Goal: Task Accomplishment & Management: Use online tool/utility

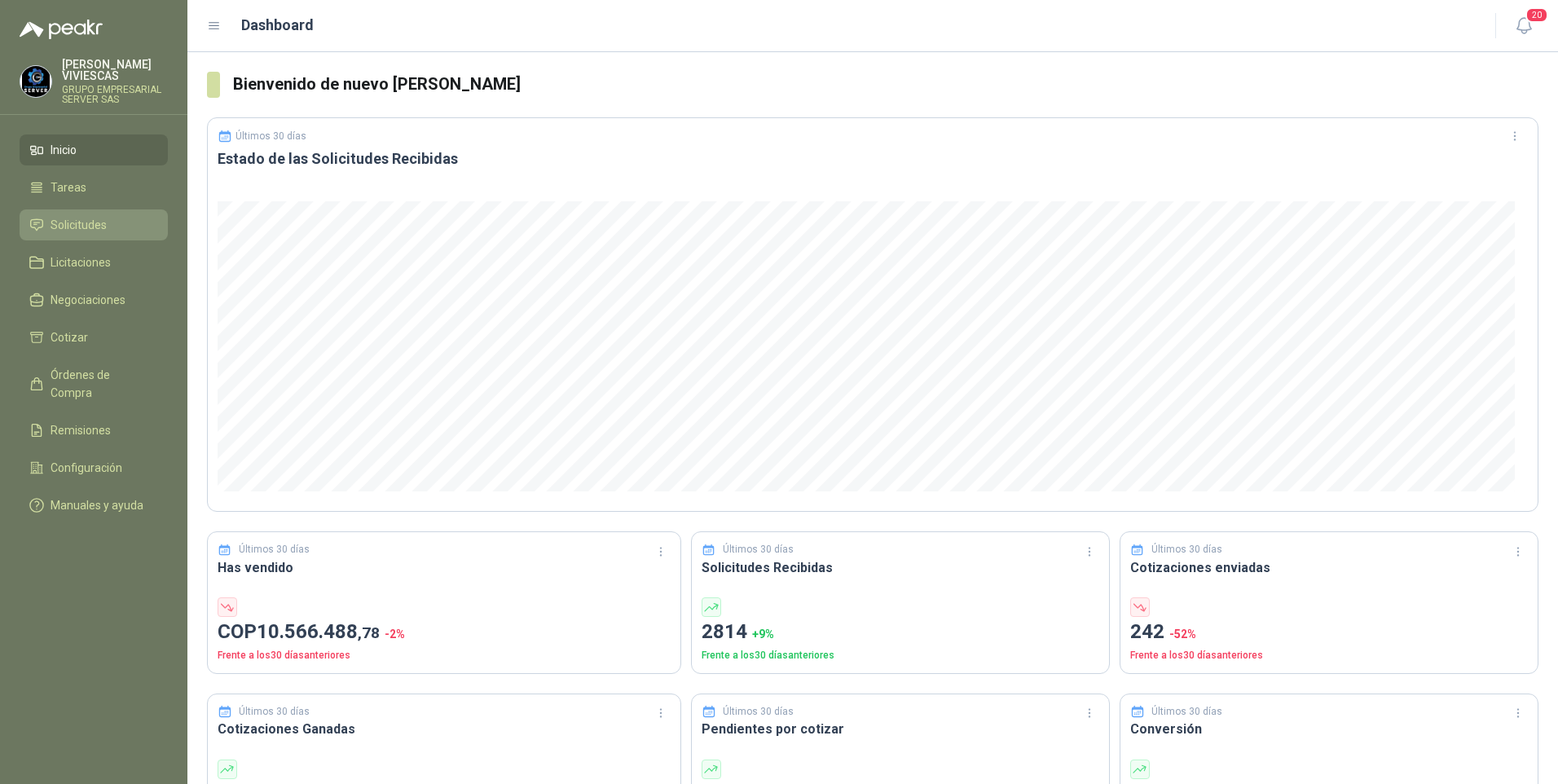
click at [64, 230] on span "Solicitudes" at bounding box center [78, 225] width 56 height 18
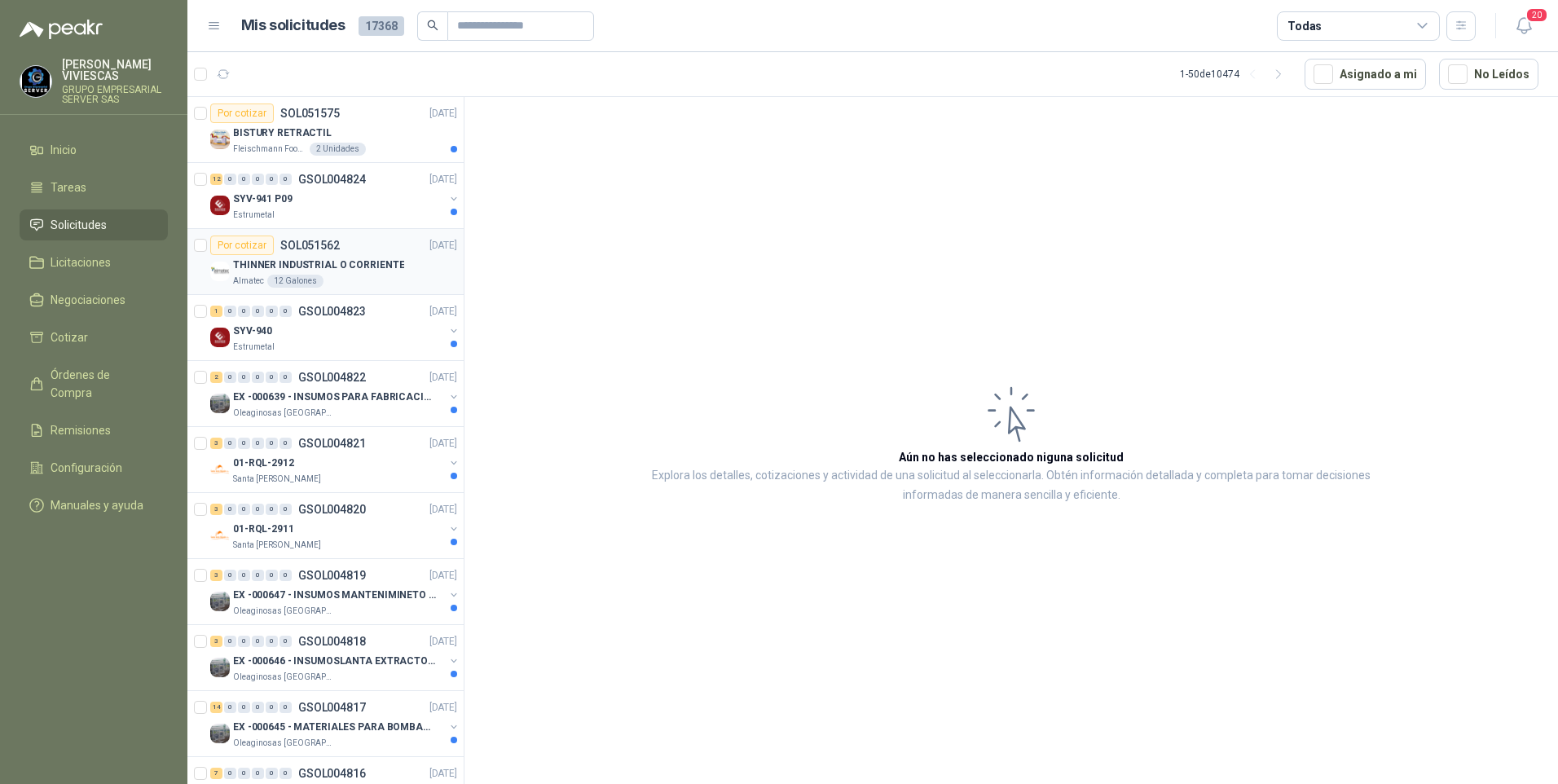
click at [270, 265] on p "THINNER INDUSTRIAL O CORRIENTE" at bounding box center [318, 265] width 171 height 16
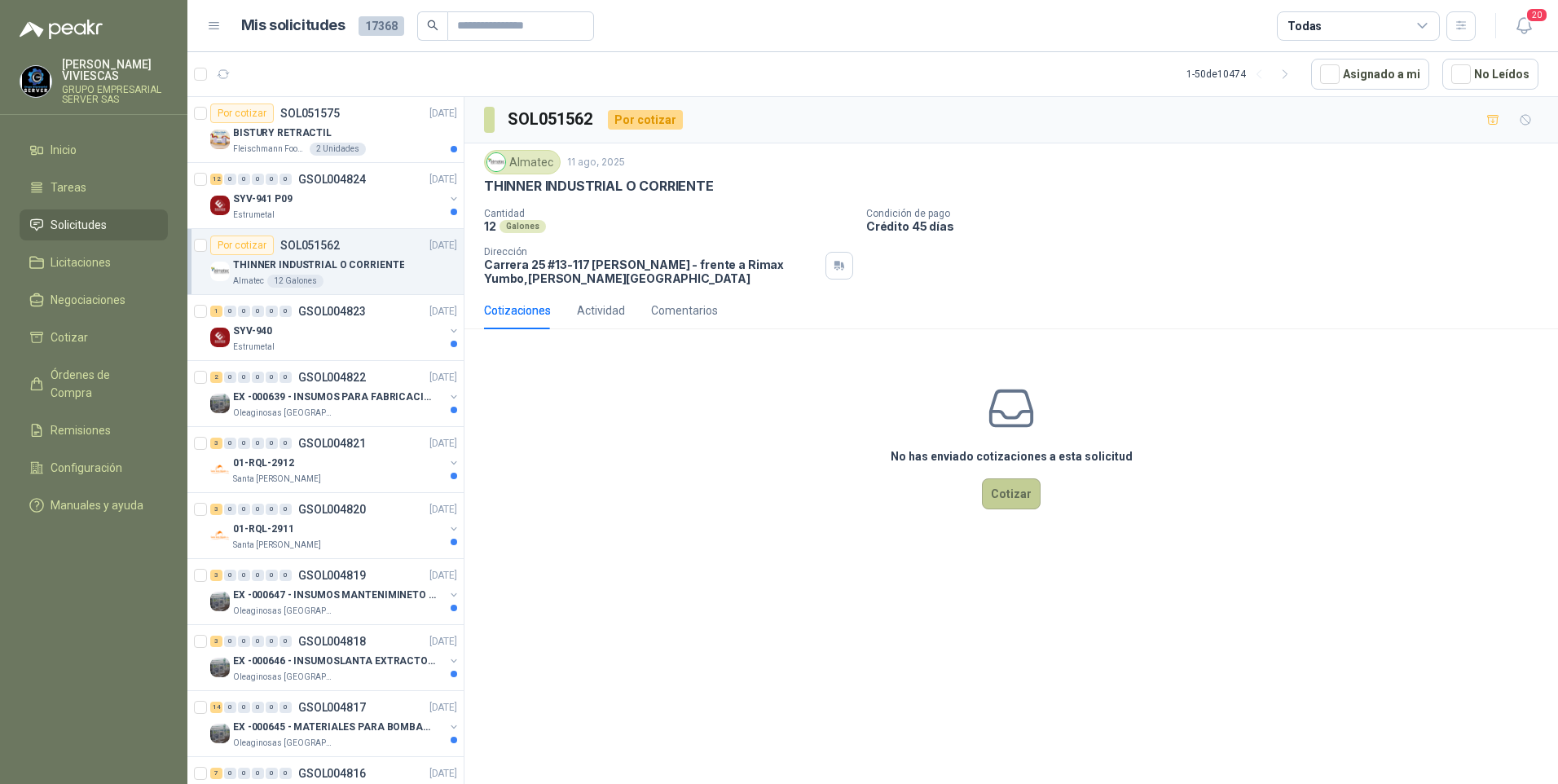
click at [1000, 493] on button "Cotizar" at bounding box center [1011, 494] width 59 height 31
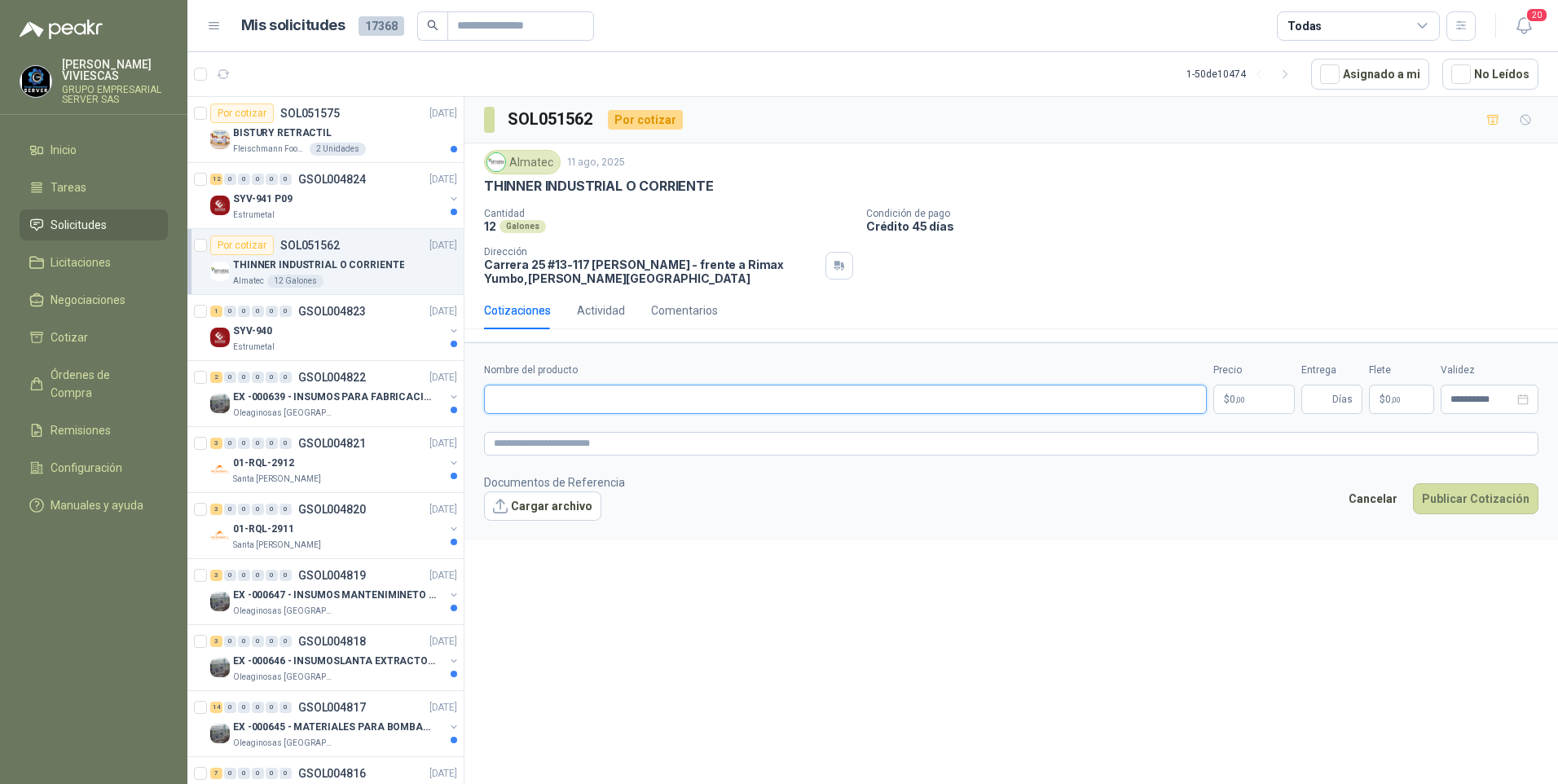
click at [528, 396] on input "Nombre del producto" at bounding box center [845, 399] width 723 height 29
click at [534, 395] on input "Nombre del producto" at bounding box center [845, 399] width 723 height 29
type input "*"
type input "**********"
click at [1240, 398] on span ",00" at bounding box center [1240, 400] width 10 height 9
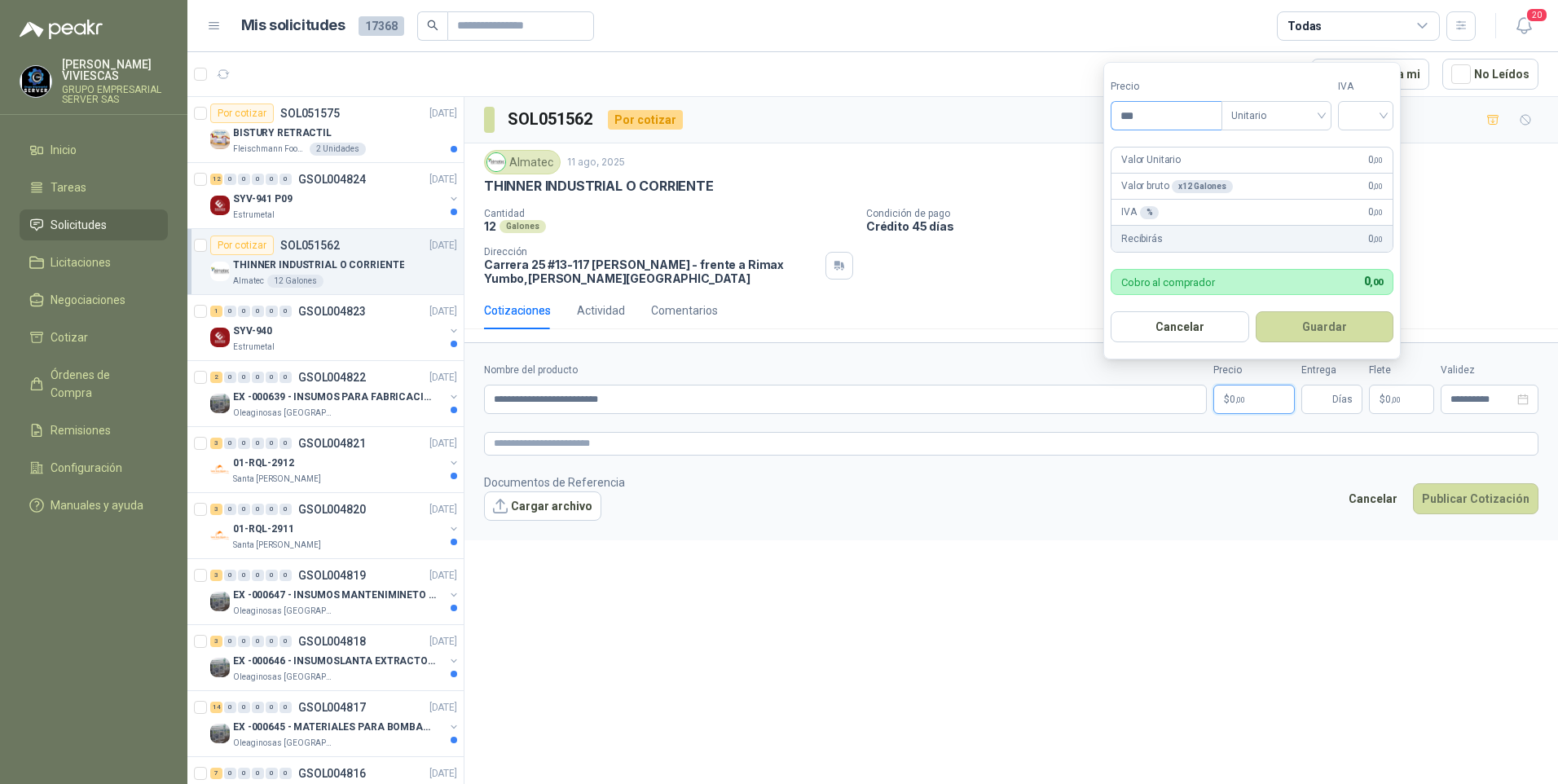
click at [1165, 109] on input "***" at bounding box center [1166, 116] width 110 height 28
drag, startPoint x: 1176, startPoint y: 111, endPoint x: 1130, endPoint y: 112, distance: 46.0
click at [1130, 112] on input "********" at bounding box center [1166, 116] width 110 height 28
click at [1188, 113] on input "********" at bounding box center [1166, 116] width 110 height 28
type input "***"
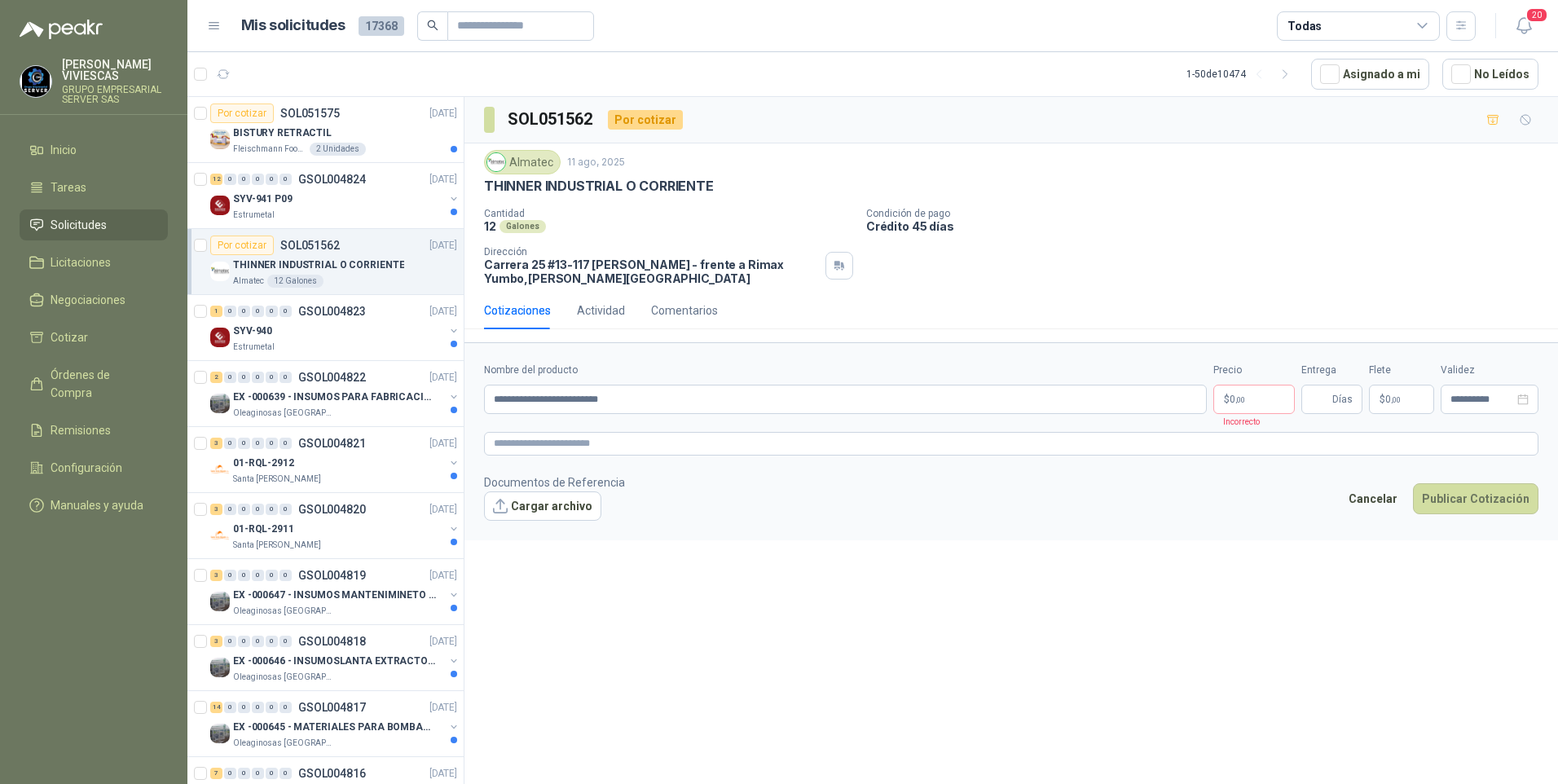
click at [853, 566] on div "**********" at bounding box center [1011, 443] width 1093 height 692
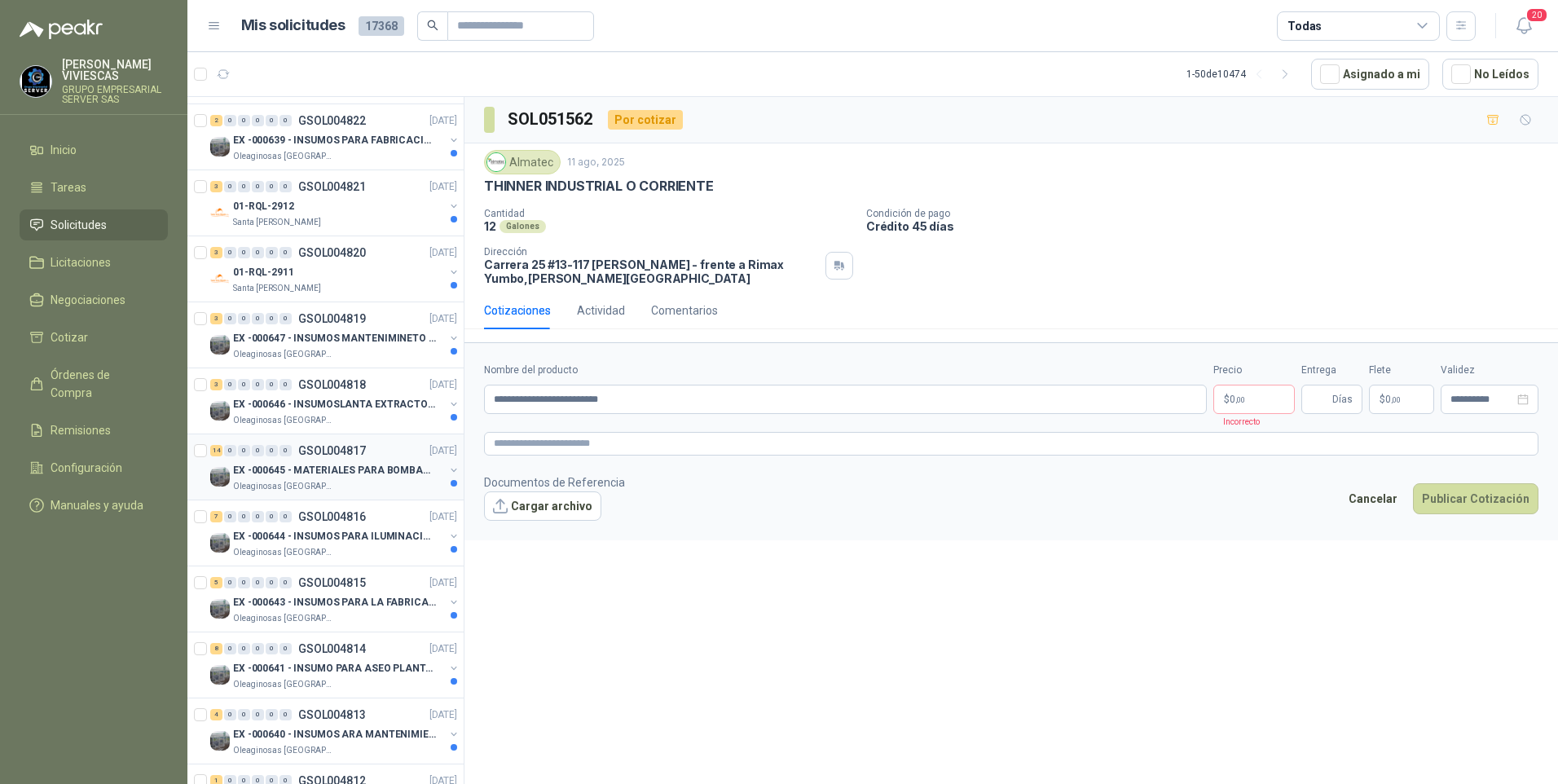
scroll to position [245, 0]
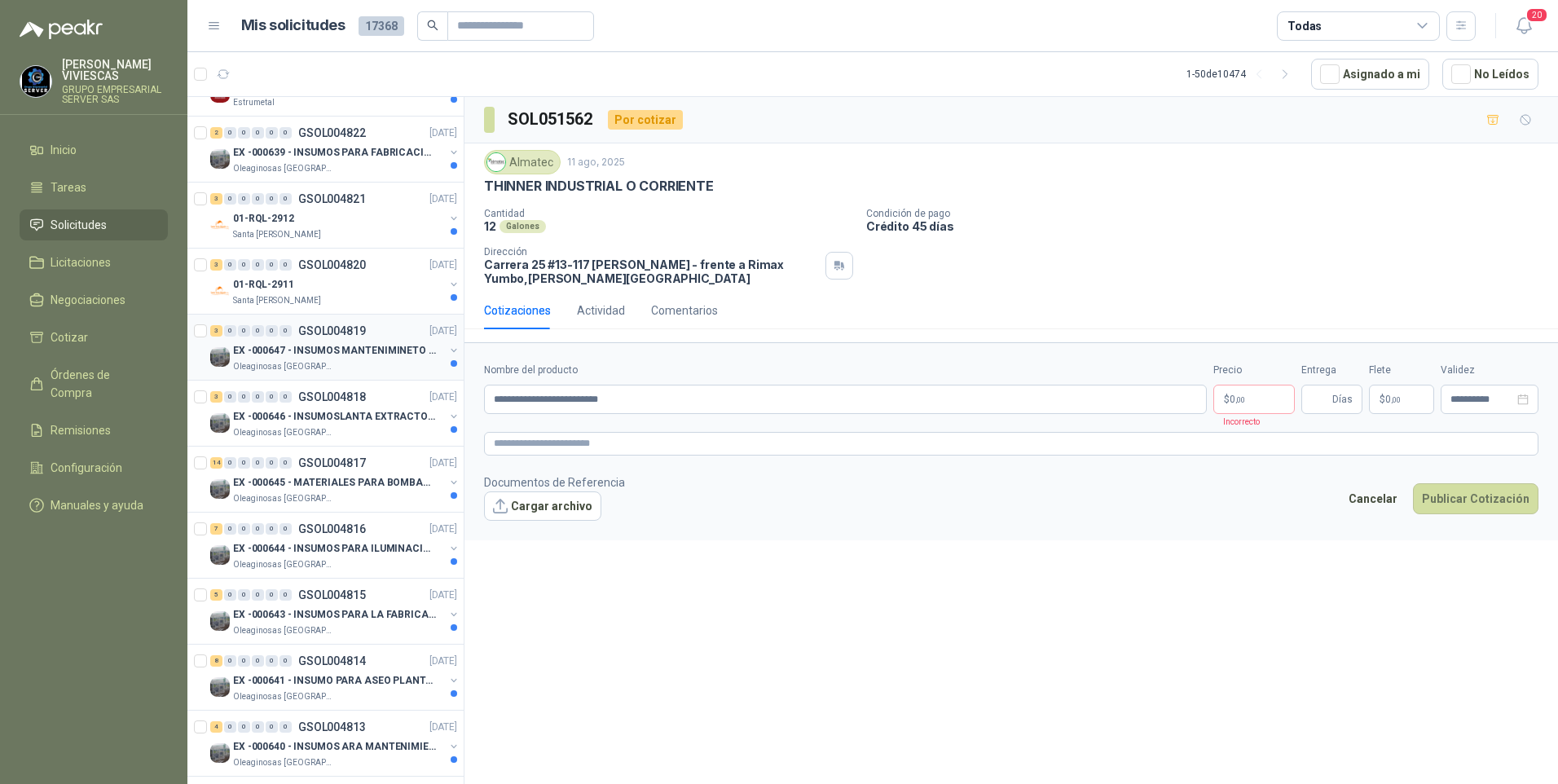
click at [290, 345] on p "EX -000647 - INSUMOS MANTENIMINETO MECANICO" at bounding box center [334, 350] width 203 height 16
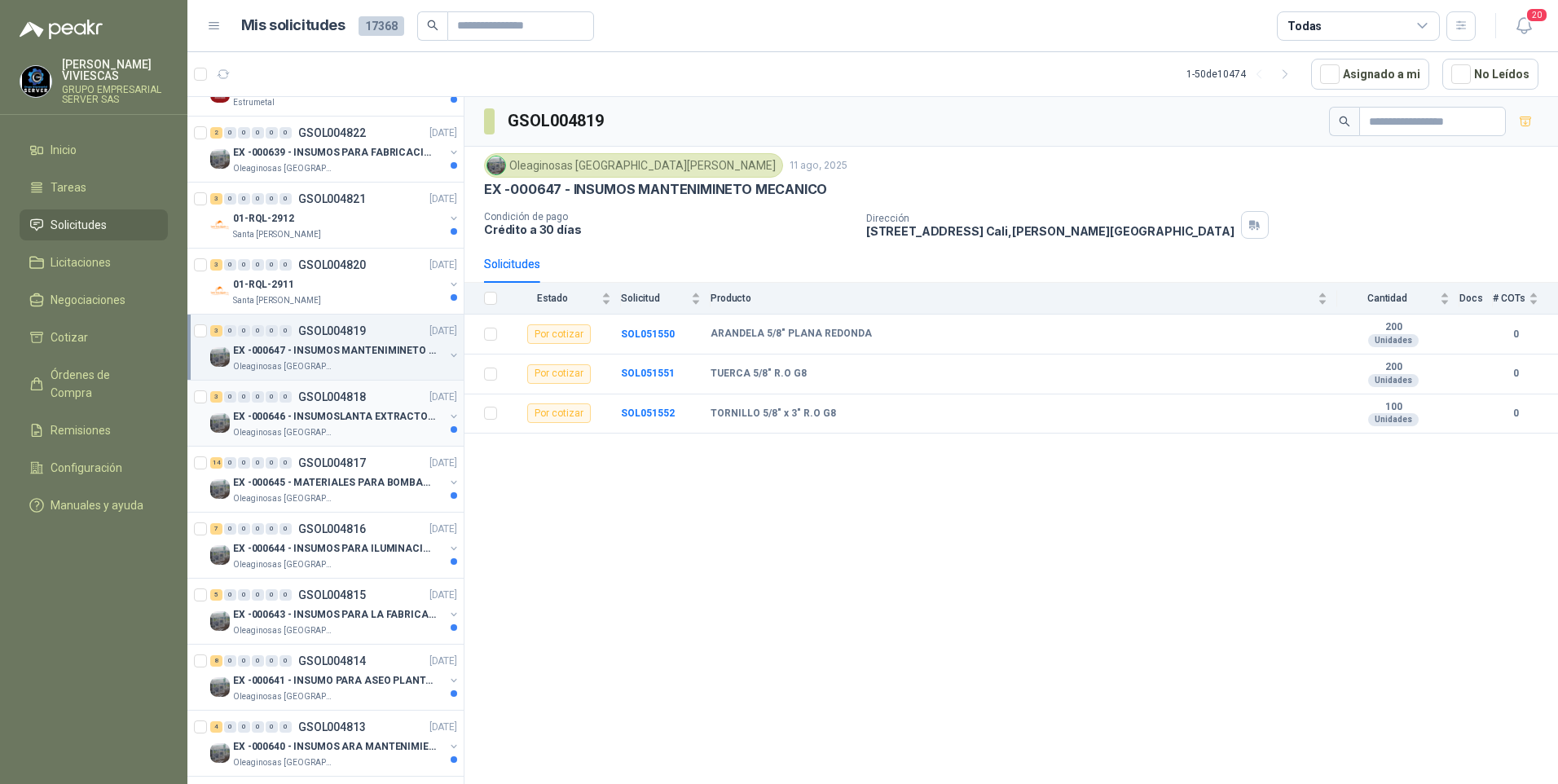
click at [315, 435] on p "Oleaginosas San Fernando" at bounding box center [284, 433] width 103 height 13
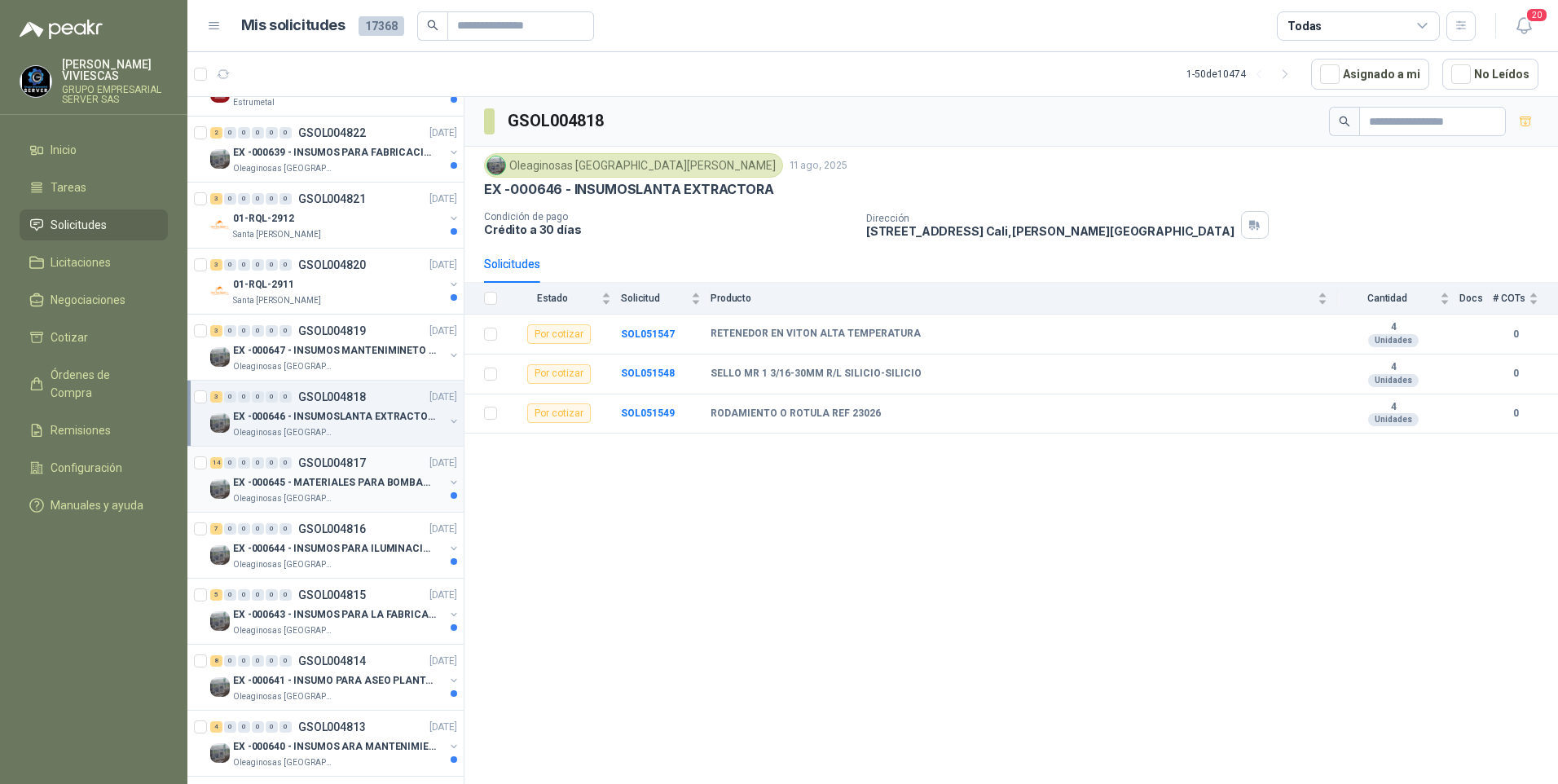
click at [310, 494] on p "Oleaginosas San Fernando" at bounding box center [284, 499] width 103 height 13
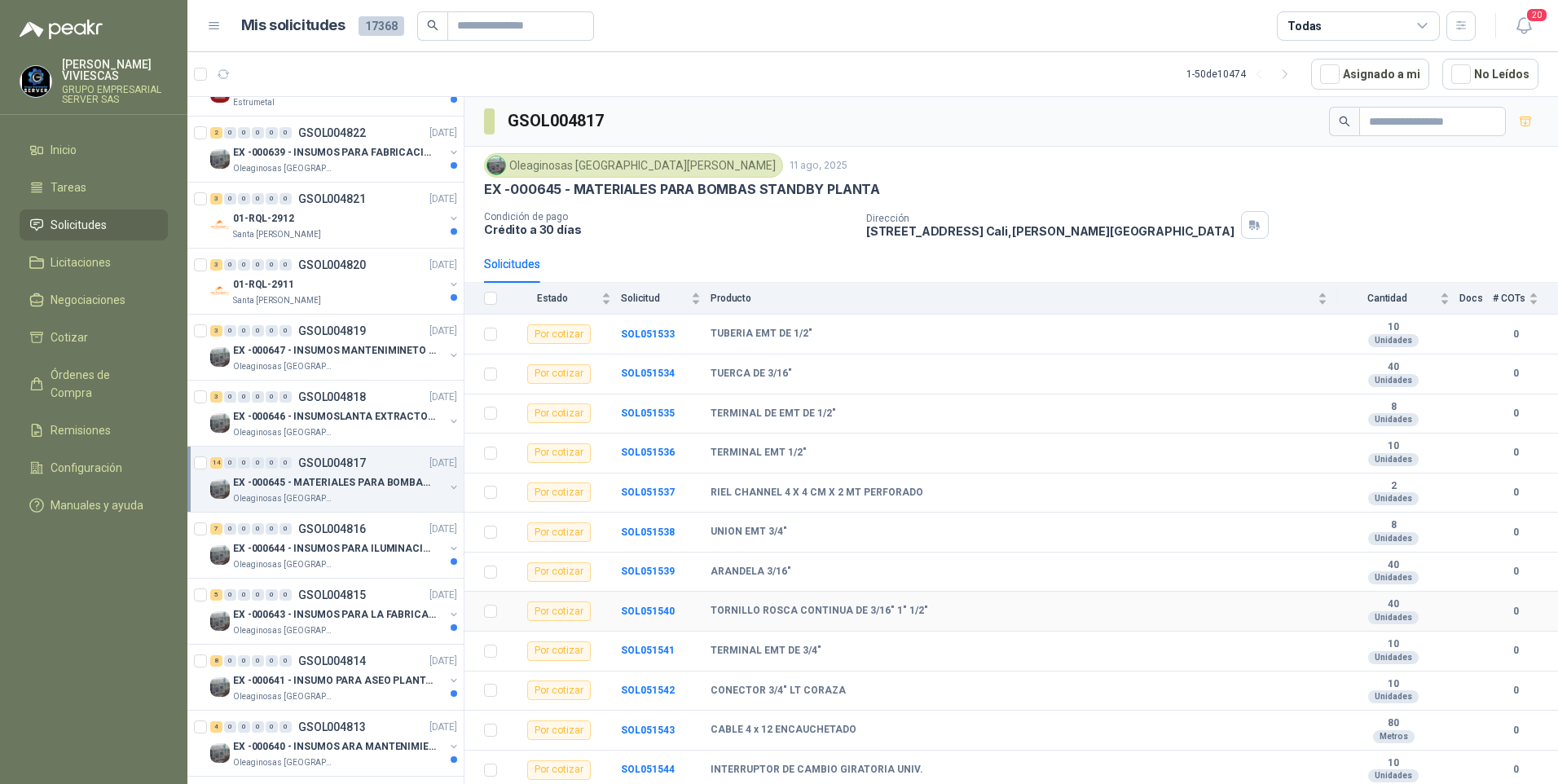
scroll to position [80, 0]
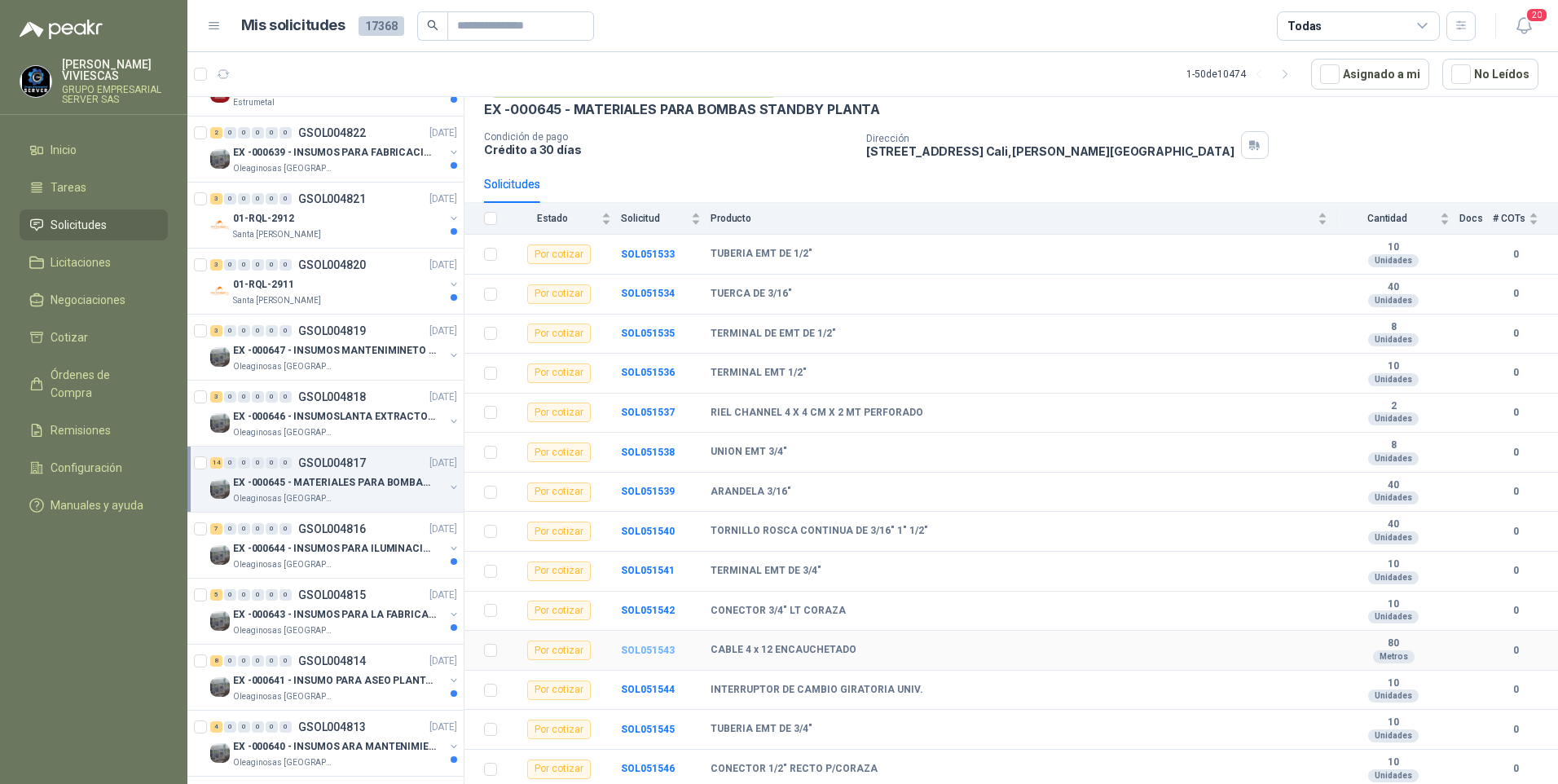
click at [643, 647] on b "SOL051543" at bounding box center [647, 650] width 54 height 11
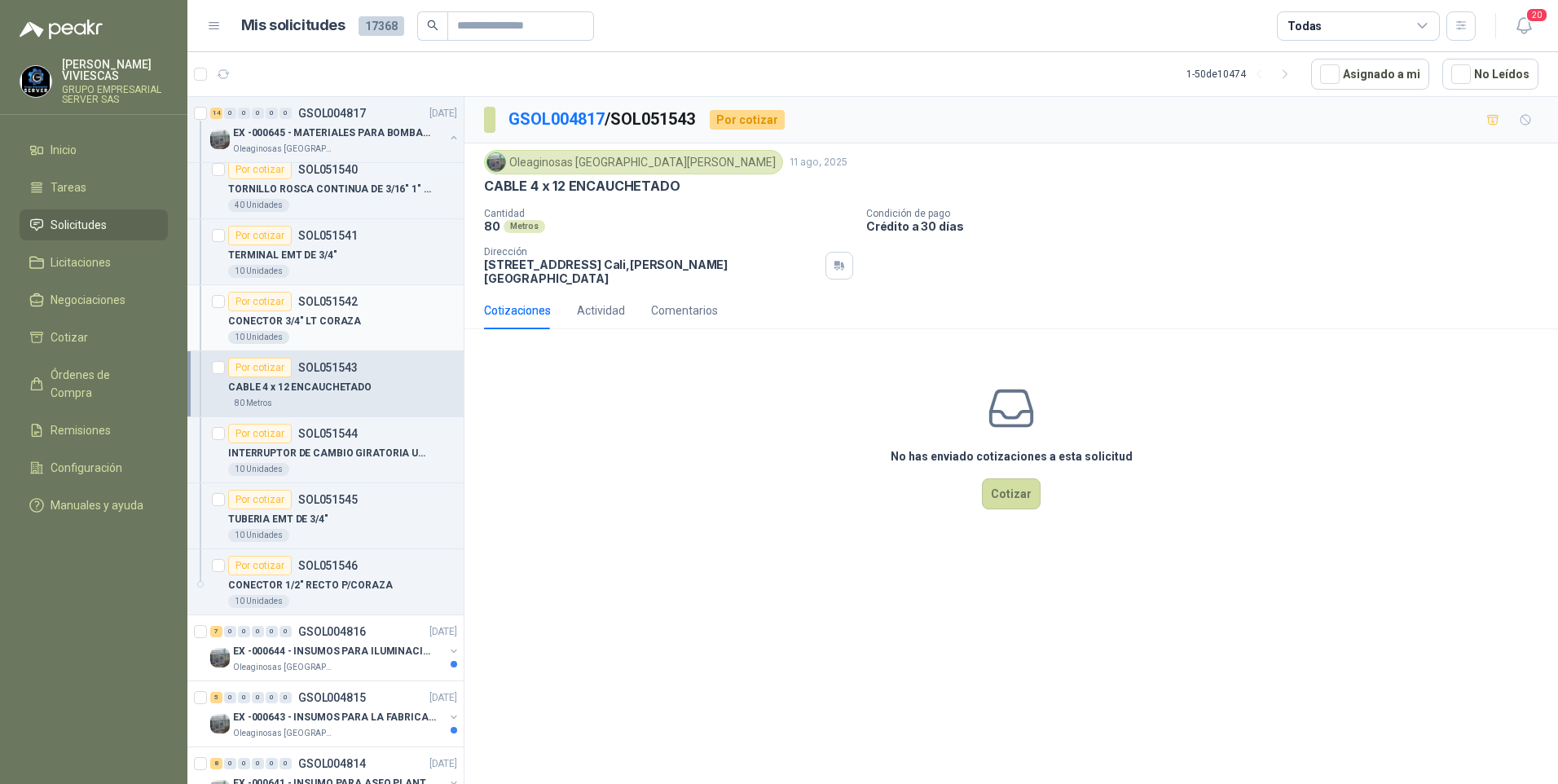
scroll to position [1141, 0]
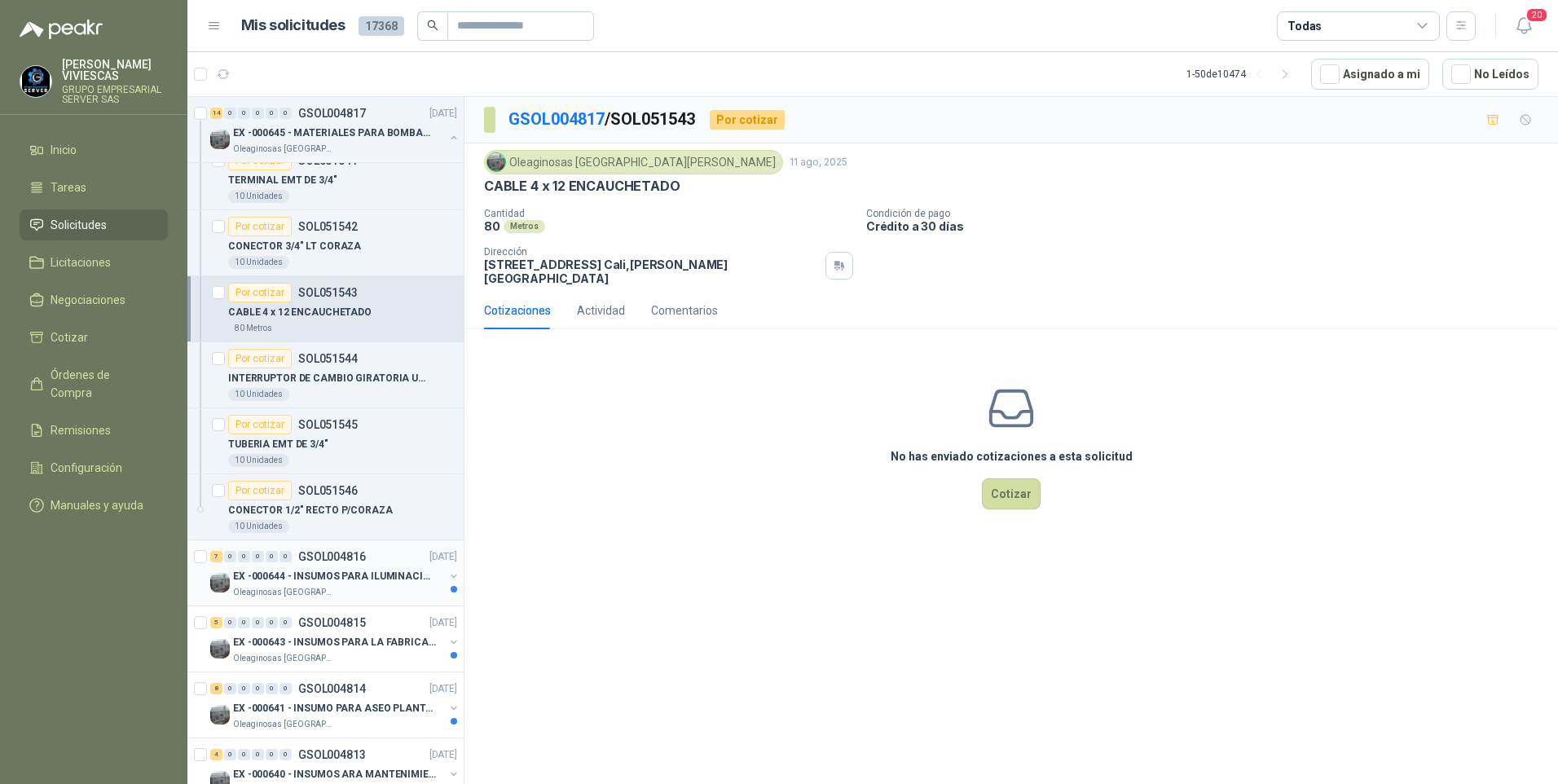
click at [294, 582] on p "EX -000644 - INSUMOS PARA ILUMINACIONN ZONA DE CLA" at bounding box center [334, 576] width 203 height 16
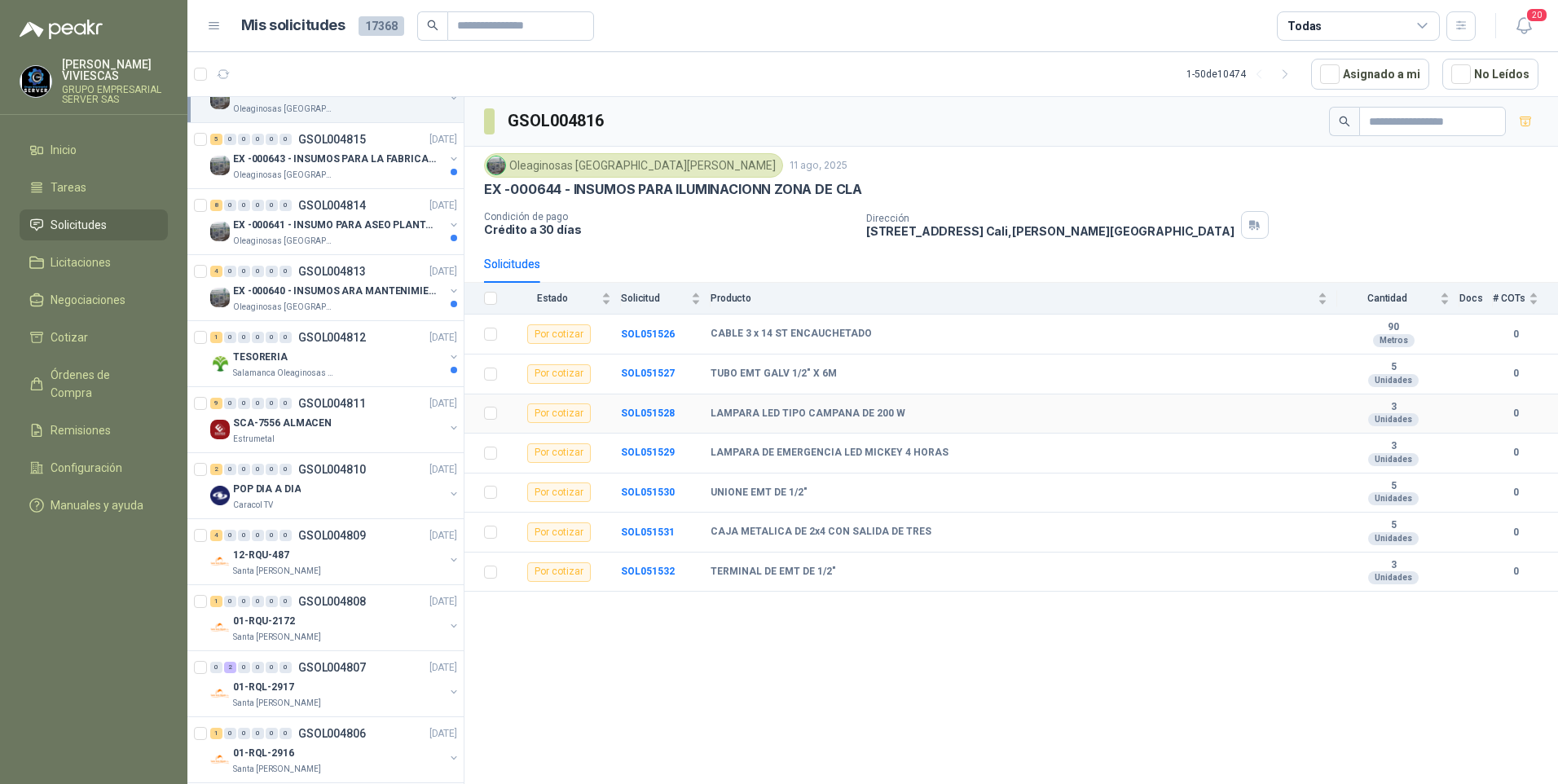
scroll to position [1793, 0]
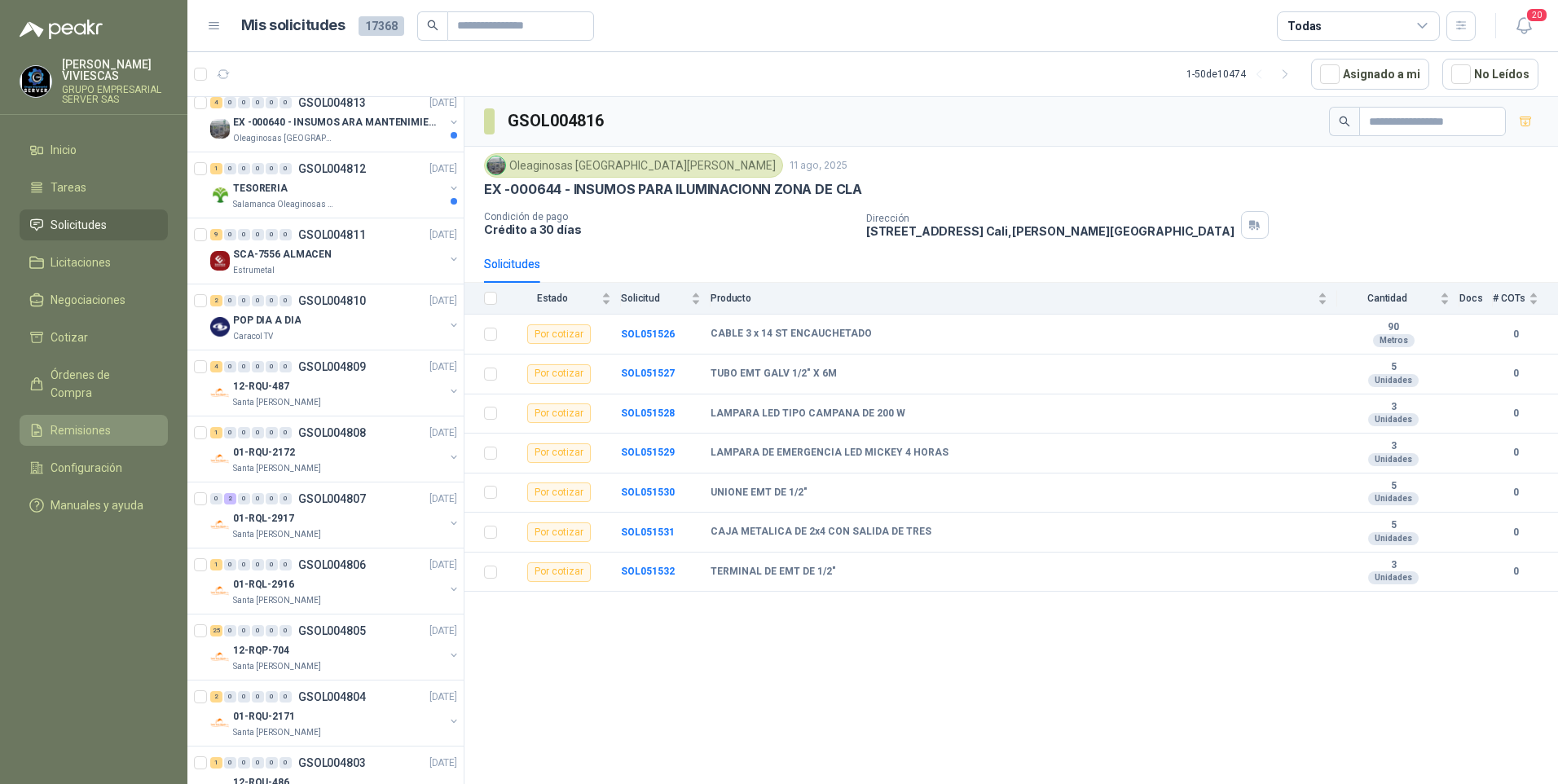
click at [65, 421] on span "Remisiones" at bounding box center [81, 430] width 61 height 18
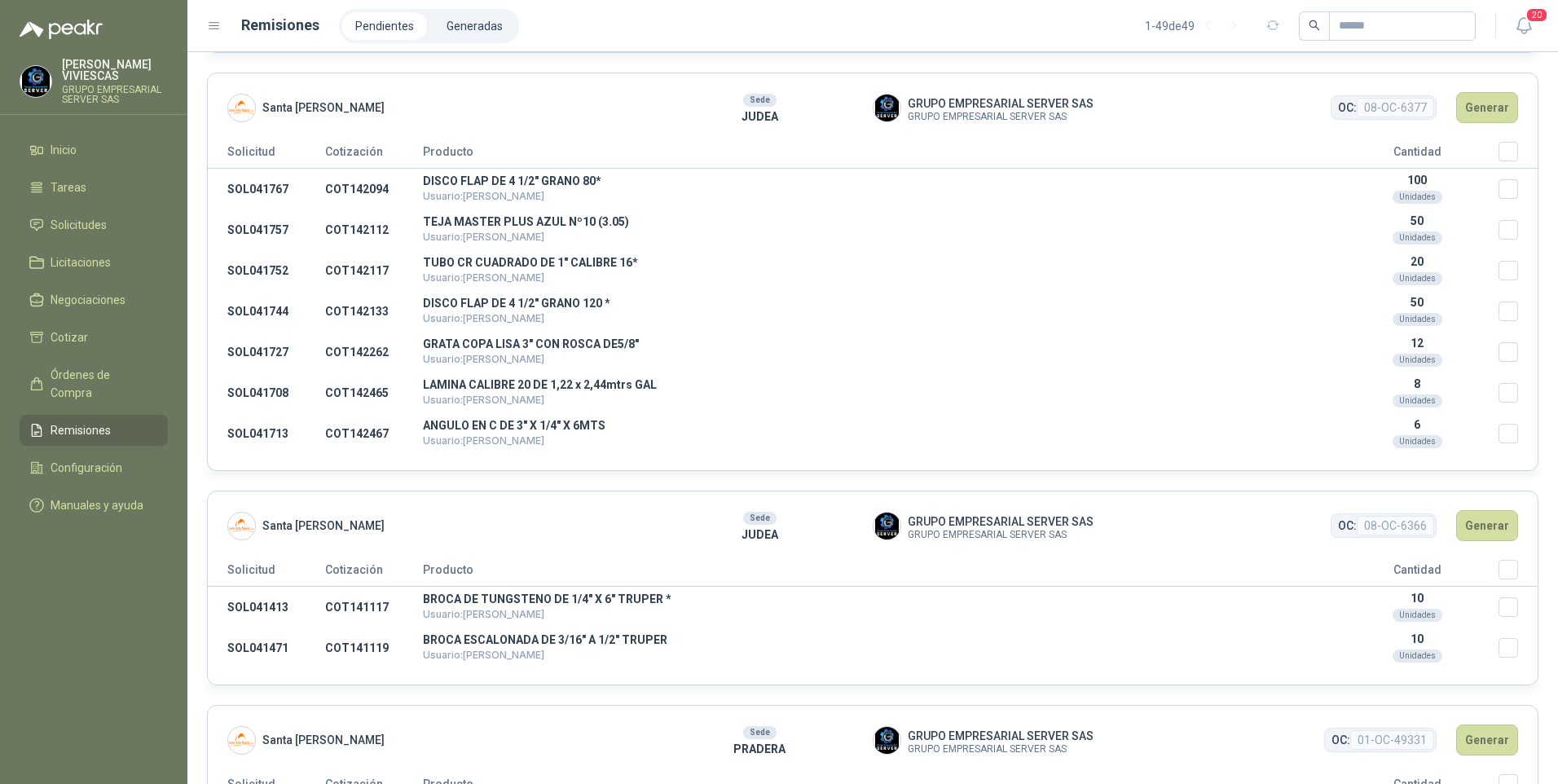
scroll to position [1059, 0]
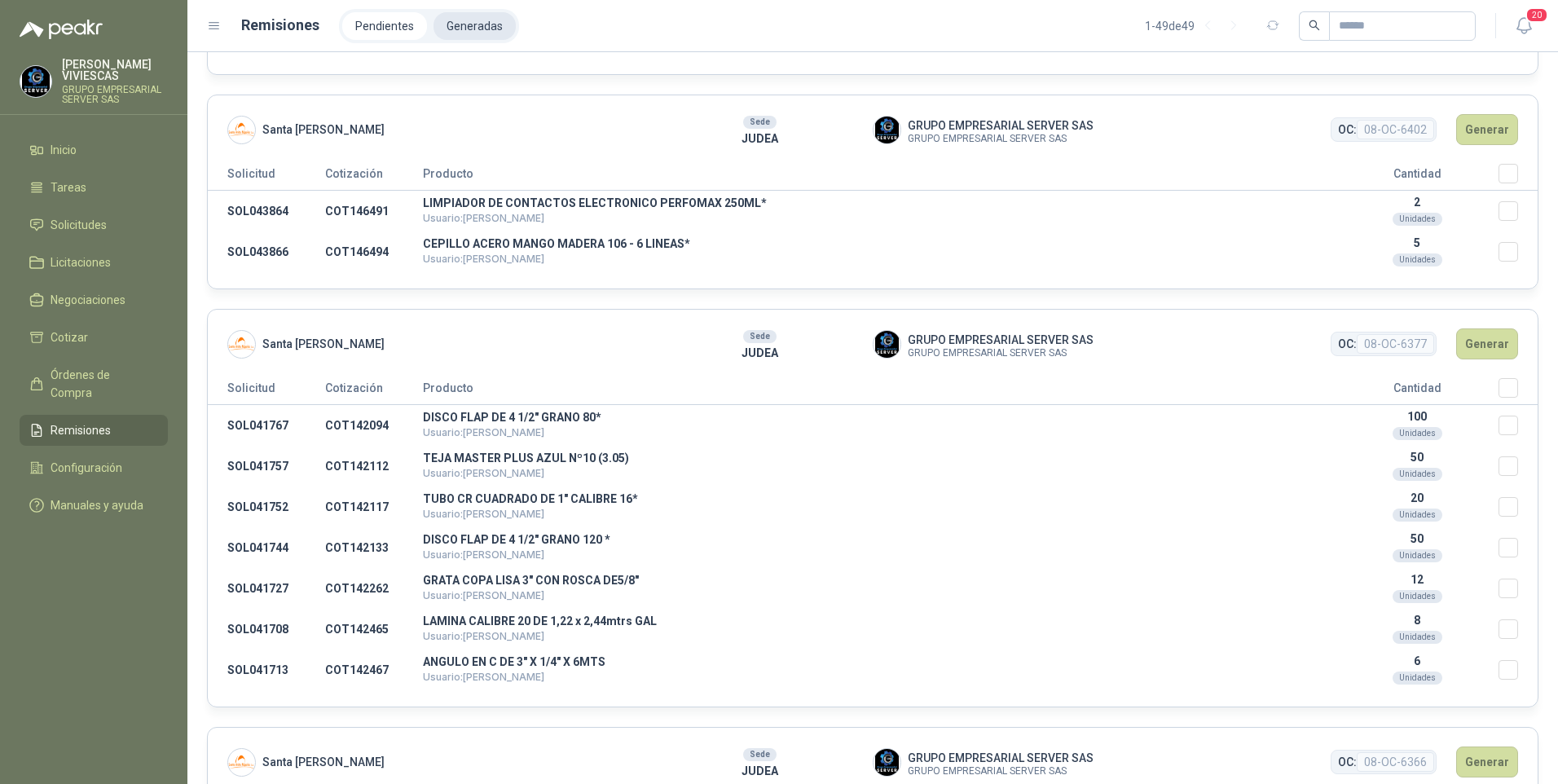
click at [472, 17] on li "Generadas" at bounding box center [475, 26] width 83 height 28
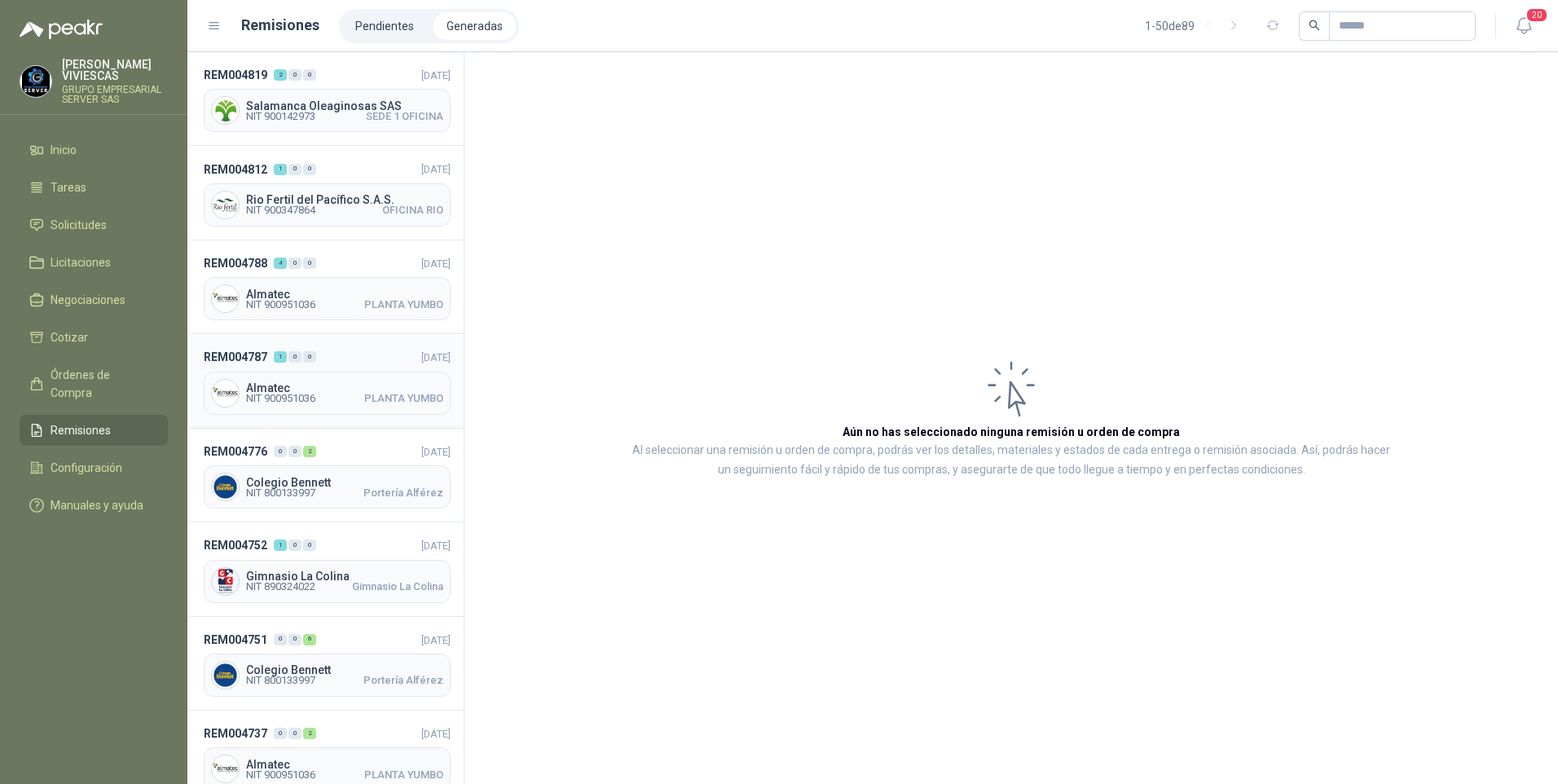
click at [279, 398] on span "NIT 900951036" at bounding box center [281, 398] width 70 height 10
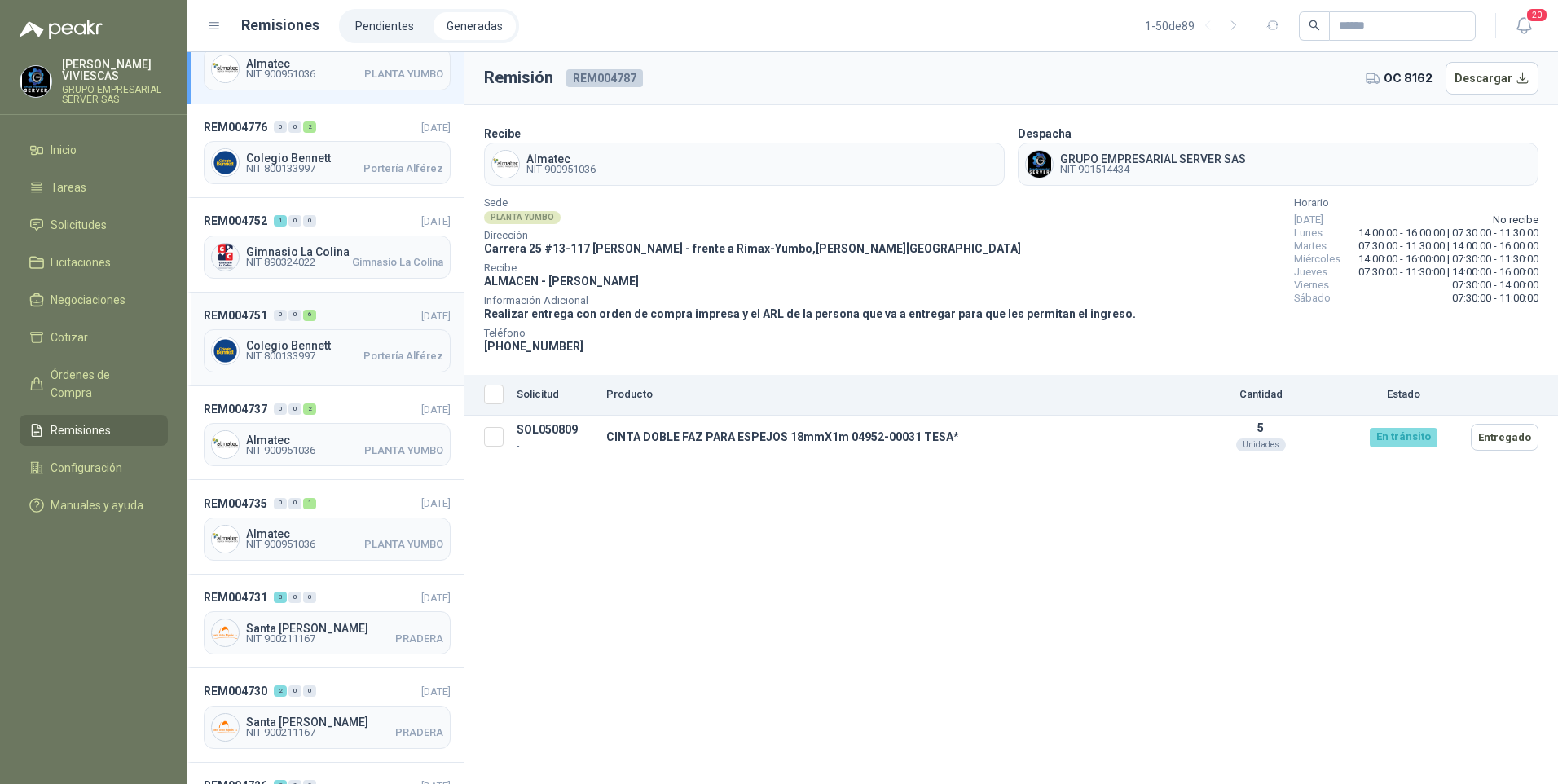
scroll to position [407, 0]
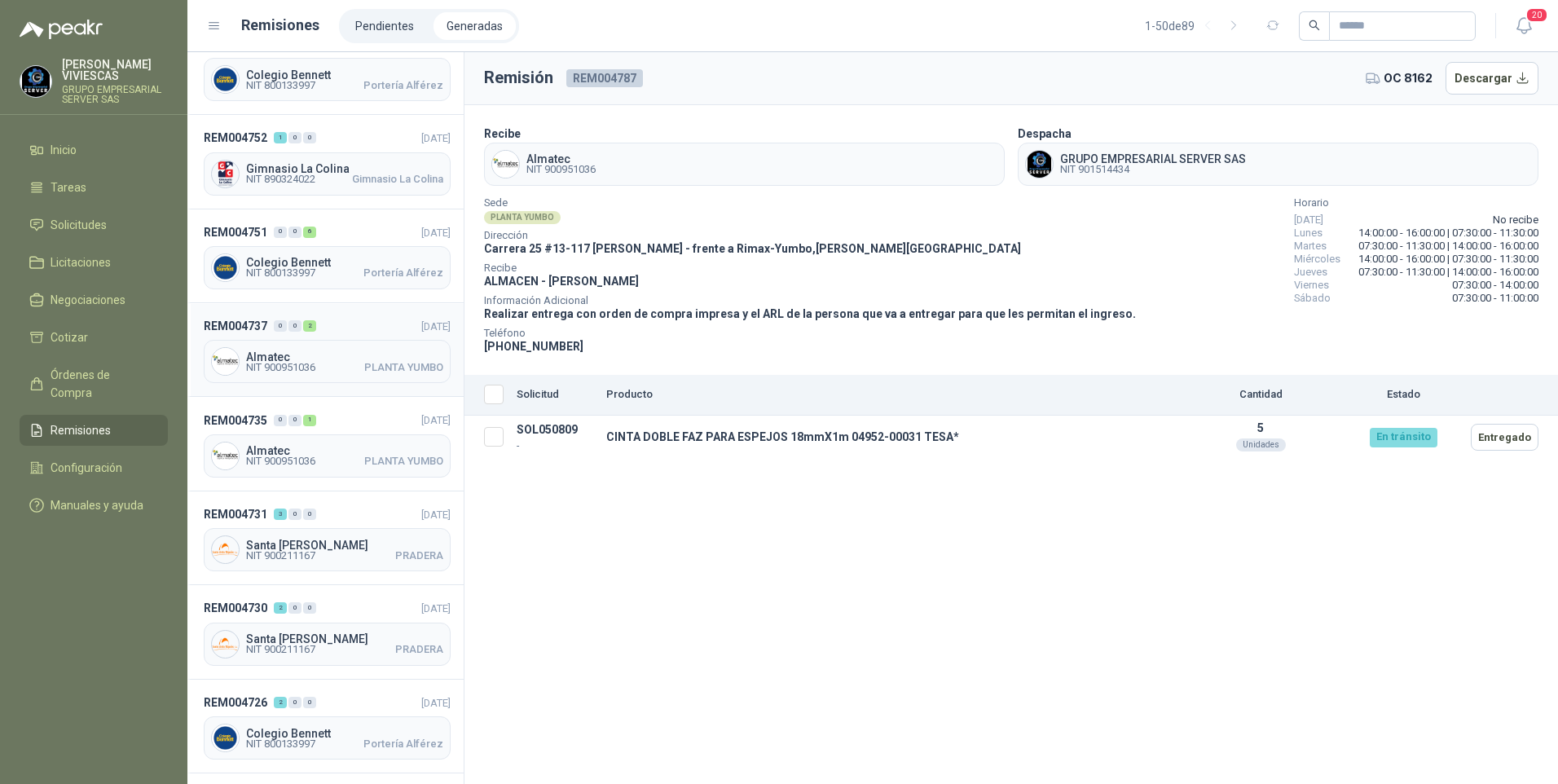
click at [290, 357] on span "Almatec" at bounding box center [344, 357] width 197 height 11
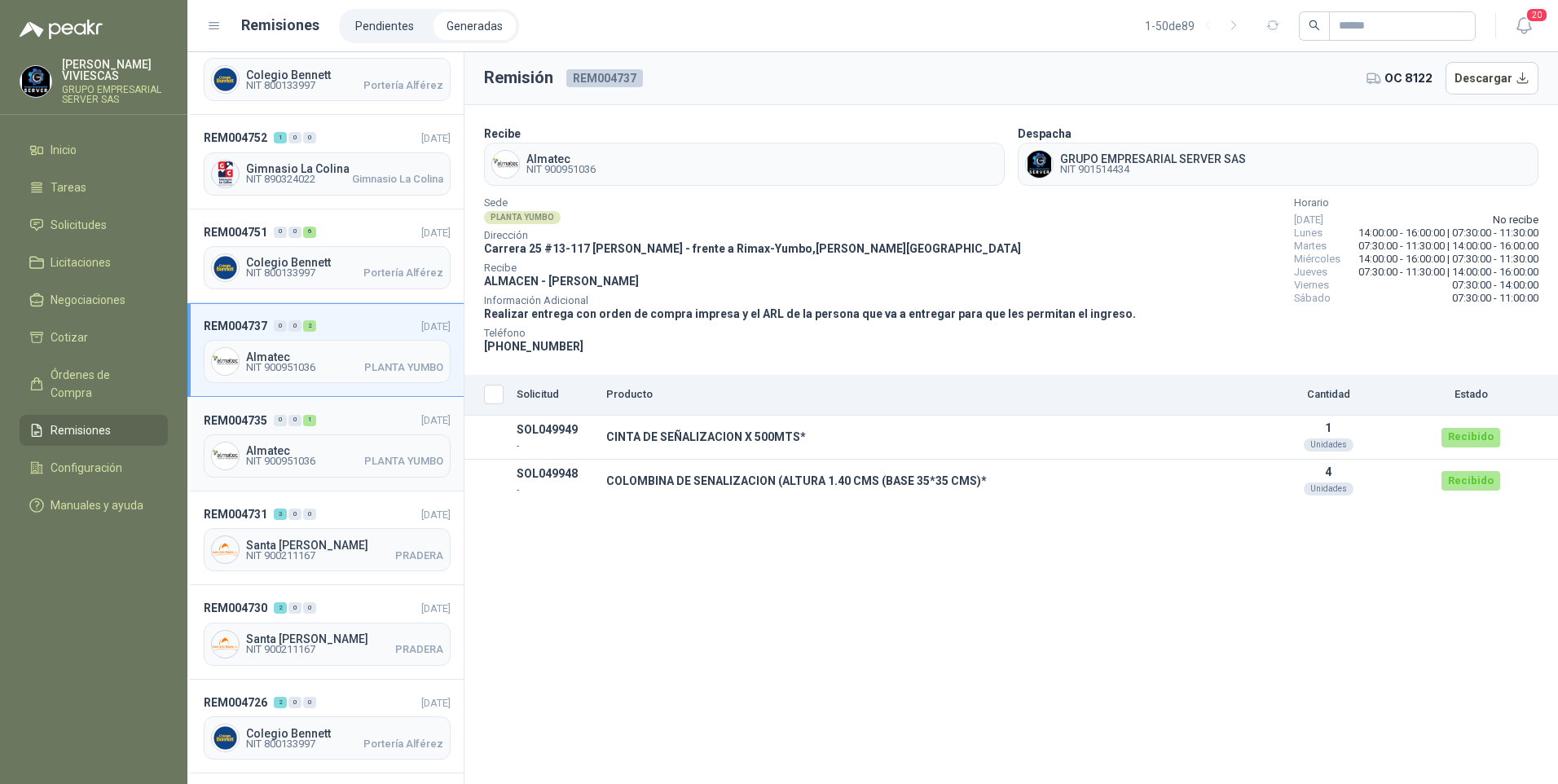
click at [260, 451] on span "Almatec" at bounding box center [344, 450] width 197 height 11
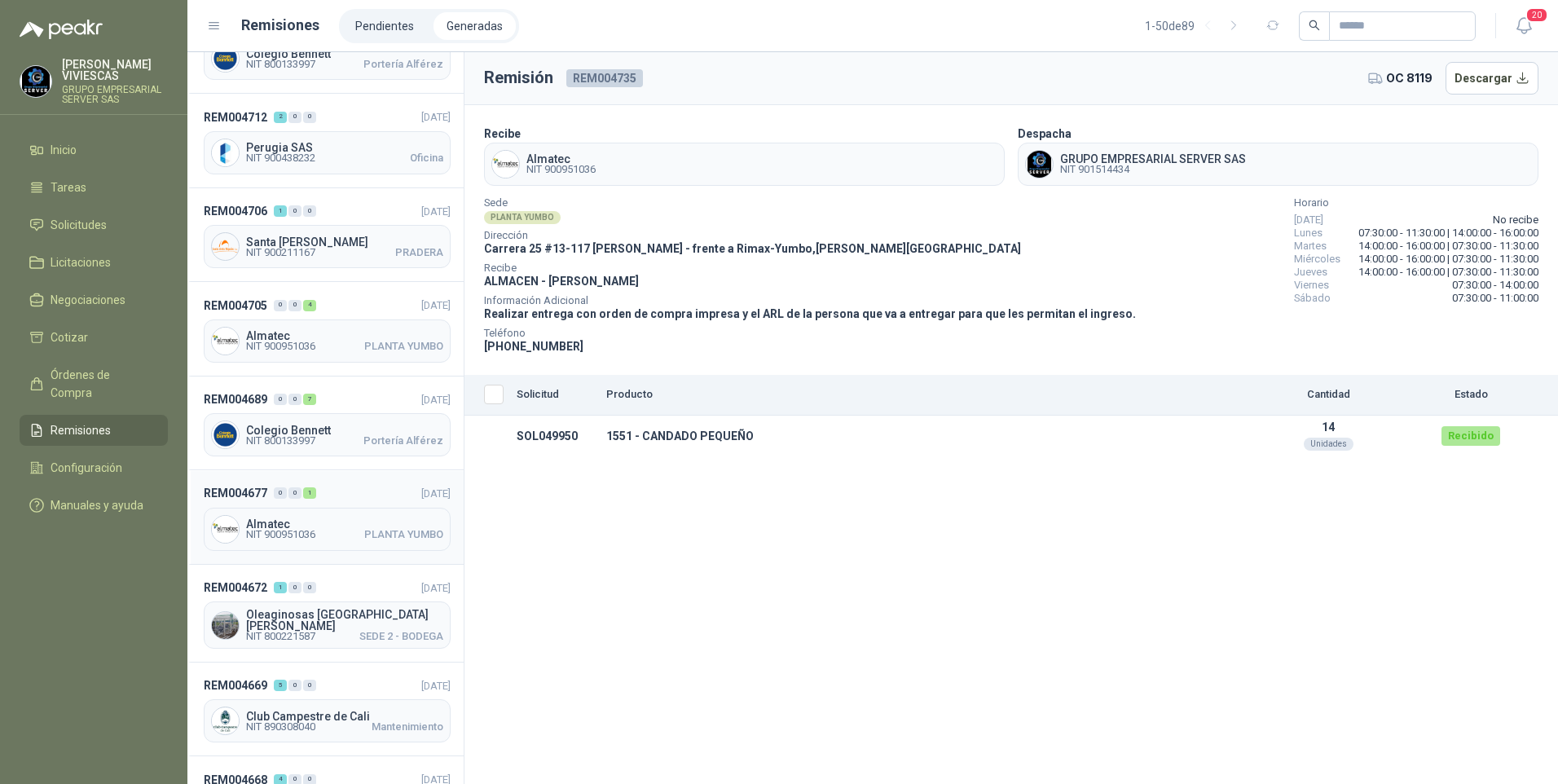
scroll to position [1222, 0]
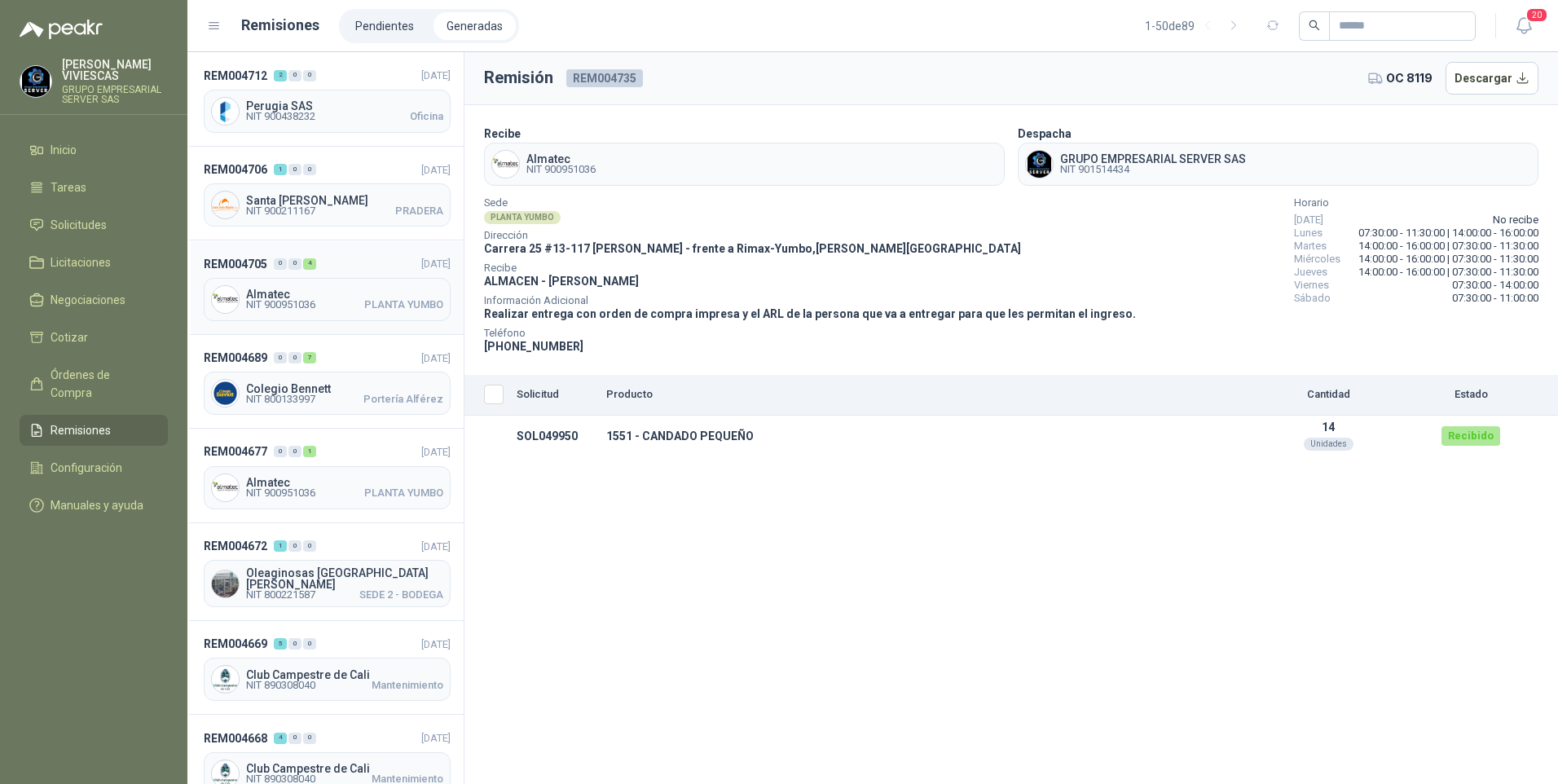
click at [261, 304] on span "NIT 900951036" at bounding box center [281, 304] width 70 height 10
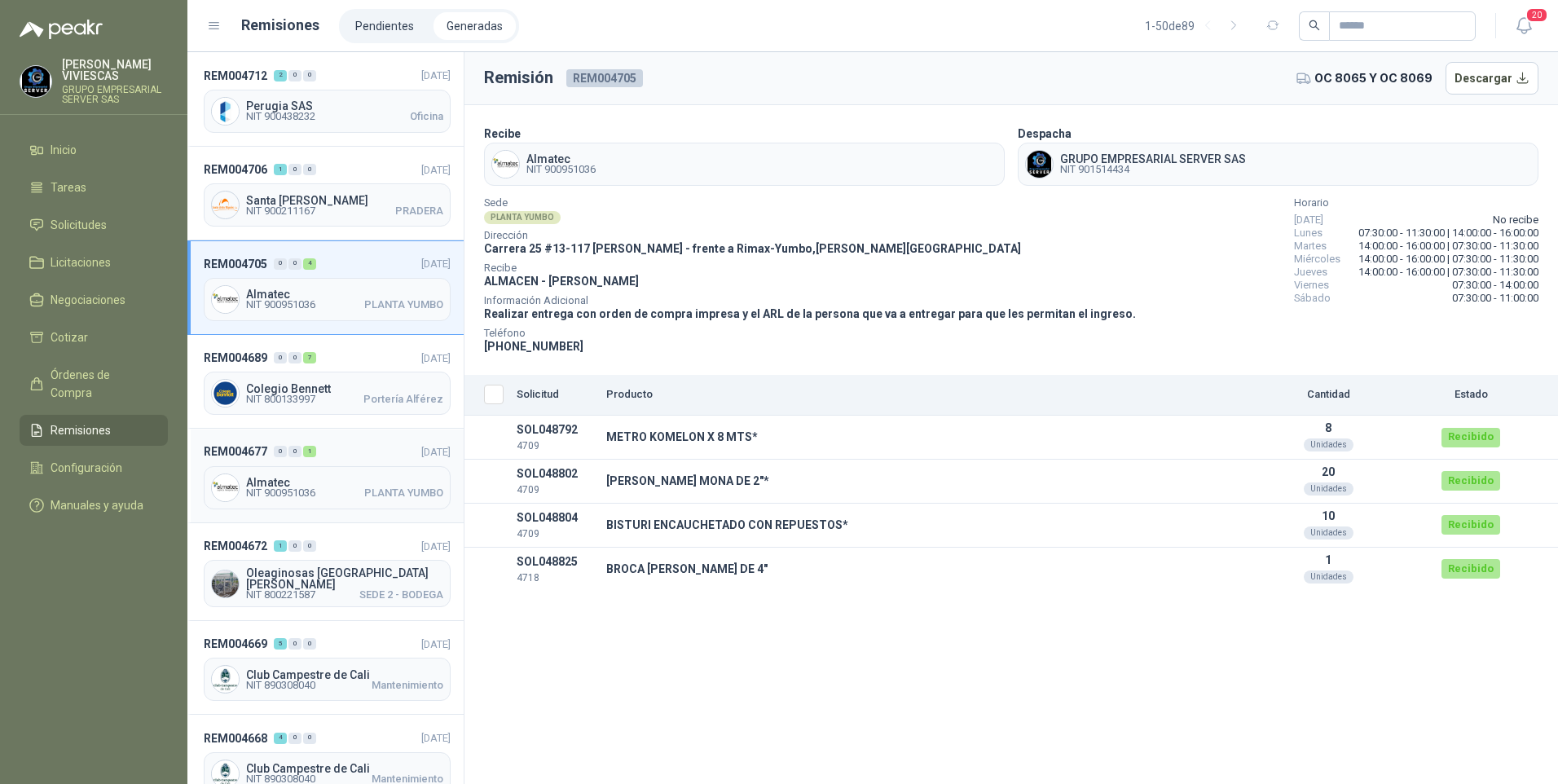
click at [269, 477] on span "Almatec" at bounding box center [344, 482] width 197 height 11
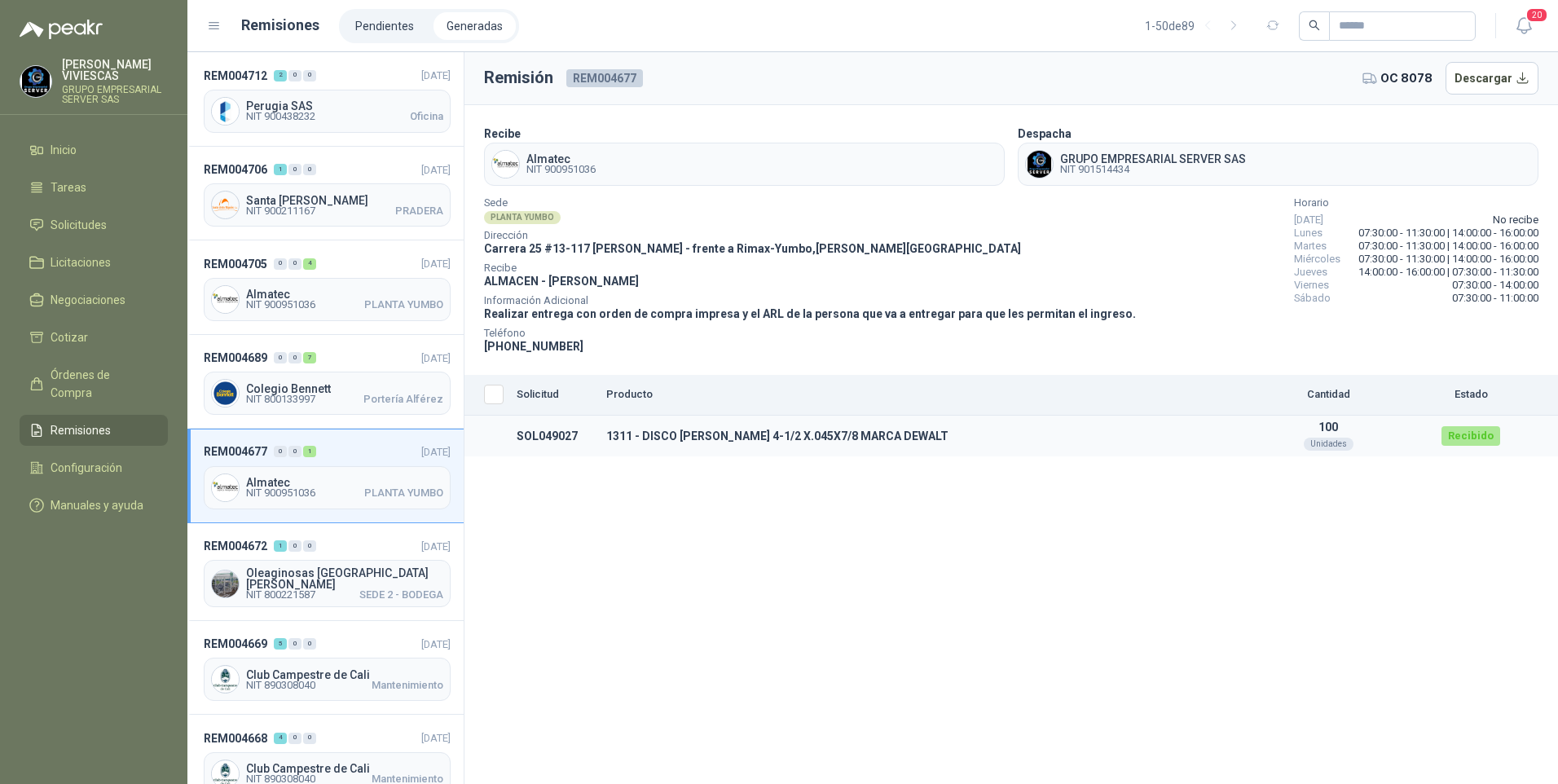
click at [589, 437] on td "SOL049027" at bounding box center [555, 436] width 90 height 41
click at [110, 370] on span "Órdenes de Compra" at bounding box center [101, 383] width 102 height 36
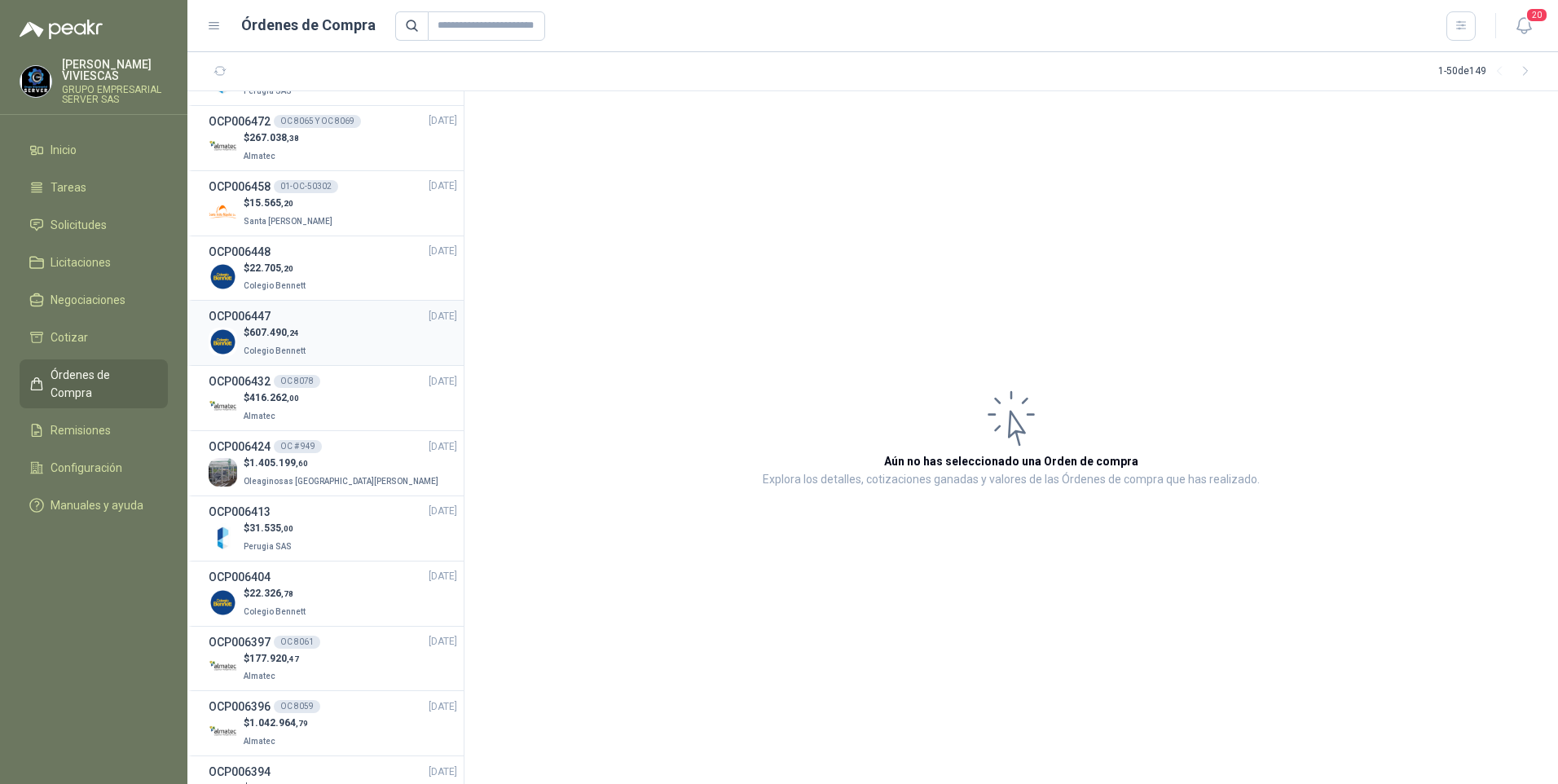
scroll to position [734, 0]
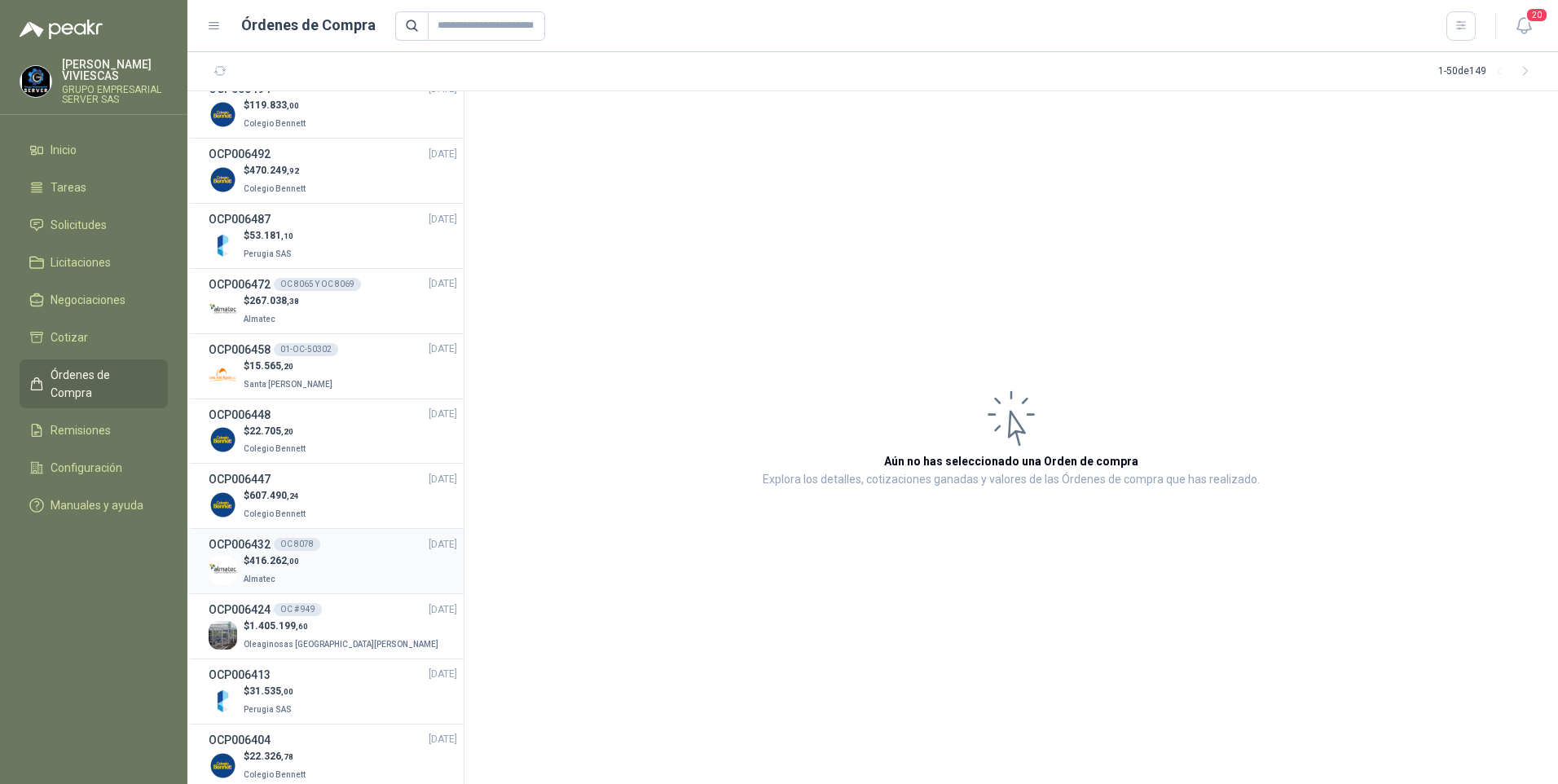
click at [276, 564] on span "416.262 ,00" at bounding box center [274, 560] width 50 height 11
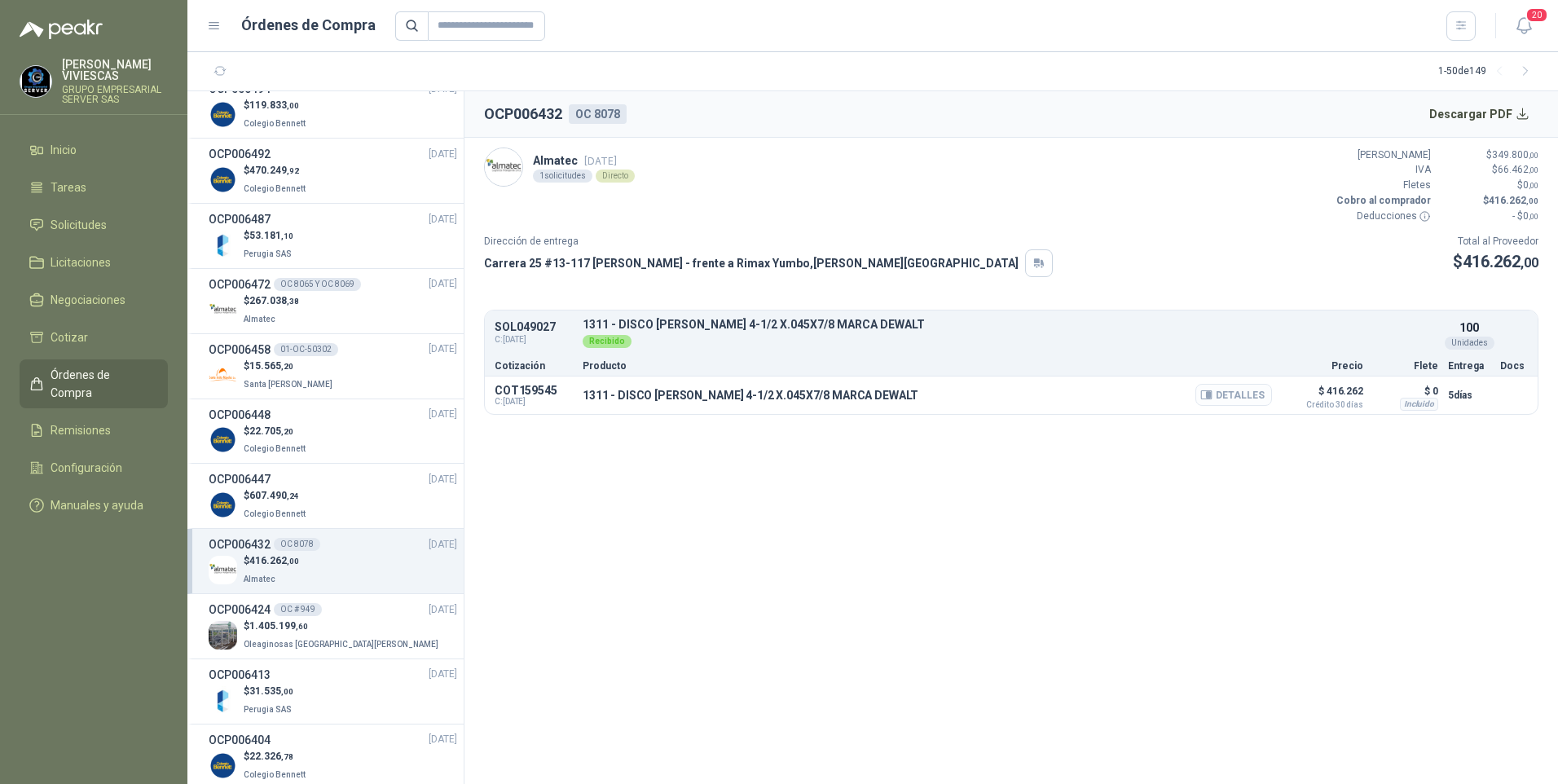
click at [1243, 399] on button "Detalles" at bounding box center [1233, 394] width 77 height 22
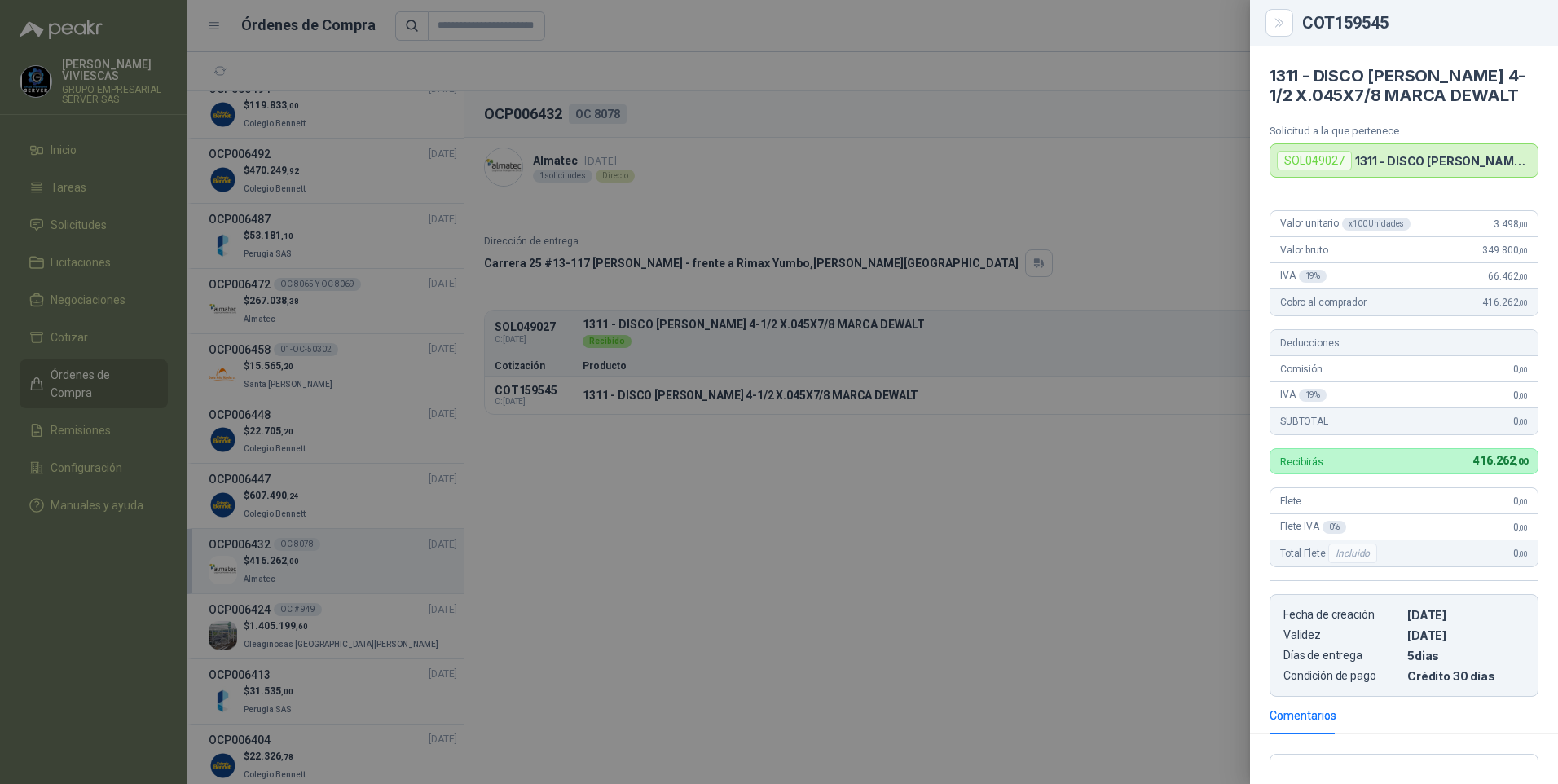
click at [757, 682] on div at bounding box center [779, 392] width 1558 height 784
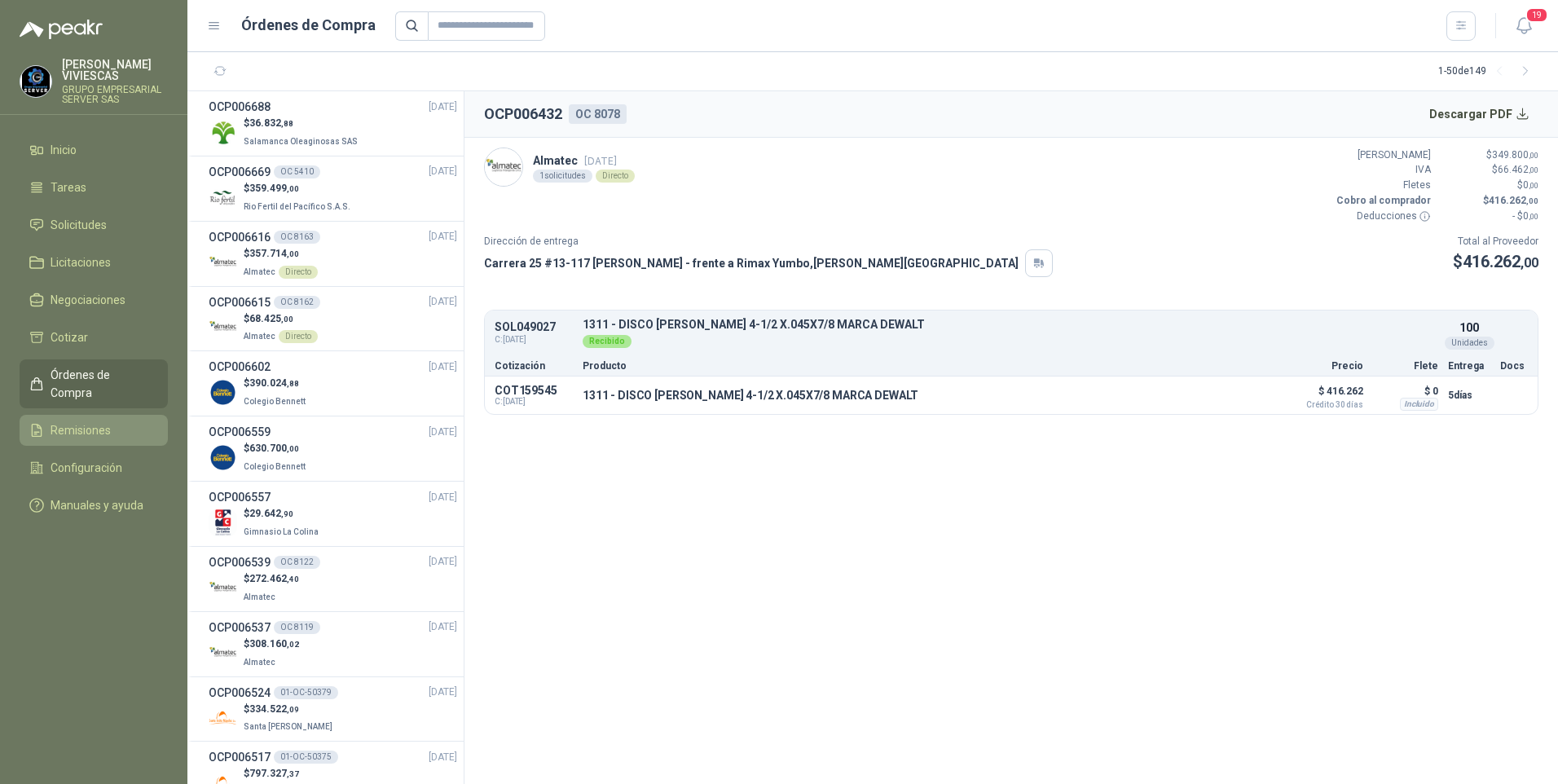
click at [87, 421] on span "Remisiones" at bounding box center [81, 430] width 61 height 18
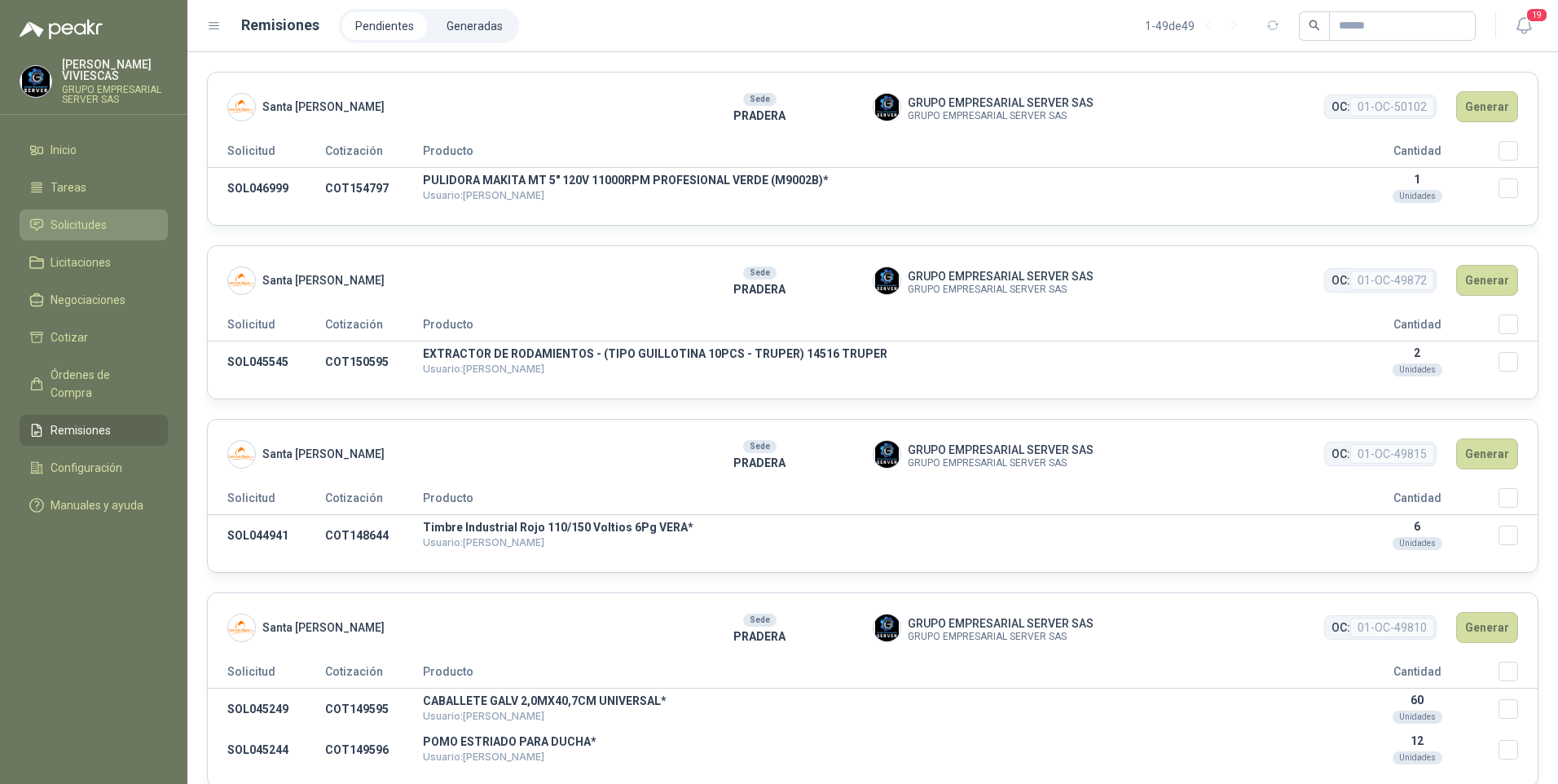
click at [64, 212] on link "Solicitudes" at bounding box center [94, 225] width 149 height 31
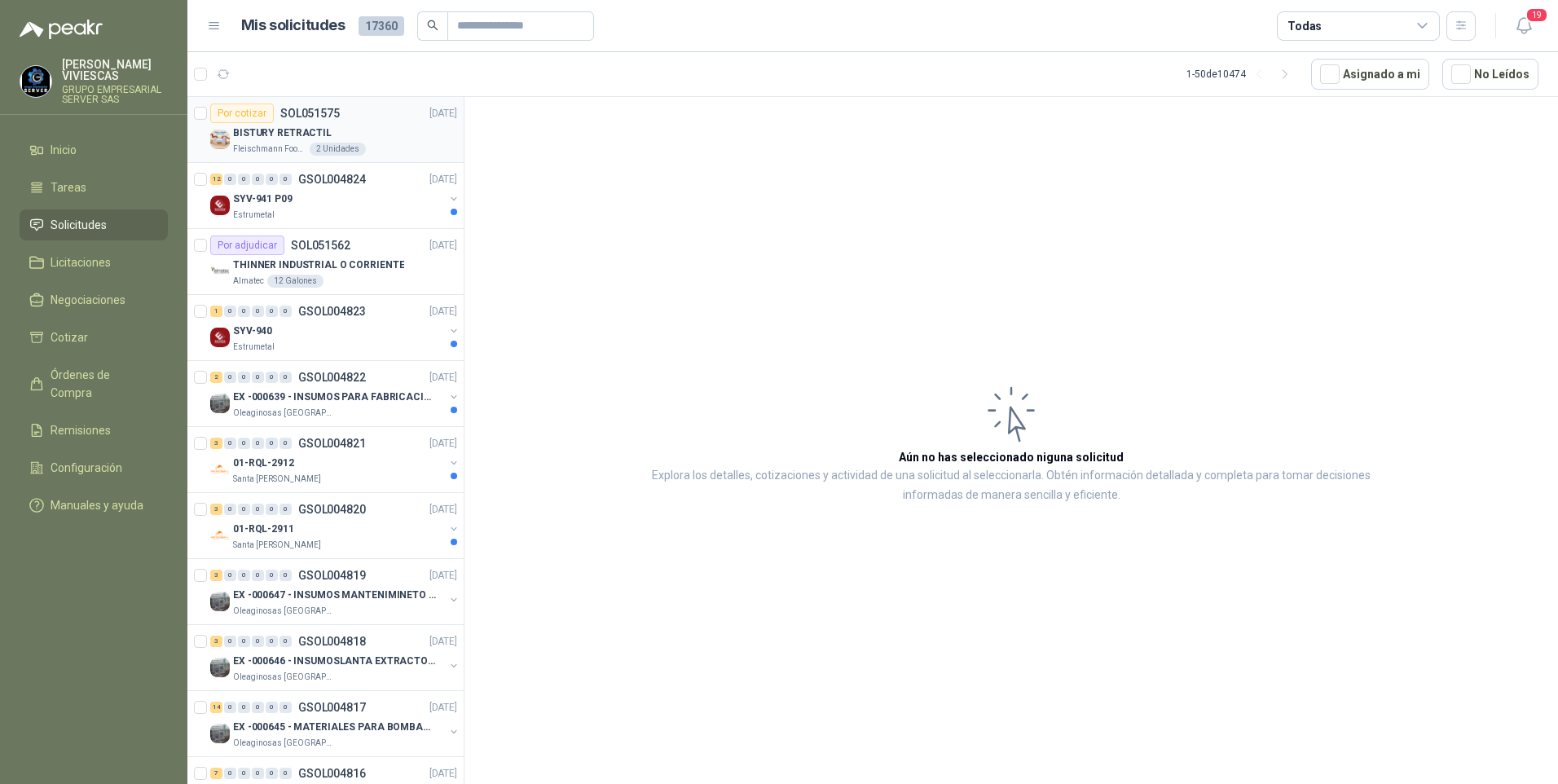
click at [277, 135] on p "BISTURY RETRACTIL" at bounding box center [282, 133] width 99 height 16
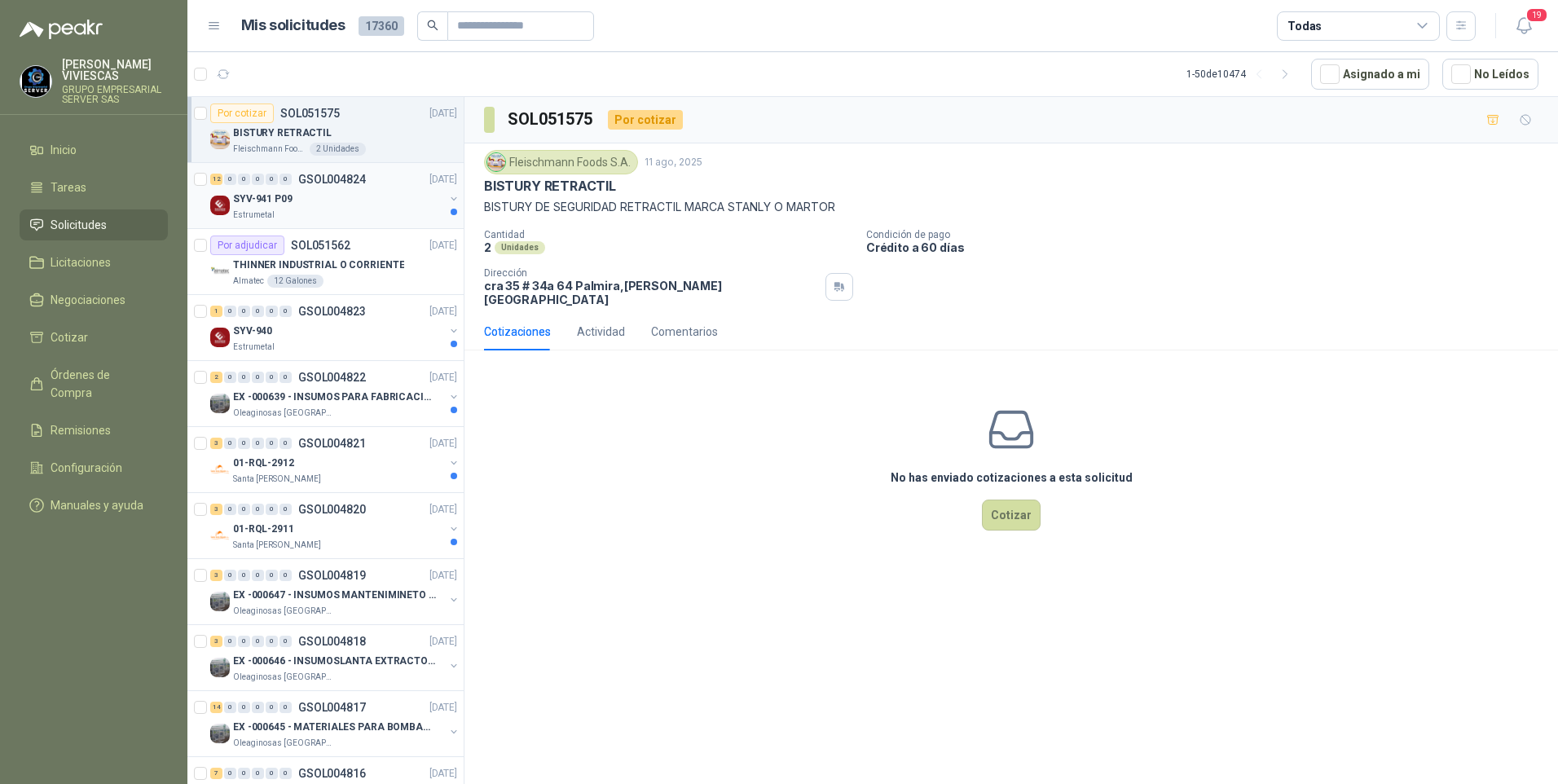
click at [271, 204] on p "SYV-941 P09" at bounding box center [262, 199] width 60 height 16
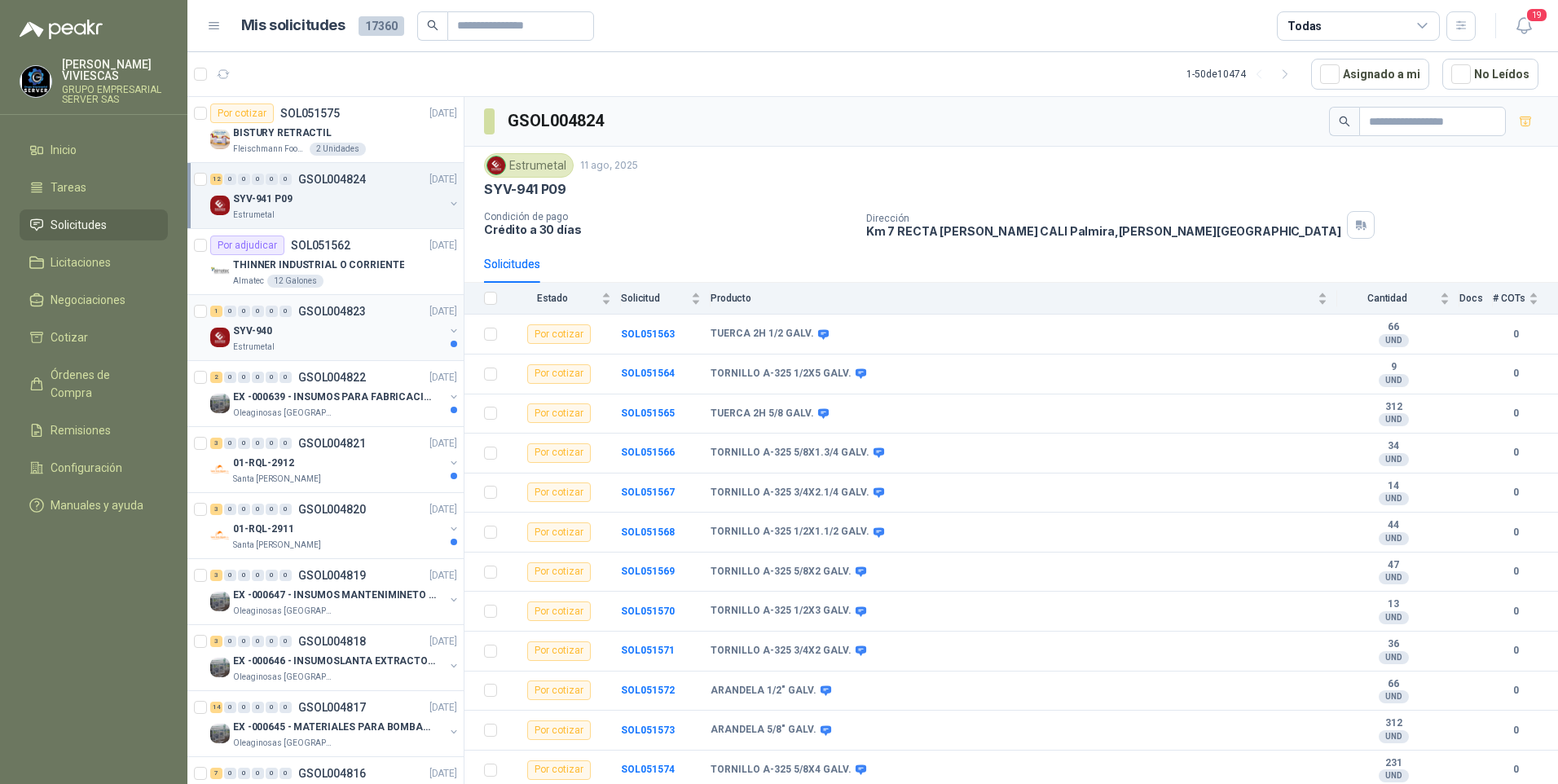
click at [262, 335] on p "SYV-940" at bounding box center [252, 331] width 39 height 16
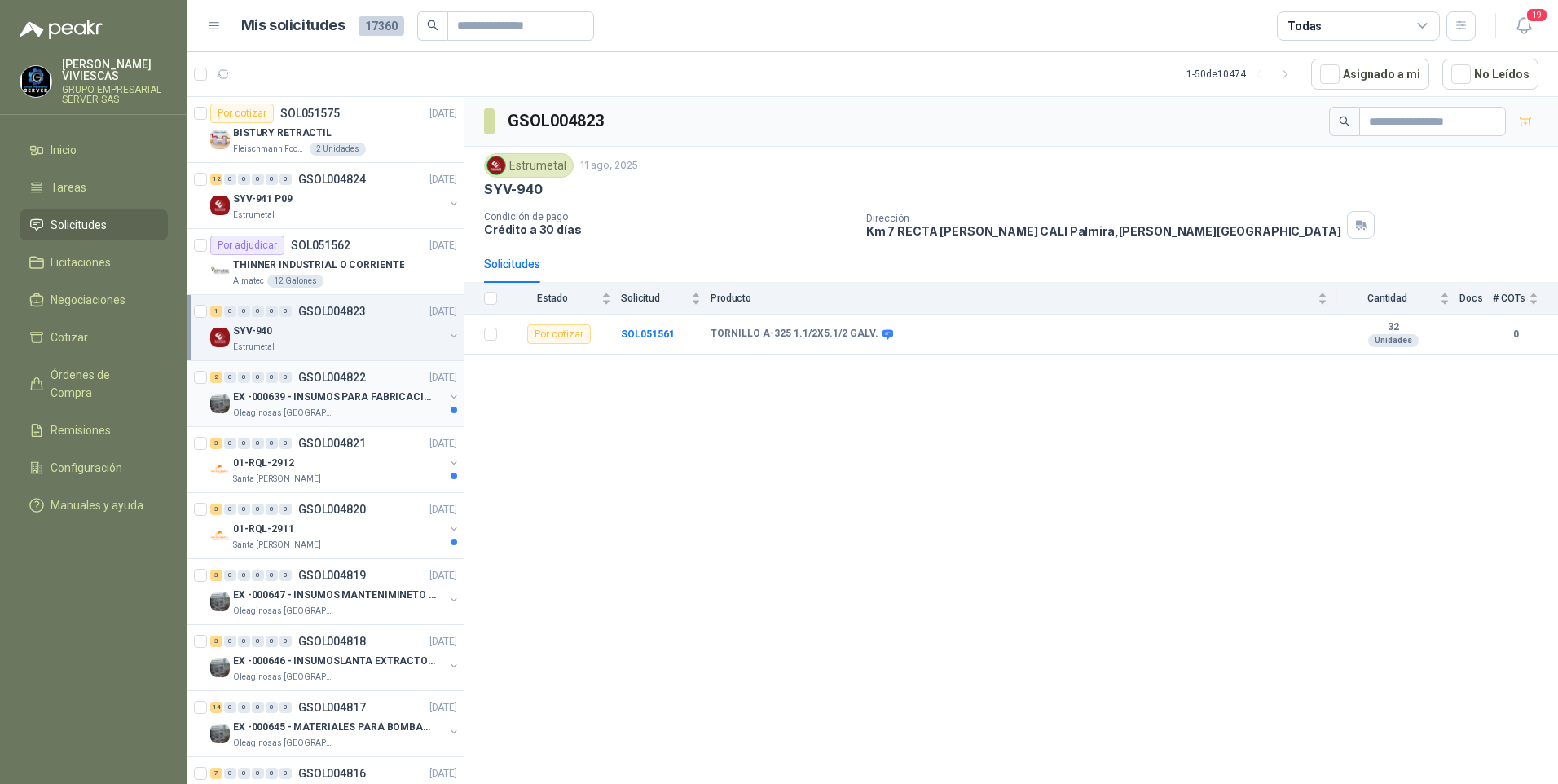
click at [294, 403] on p "EX -000639 - INSUMOS PARA FABRICACION DE MALLA TAM" at bounding box center [334, 397] width 203 height 16
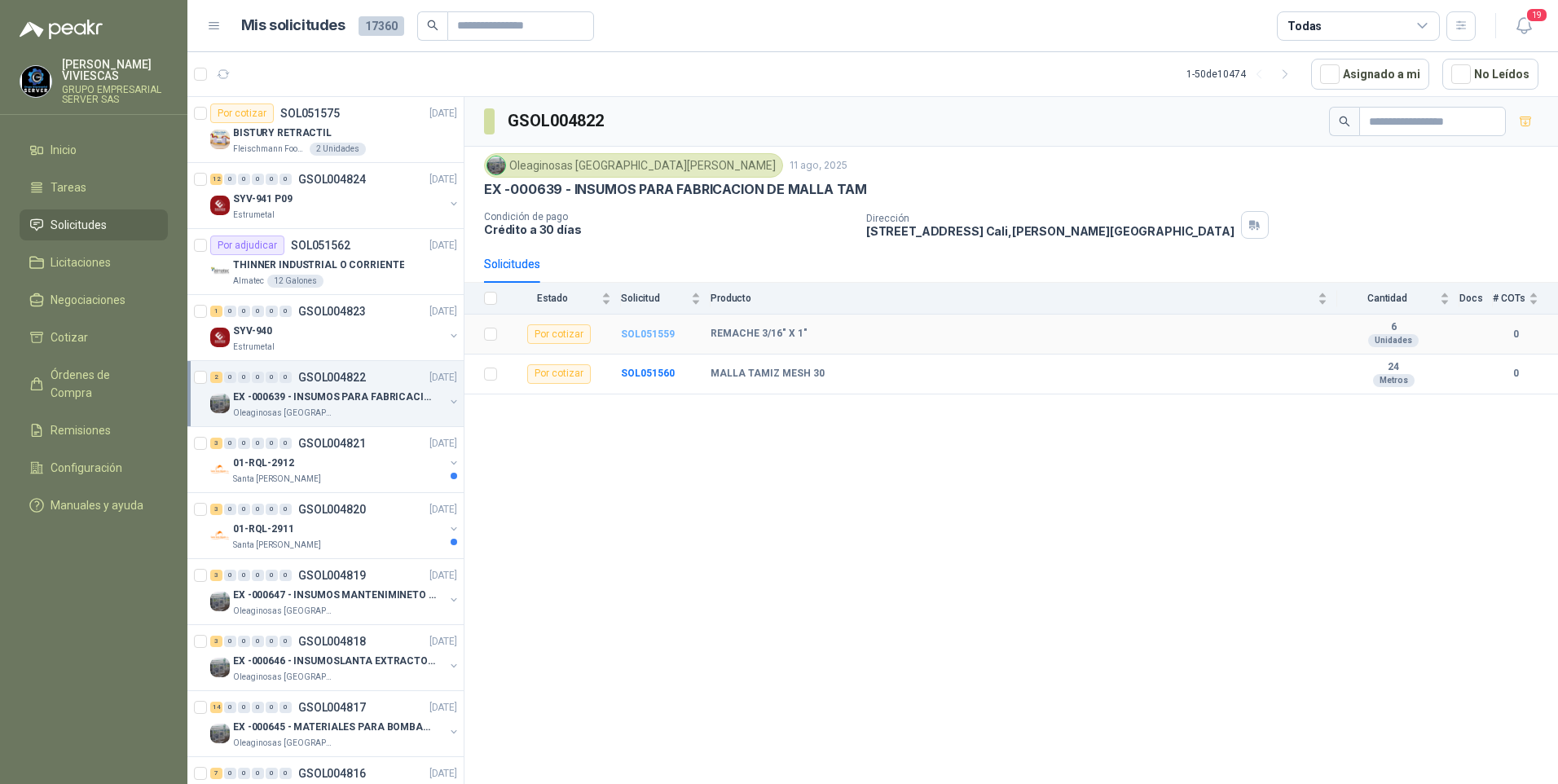
click at [656, 328] on b "SOL051559" at bounding box center [647, 334] width 54 height 11
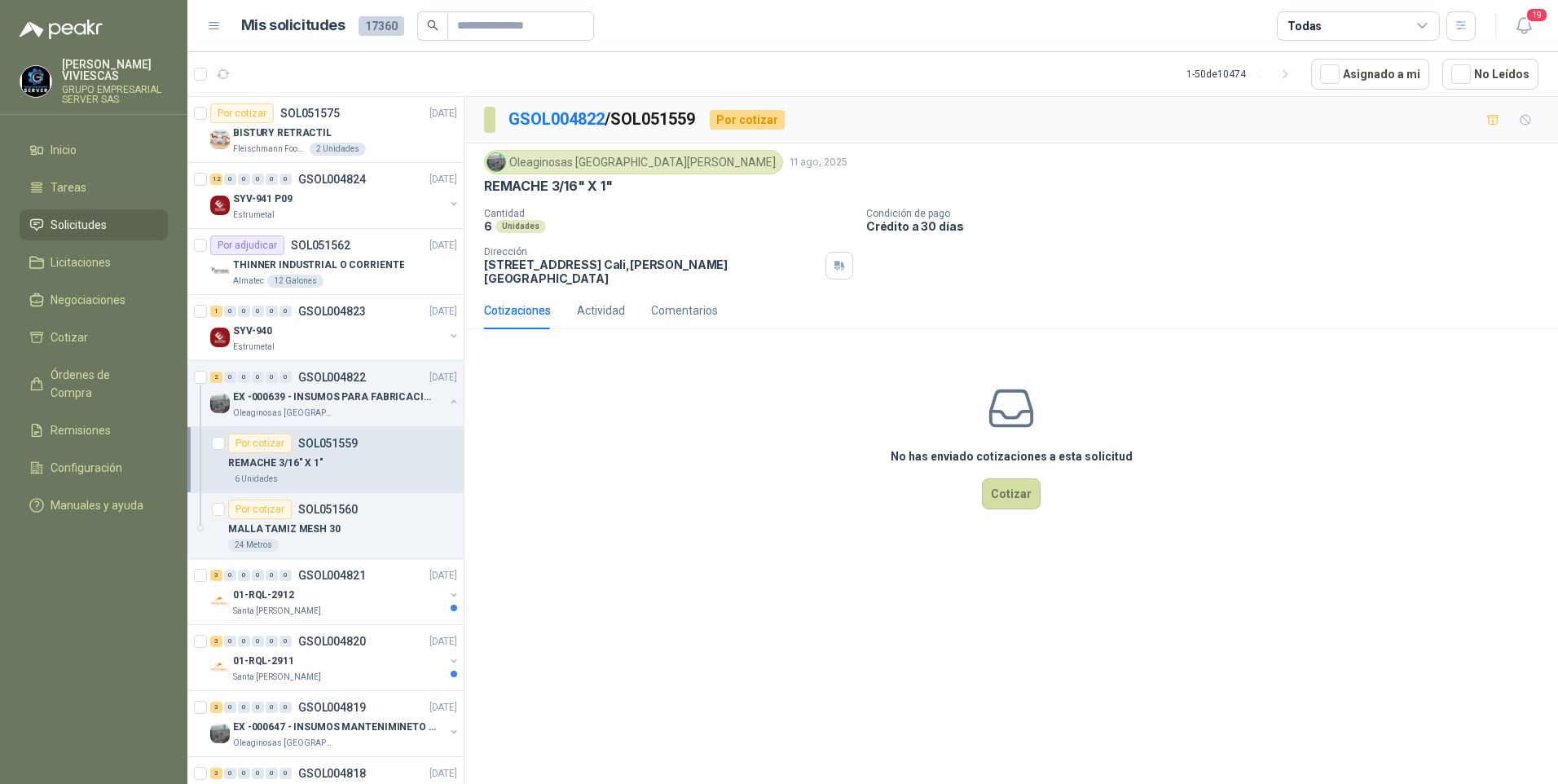
click at [598, 569] on div "GSOL004822 / SOL051559 Por cotizar Oleaginosas San Fernando 11 ago, 2025 REMACH…" at bounding box center [1011, 443] width 1093 height 692
click at [279, 525] on p "MALLA TAMIZ MESH 30" at bounding box center [284, 529] width 113 height 16
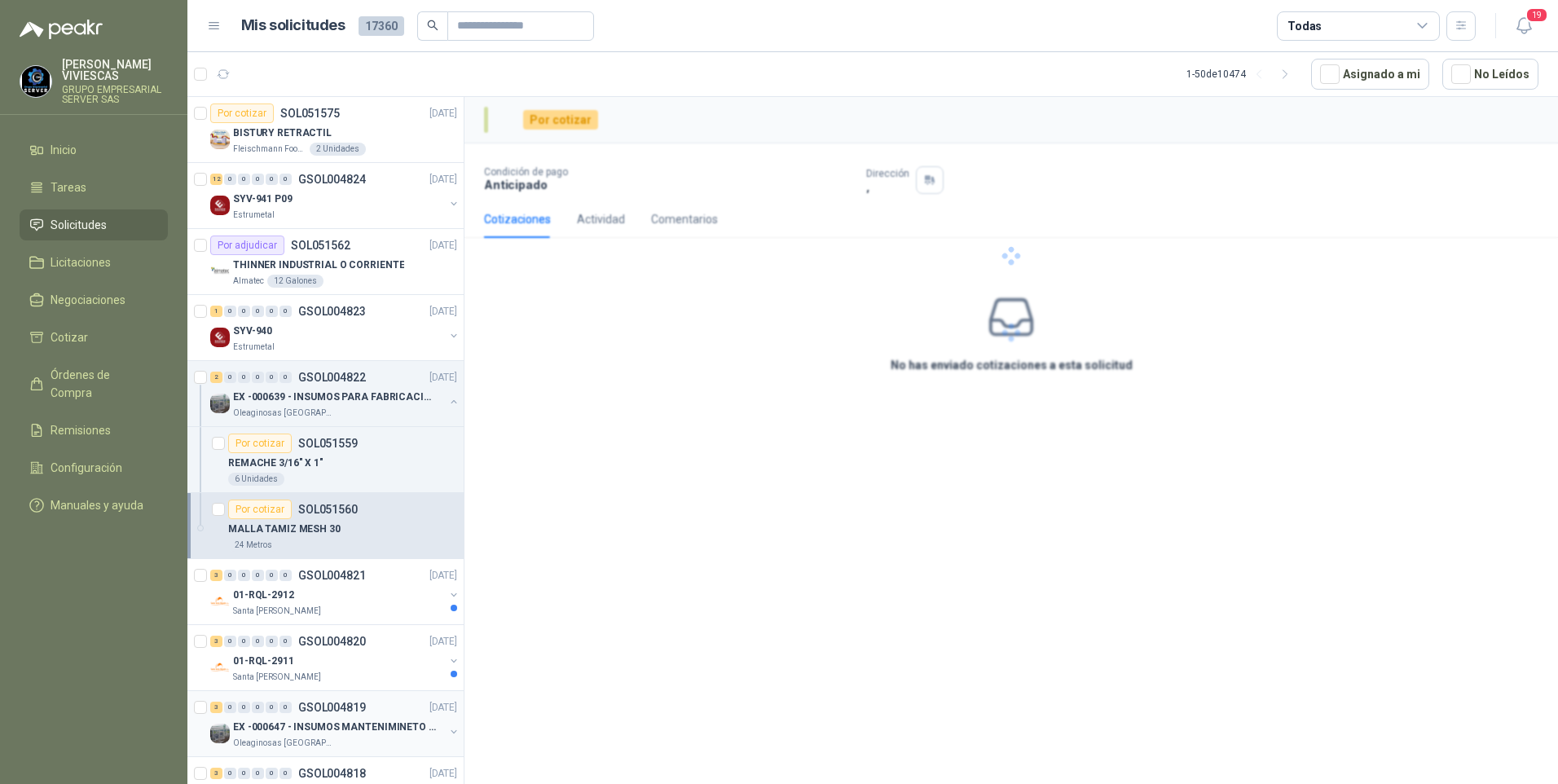
scroll to position [163, 0]
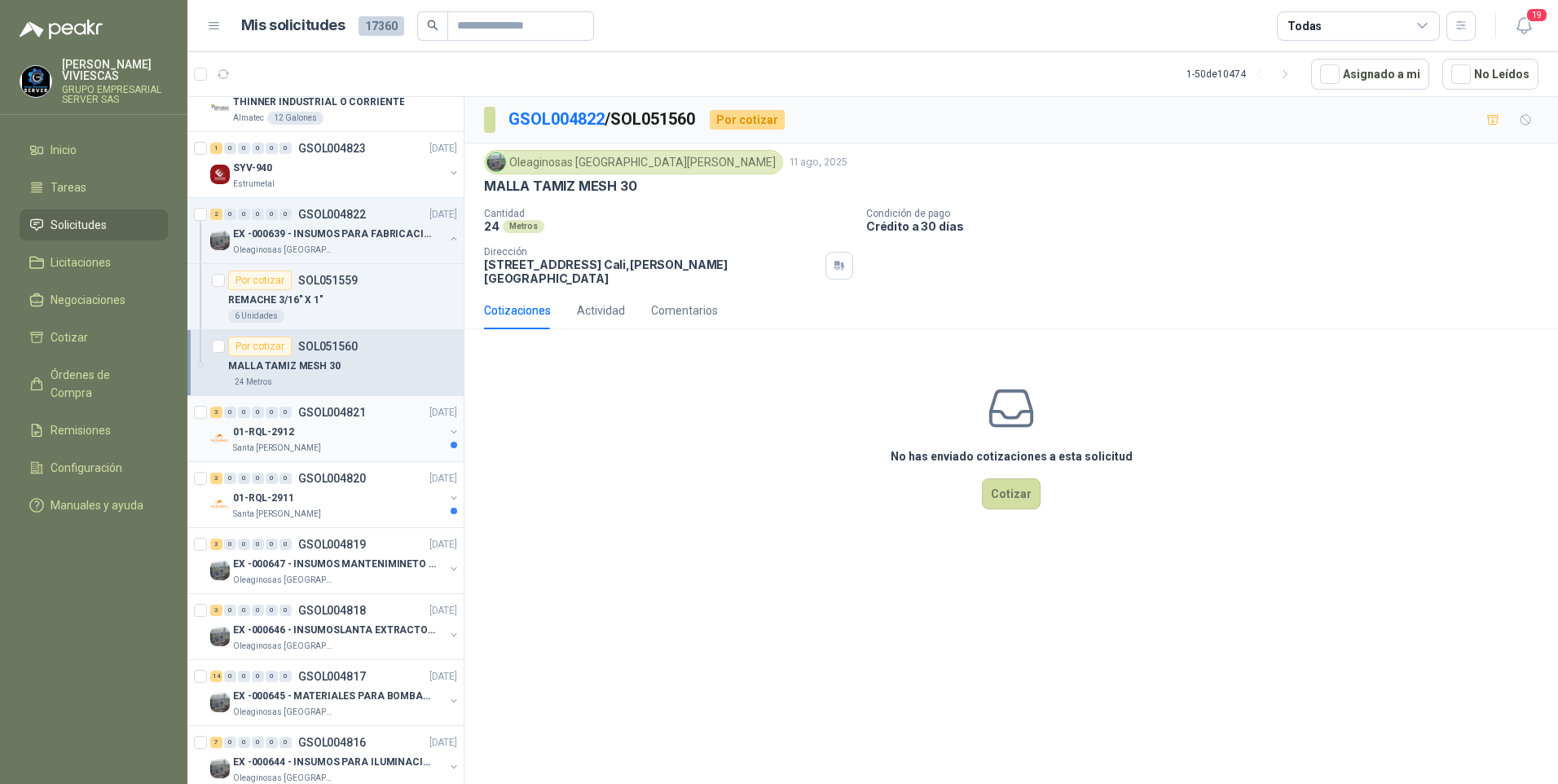
click at [271, 436] on p "01-RQL-2912" at bounding box center [263, 432] width 61 height 16
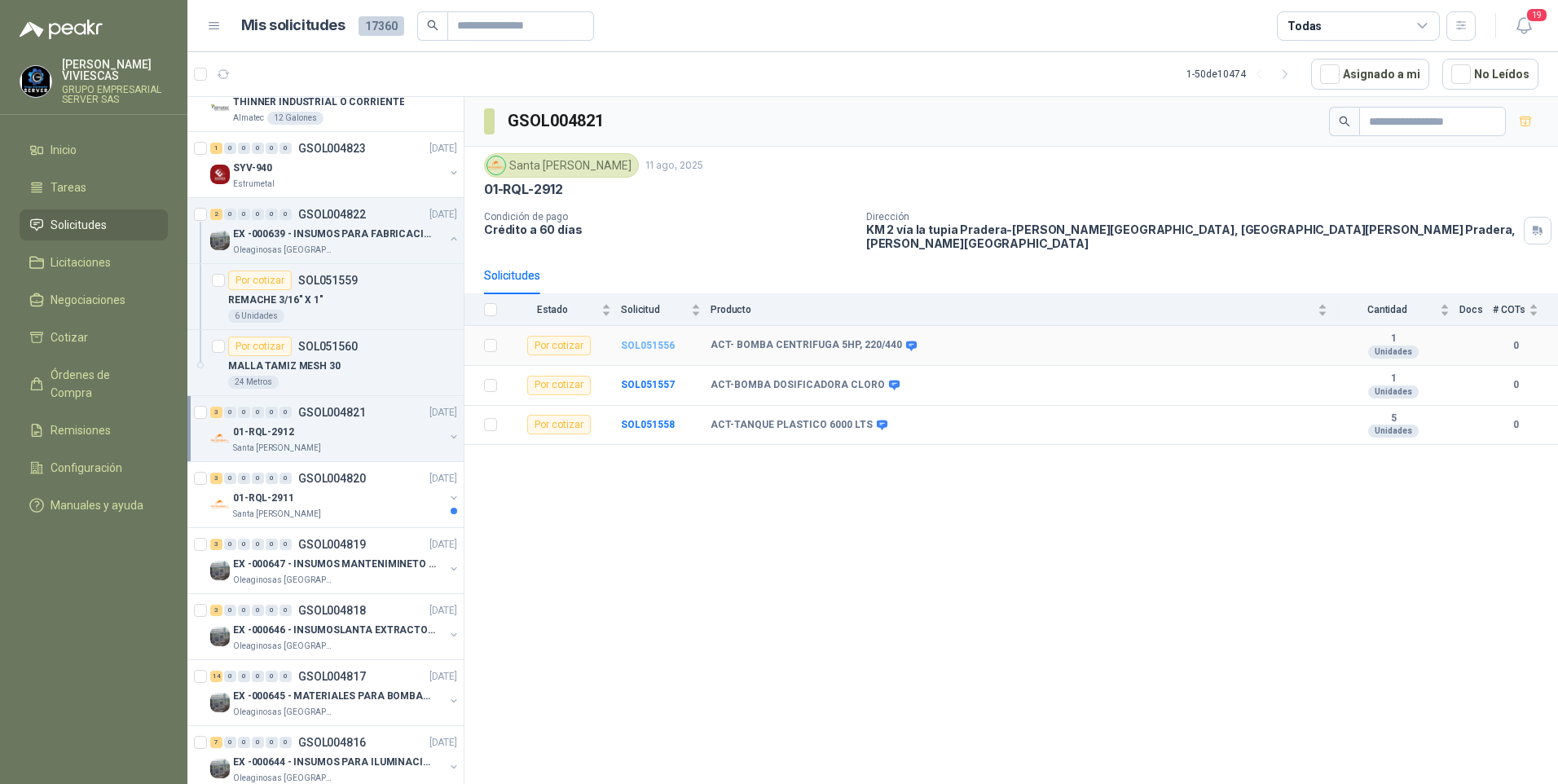
click at [650, 340] on b "SOL051556" at bounding box center [647, 346] width 54 height 11
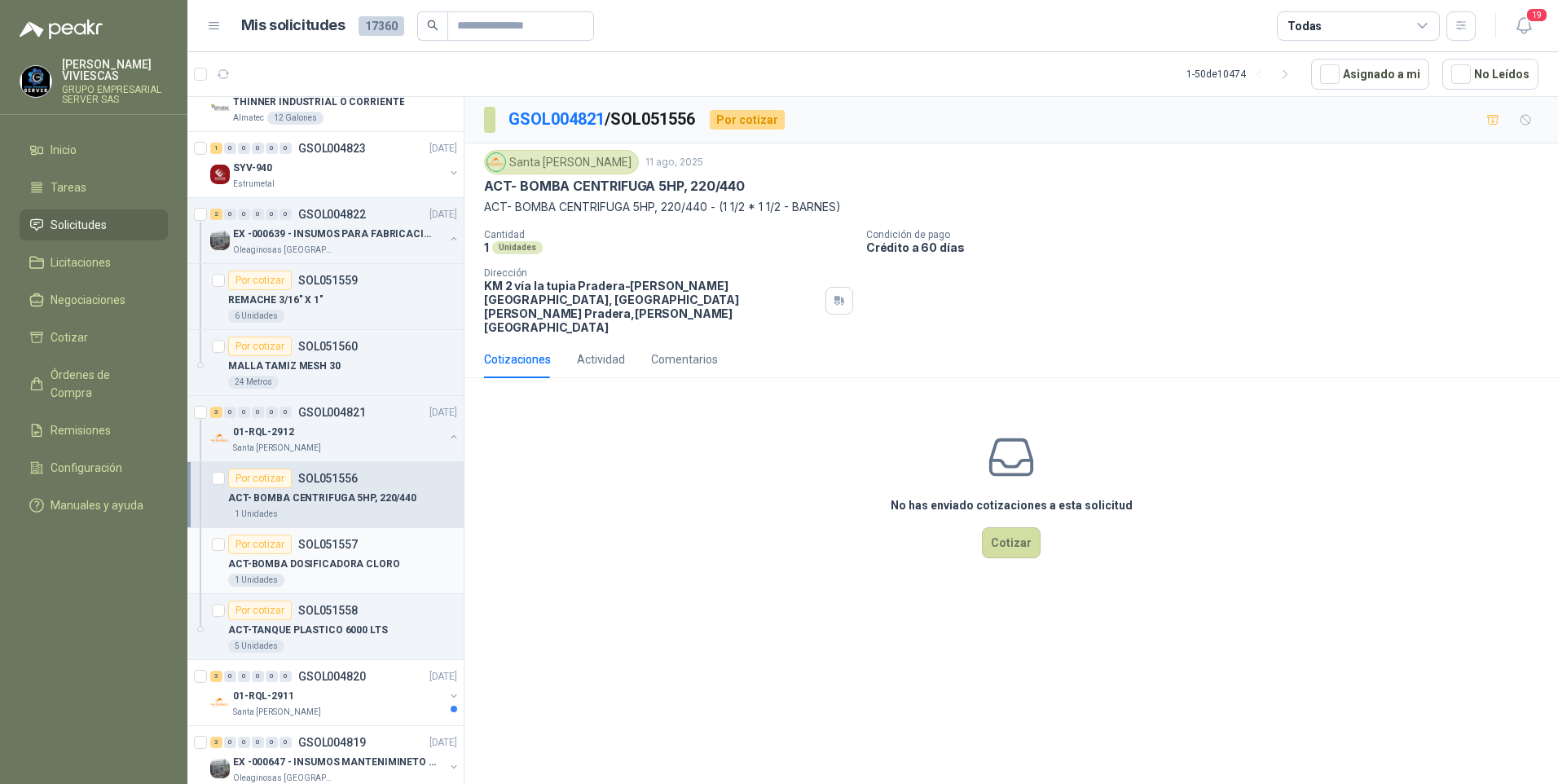
click at [276, 573] on div "1 Unidades" at bounding box center [256, 580] width 56 height 13
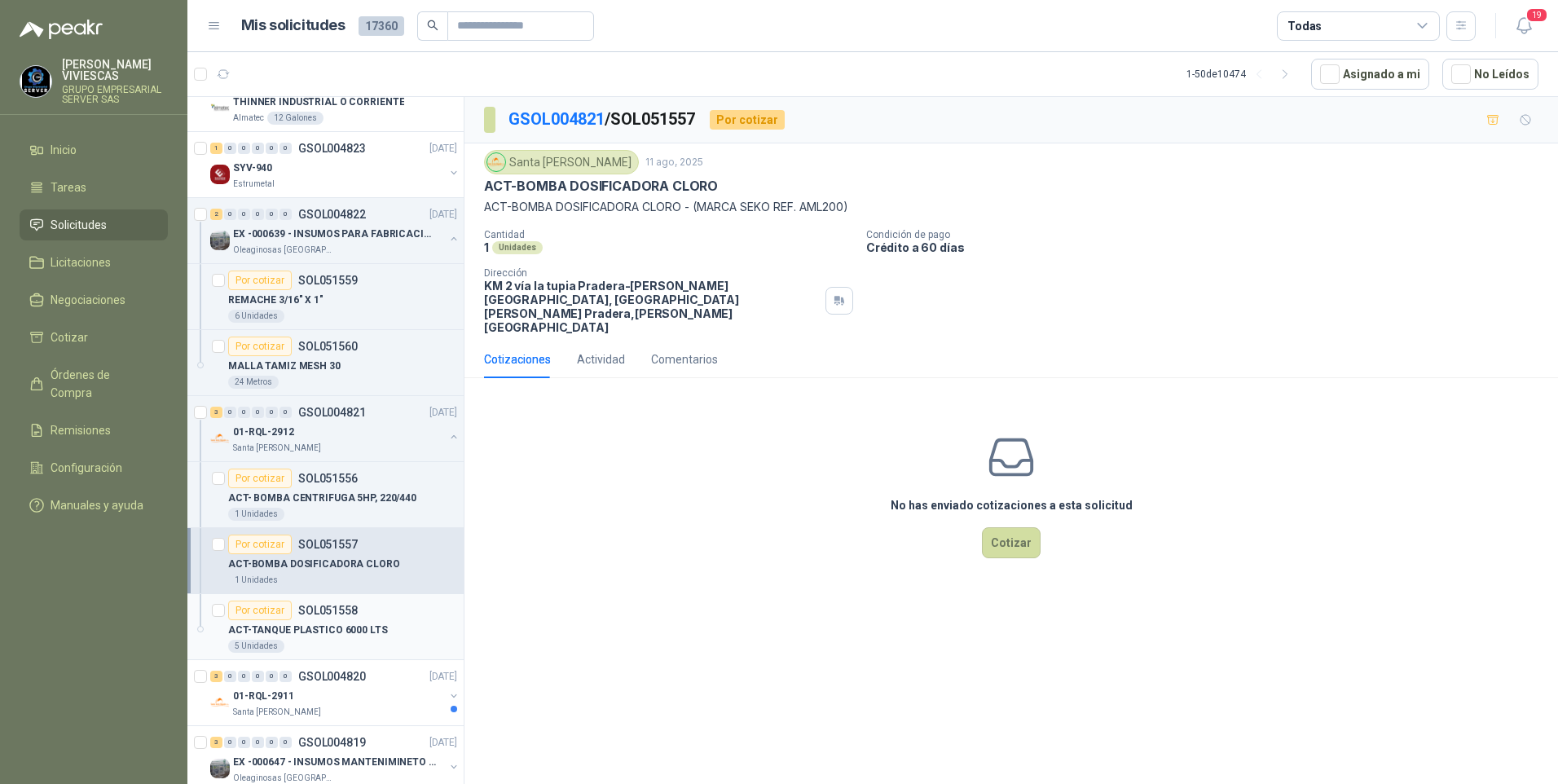
click at [296, 633] on p "ACT-TANQUE PLASTICO 6000 LTS" at bounding box center [308, 630] width 160 height 16
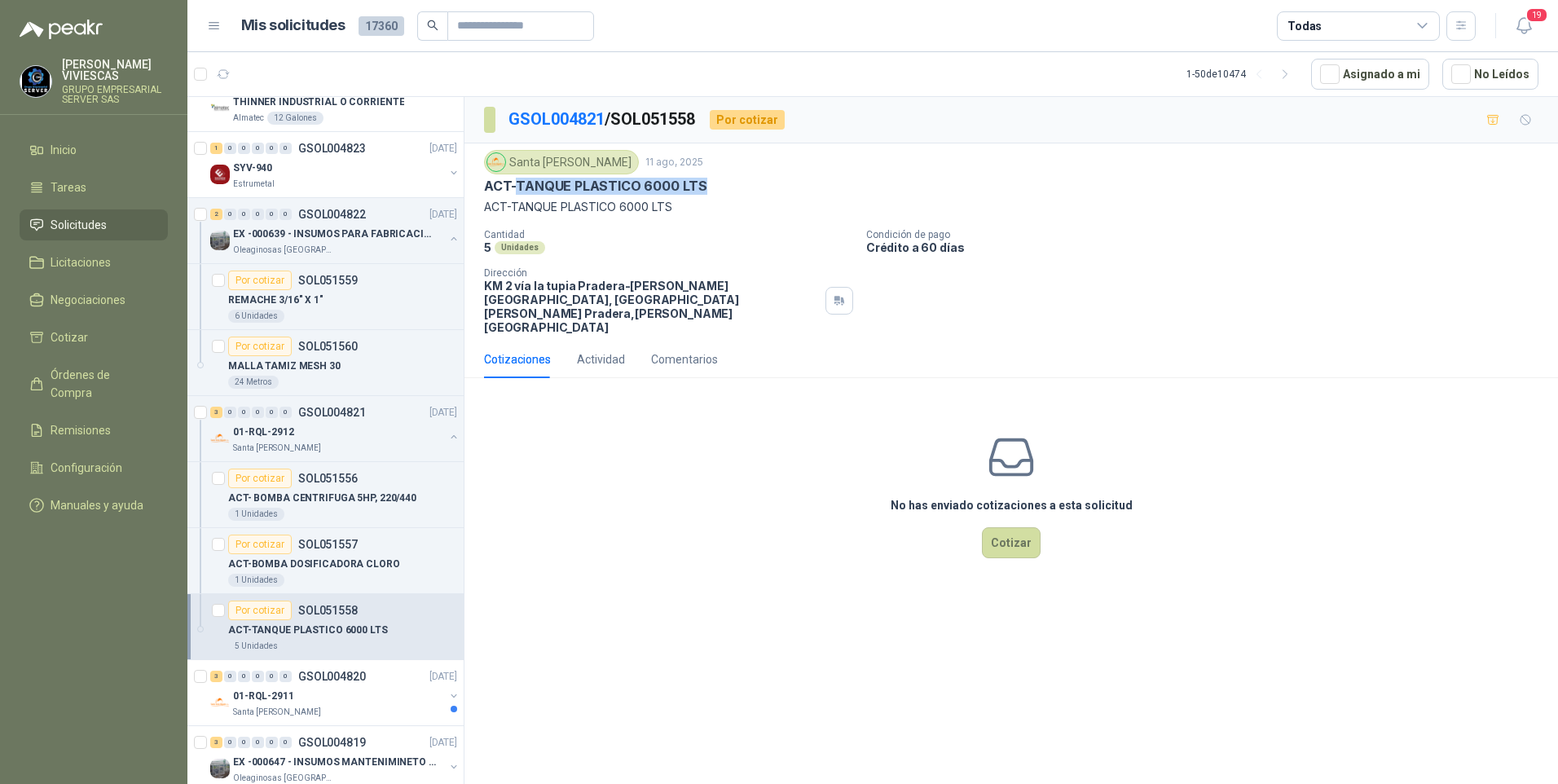
drag, startPoint x: 518, startPoint y: 183, endPoint x: 698, endPoint y: 185, distance: 180.0
click at [698, 185] on p "ACT-TANQUE PLASTICO 6000 LTS" at bounding box center [595, 186] width 223 height 17
drag, startPoint x: 698, startPoint y: 185, endPoint x: 658, endPoint y: 187, distance: 40.0
copy p "TANQUE PLASTICO 6000 LTS"
click at [625, 181] on p "ACT-TANQUE PLASTICO 6000 LTS" at bounding box center [595, 186] width 223 height 17
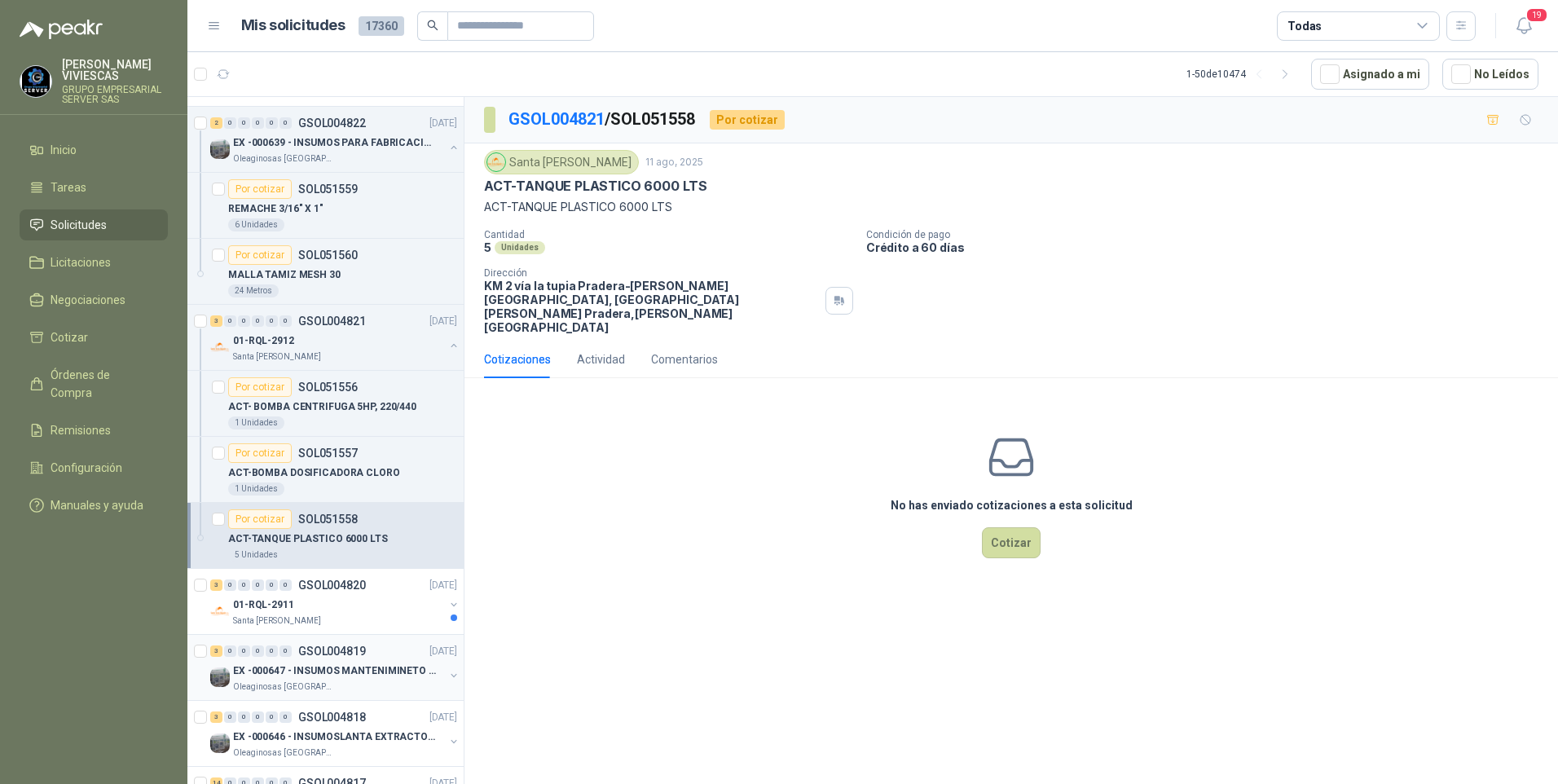
scroll to position [326, 0]
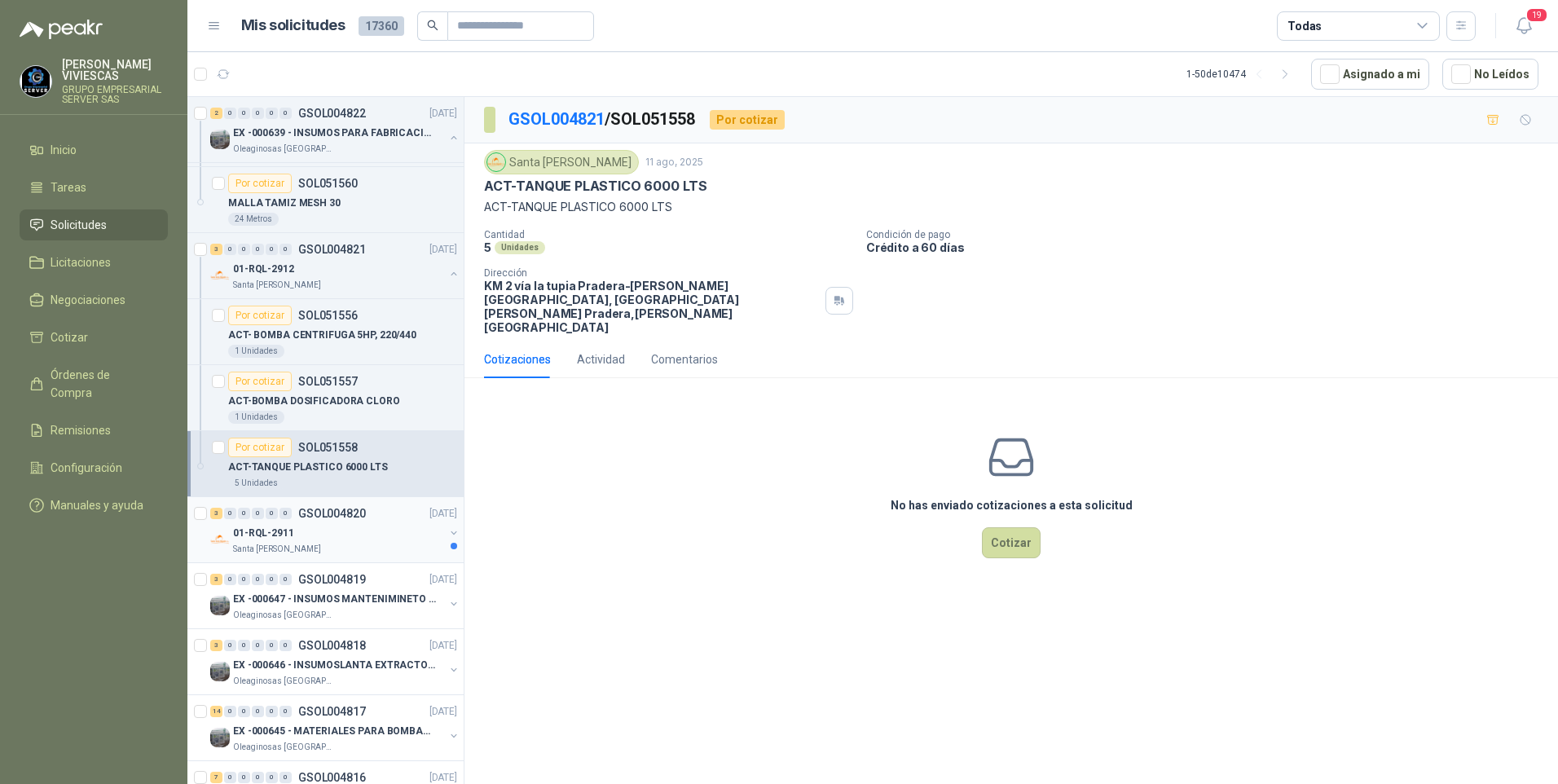
click at [273, 532] on p "01-RQL-2911" at bounding box center [263, 533] width 61 height 16
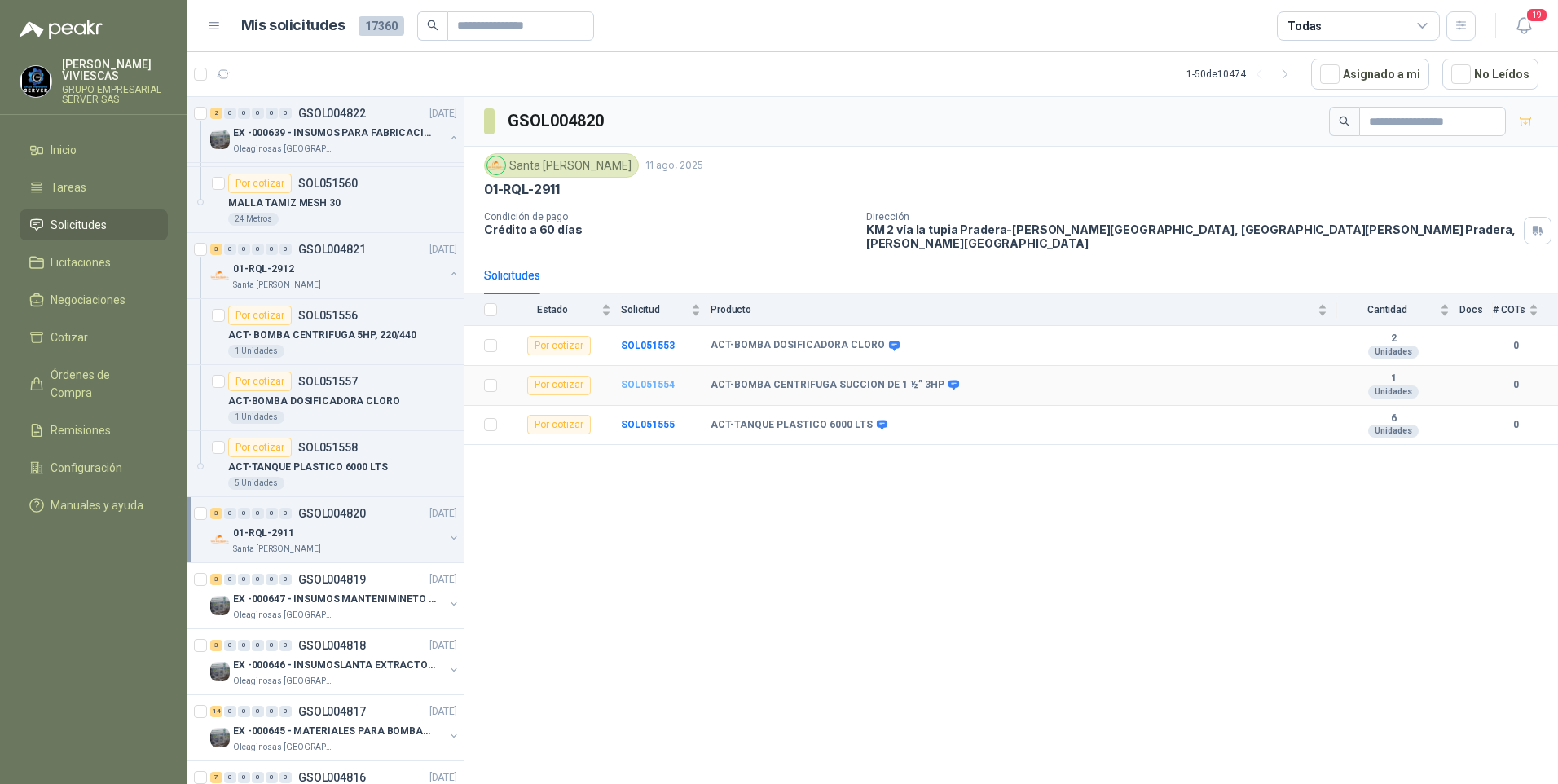
click at [643, 379] on b "SOL051554" at bounding box center [647, 384] width 54 height 11
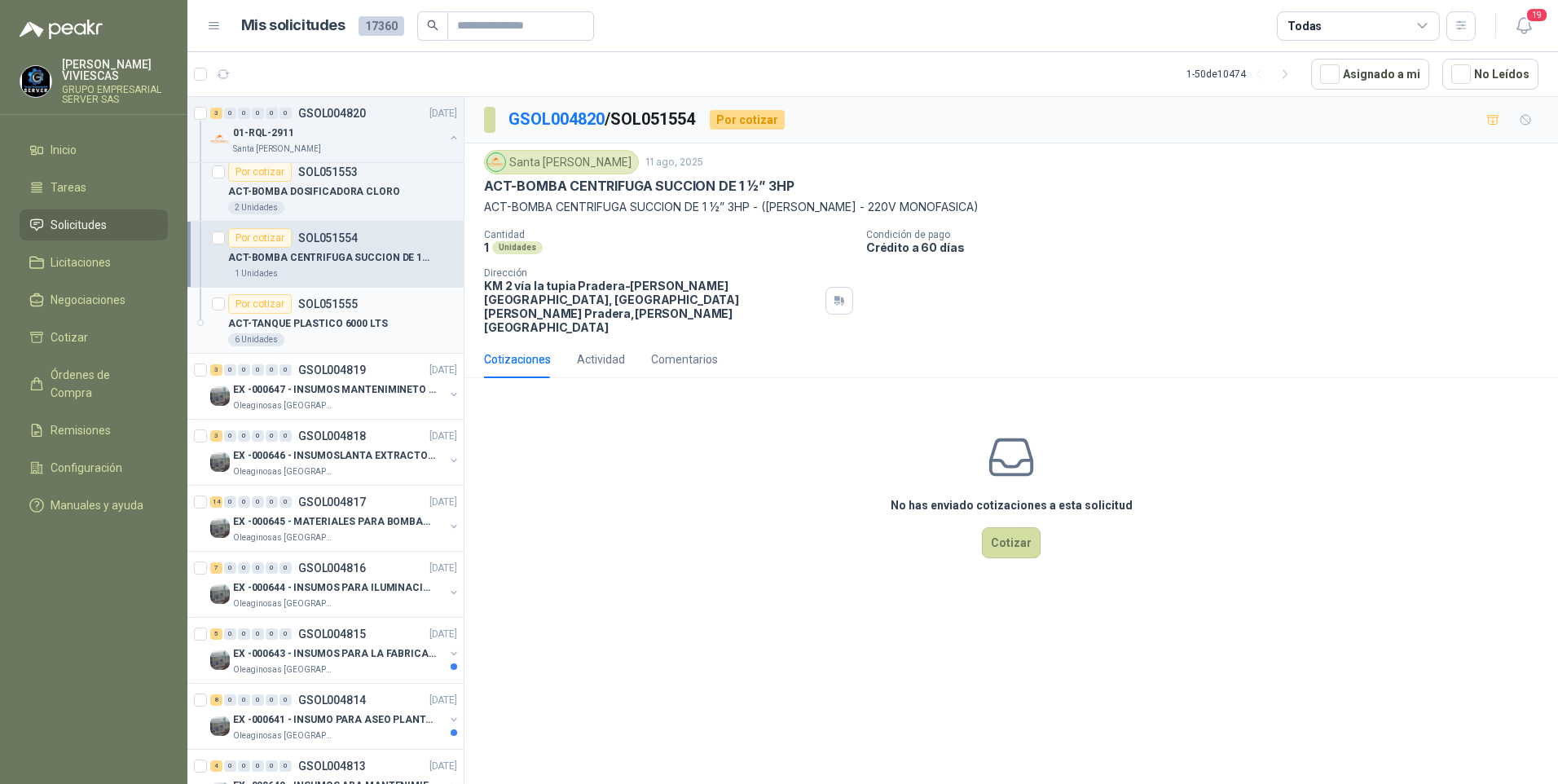
scroll to position [814, 0]
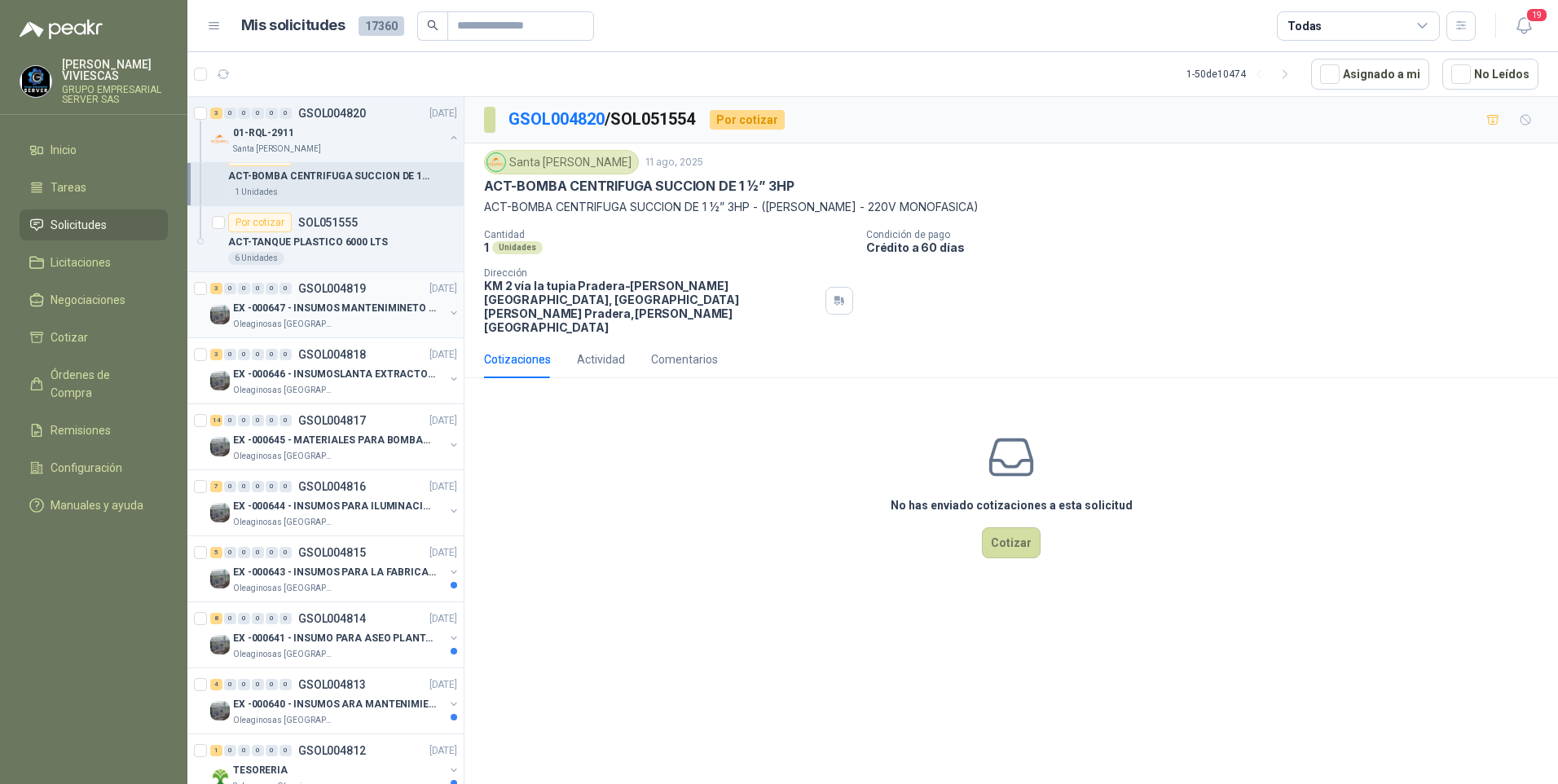
click at [277, 311] on p "EX -000647 - INSUMOS MANTENIMINETO MECANICO" at bounding box center [334, 308] width 203 height 16
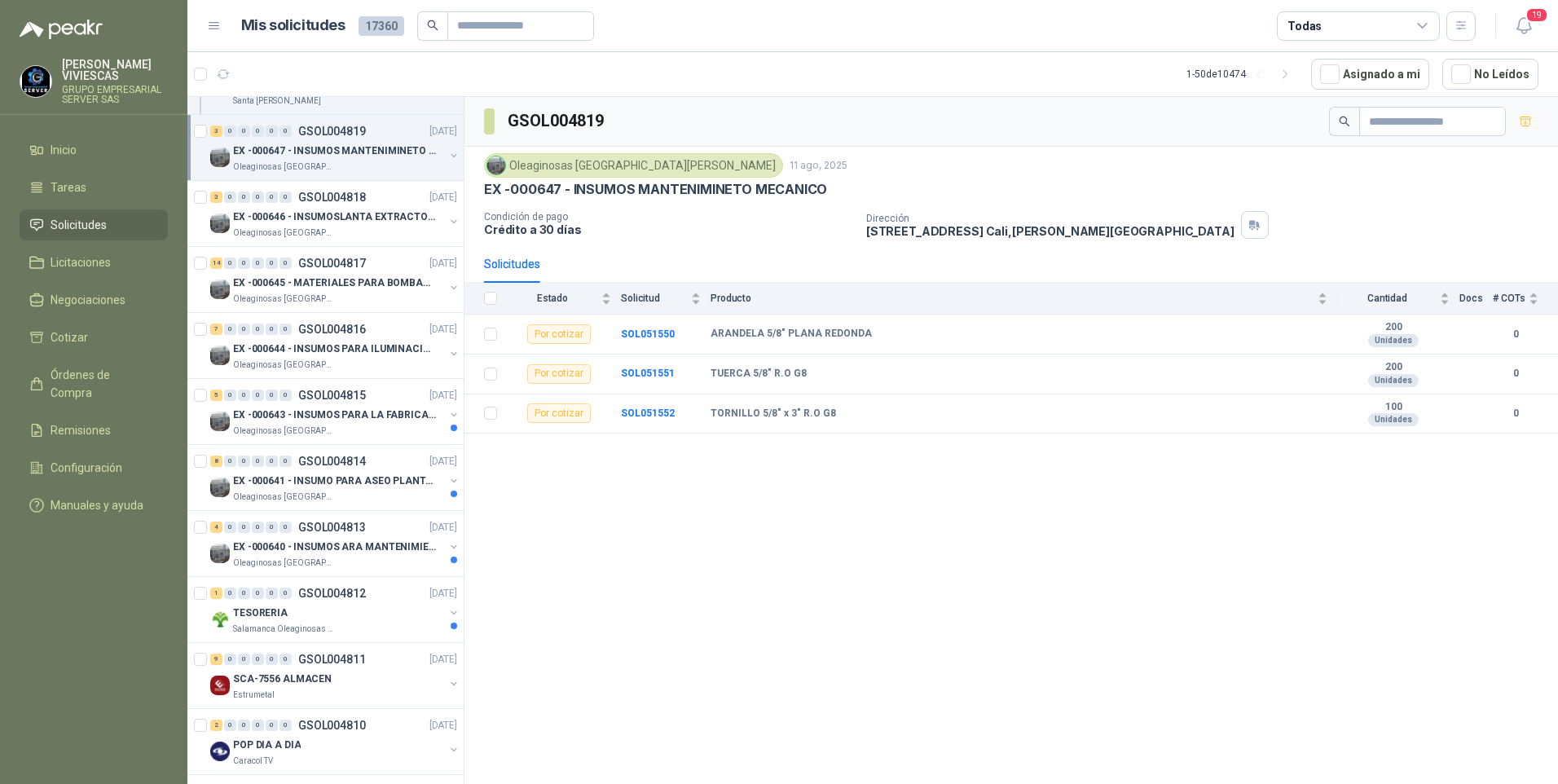
scroll to position [977, 0]
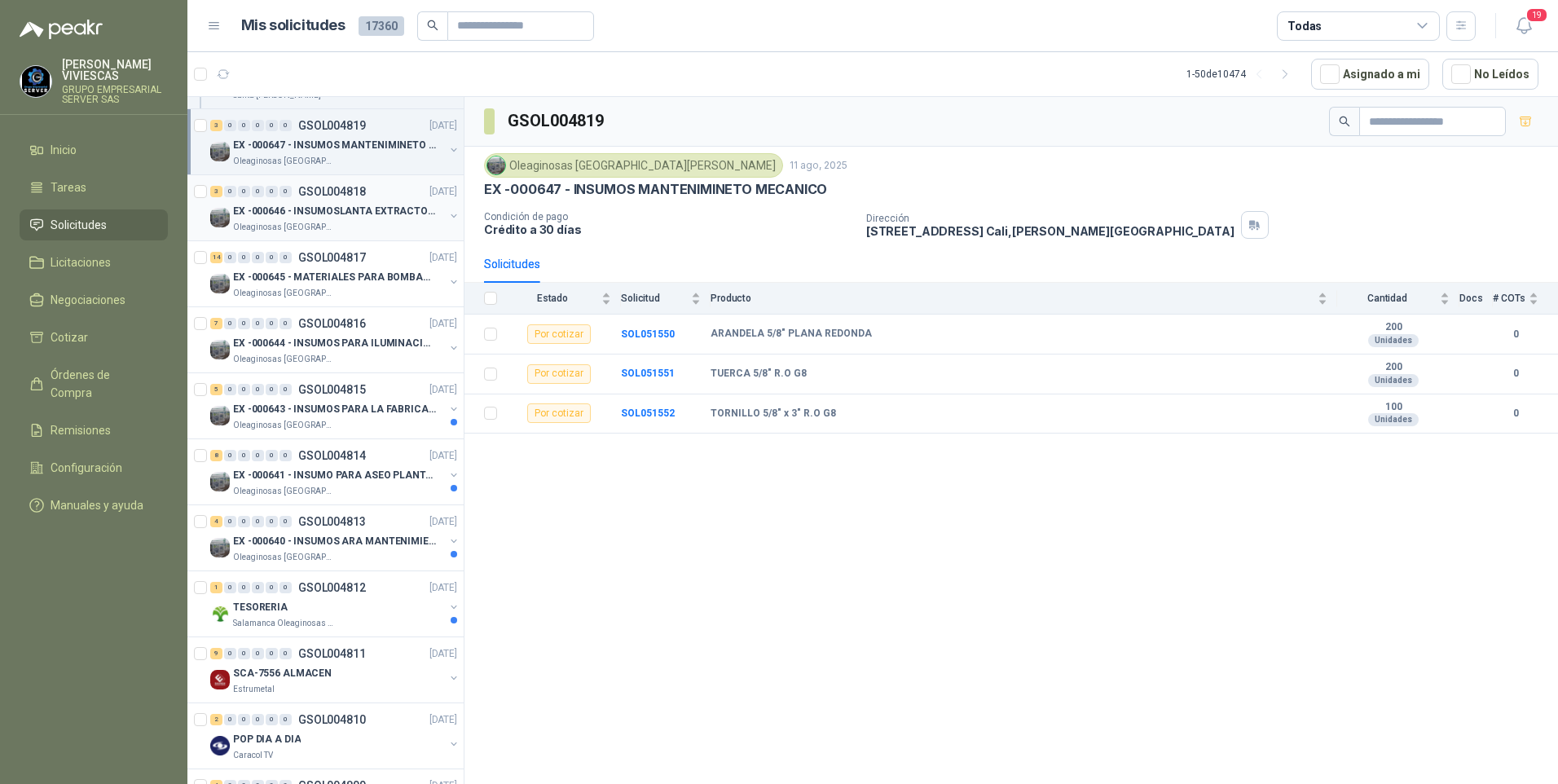
click at [276, 193] on div "0" at bounding box center [271, 192] width 12 height 11
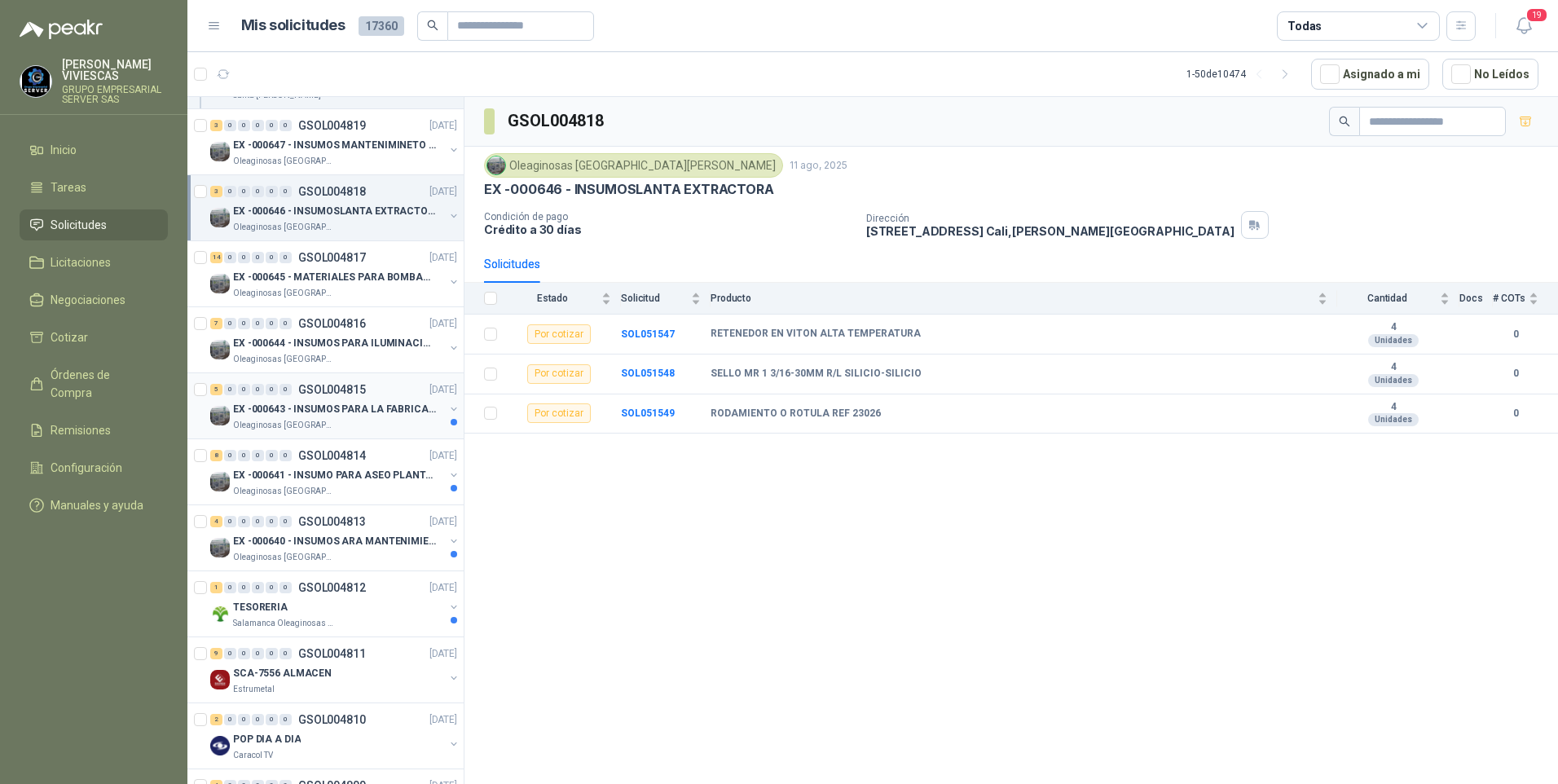
click at [365, 415] on p "EX -000643 - INSUMOS PARA LA FABRICACION DE PLATAF" at bounding box center [334, 409] width 203 height 16
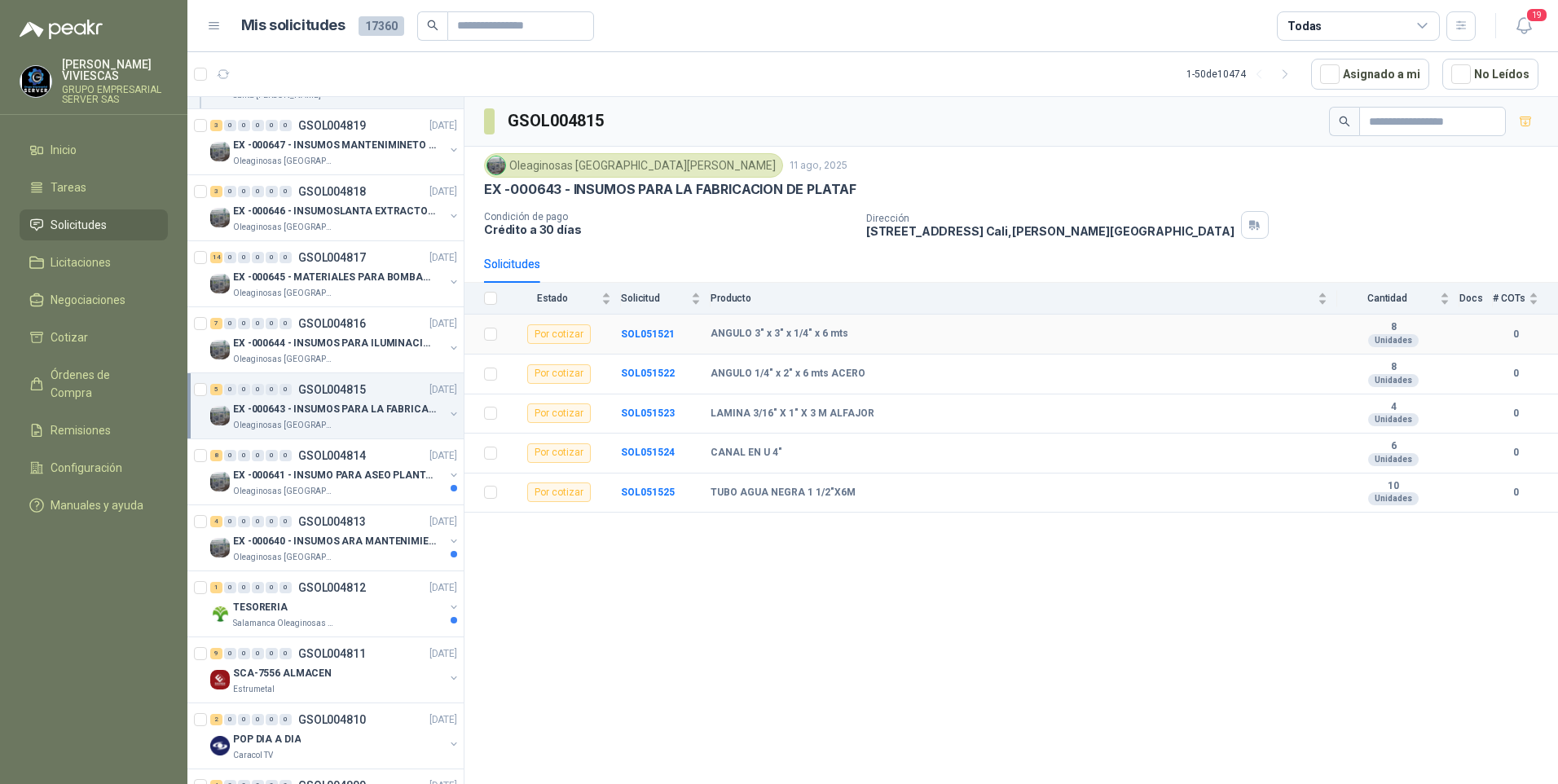
click at [710, 331] on td "SOL051521" at bounding box center [666, 335] width 90 height 40
drag, startPoint x: 705, startPoint y: 330, endPoint x: 856, endPoint y: 337, distance: 151.2
click at [856, 337] on tr "Por cotizar SOL051521 ANGULO 3" x 3" x 1/4" x 6 mts 8 Unidades 0" at bounding box center [1011, 335] width 1093 height 40
drag, startPoint x: 856, startPoint y: 337, endPoint x: 816, endPoint y: 337, distance: 40.0
copy tr "ANGULO 3" x 3" x 1/4" x 6 mts"
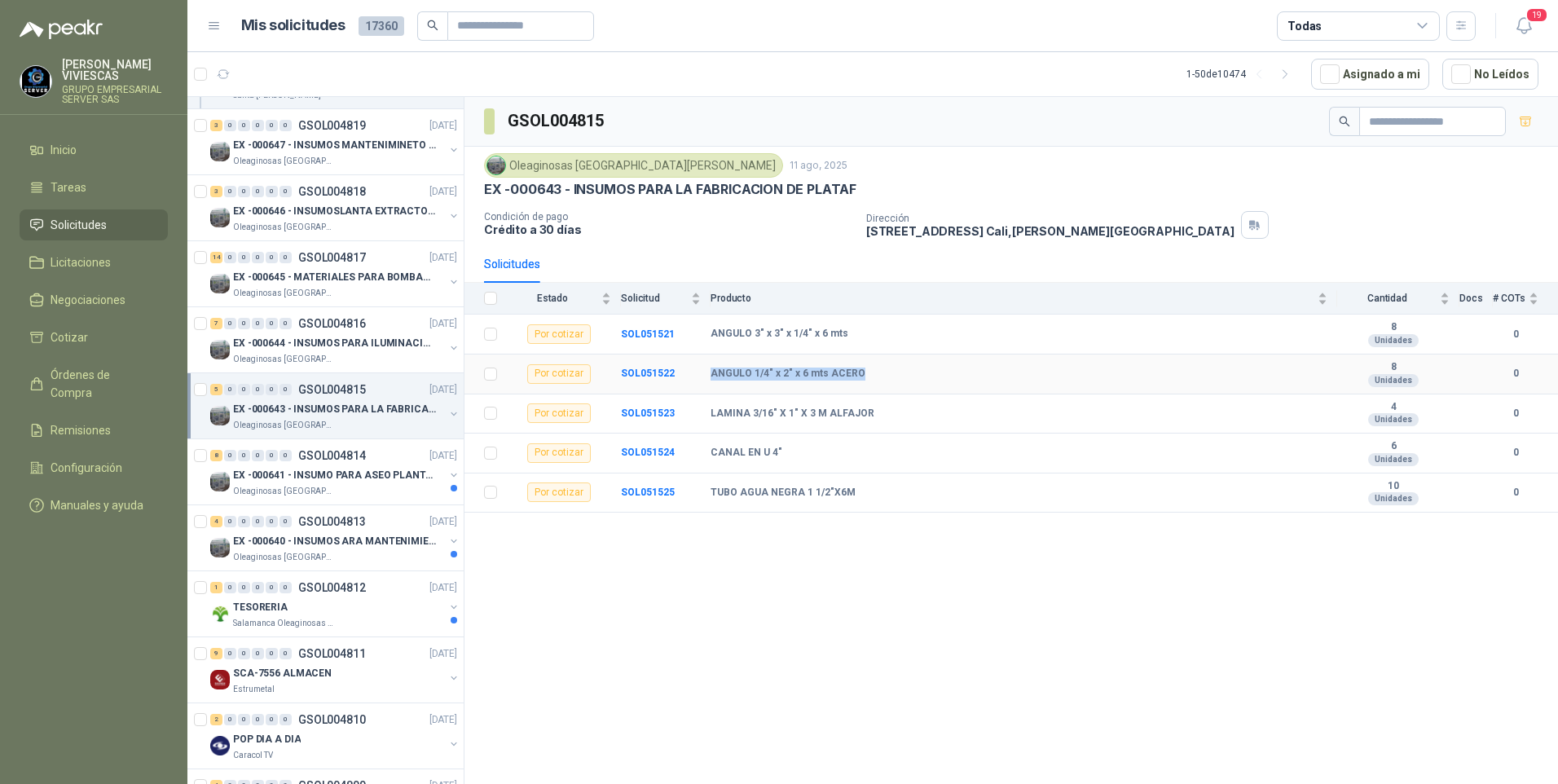
drag, startPoint x: 710, startPoint y: 373, endPoint x: 869, endPoint y: 371, distance: 159.0
click at [869, 371] on tr "Por cotizar SOL051522 ANGULO 1/4" x 2" x 6 mts ACERO 8 Unidades 0" at bounding box center [1011, 374] width 1093 height 40
drag, startPoint x: 869, startPoint y: 371, endPoint x: 794, endPoint y: 369, distance: 75.0
copy tr "ANGULO 1/4" x 2" x 6 mts ACERO"
drag, startPoint x: 711, startPoint y: 410, endPoint x: 917, endPoint y: 416, distance: 206.1
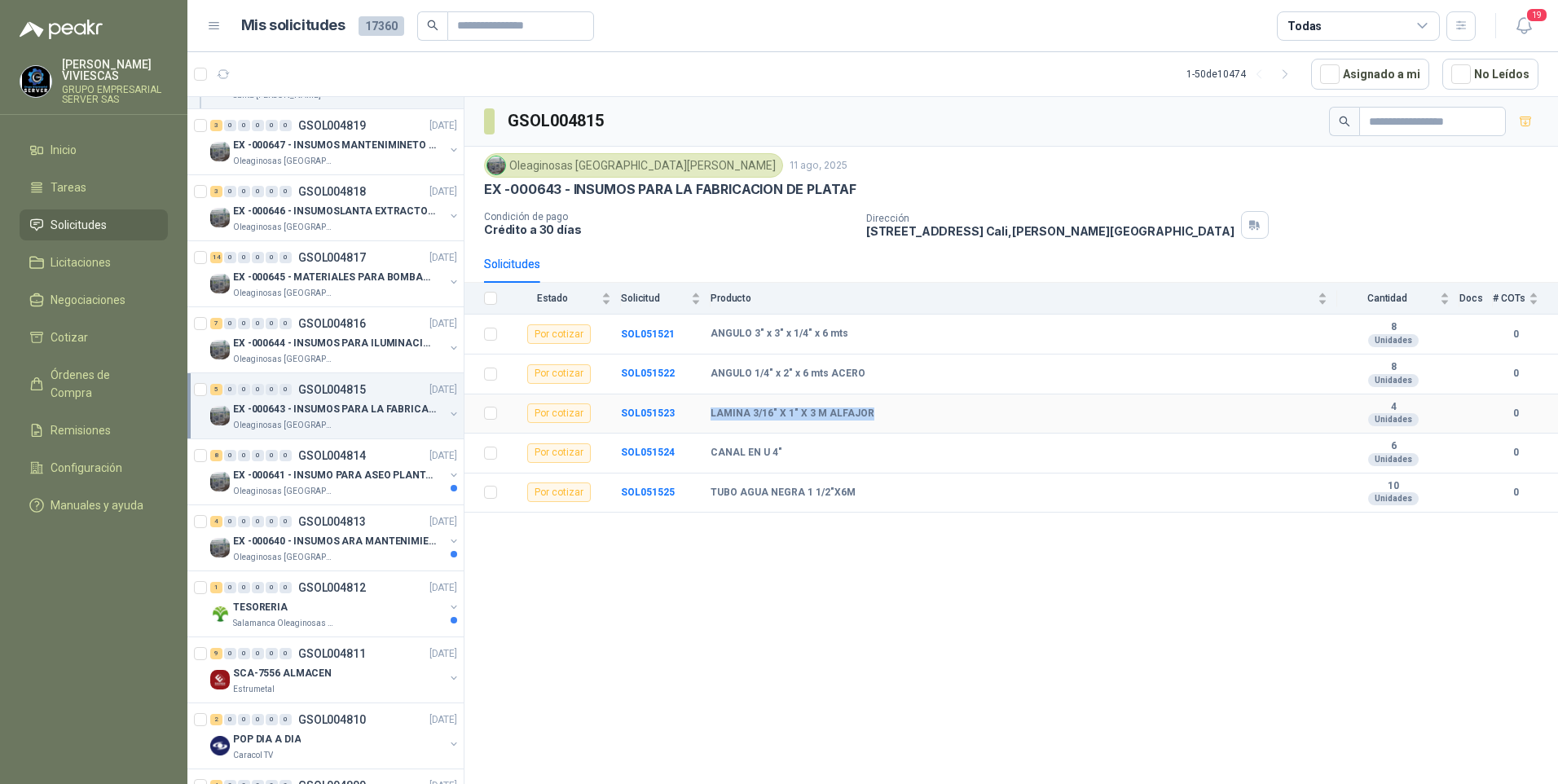
click at [917, 416] on div "LAMINA 3/16" X 1" X 3 M ALFAJOR" at bounding box center [1019, 414] width 617 height 13
drag, startPoint x: 917, startPoint y: 416, endPoint x: 815, endPoint y: 414, distance: 102.0
copy b "LAMINA 3/16" X 1" X 3 M ALFAJOR"
drag, startPoint x: 713, startPoint y: 452, endPoint x: 814, endPoint y: 452, distance: 101.0
click at [814, 452] on div "CANAL EN U 4"" at bounding box center [1019, 453] width 617 height 13
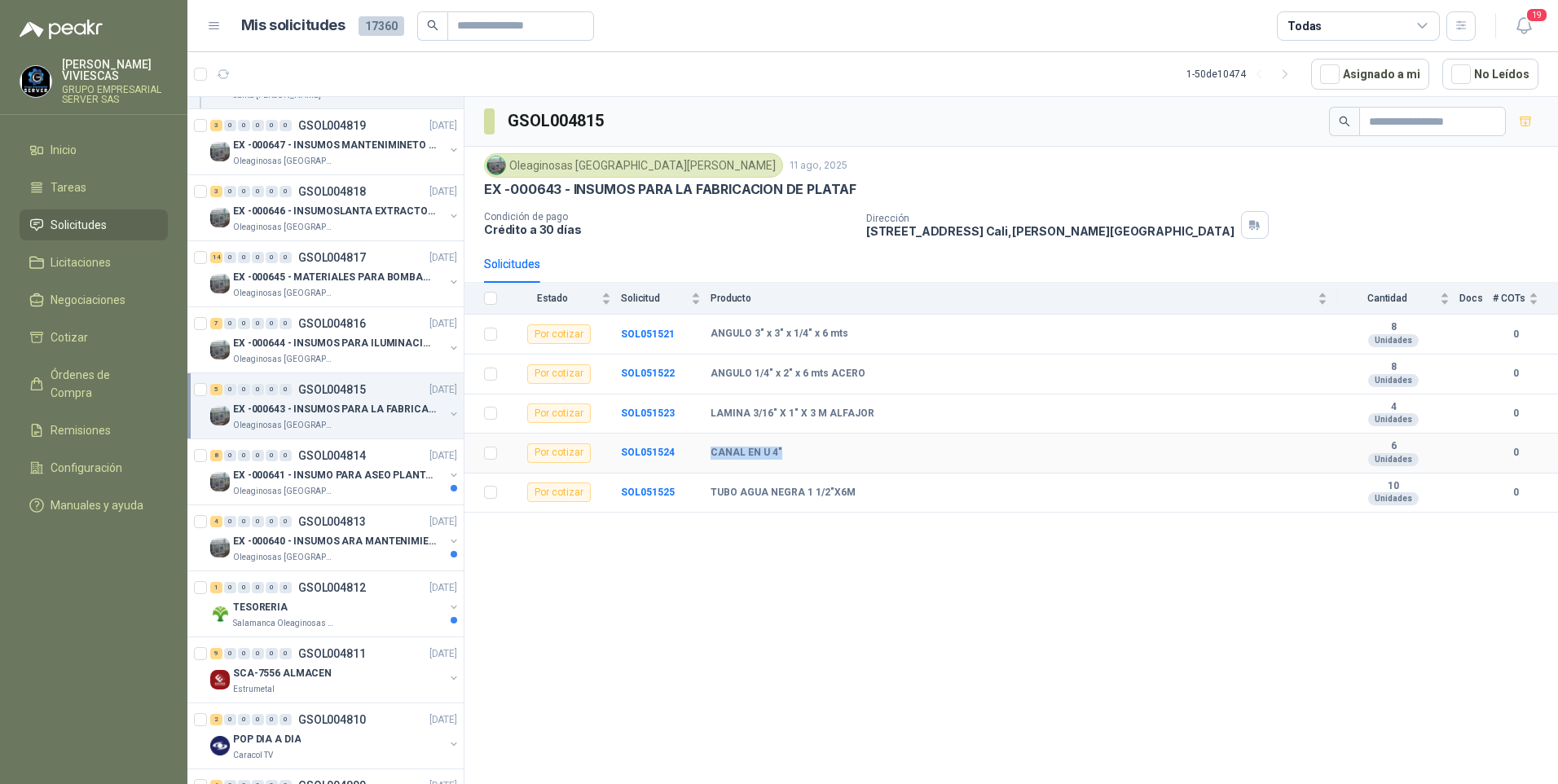
drag, startPoint x: 814, startPoint y: 452, endPoint x: 753, endPoint y: 450, distance: 61.0
copy b "CANAL EN U 4""
drag, startPoint x: 708, startPoint y: 491, endPoint x: 864, endPoint y: 501, distance: 156.3
click at [864, 501] on tr "Por cotizar SOL051525 TUBO AGUA NEGRA 1 1/2"X6M 10 Unidades 0" at bounding box center [1011, 493] width 1093 height 40
drag, startPoint x: 864, startPoint y: 501, endPoint x: 818, endPoint y: 495, distance: 46.4
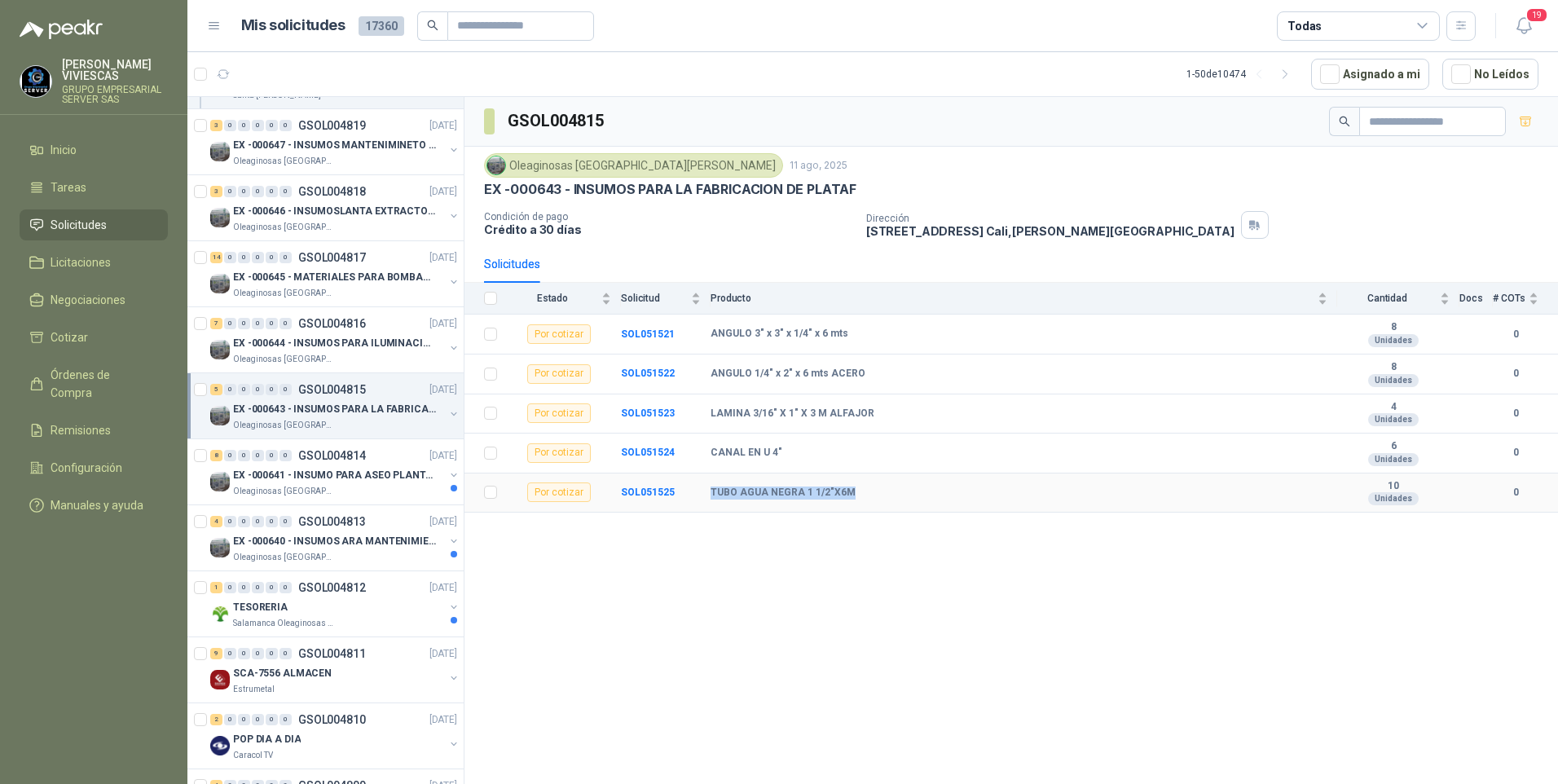
copy tr "TUBO AGUA NEGRA 1 1/2"X6M"
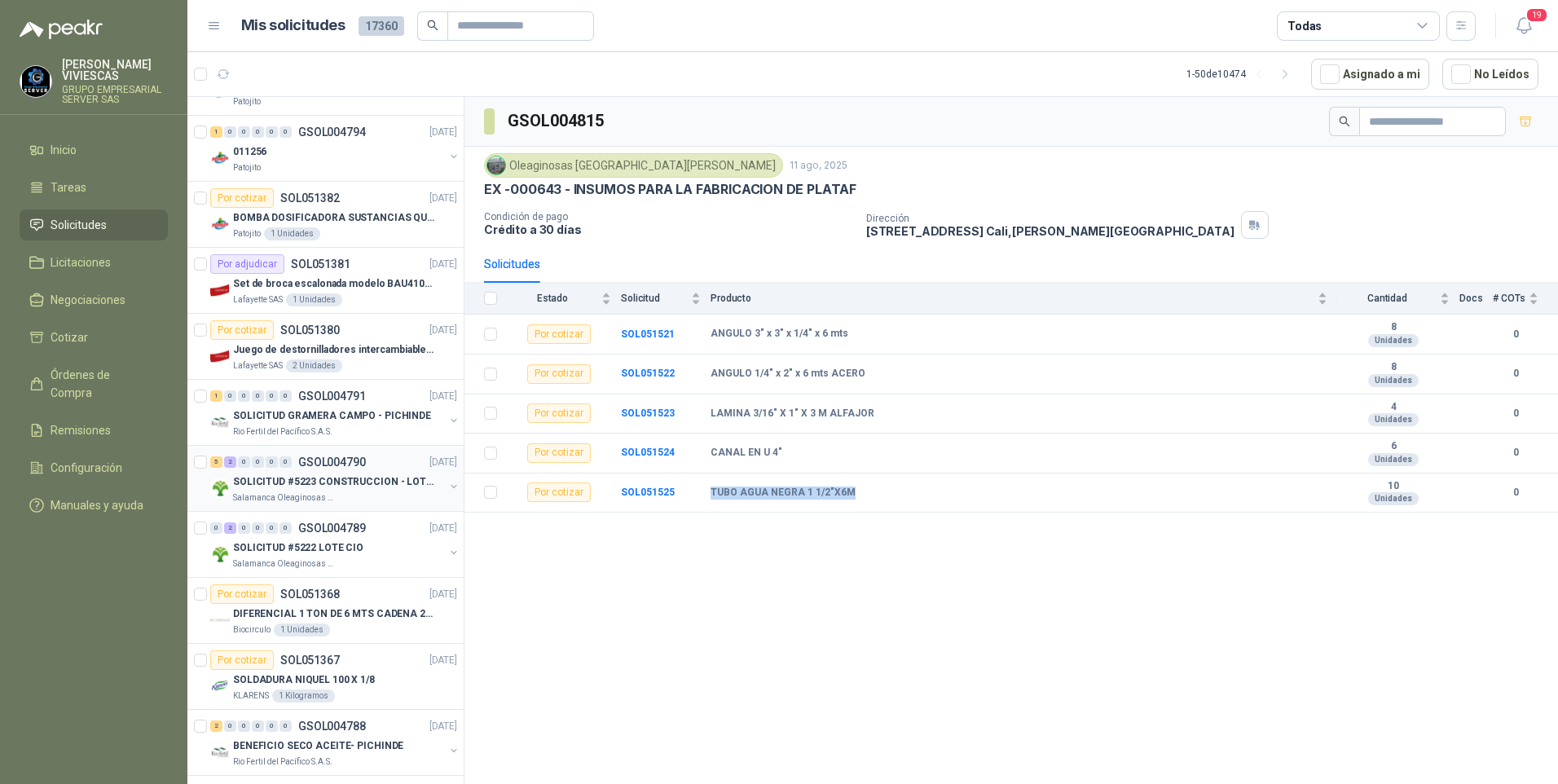
scroll to position [3014, 0]
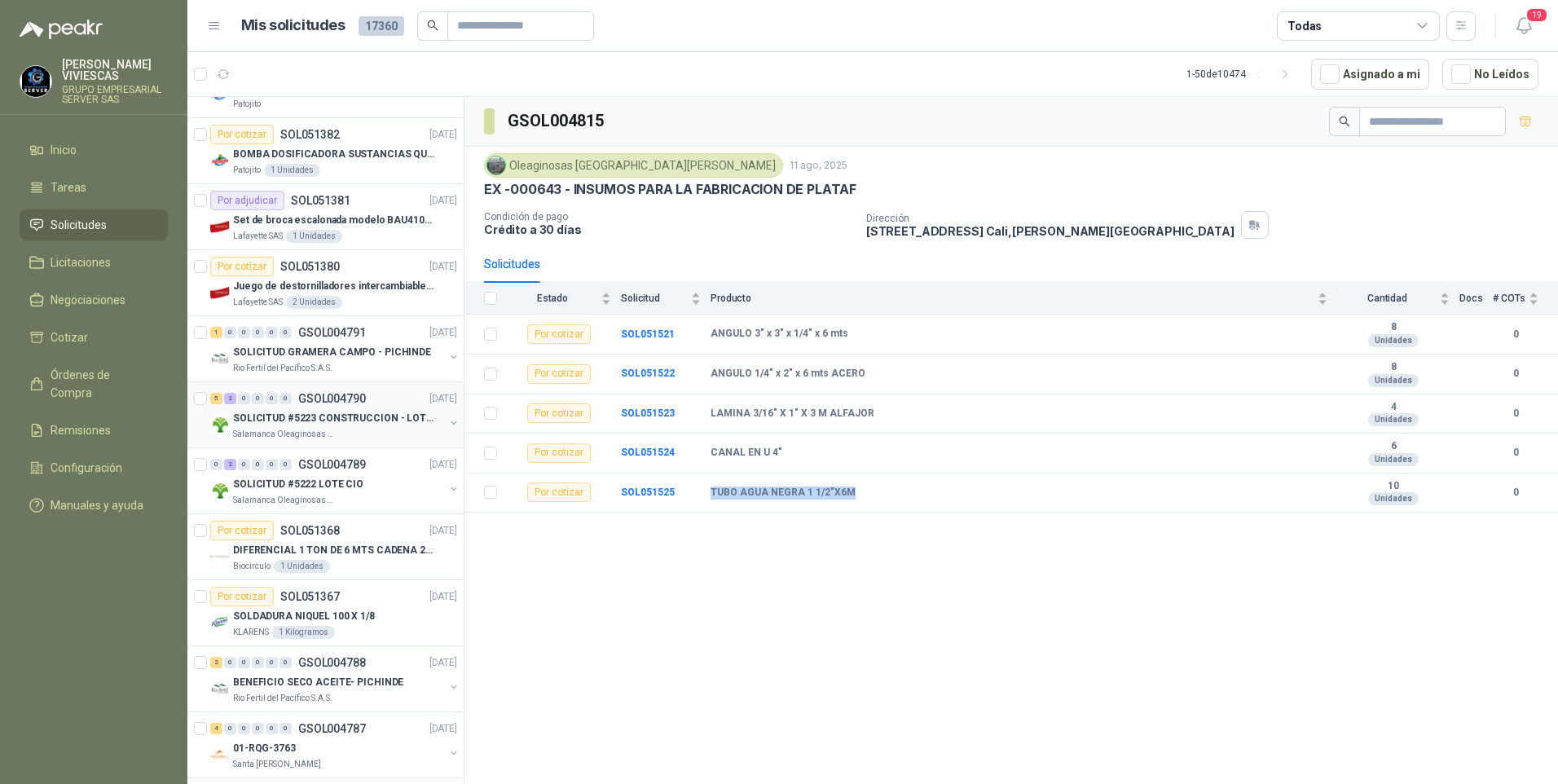
click at [288, 422] on p "SOLICITUD #5223 CONSTRUCCION - LOTE CIO" at bounding box center [334, 418] width 203 height 16
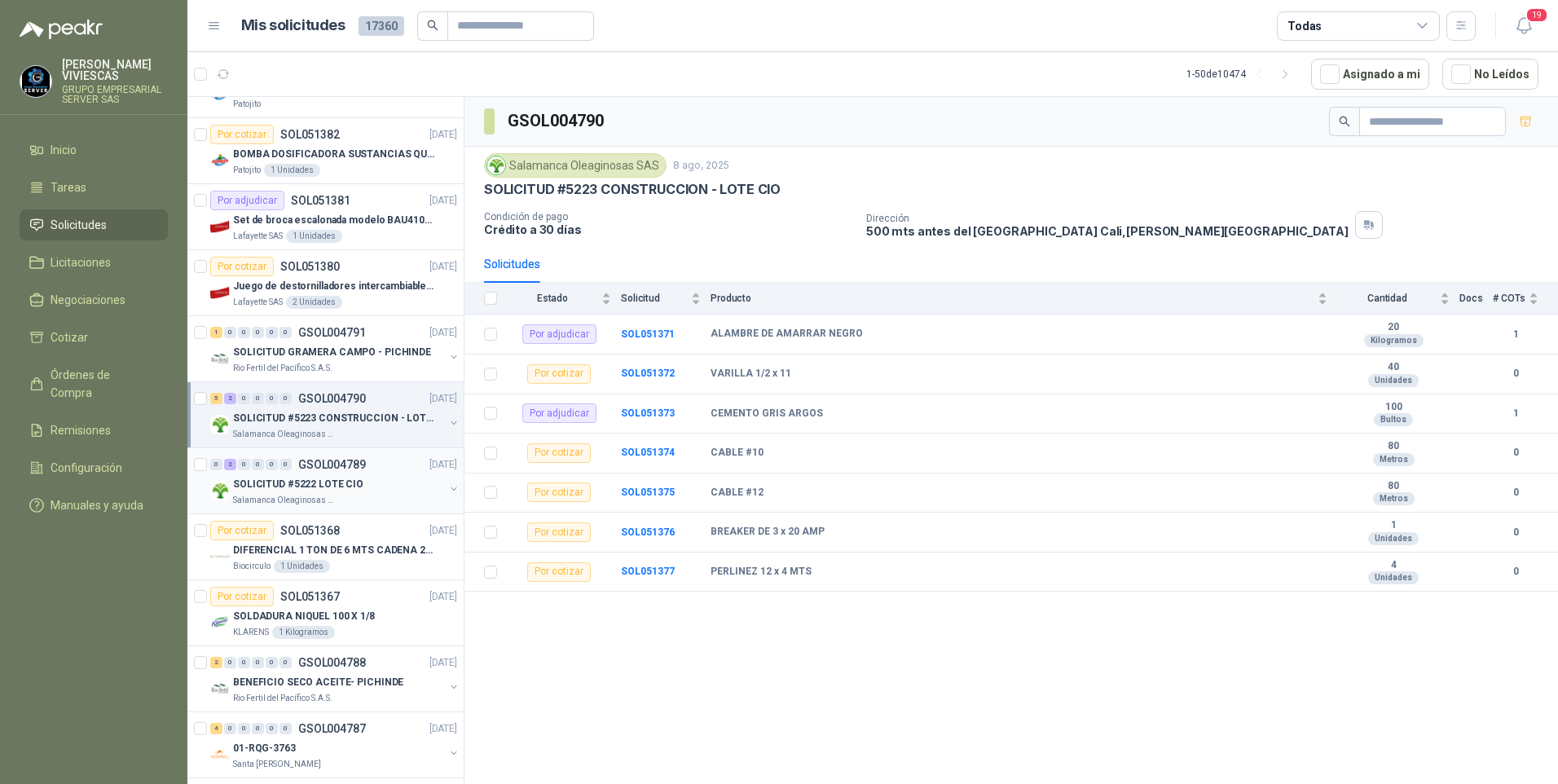
click at [291, 490] on p "SOLICITUD #5222 LOTE CIO" at bounding box center [298, 484] width 130 height 16
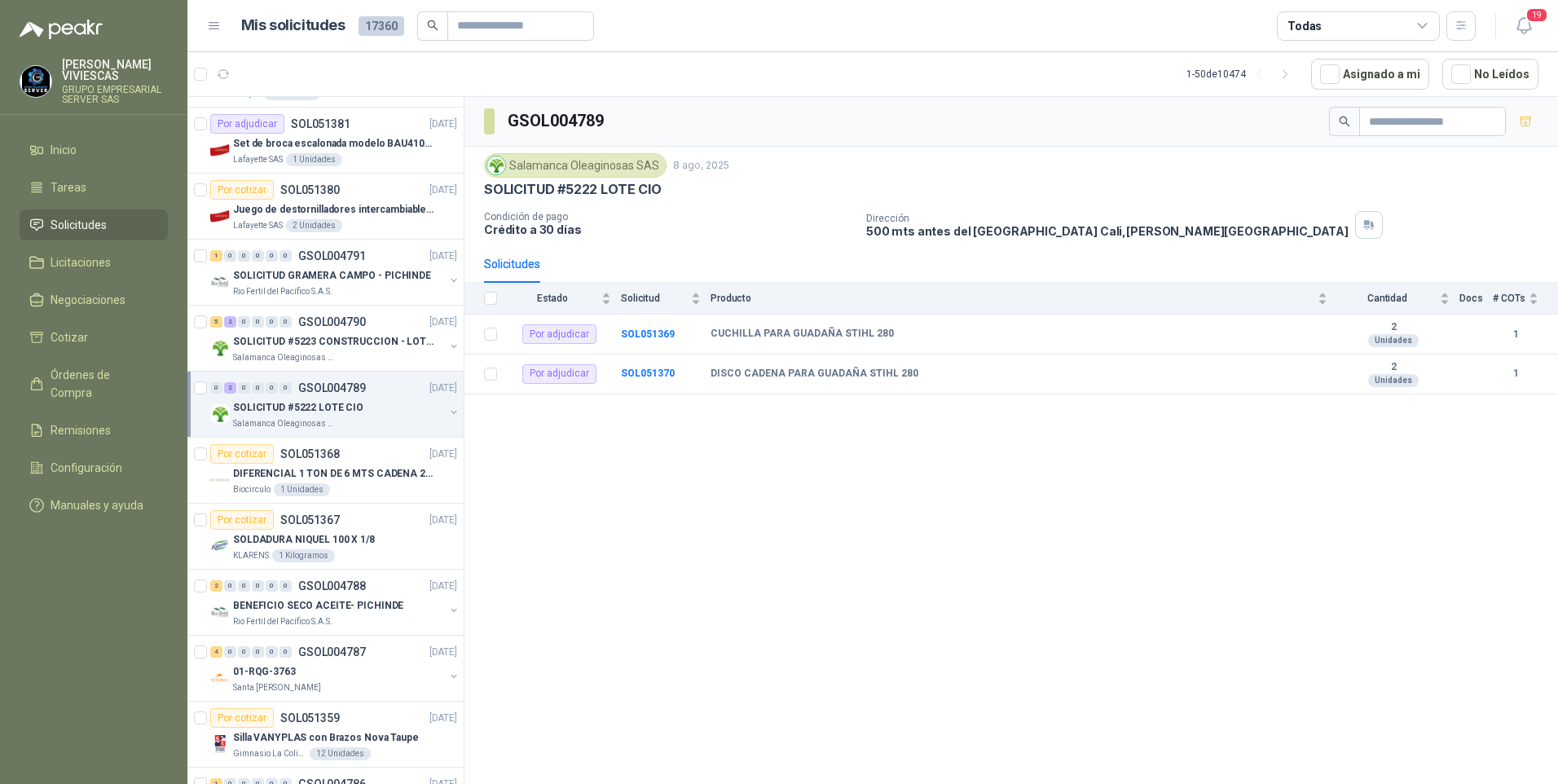
scroll to position [3171, 0]
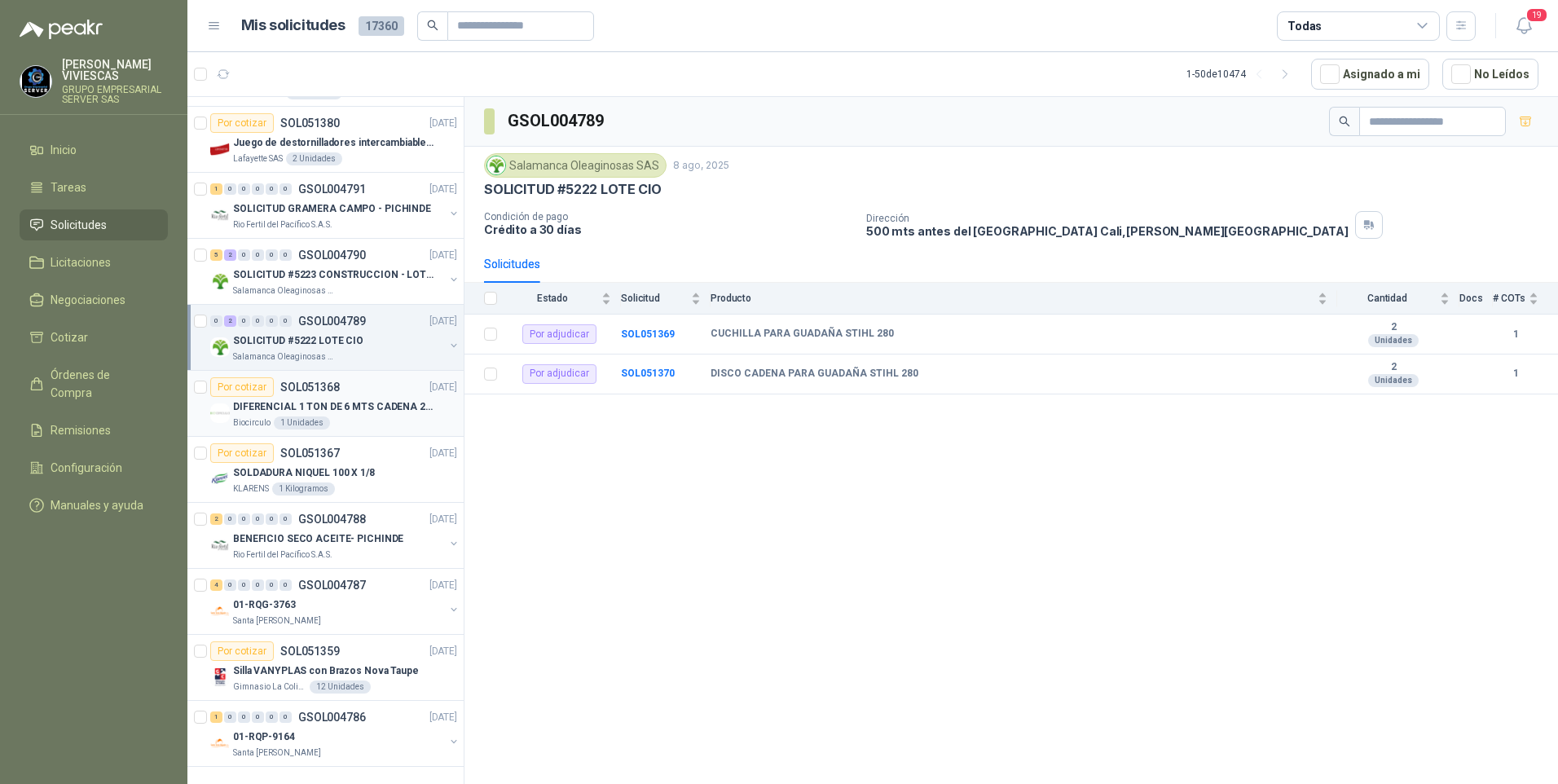
click at [348, 399] on p "DIFERENCIAL 1 TON DE 6 MTS CADENA 220V BISONTE" at bounding box center [334, 406] width 203 height 16
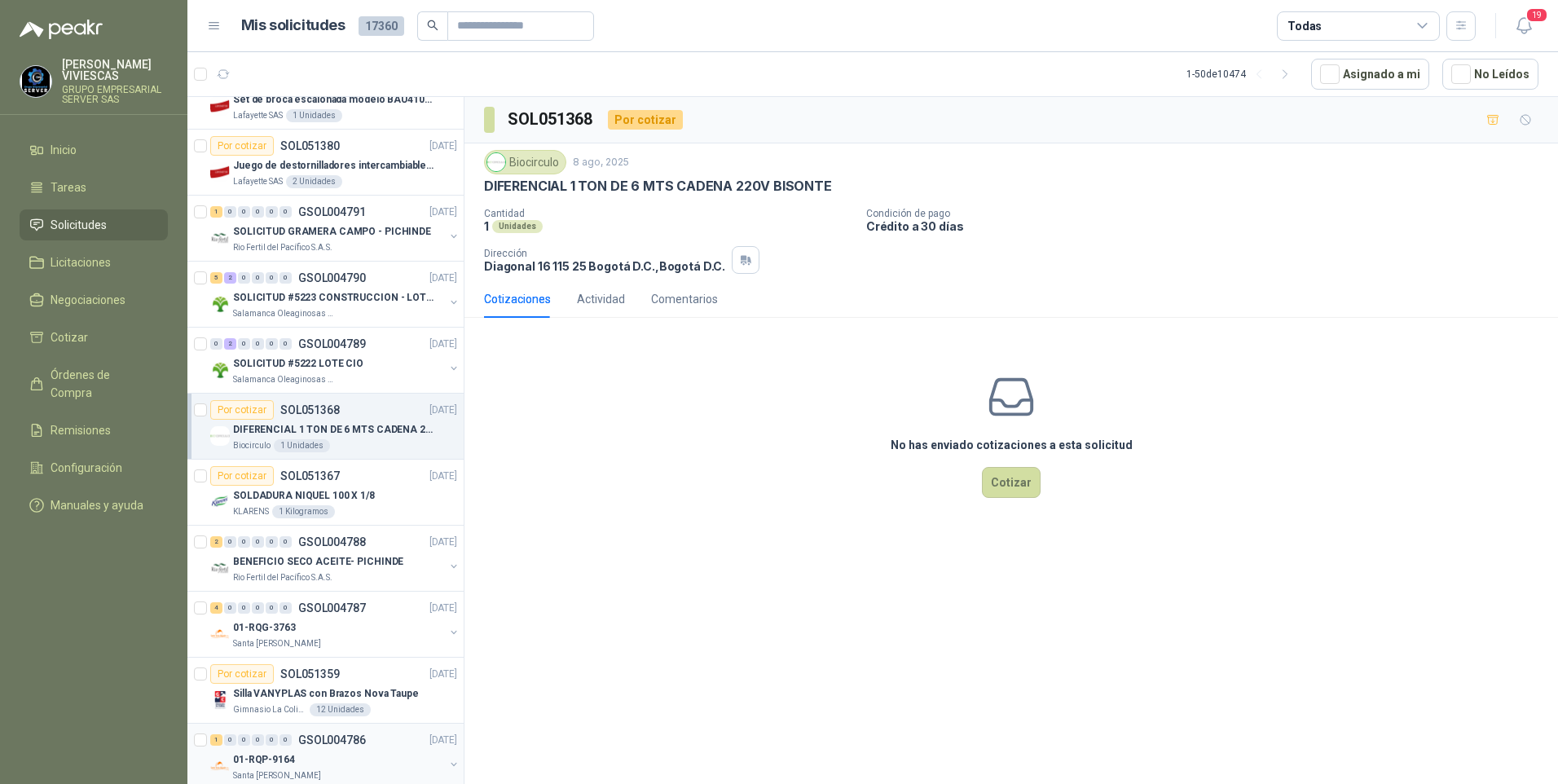
scroll to position [3171, 0]
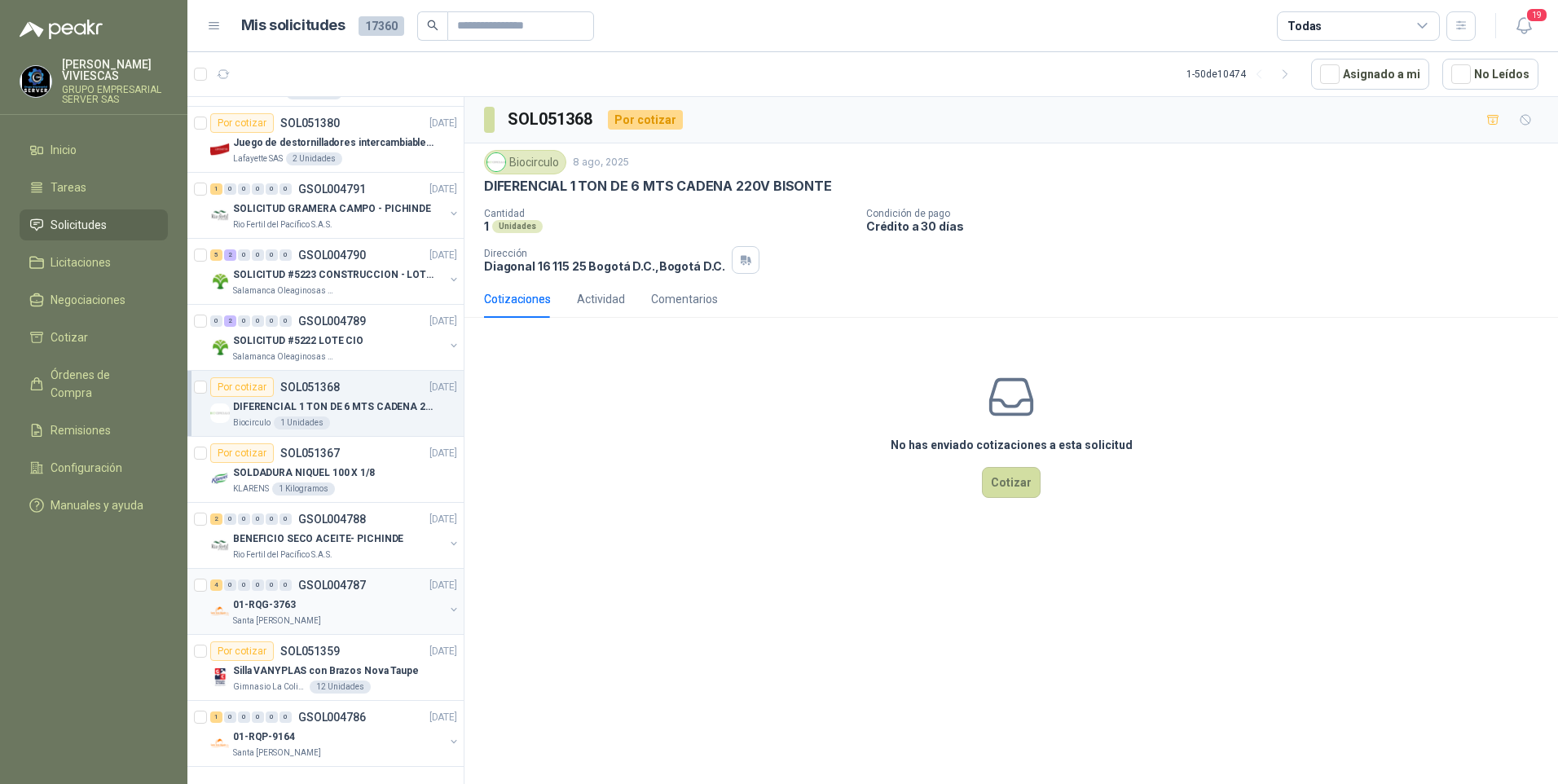
click at [267, 597] on p "01-RQG-3763" at bounding box center [264, 604] width 62 height 16
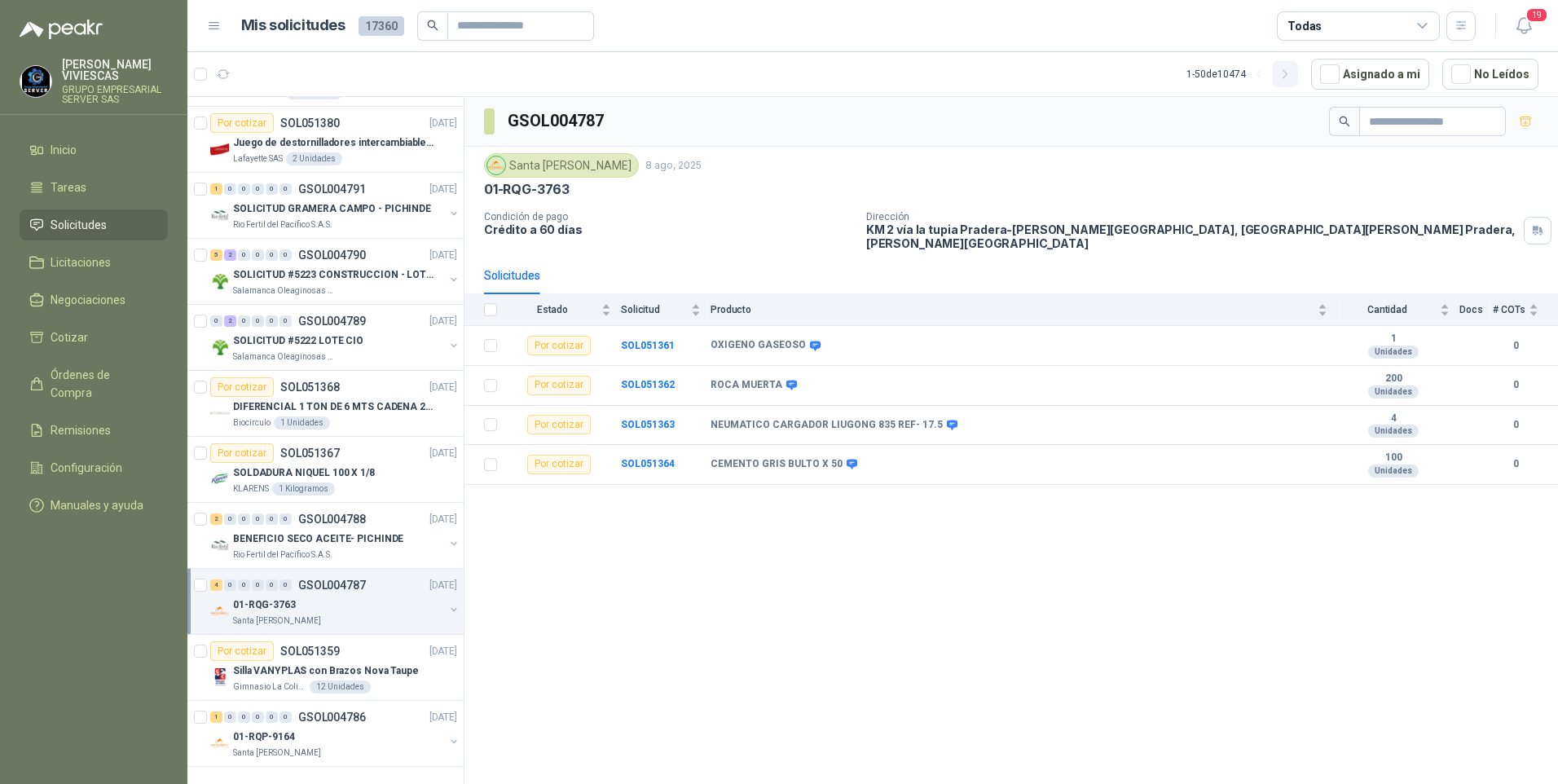
click at [1282, 71] on button "button" at bounding box center [1285, 74] width 26 height 26
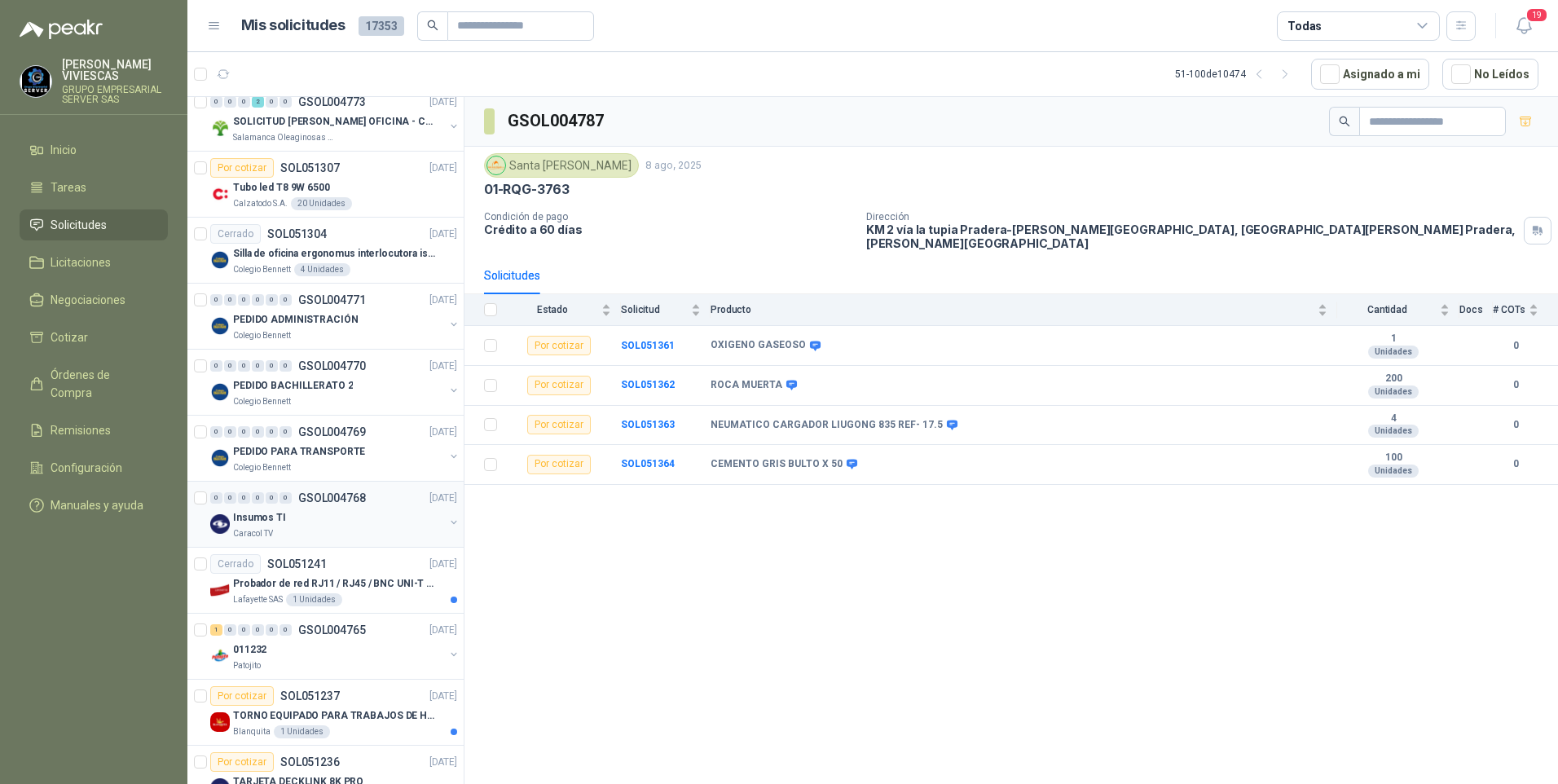
scroll to position [1059, 0]
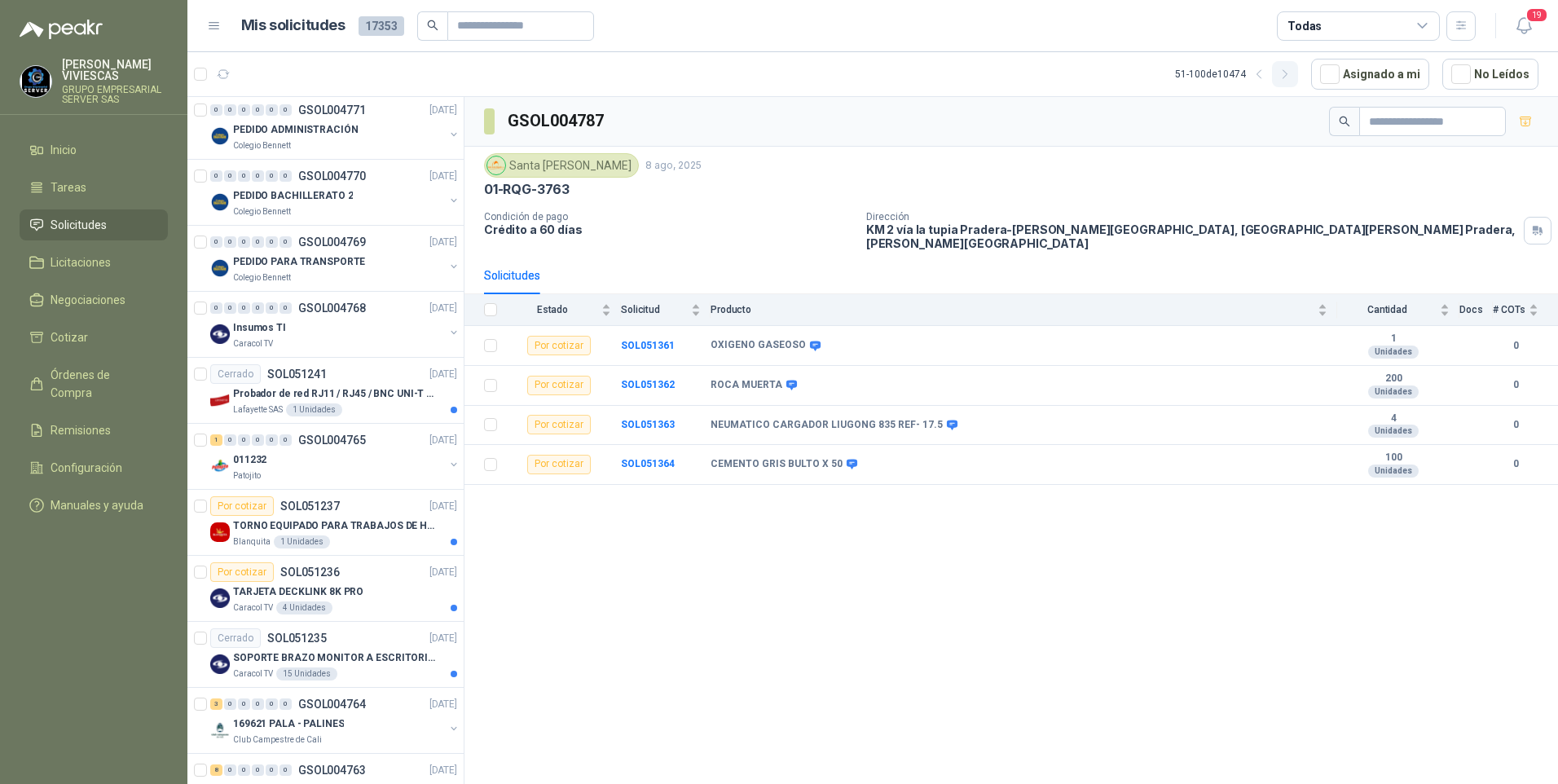
drag, startPoint x: 1290, startPoint y: 73, endPoint x: 1217, endPoint y: 116, distance: 84.7
click at [1291, 73] on icon "button" at bounding box center [1285, 74] width 14 height 14
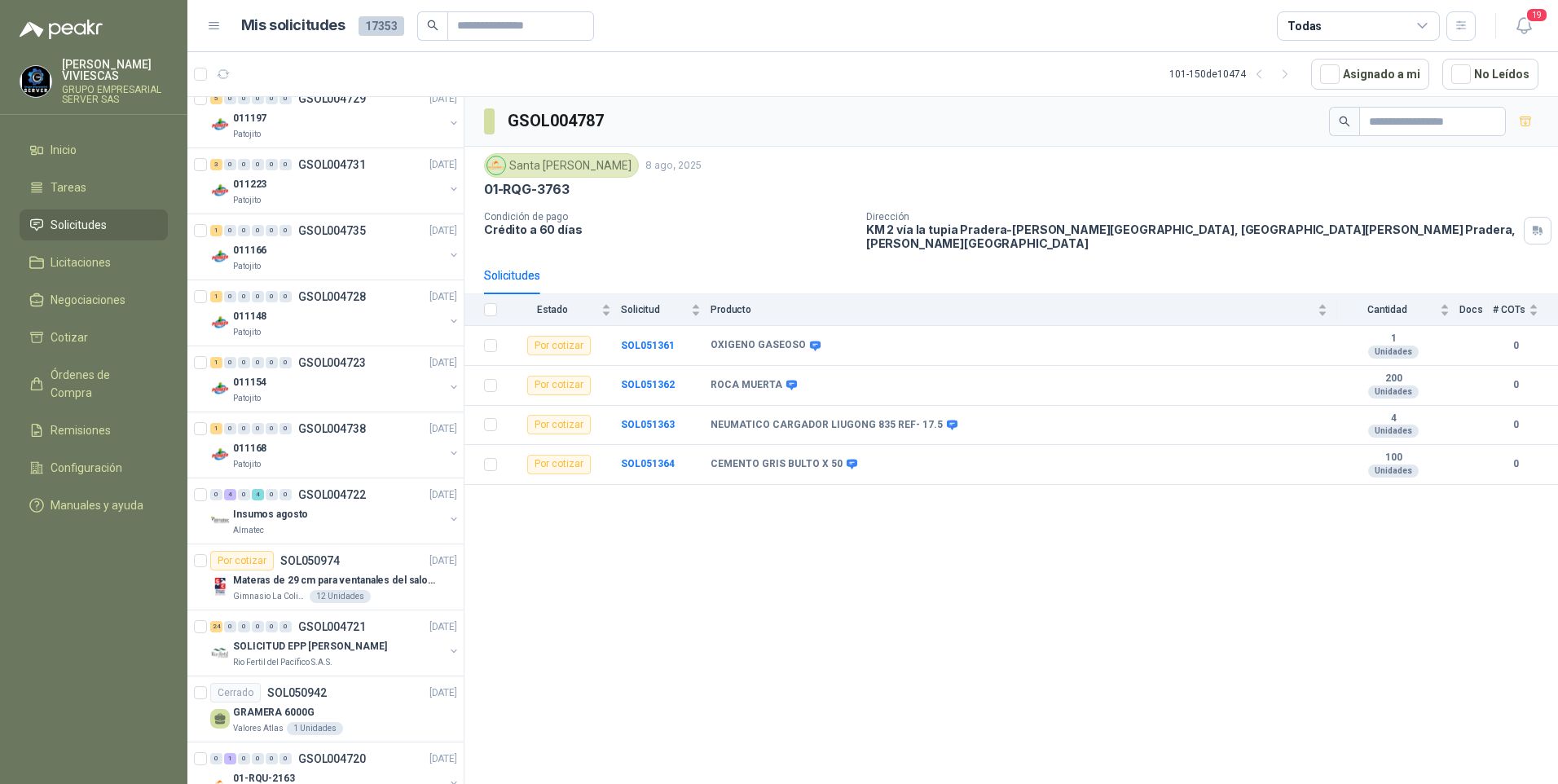
scroll to position [2118, 0]
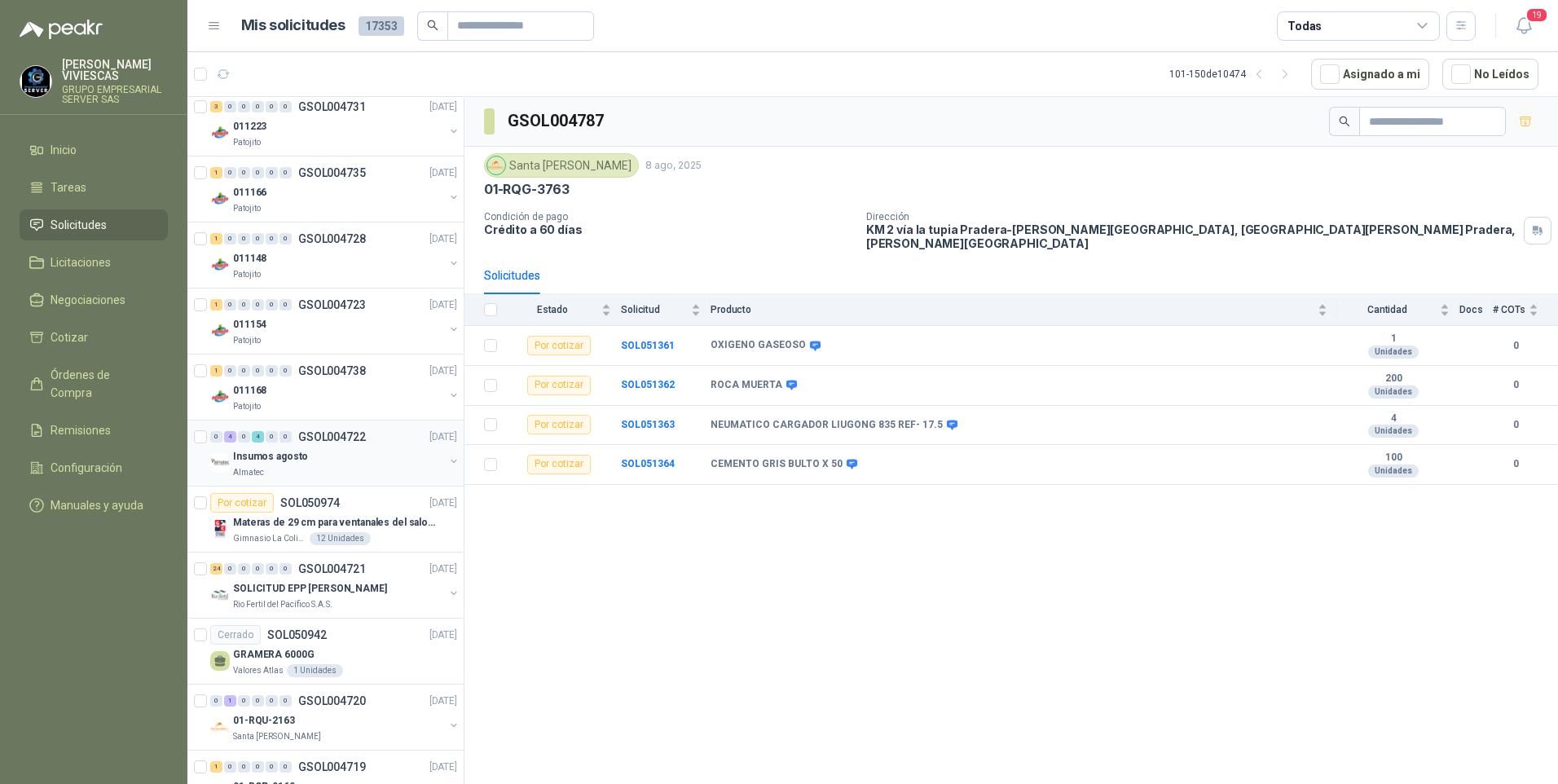
click at [262, 469] on p "Almatec" at bounding box center [249, 472] width 31 height 13
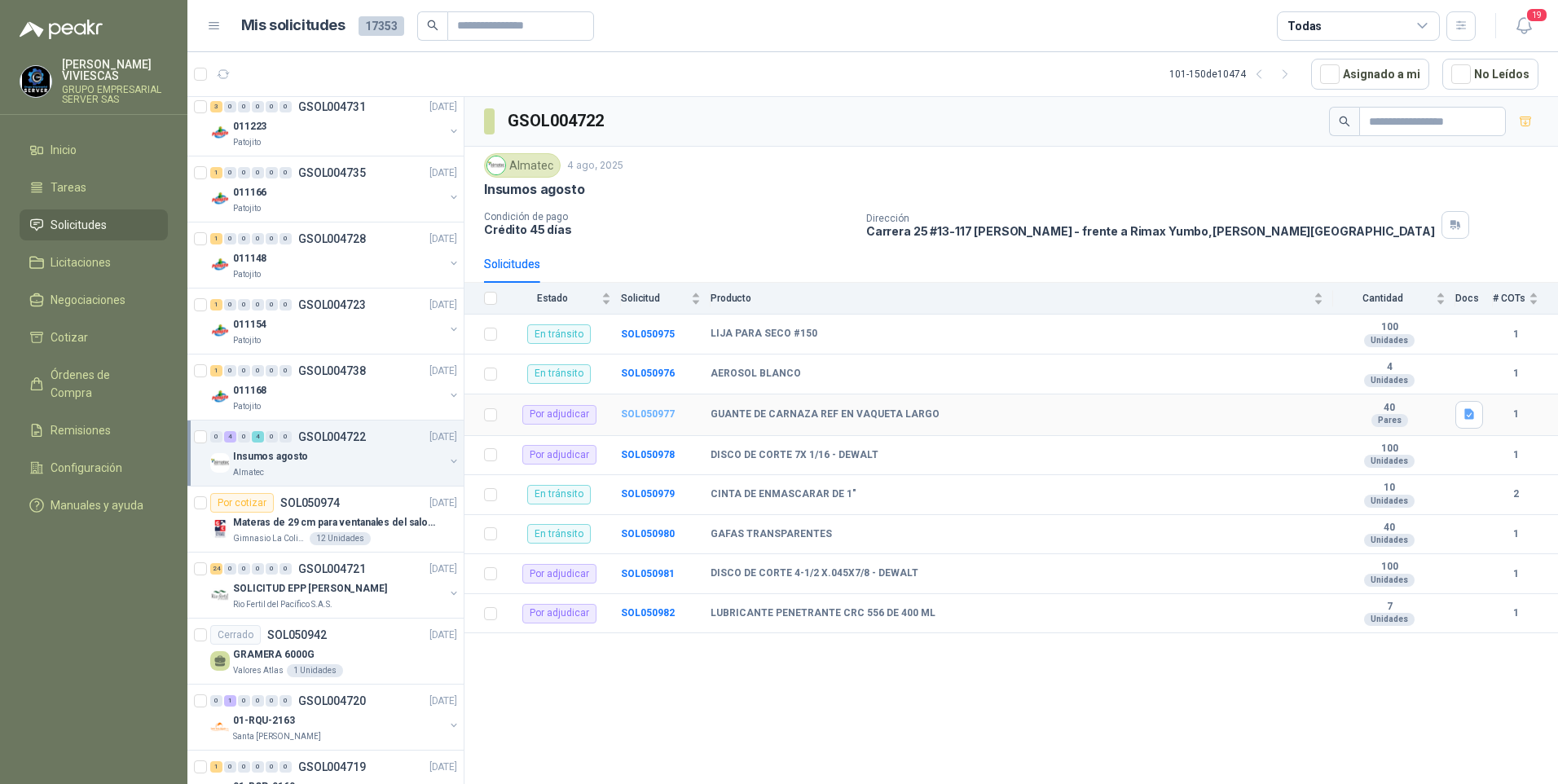
click at [642, 410] on b "SOL050977" at bounding box center [647, 414] width 54 height 11
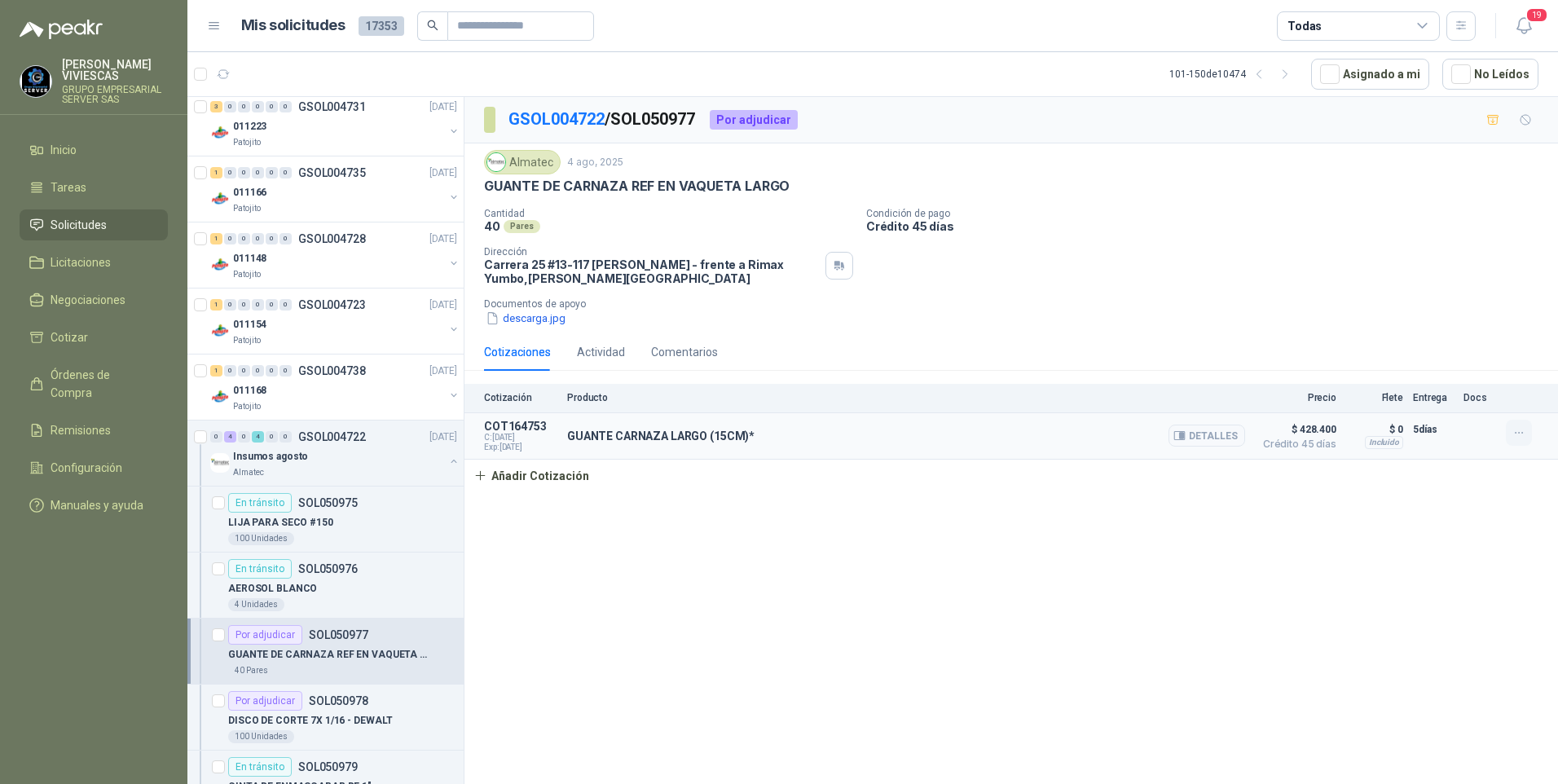
click at [1529, 431] on button "button" at bounding box center [1519, 433] width 26 height 26
click at [1442, 365] on button "Editar" at bounding box center [1486, 367] width 130 height 26
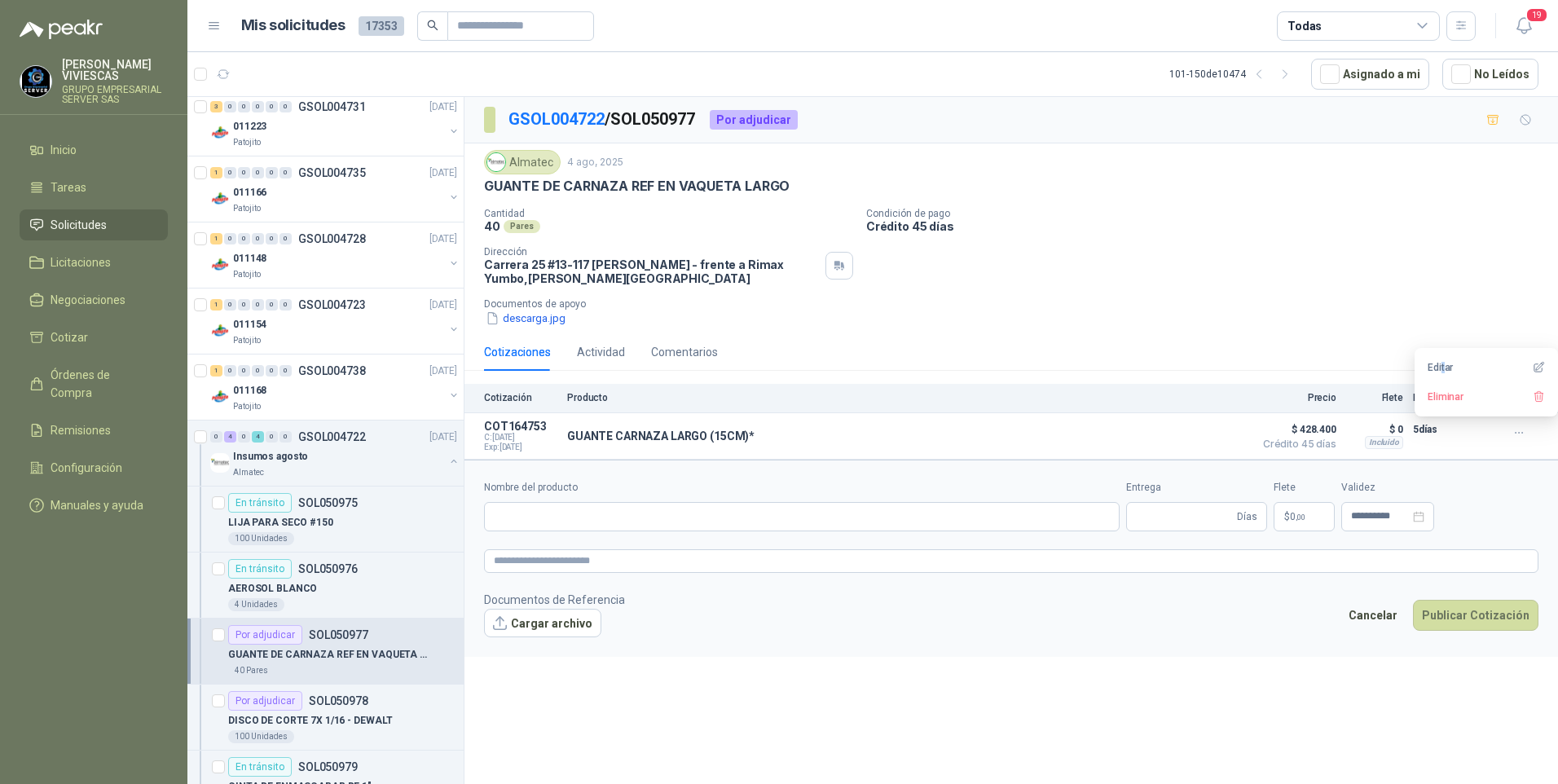
type input "**********"
type input "*"
type input "**********"
click at [1239, 520] on span "428.400 ,00" at bounding box center [1253, 516] width 47 height 10
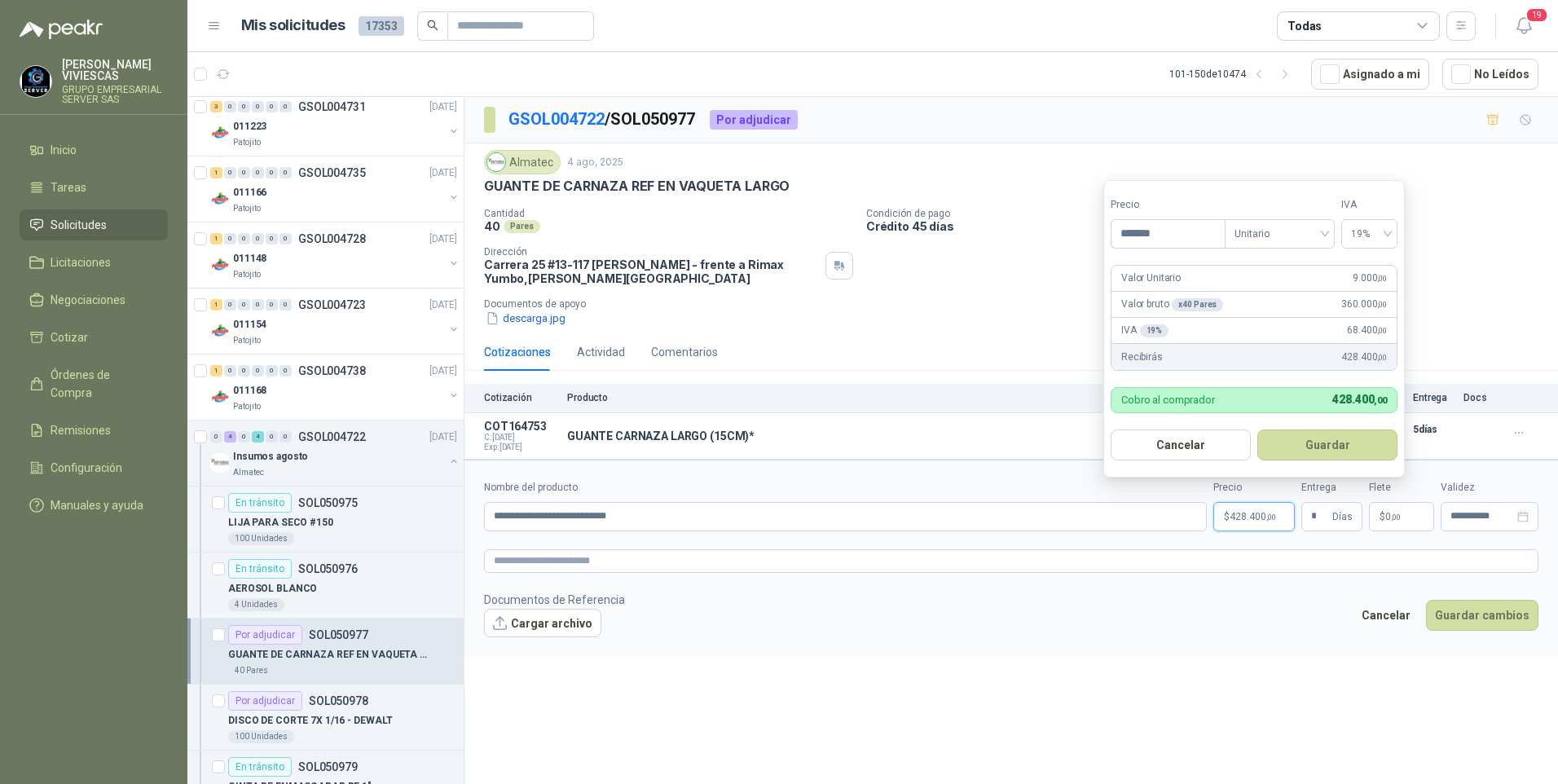
click at [921, 715] on div "**********" at bounding box center [1011, 443] width 1093 height 692
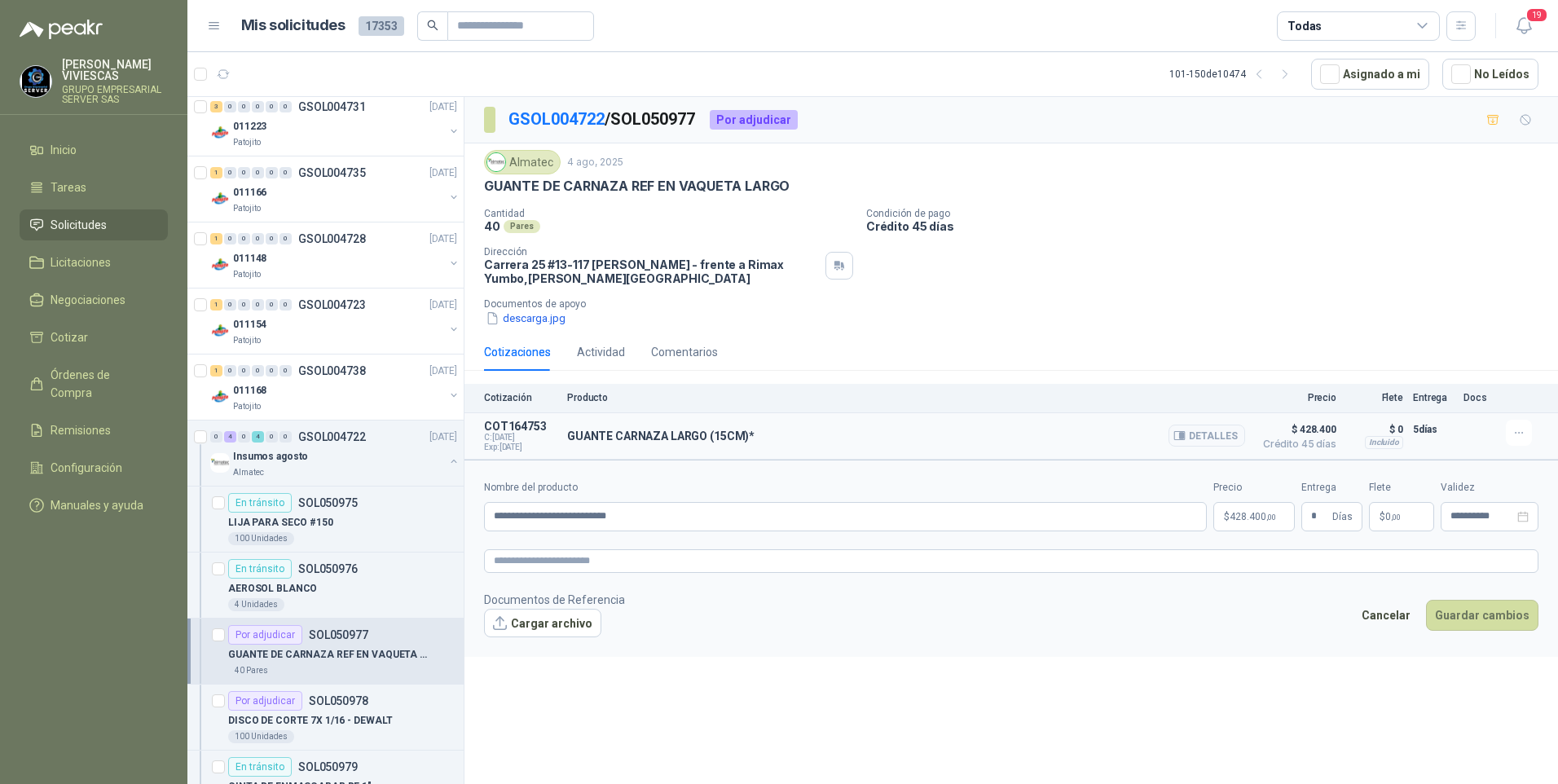
click at [765, 428] on div "GUANTE CARNAZA LARGO (15CM)* Detalles" at bounding box center [905, 436] width 678 height 33
drag, startPoint x: 758, startPoint y: 431, endPoint x: 744, endPoint y: 432, distance: 14.0
click at [757, 431] on div "GUANTE CARNAZA LARGO (15CM)* Detalles" at bounding box center [905, 436] width 678 height 33
click at [610, 514] on input "**********" at bounding box center [845, 516] width 723 height 29
click at [681, 516] on input "**********" at bounding box center [845, 516] width 723 height 29
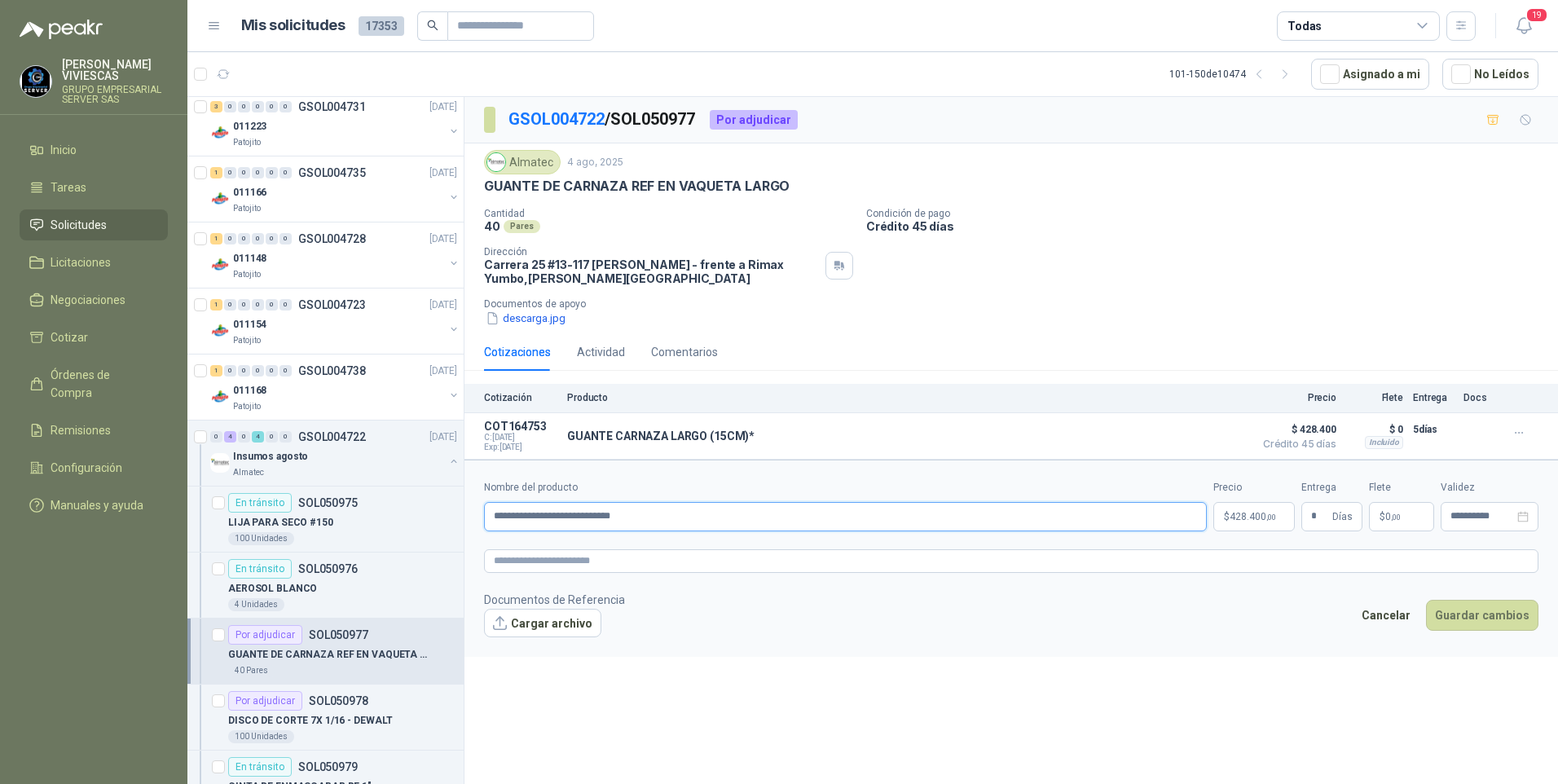
type input "**********"
click at [1239, 515] on span "428.400 ,00" at bounding box center [1253, 516] width 47 height 10
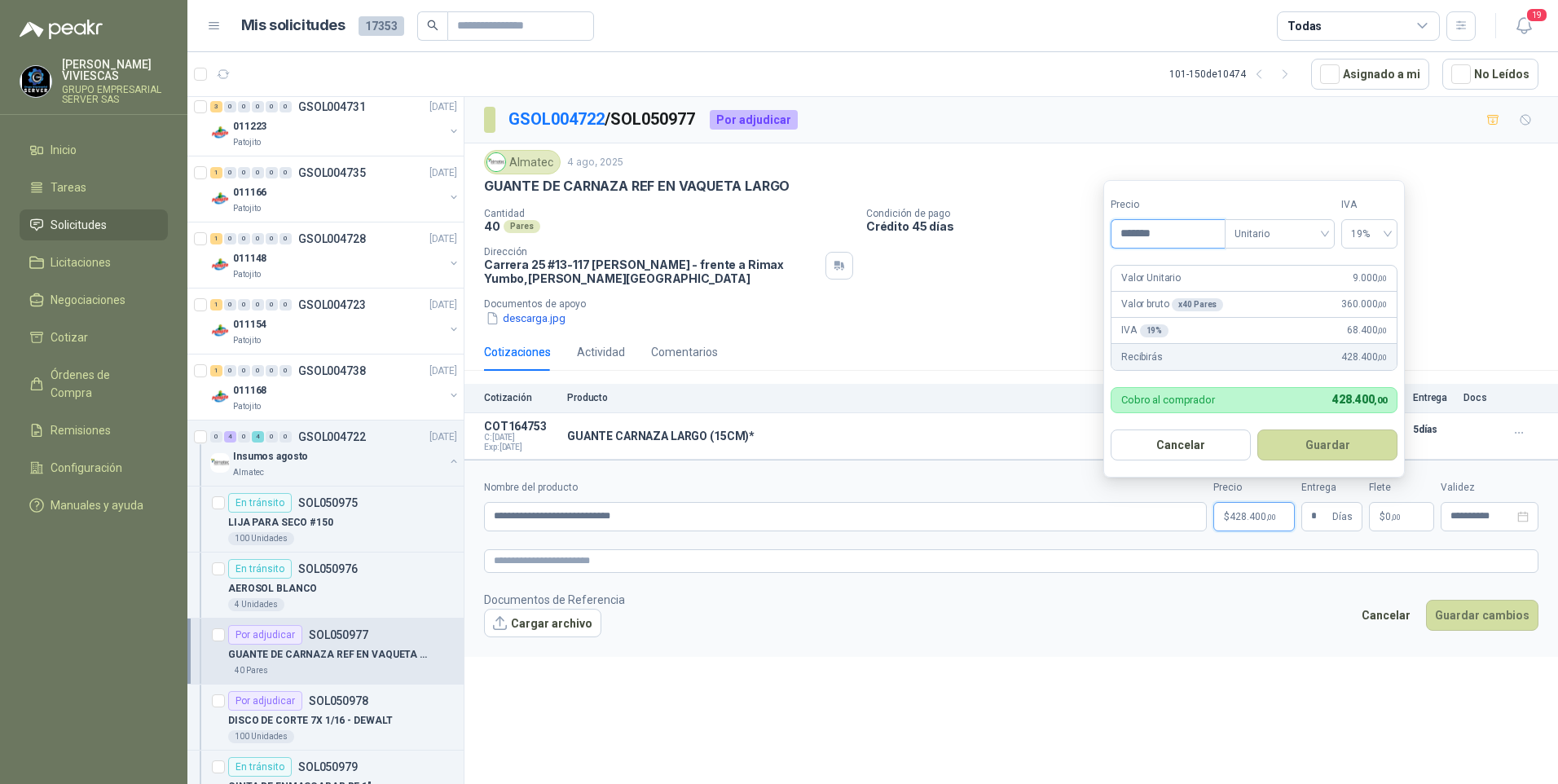
drag, startPoint x: 1182, startPoint y: 244, endPoint x: 813, endPoint y: 343, distance: 382.0
click at [1181, 245] on input "*******" at bounding box center [1168, 234] width 114 height 28
type input "********"
click at [1328, 445] on button "Guardar" at bounding box center [1327, 445] width 140 height 31
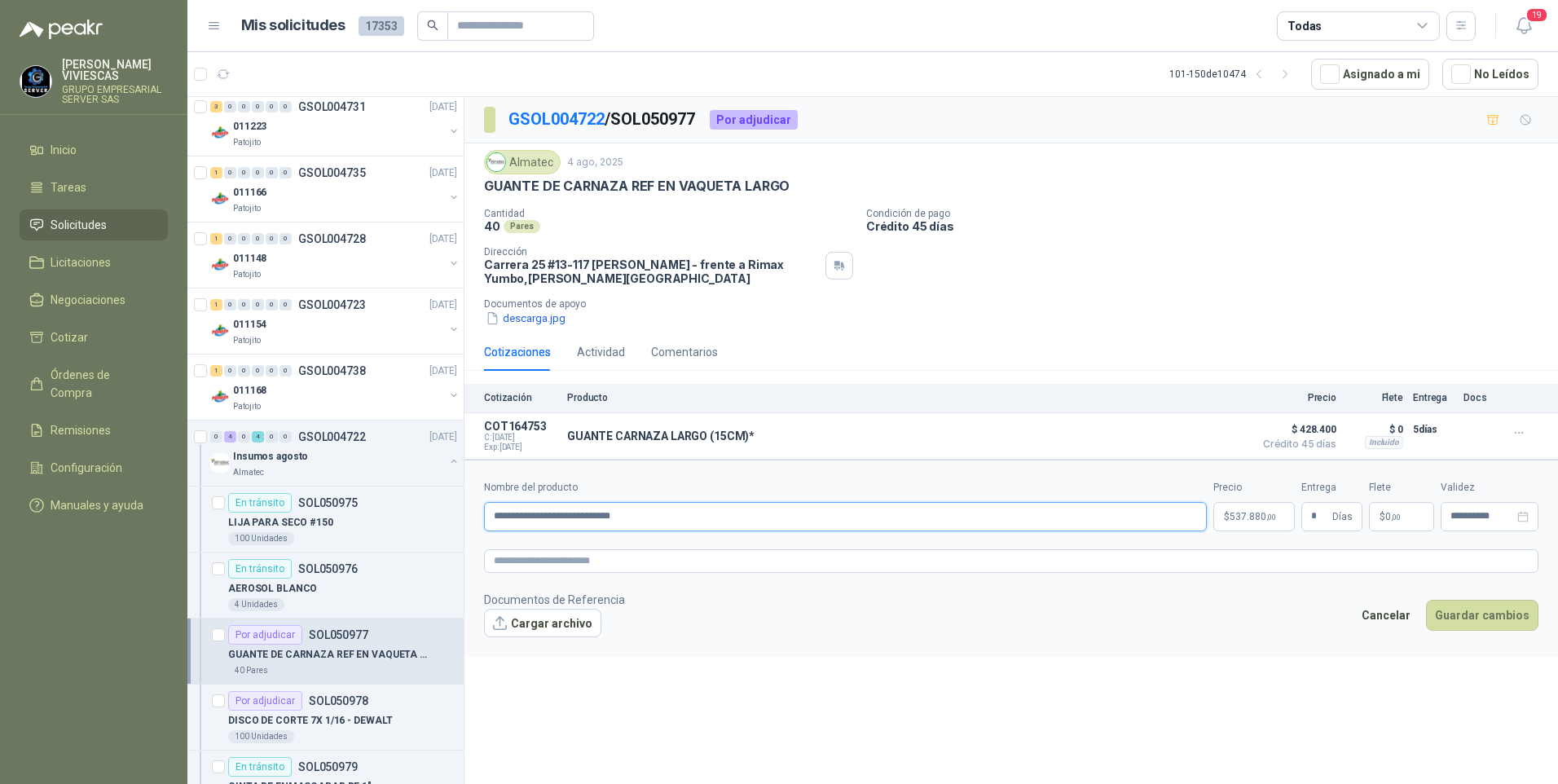
click at [646, 514] on input "**********" at bounding box center [845, 516] width 723 height 29
type input "**********"
click at [531, 624] on button "Cargar archivo" at bounding box center [543, 624] width 117 height 29
click at [537, 624] on button "Cargar archivo" at bounding box center [543, 624] width 117 height 29
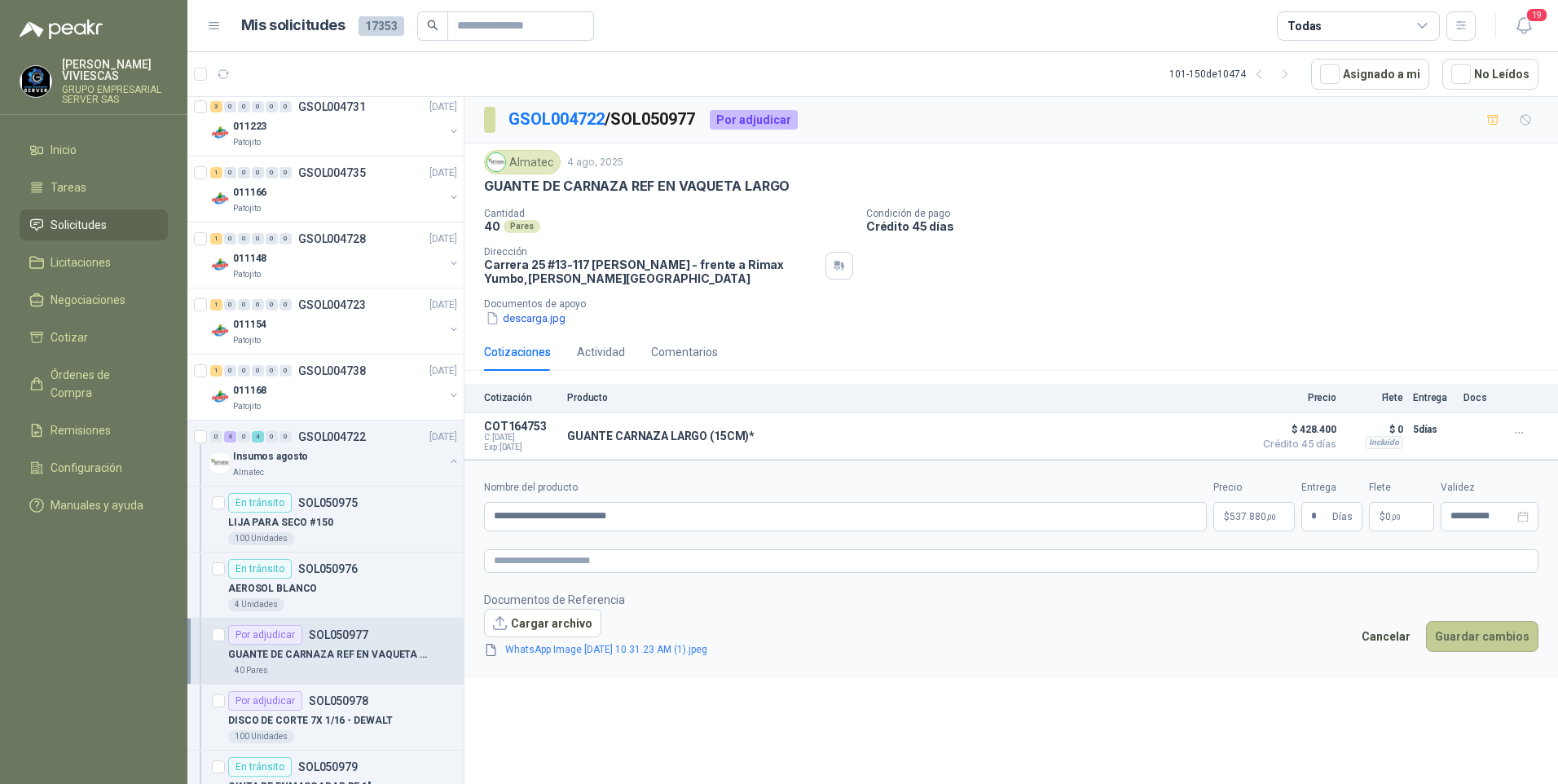
click at [1473, 630] on button "Guardar cambios" at bounding box center [1482, 636] width 113 height 31
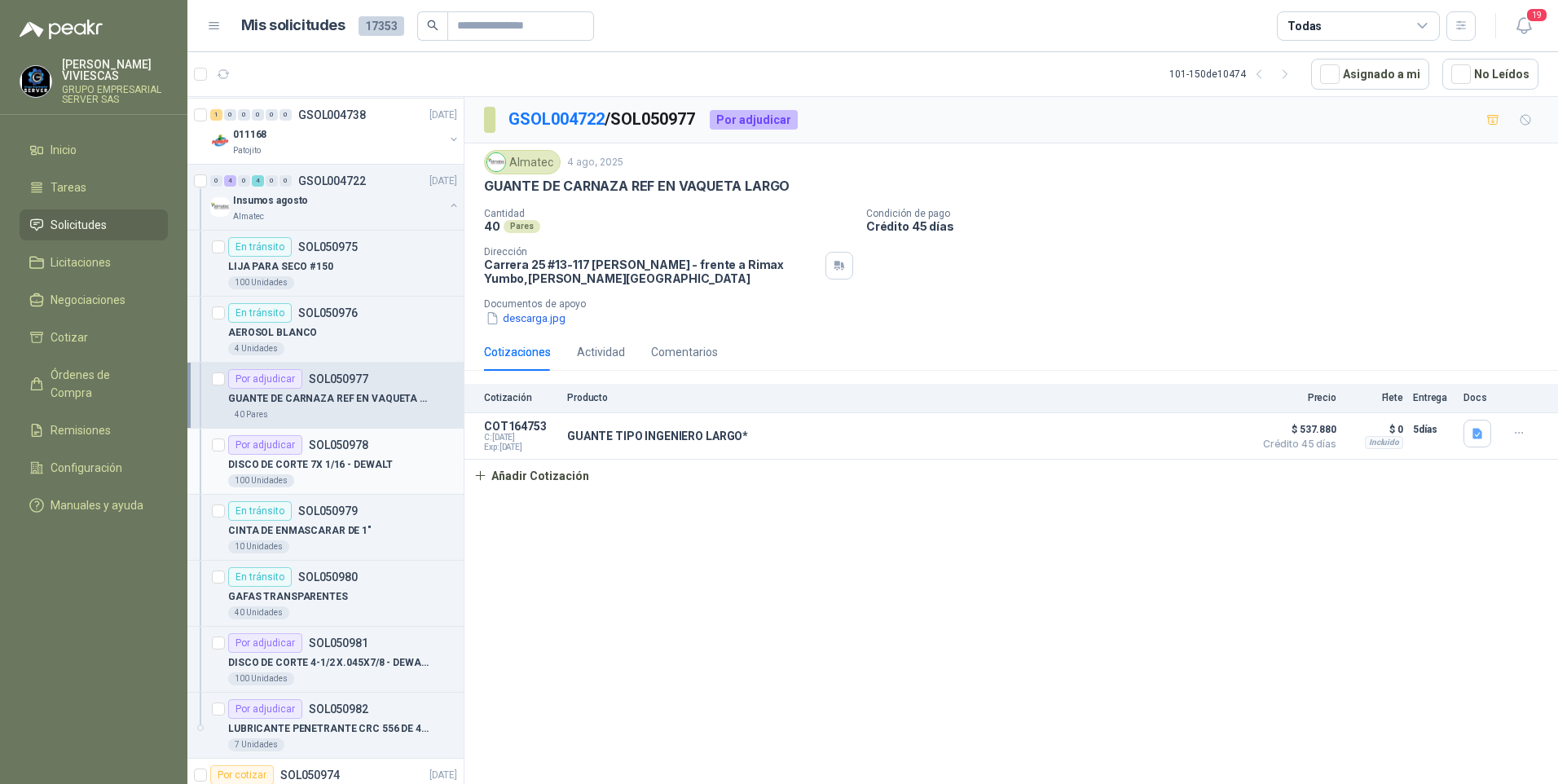
scroll to position [2363, 0]
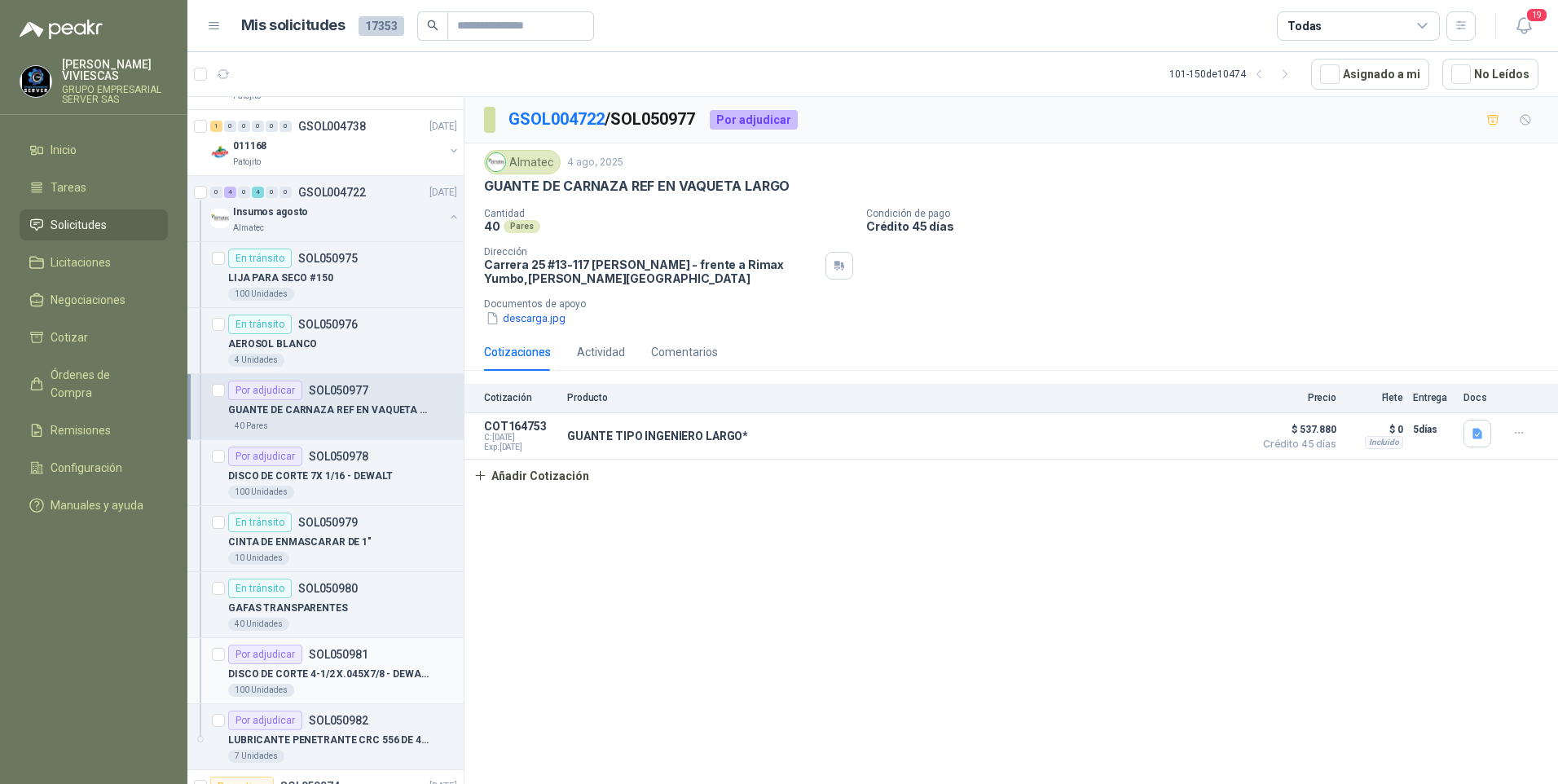
click at [324, 676] on p "DISCO DE CORTE 4-1/2 X.045X7/8 - DEWALT" at bounding box center [329, 674] width 203 height 16
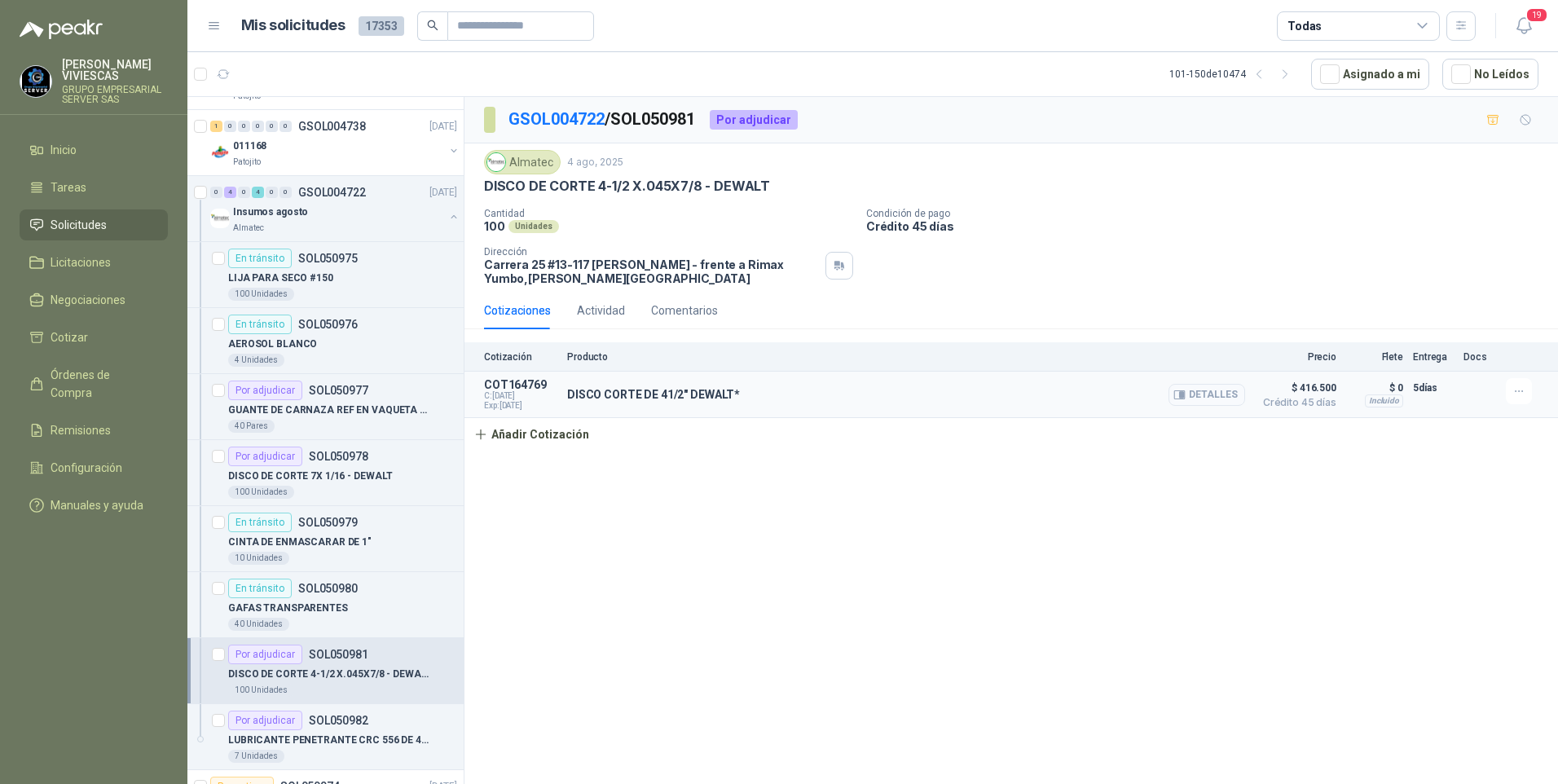
click at [1220, 401] on button "Detalles" at bounding box center [1207, 394] width 77 height 22
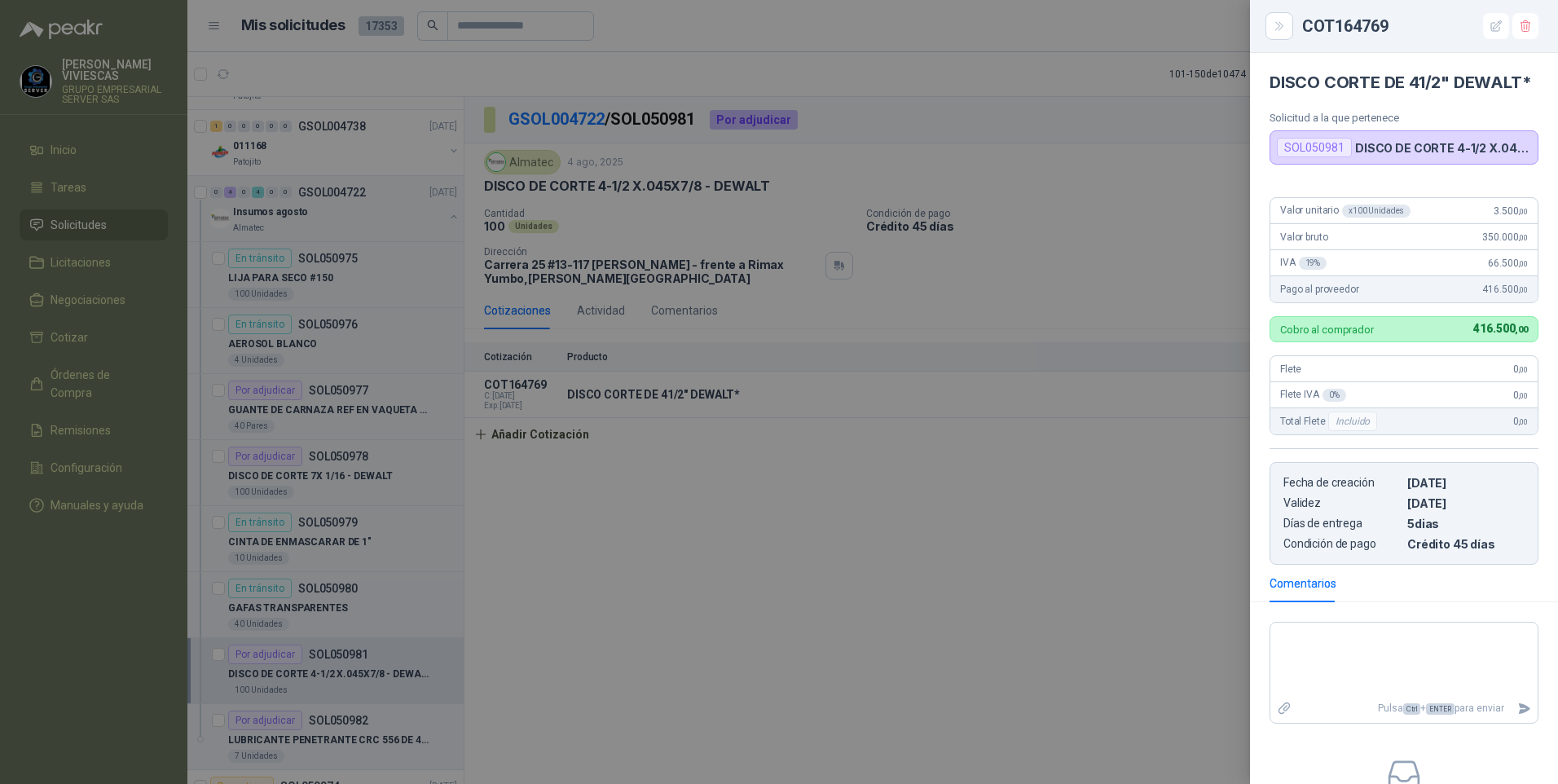
click at [849, 615] on div at bounding box center [779, 392] width 1558 height 784
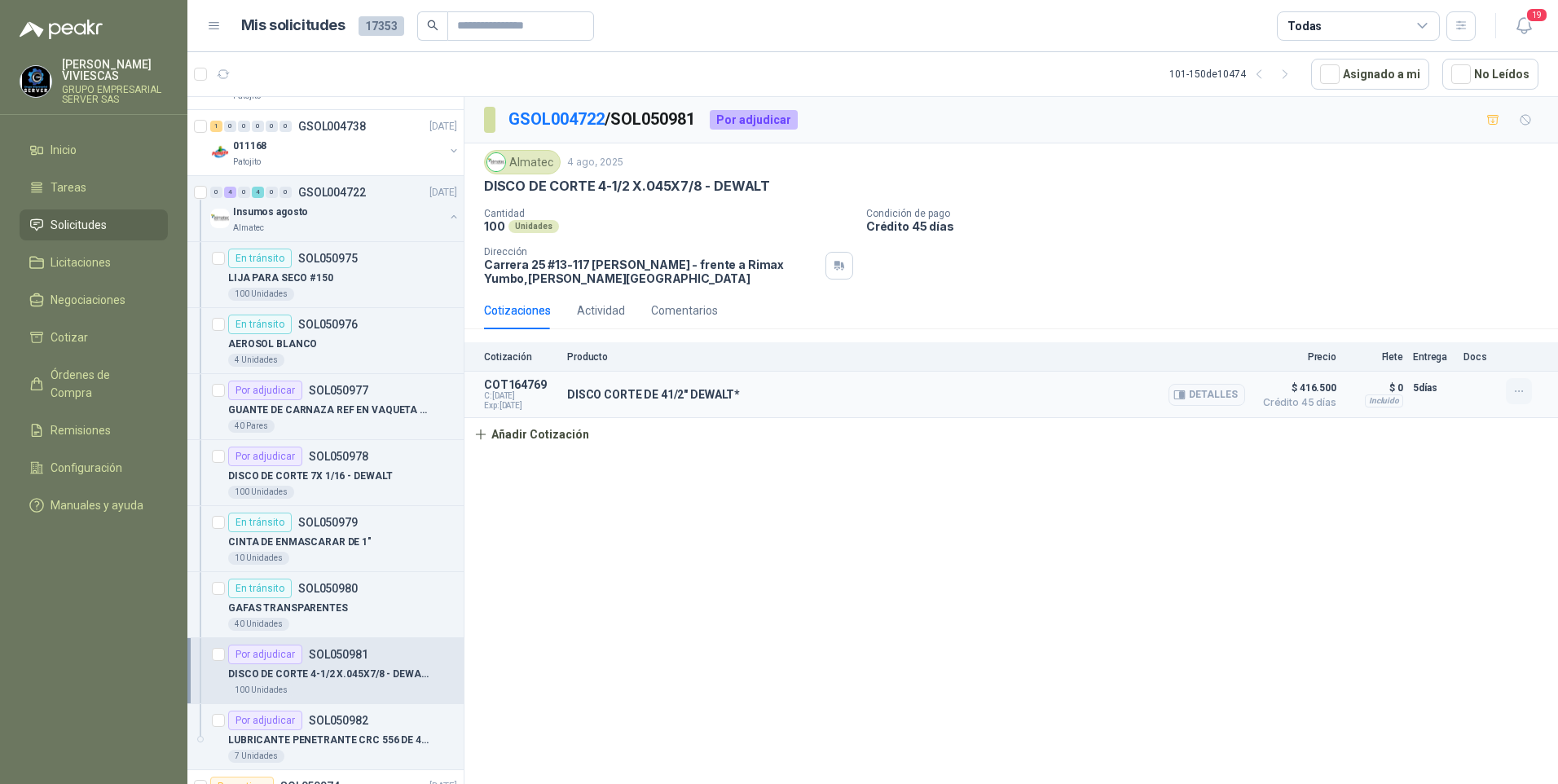
click at [1529, 398] on button "button" at bounding box center [1519, 391] width 26 height 26
click at [1443, 326] on button "Editar" at bounding box center [1486, 326] width 130 height 26
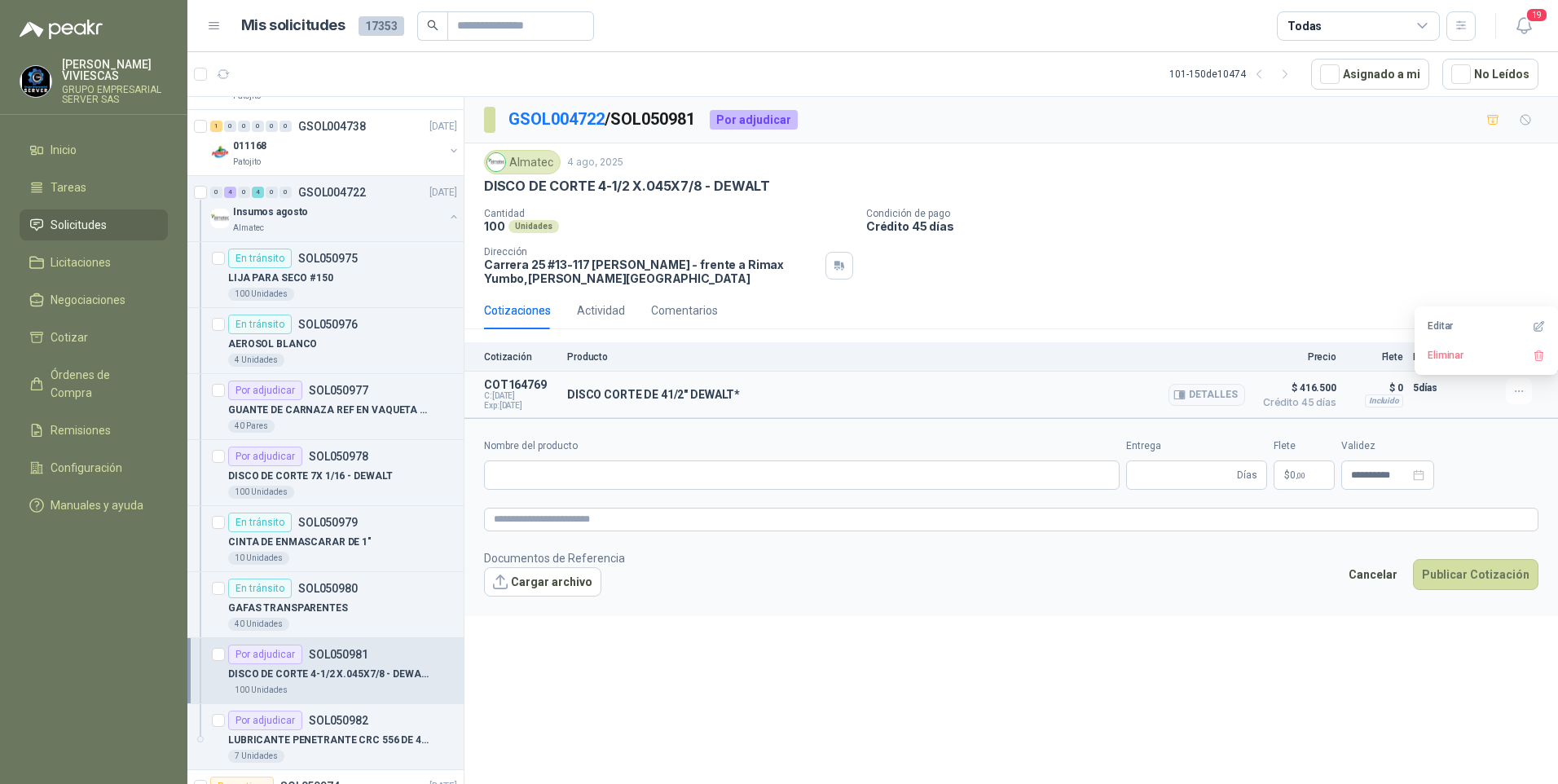
type input "**********"
type input "*"
type input "**********"
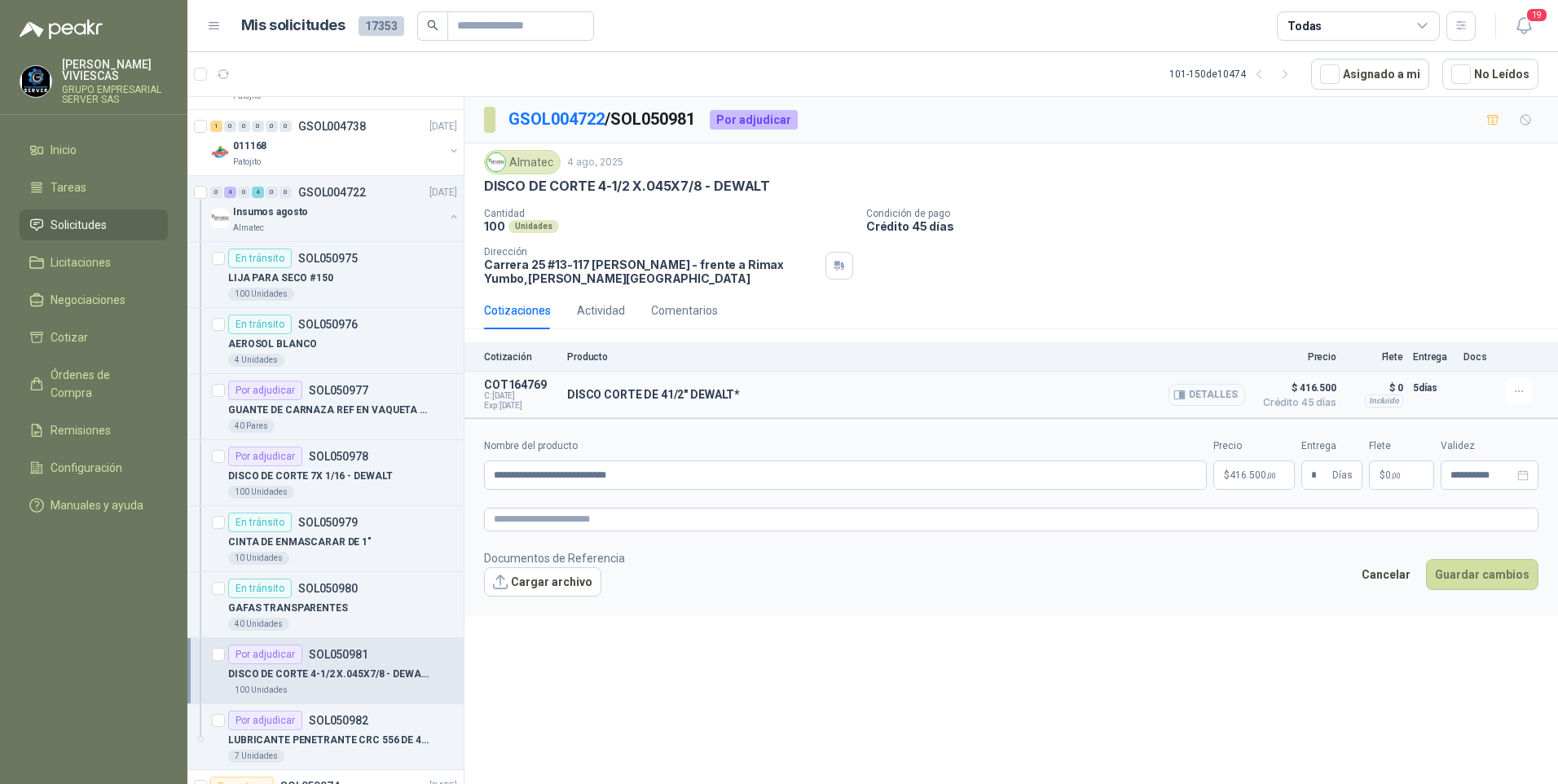
click at [1206, 396] on button "Detalles" at bounding box center [1207, 394] width 77 height 22
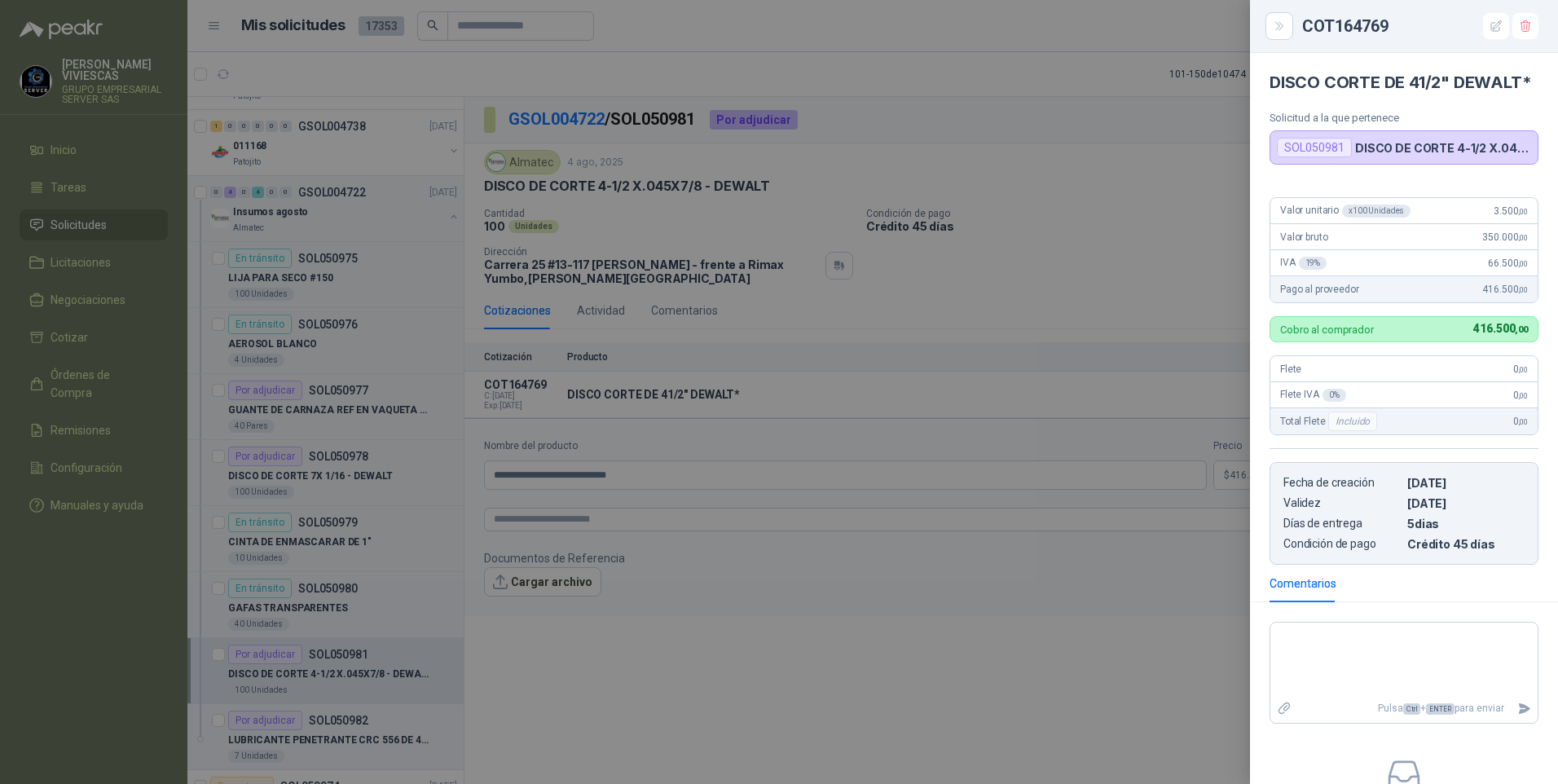
click at [1496, 216] on span "3.500 ,00" at bounding box center [1510, 211] width 34 height 11
click at [1494, 216] on span "3.500 ,00" at bounding box center [1510, 211] width 34 height 11
click at [921, 635] on div at bounding box center [779, 392] width 1558 height 784
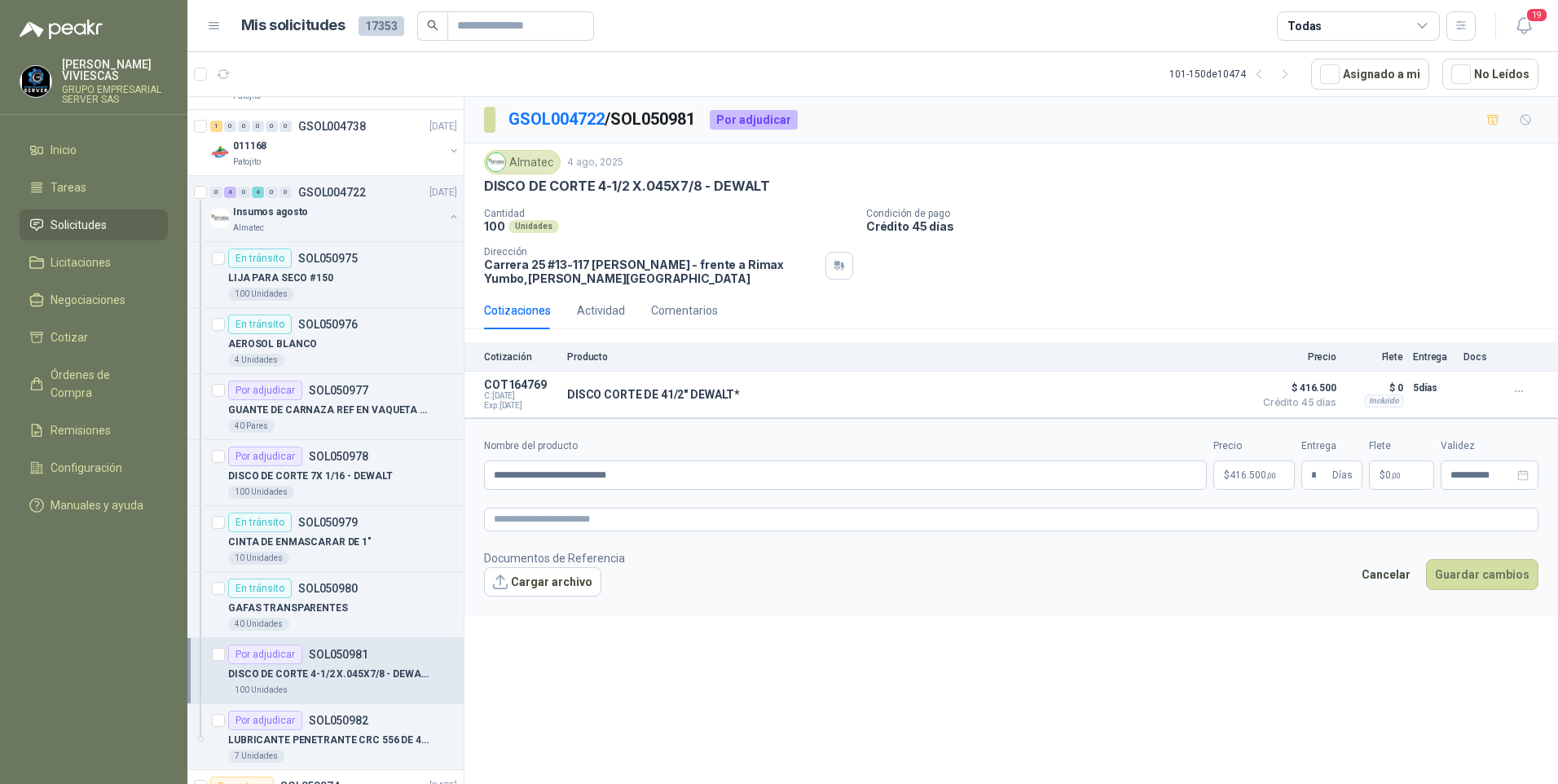
click at [1257, 484] on p "$ 416.500 ,00" at bounding box center [1254, 475] width 82 height 29
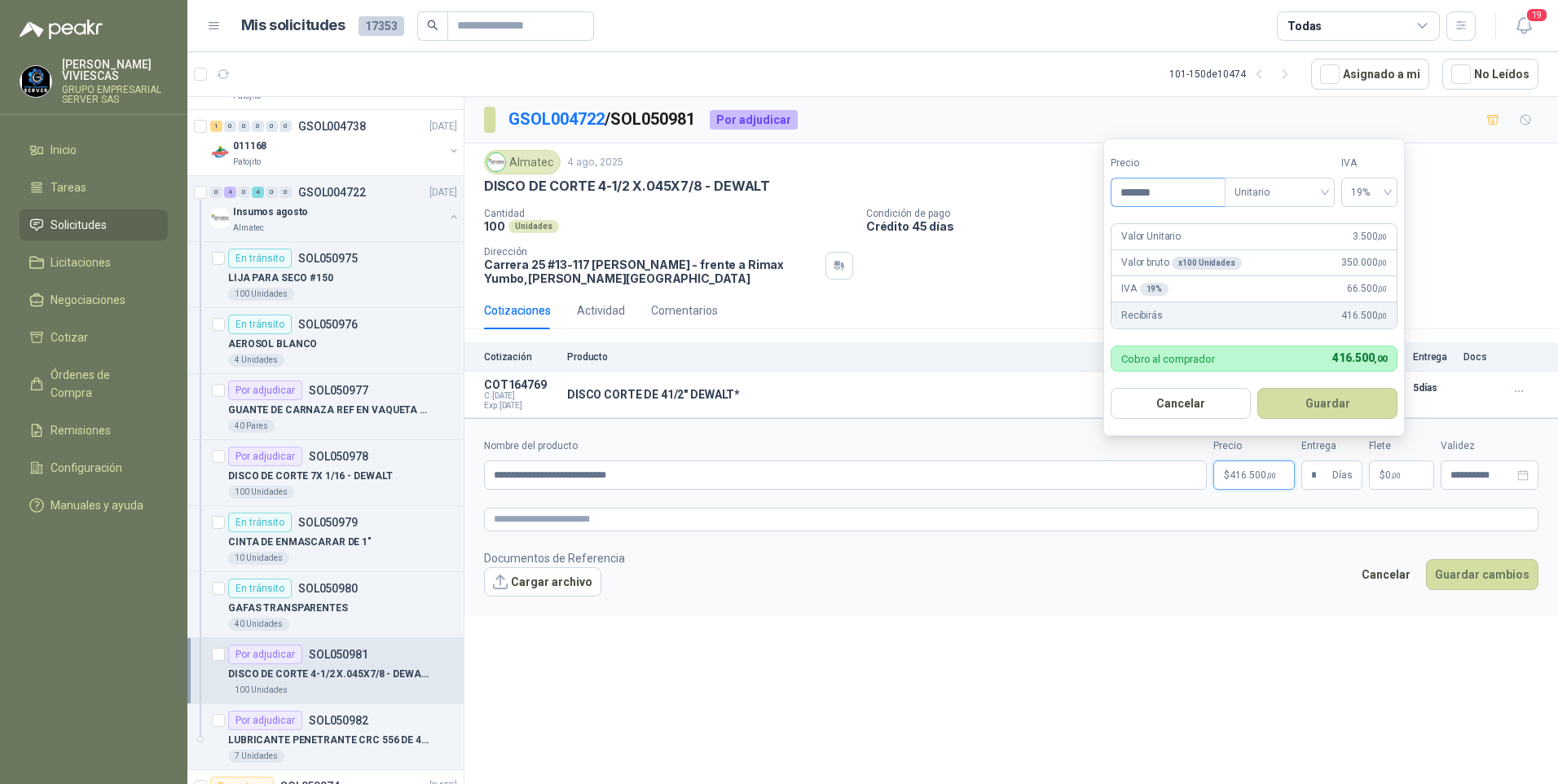
click at [1166, 191] on input "*******" at bounding box center [1168, 193] width 114 height 28
type input "*******"
click at [1314, 397] on button "Guardar" at bounding box center [1327, 403] width 140 height 31
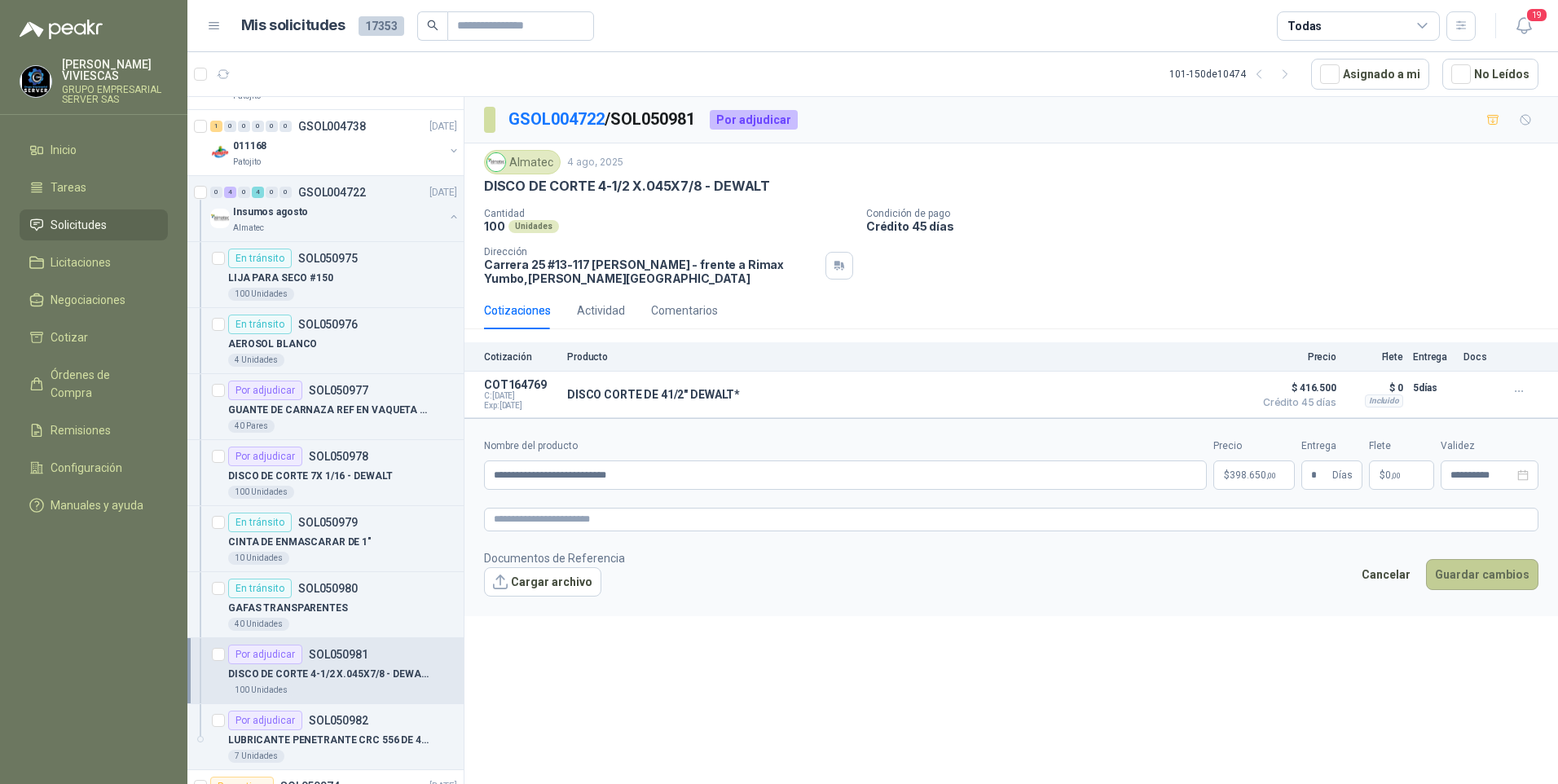
click at [1472, 584] on button "Guardar cambios" at bounding box center [1482, 575] width 113 height 31
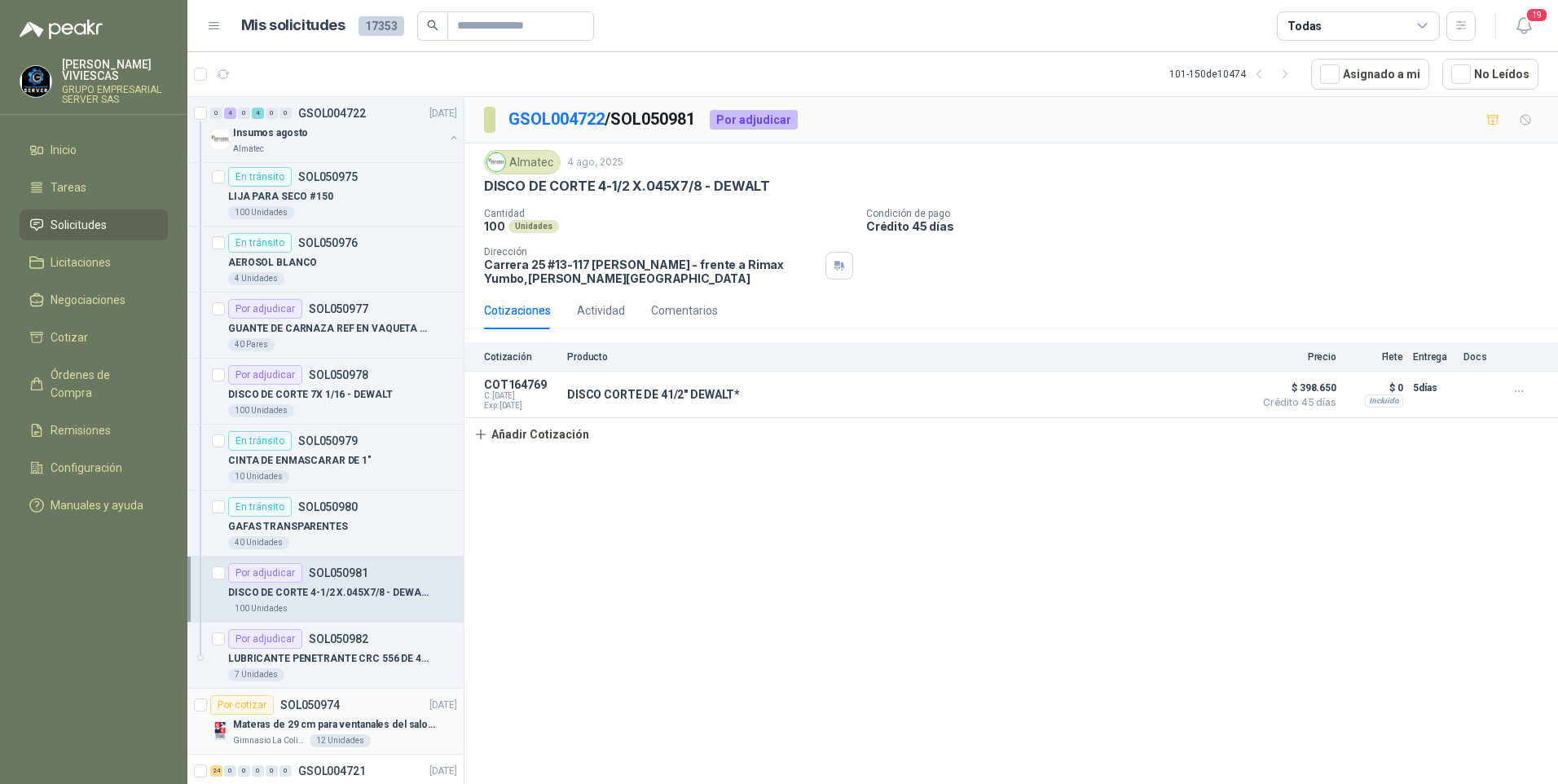
scroll to position [2118, 0]
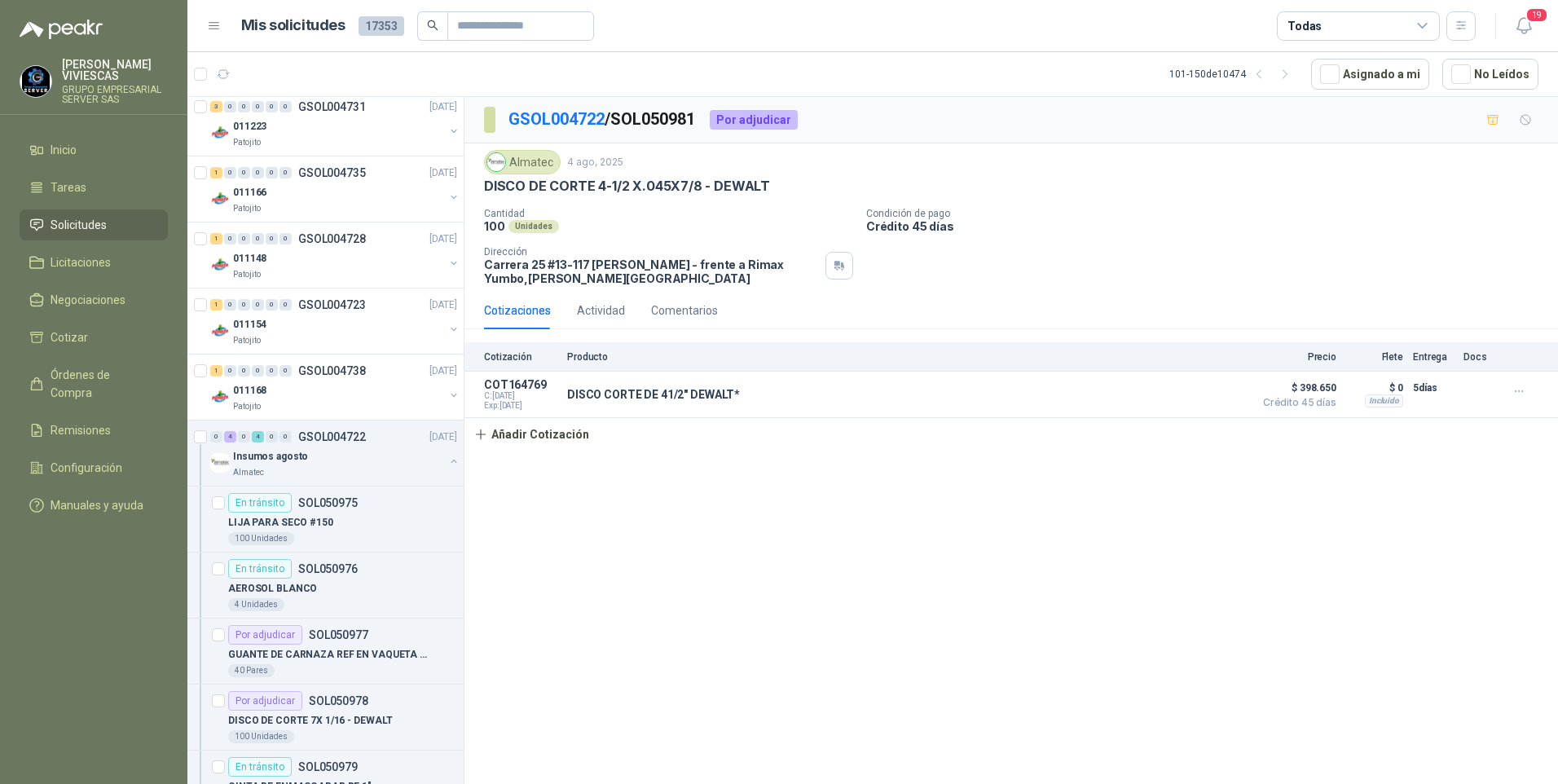
click at [66, 226] on span "Solicitudes" at bounding box center [78, 225] width 56 height 18
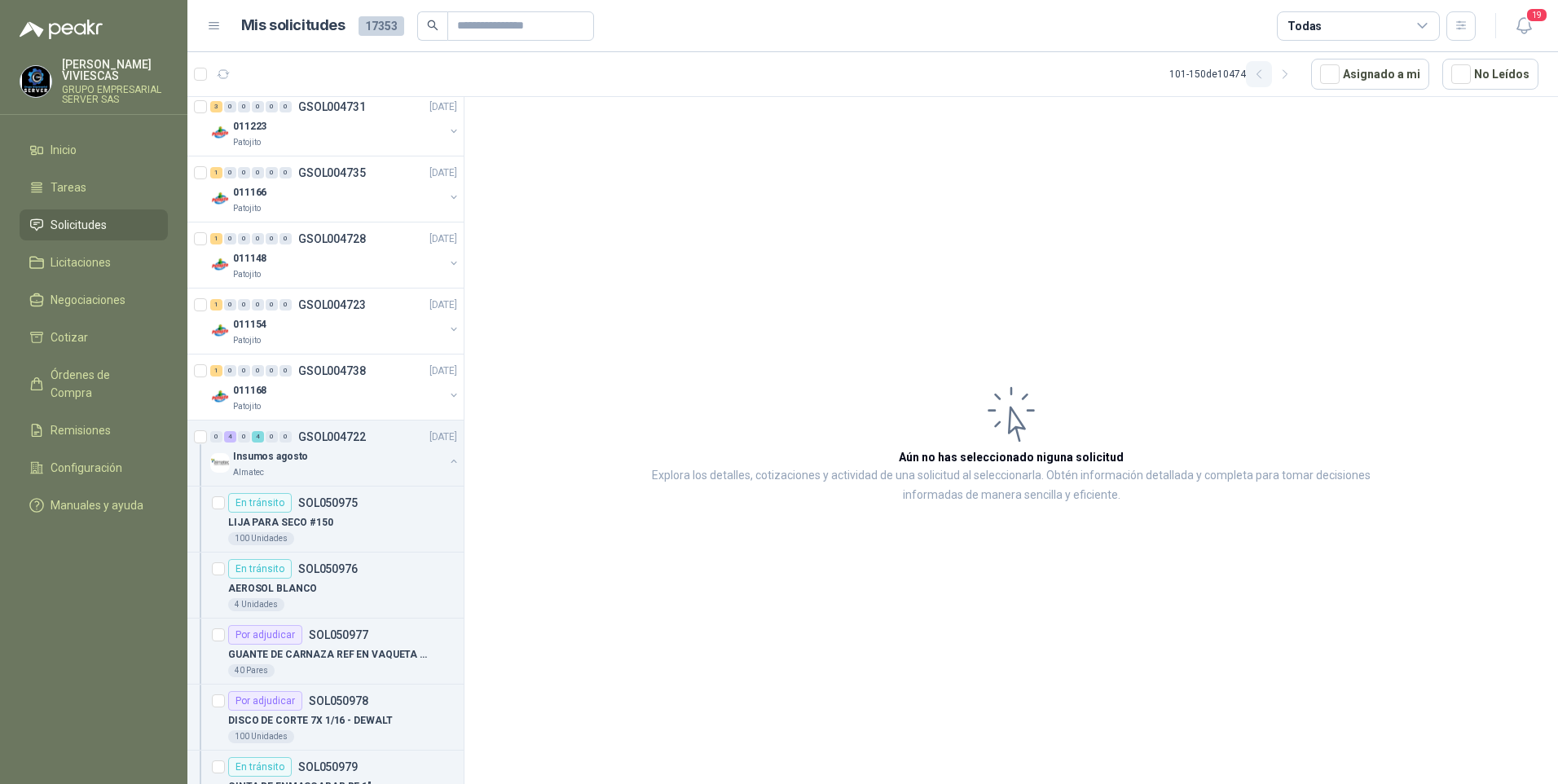
click at [1266, 81] on icon "button" at bounding box center [1259, 74] width 14 height 14
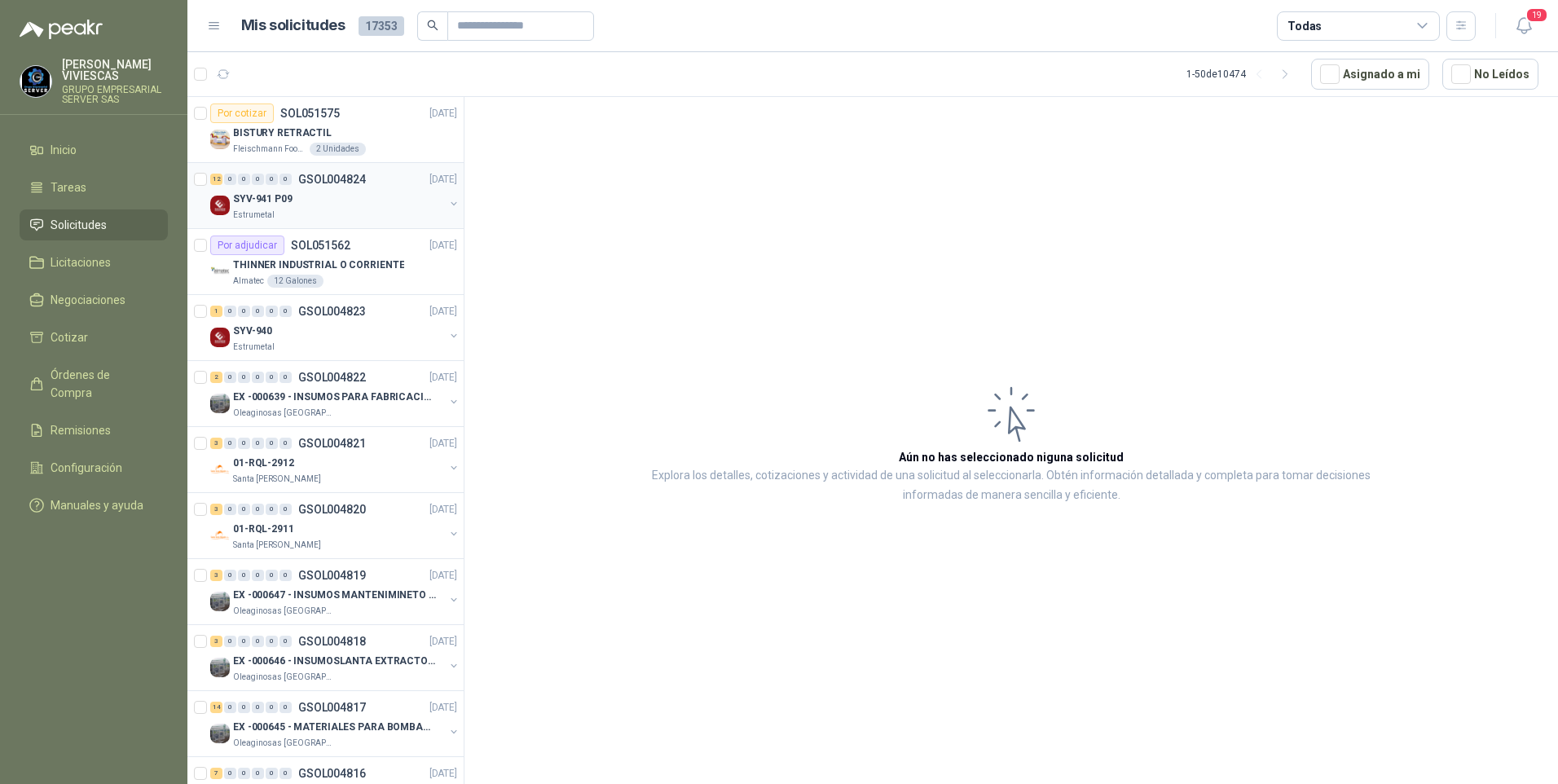
click at [260, 201] on p "SYV-941 P09" at bounding box center [262, 199] width 60 height 16
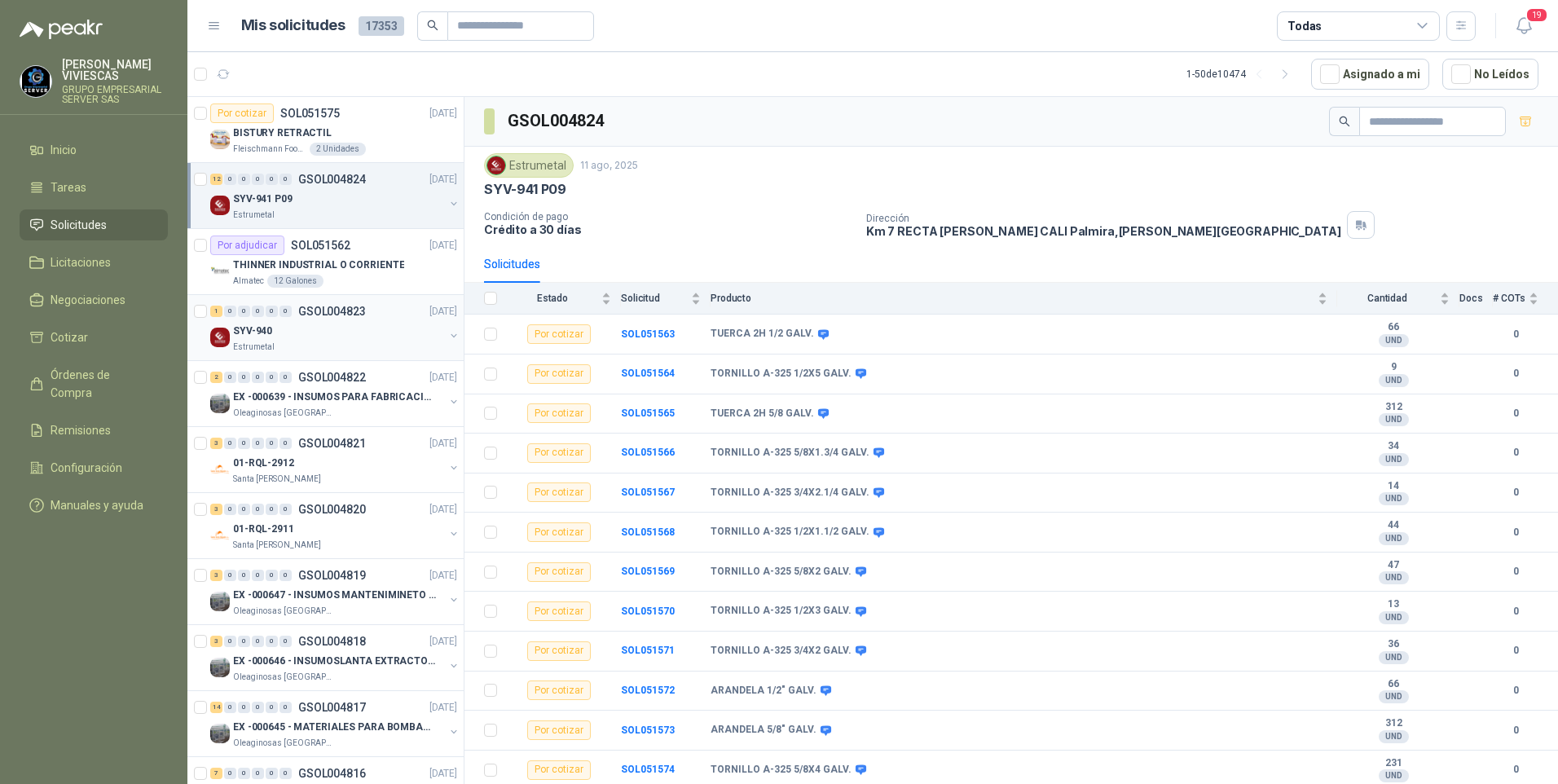
click at [252, 326] on p "SYV-940" at bounding box center [252, 331] width 39 height 16
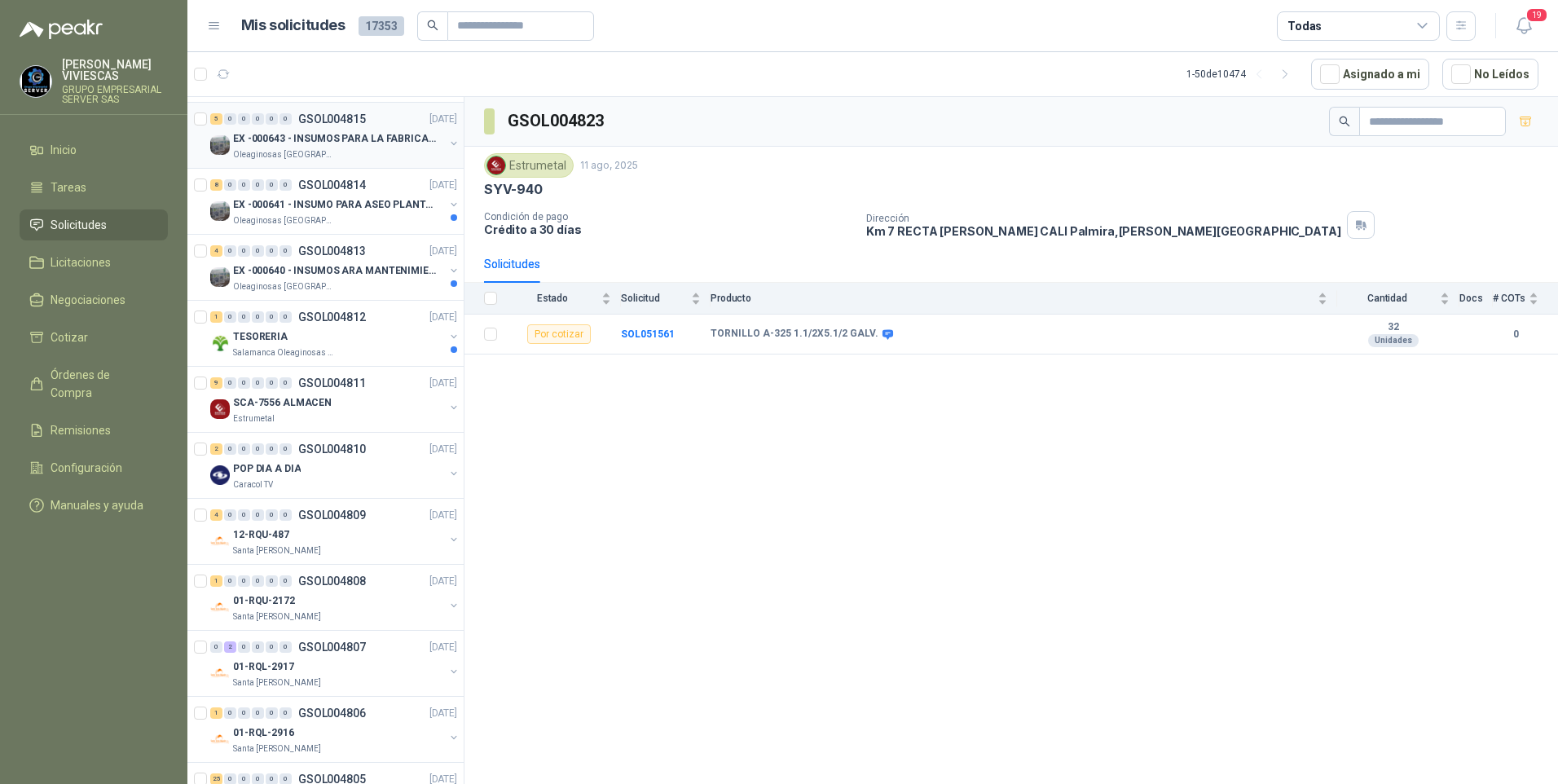
scroll to position [734, 0]
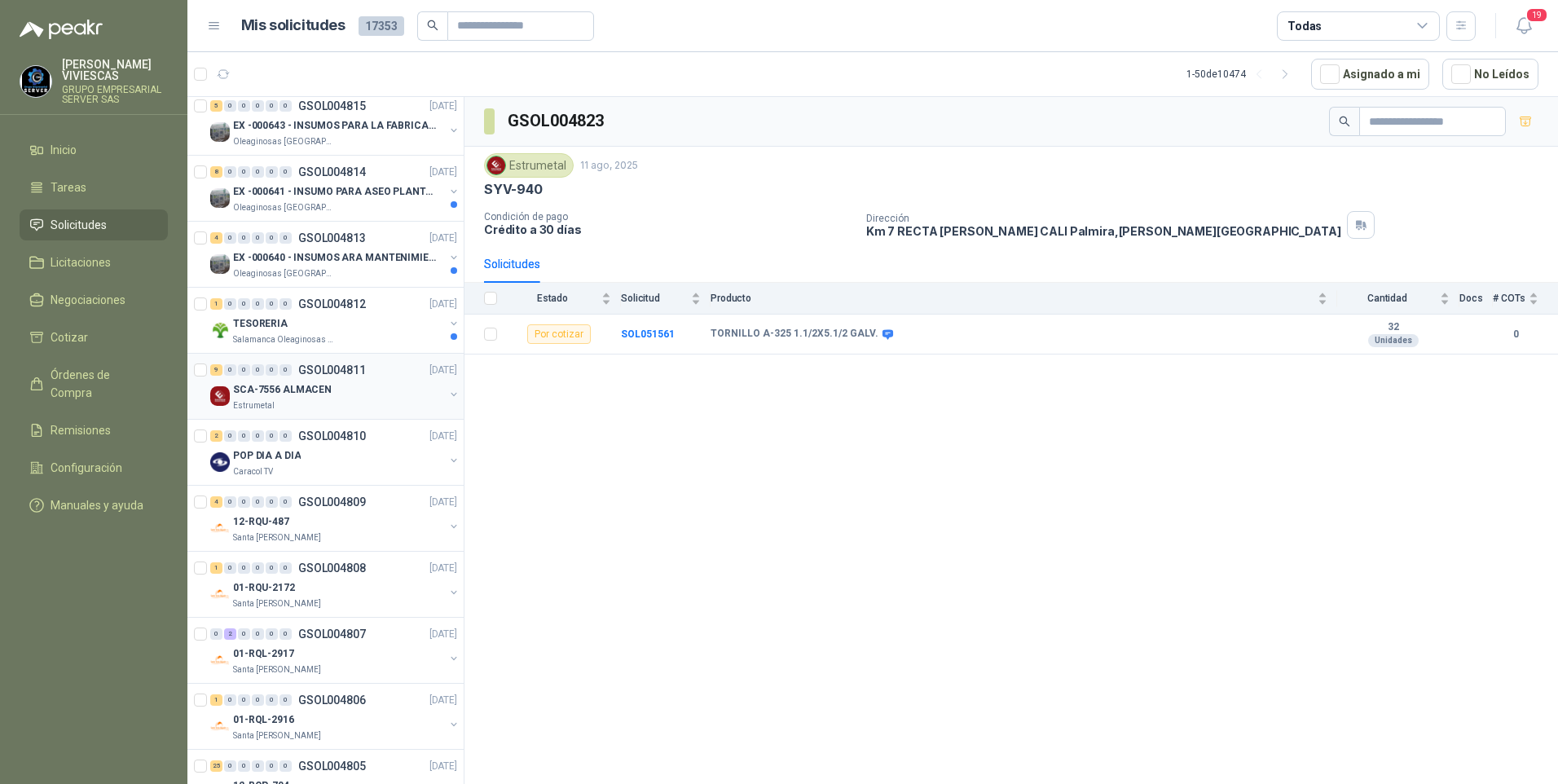
click at [279, 398] on div "SCA-7556 ALMACEN" at bounding box center [338, 389] width 211 height 19
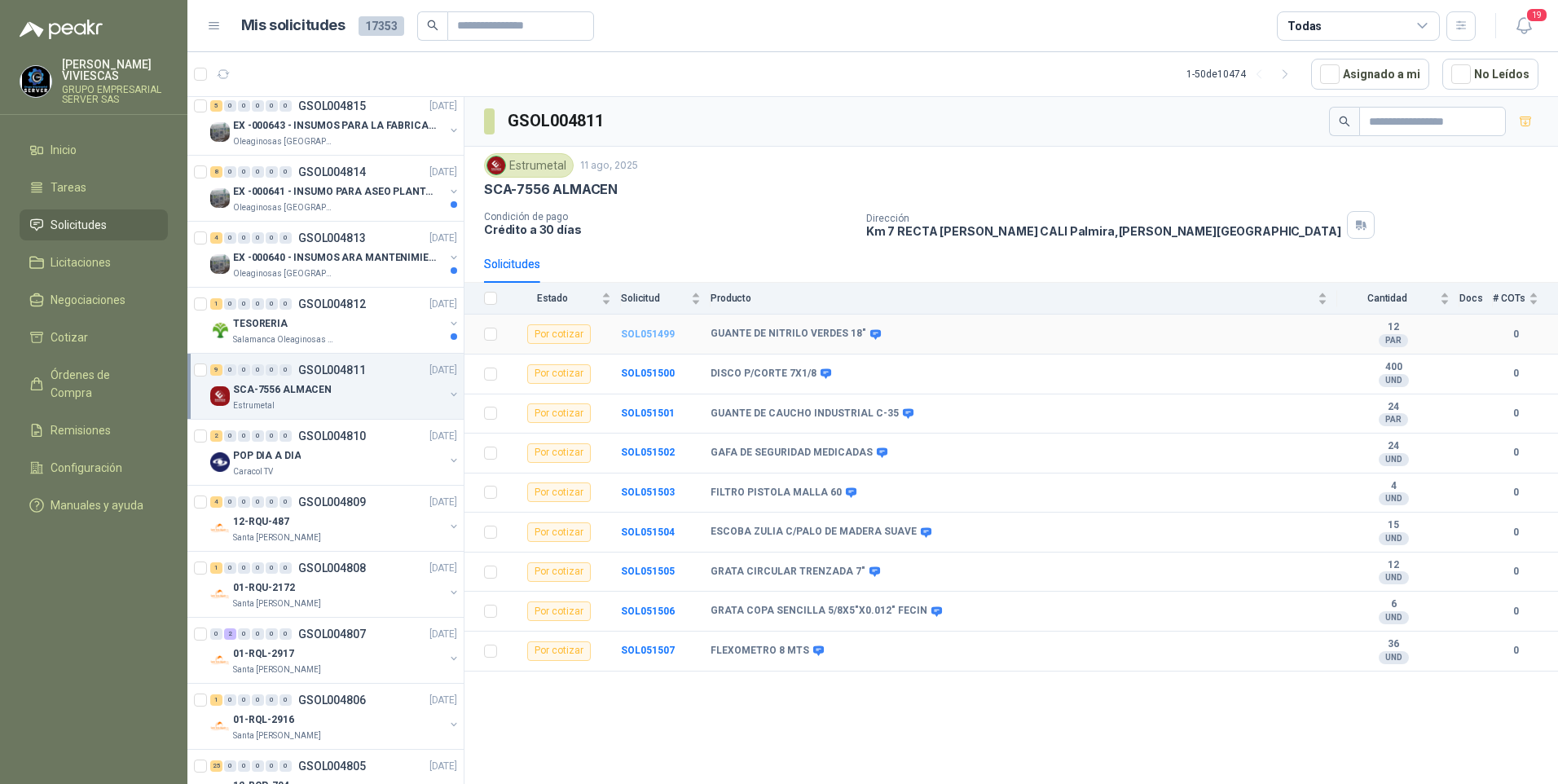
click at [655, 335] on b "SOL051499" at bounding box center [647, 334] width 54 height 11
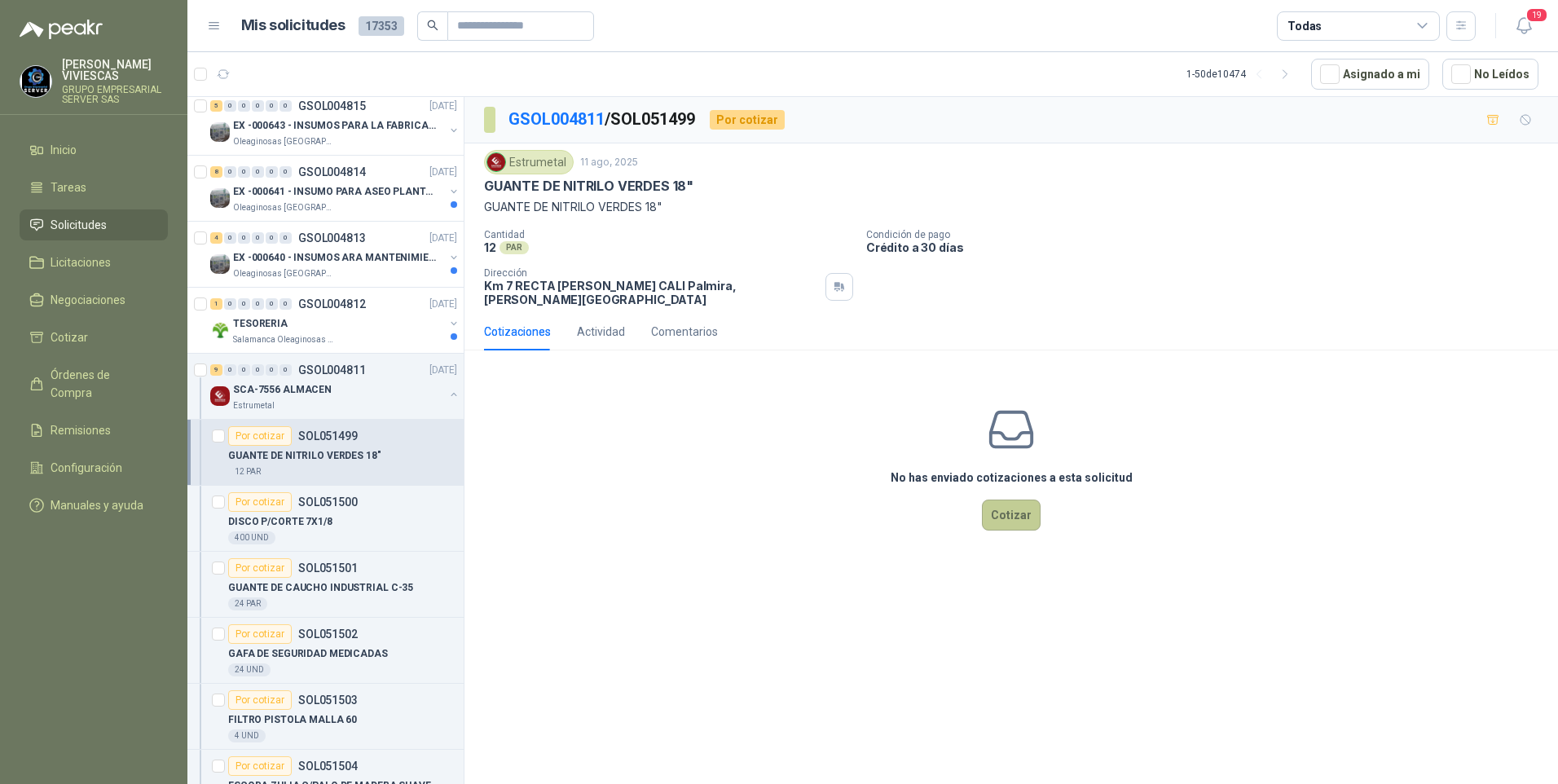
click at [1000, 509] on button "Cotizar" at bounding box center [1011, 515] width 59 height 31
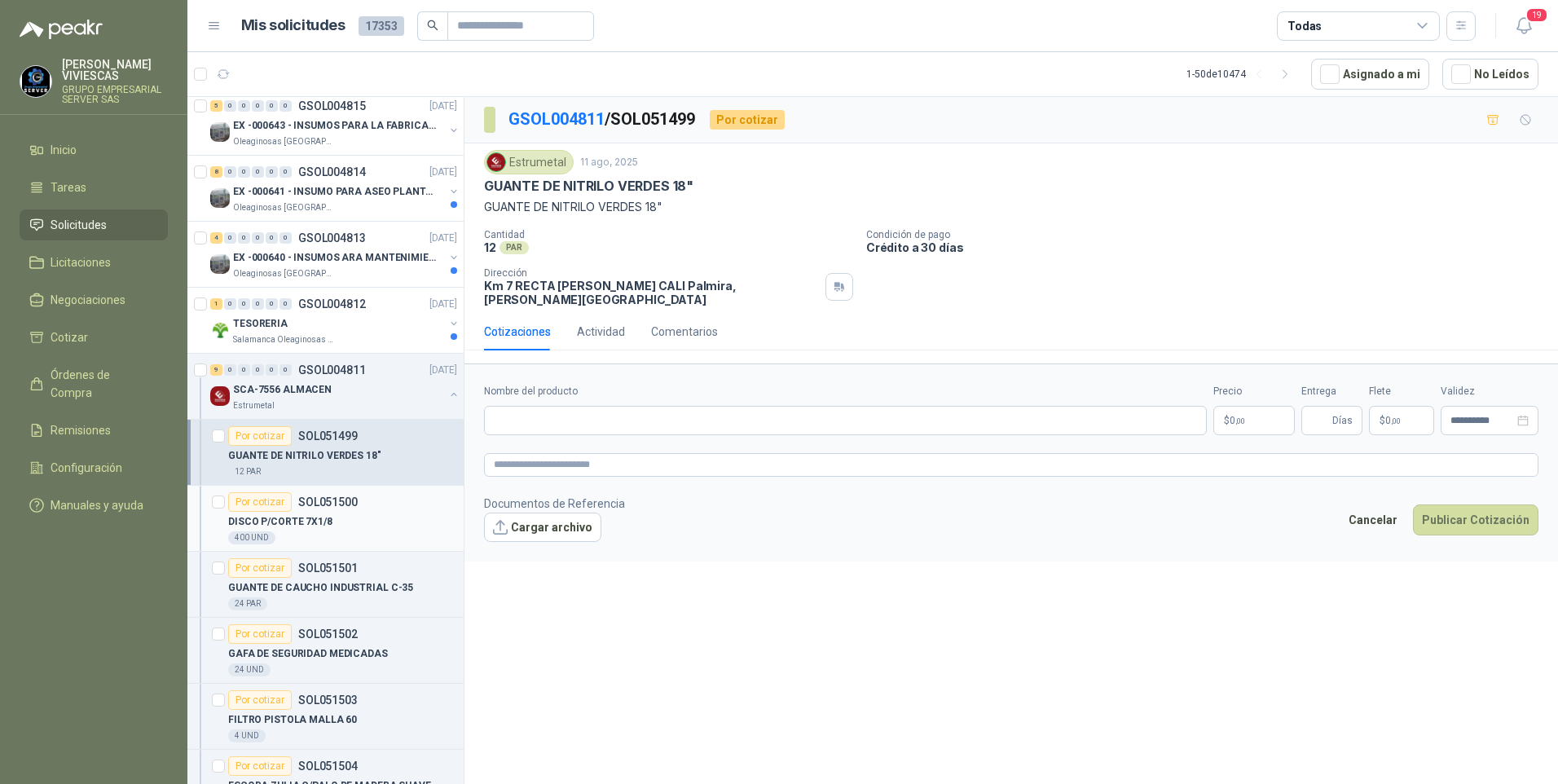
click at [279, 523] on p "DISCO P/CORTE 7X1/8" at bounding box center [281, 522] width 105 height 16
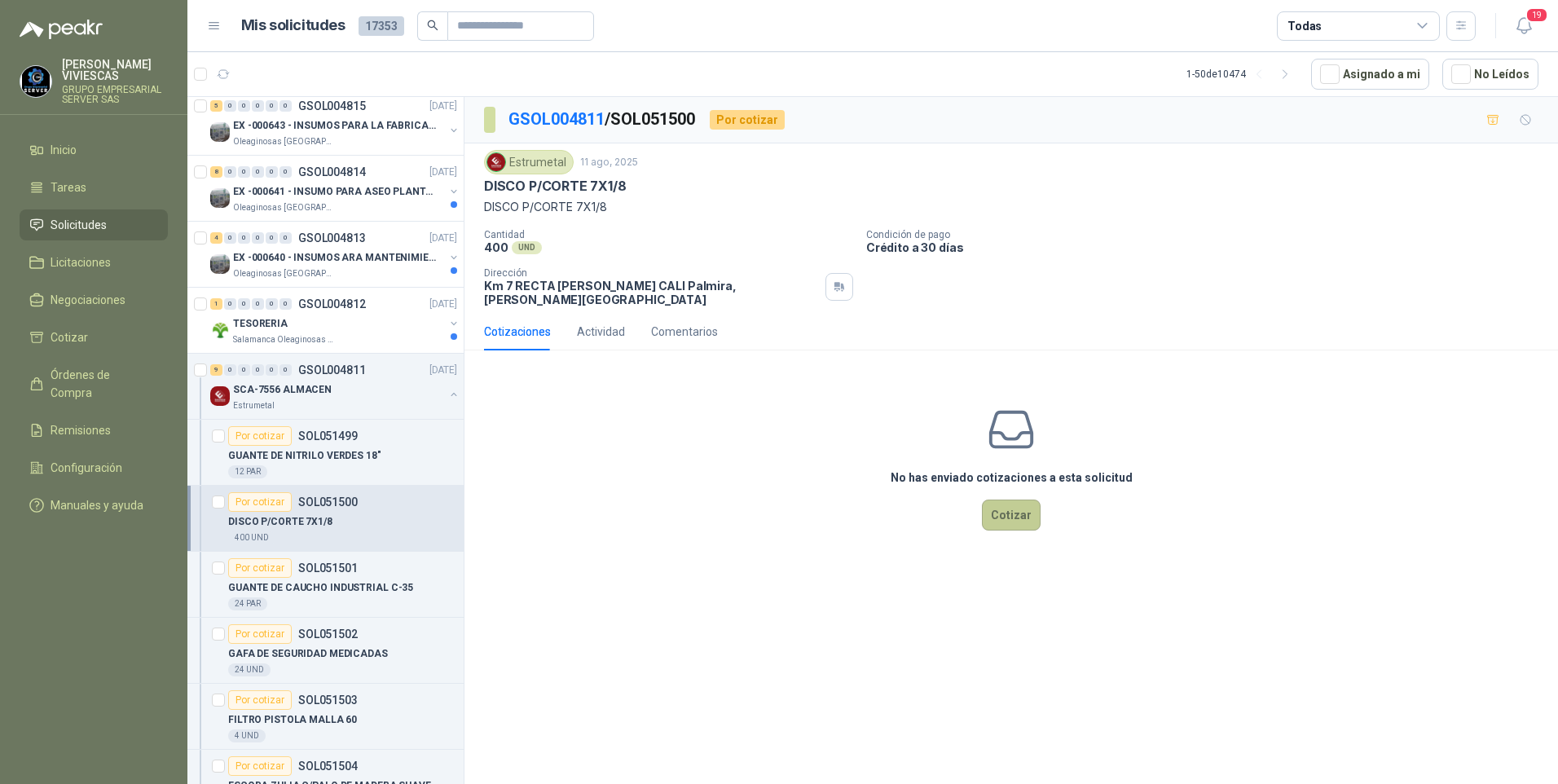
click at [1006, 509] on button "Cotizar" at bounding box center [1011, 515] width 59 height 31
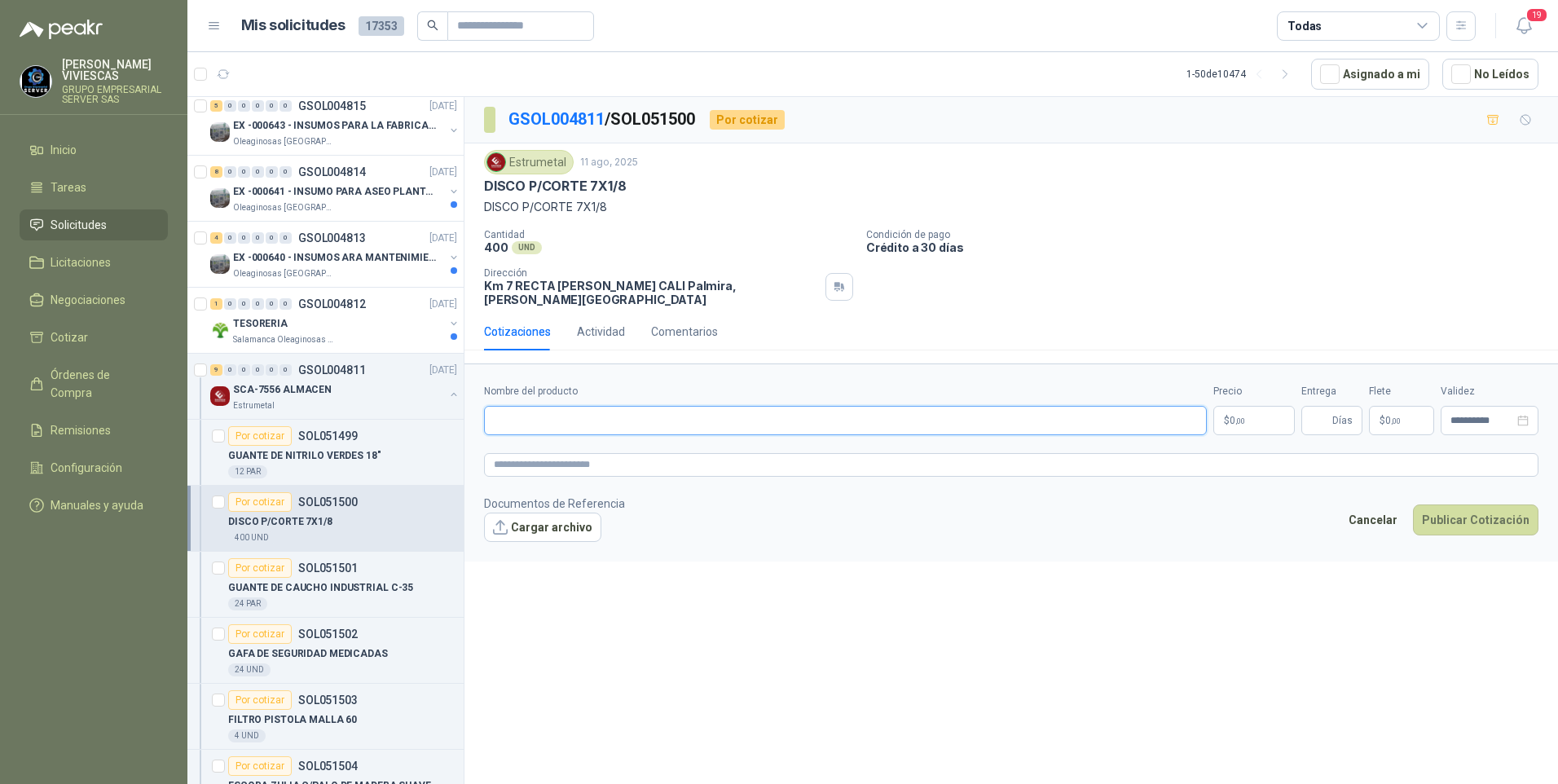
click at [500, 405] on input "Nombre del producto" at bounding box center [845, 420] width 723 height 29
click at [520, 405] on input "Nombre del producto" at bounding box center [845, 420] width 723 height 29
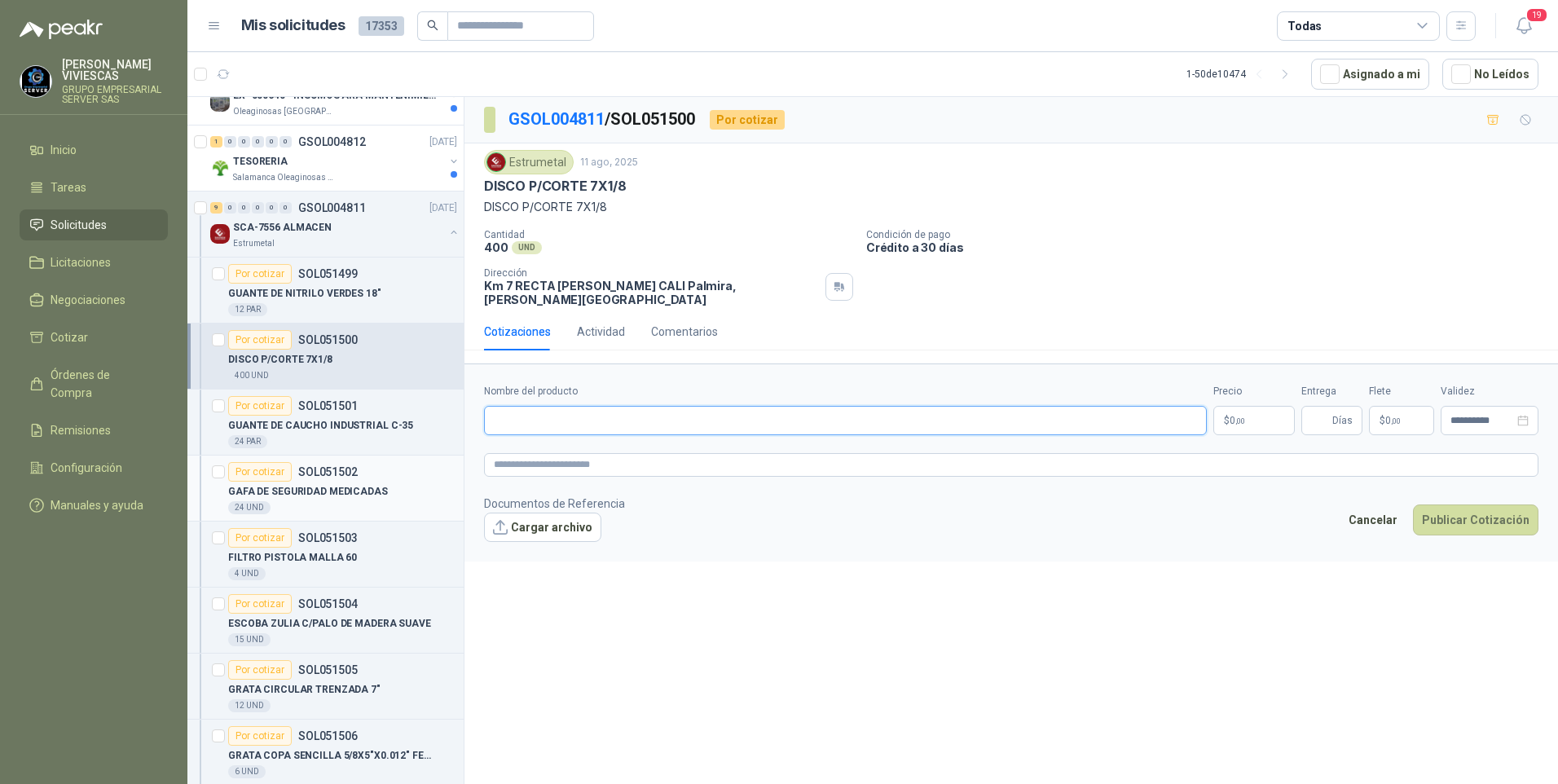
scroll to position [896, 0]
click at [328, 425] on p "GUANTE DE CAUCHO INDUSTRIAL C-35" at bounding box center [321, 425] width 185 height 16
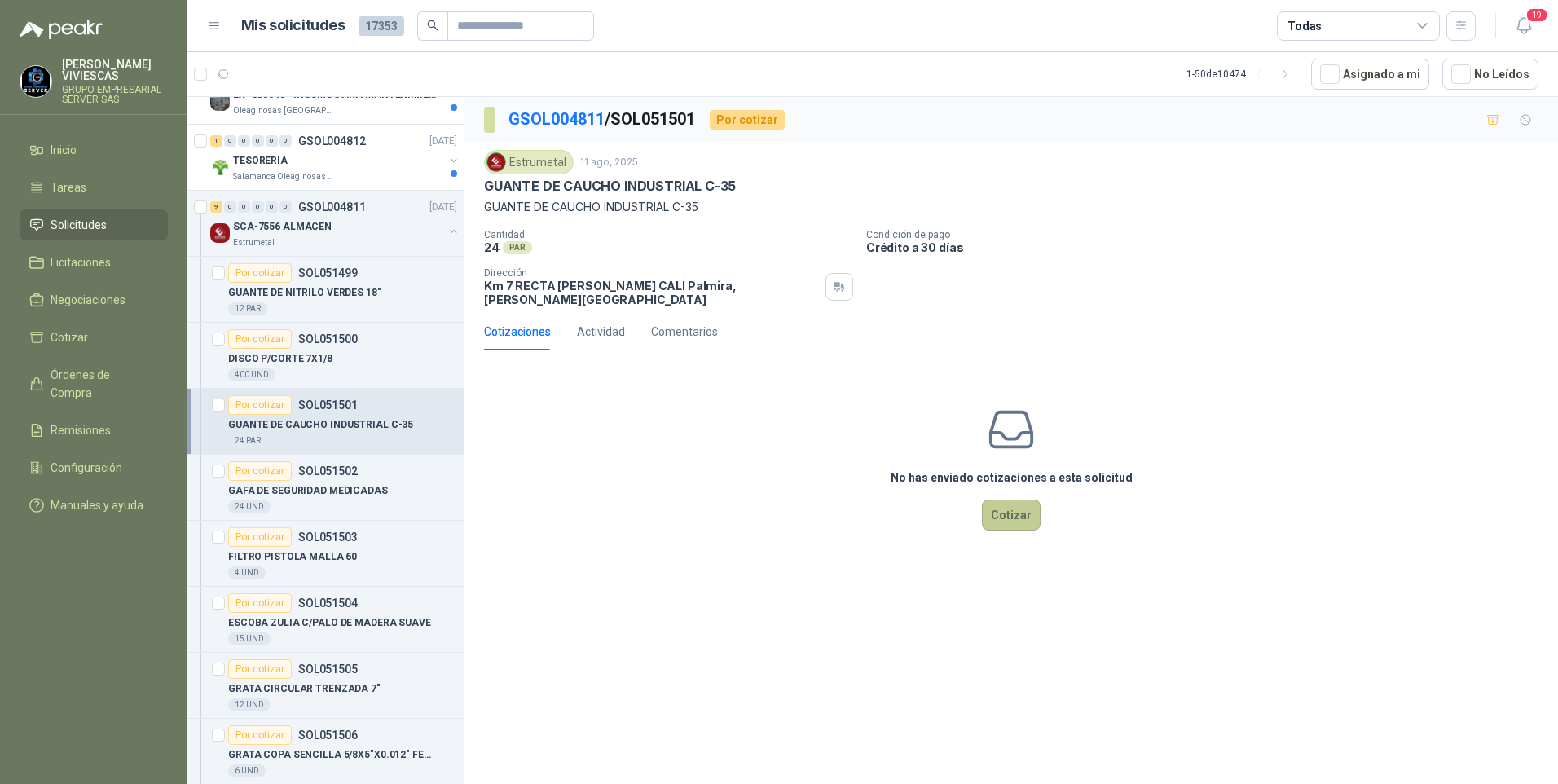
click at [1006, 510] on button "Cotizar" at bounding box center [1011, 515] width 59 height 31
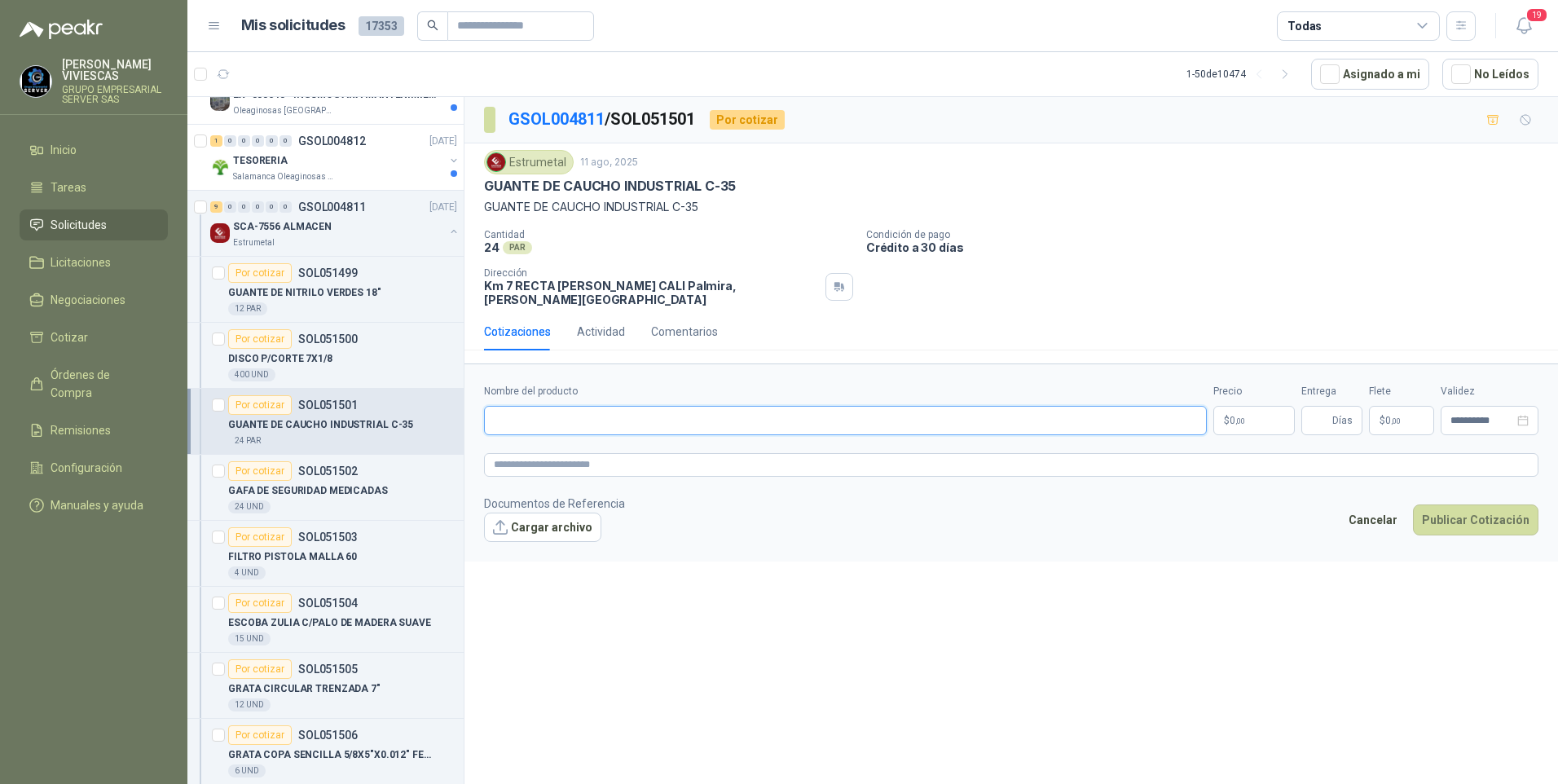
click at [508, 413] on input "Nombre del producto" at bounding box center [845, 420] width 723 height 29
type input "*"
click at [698, 407] on input "**********" at bounding box center [845, 420] width 723 height 29
click at [741, 408] on input "**********" at bounding box center [845, 420] width 723 height 29
click at [743, 408] on input "**********" at bounding box center [845, 420] width 723 height 29
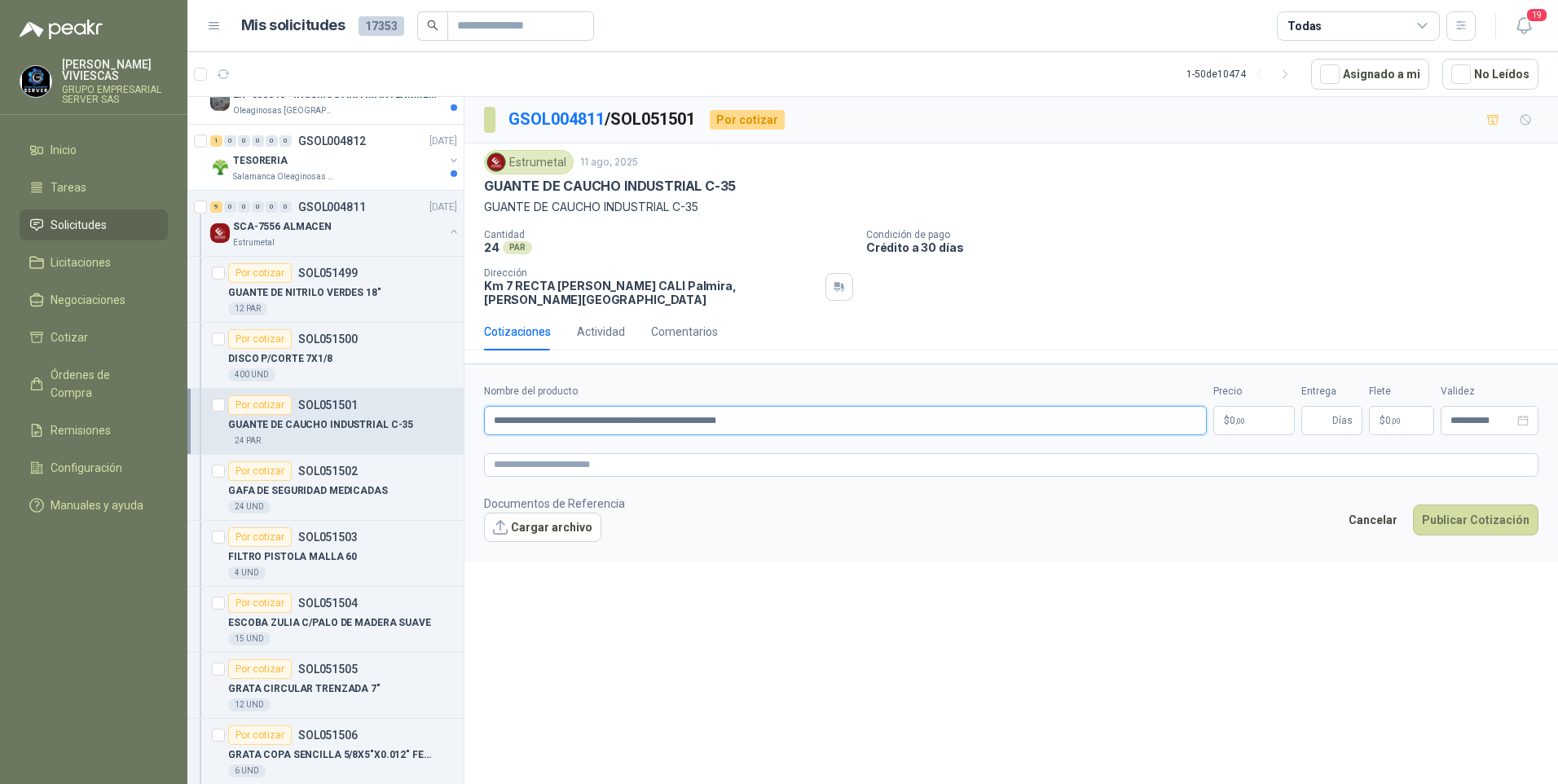
click at [753, 409] on input "**********" at bounding box center [845, 420] width 723 height 29
click at [795, 407] on input "**********" at bounding box center [845, 420] width 723 height 29
type input "**********"
click at [1281, 408] on body "RODRIGO VIVIESCAS GRUPO EMPRESARIAL SERVER SAS Inicio Tareas Solicitudes Licita…" at bounding box center [779, 392] width 1558 height 784
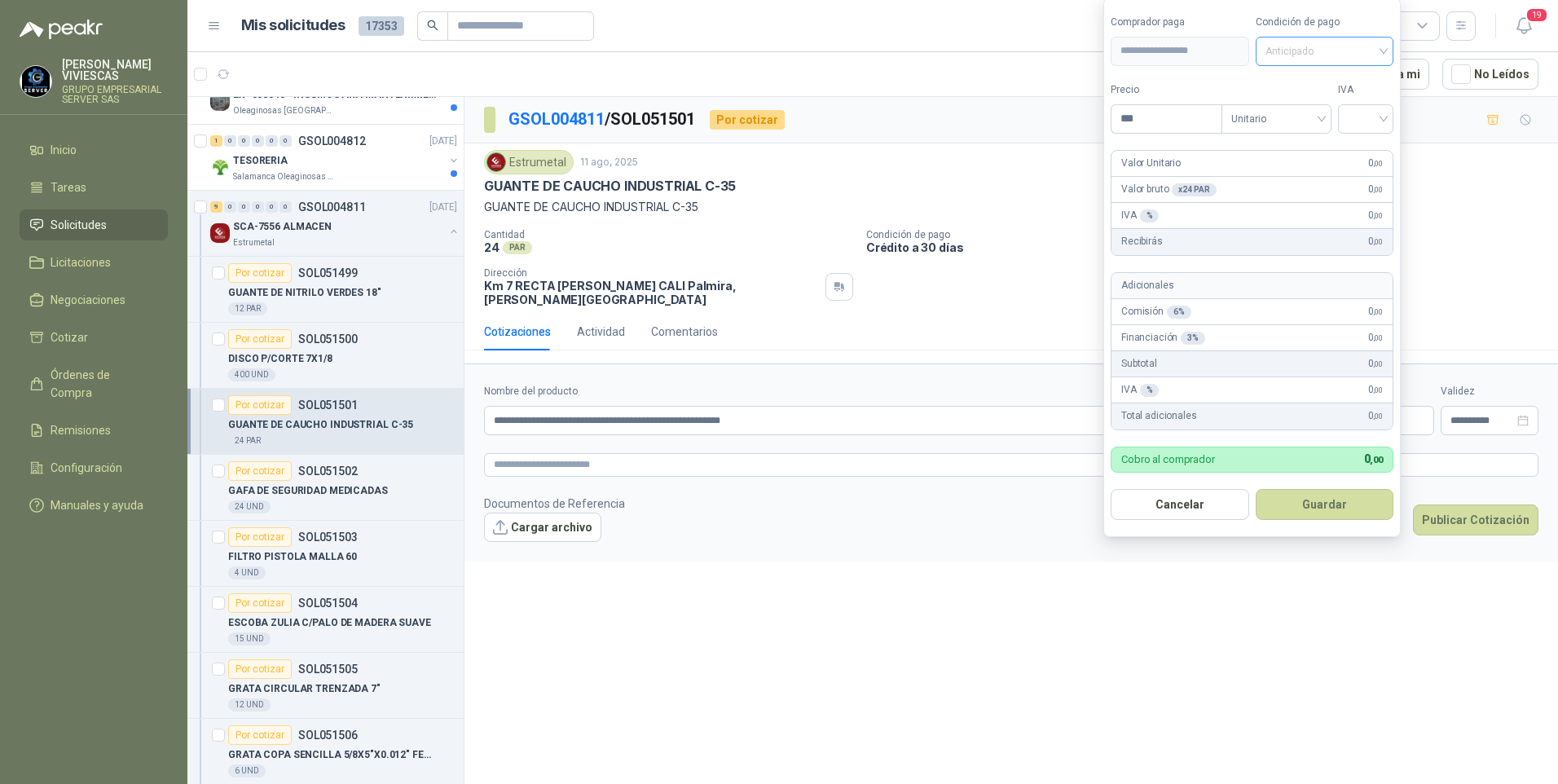
click at [1298, 48] on span "Anticipado" at bounding box center [1325, 51] width 119 height 25
click at [1314, 106] on div "Crédito a 30 días" at bounding box center [1327, 111] width 114 height 18
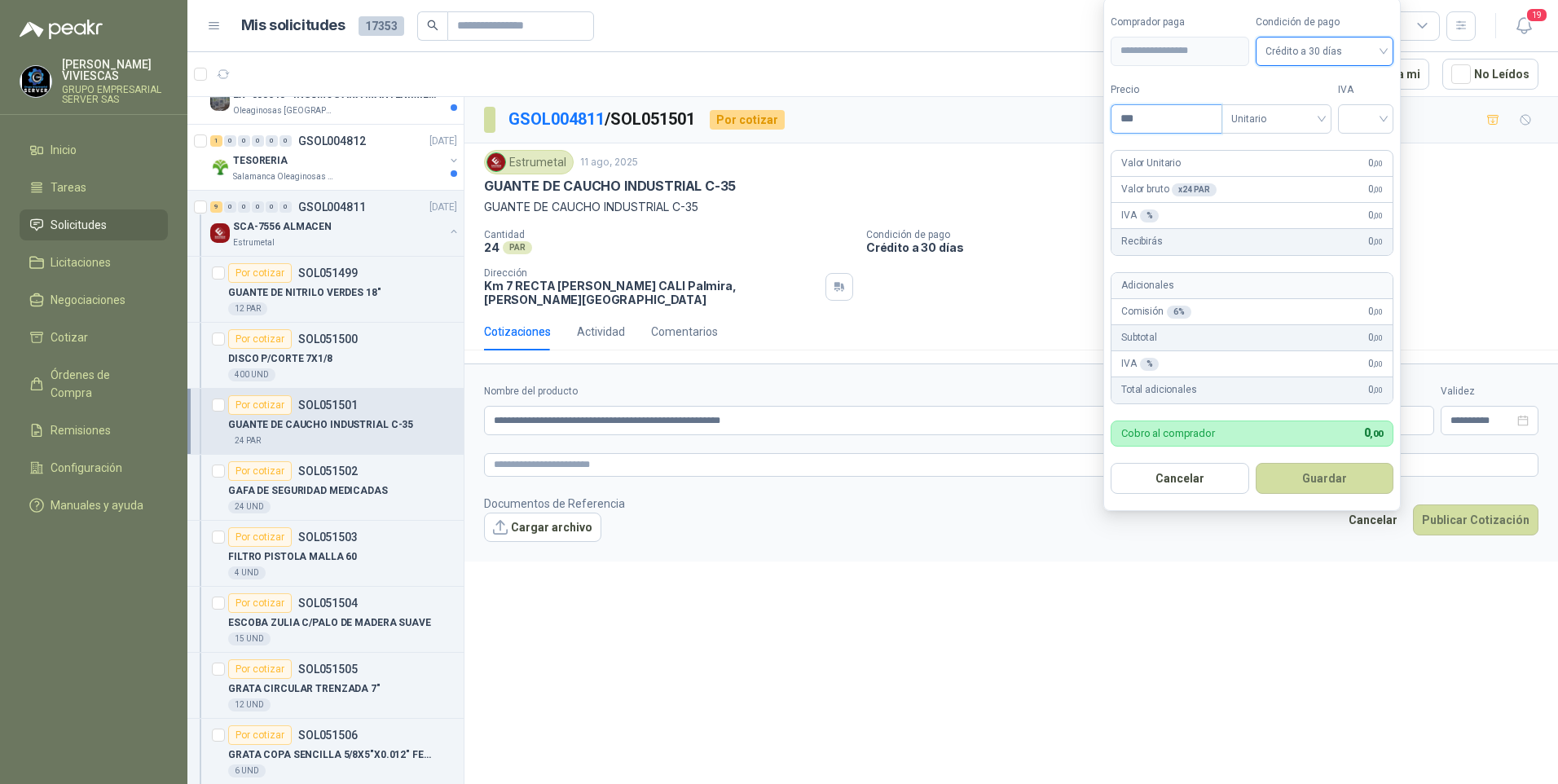
click at [1183, 126] on input "***" at bounding box center [1166, 119] width 110 height 28
type input "*******"
click at [1375, 115] on input "search" at bounding box center [1365, 117] width 36 height 25
click at [1366, 150] on div "19%" at bounding box center [1369, 152] width 30 height 18
click at [1325, 478] on button "Guardar" at bounding box center [1327, 479] width 140 height 31
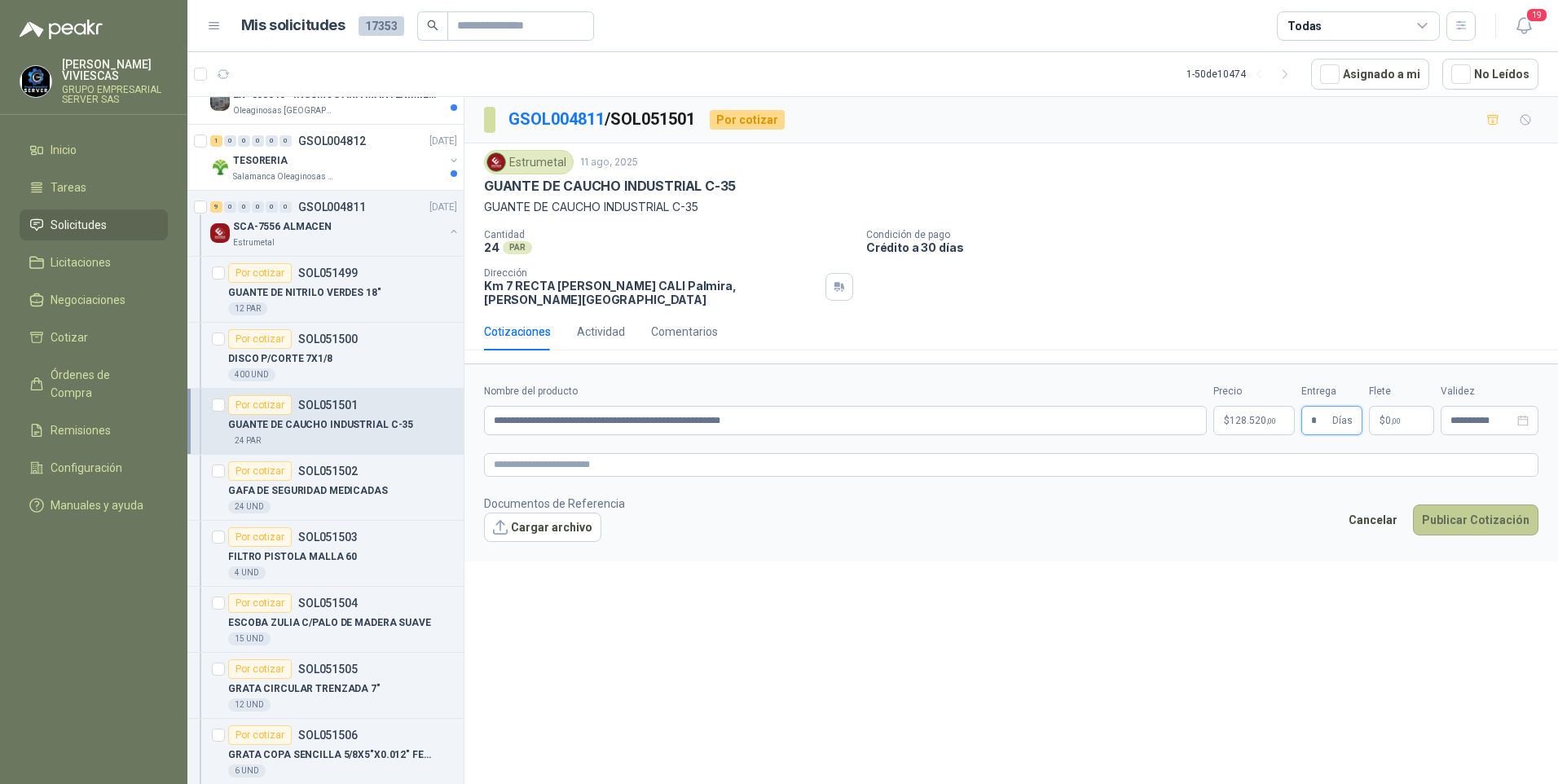
type input "*"
click at [1455, 504] on button "Publicar Cotización" at bounding box center [1475, 520] width 126 height 31
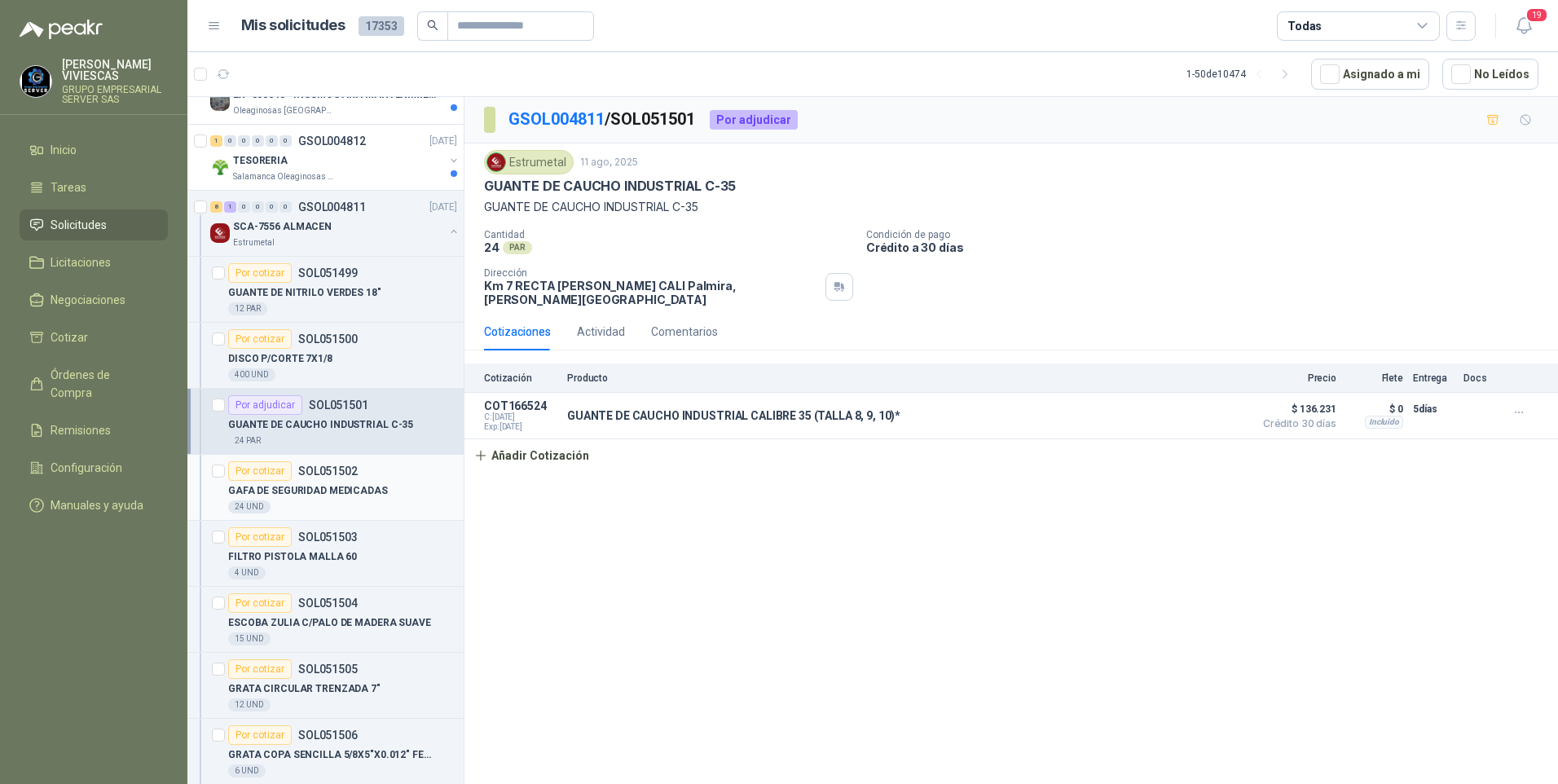
click at [318, 483] on p "GAFA DE SEGURIDAD MEDICADAS" at bounding box center [308, 491] width 160 height 16
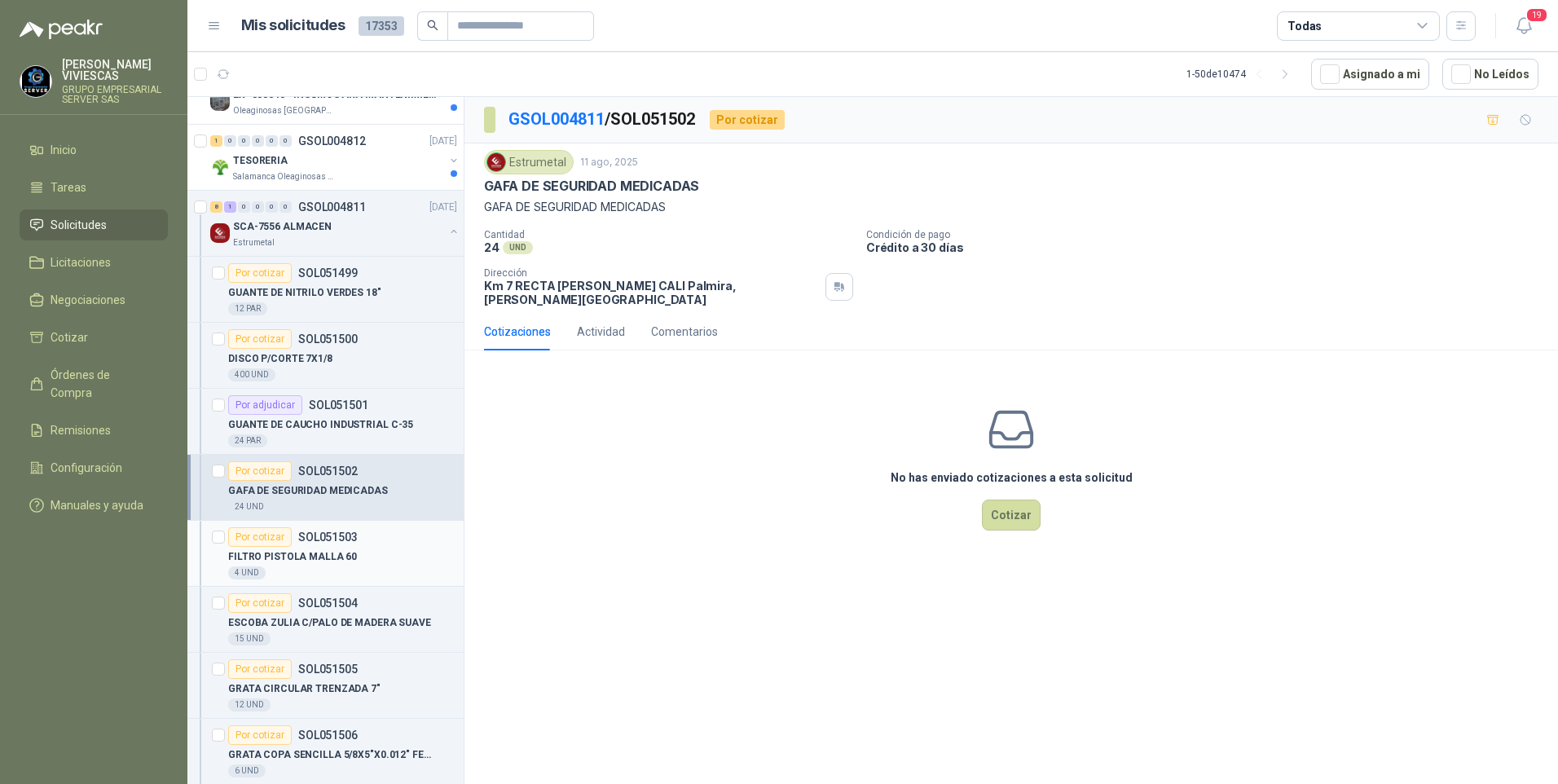
click at [309, 559] on p "FILTRO PISTOLA MALLA 60" at bounding box center [293, 557] width 128 height 16
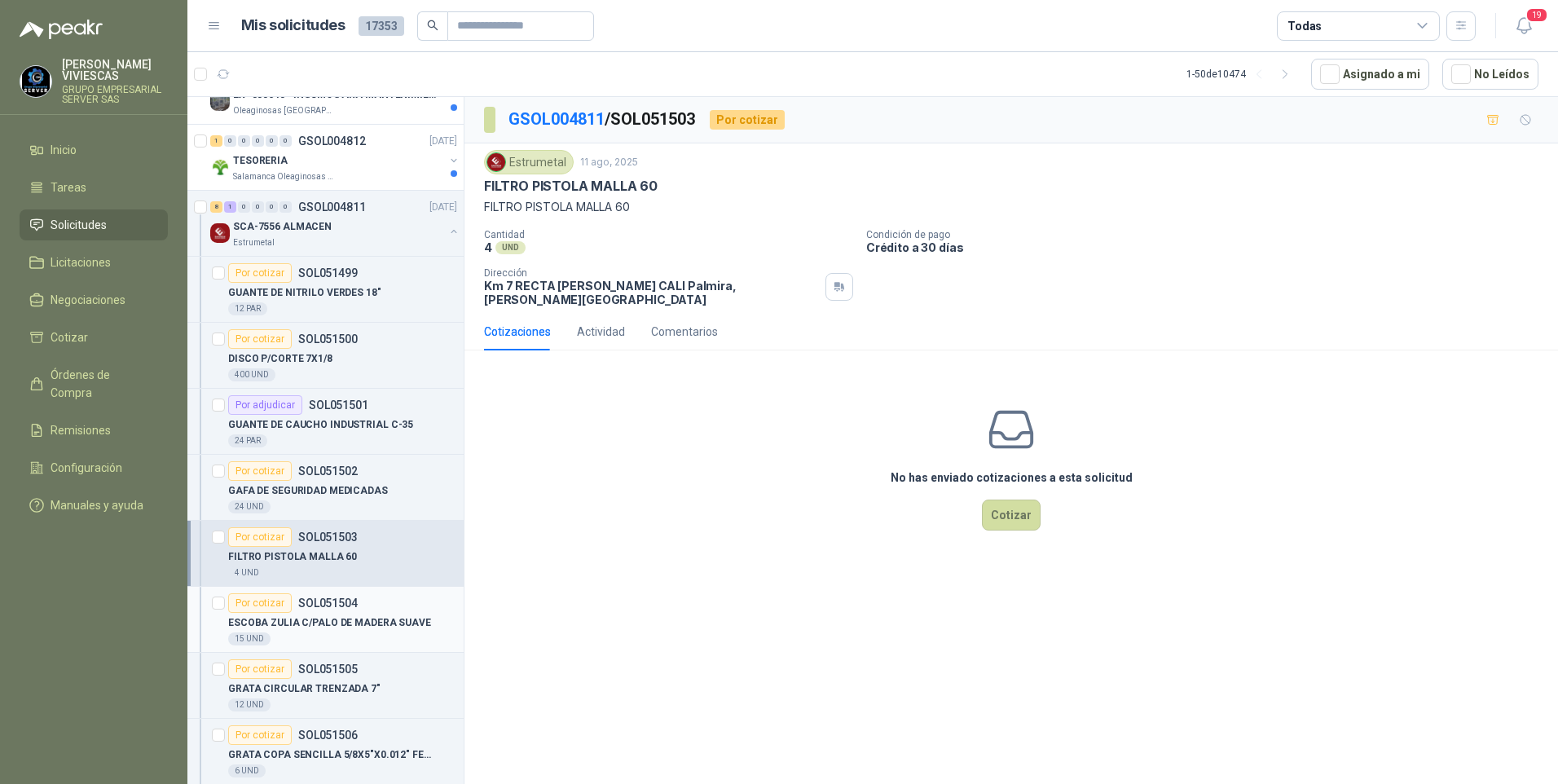
click at [303, 628] on p "ESCOBA ZULIA C/PALO DE MADERA SUAVE" at bounding box center [329, 623] width 203 height 16
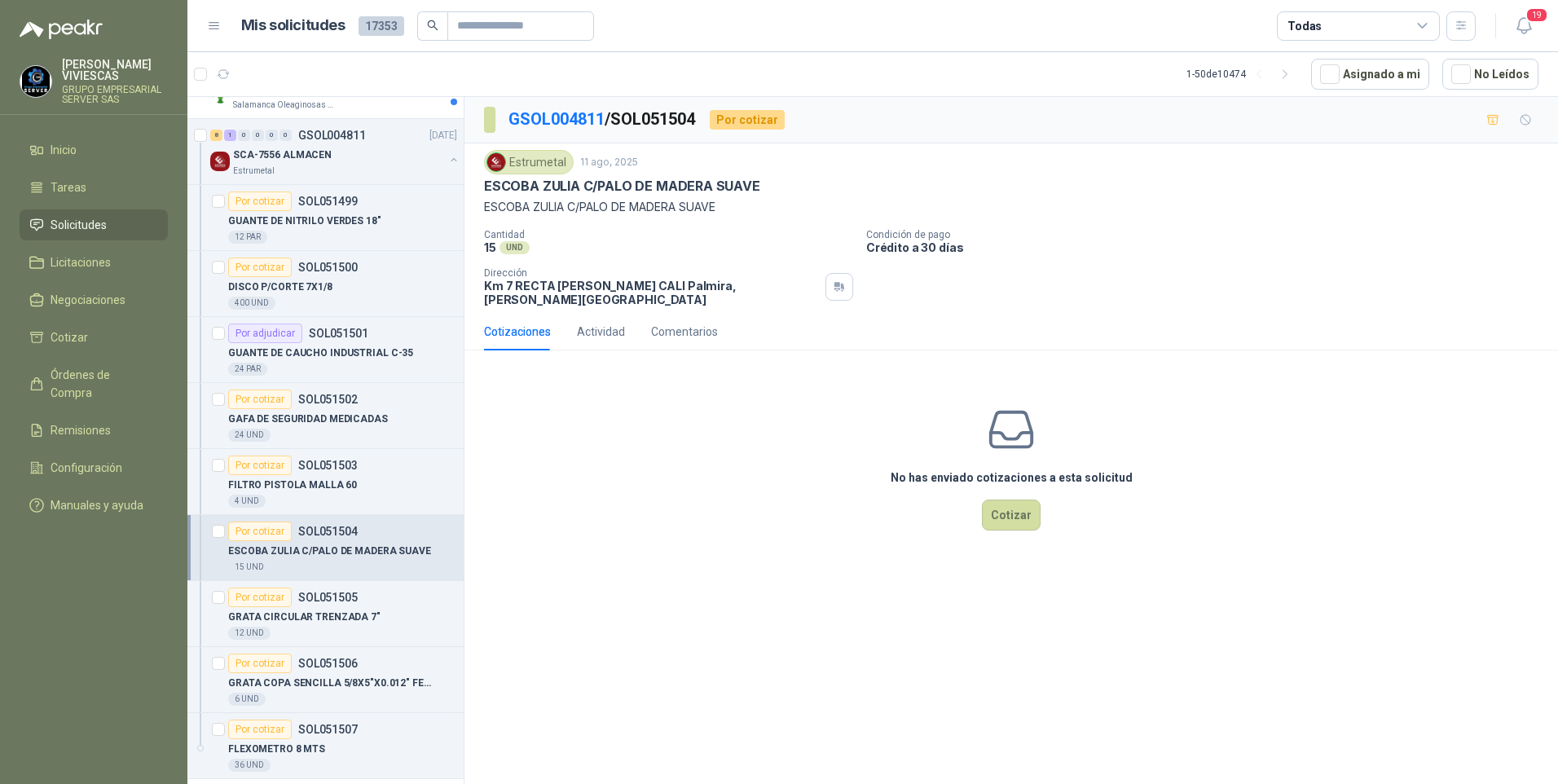
scroll to position [1059, 0]
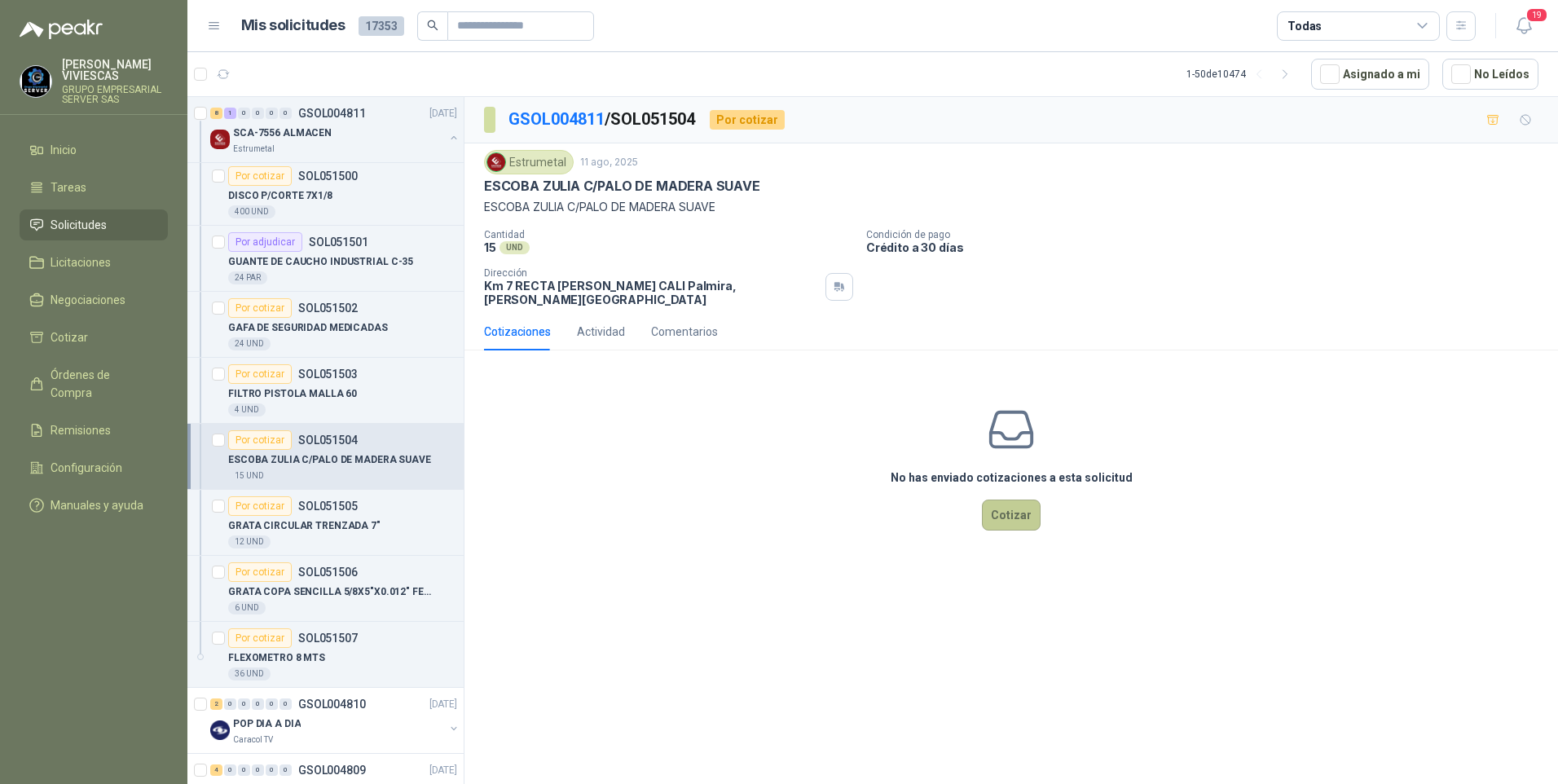
click at [1016, 506] on button "Cotizar" at bounding box center [1011, 515] width 59 height 31
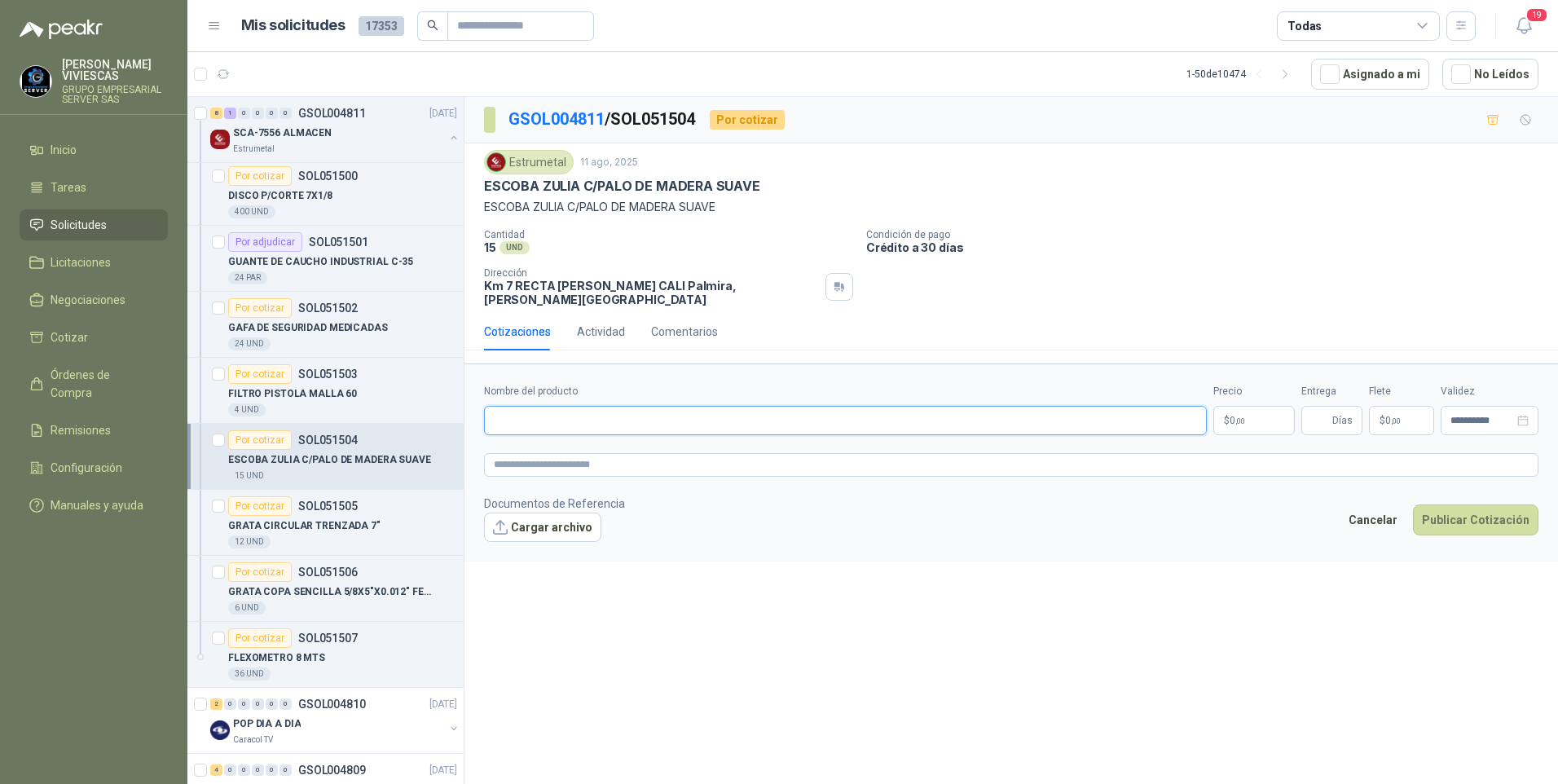
click at [524, 408] on input "Nombre del producto" at bounding box center [845, 420] width 723 height 29
type input "*"
click at [283, 462] on p "ESCOBA ZULIA C/PALO DE MADERA SUAVE" at bounding box center [329, 459] width 203 height 16
click at [590, 417] on input "Nombre del producto" at bounding box center [845, 420] width 723 height 29
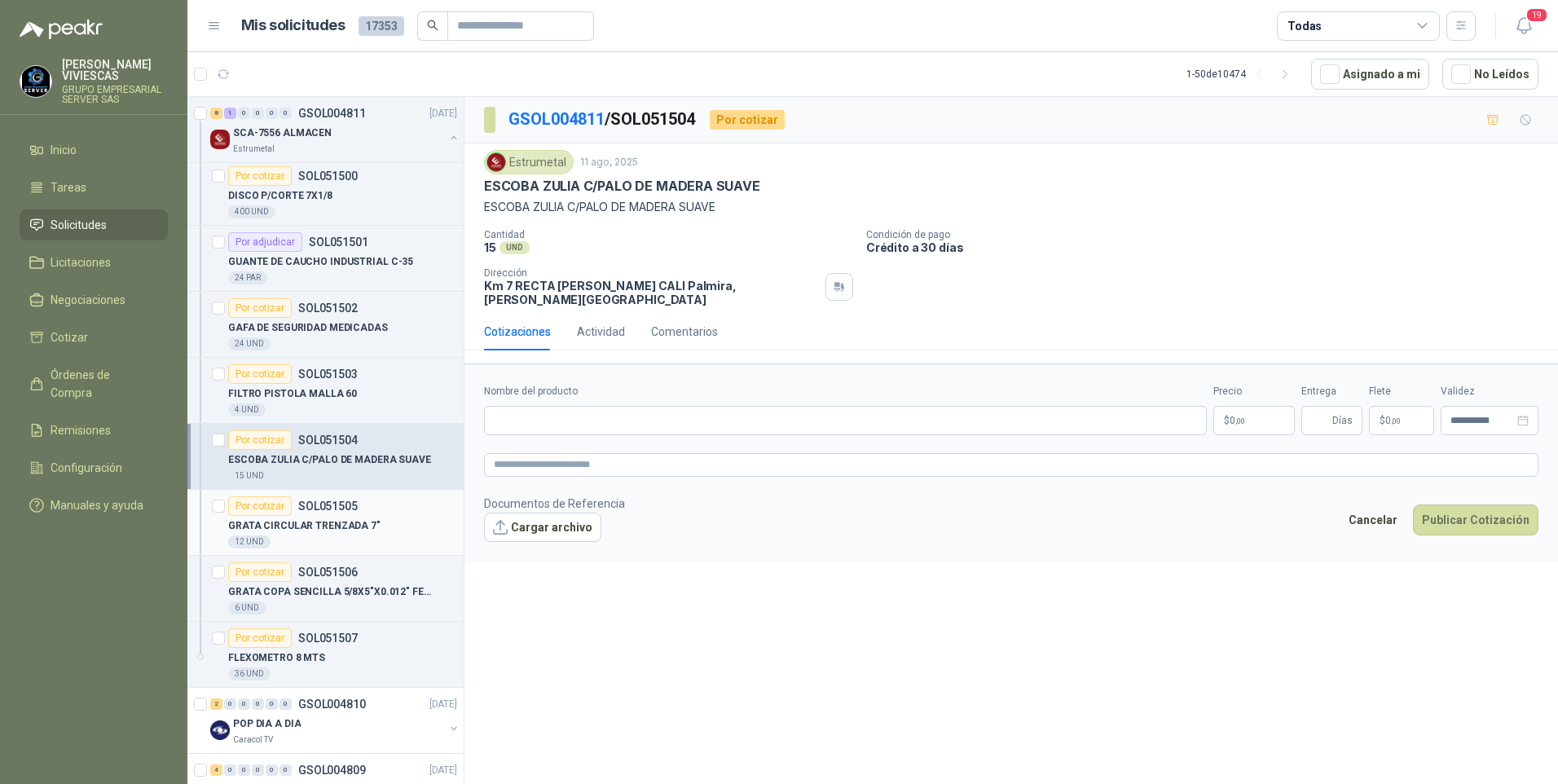
click at [308, 527] on p "GRATA CIRCULAR TRENZADA 7"" at bounding box center [304, 525] width 152 height 16
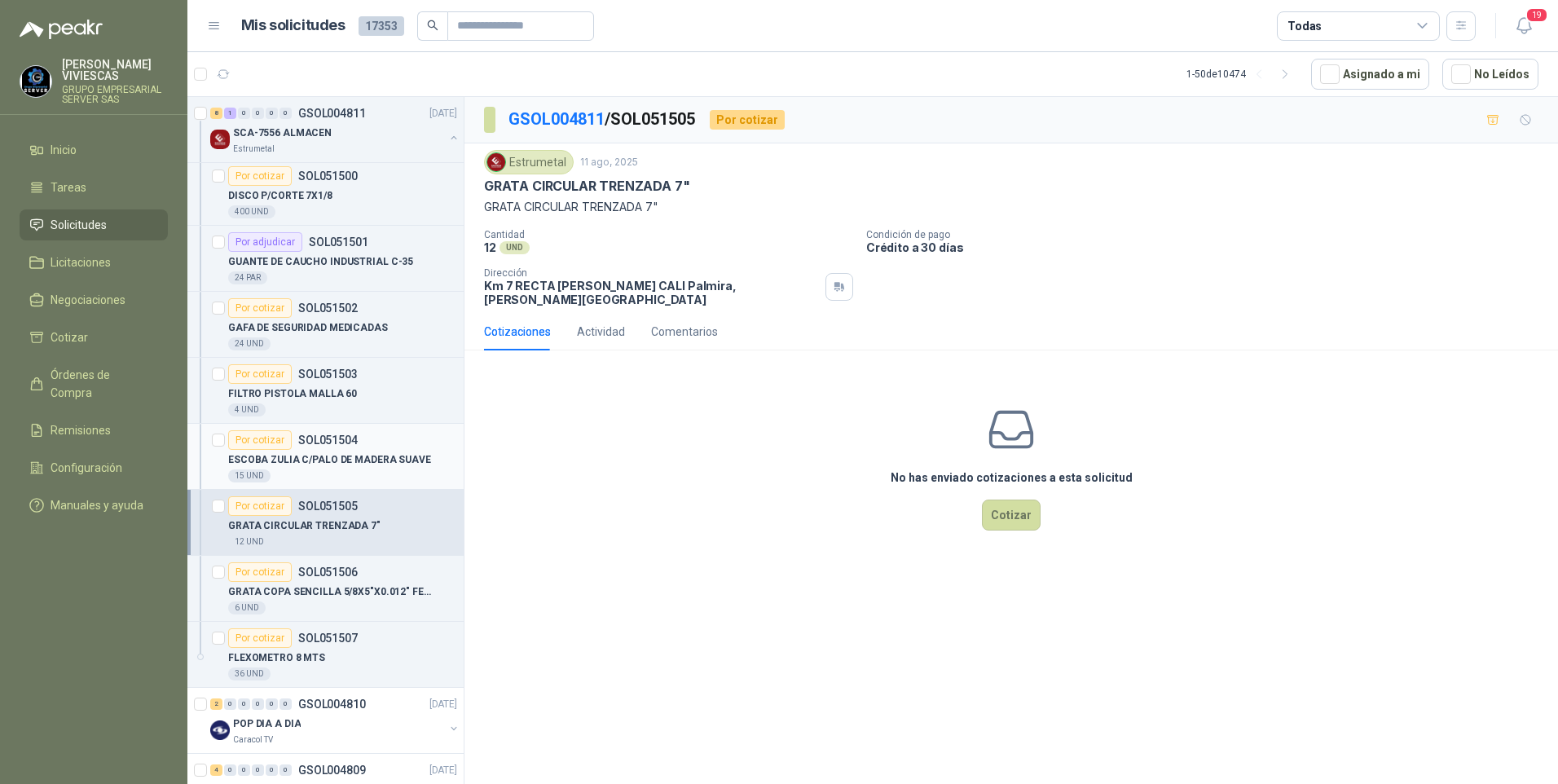
click at [340, 467] on p "ESCOBA ZULIA C/PALO DE MADERA SUAVE" at bounding box center [329, 459] width 203 height 16
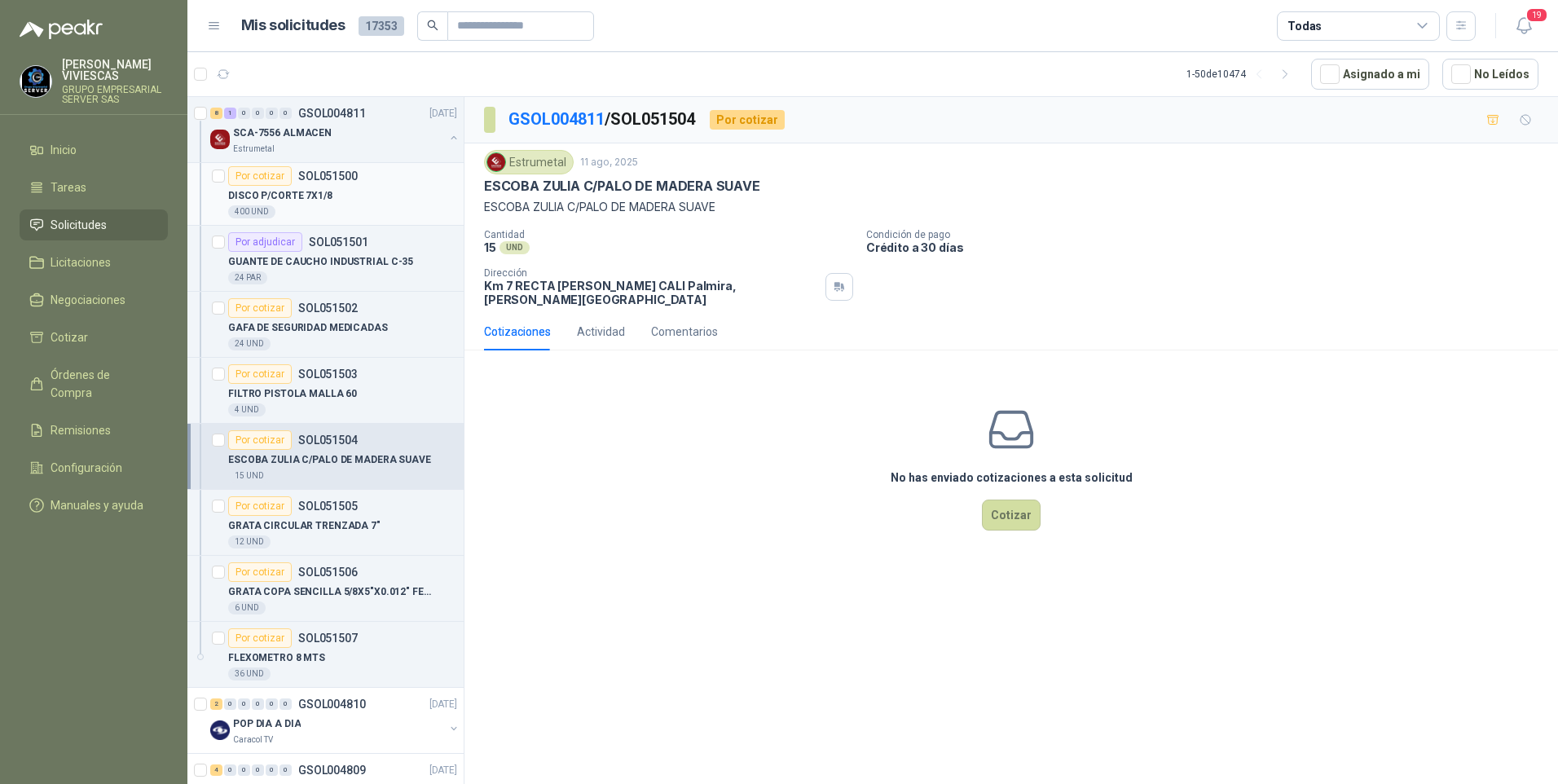
click at [302, 200] on p "DISCO P/CORTE 7X1/8" at bounding box center [281, 195] width 105 height 16
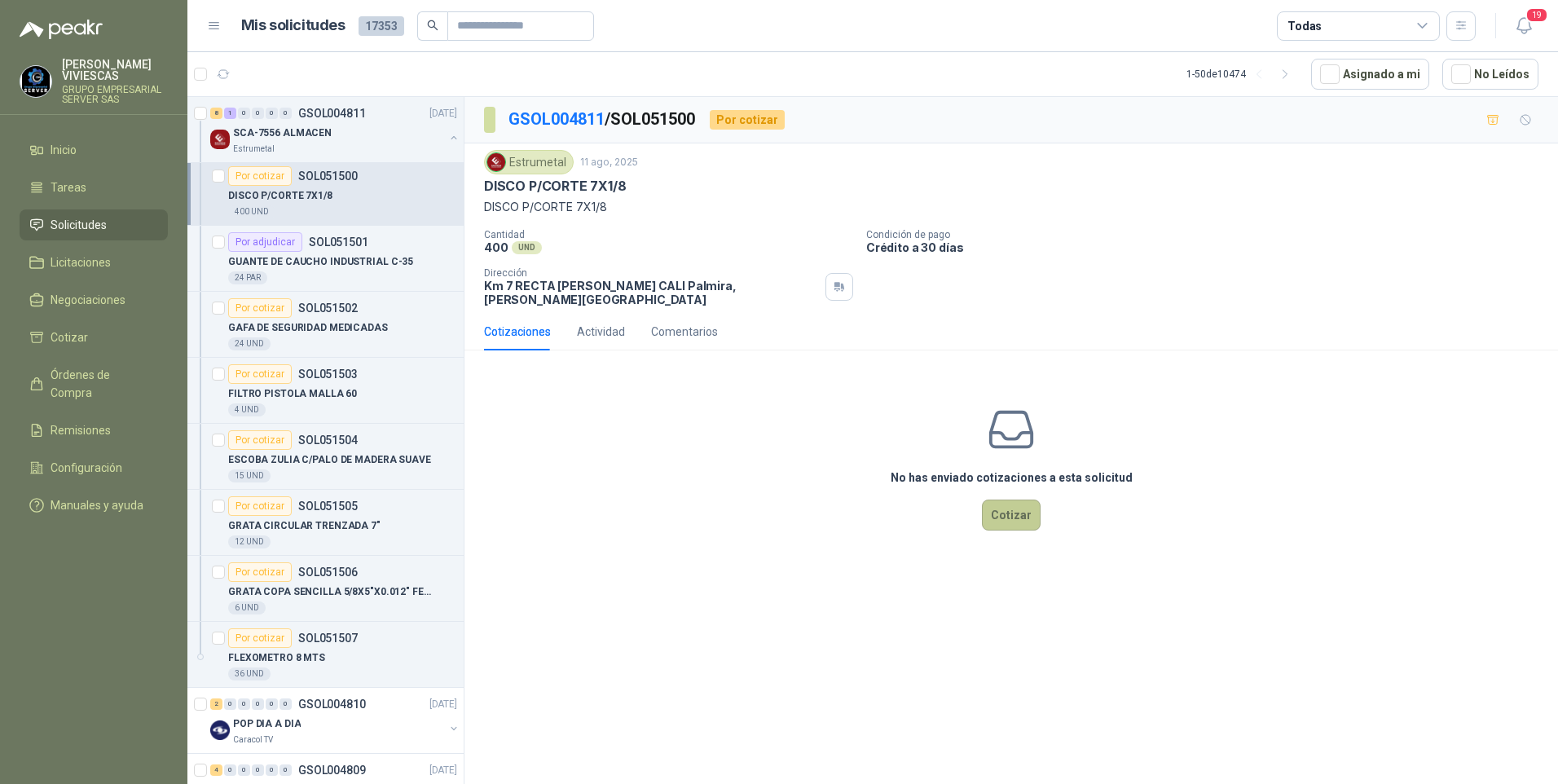
click at [1003, 513] on button "Cotizar" at bounding box center [1011, 515] width 59 height 31
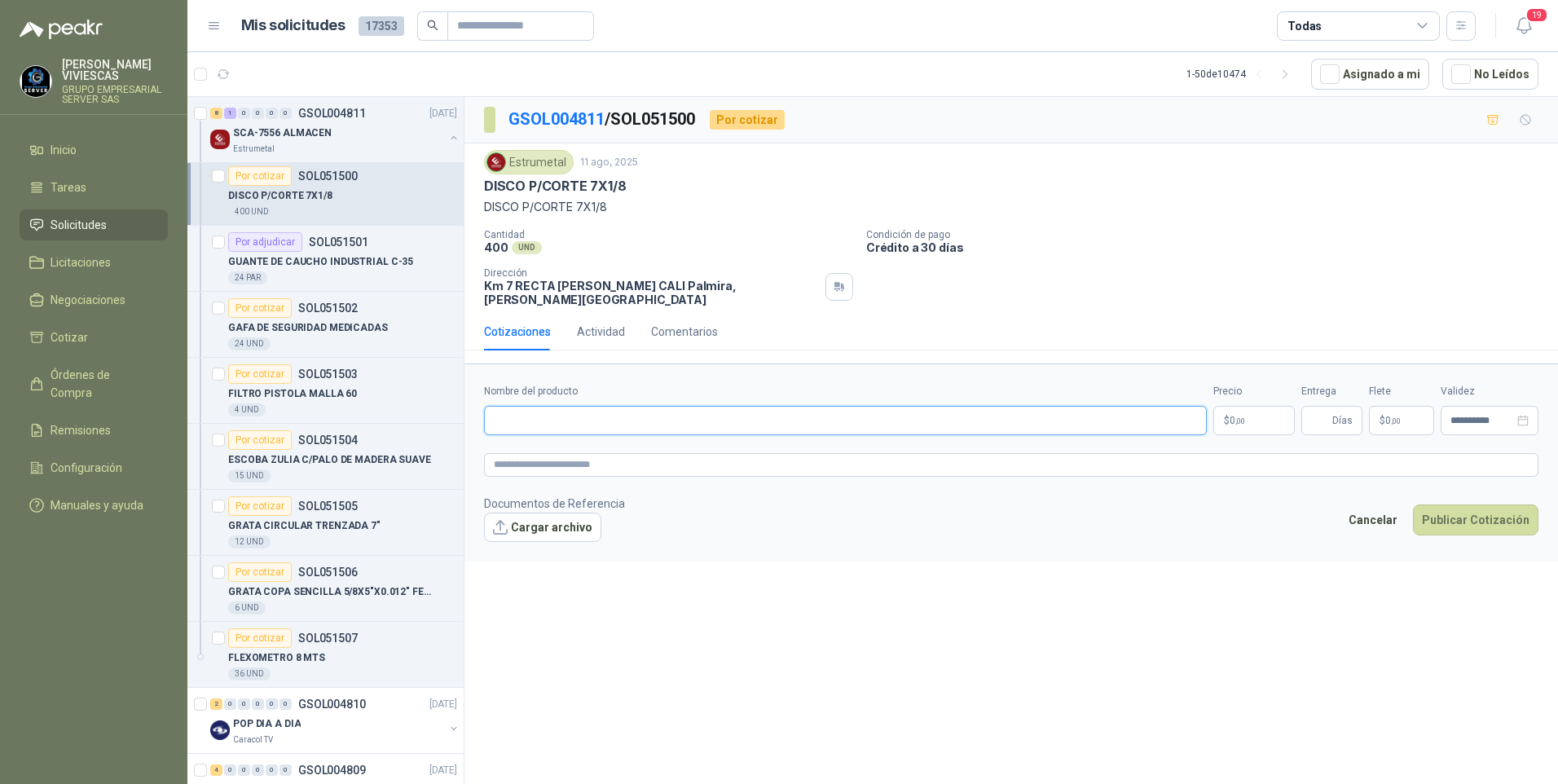
drag, startPoint x: 524, startPoint y: 423, endPoint x: 535, endPoint y: 415, distance: 13.6
click at [525, 422] on input "Nombre del producto" at bounding box center [845, 420] width 723 height 29
type input "*"
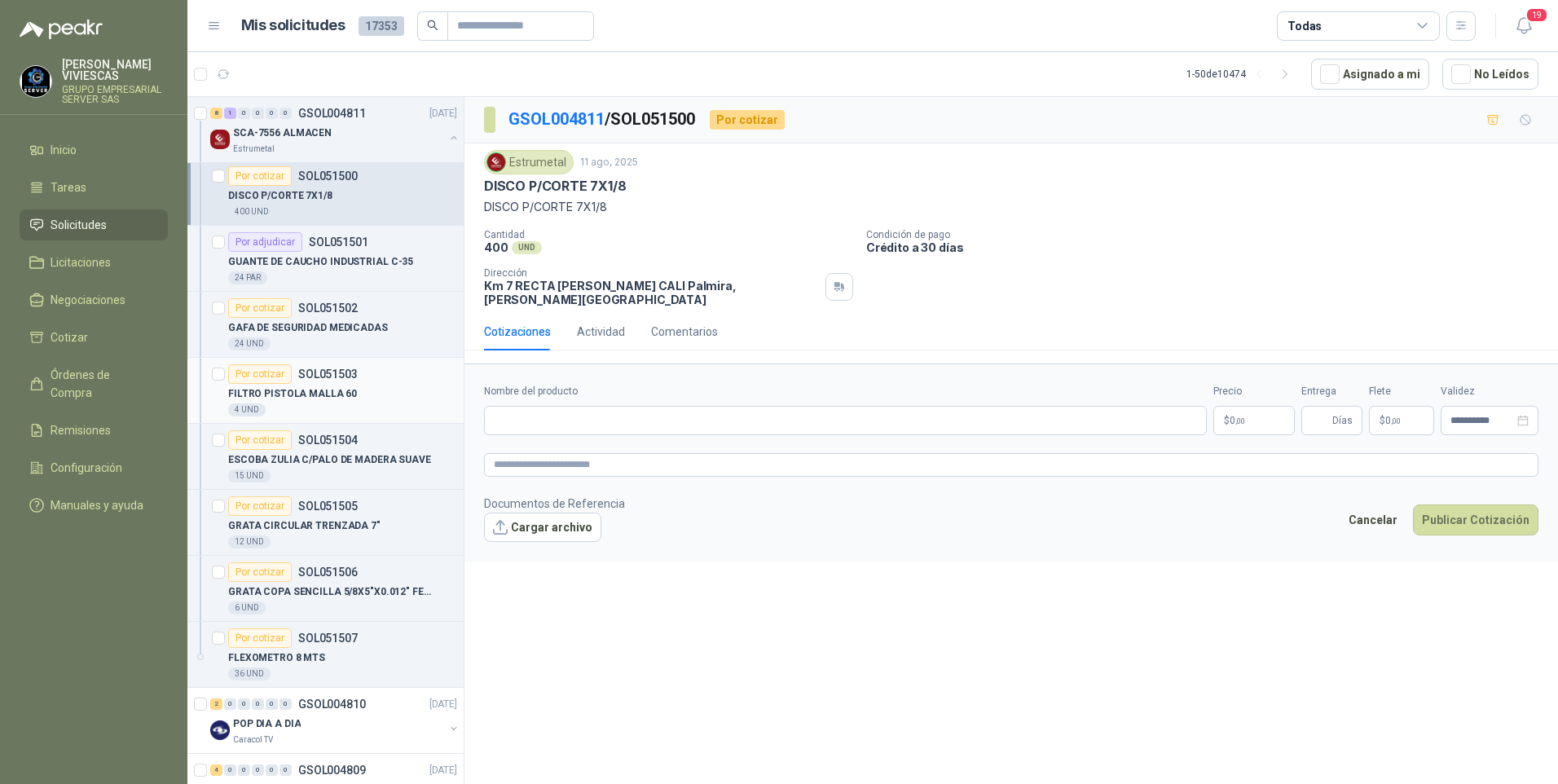
click at [316, 403] on div "FILTRO PISTOLA MALLA 60" at bounding box center [343, 392] width 229 height 19
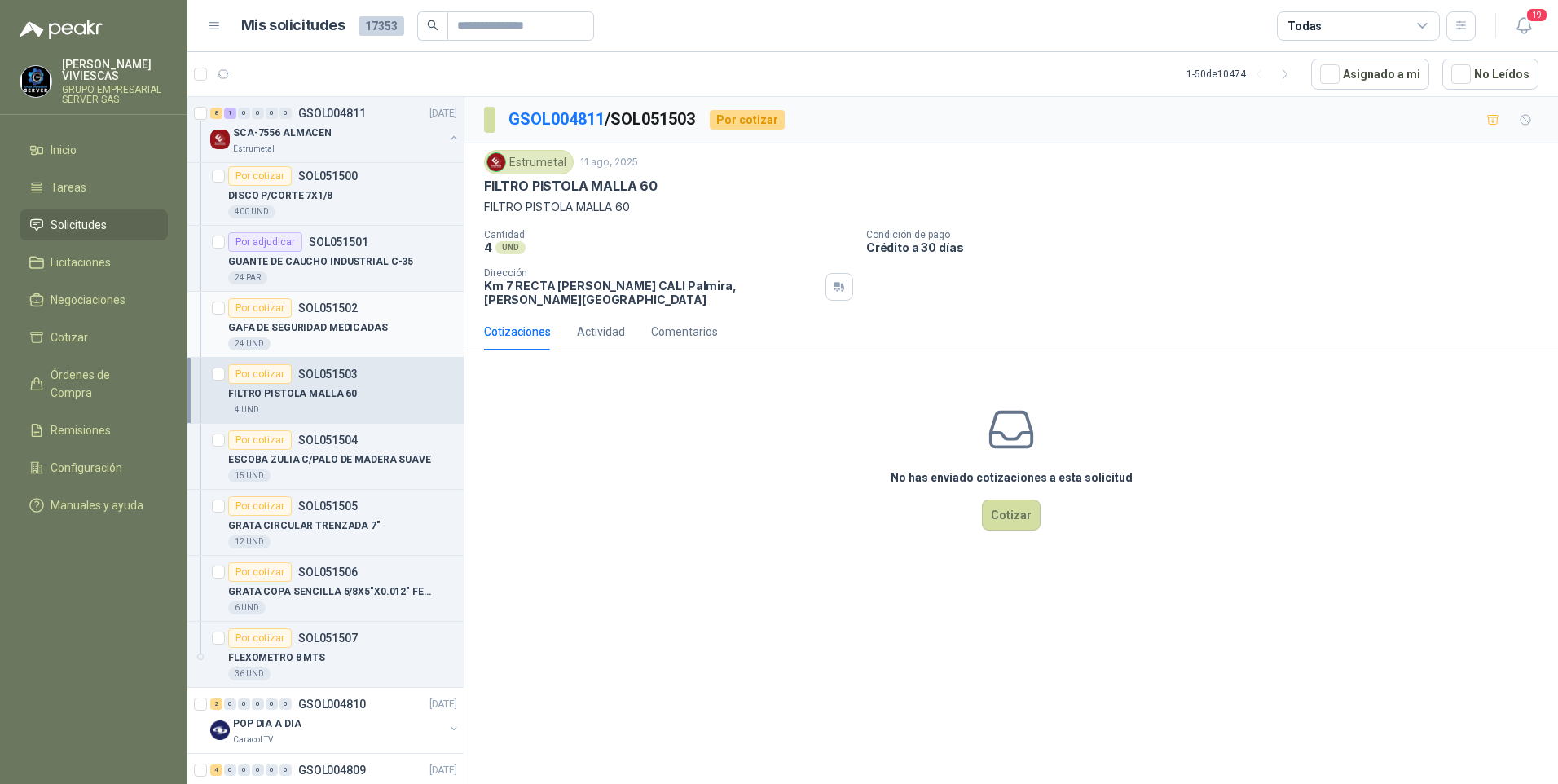
click at [316, 324] on p "GAFA DE SEGURIDAD MEDICADAS" at bounding box center [308, 327] width 160 height 16
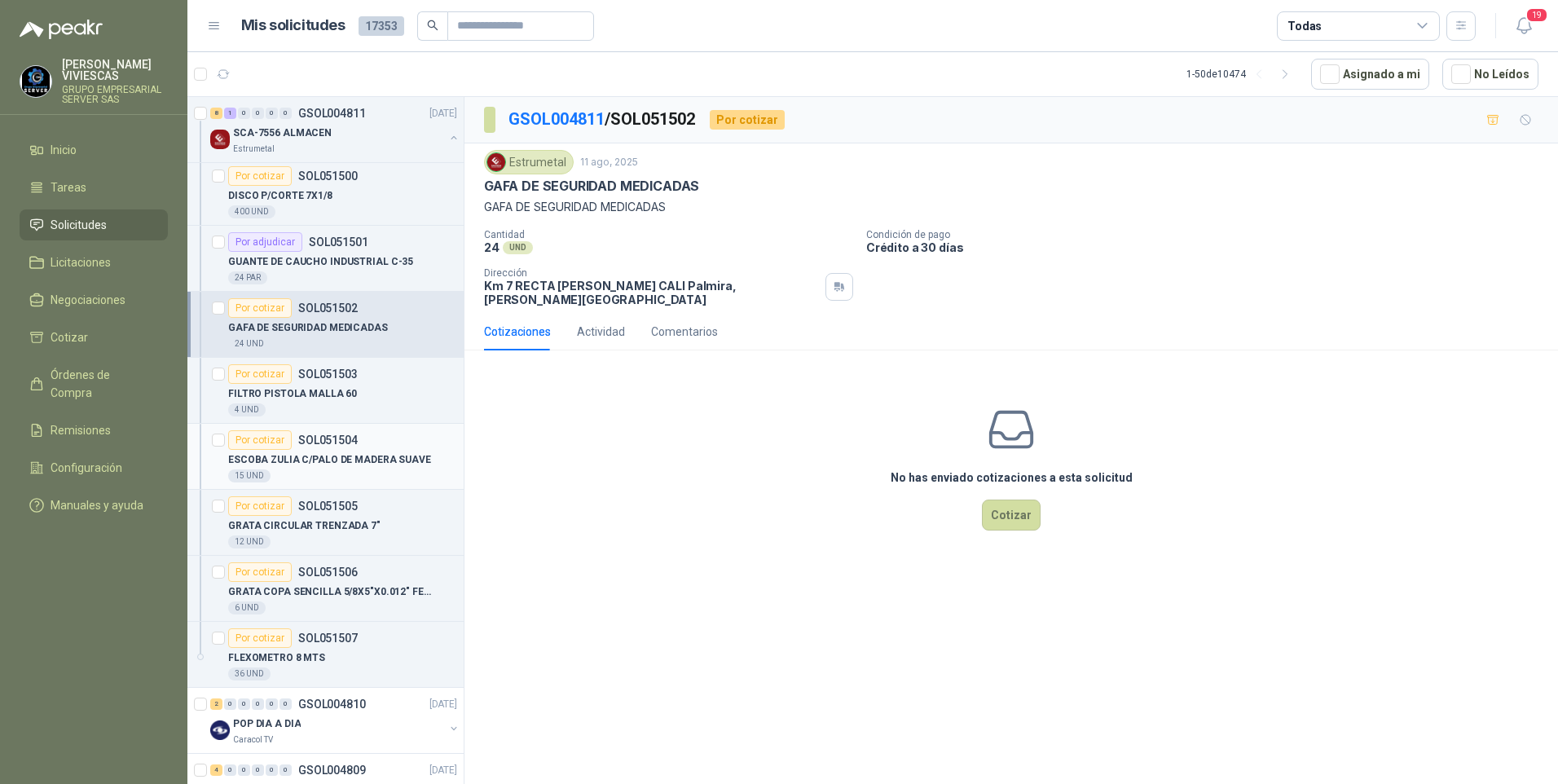
click at [286, 458] on p "ESCOBA ZULIA C/PALO DE MADERA SUAVE" at bounding box center [329, 459] width 203 height 16
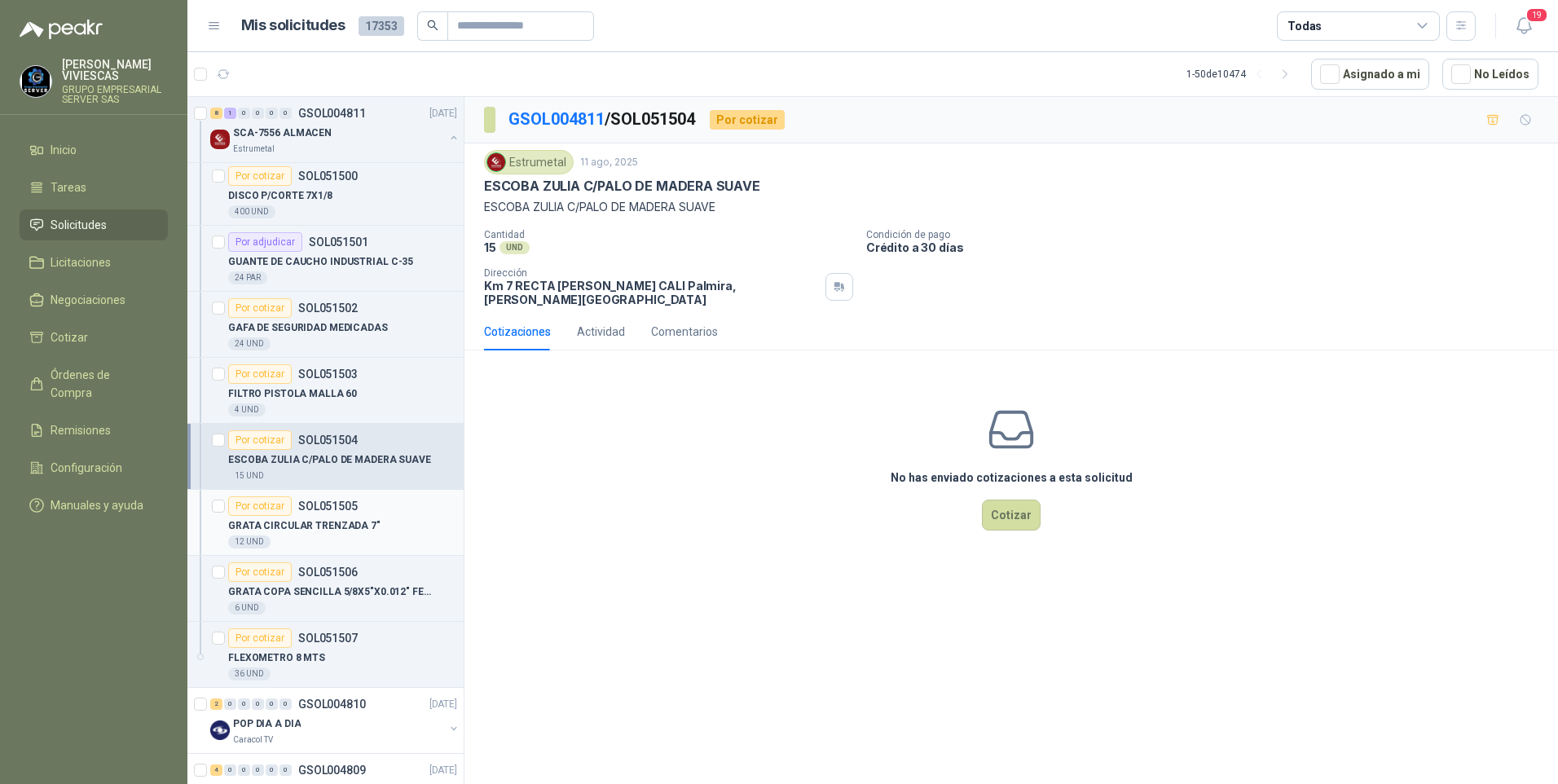
click at [304, 534] on div "GRATA CIRCULAR TRENZADA 7"" at bounding box center [343, 525] width 229 height 19
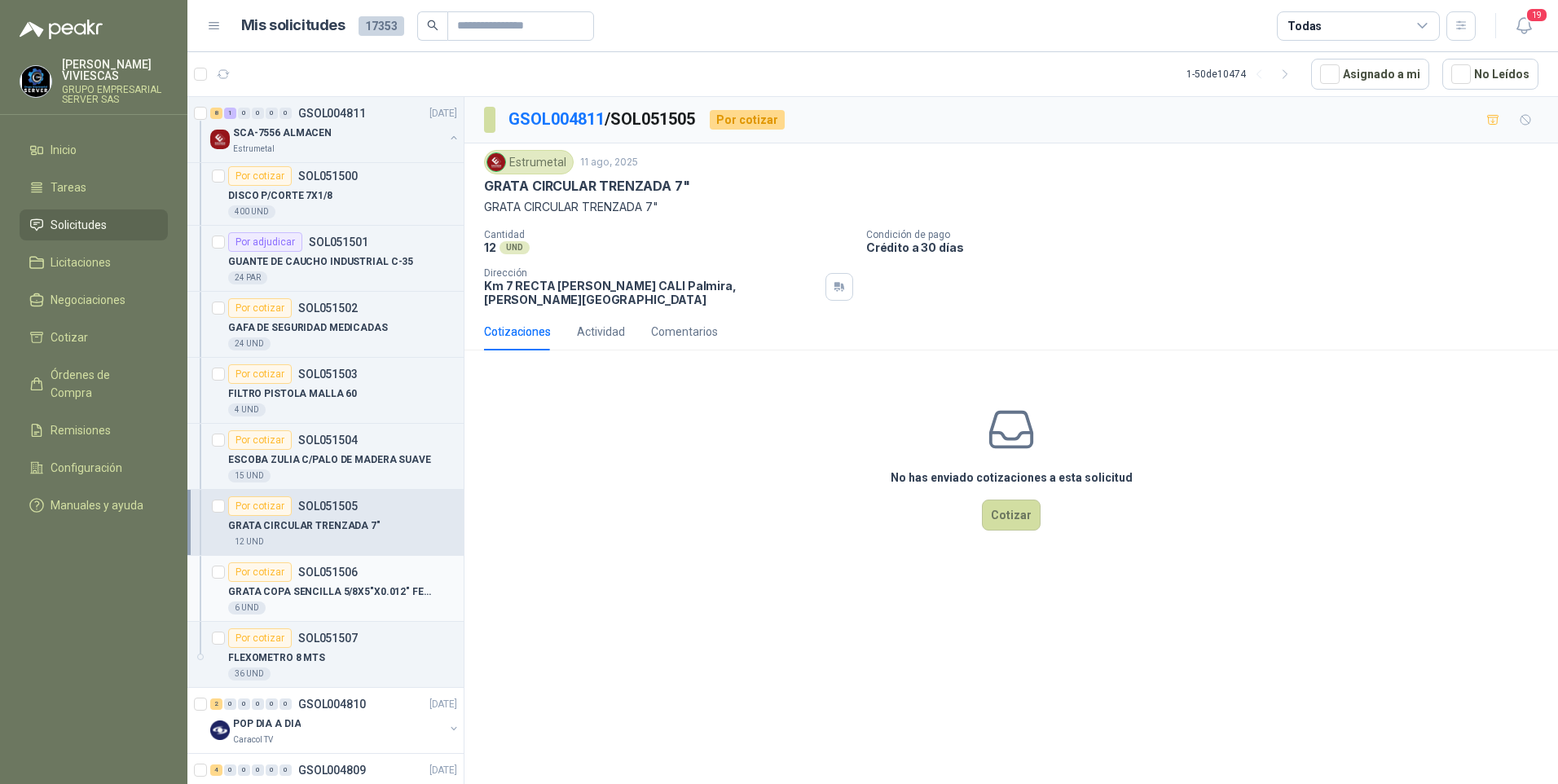
click at [343, 600] on div "GRATA COPA SENCILLA 5/8X5"X0.012" FECIN" at bounding box center [343, 591] width 229 height 19
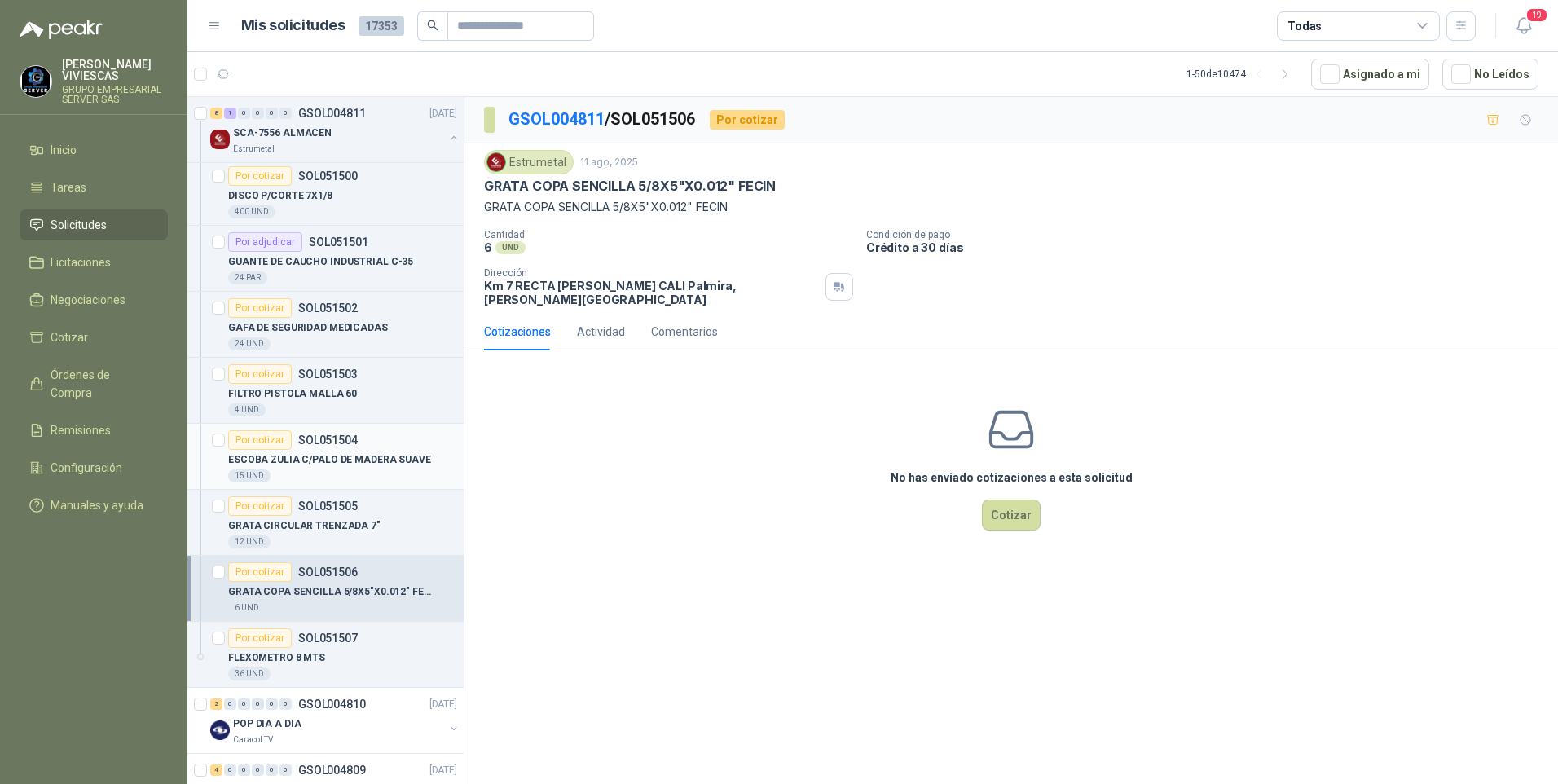
click at [342, 458] on p "ESCOBA ZULIA C/PALO DE MADERA SUAVE" at bounding box center [329, 459] width 203 height 16
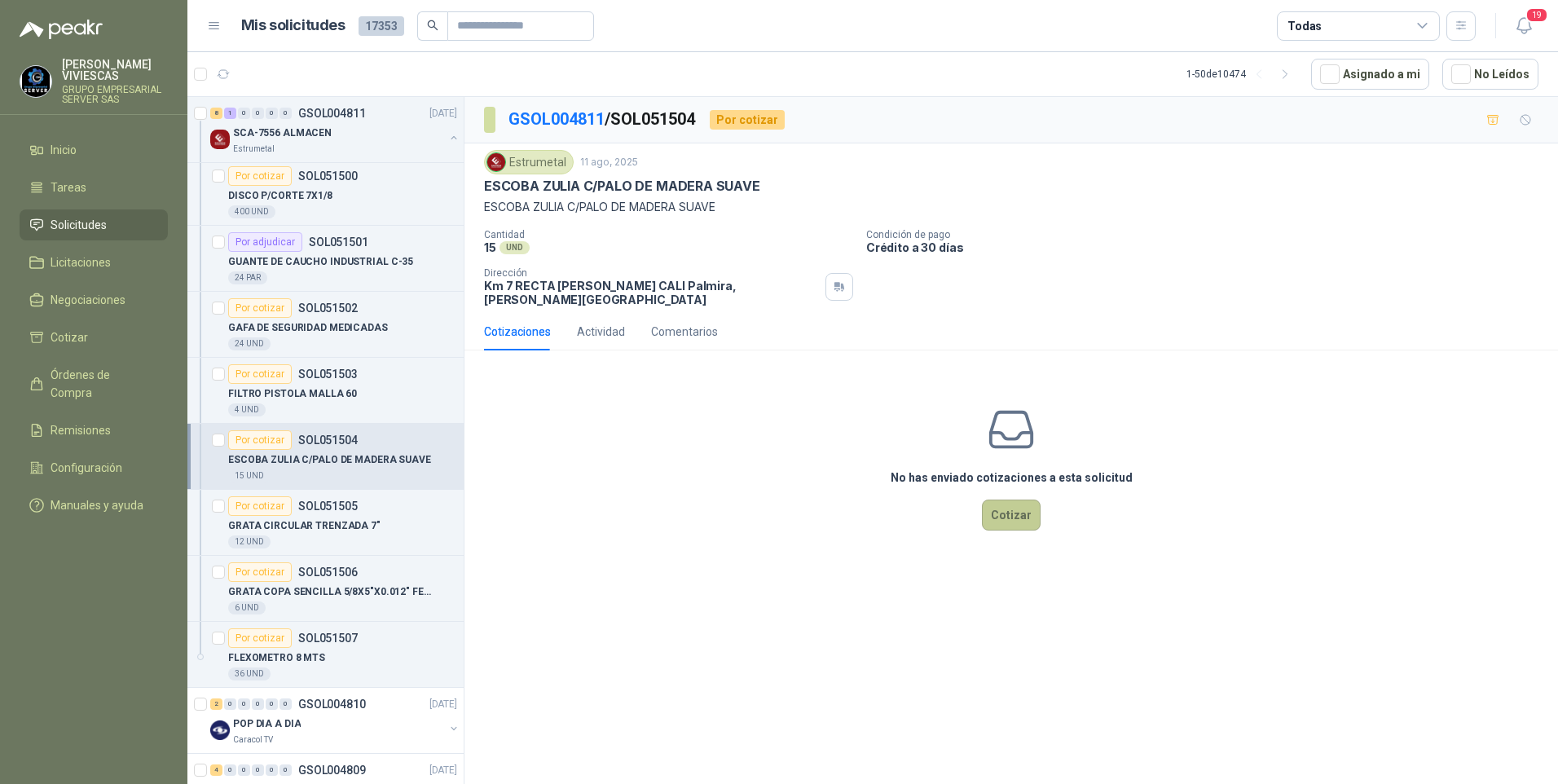
click at [1008, 511] on button "Cotizar" at bounding box center [1011, 515] width 59 height 31
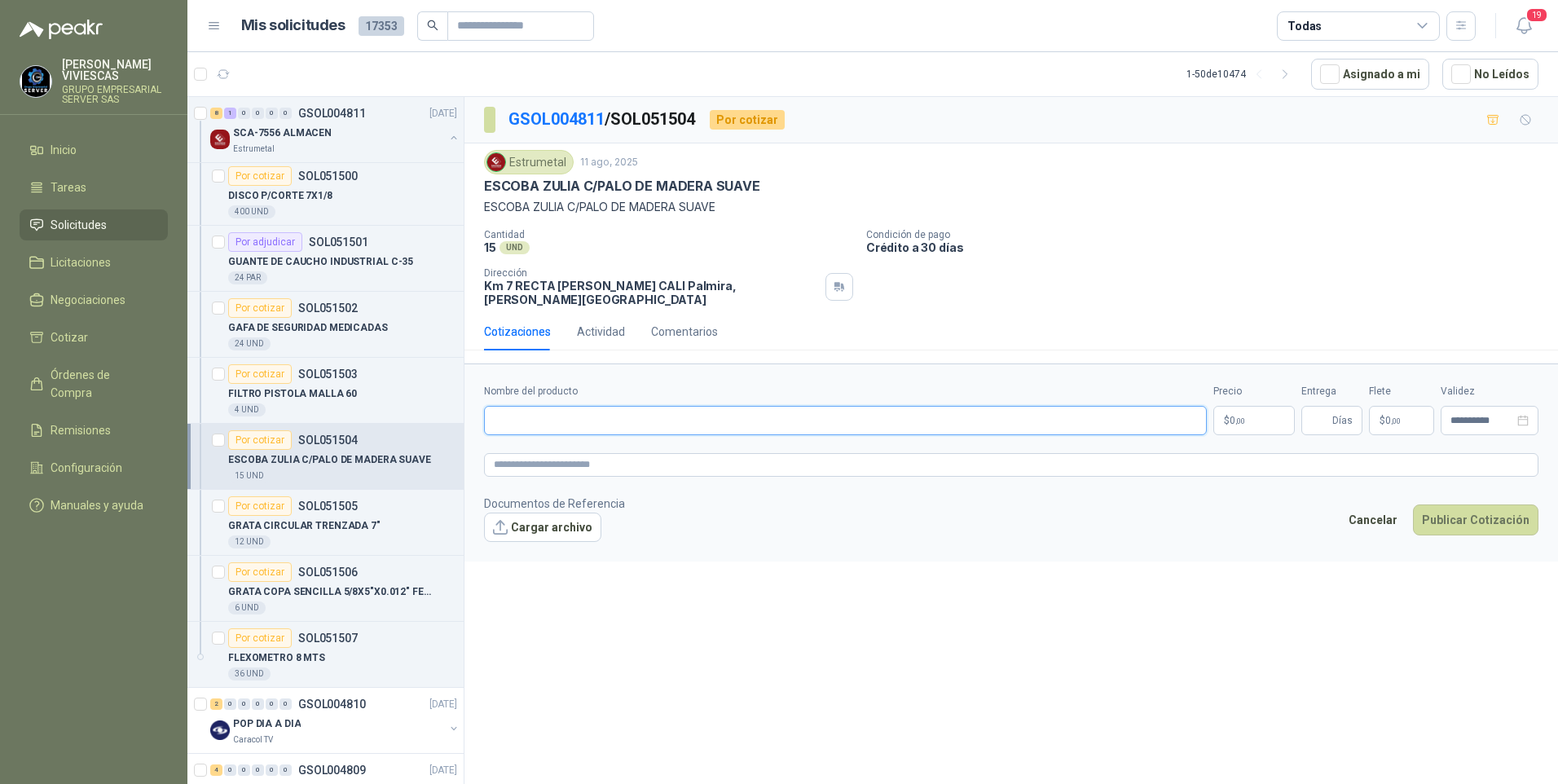
click at [539, 417] on input "Nombre del producto" at bounding box center [845, 420] width 723 height 29
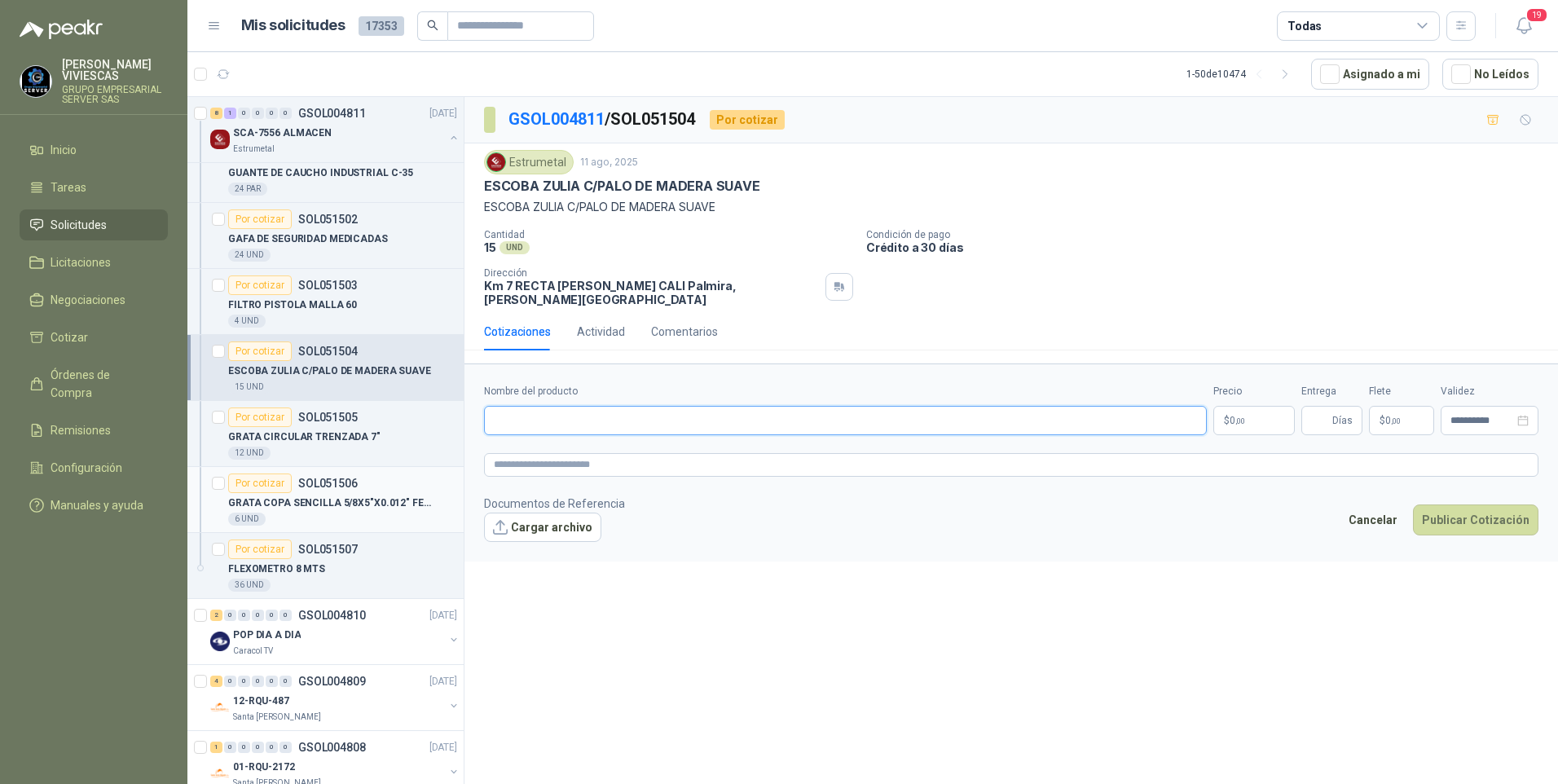
scroll to position [1141, 0]
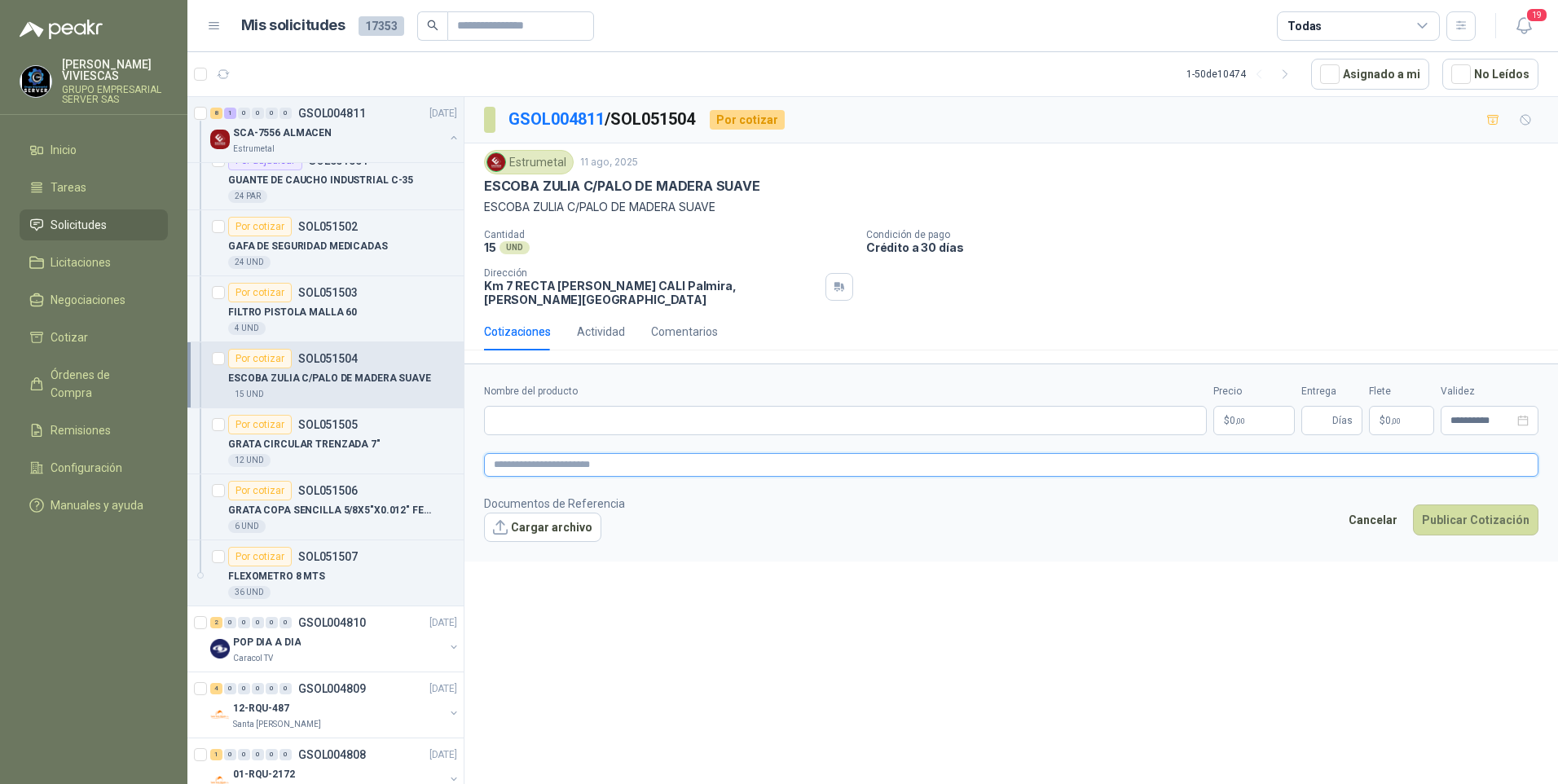
click at [543, 458] on textarea at bounding box center [1011, 465] width 1055 height 24
click at [295, 442] on p "GRATA CIRCULAR TRENZADA 7"" at bounding box center [304, 444] width 152 height 16
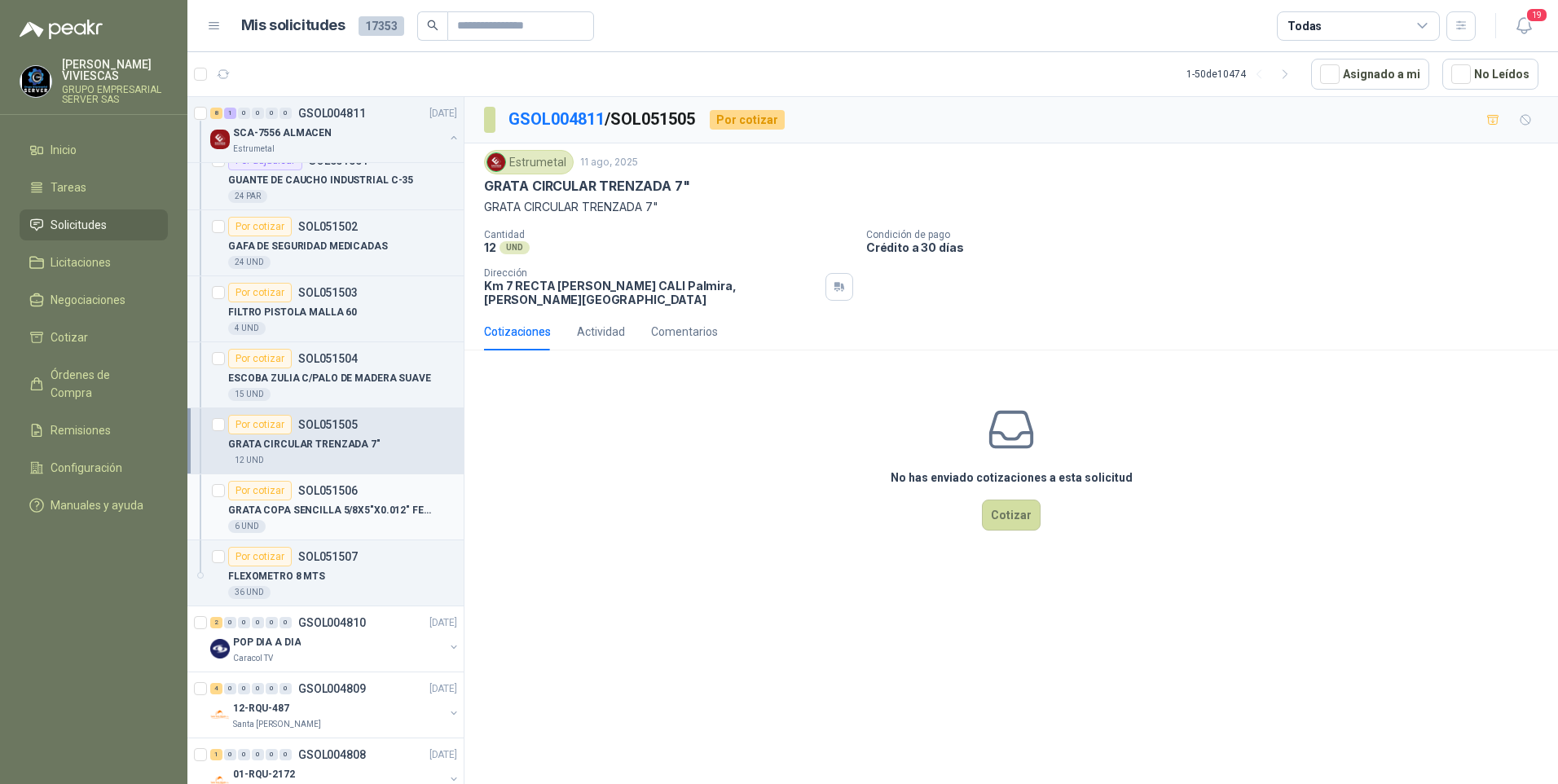
click at [311, 512] on p "GRATA COPA SENCILLA 5/8X5"X0.012" FECIN" at bounding box center [329, 510] width 203 height 16
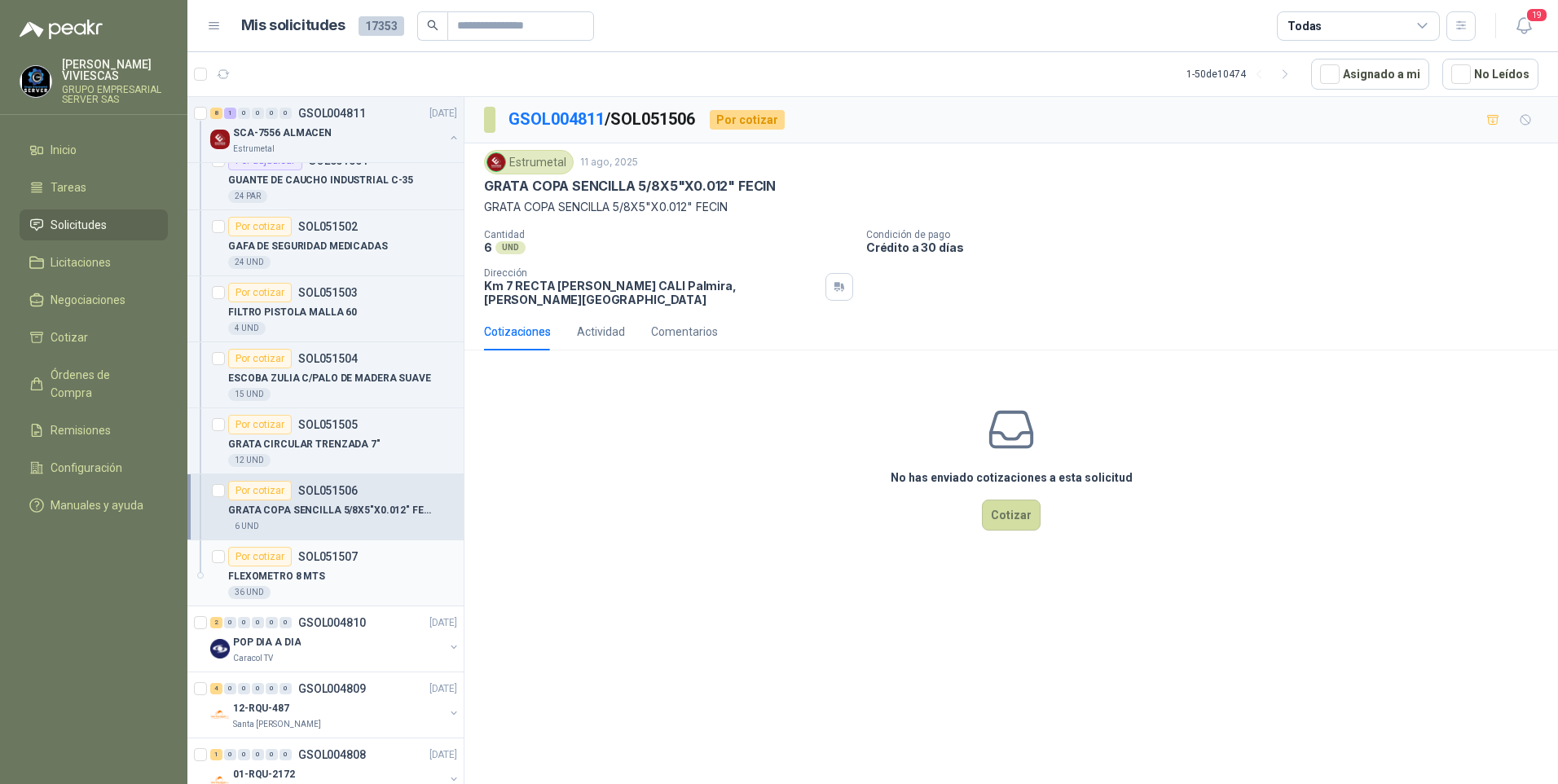
click at [296, 588] on div "36 UND" at bounding box center [343, 592] width 229 height 13
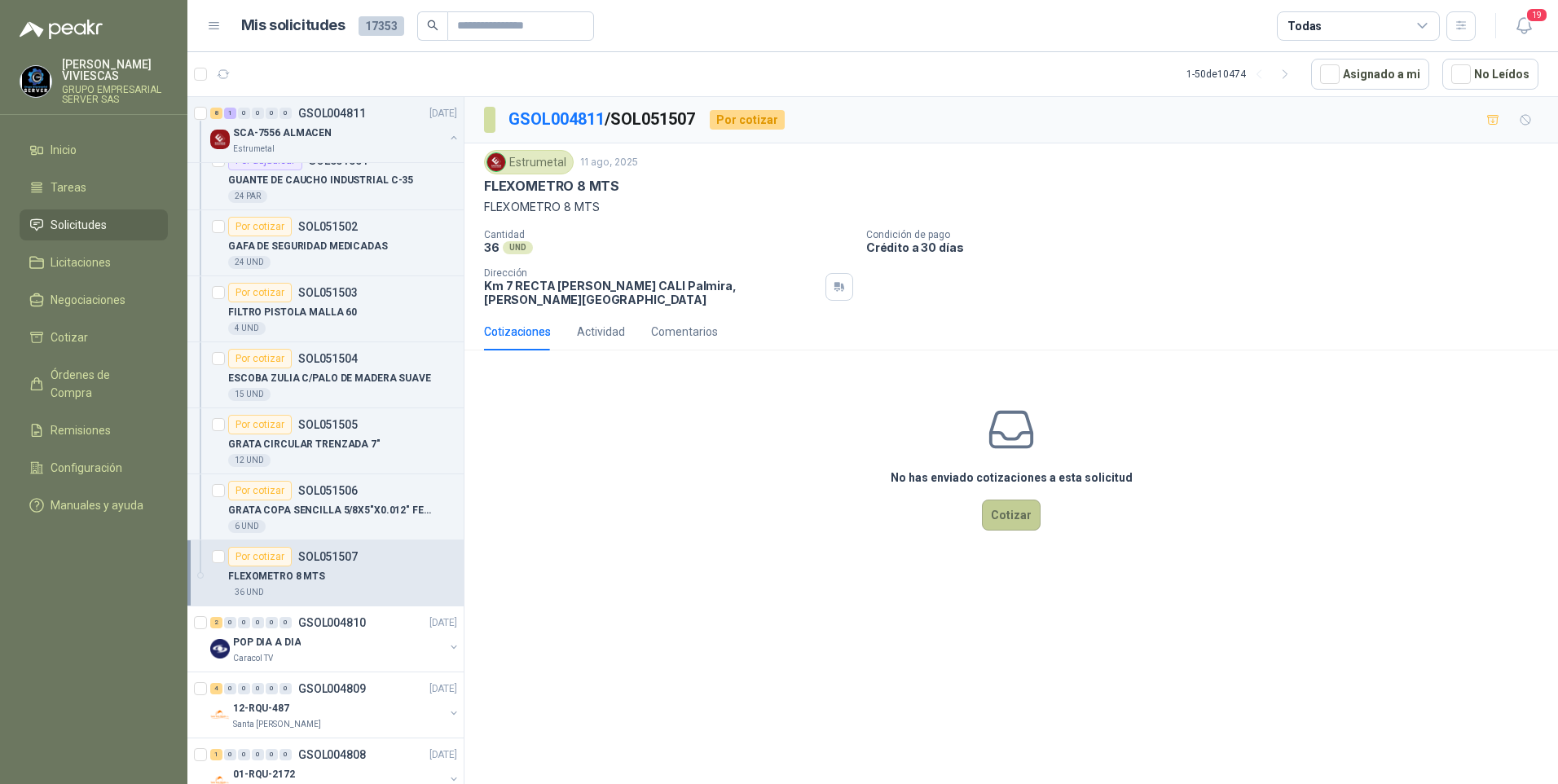
click at [1014, 513] on button "Cotizar" at bounding box center [1011, 515] width 59 height 31
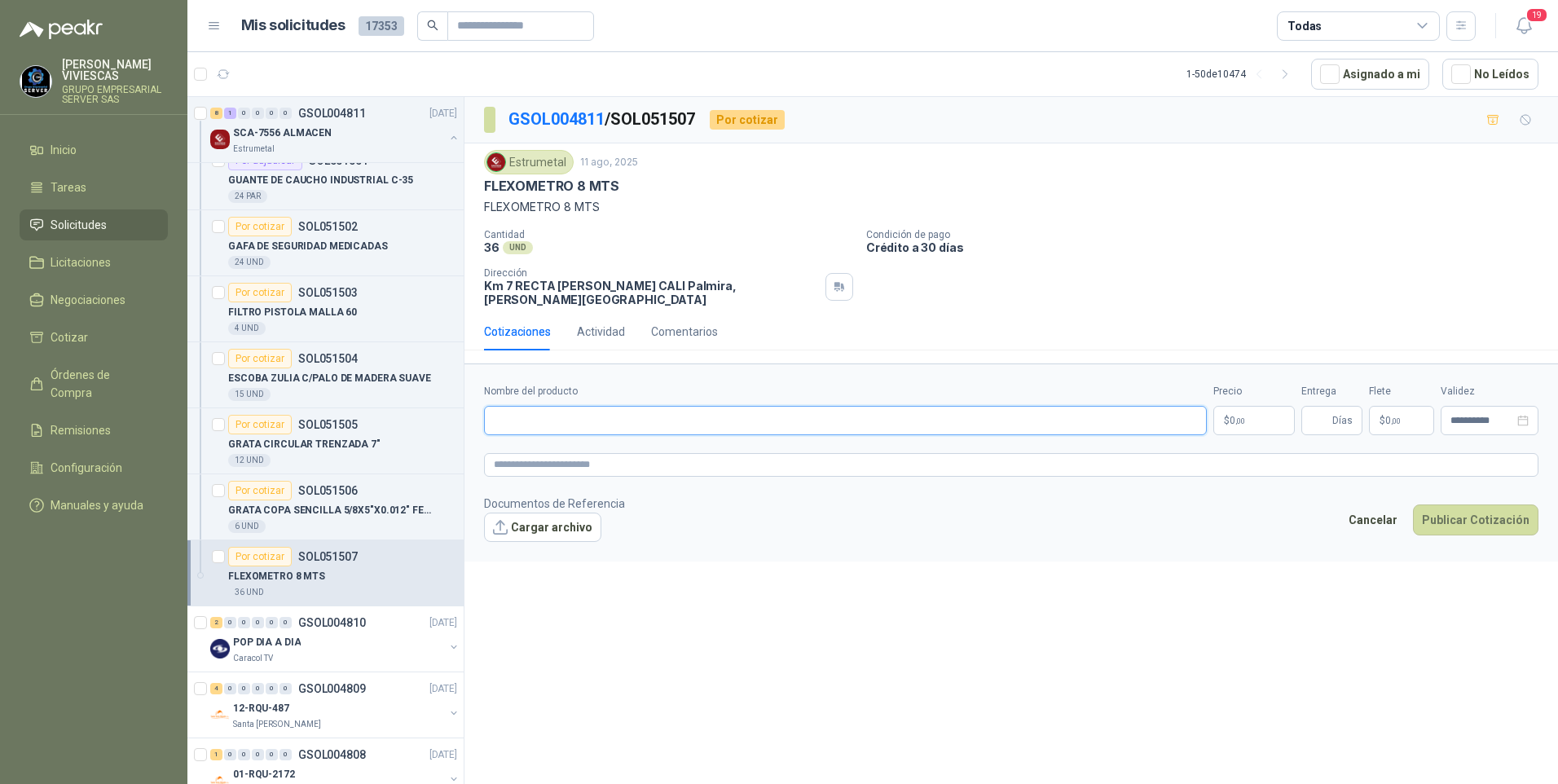
click at [518, 420] on input "Nombre del producto" at bounding box center [845, 420] width 723 height 29
type input "*"
click at [317, 442] on p "GRATA CIRCULAR TRENZADA 7"" at bounding box center [304, 444] width 152 height 16
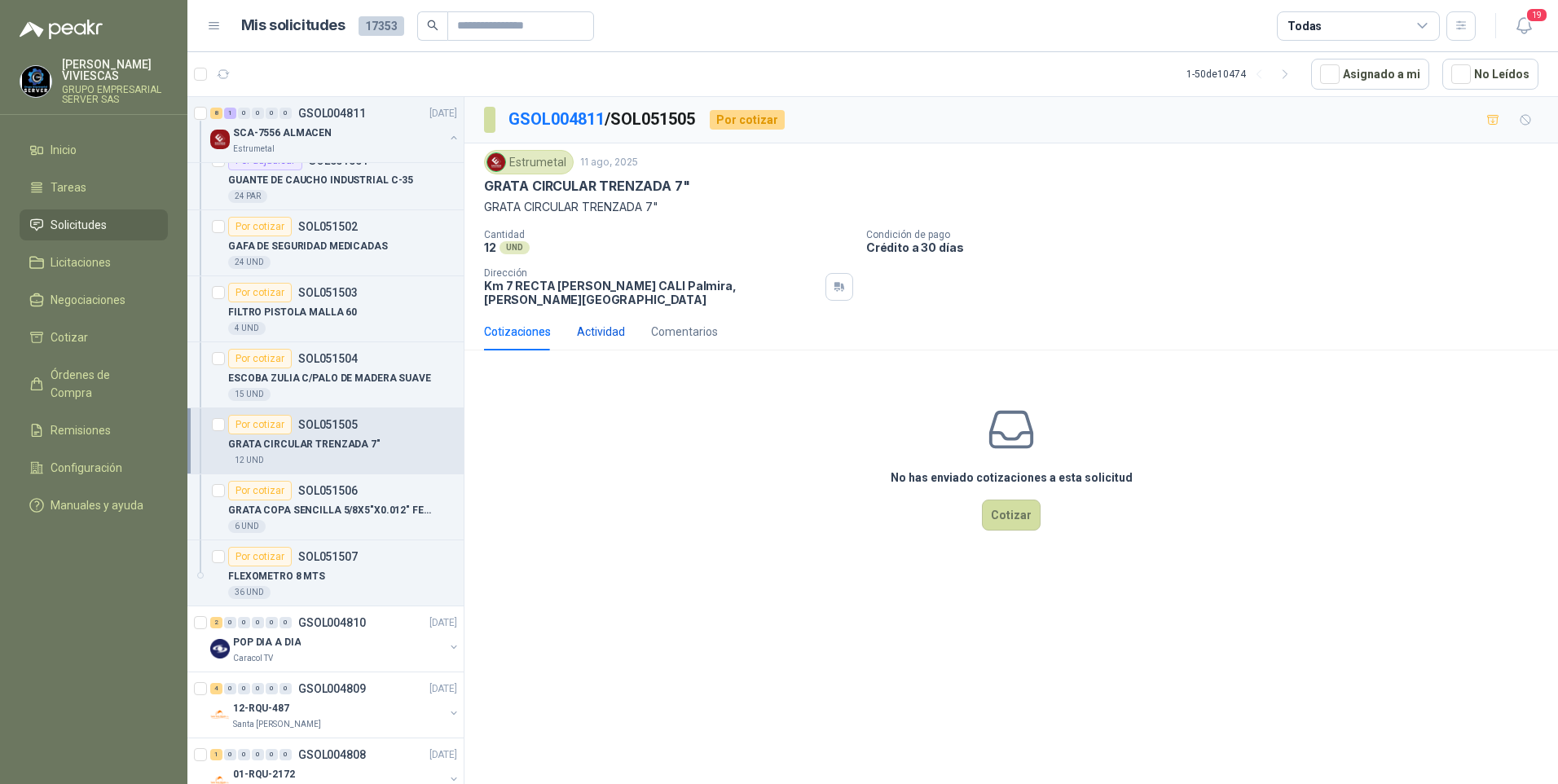
click at [612, 326] on div "Actividad" at bounding box center [601, 332] width 48 height 18
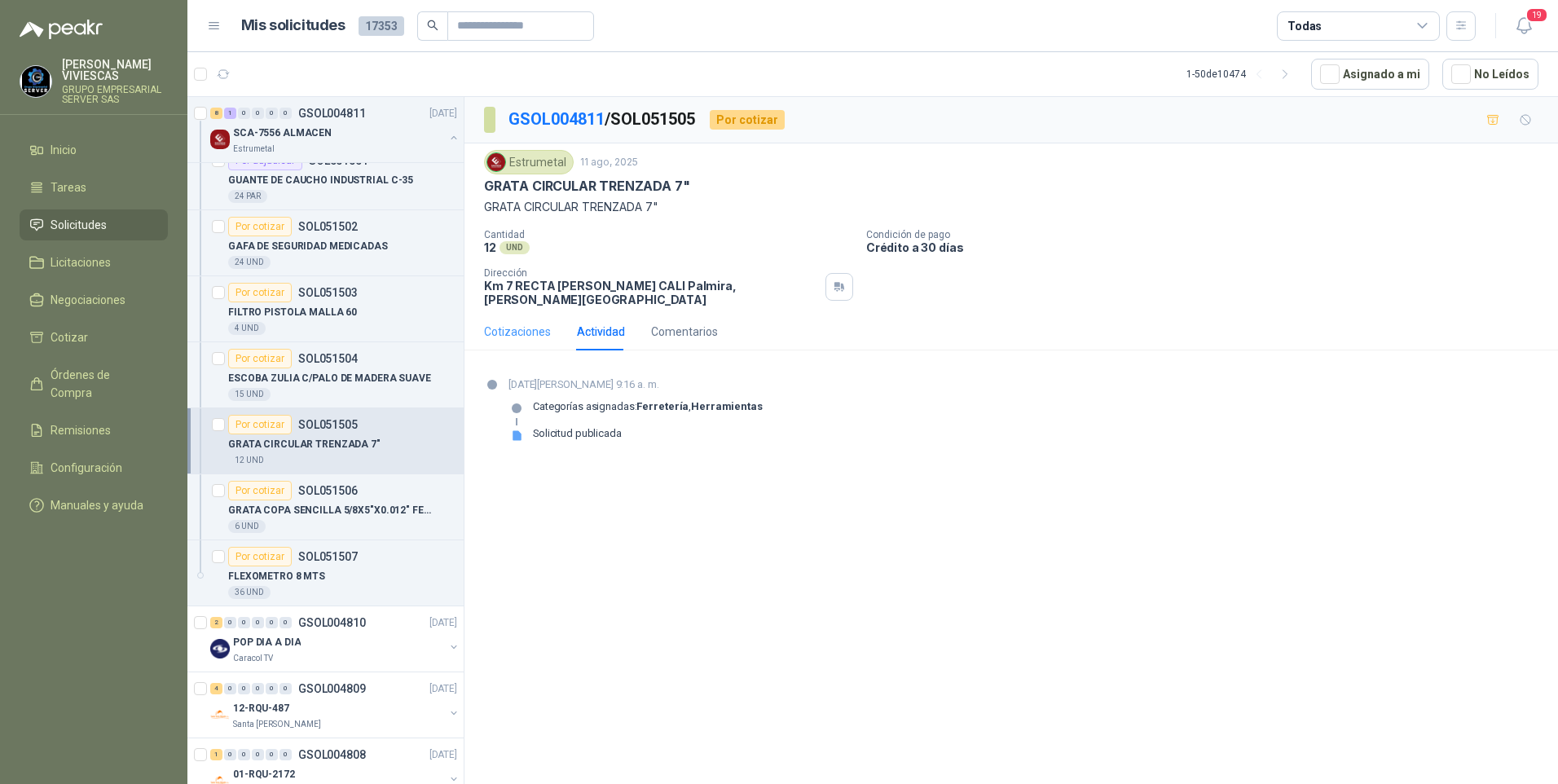
click at [515, 313] on div "Cotizaciones" at bounding box center [517, 331] width 67 height 38
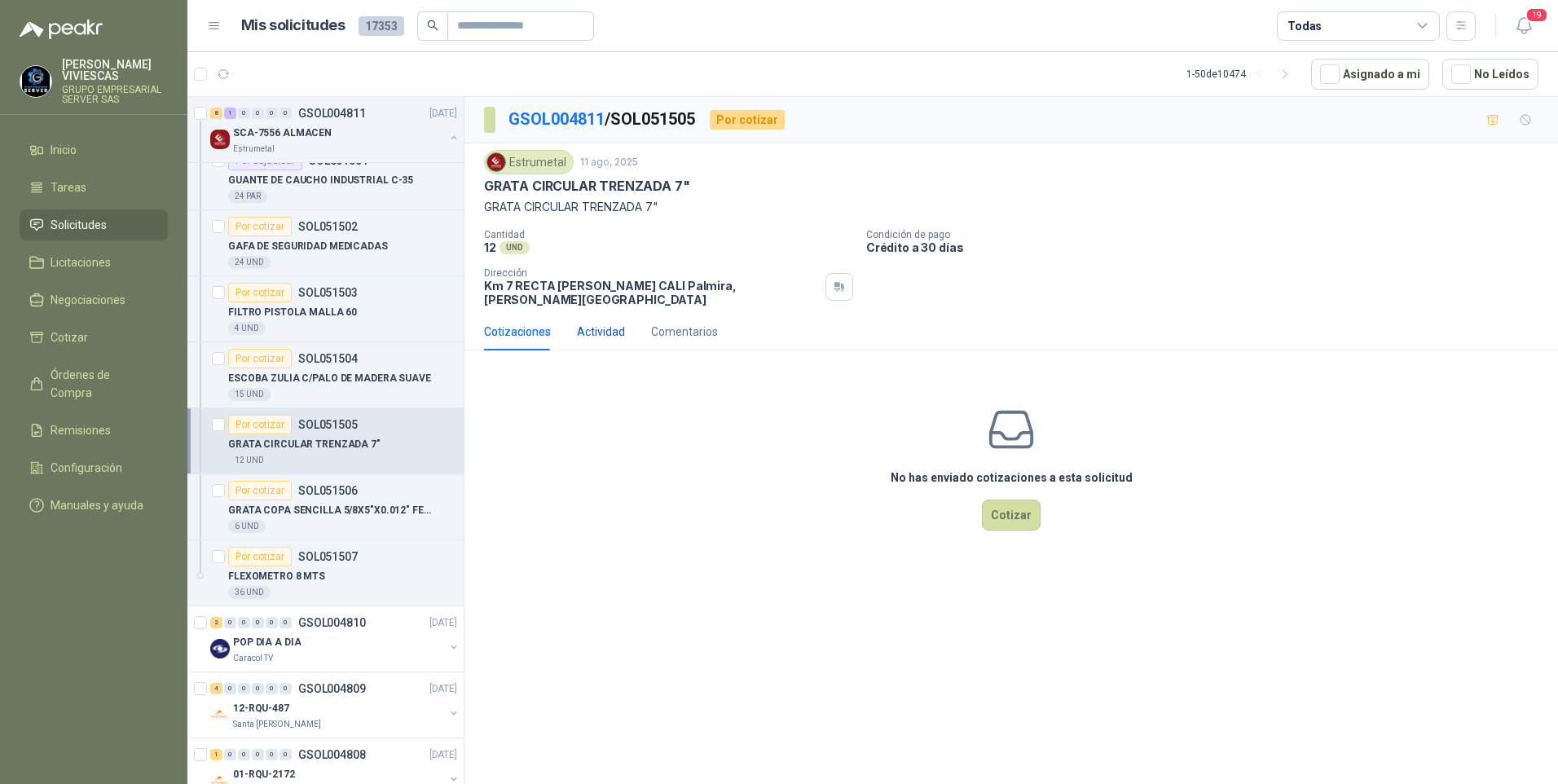
click at [613, 323] on div "Actividad" at bounding box center [601, 332] width 48 height 18
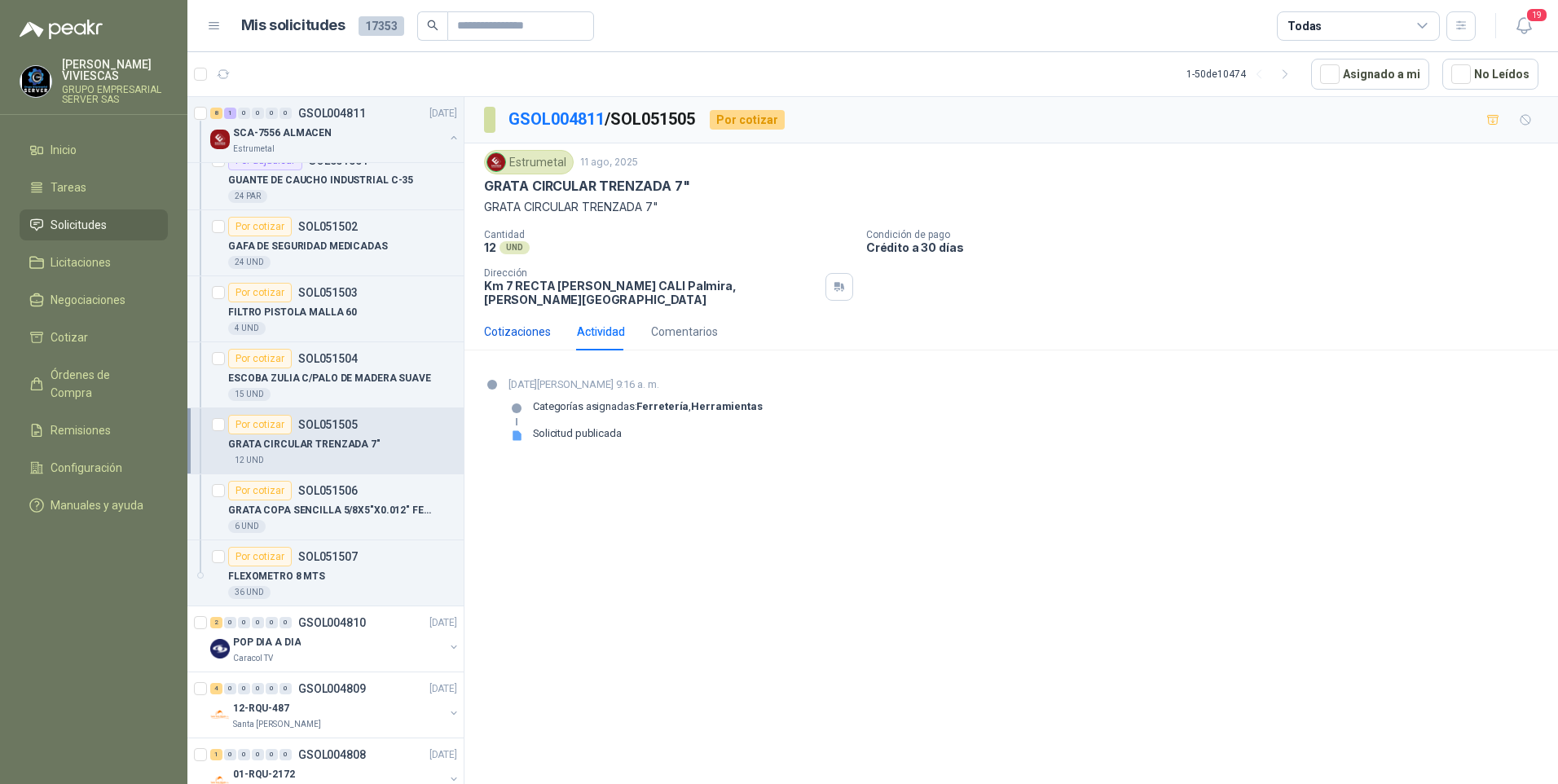
click at [514, 323] on div "Cotizaciones" at bounding box center [517, 332] width 67 height 18
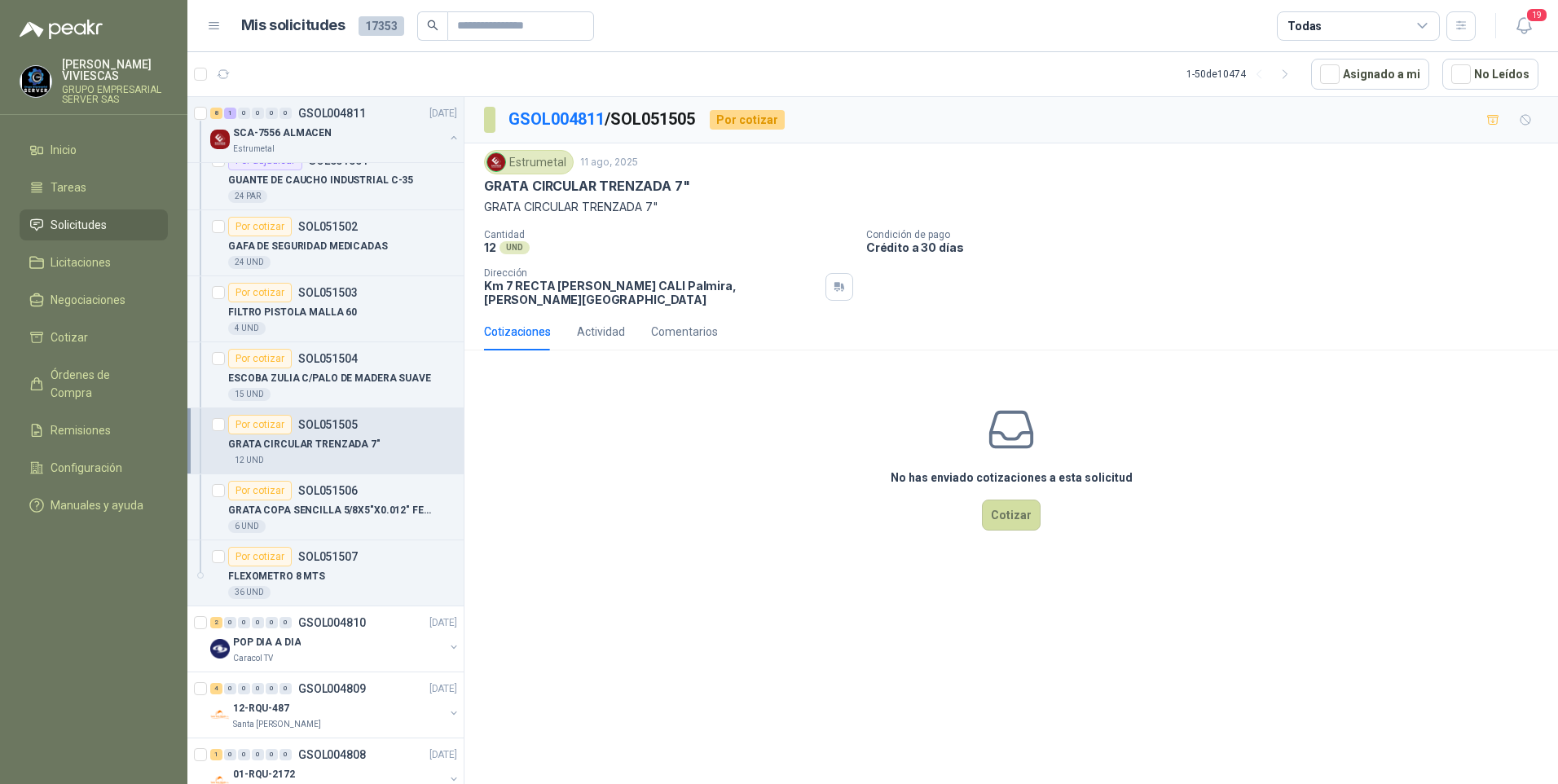
click at [624, 326] on div "Cotizaciones Actividad Comentarios" at bounding box center [601, 331] width 234 height 38
click at [610, 323] on div "Actividad" at bounding box center [601, 332] width 48 height 18
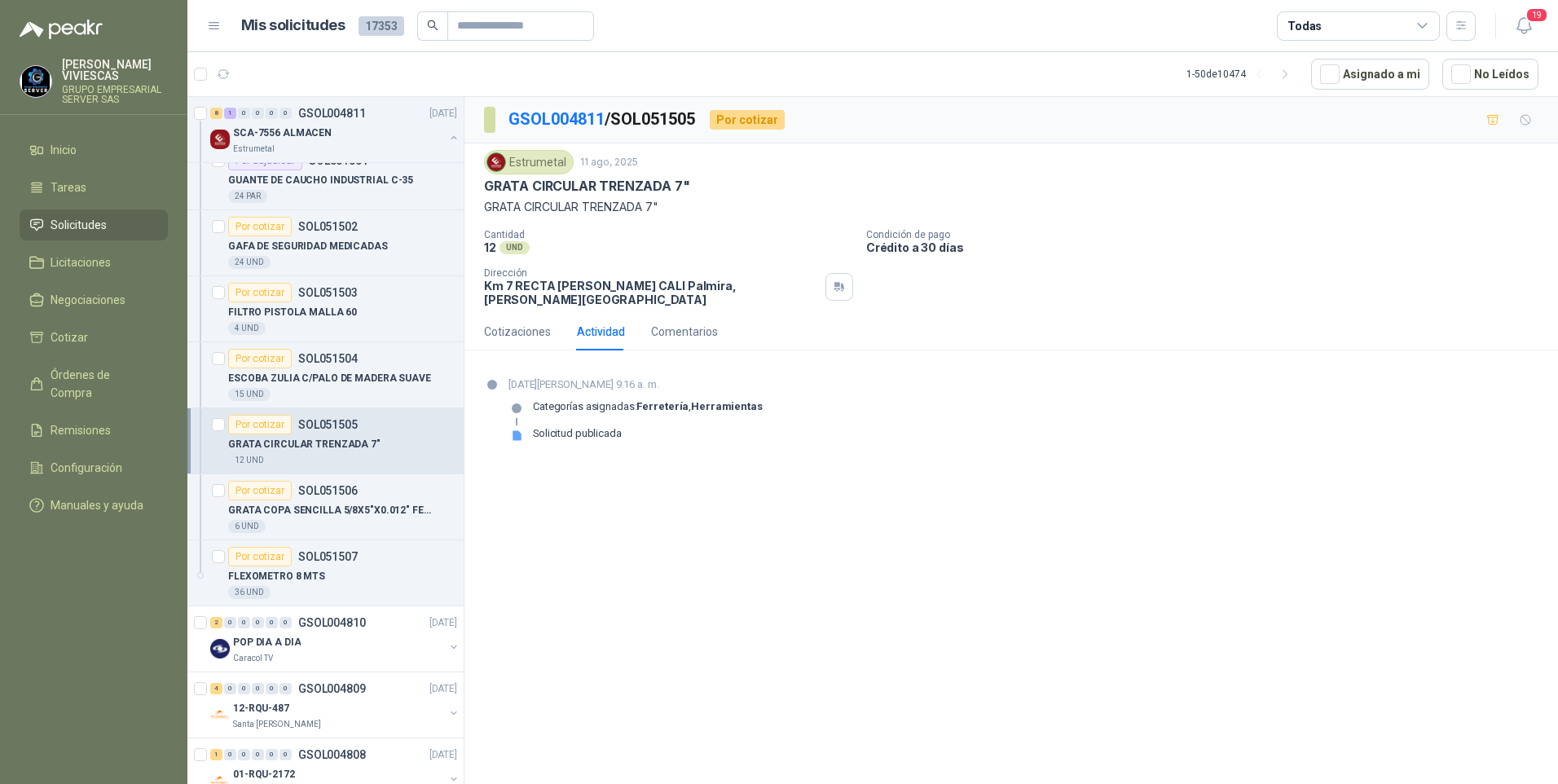
click at [567, 427] on div "Solicitud publicada" at bounding box center [577, 434] width 89 height 13
click at [519, 430] on icon at bounding box center [517, 435] width 9 height 10
click at [518, 323] on div "Cotizaciones" at bounding box center [517, 332] width 67 height 18
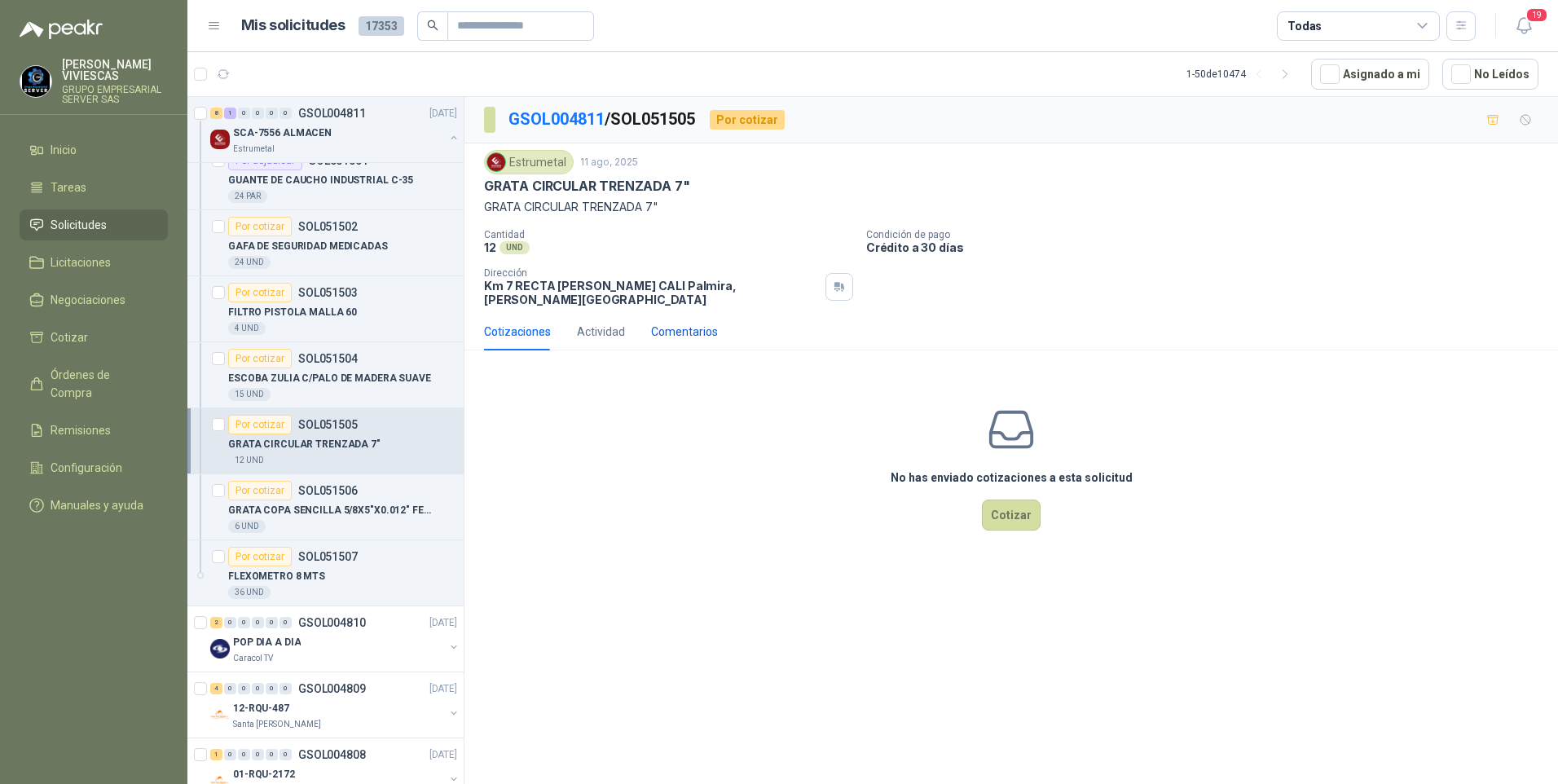
click at [685, 324] on div "Comentarios" at bounding box center [684, 332] width 67 height 18
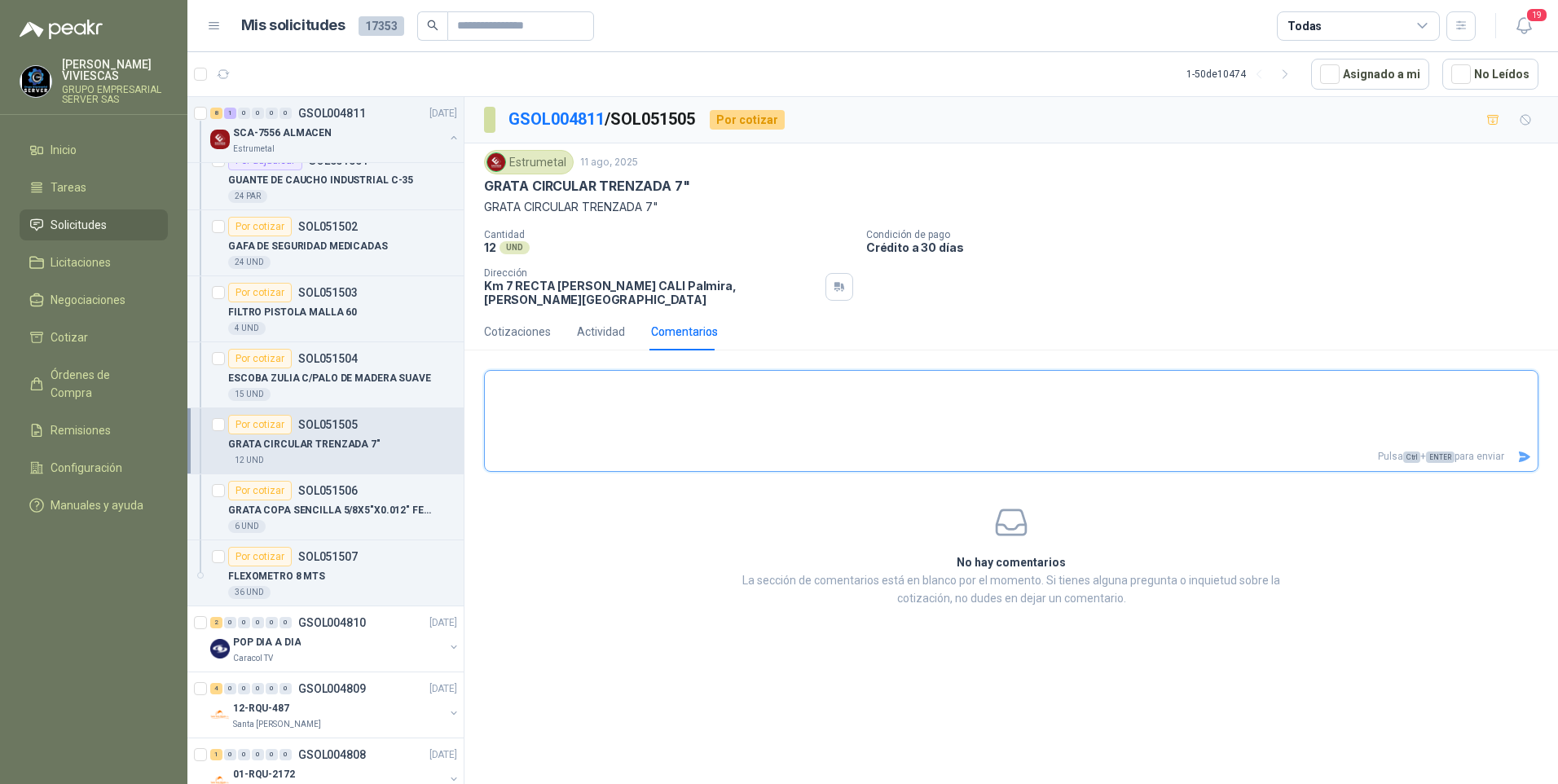
click at [660, 424] on textarea at bounding box center [1011, 408] width 1053 height 69
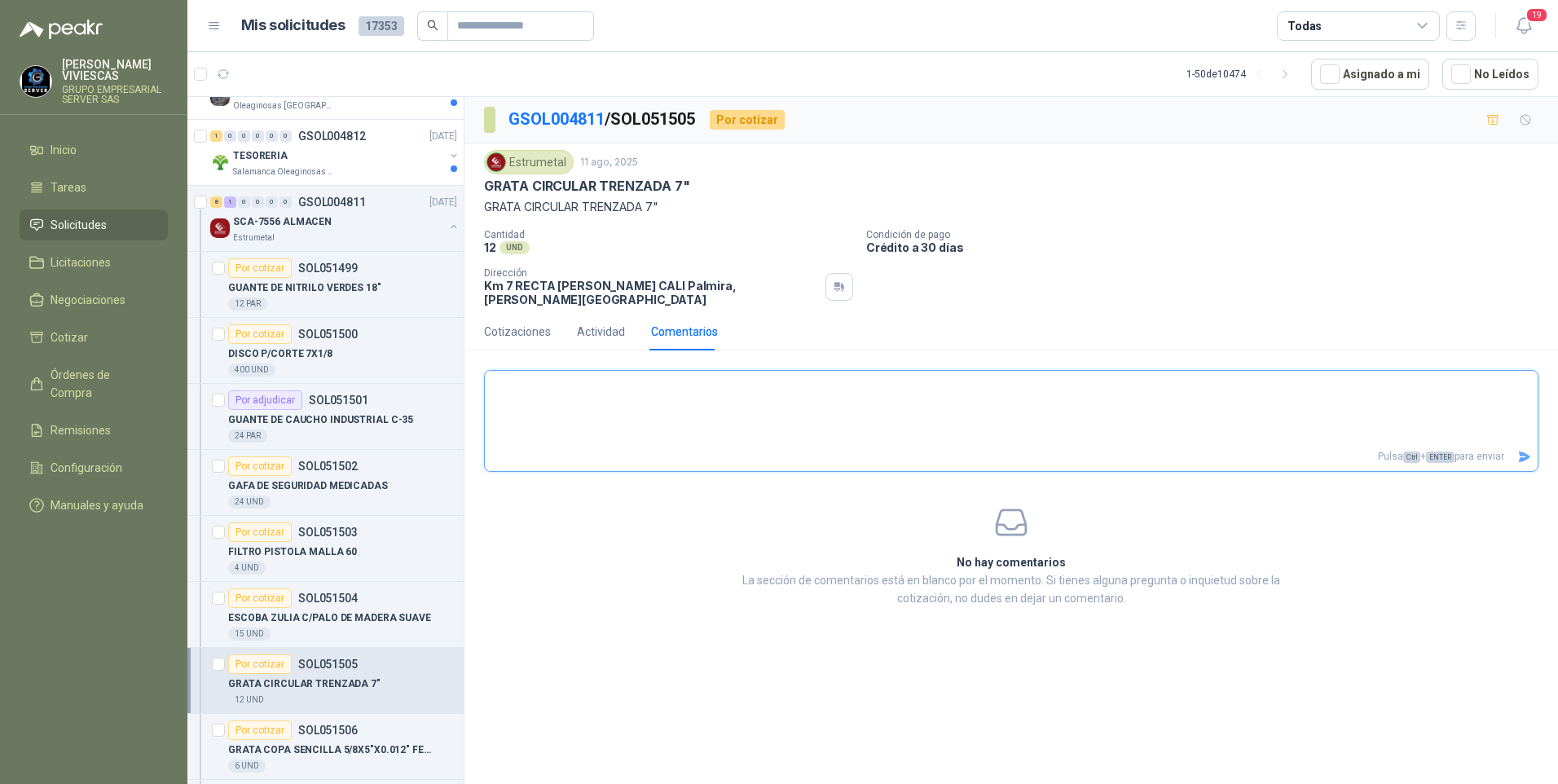
scroll to position [896, 0]
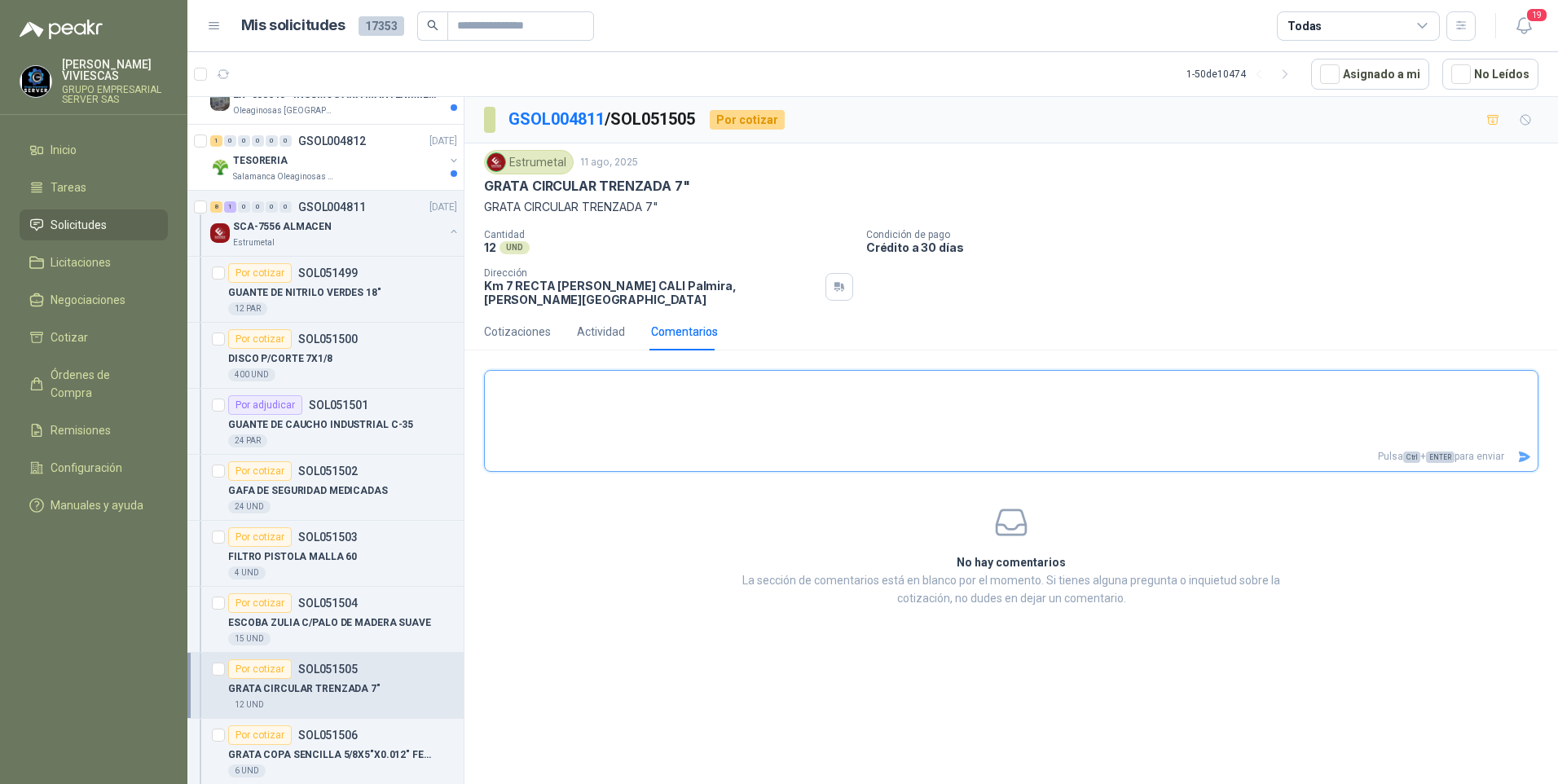
click at [522, 374] on textarea at bounding box center [1011, 408] width 1053 height 69
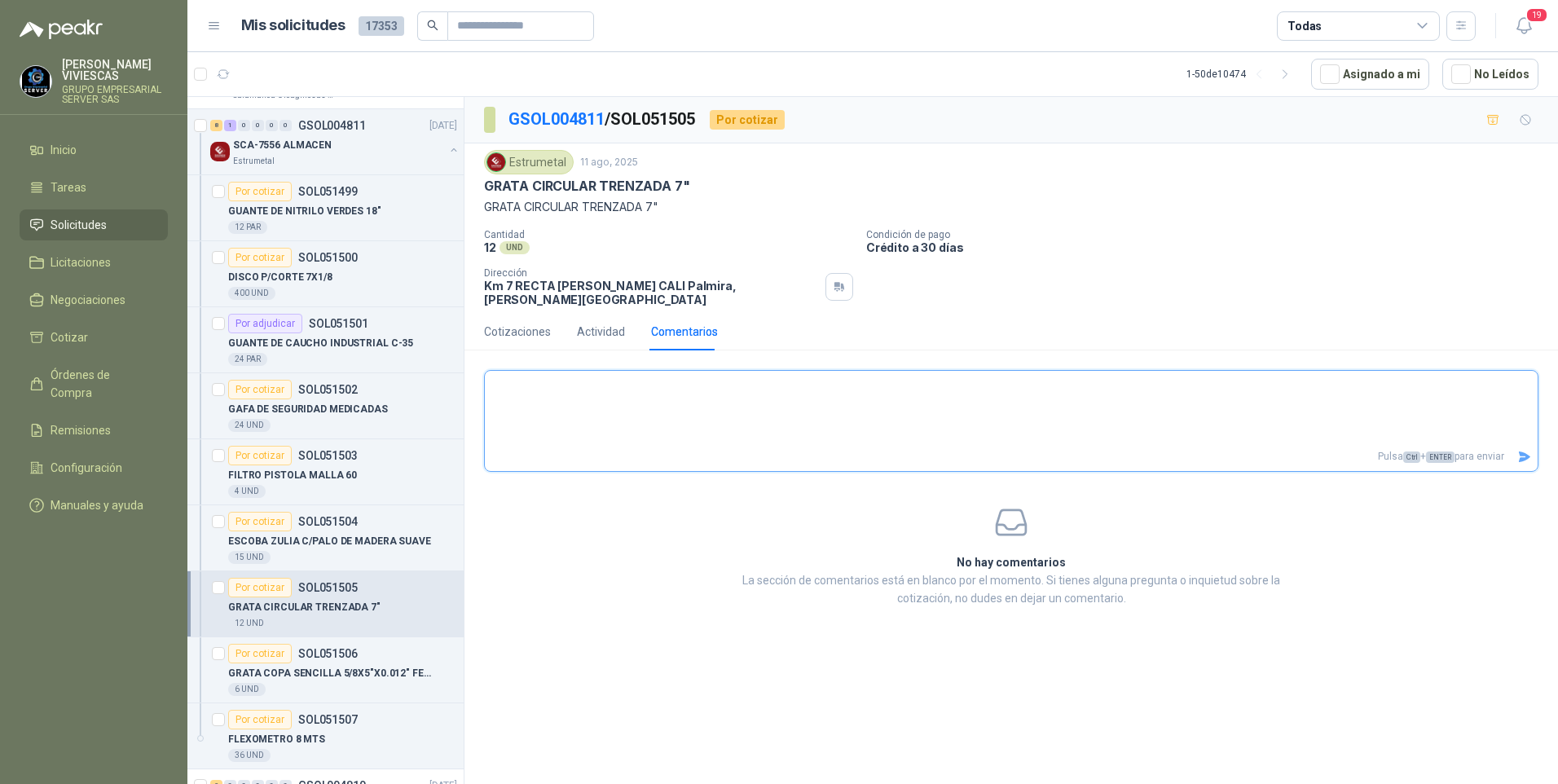
scroll to position [1059, 0]
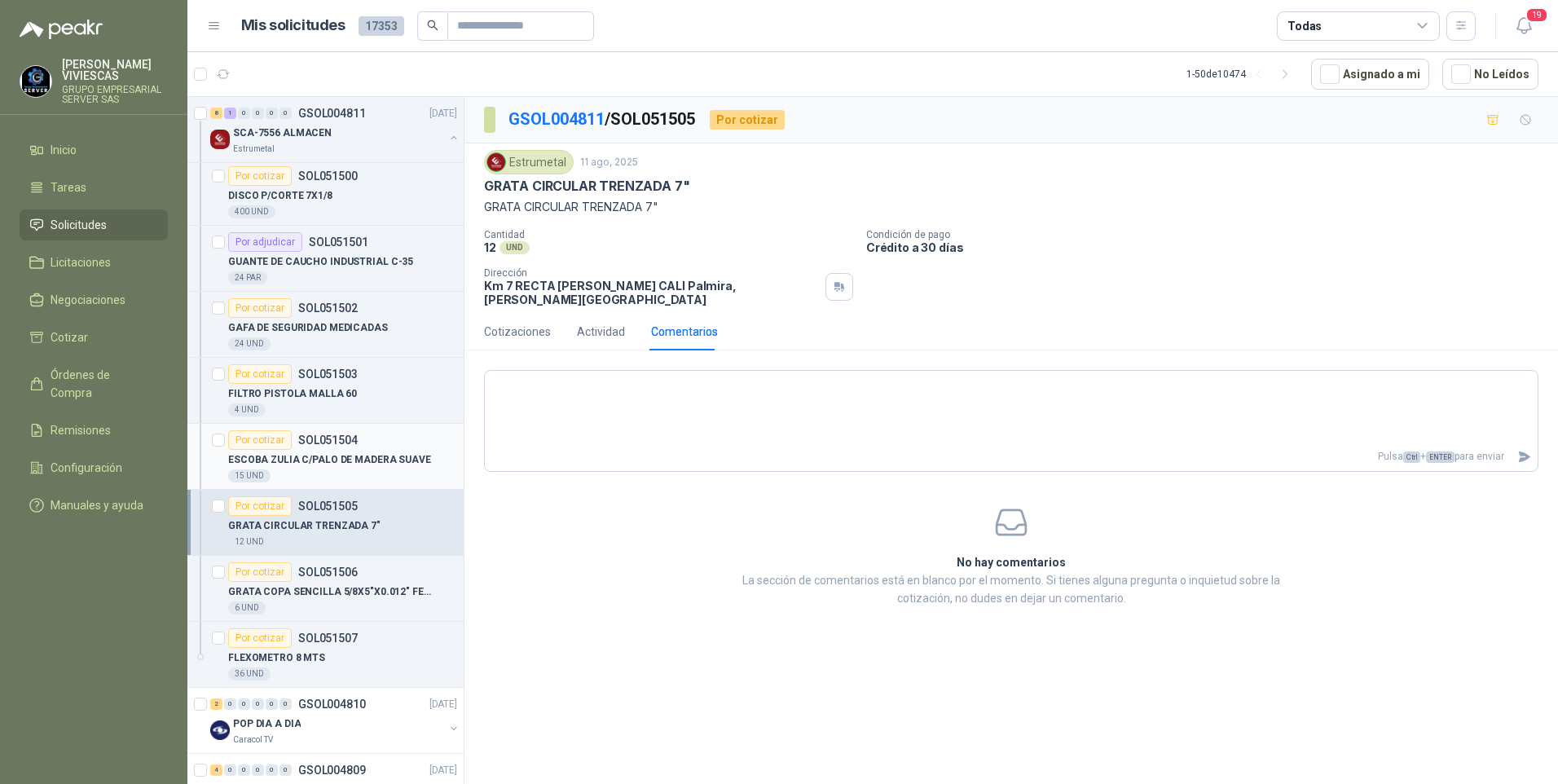
click at [300, 455] on p "ESCOBA ZULIA C/PALO DE MADERA SUAVE" at bounding box center [329, 459] width 203 height 16
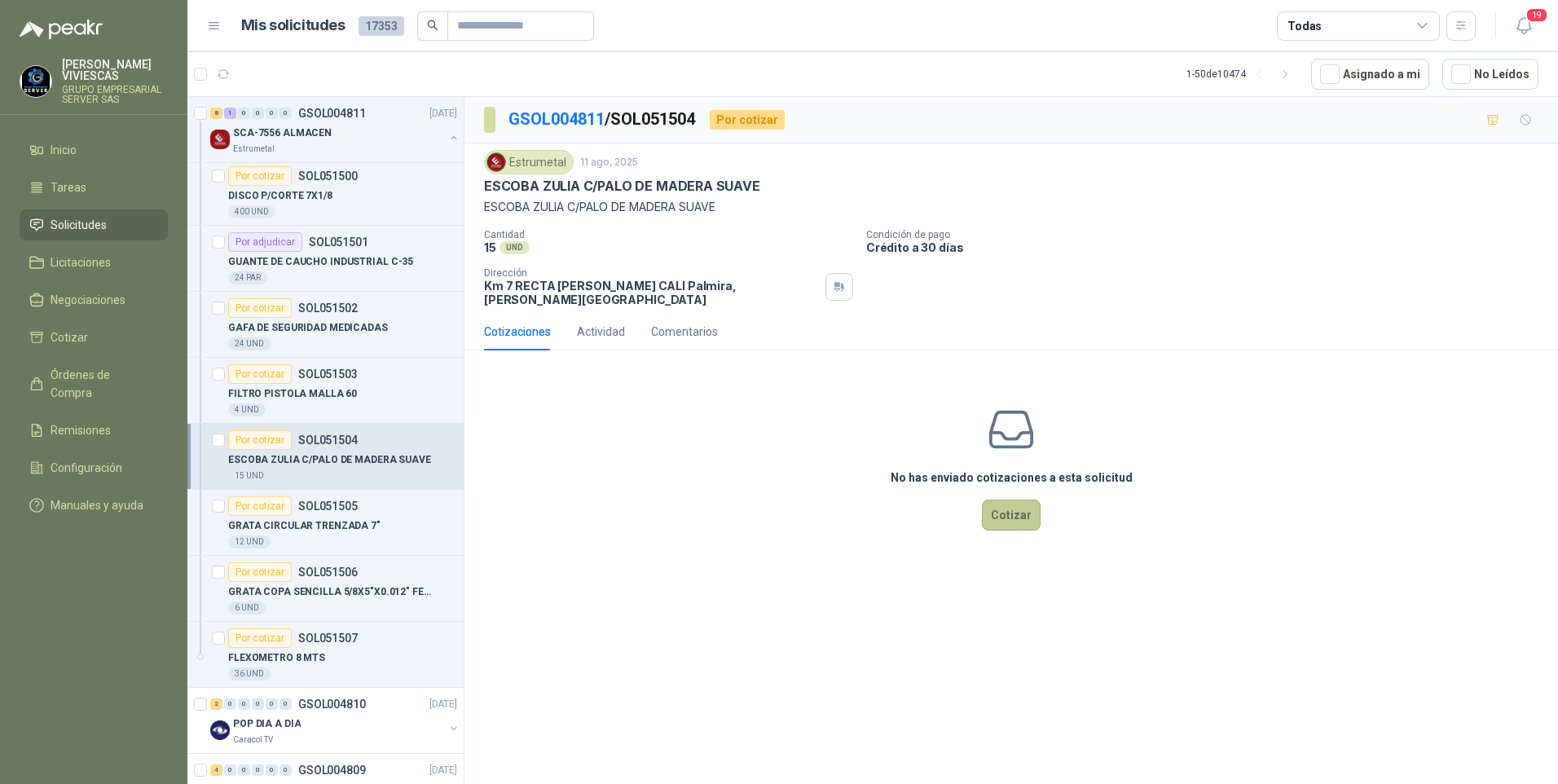
click at [1006, 504] on button "Cotizar" at bounding box center [1011, 515] width 59 height 31
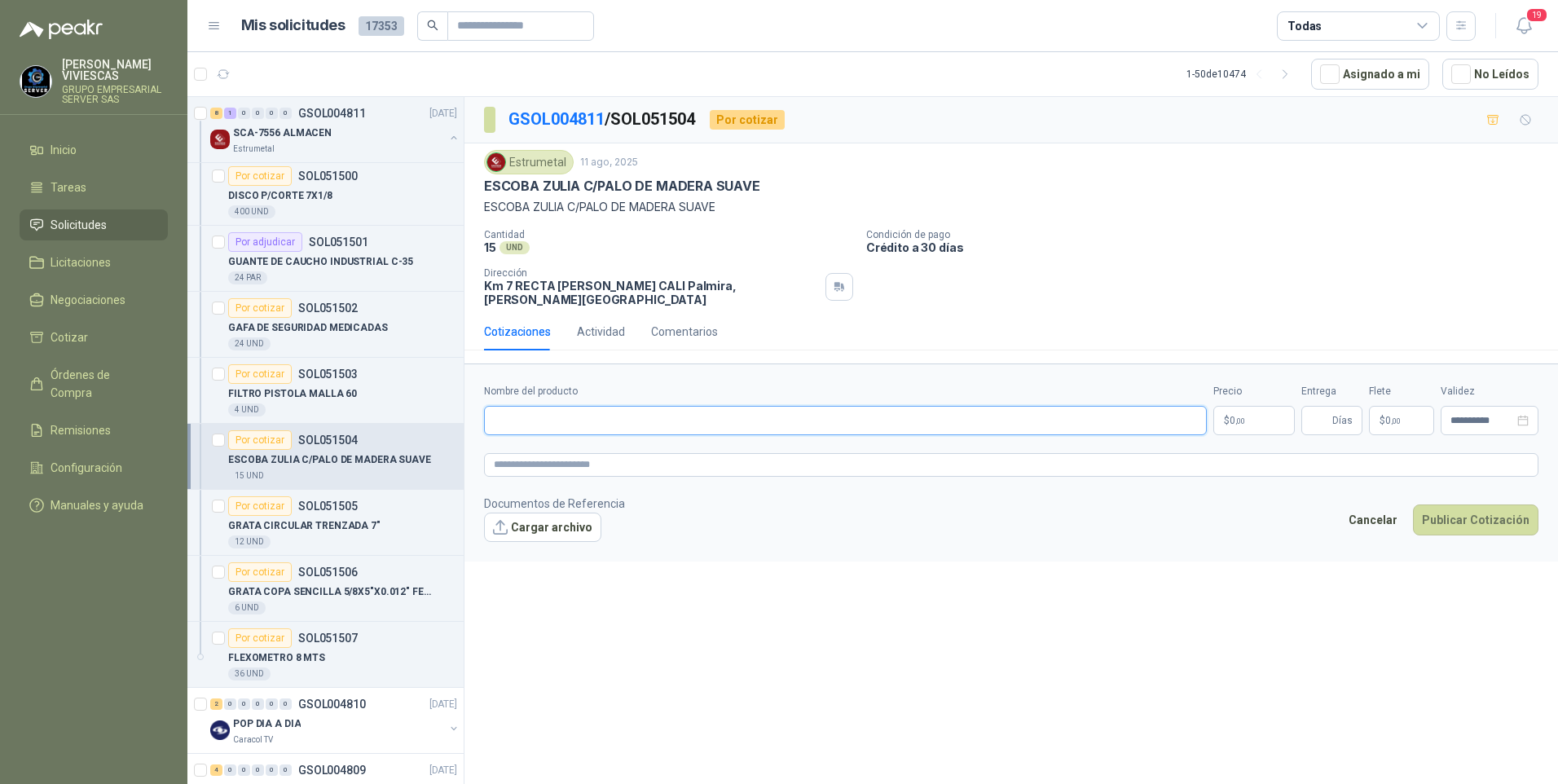
click at [523, 410] on input "Nombre del producto" at bounding box center [845, 420] width 723 height 29
click at [296, 331] on p "GAFA DE SEGURIDAD MEDICADAS" at bounding box center [308, 327] width 160 height 16
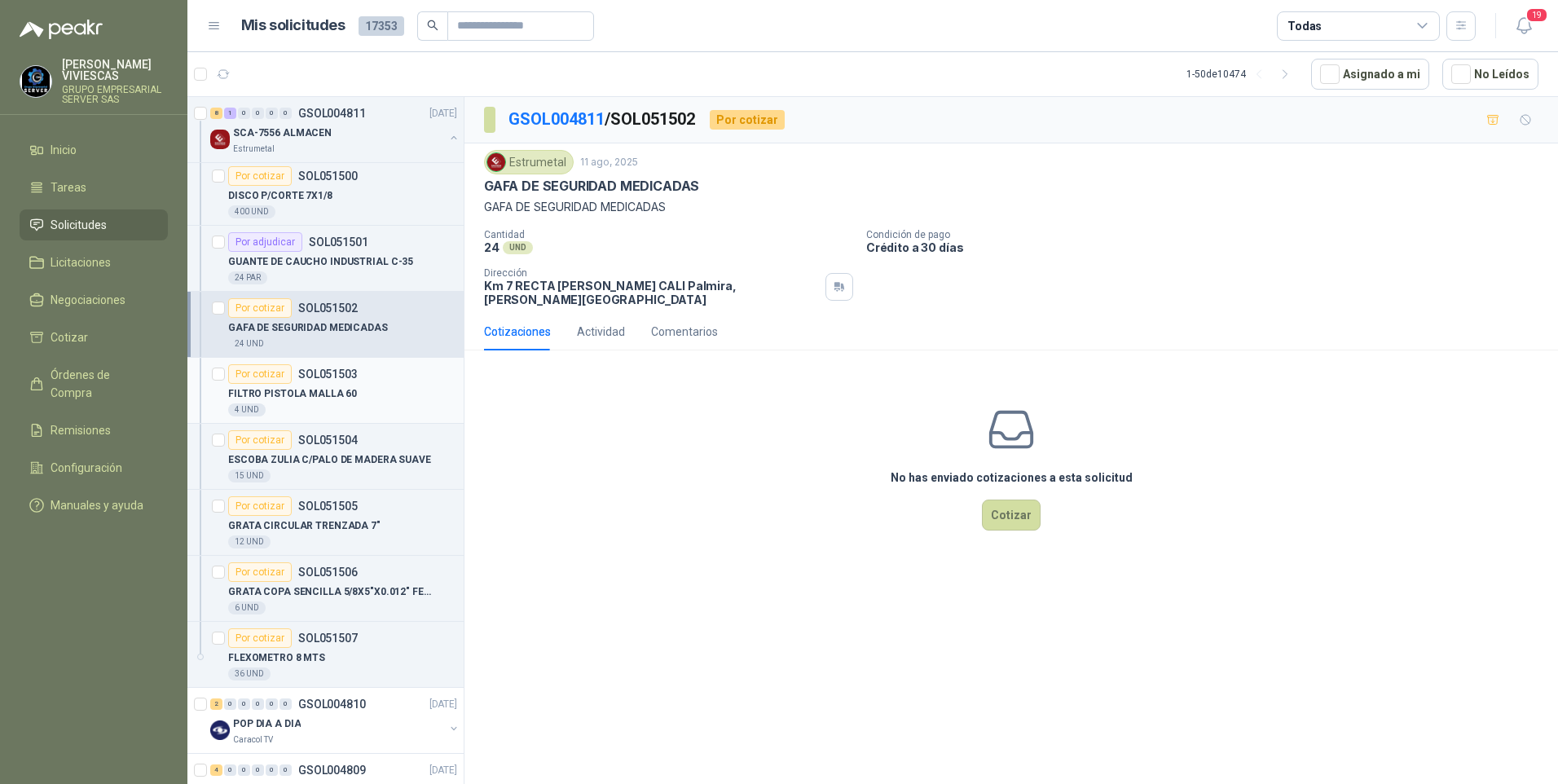
click at [341, 400] on p "FILTRO PISTOLA MALLA 60" at bounding box center [293, 393] width 128 height 16
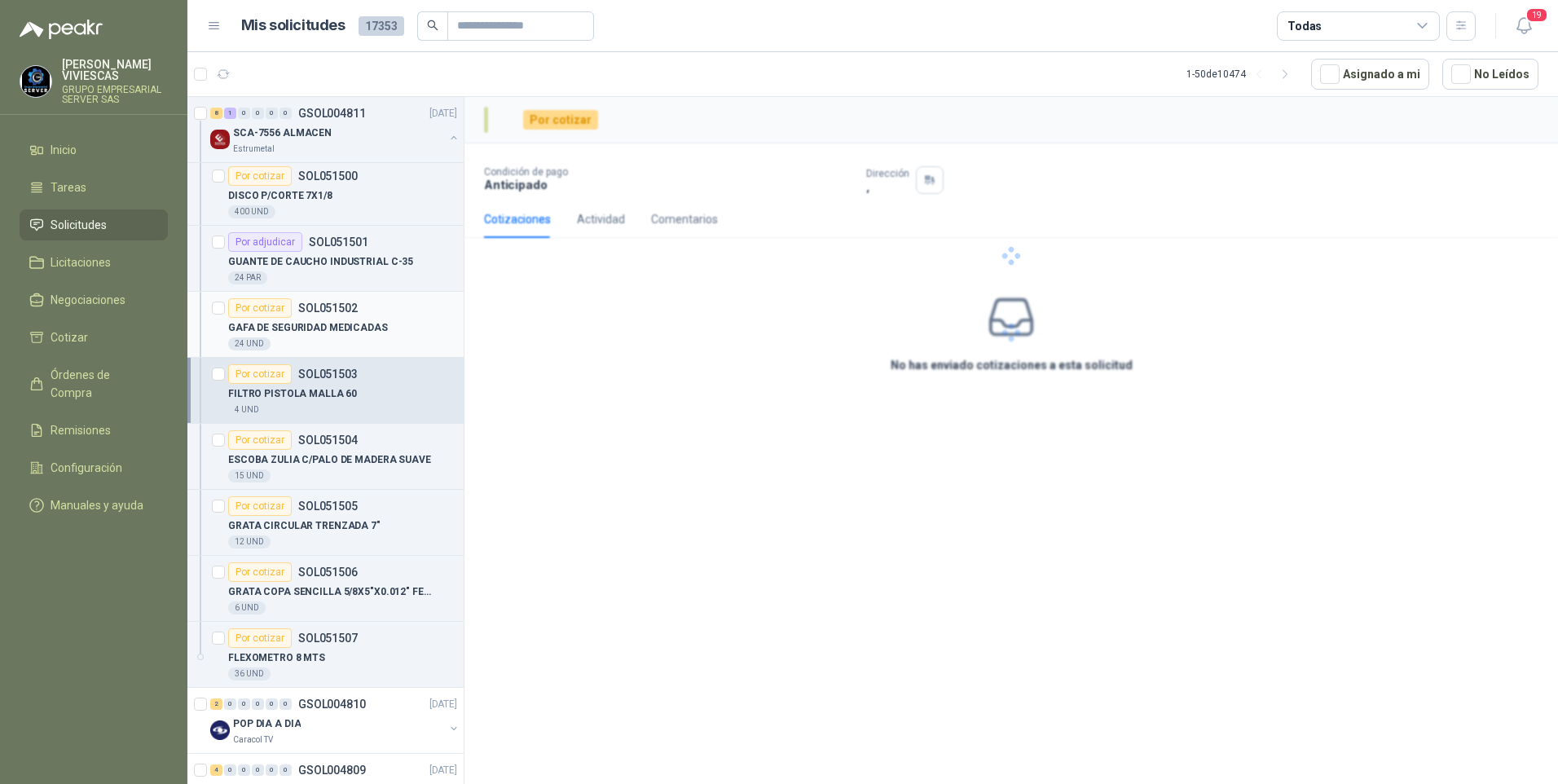
click at [332, 328] on p "GAFA DE SEGURIDAD MEDICADAS" at bounding box center [308, 327] width 160 height 16
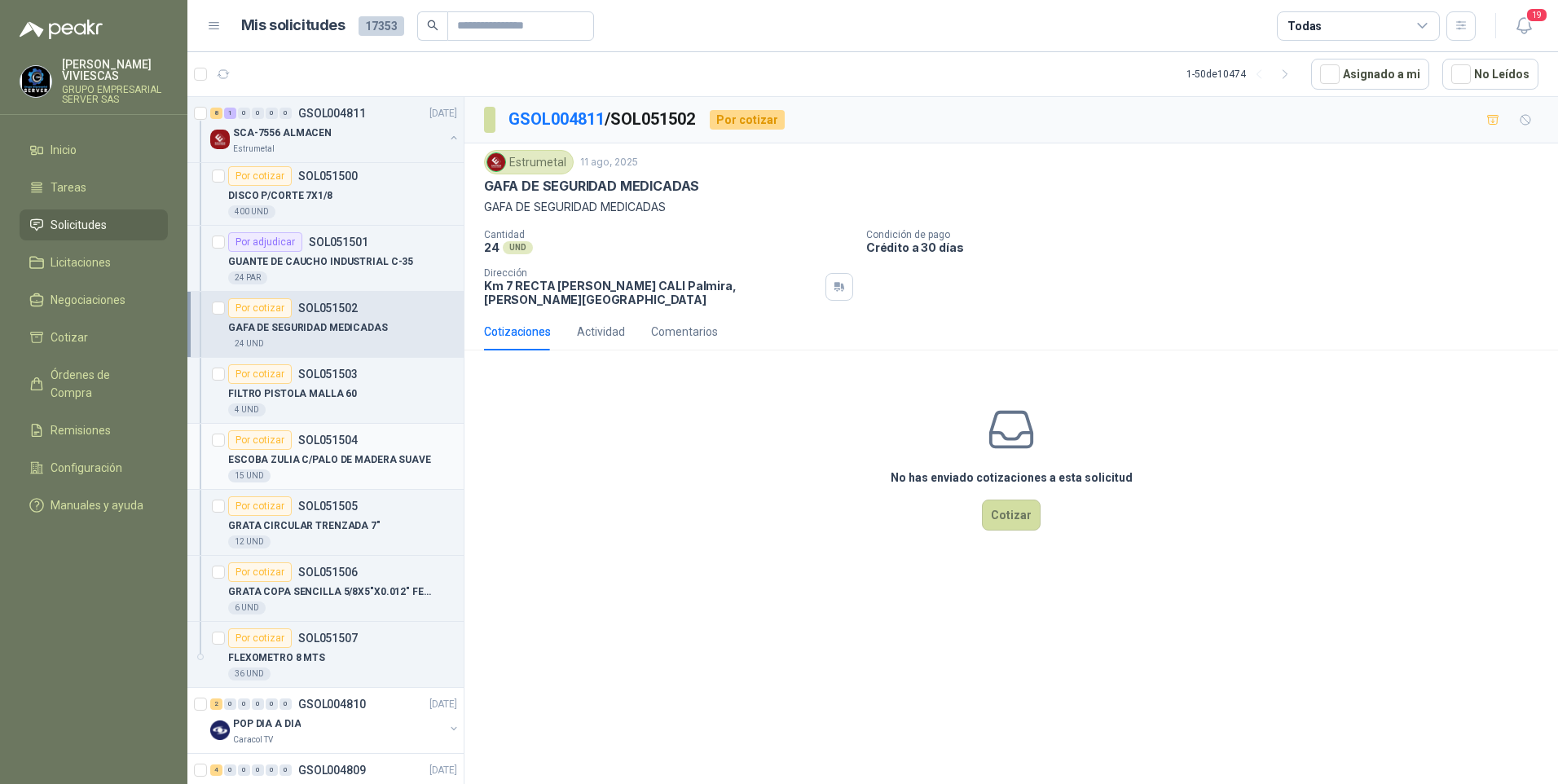
click at [302, 458] on p "ESCOBA ZULIA C/PALO DE MADERA SUAVE" at bounding box center [329, 459] width 203 height 16
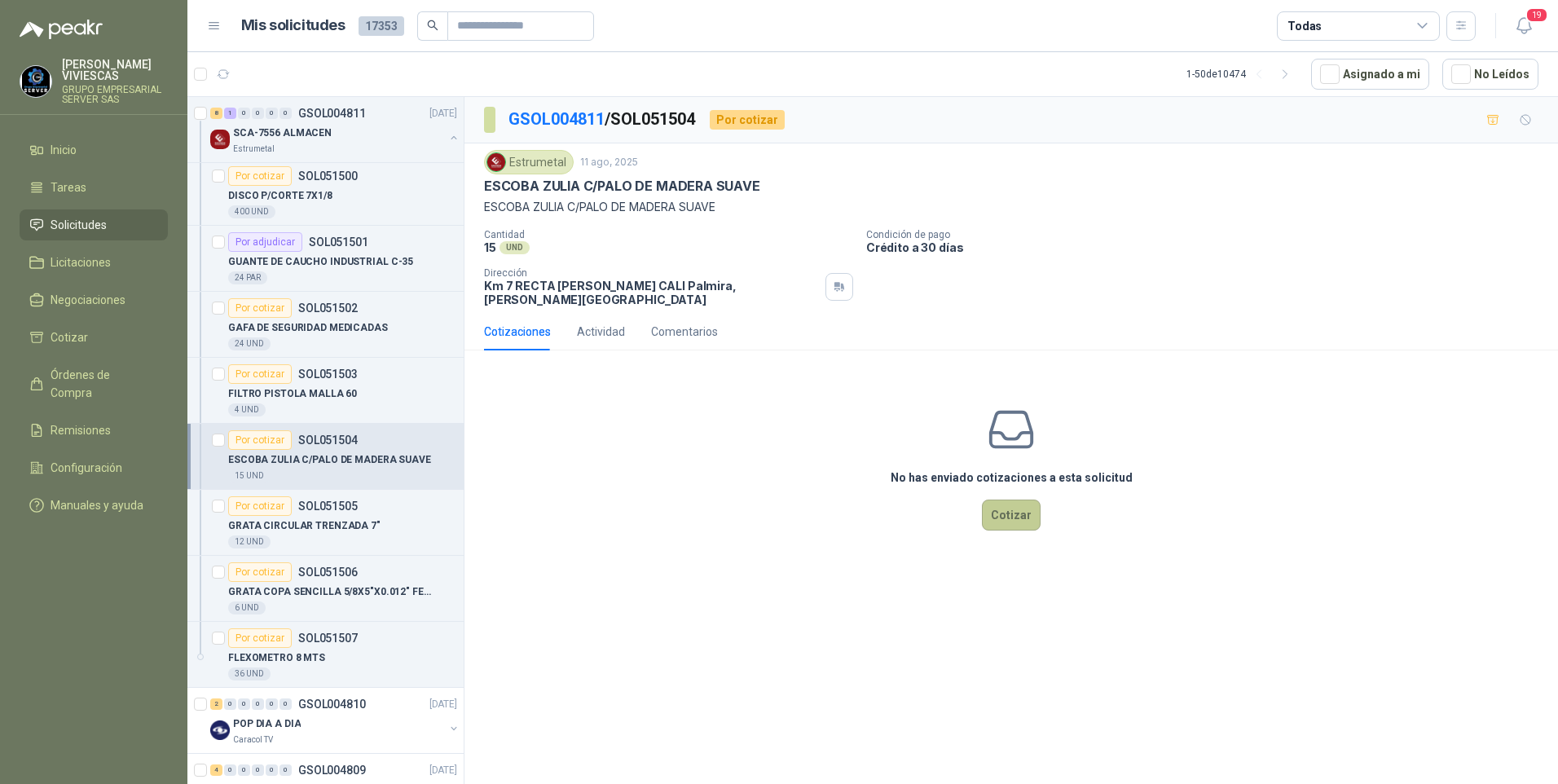
click at [1012, 513] on button "Cotizar" at bounding box center [1011, 515] width 59 height 31
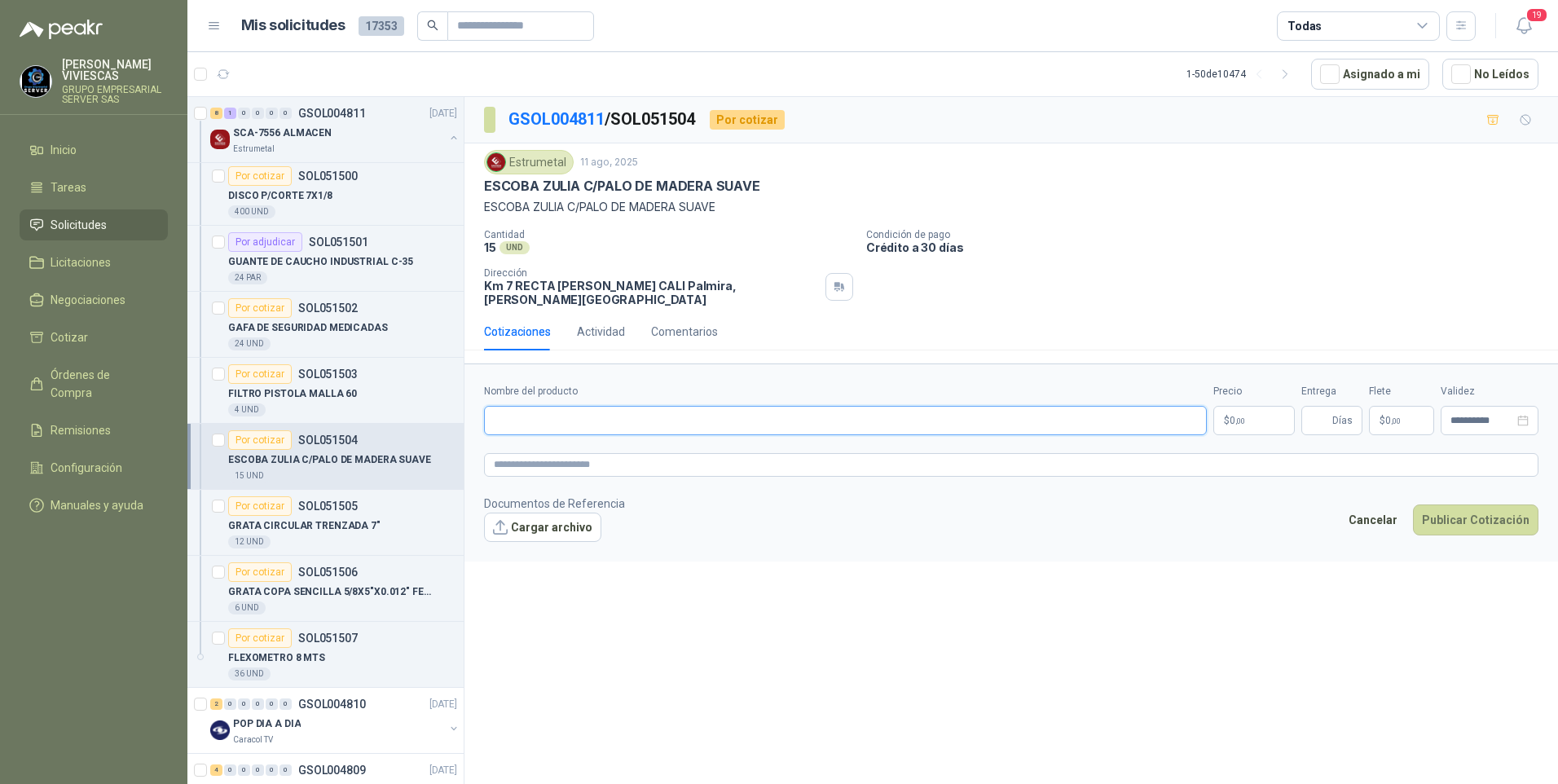
click at [543, 407] on input "Nombre del producto" at bounding box center [845, 420] width 723 height 29
type input "*"
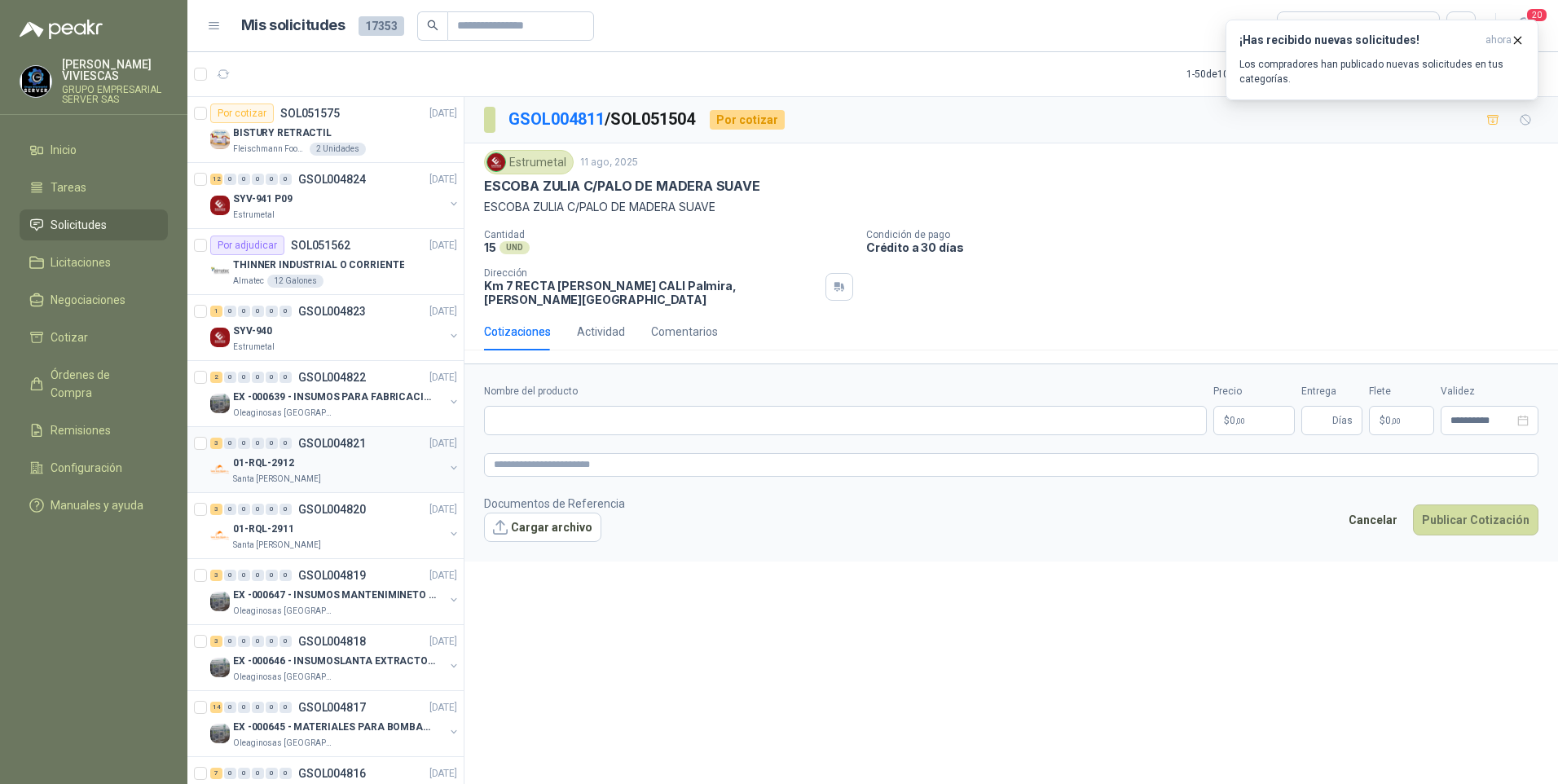
click at [267, 458] on p "01-RQL-2912" at bounding box center [263, 463] width 61 height 16
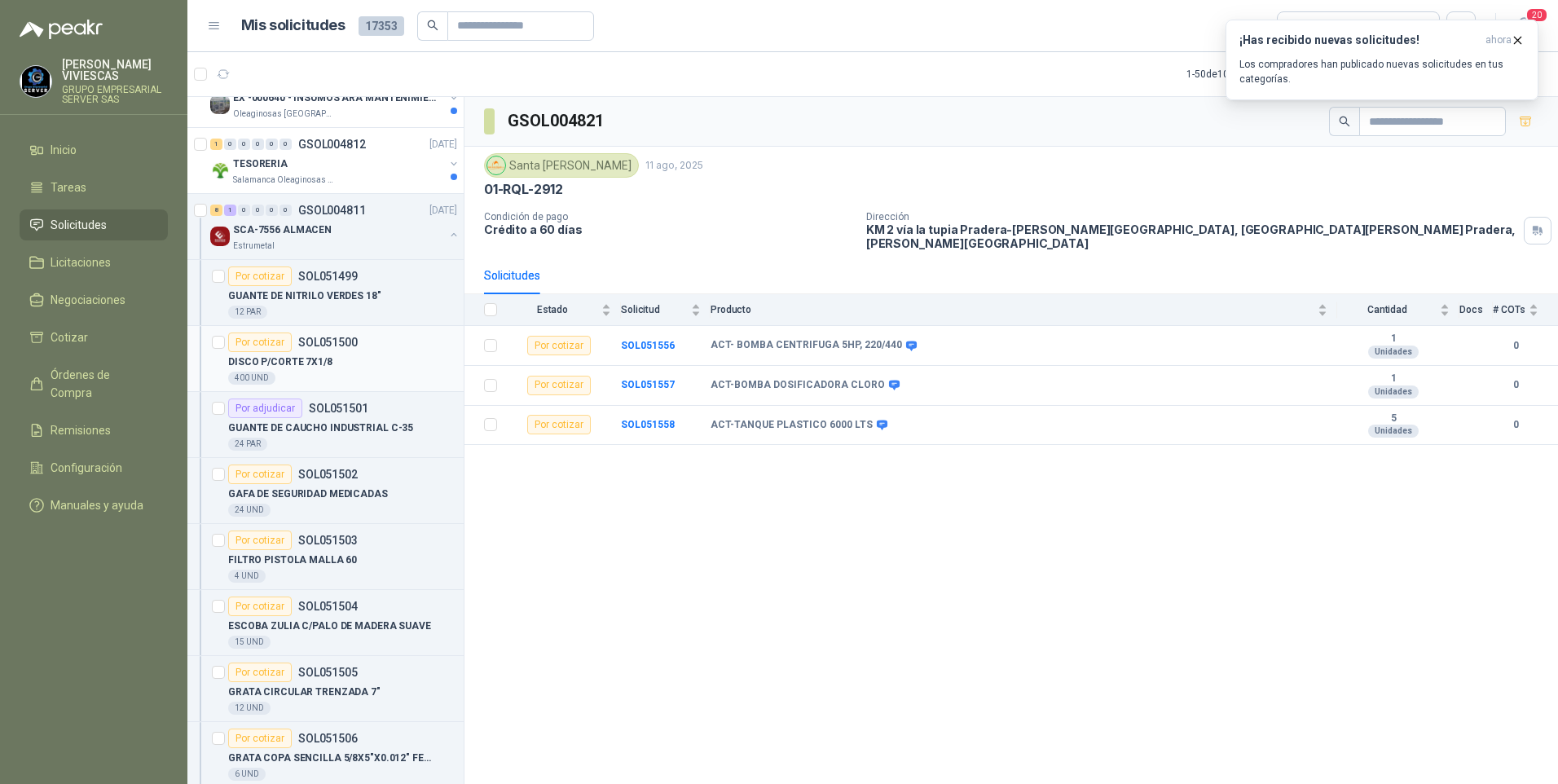
scroll to position [896, 0]
click at [286, 559] on p "FILTRO PISTOLA MALLA 60" at bounding box center [293, 557] width 128 height 16
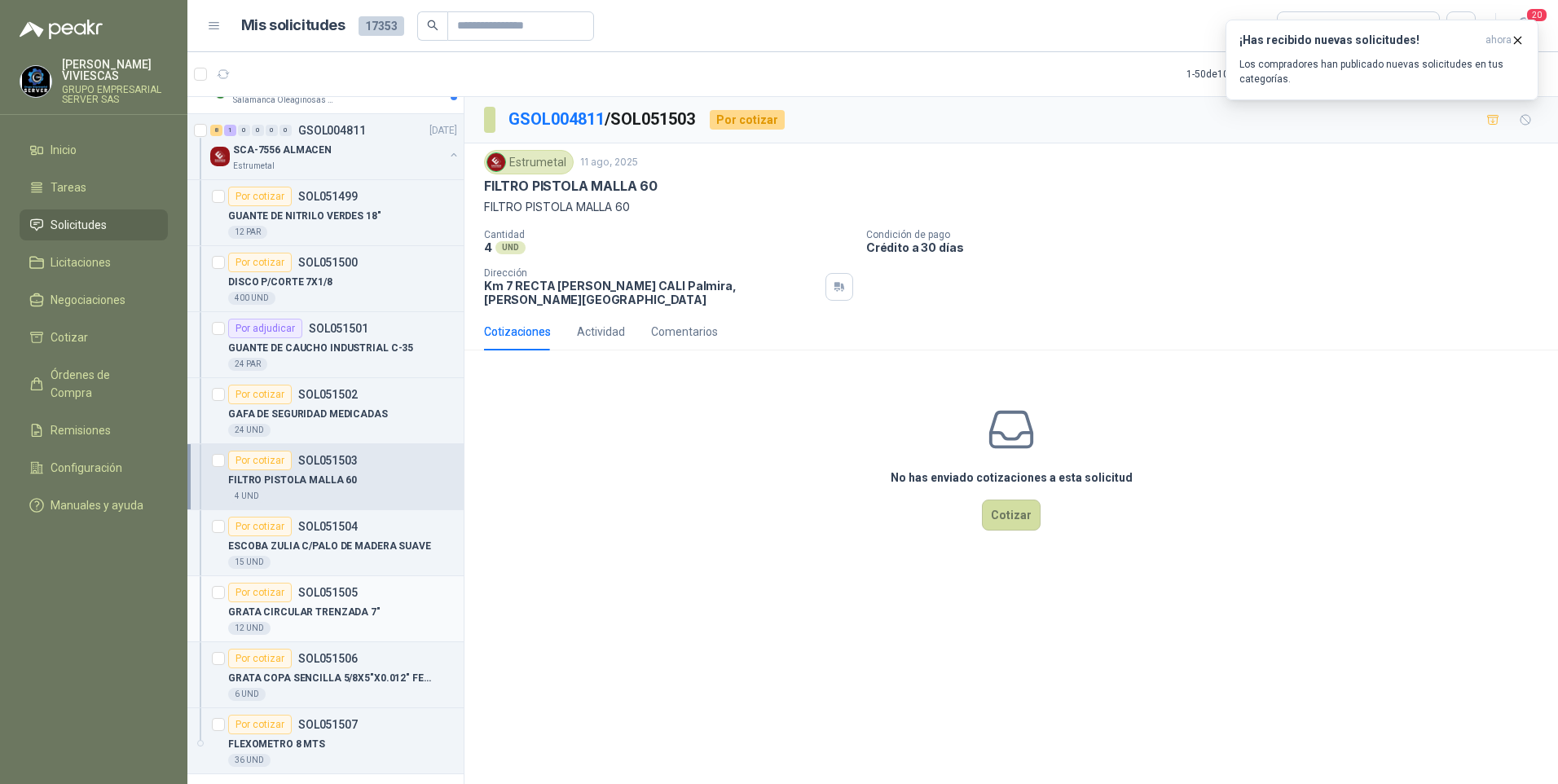
scroll to position [977, 0]
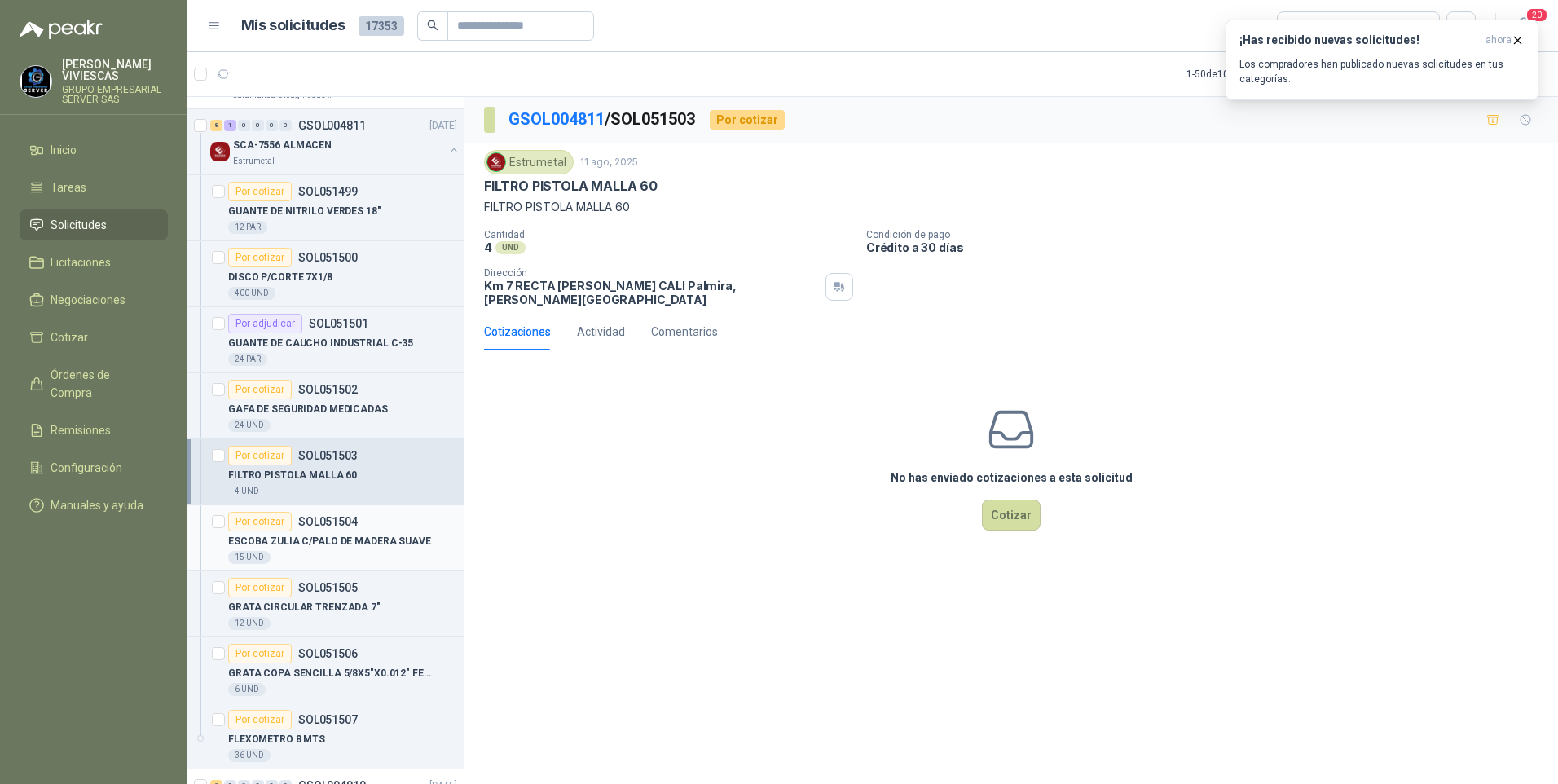
click at [289, 545] on p "ESCOBA ZULIA C/PALO DE MADERA SUAVE" at bounding box center [329, 541] width 203 height 16
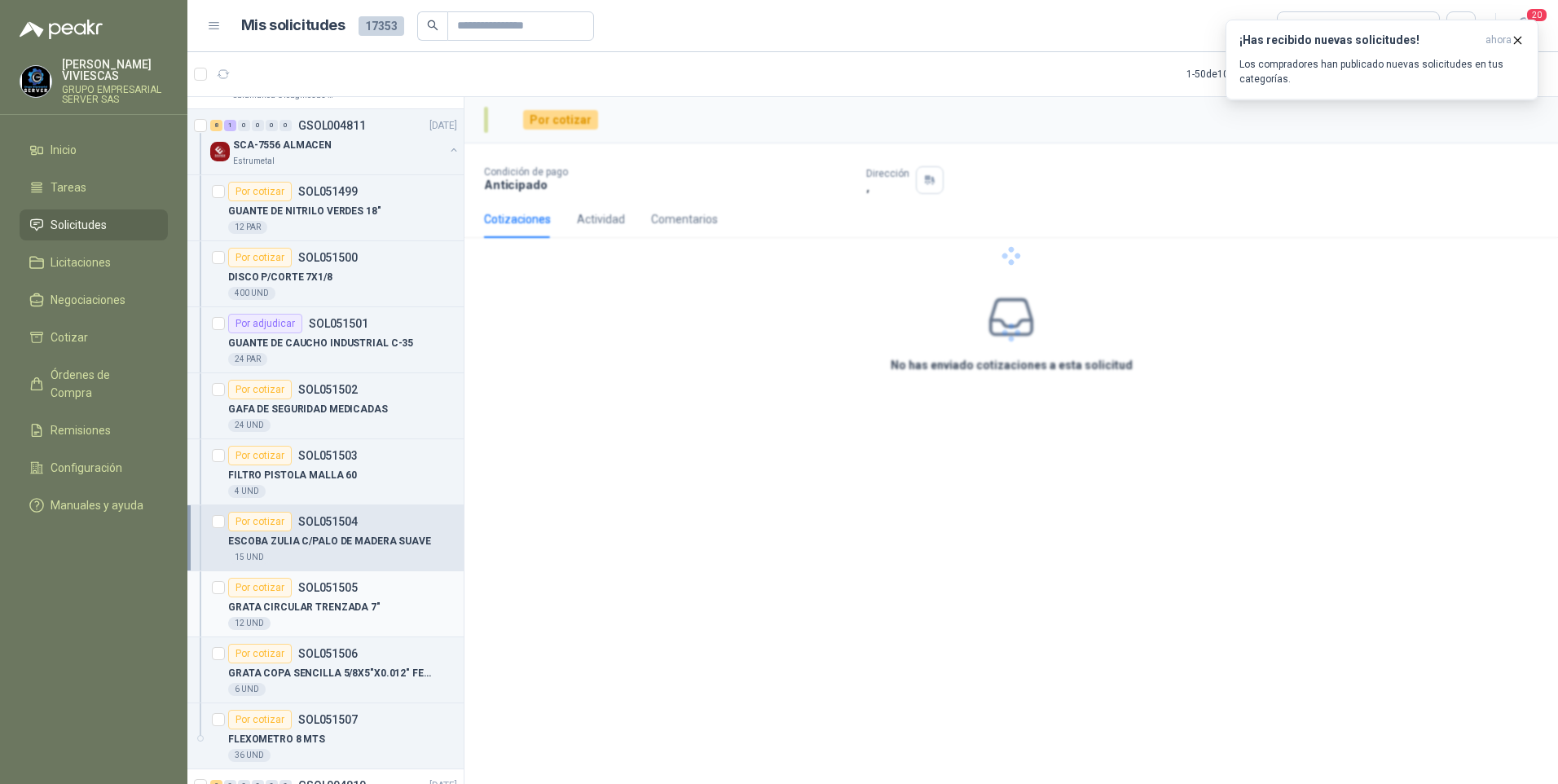
click at [293, 613] on p "GRATA CIRCULAR TRENZADA 7"" at bounding box center [304, 607] width 152 height 16
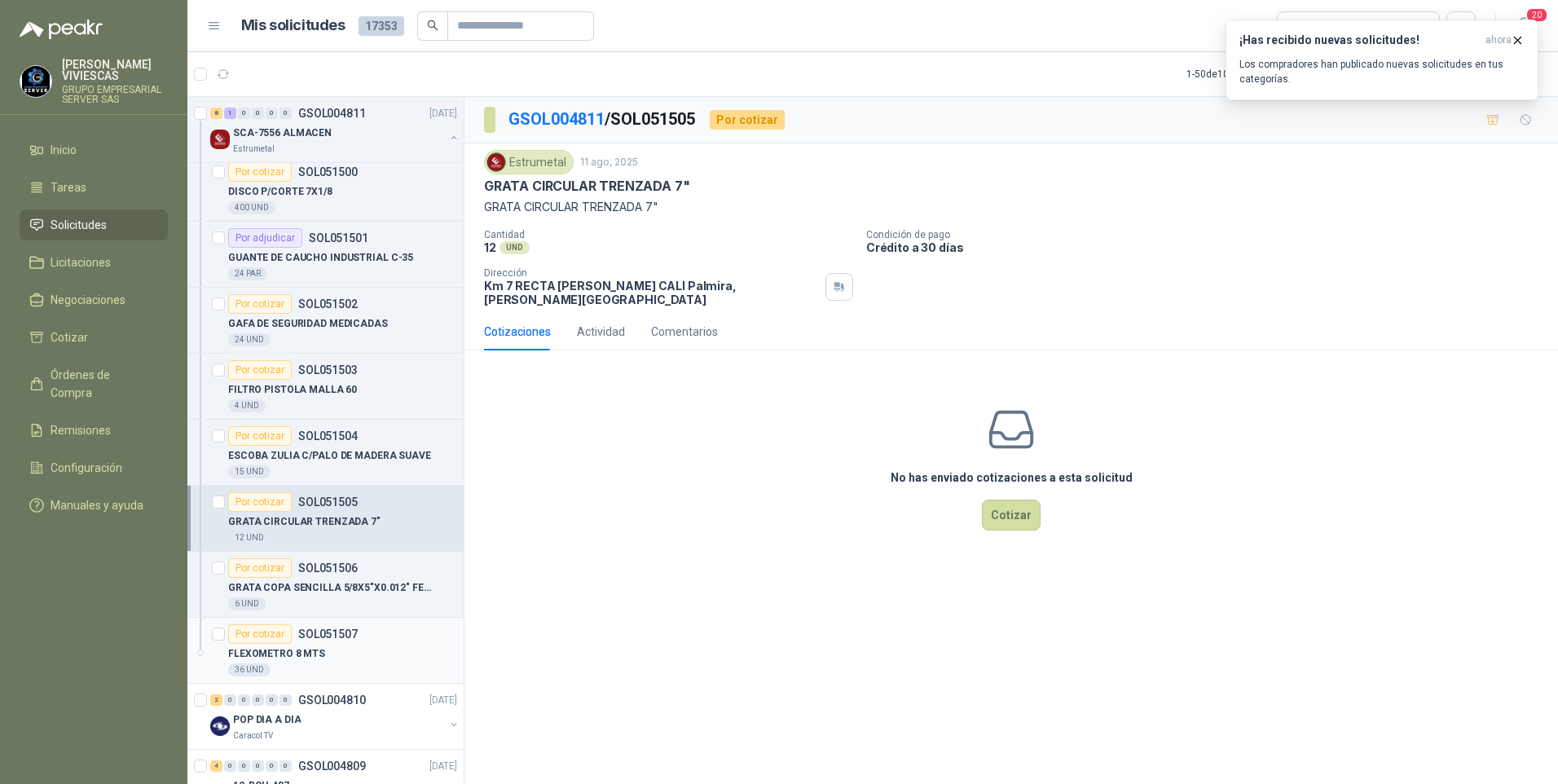
scroll to position [1141, 0]
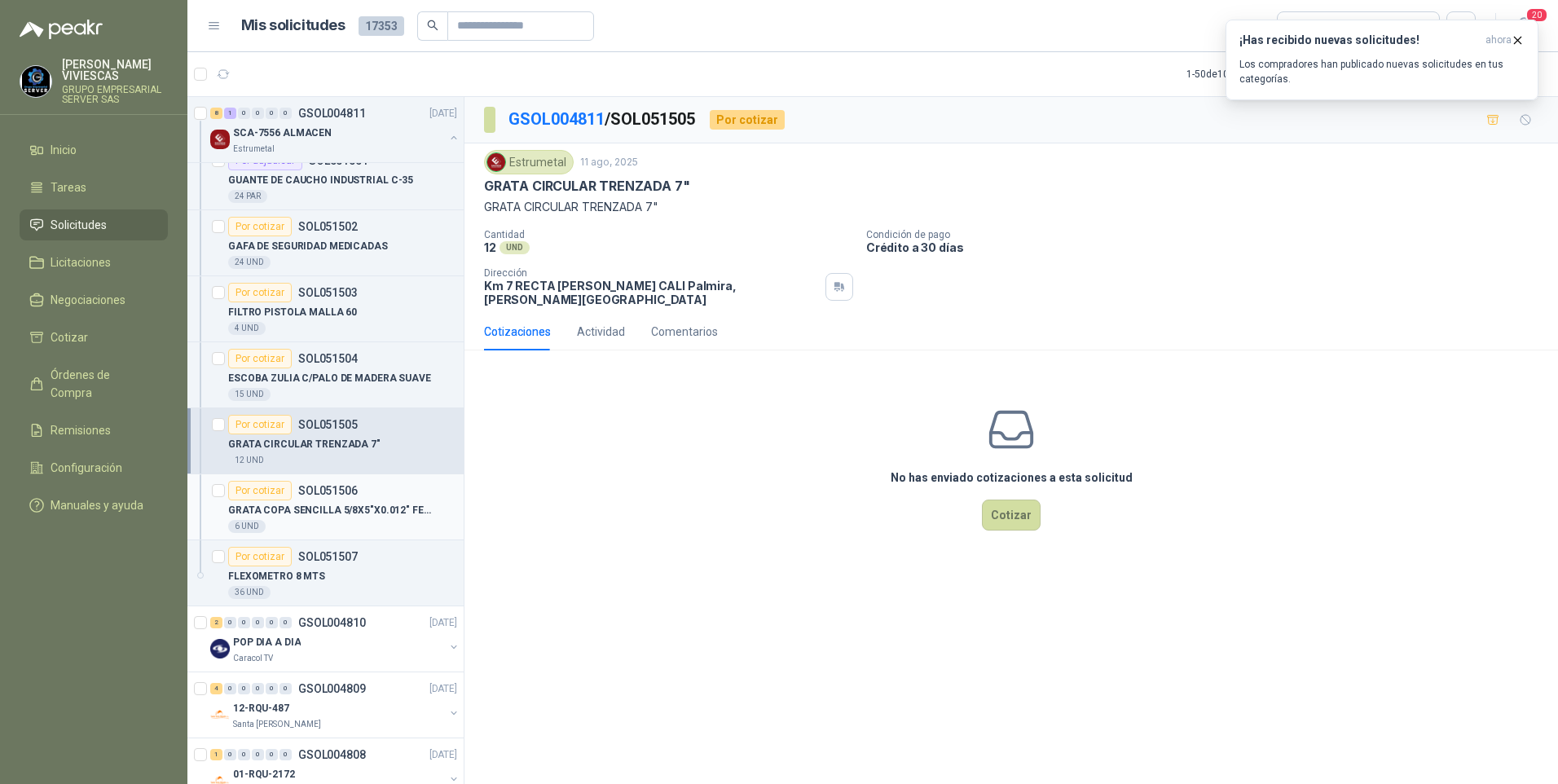
click at [345, 503] on p "GRATA COPA SENCILLA 5/8X5"X0.012" FECIN" at bounding box center [329, 510] width 203 height 16
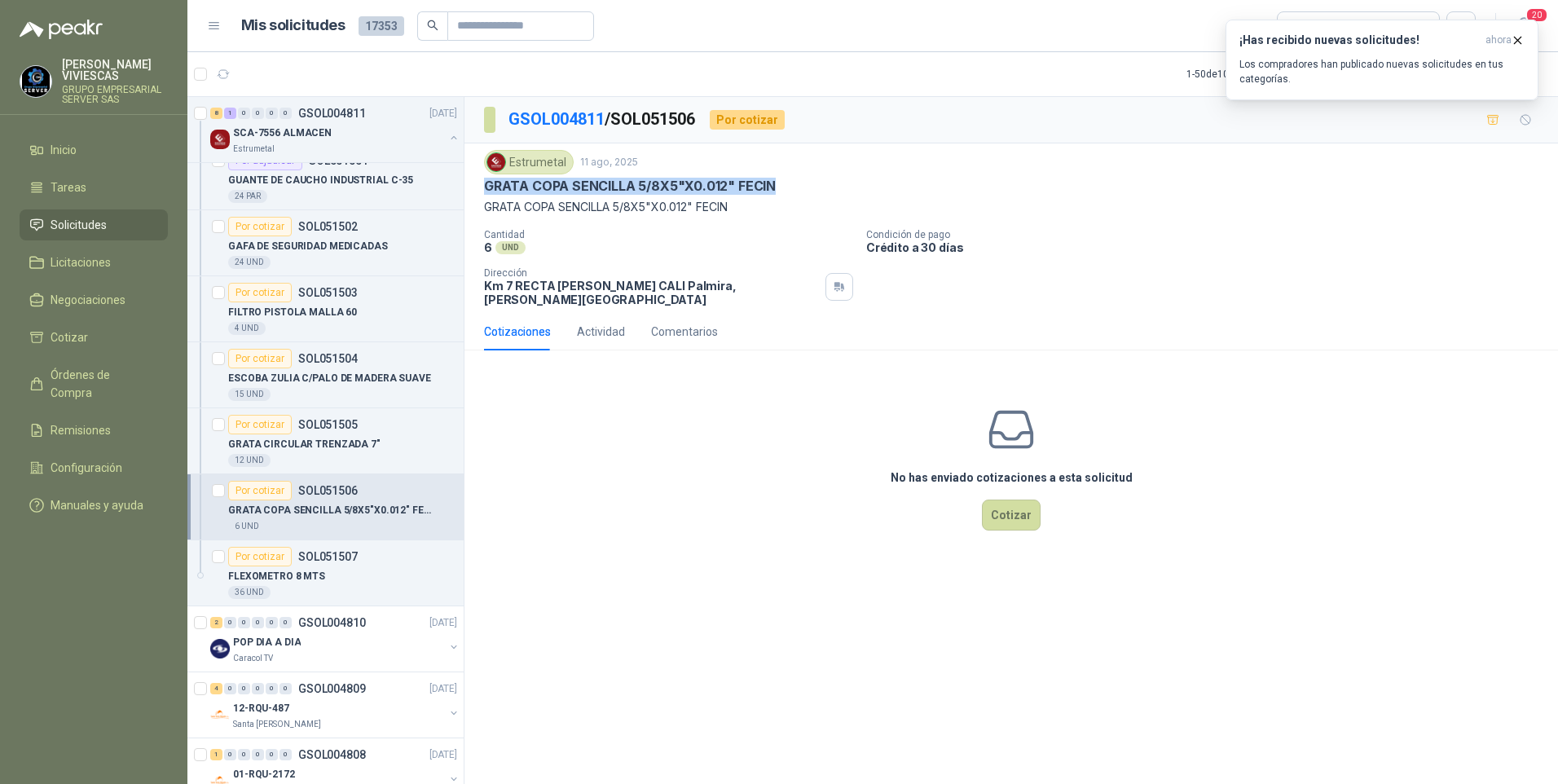
drag, startPoint x: 481, startPoint y: 183, endPoint x: 779, endPoint y: 187, distance: 298.0
click at [779, 187] on div "Estrumetal 11 ago, 2025 GRATA COPA SENCILLA 5/8X5"X0.012" FECIN GRATA COPA SENC…" at bounding box center [1011, 227] width 1093 height 170
drag, startPoint x: 779, startPoint y: 187, endPoint x: 739, endPoint y: 187, distance: 40.0
copy p "GRATA COPA SENCILLA 5/8X5"X0.012" FECIN"
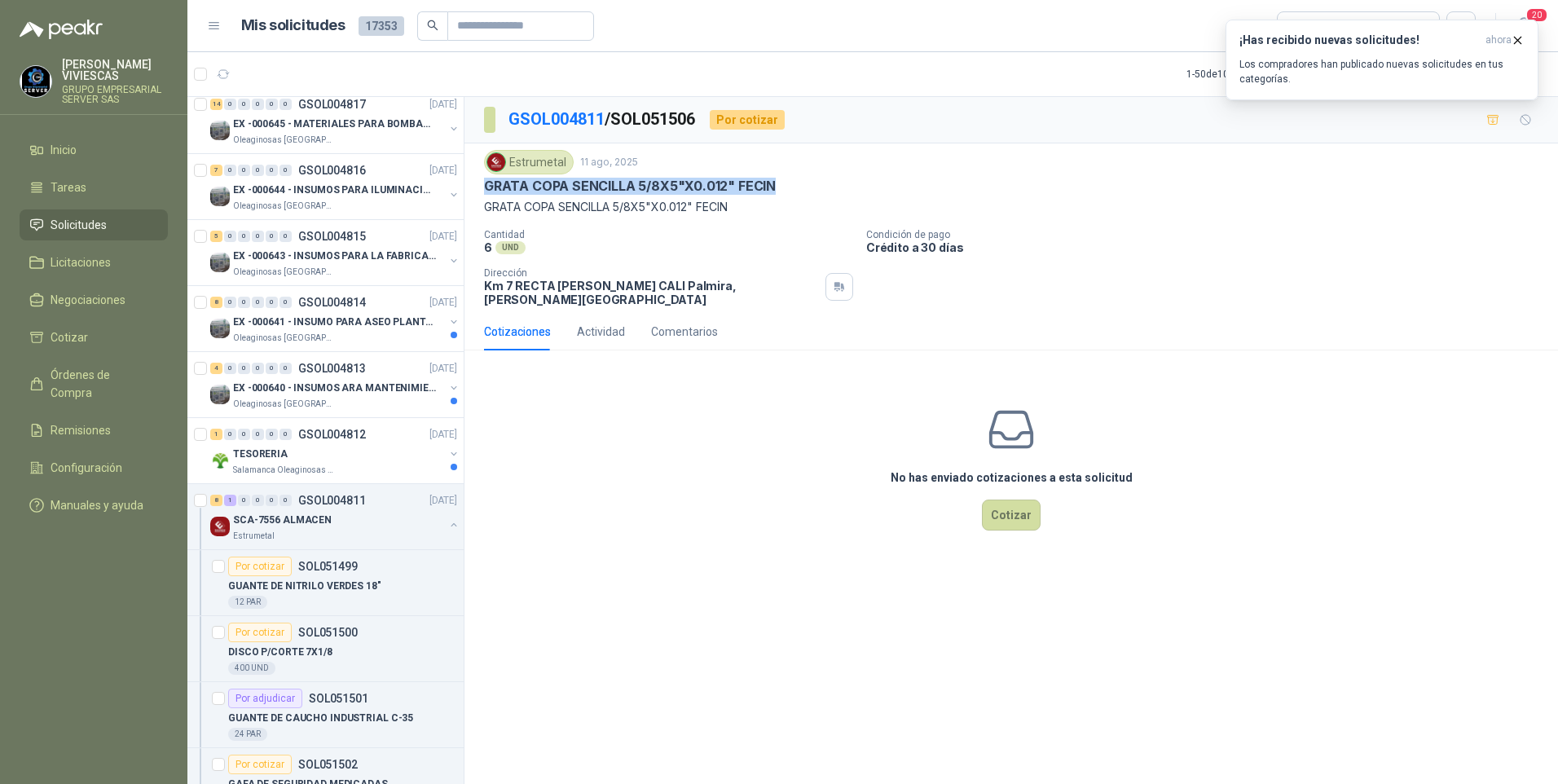
scroll to position [652, 0]
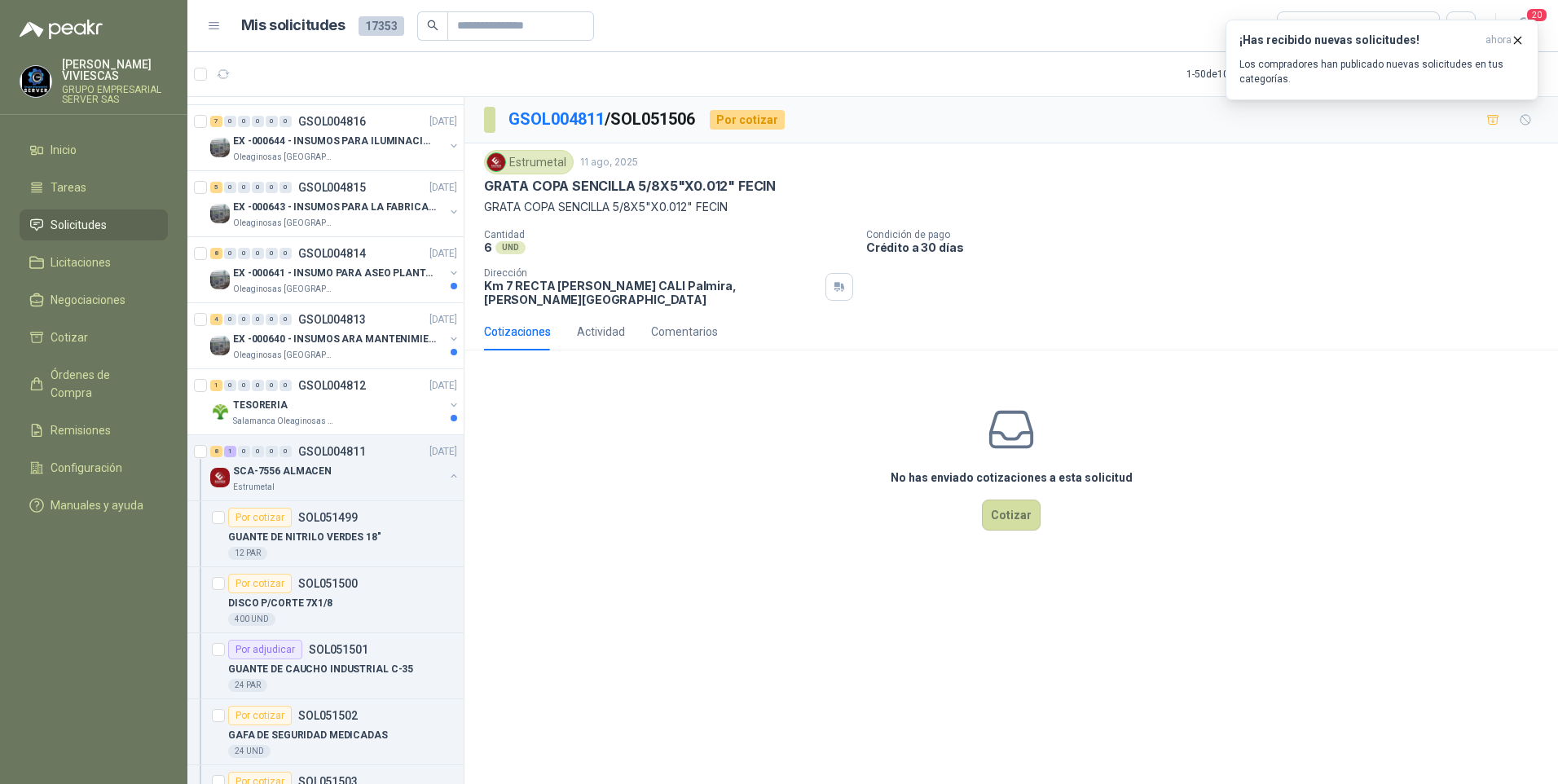
click at [691, 593] on div "GSOL004811 / SOL051506 Por cotizar Estrumetal 11 ago, 2025 GRATA COPA SENCILLA …" at bounding box center [1011, 443] width 1093 height 692
click at [260, 405] on p "TESORERIA" at bounding box center [260, 405] width 55 height 16
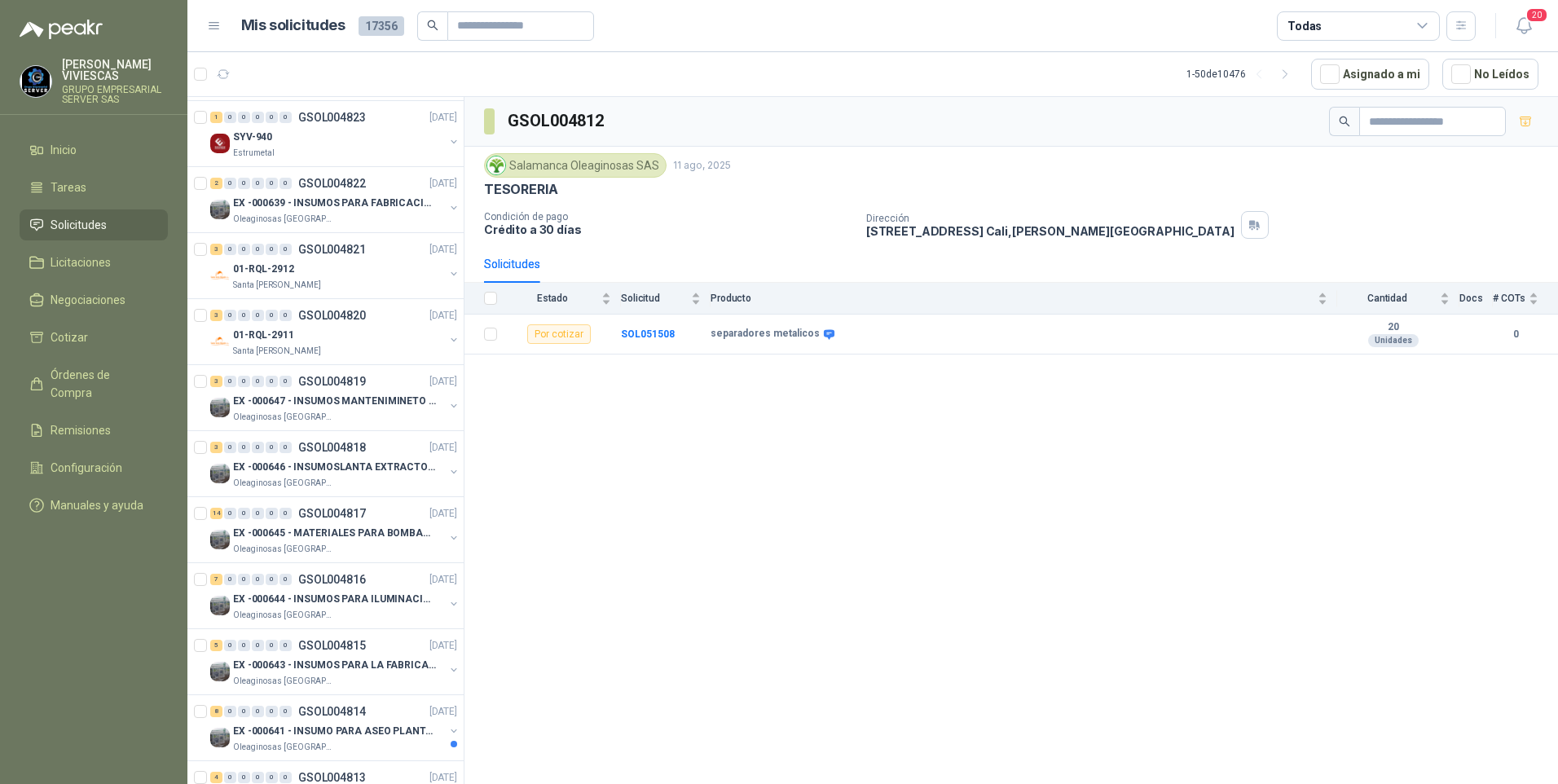
scroll to position [652, 0]
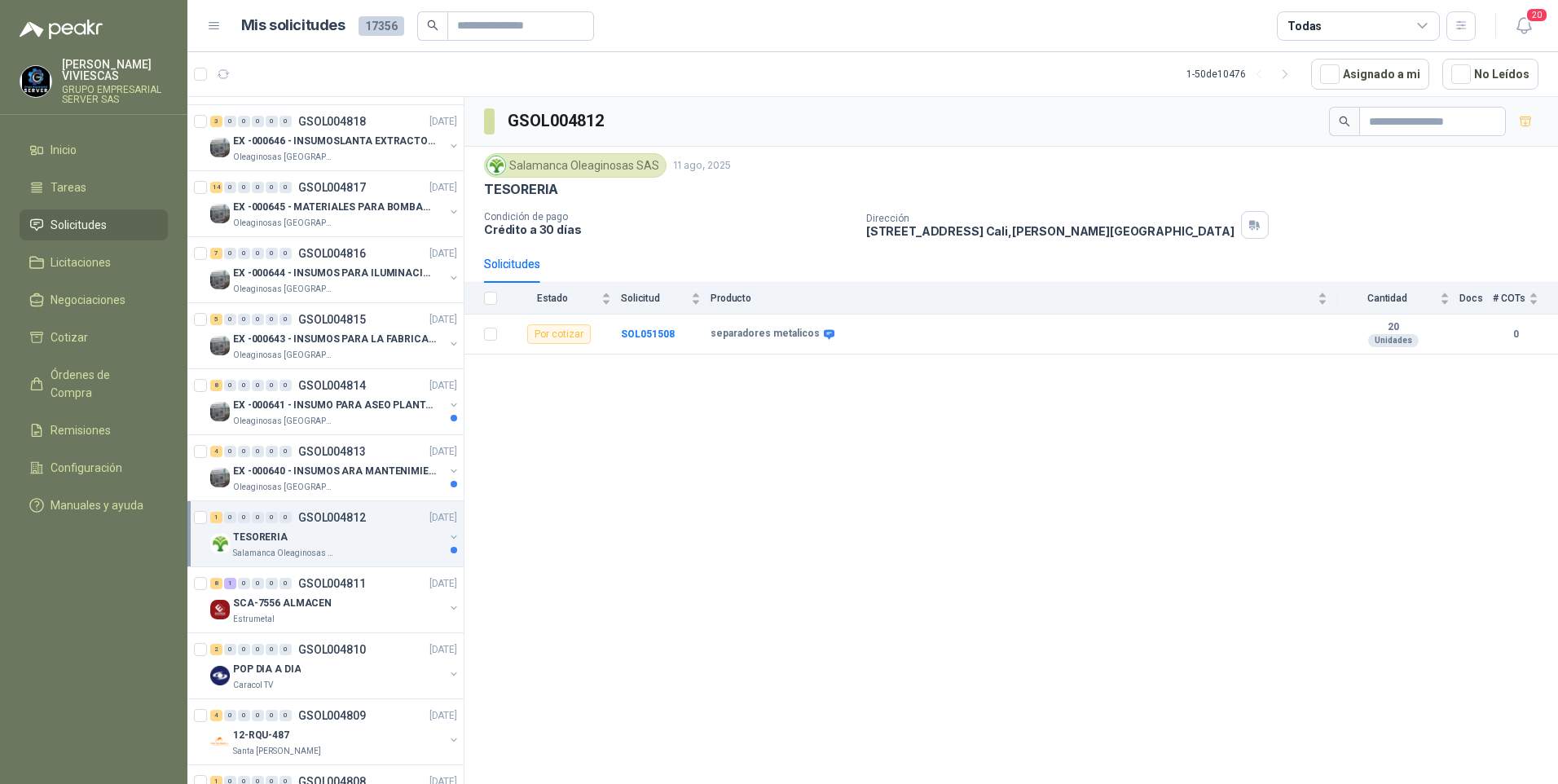
click at [761, 680] on div "GSOL004812 Salamanca Oleaginosas SAS 11 ago, 2025 TESORERIA Condición de pago C…" at bounding box center [1011, 443] width 1093 height 692
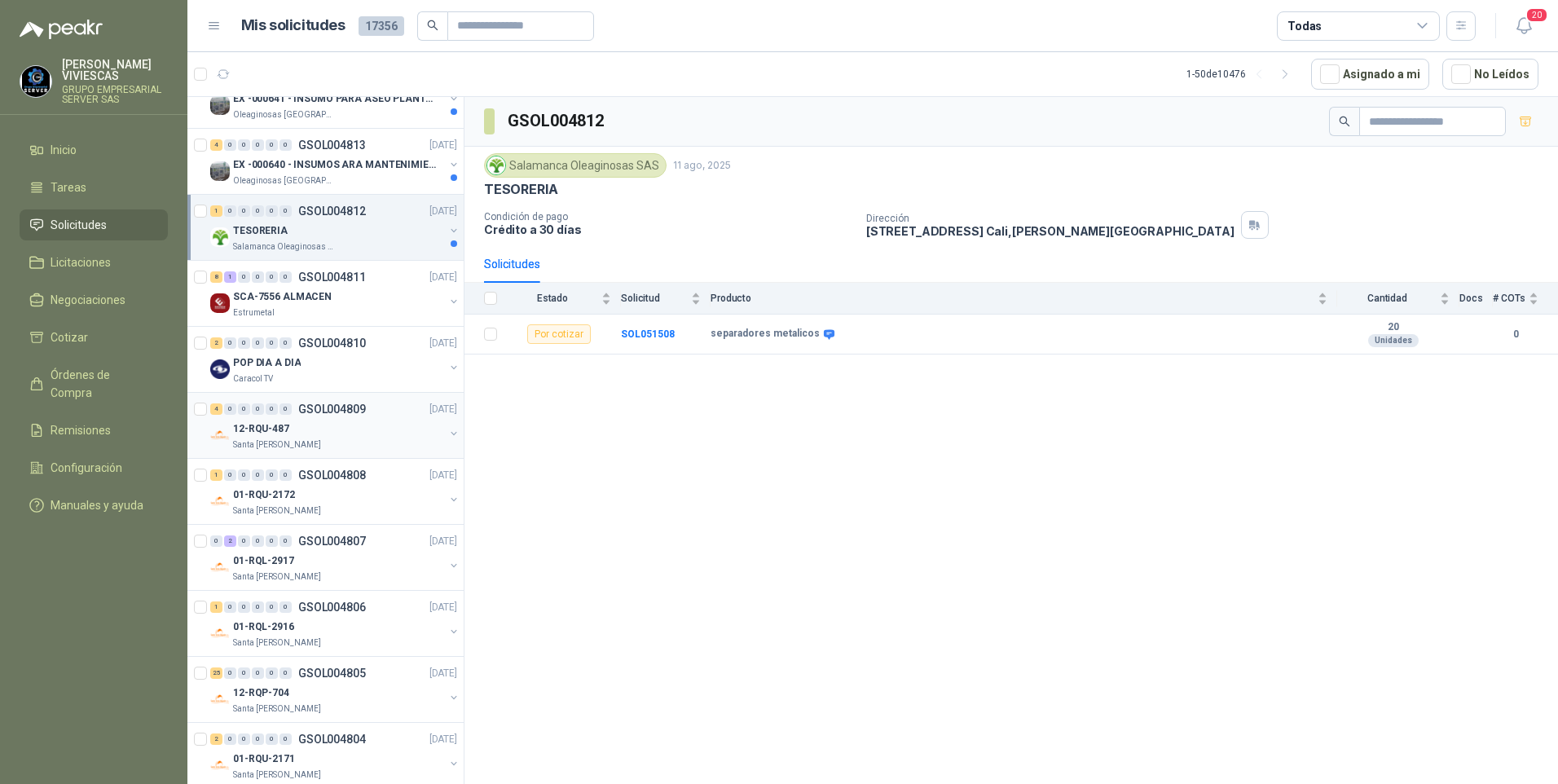
scroll to position [977, 0]
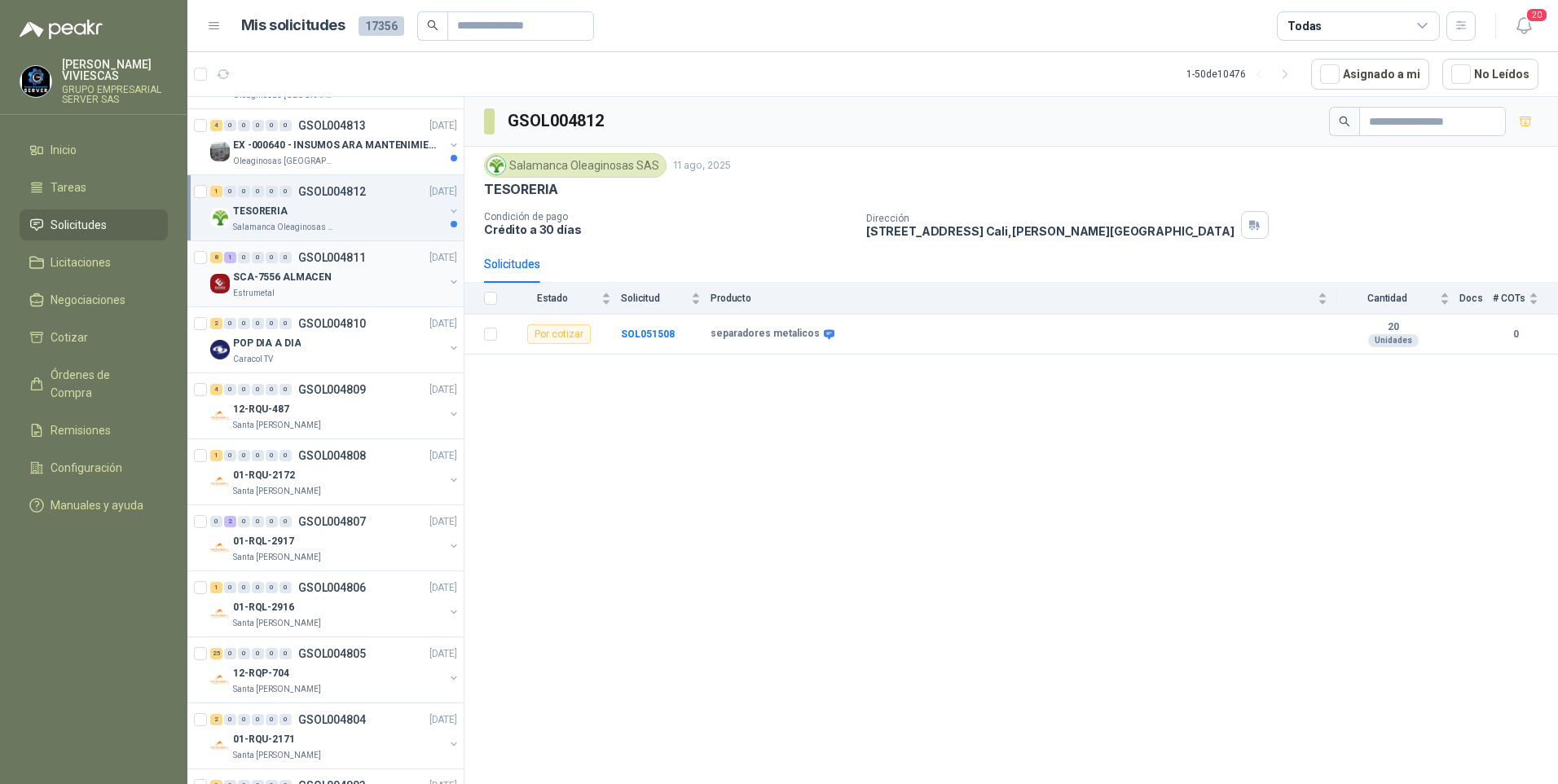
click at [269, 278] on p "SCA-7556 ALMACEN" at bounding box center [282, 277] width 99 height 16
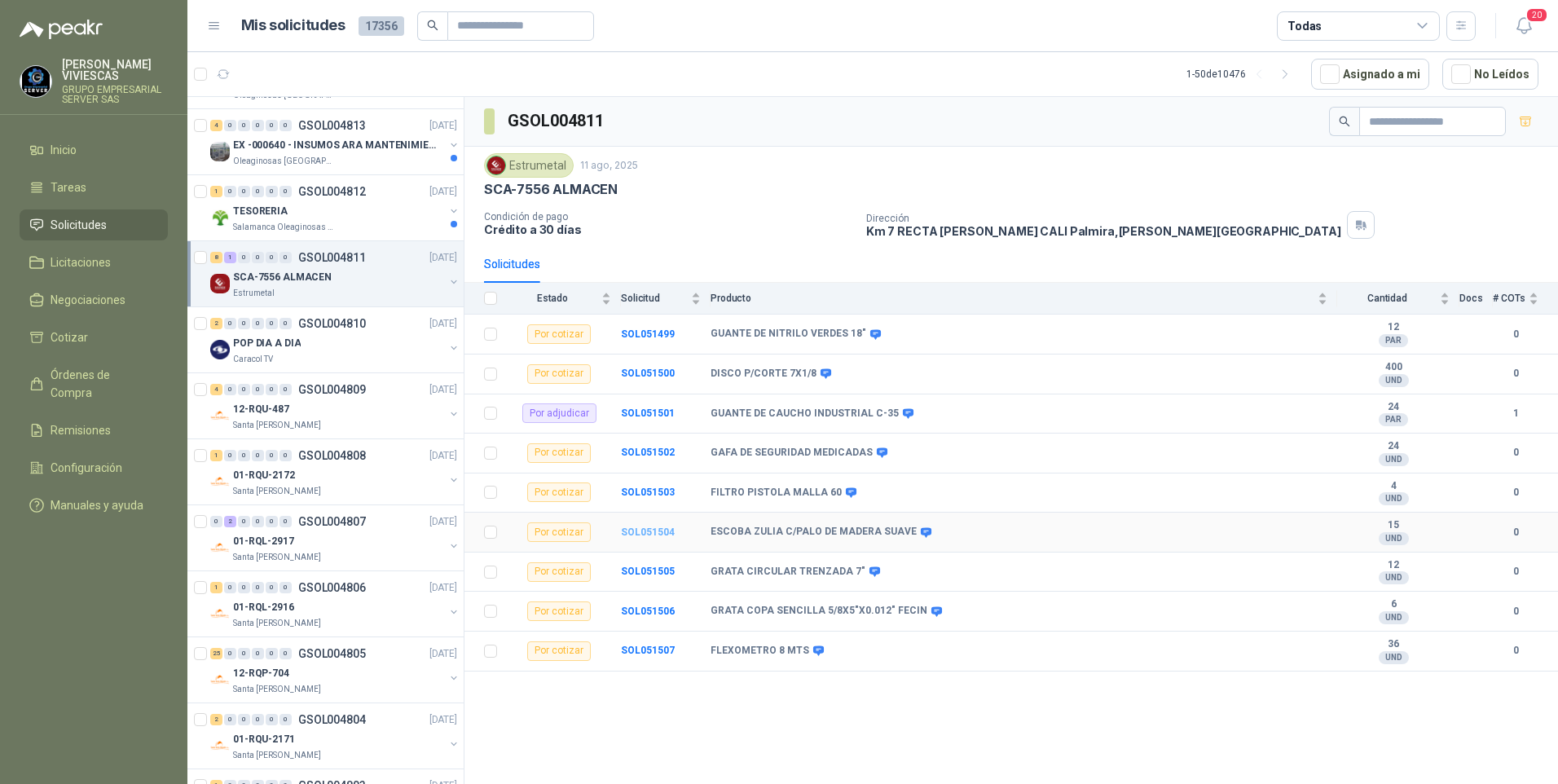
click at [644, 530] on b "SOL051504" at bounding box center [647, 532] width 54 height 11
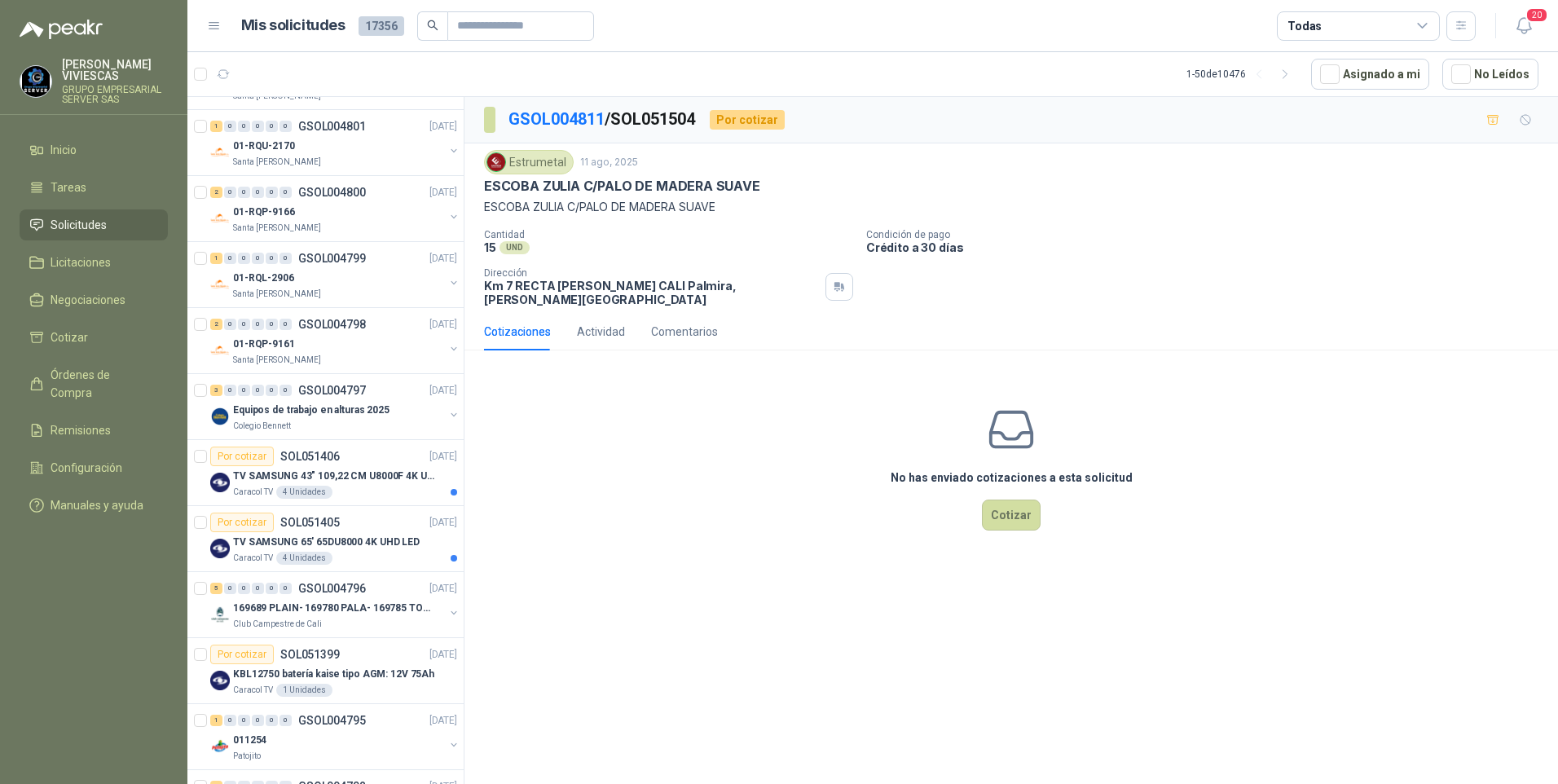
scroll to position [2770, 0]
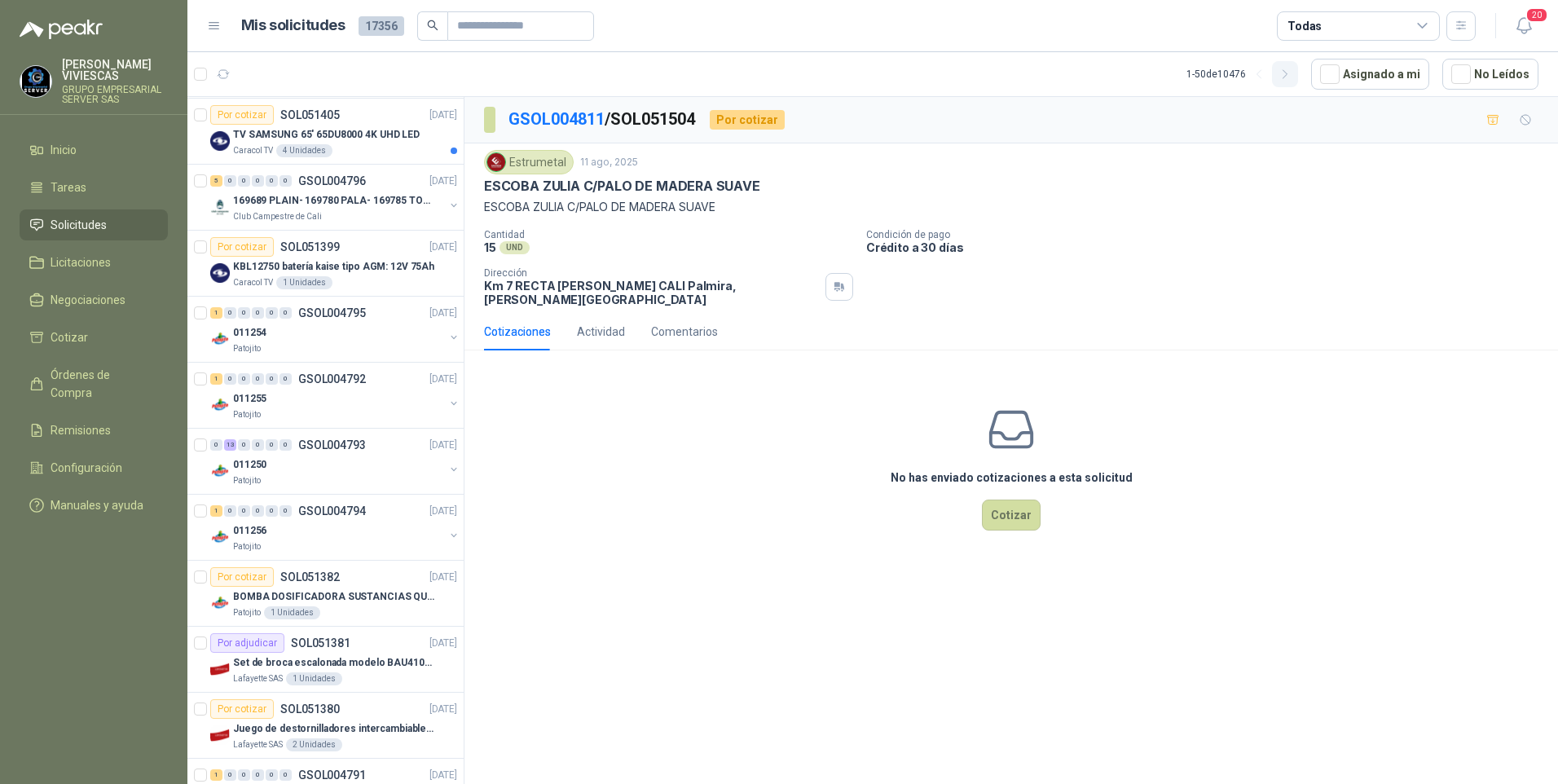
click at [1292, 80] on icon "button" at bounding box center [1285, 74] width 14 height 14
click at [1272, 72] on button "button" at bounding box center [1259, 74] width 26 height 26
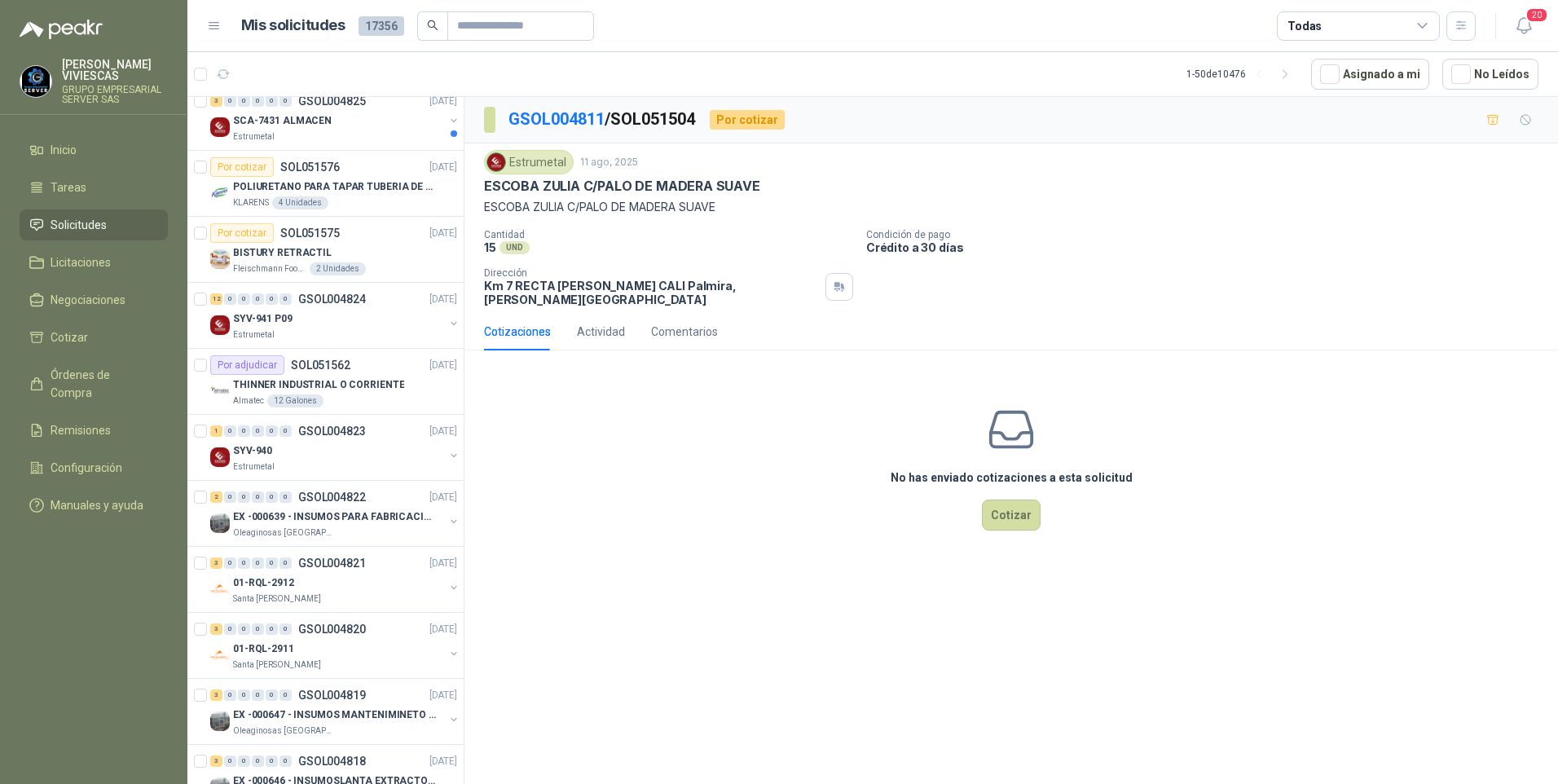
scroll to position [0, 0]
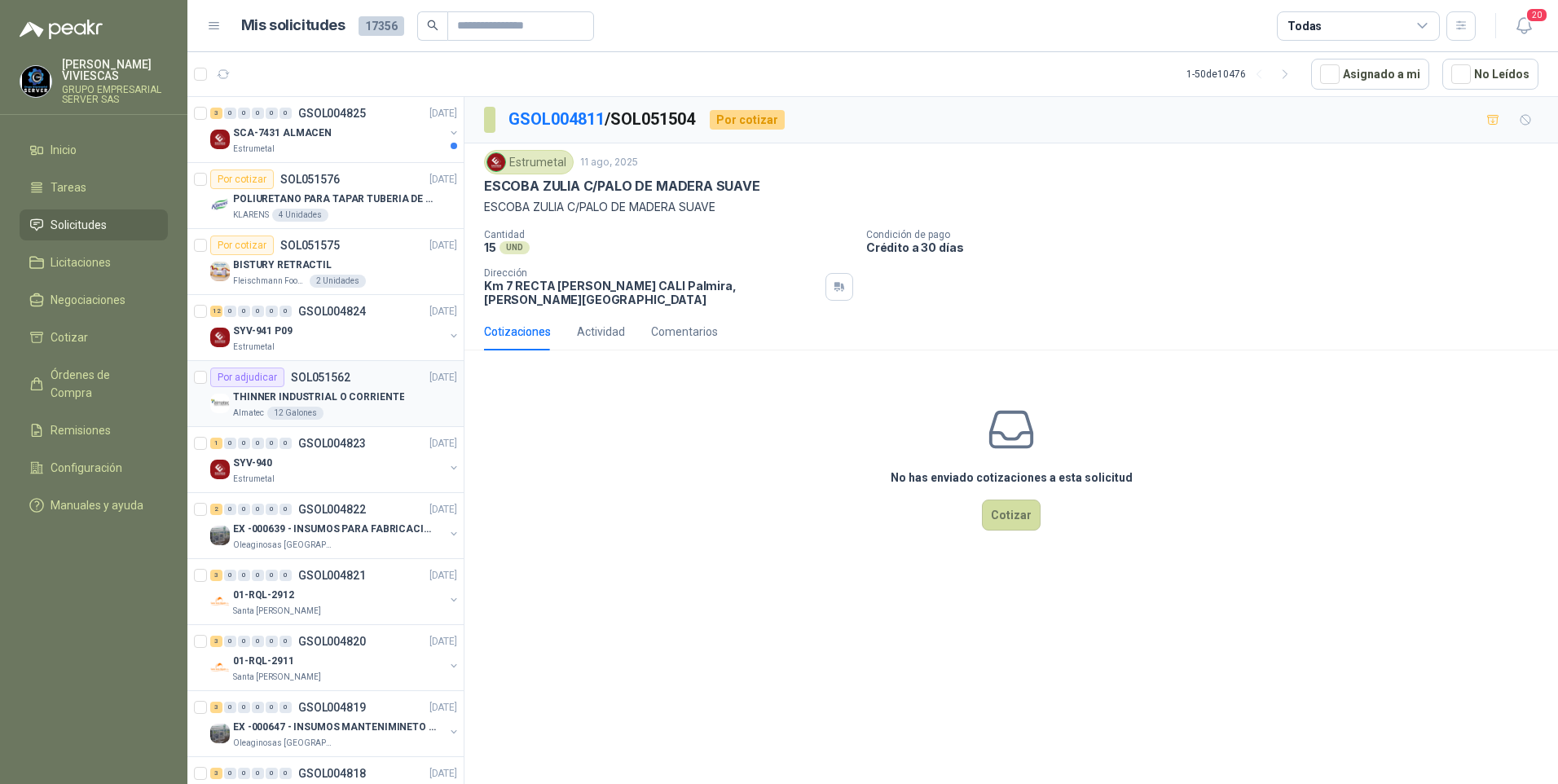
click at [305, 392] on p "THINNER INDUSTRIAL O CORRIENTE" at bounding box center [318, 397] width 171 height 16
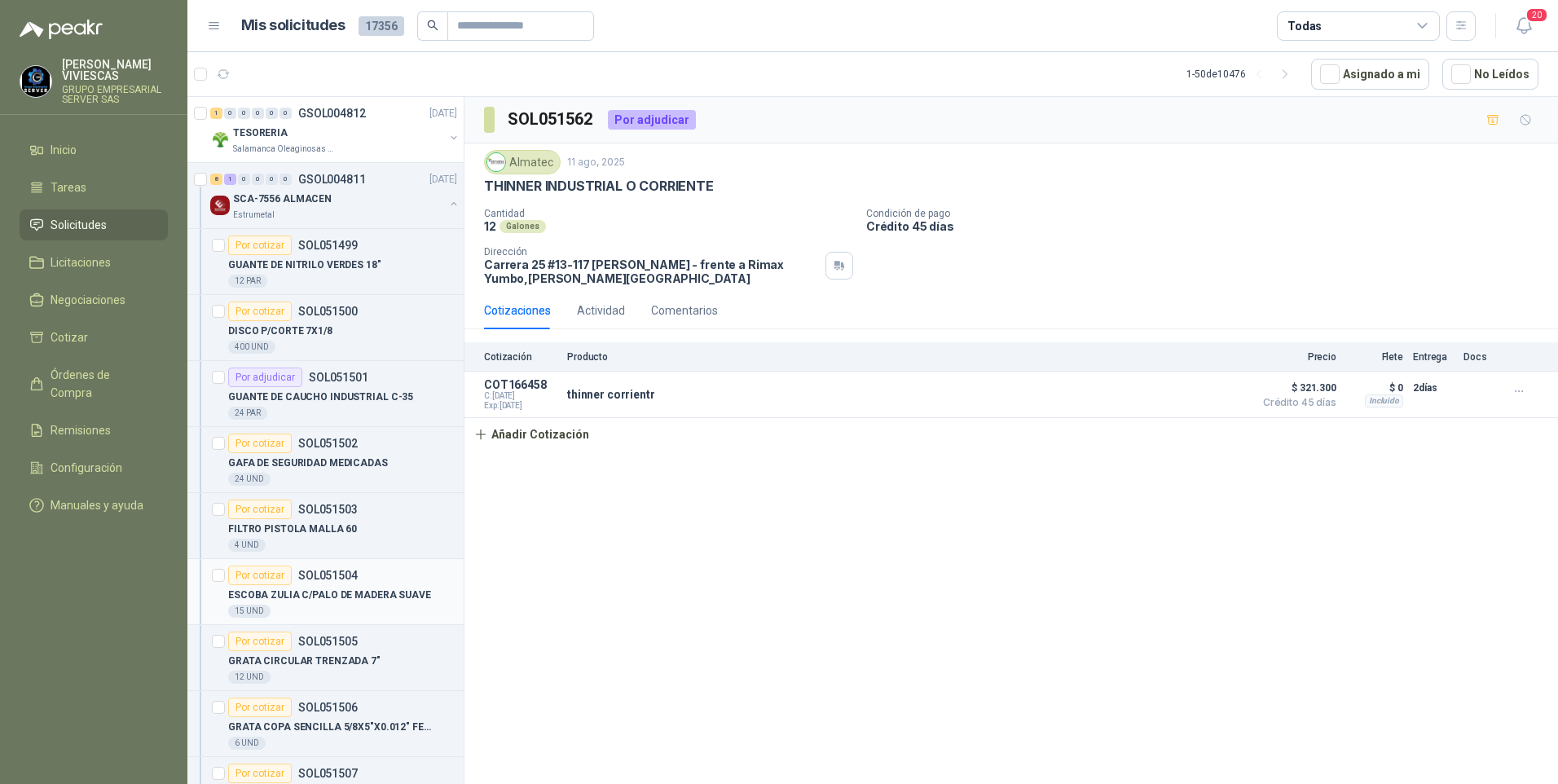
scroll to position [977, 0]
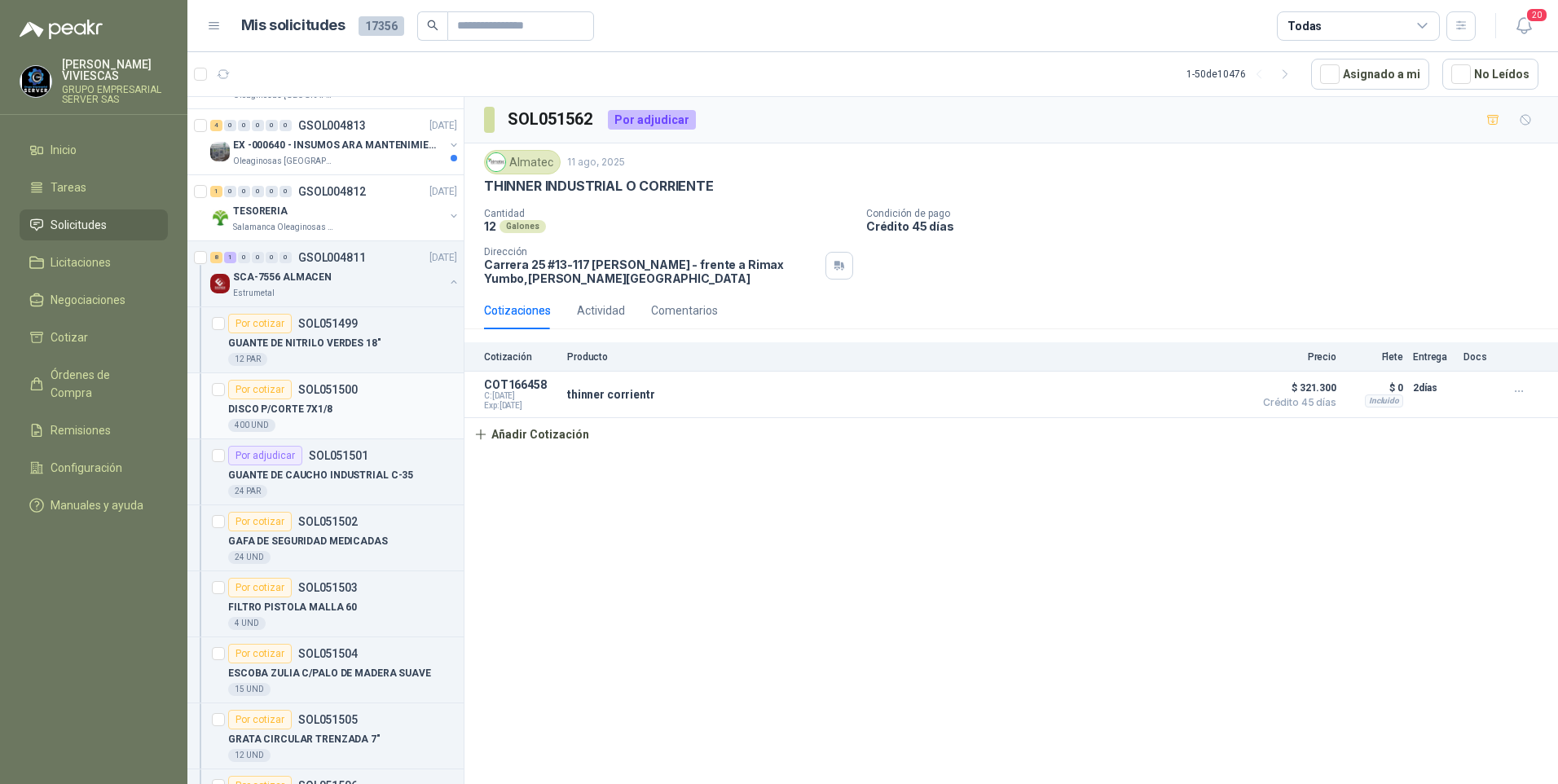
click at [311, 411] on p "DISCO P/CORTE 7X1/8" at bounding box center [281, 409] width 105 height 16
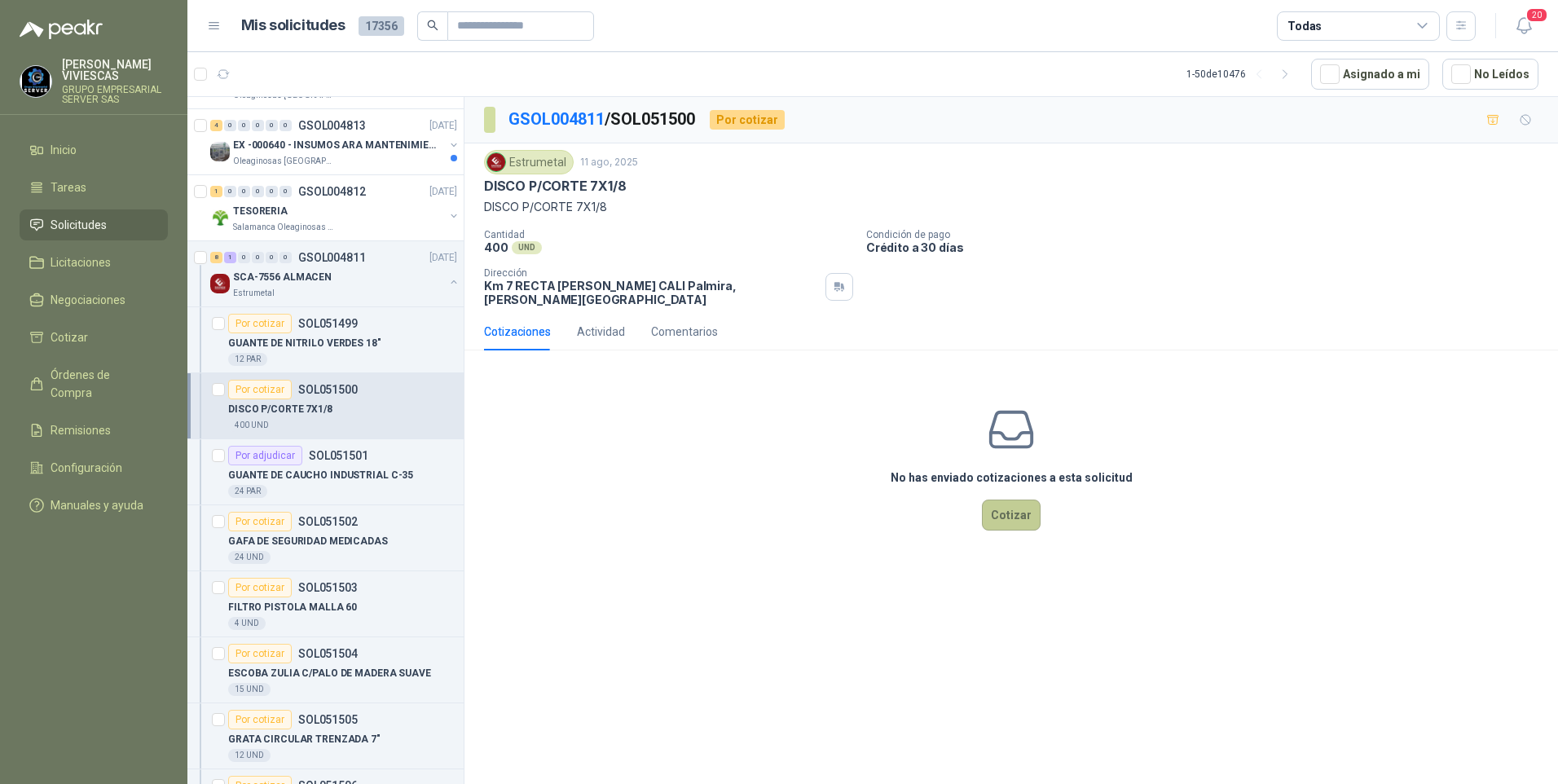
click at [1010, 506] on button "Cotizar" at bounding box center [1011, 515] width 59 height 31
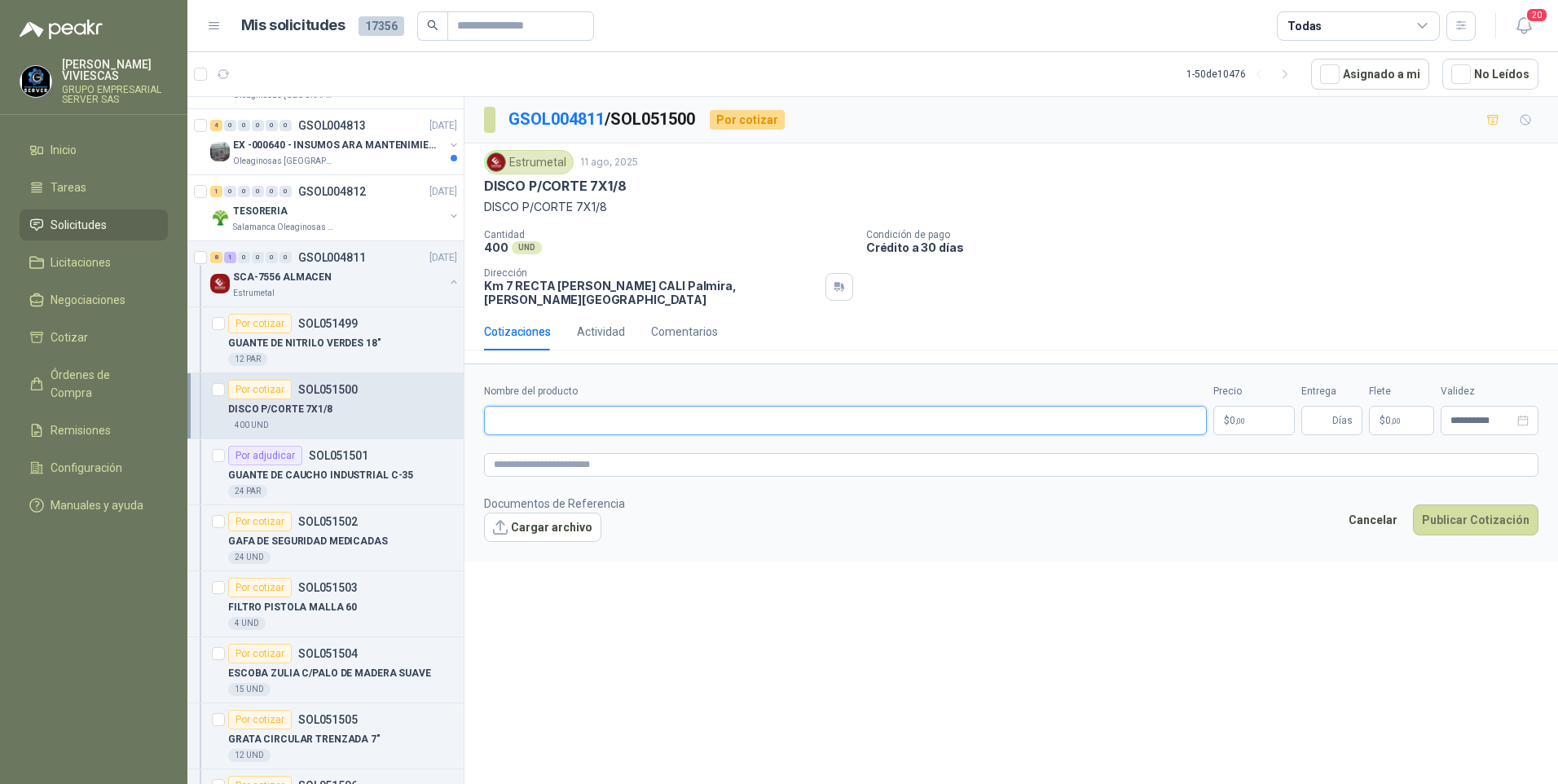
click at [531, 405] on input "Nombre del producto" at bounding box center [845, 420] width 723 height 29
drag, startPoint x: 481, startPoint y: 183, endPoint x: 624, endPoint y: 181, distance: 143.0
click at [624, 181] on div "Estrumetal 11 ago, 2025 DISCO P/CORTE 7X1/8 DISCO P/CORTE 7X1/8 Cantidad 400 UN…" at bounding box center [1011, 227] width 1093 height 170
drag, startPoint x: 624, startPoint y: 181, endPoint x: 590, endPoint y: 182, distance: 34.0
copy p "DISCO P/CORTE 7X1/8"
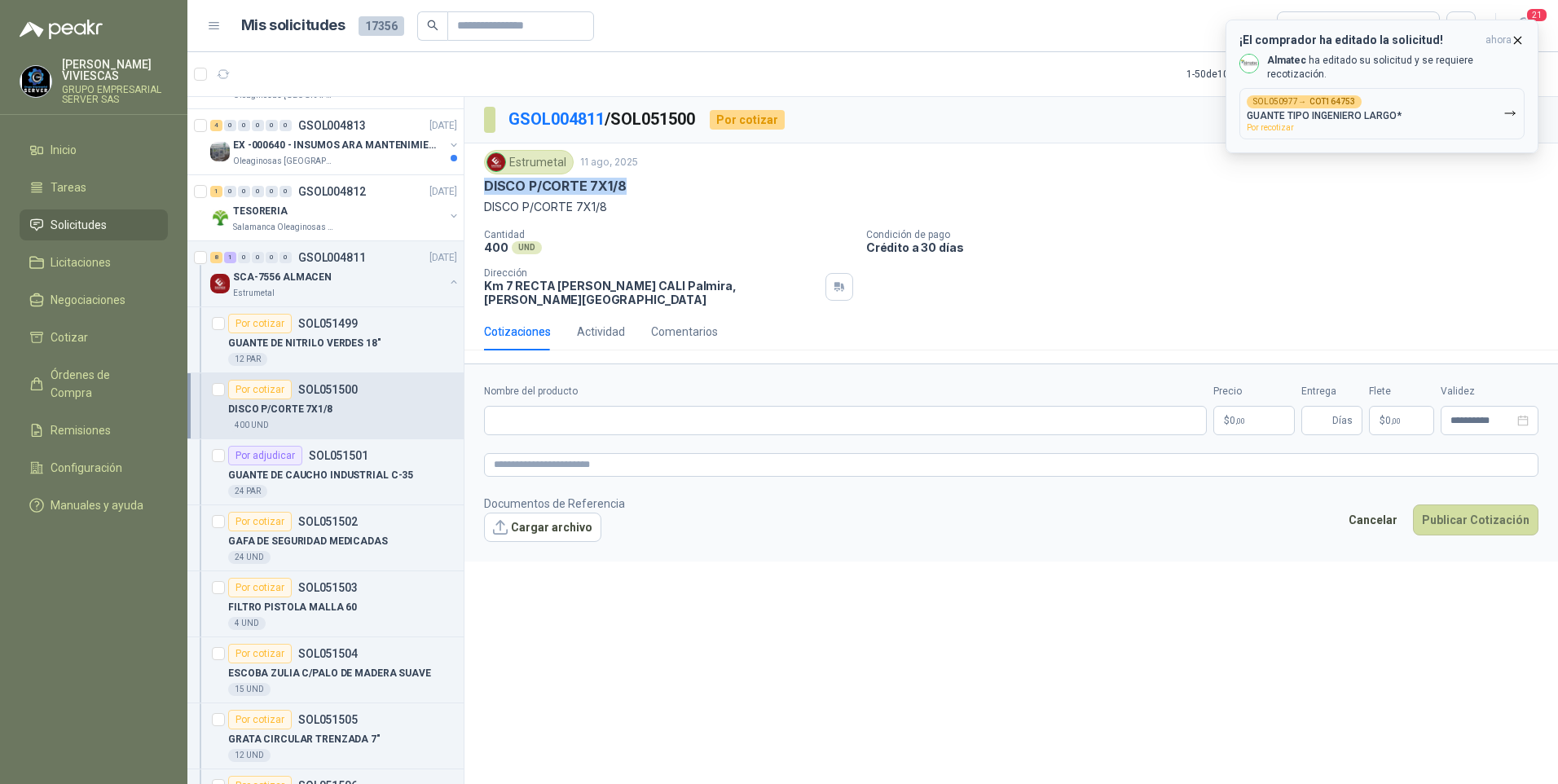
click at [1309, 110] on p "GUANTE TIPO INGENIERO LARGO*" at bounding box center [1323, 116] width 155 height 11
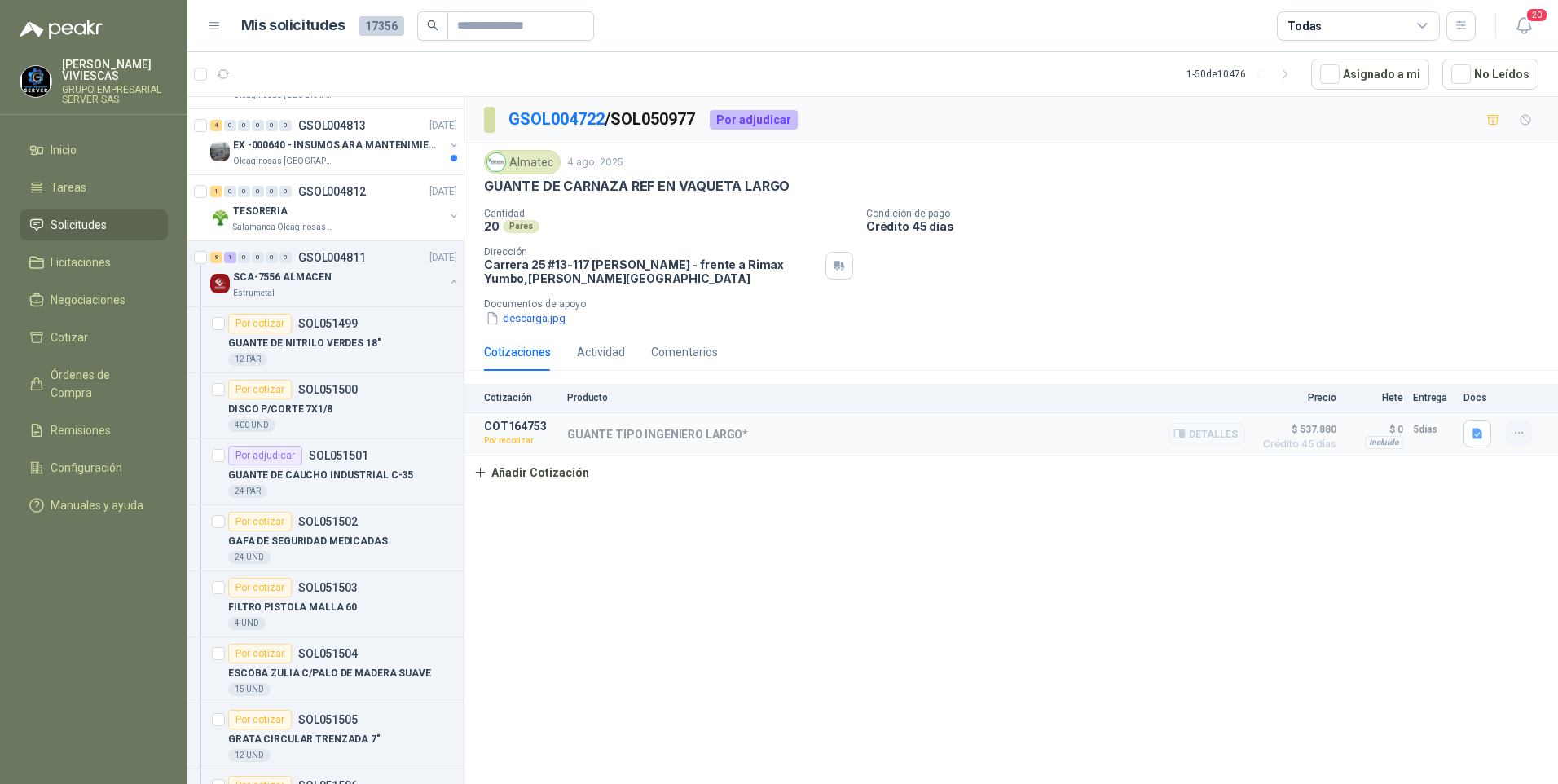
click at [1513, 433] on icon "button" at bounding box center [1519, 433] width 14 height 14
click at [1451, 335] on button "Editar" at bounding box center [1486, 338] width 130 height 26
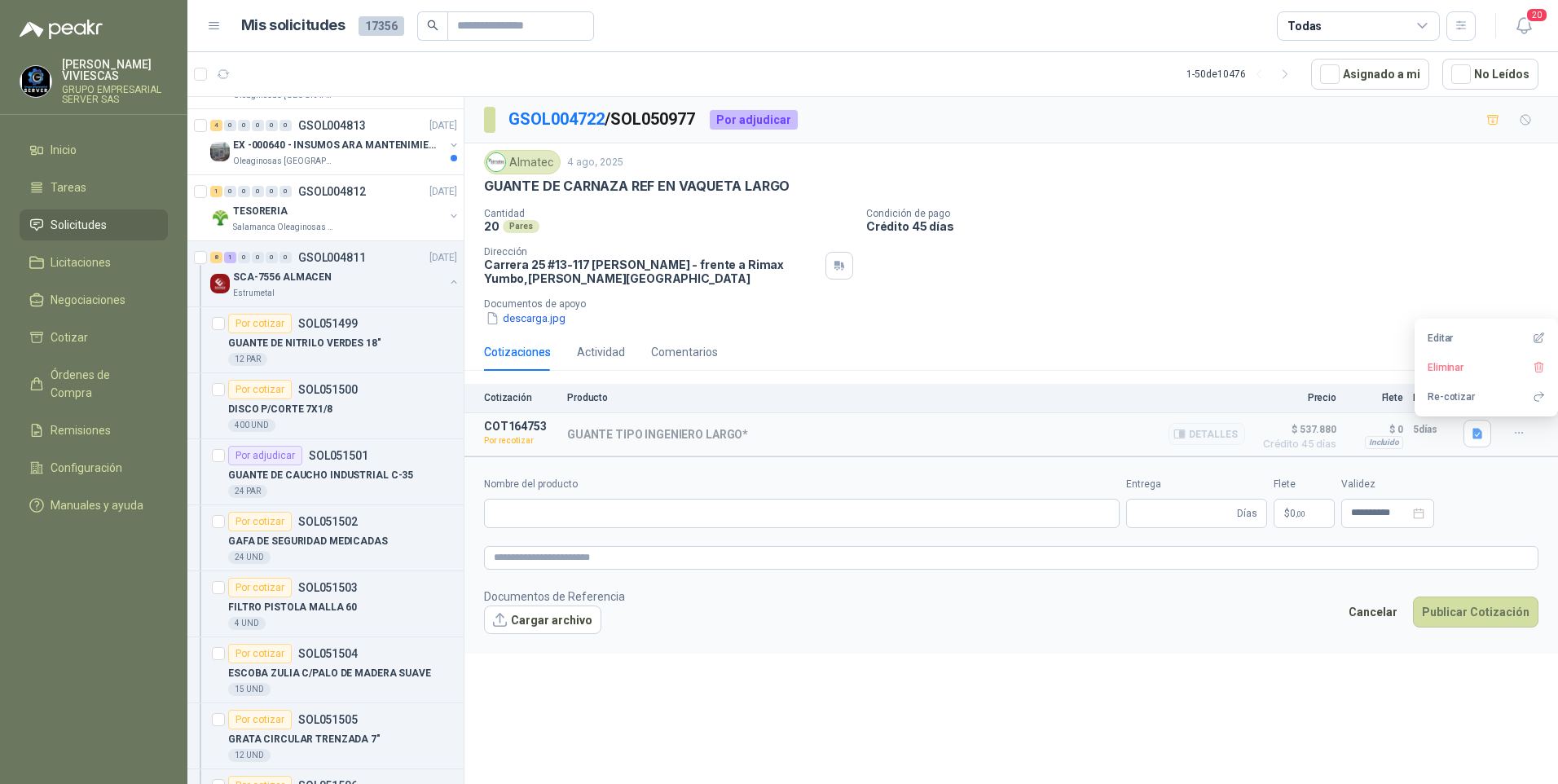
type input "**********"
type input "*"
type input "**********"
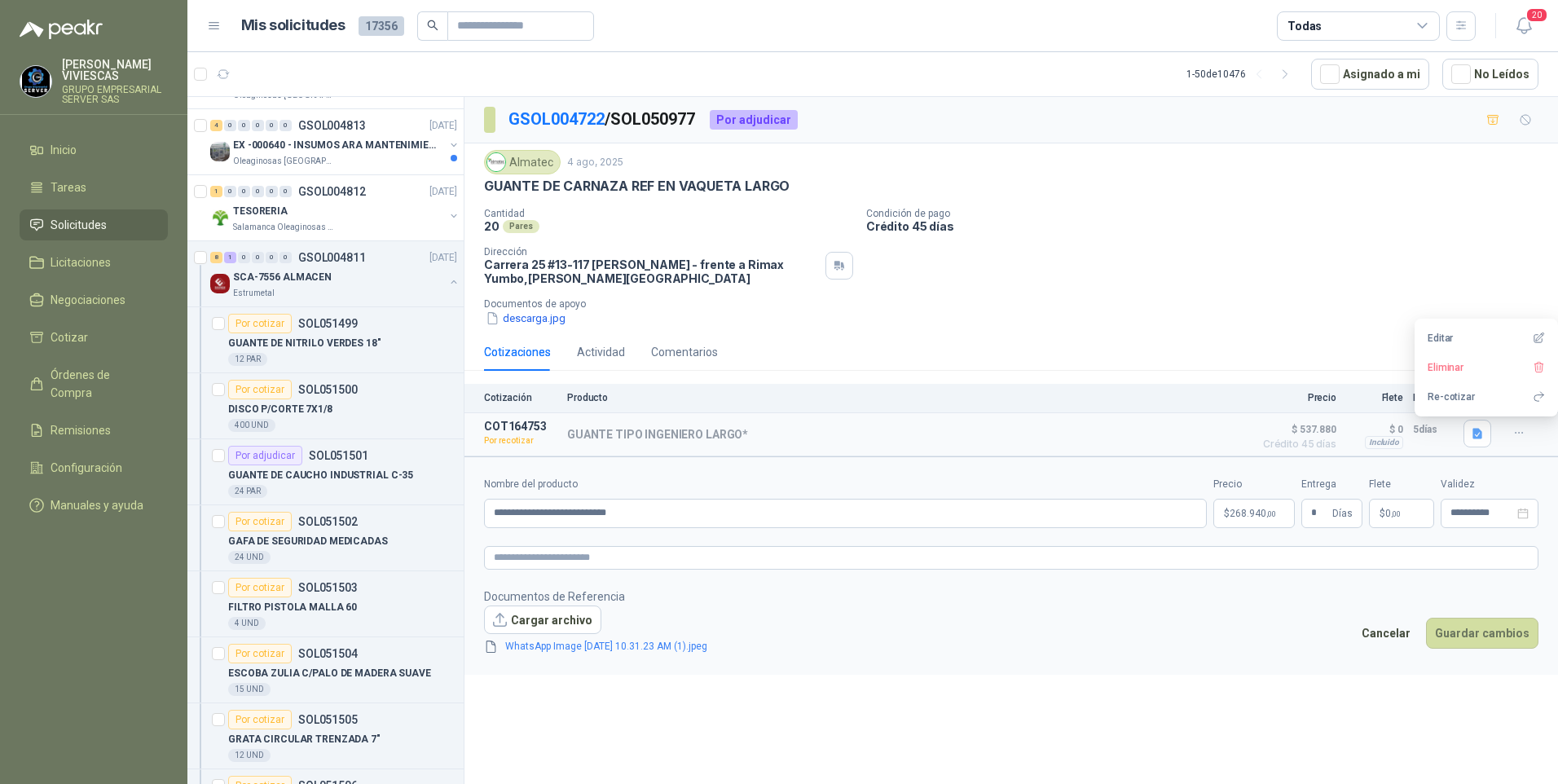
click at [1249, 515] on span "268.940 ,00" at bounding box center [1253, 513] width 47 height 10
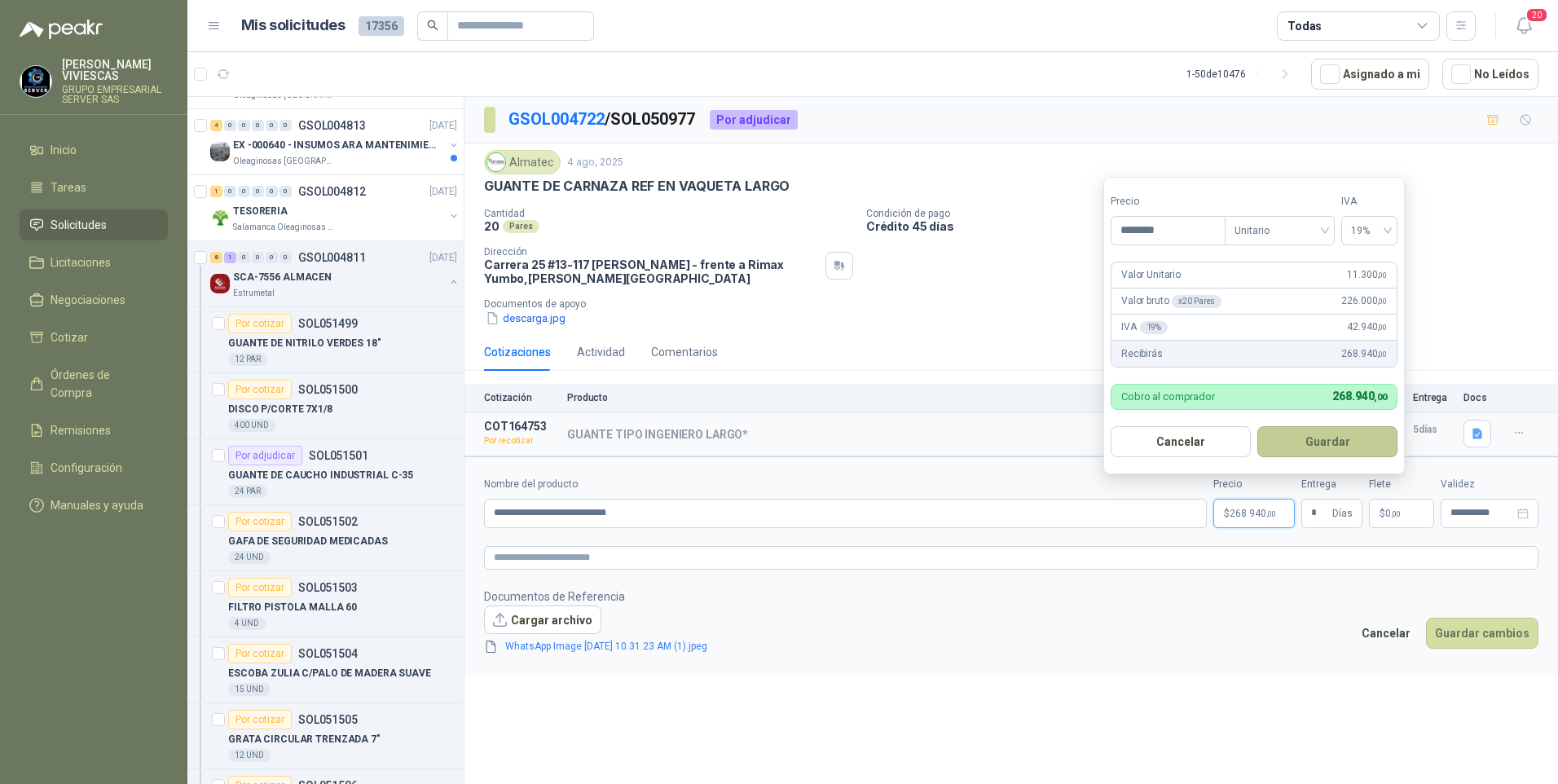
click at [1313, 435] on button "Guardar" at bounding box center [1327, 442] width 140 height 31
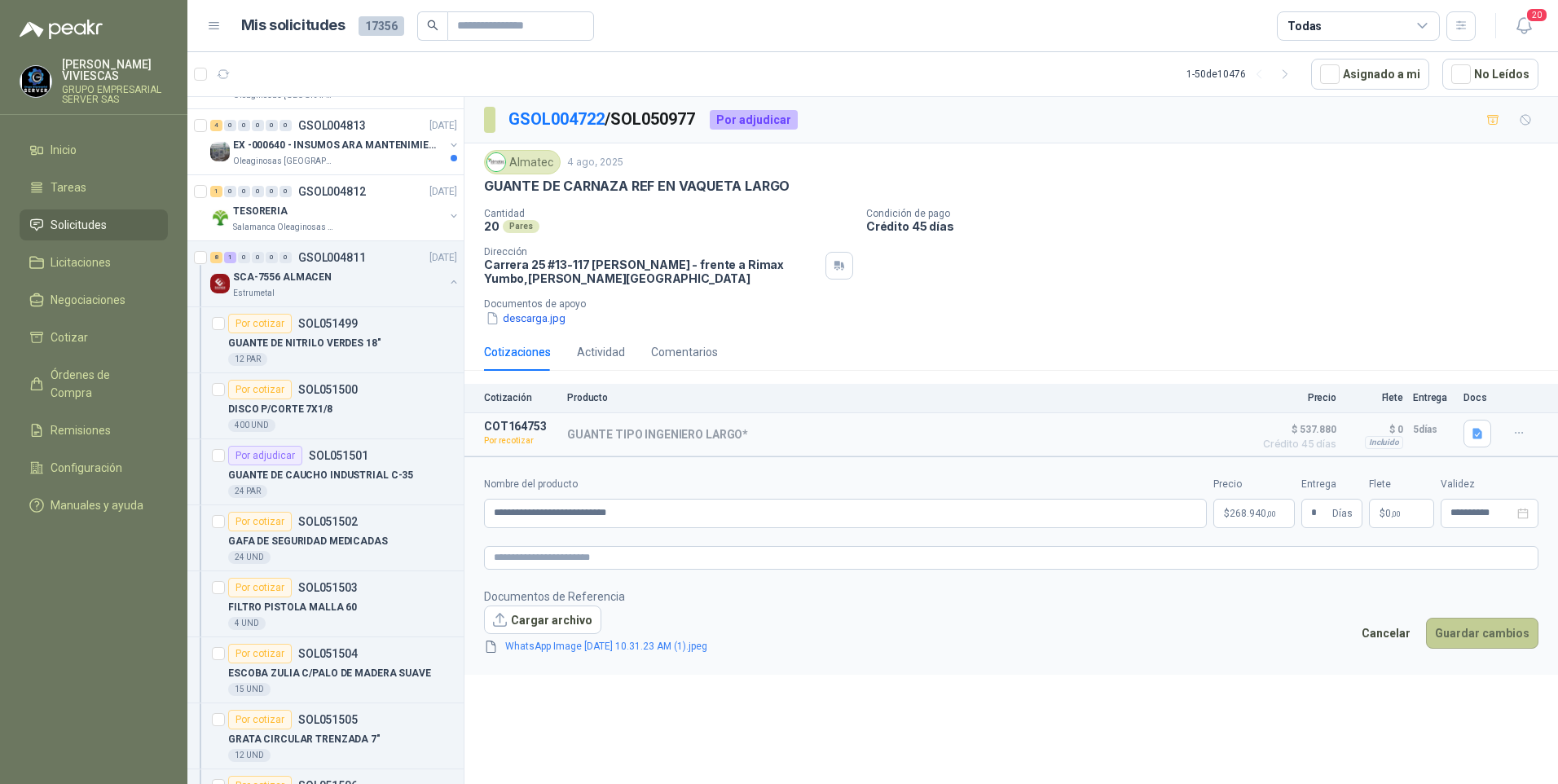
click at [1481, 632] on button "Guardar cambios" at bounding box center [1482, 633] width 113 height 31
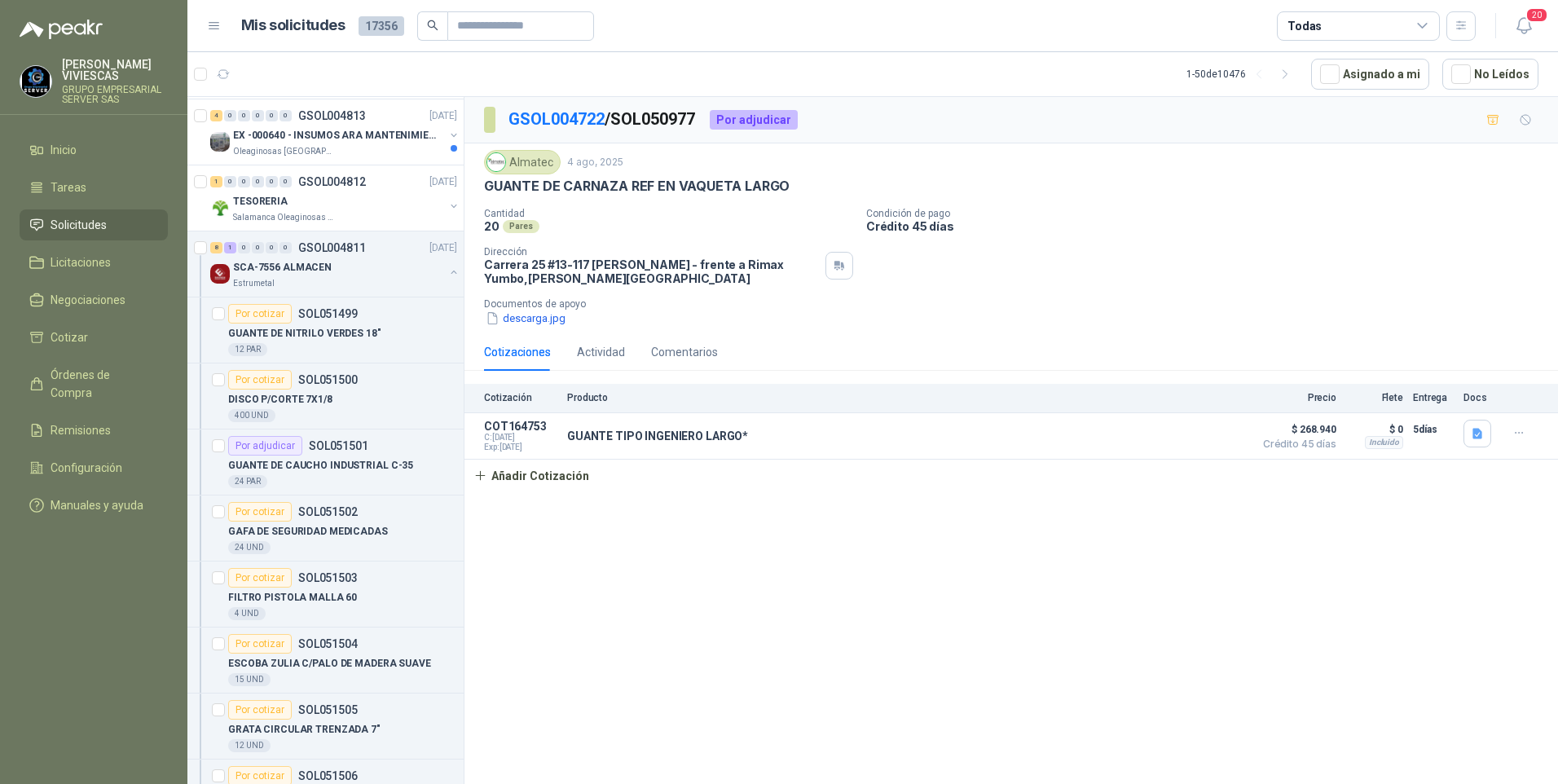
scroll to position [896, 0]
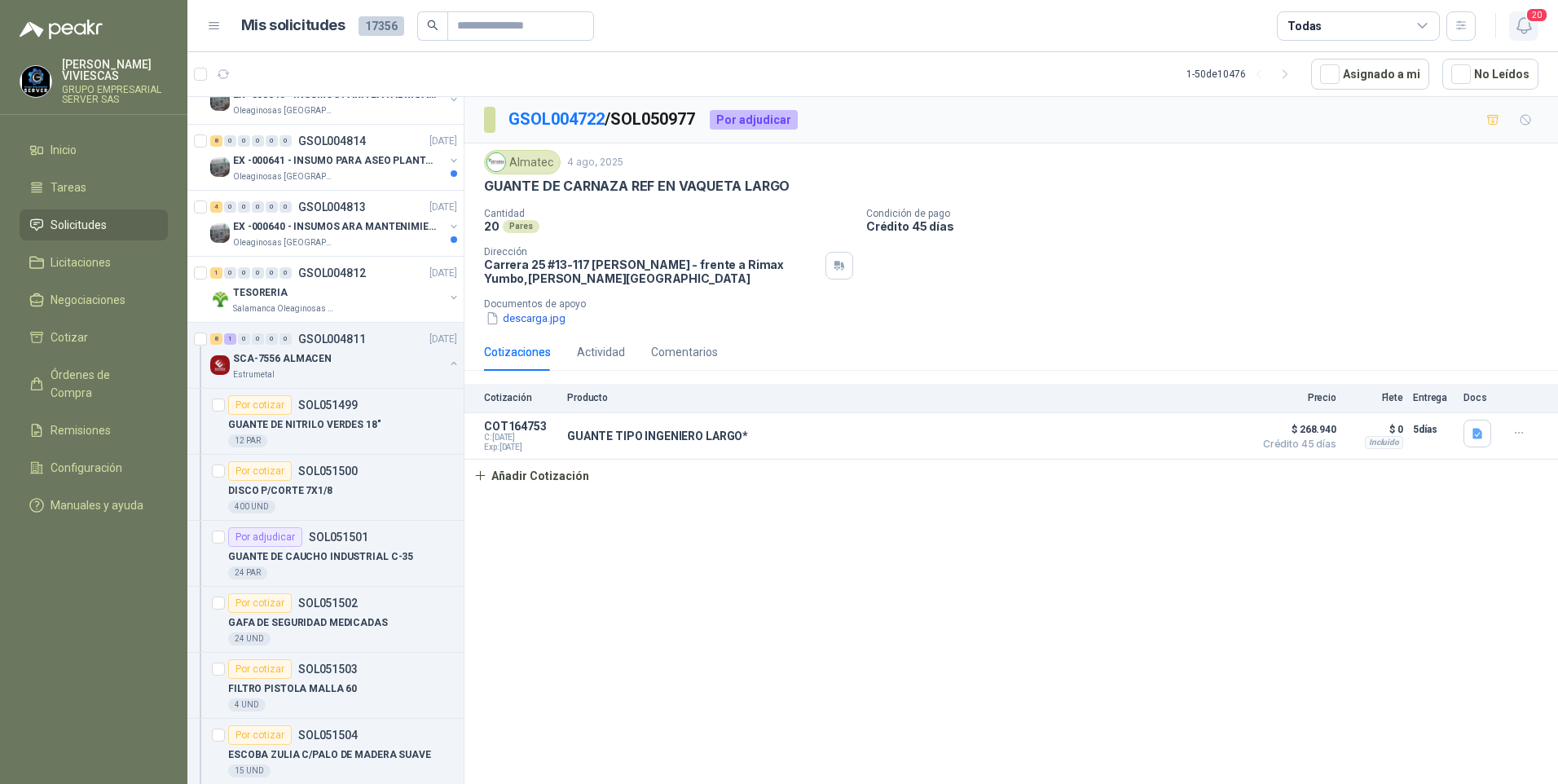
click at [1525, 26] on icon "button" at bounding box center [1524, 26] width 20 height 20
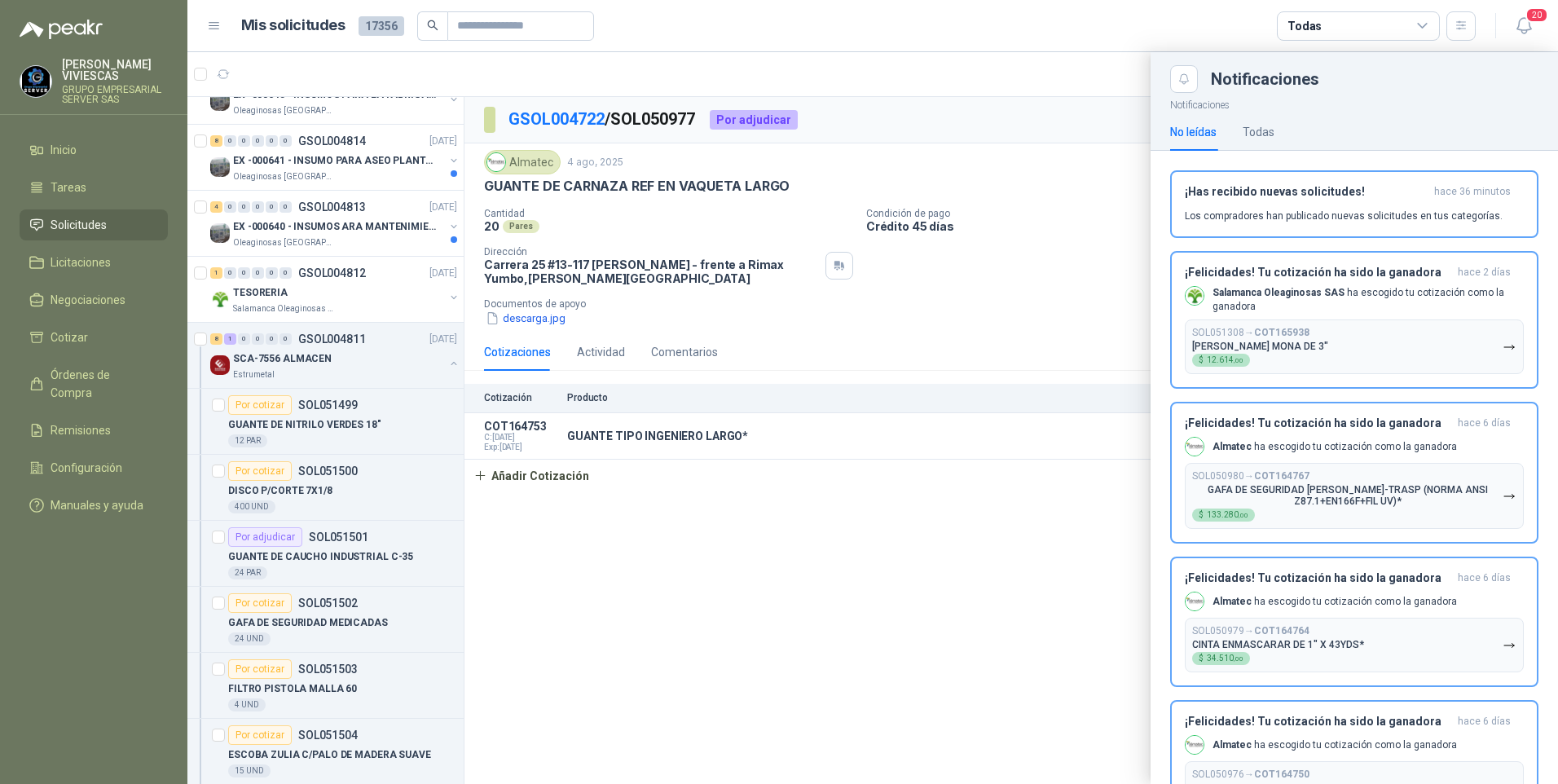
click at [905, 585] on div at bounding box center [872, 418] width 1370 height 732
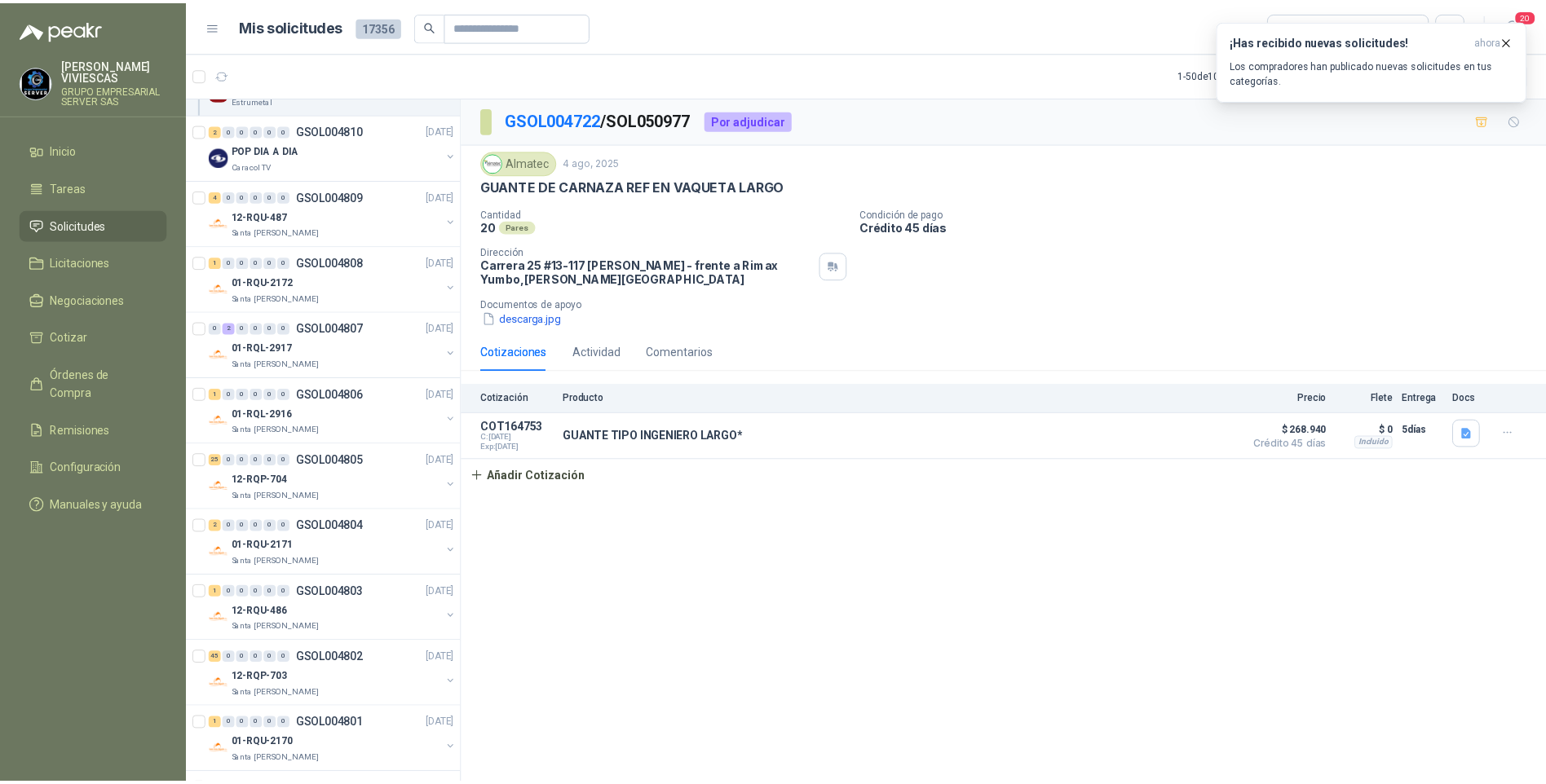
scroll to position [1793, 0]
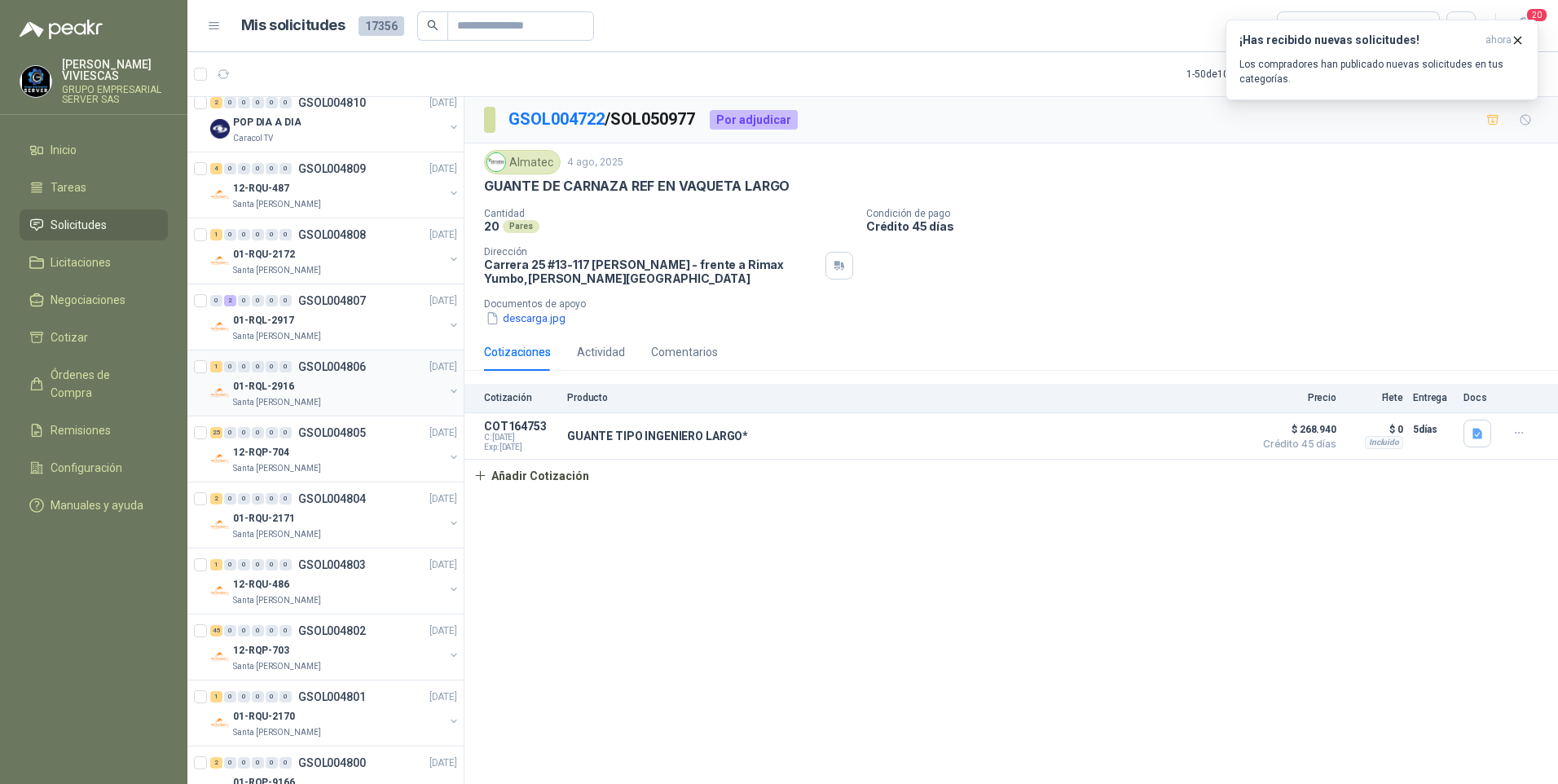
click at [269, 402] on p "Santa [PERSON_NAME]" at bounding box center [277, 403] width 88 height 13
click at [262, 448] on p "12-RQP-704" at bounding box center [260, 452] width 56 height 16
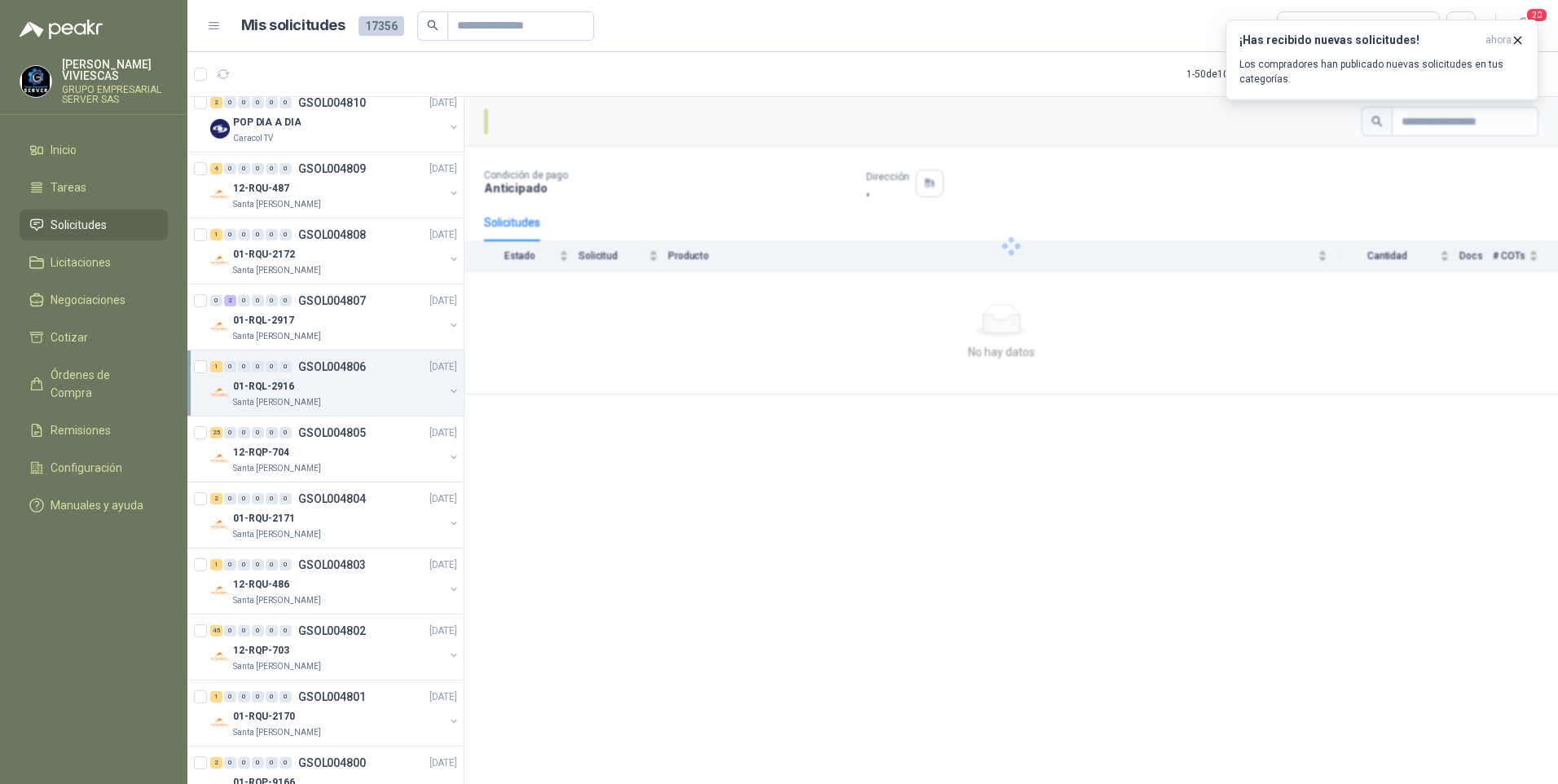
click at [260, 391] on p "01-RQL-2916" at bounding box center [263, 386] width 61 height 16
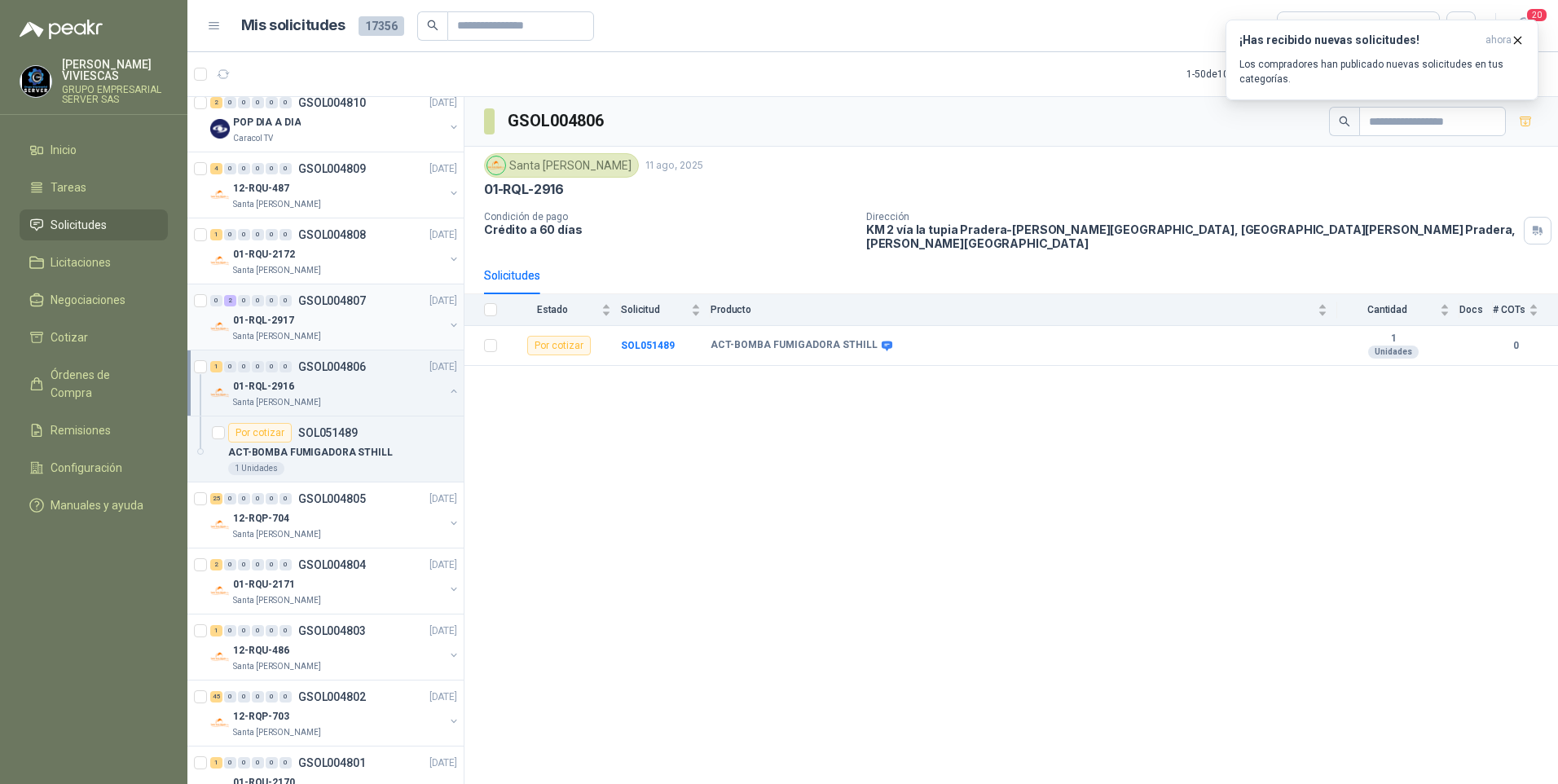
click at [260, 320] on p "01-RQL-2917" at bounding box center [263, 320] width 61 height 16
click at [270, 395] on div "01-RQL-2916" at bounding box center [338, 385] width 211 height 19
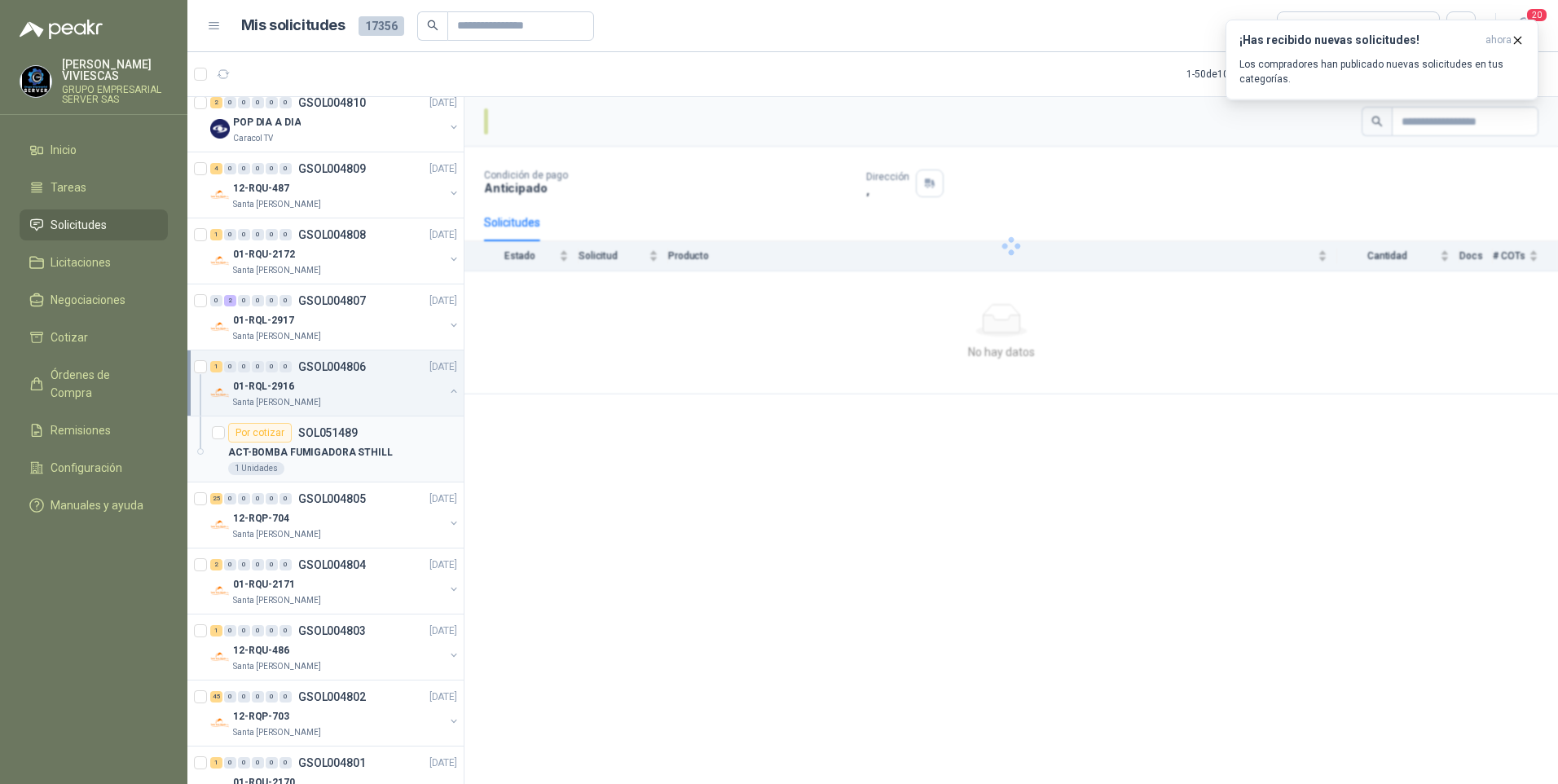
click at [311, 462] on div "1 Unidades" at bounding box center [343, 469] width 229 height 13
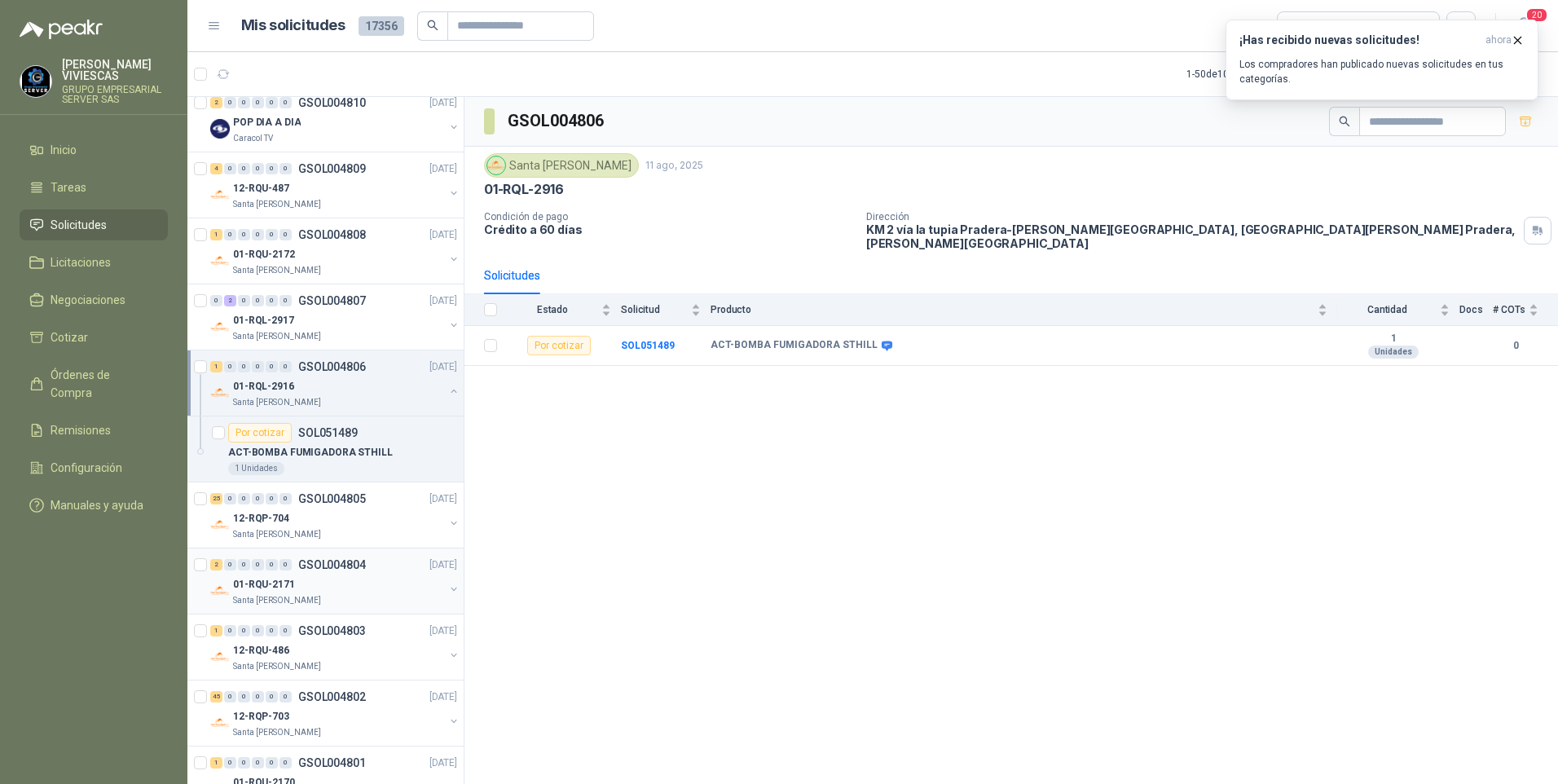
click at [261, 585] on p "01-RQU-2171" at bounding box center [264, 584] width 62 height 16
click at [646, 340] on b "SOL051462" at bounding box center [647, 346] width 54 height 11
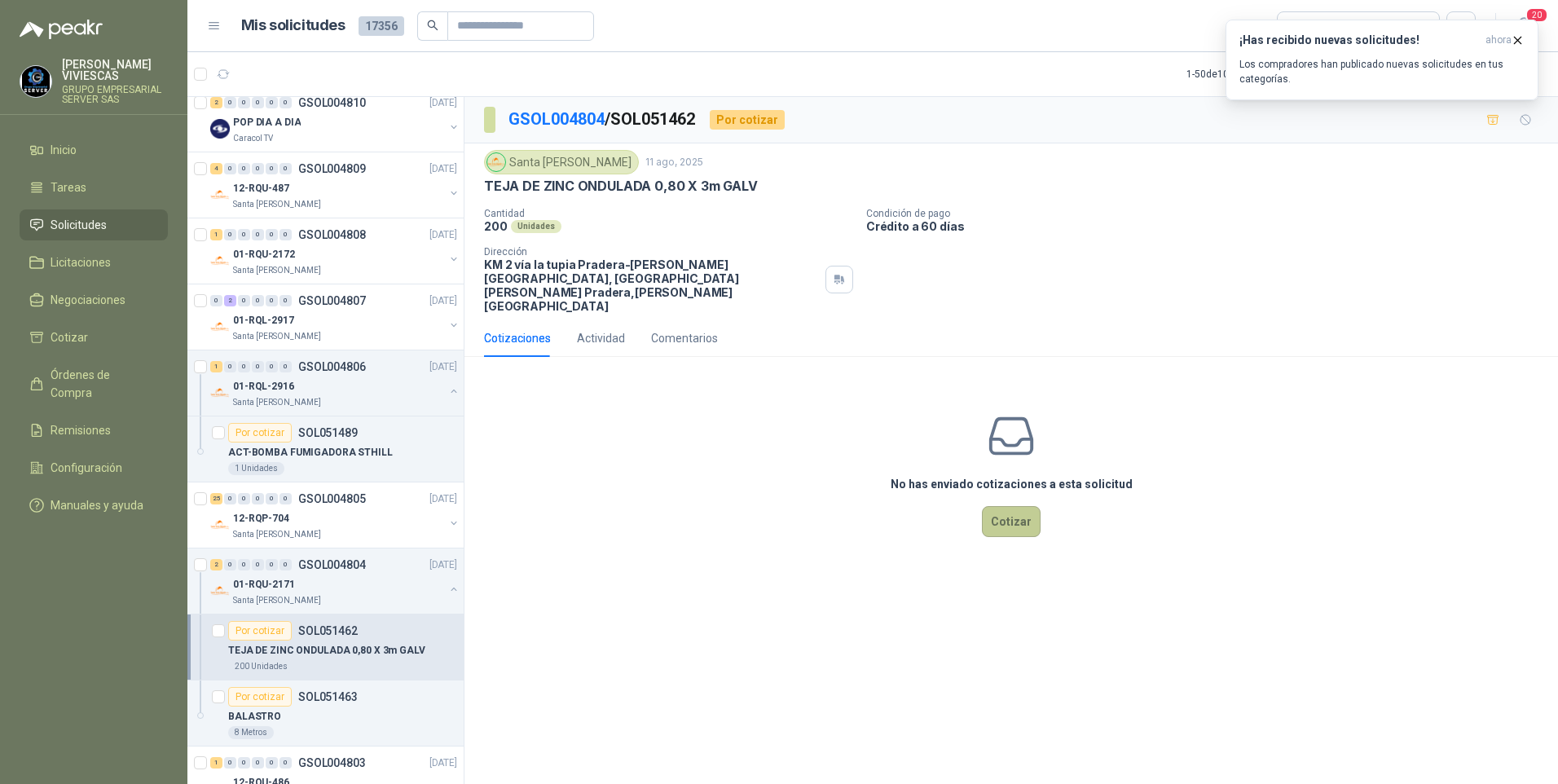
click at [1025, 506] on button "Cotizar" at bounding box center [1011, 522] width 59 height 31
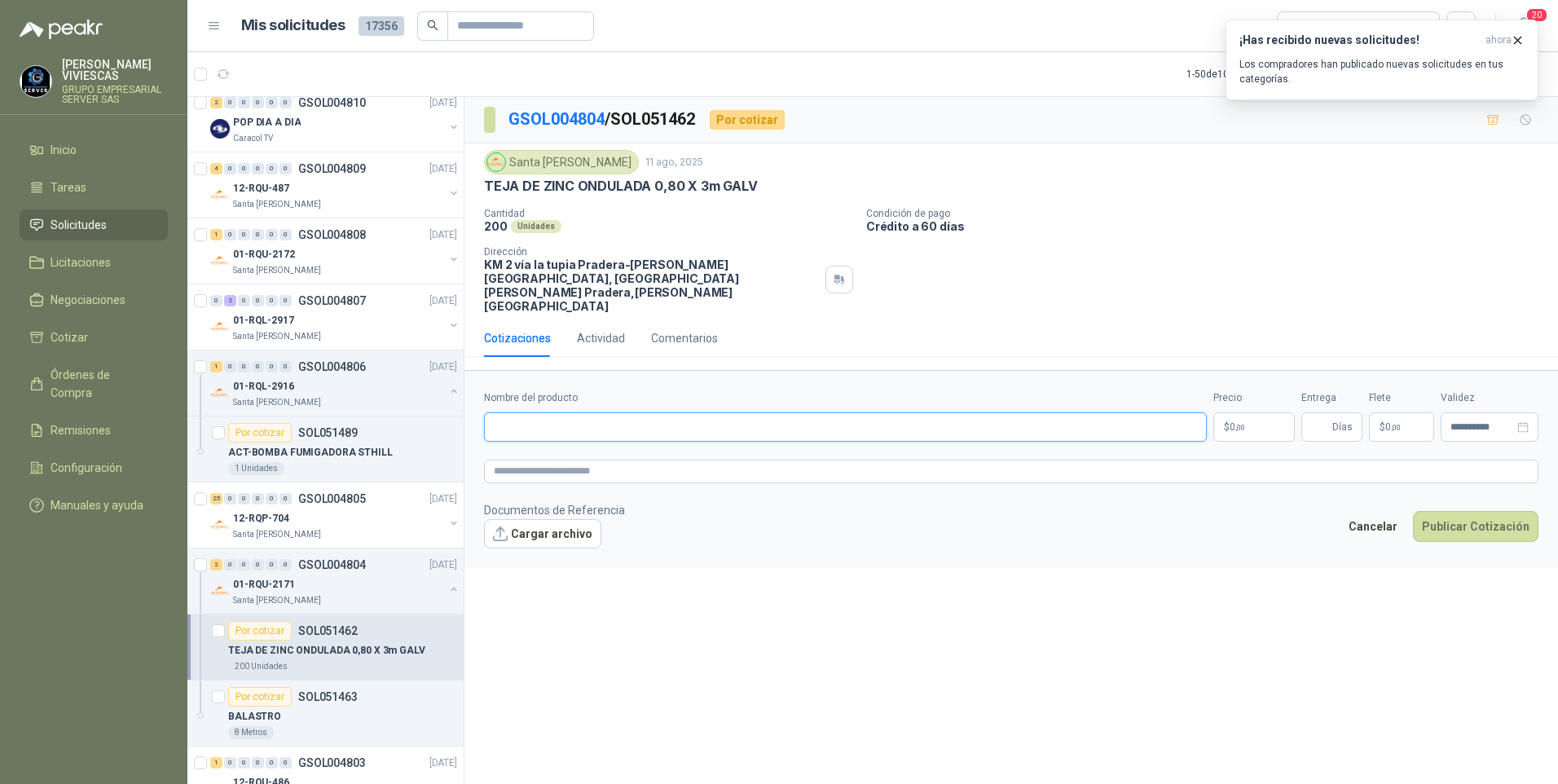
click at [527, 413] on input "Nombre del producto" at bounding box center [845, 427] width 723 height 29
paste input "**********"
type input "**********"
click at [1242, 423] on span ",00" at bounding box center [1240, 427] width 10 height 9
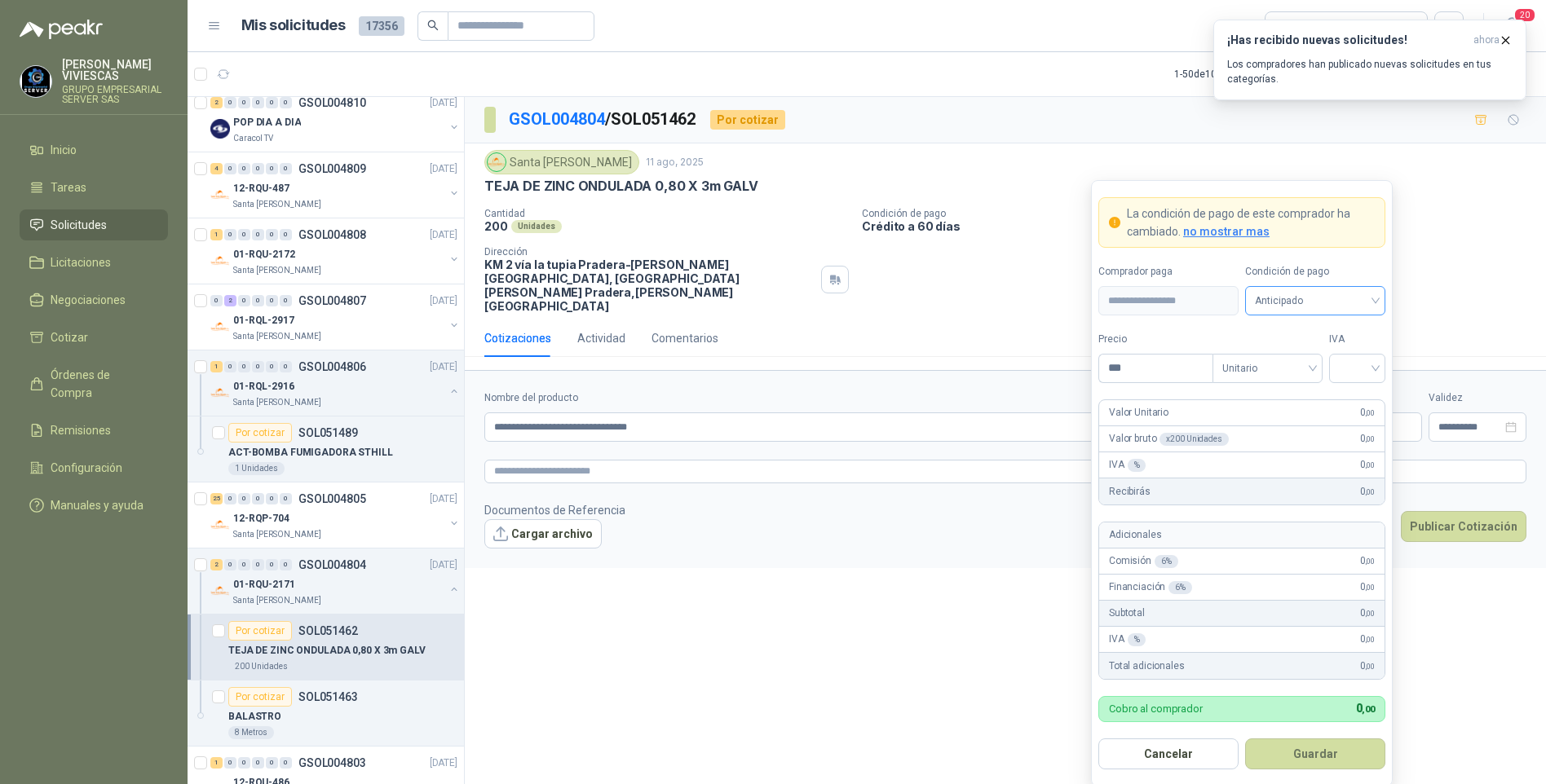
click at [1297, 299] on span "Anticipado" at bounding box center [1314, 301] width 120 height 25
drag, startPoint x: 1312, startPoint y: 353, endPoint x: 1161, endPoint y: 381, distance: 153.6
click at [1307, 353] on div "Crédito a 30 días" at bounding box center [1315, 361] width 114 height 18
drag, startPoint x: 1129, startPoint y: 375, endPoint x: 1140, endPoint y: 369, distance: 12.5
click at [1129, 375] on input "***" at bounding box center [1156, 368] width 114 height 28
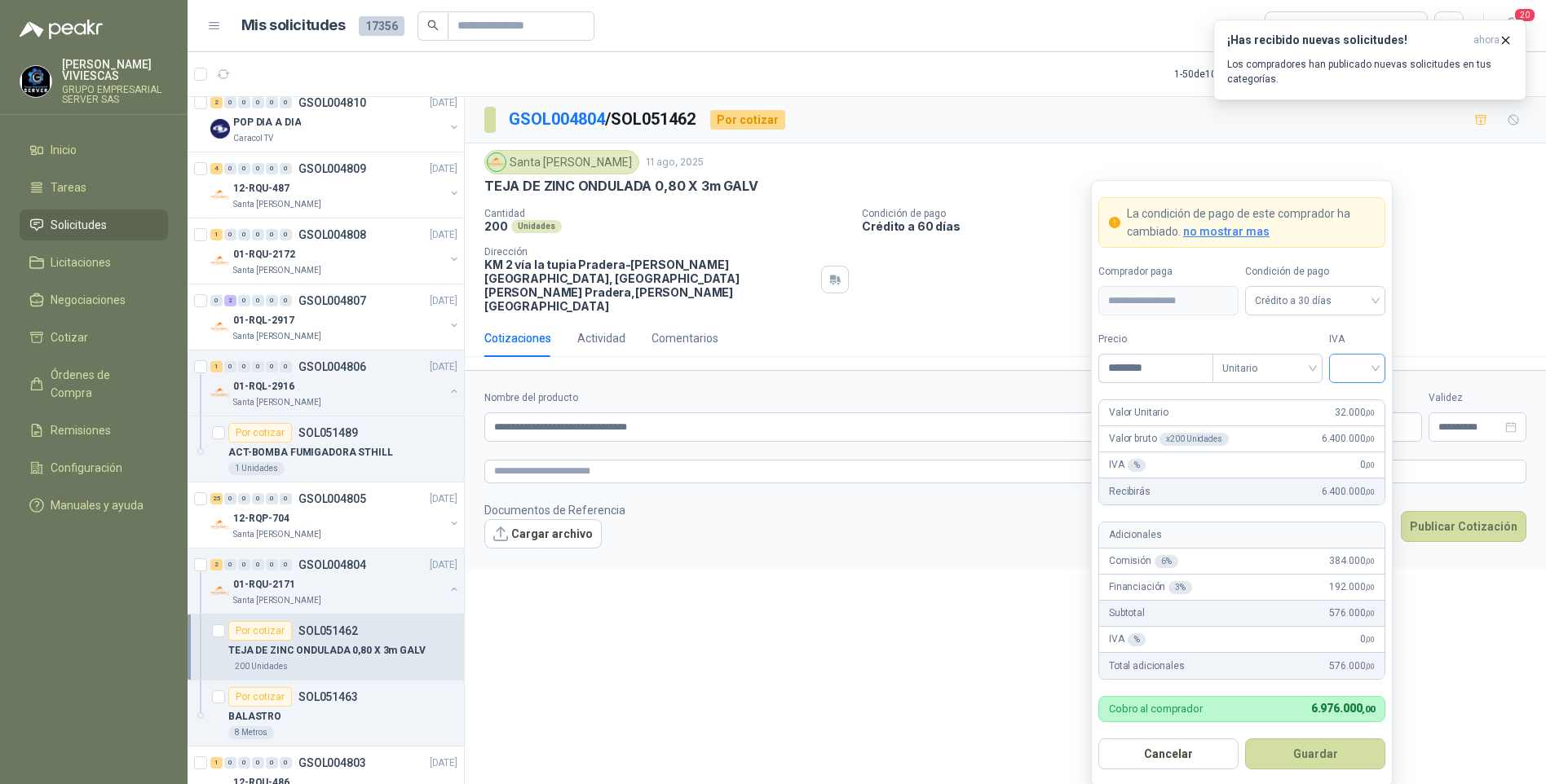
click at [1371, 369] on input "search" at bounding box center [1357, 366] width 37 height 25
click at [1351, 403] on div "19%" at bounding box center [1356, 403] width 30 height 18
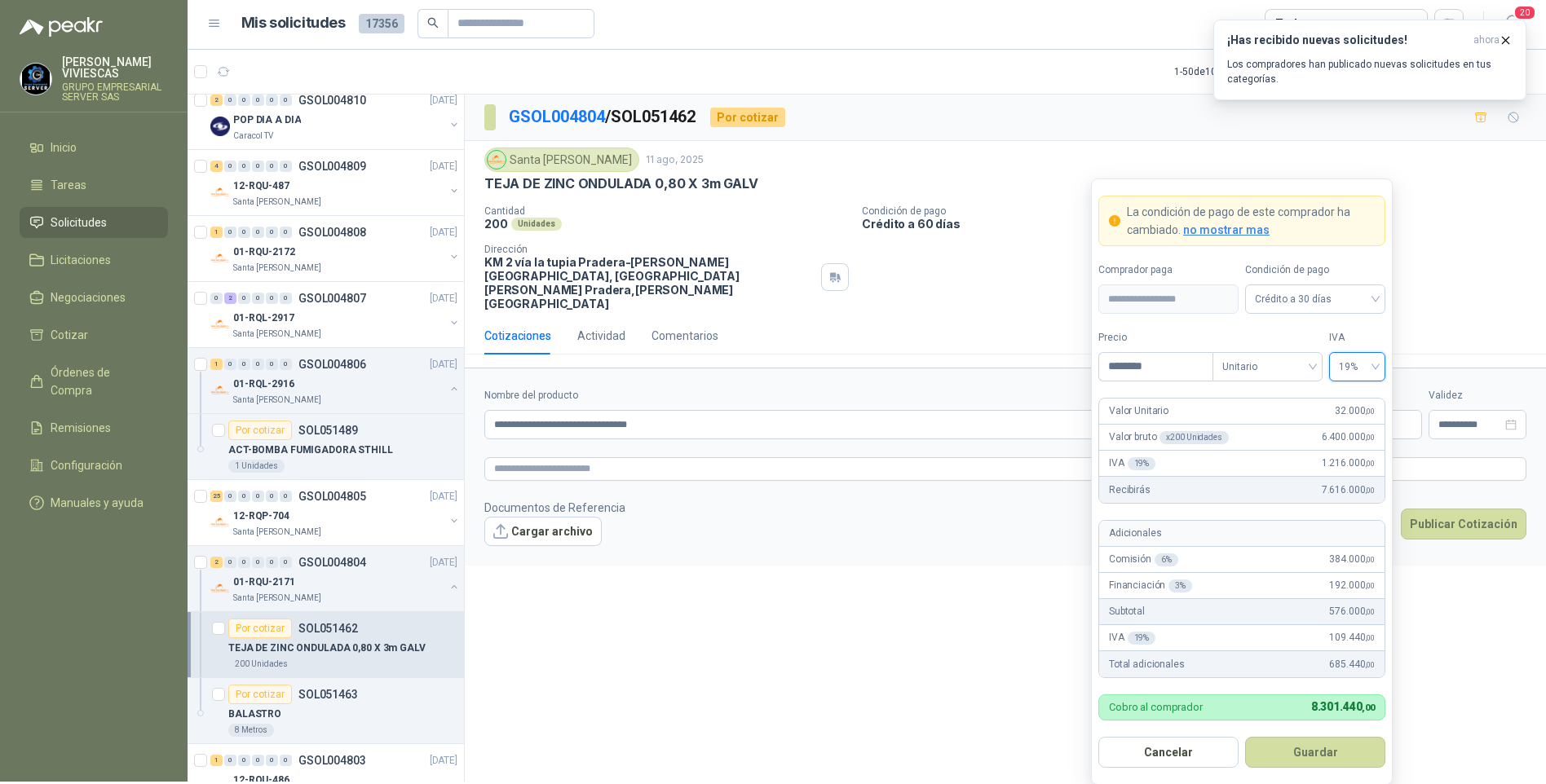
scroll to position [4, 0]
click at [1130, 369] on input "********" at bounding box center [1156, 368] width 114 height 28
click at [1140, 364] on input "********" at bounding box center [1156, 368] width 114 height 28
click at [1357, 361] on span "19%" at bounding box center [1357, 368] width 37 height 25
type input "********"
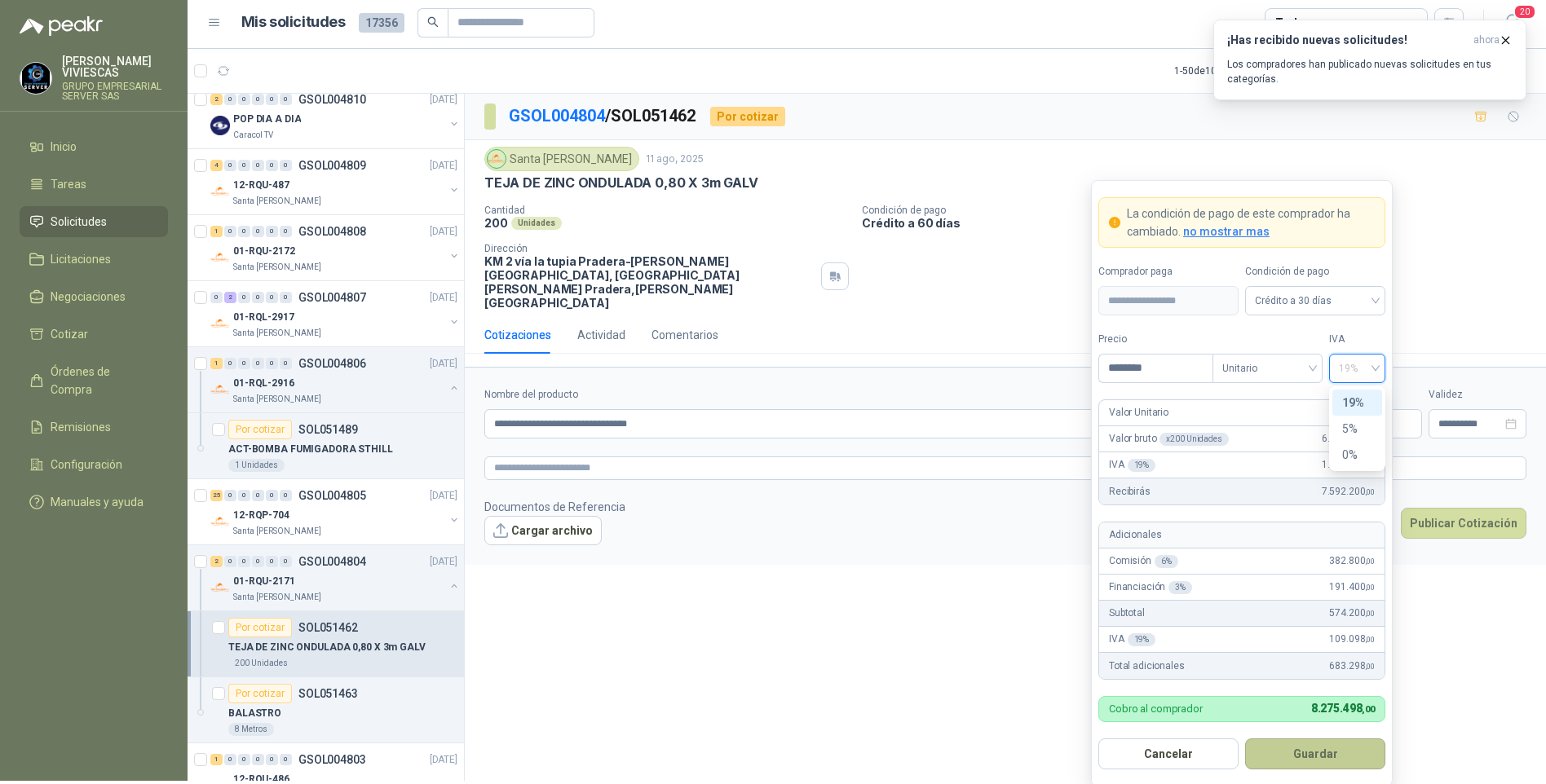
drag, startPoint x: 1288, startPoint y: 755, endPoint x: 1302, endPoint y: 749, distance: 15.2
click at [1289, 755] on button "Guardar" at bounding box center [1315, 754] width 140 height 31
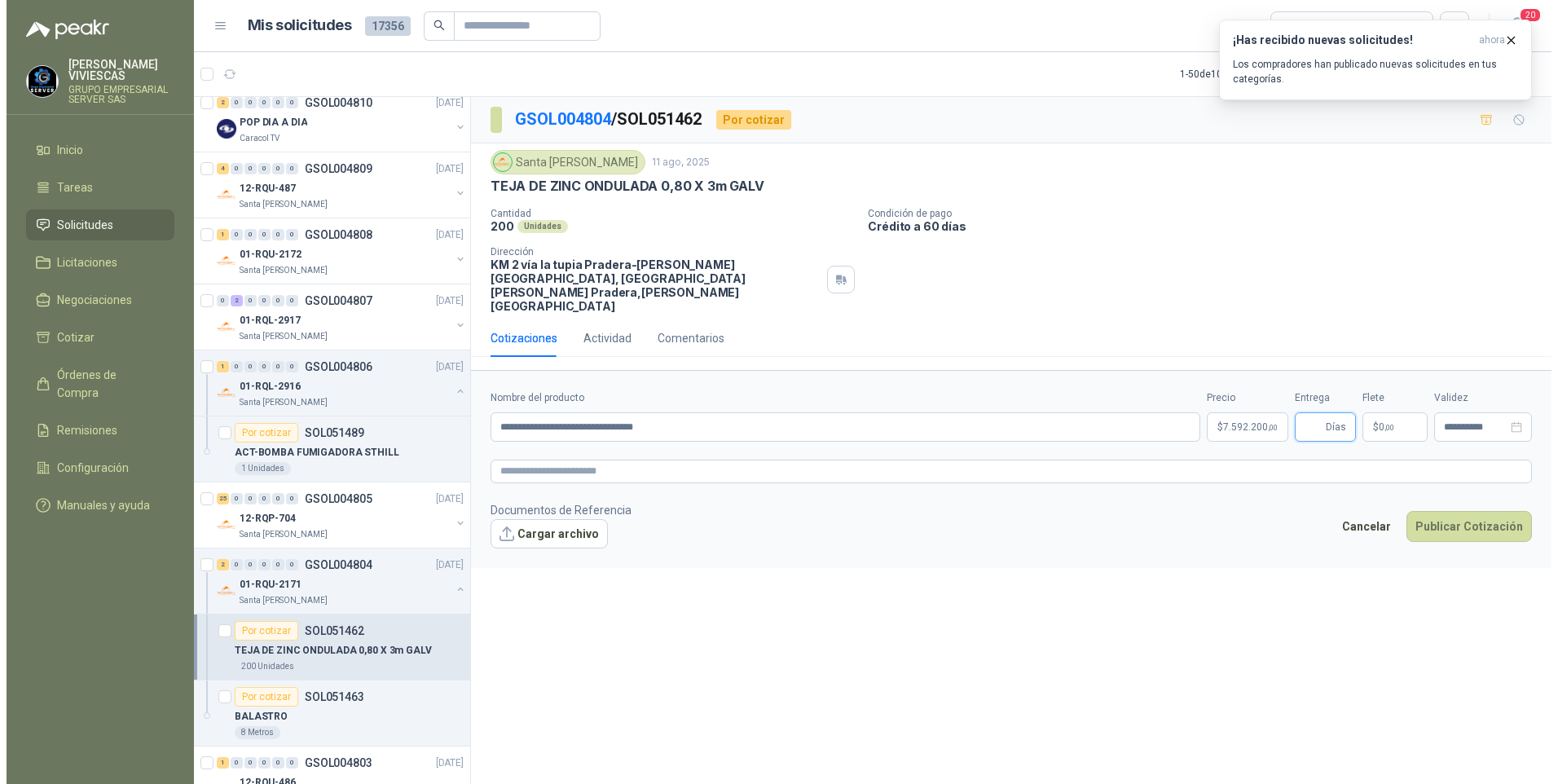
scroll to position [0, 0]
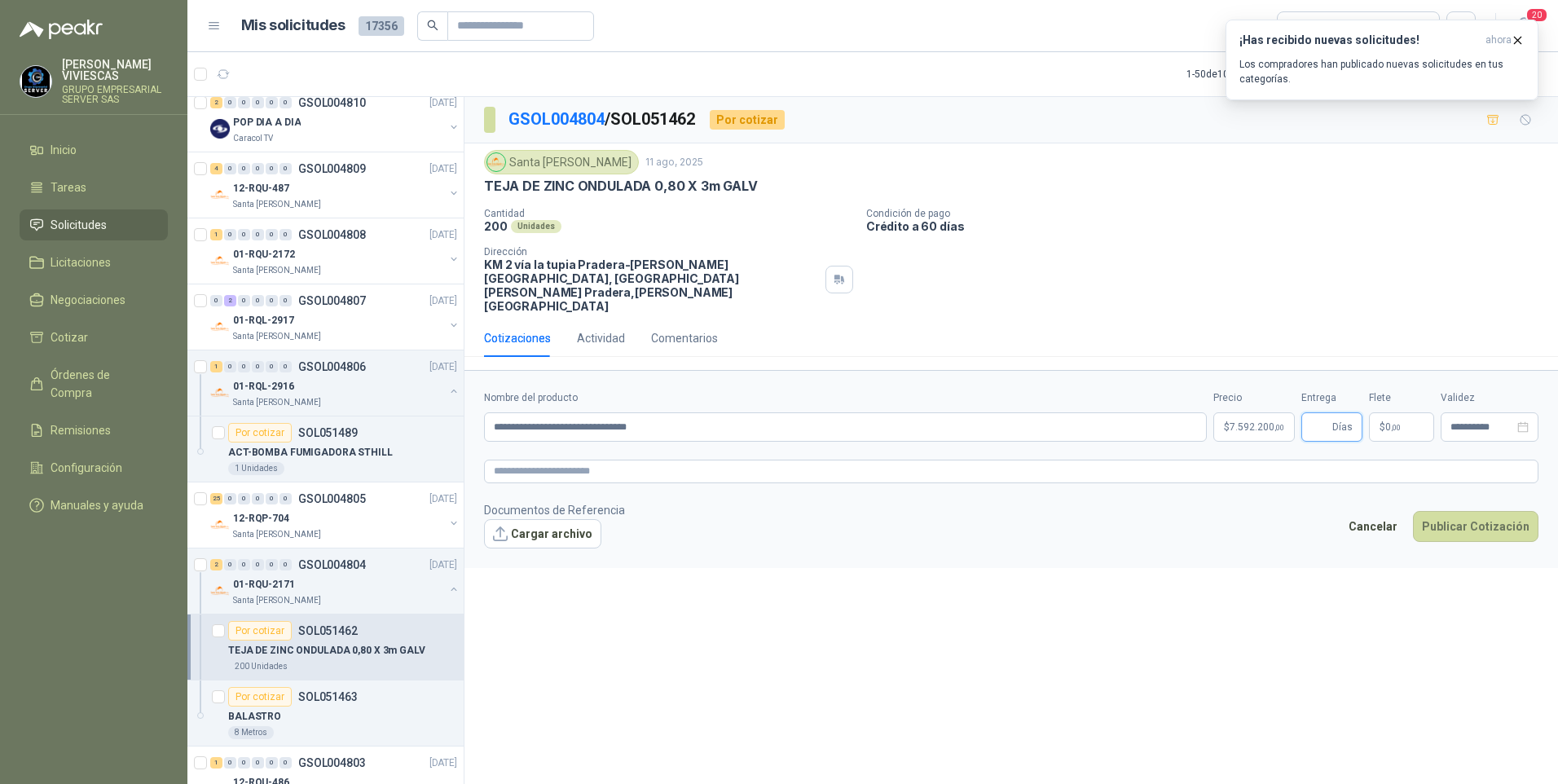
click at [1319, 413] on input "Entrega" at bounding box center [1320, 426] width 18 height 28
type input "*"
click at [1501, 511] on button "Publicar Cotización" at bounding box center [1475, 526] width 126 height 31
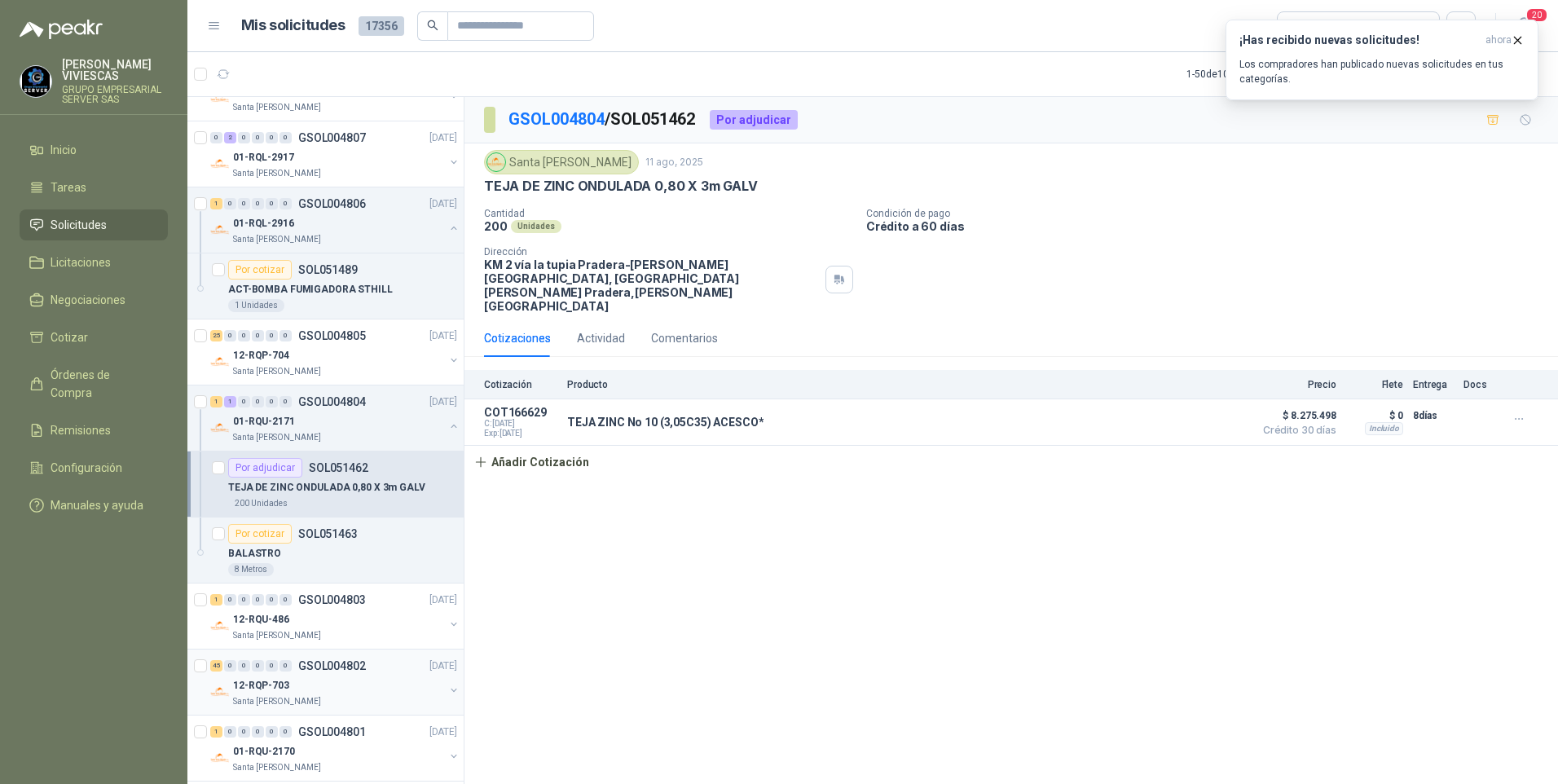
scroll to position [2118, 0]
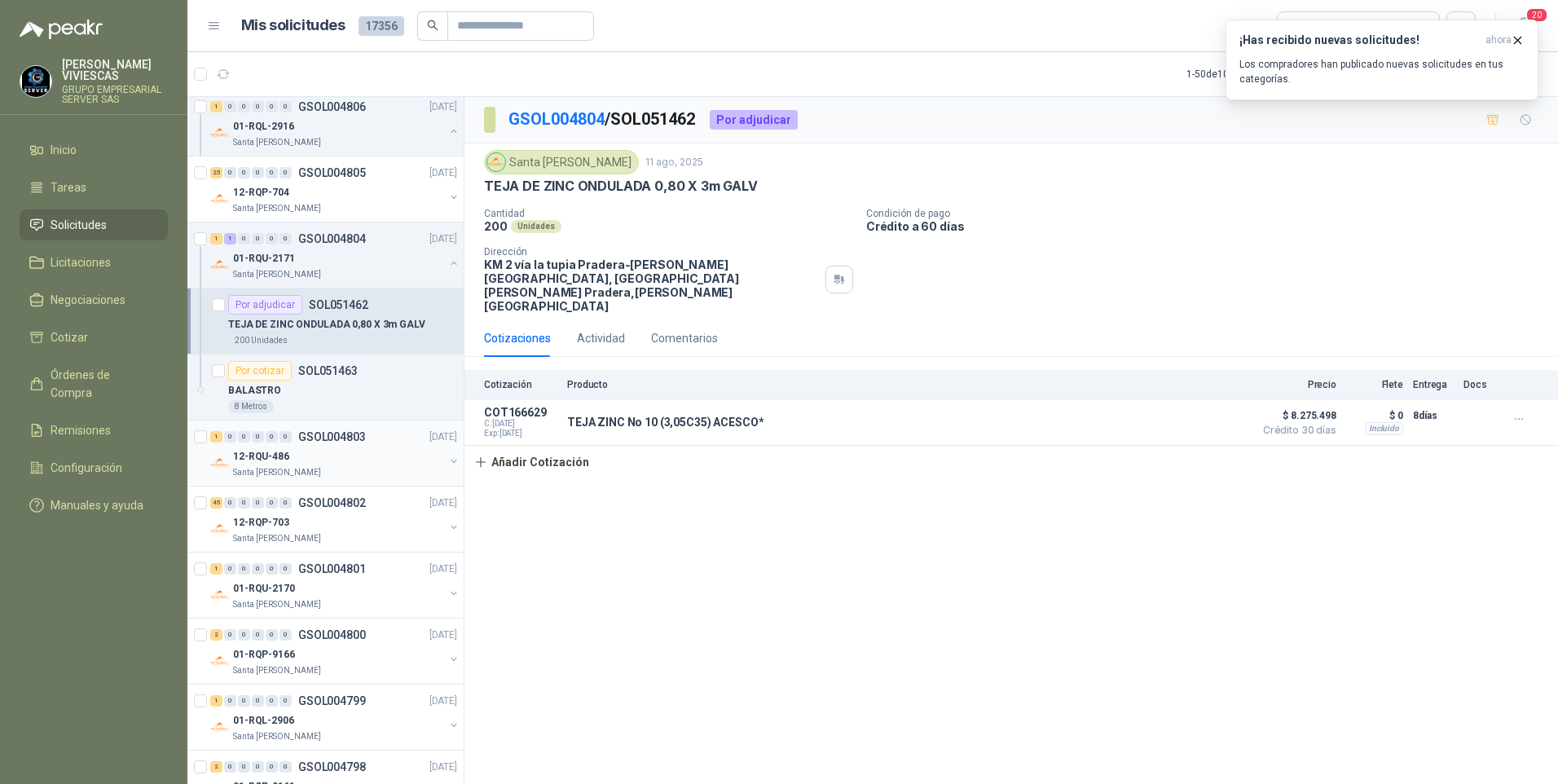
click at [274, 469] on p "Santa [PERSON_NAME]" at bounding box center [277, 472] width 88 height 13
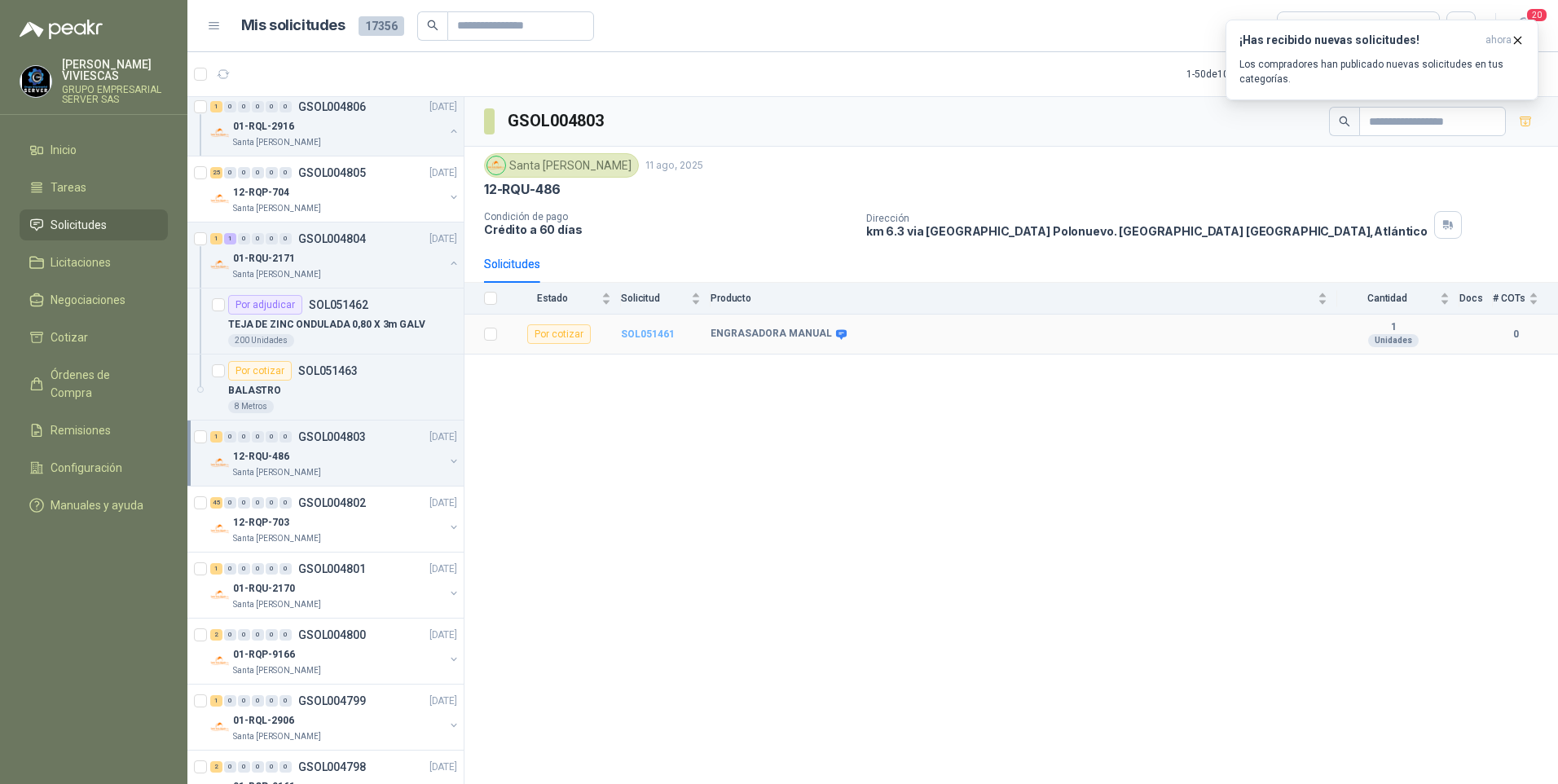
click at [657, 339] on b "SOL051461" at bounding box center [647, 334] width 54 height 11
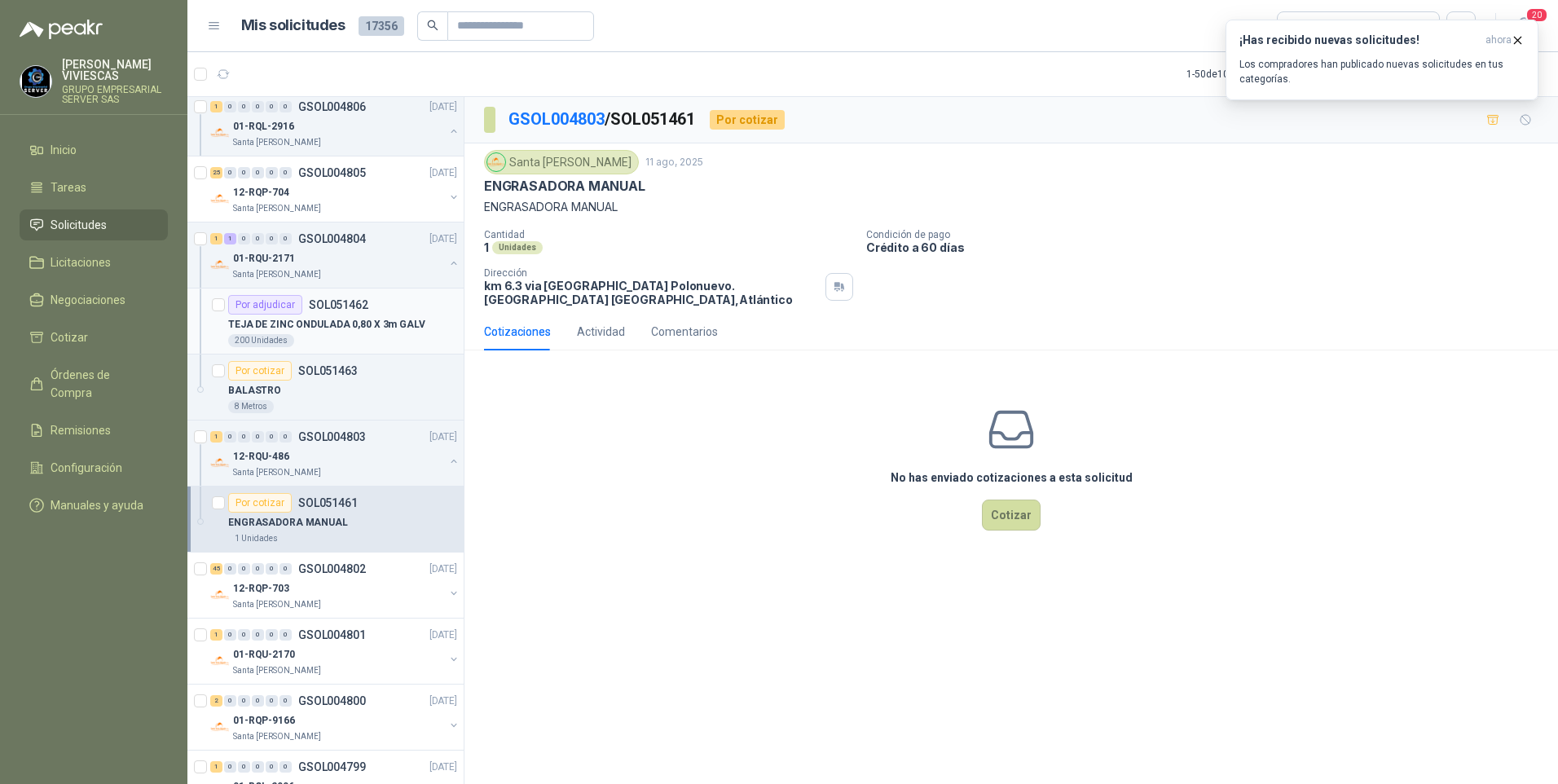
click at [315, 335] on div "200 Unidades" at bounding box center [343, 340] width 229 height 13
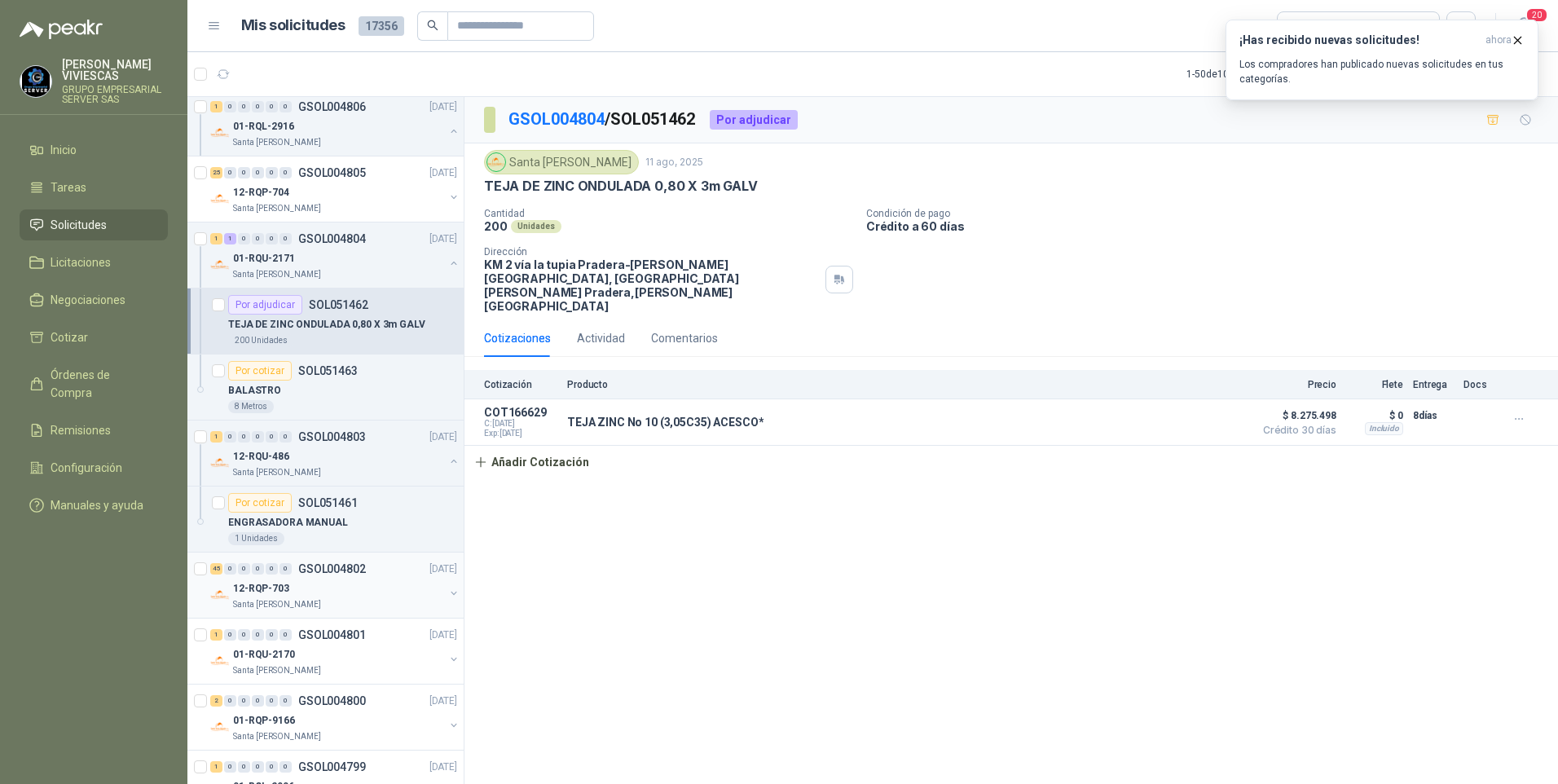
scroll to position [2200, 0]
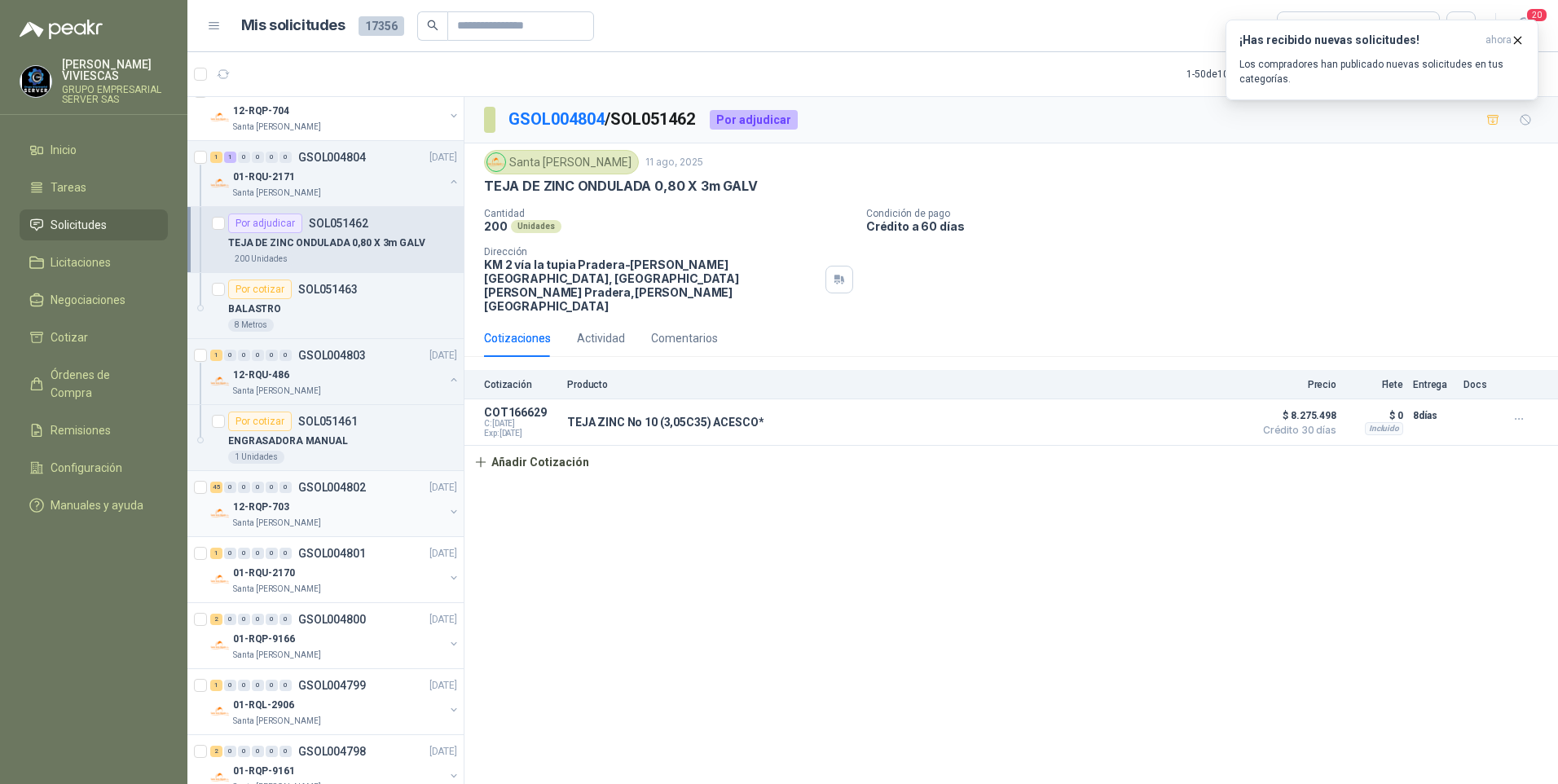
click at [268, 508] on p "12-RQP-703" at bounding box center [260, 507] width 56 height 16
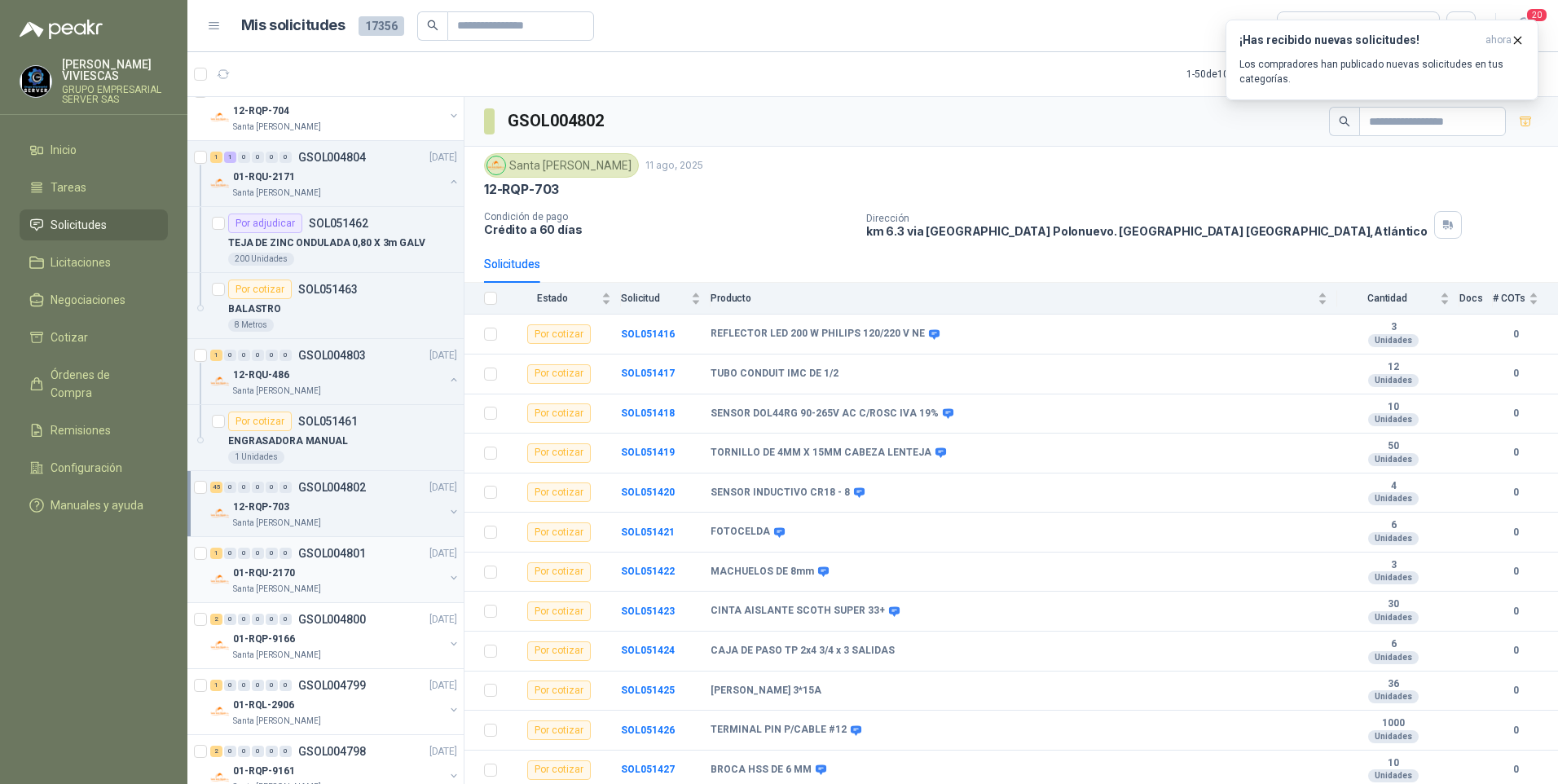
click at [274, 576] on p "01-RQU-2170" at bounding box center [264, 573] width 62 height 16
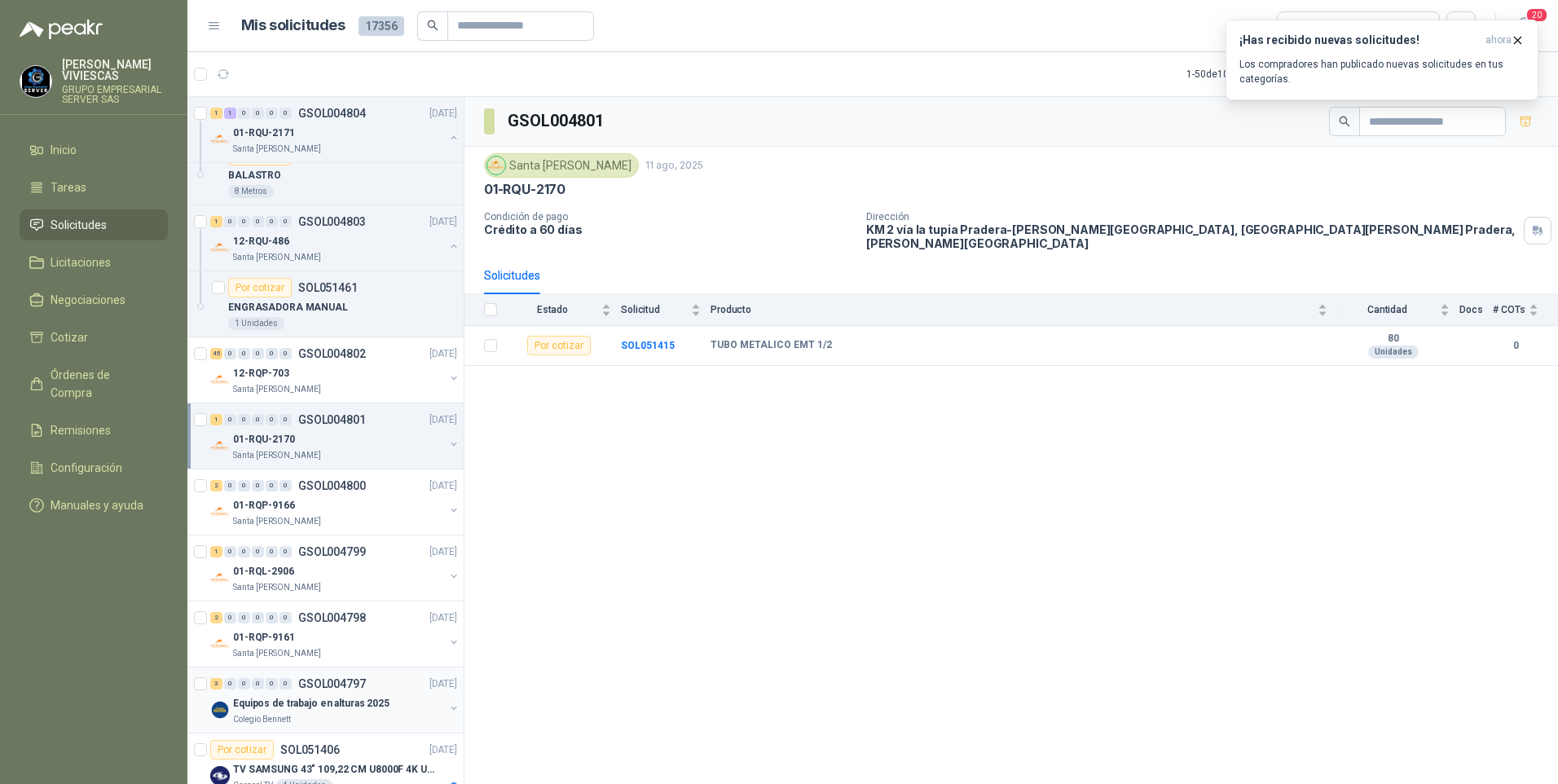
scroll to position [2363, 0]
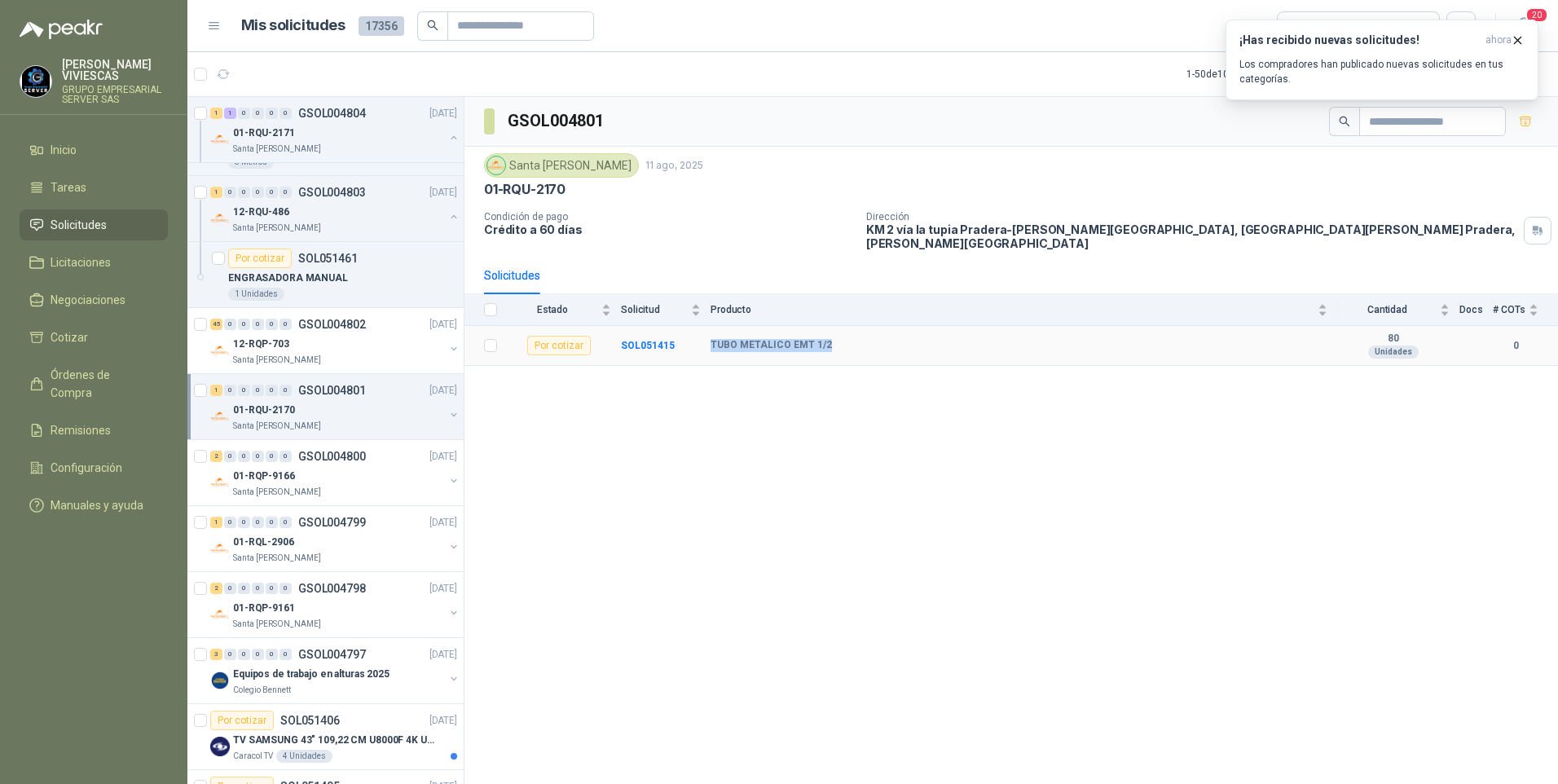
drag, startPoint x: 707, startPoint y: 334, endPoint x: 840, endPoint y: 343, distance: 133.3
click at [840, 343] on tr "Por cotizar SOL051415 TUBO METALICO EMT 1/2 80 Unidades 0" at bounding box center [1011, 346] width 1093 height 40
drag, startPoint x: 840, startPoint y: 343, endPoint x: 787, endPoint y: 337, distance: 53.3
copy tr "TUBO METALICO EMT 1/2"
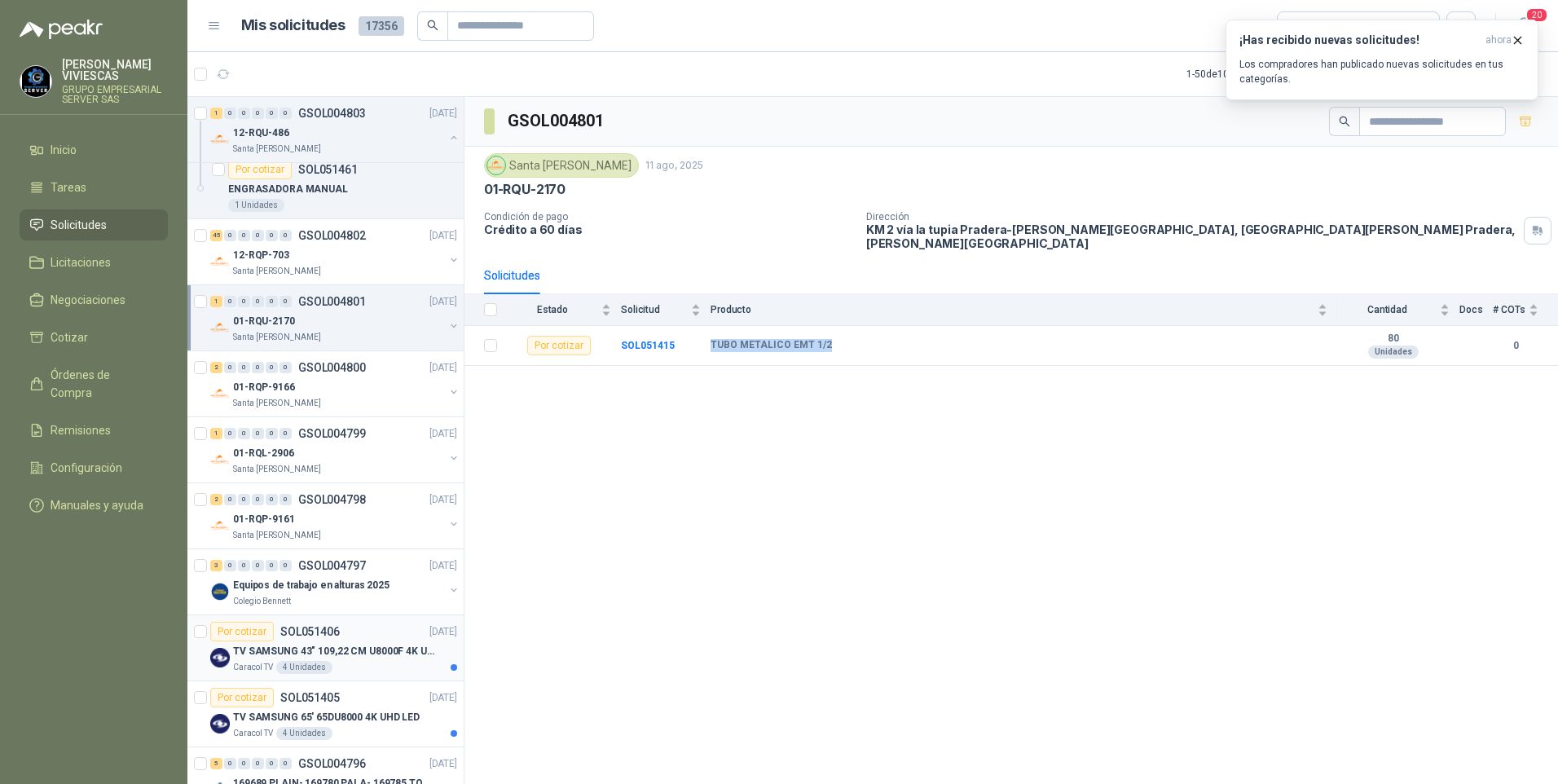
scroll to position [2525, 0]
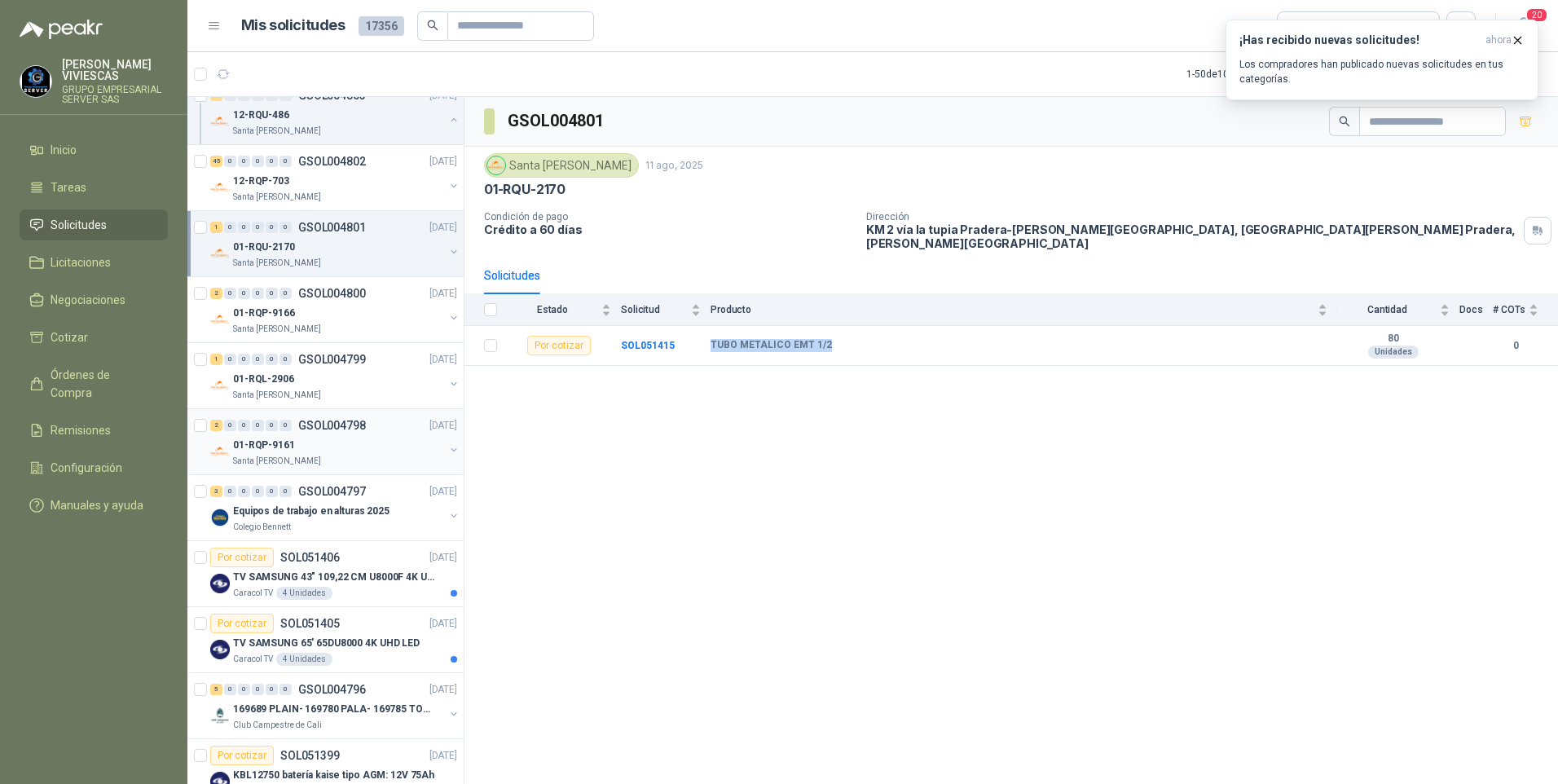
click at [261, 451] on p "01-RQP-9161" at bounding box center [264, 445] width 62 height 16
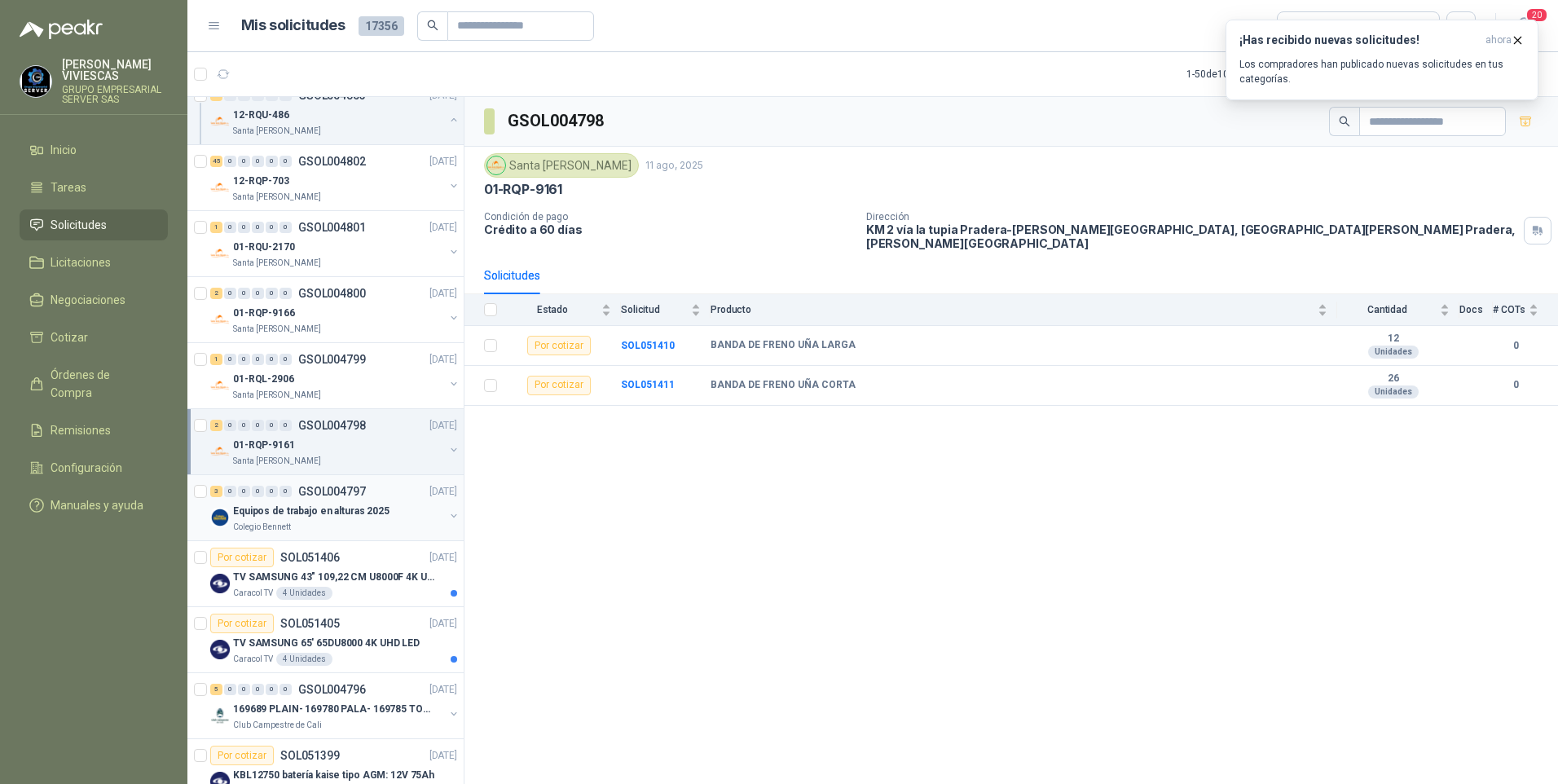
click at [274, 522] on p "Colegio Bennett" at bounding box center [261, 527] width 58 height 13
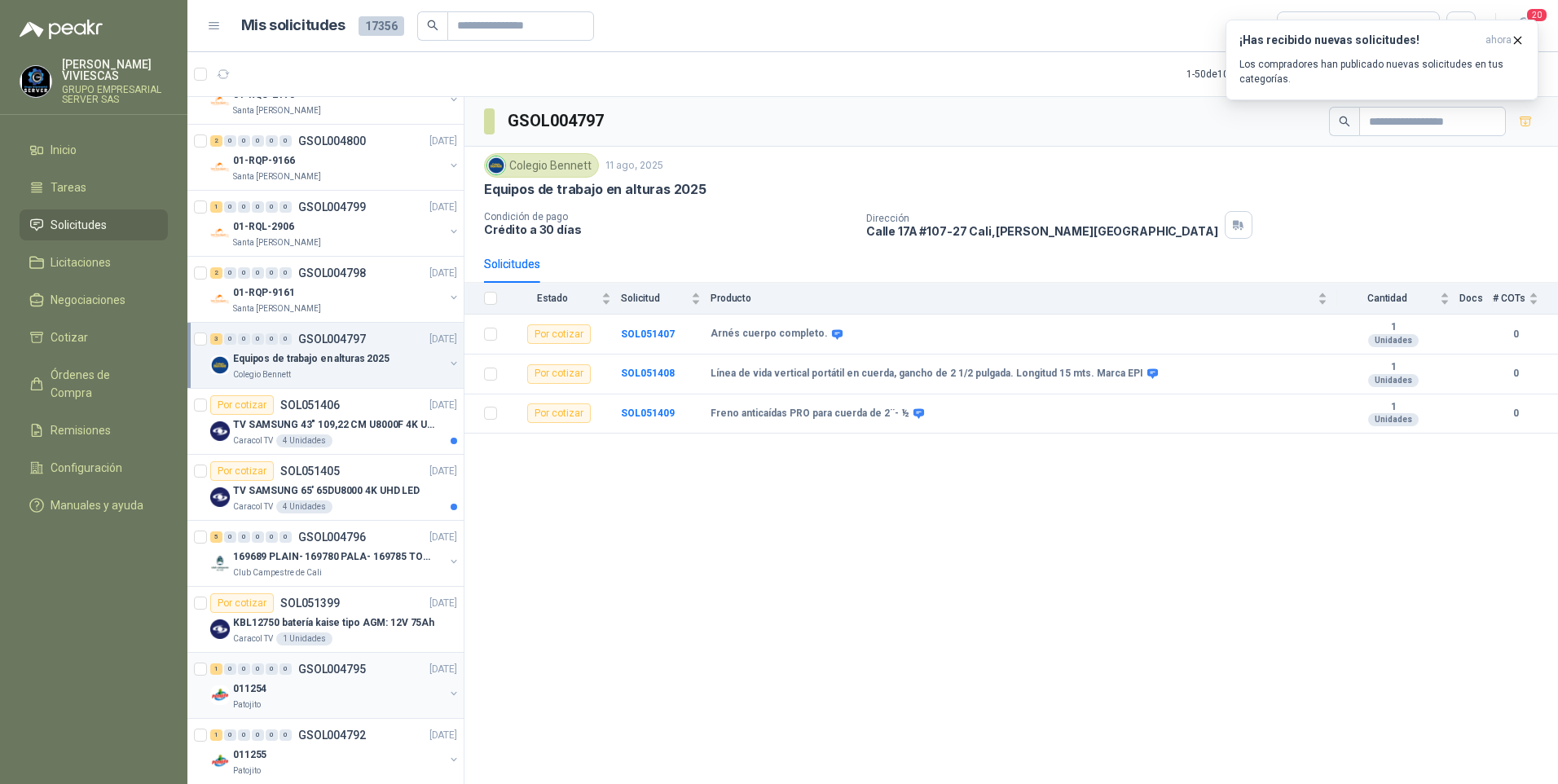
scroll to position [2689, 0]
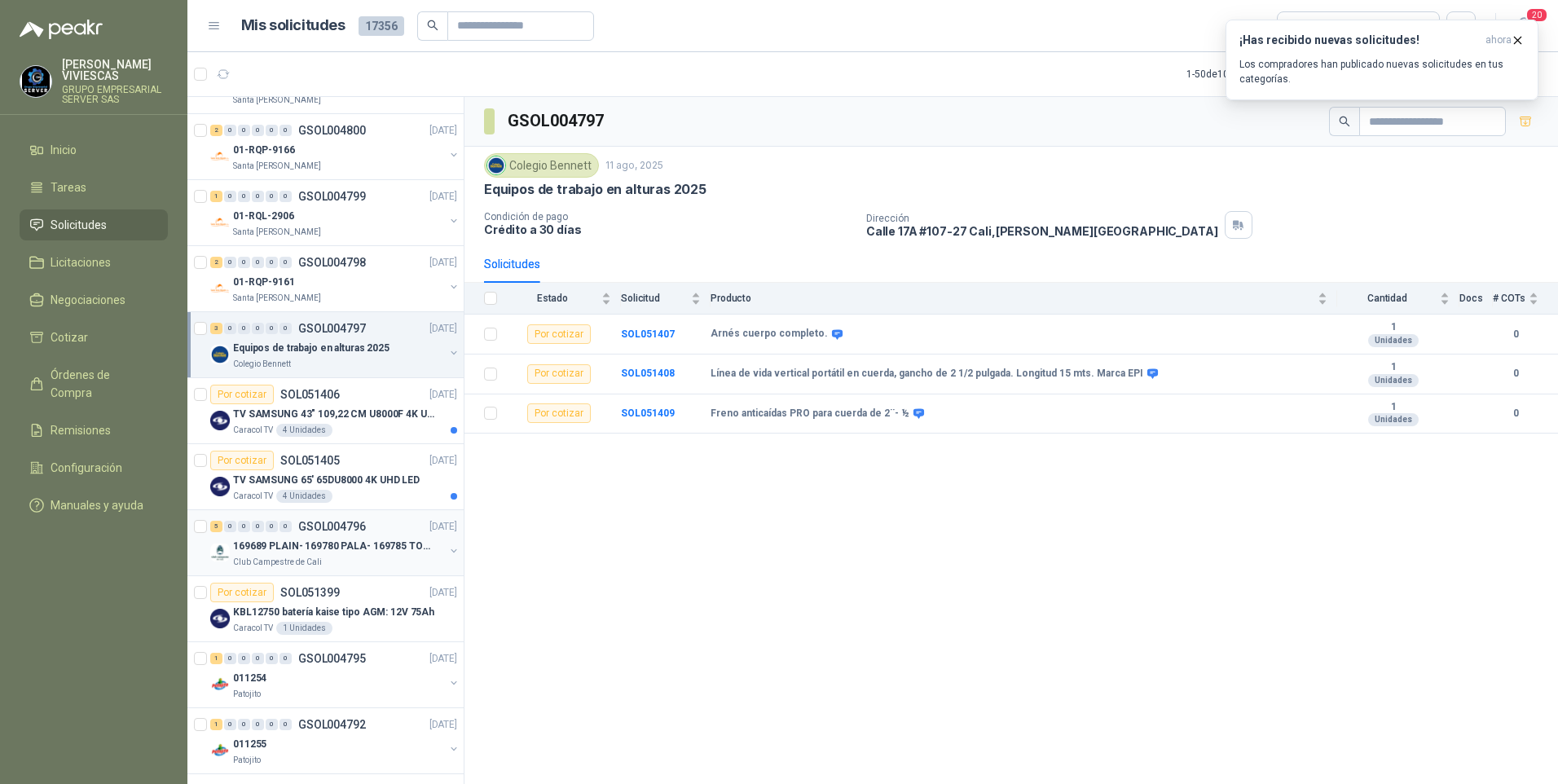
click at [272, 544] on p "169689 PLAIN- 169780 PALA- 169785 TORNILL 169796 C" at bounding box center [334, 546] width 203 height 16
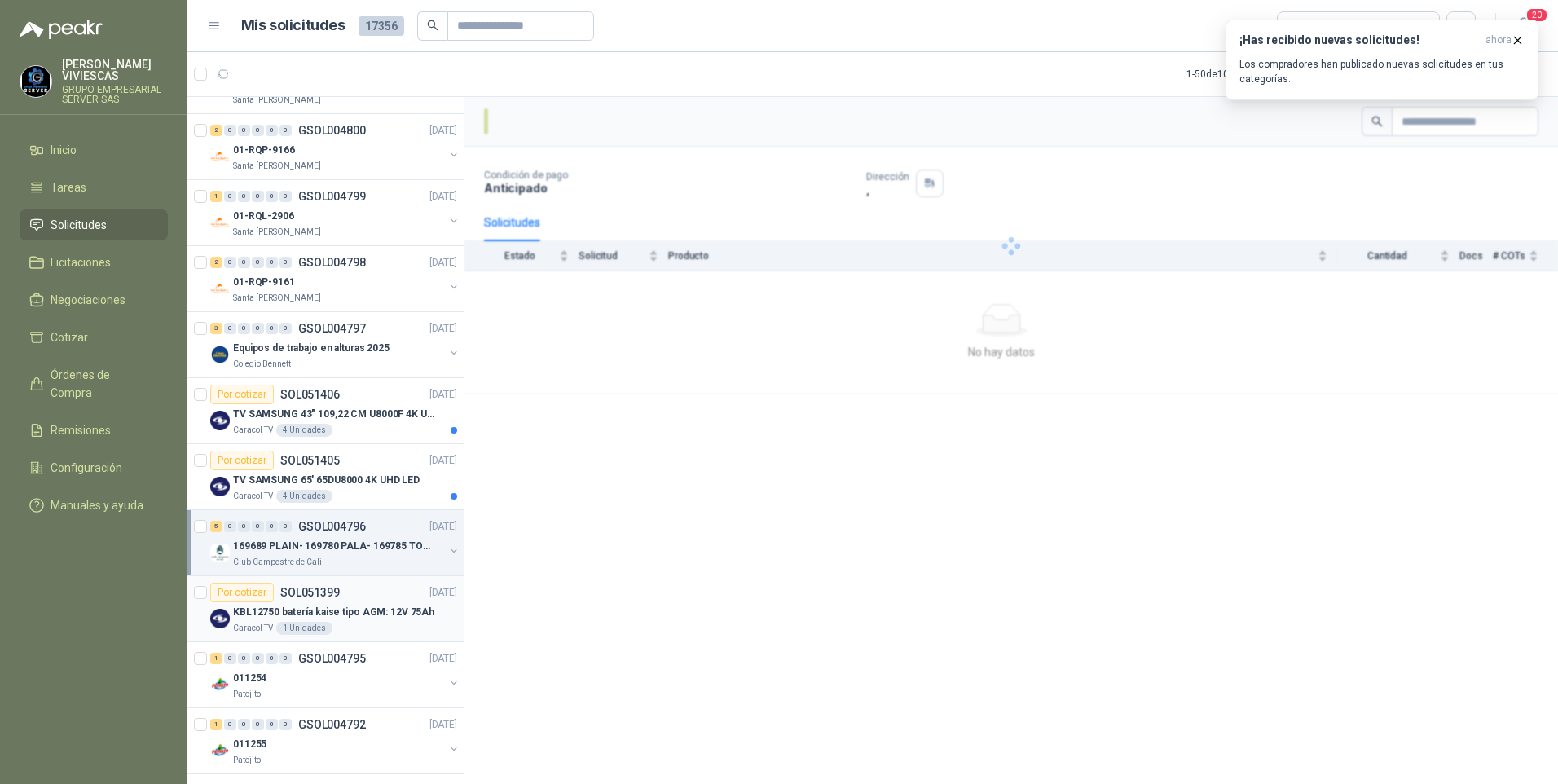
click at [275, 624] on div "Caracol TV 1 Unidades" at bounding box center [345, 628] width 224 height 13
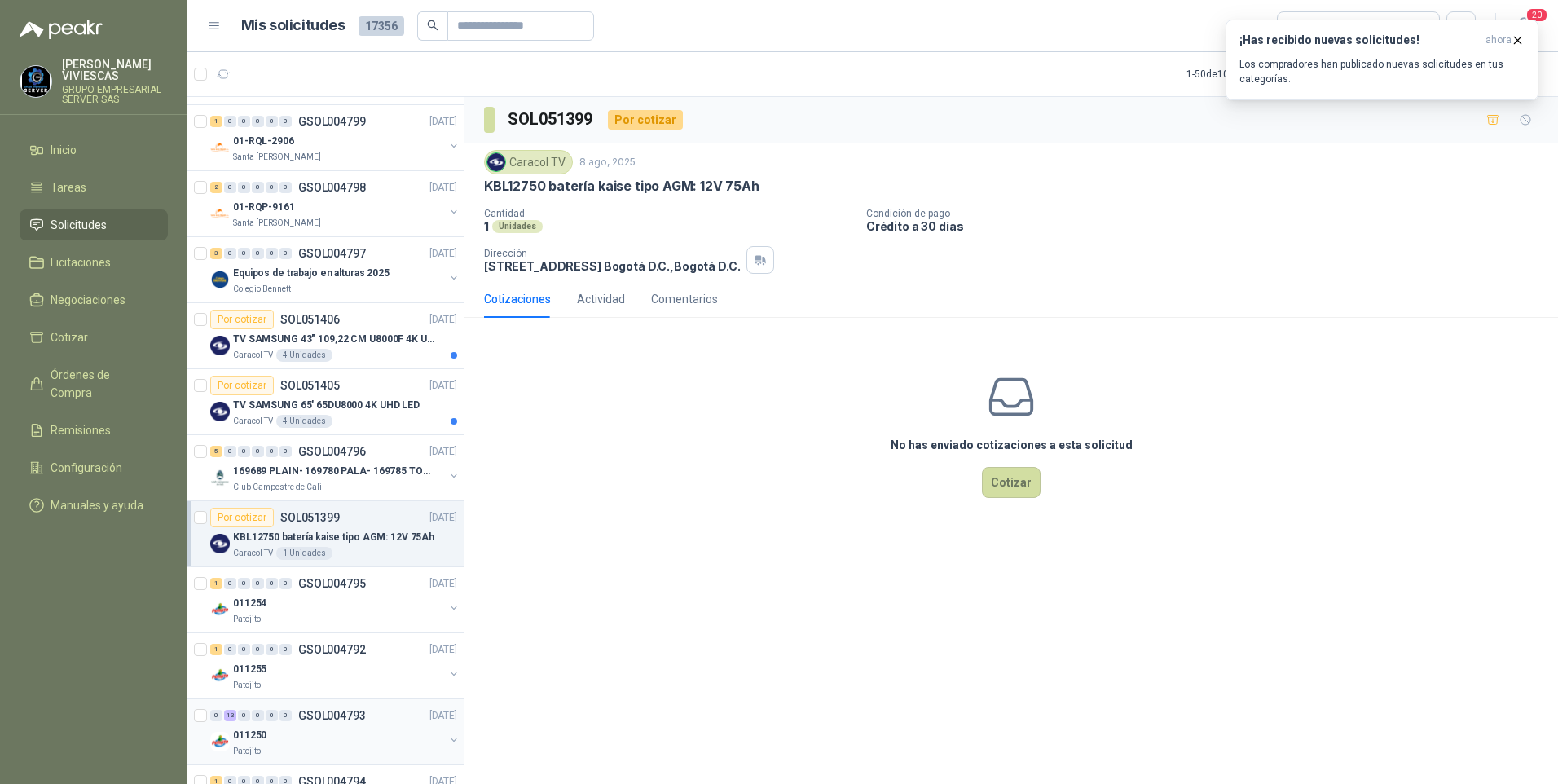
scroll to position [2933, 0]
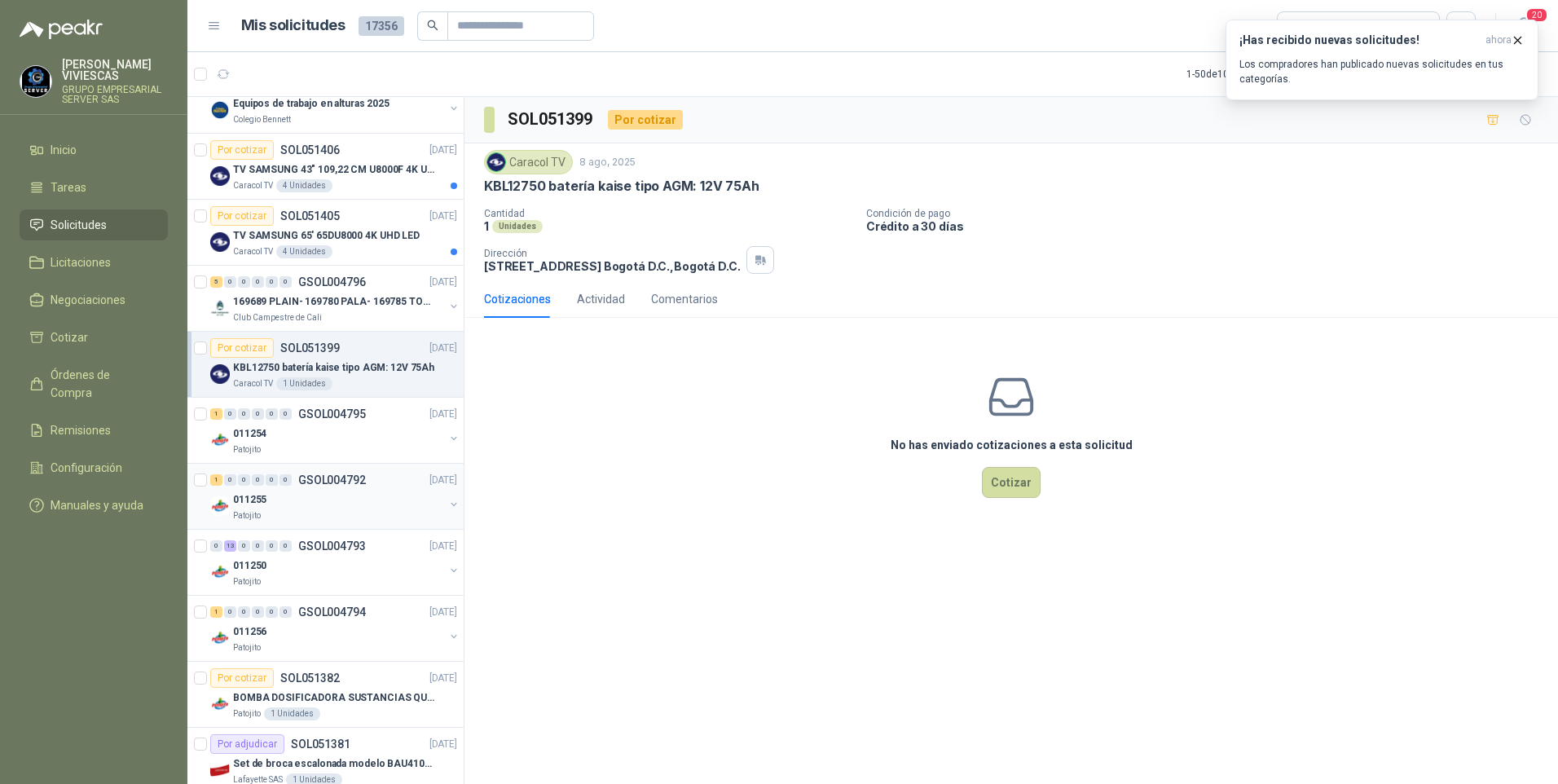
click at [282, 520] on div "Patojito" at bounding box center [338, 515] width 211 height 13
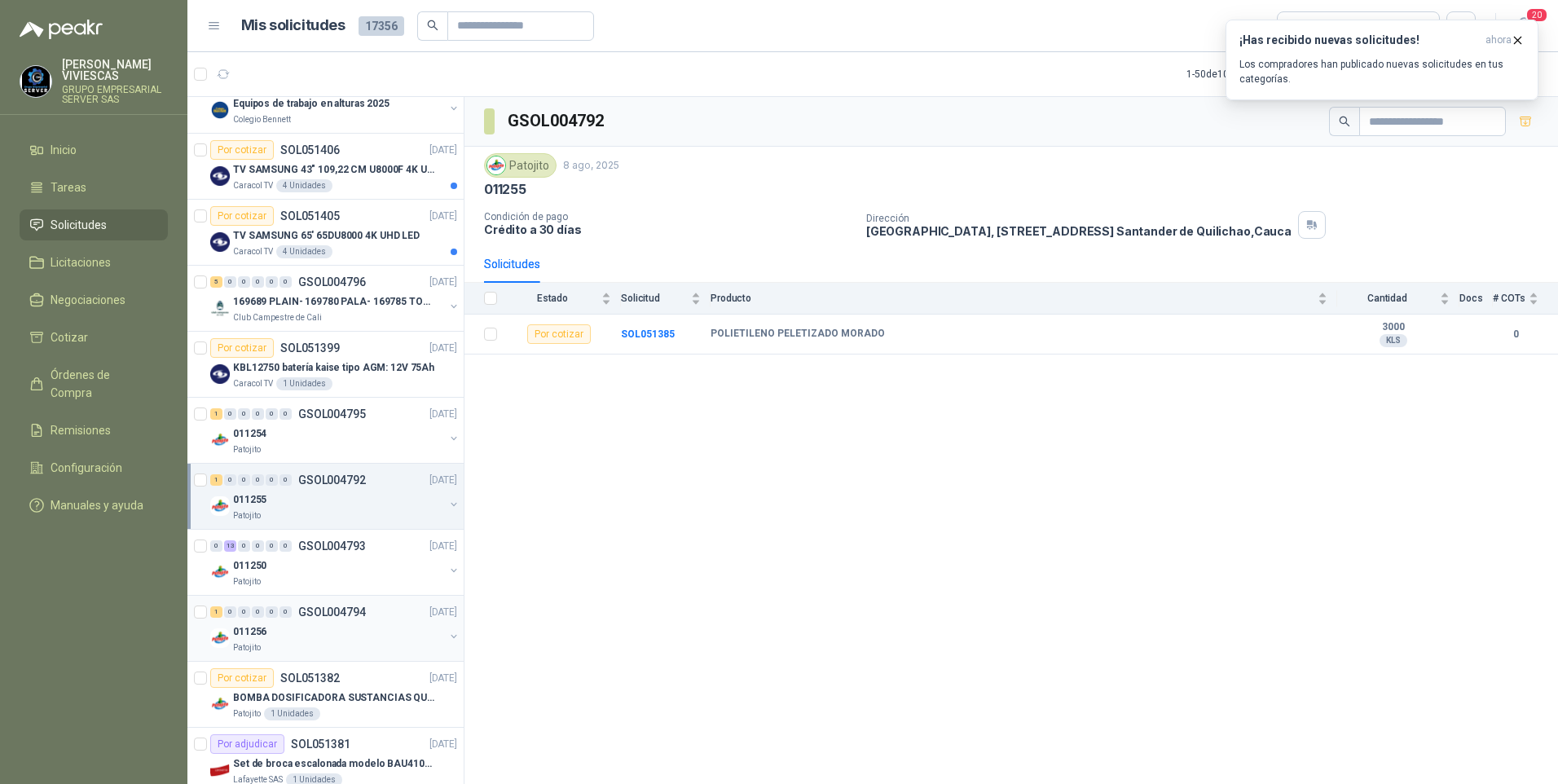
click at [286, 635] on div "011256" at bounding box center [338, 631] width 211 height 19
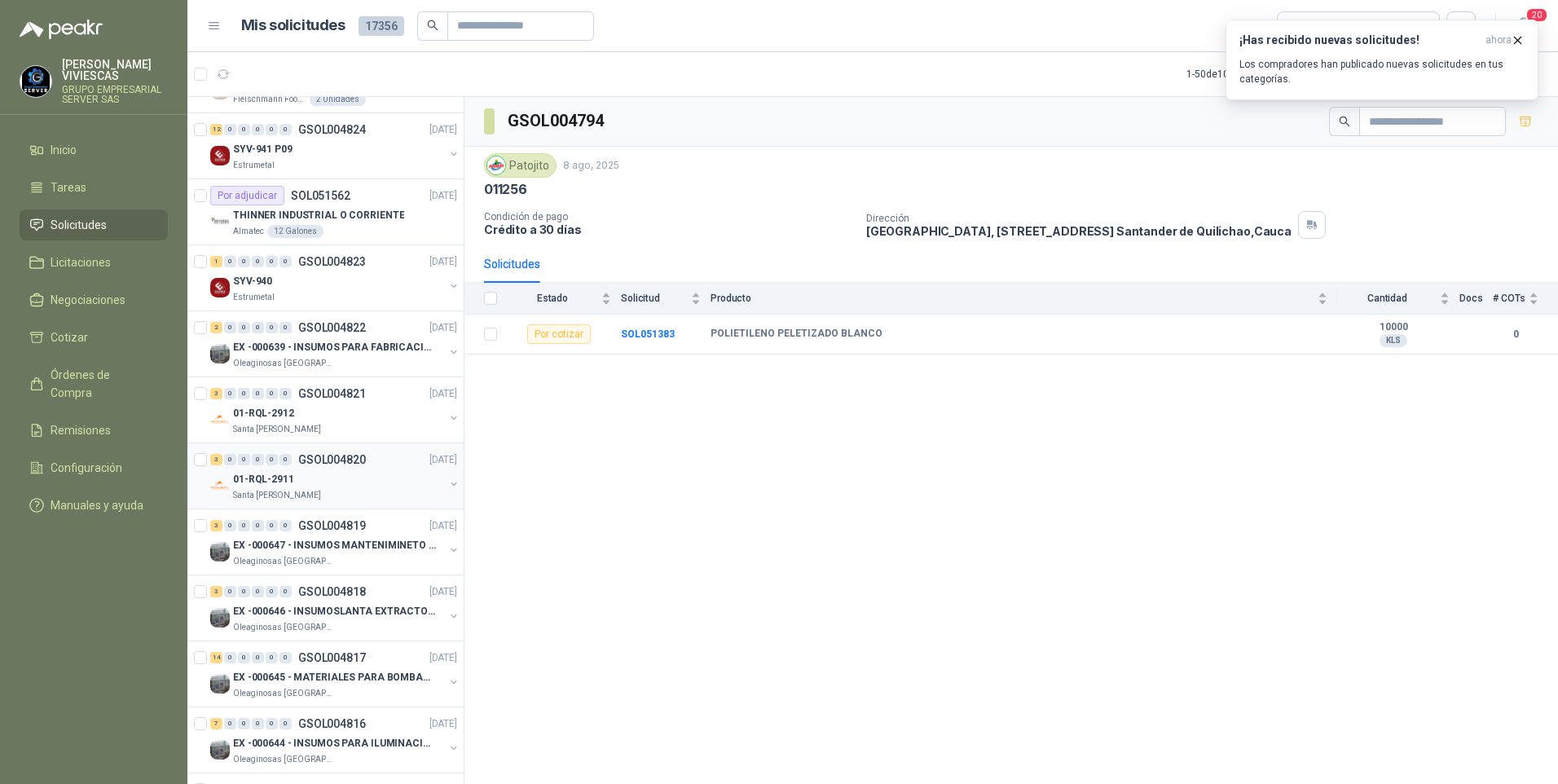
scroll to position [326, 0]
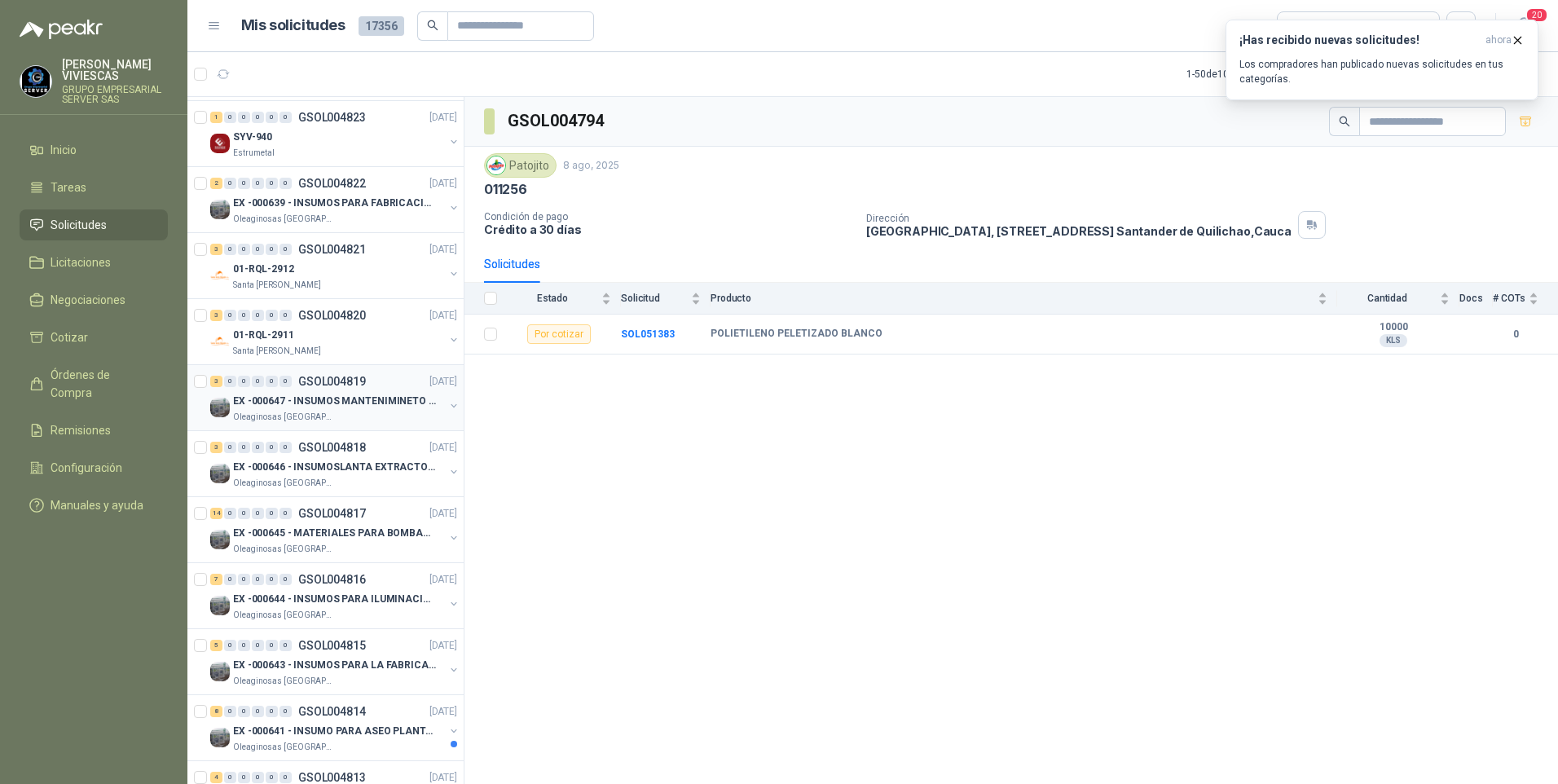
click at [296, 412] on p "Oleaginosas San Fernando" at bounding box center [284, 417] width 103 height 13
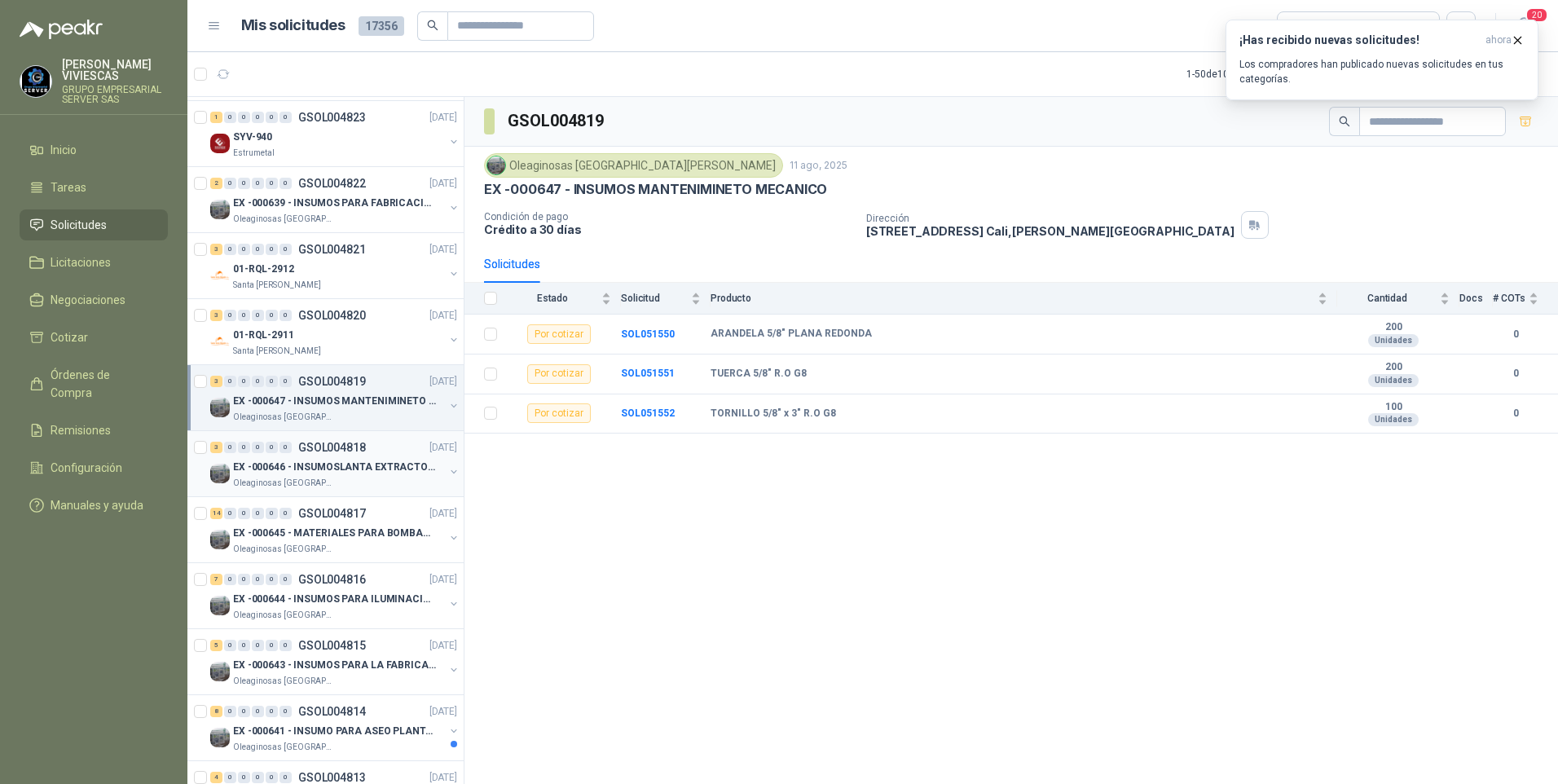
click at [295, 475] on div "EX -000646 - INSUMOSLANTA EXTRACTORA" at bounding box center [338, 466] width 211 height 19
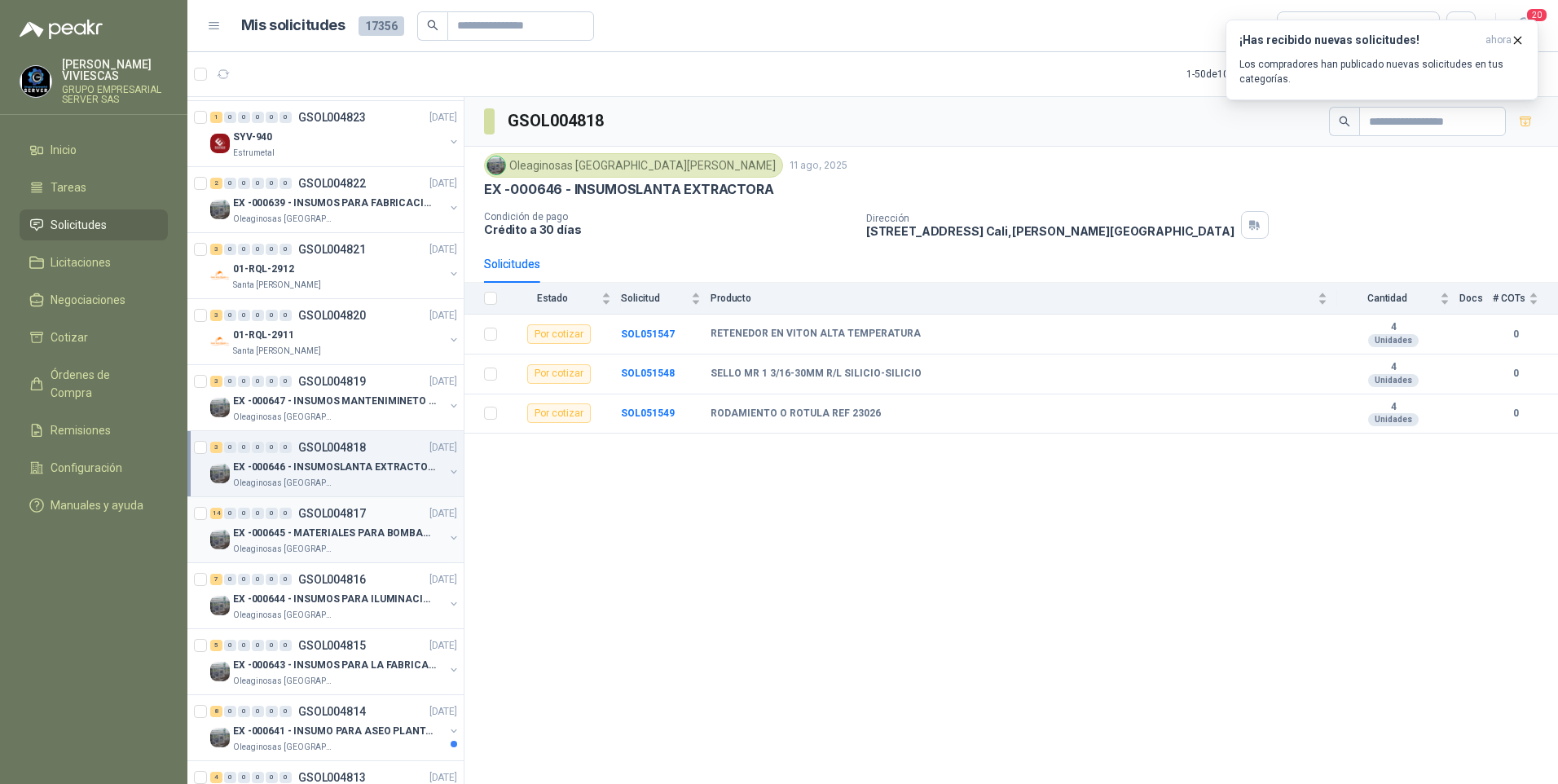
click at [271, 543] on p "Oleaginosas San Fernando" at bounding box center [284, 549] width 103 height 13
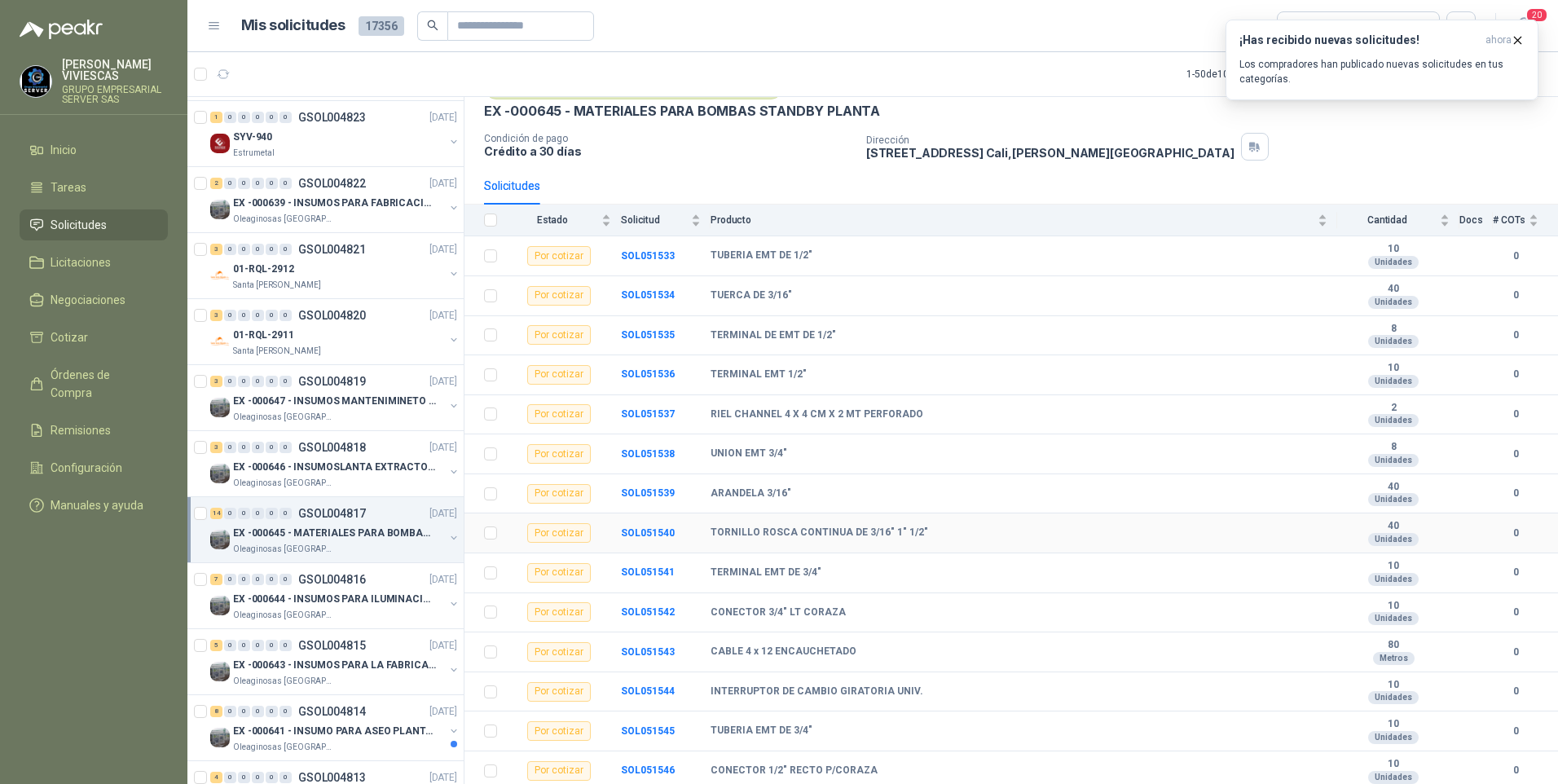
scroll to position [80, 0]
click at [277, 605] on p "EX -000644 - INSUMOS PARA ILUMINACIONN ZONA DE CLA" at bounding box center [334, 599] width 203 height 16
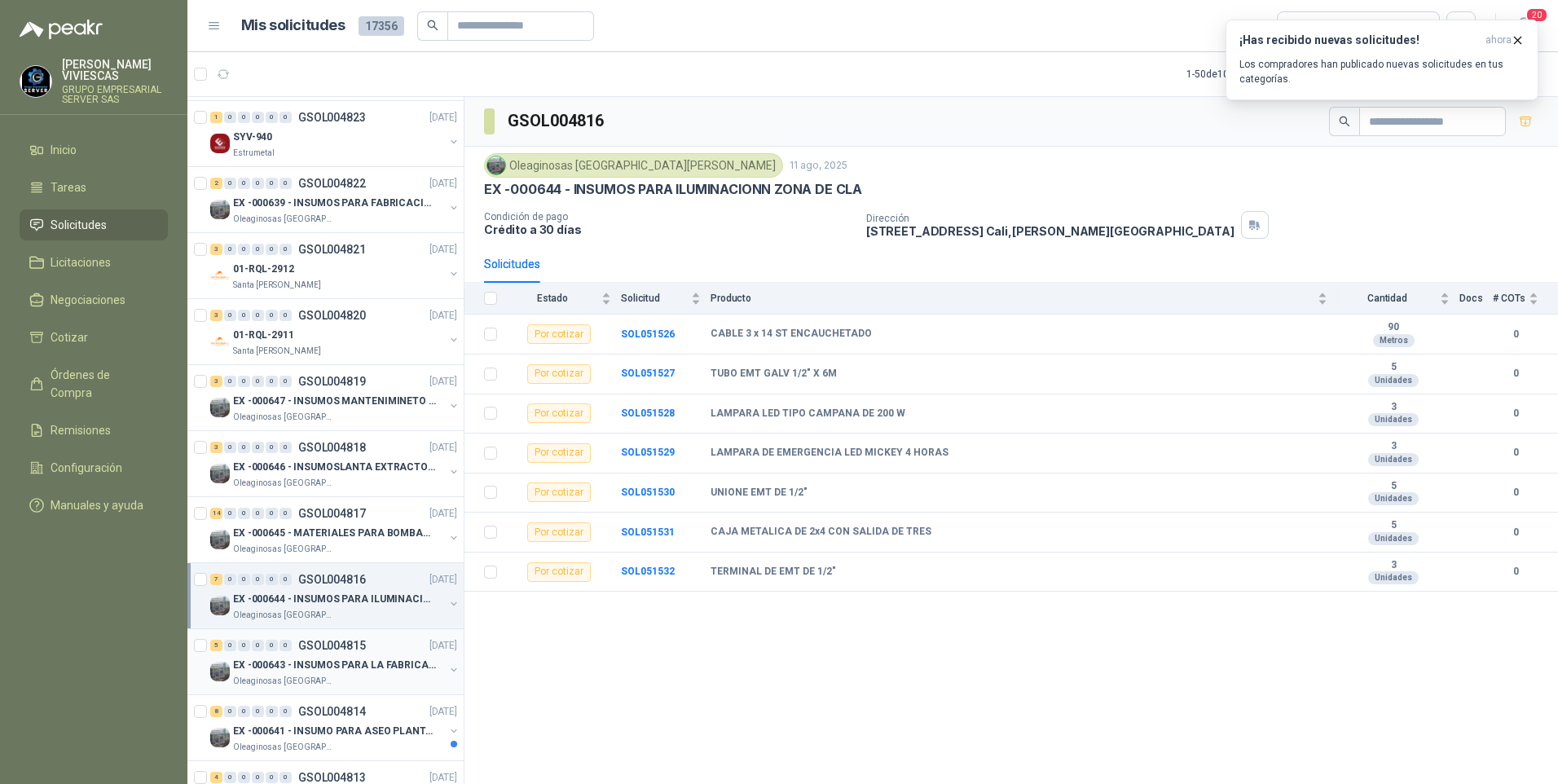
click at [273, 661] on p "EX -000643 - INSUMOS PARA LA FABRICACION DE PLATAF" at bounding box center [334, 665] width 203 height 16
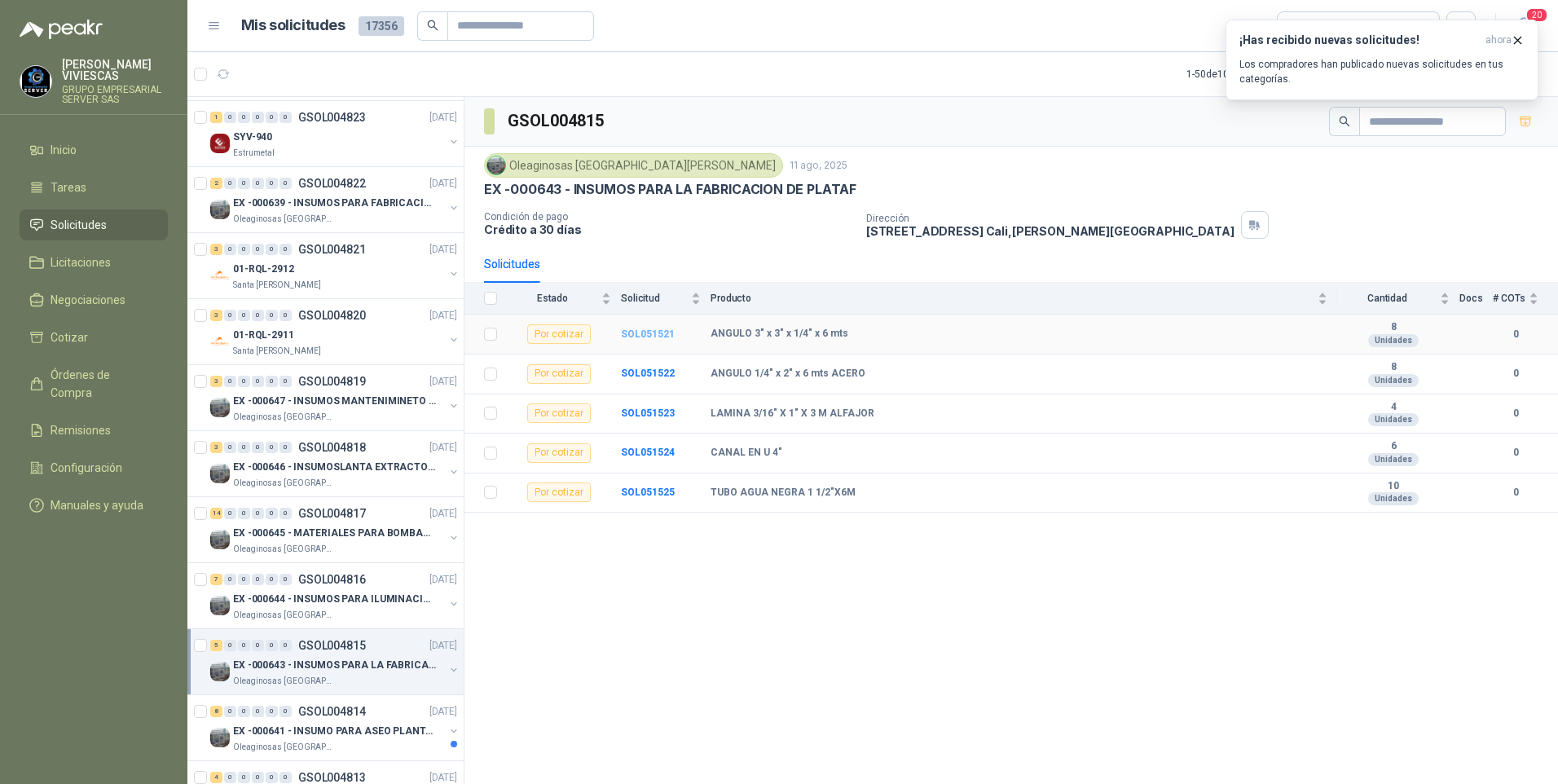
click at [648, 333] on b "SOL051521" at bounding box center [647, 334] width 54 height 11
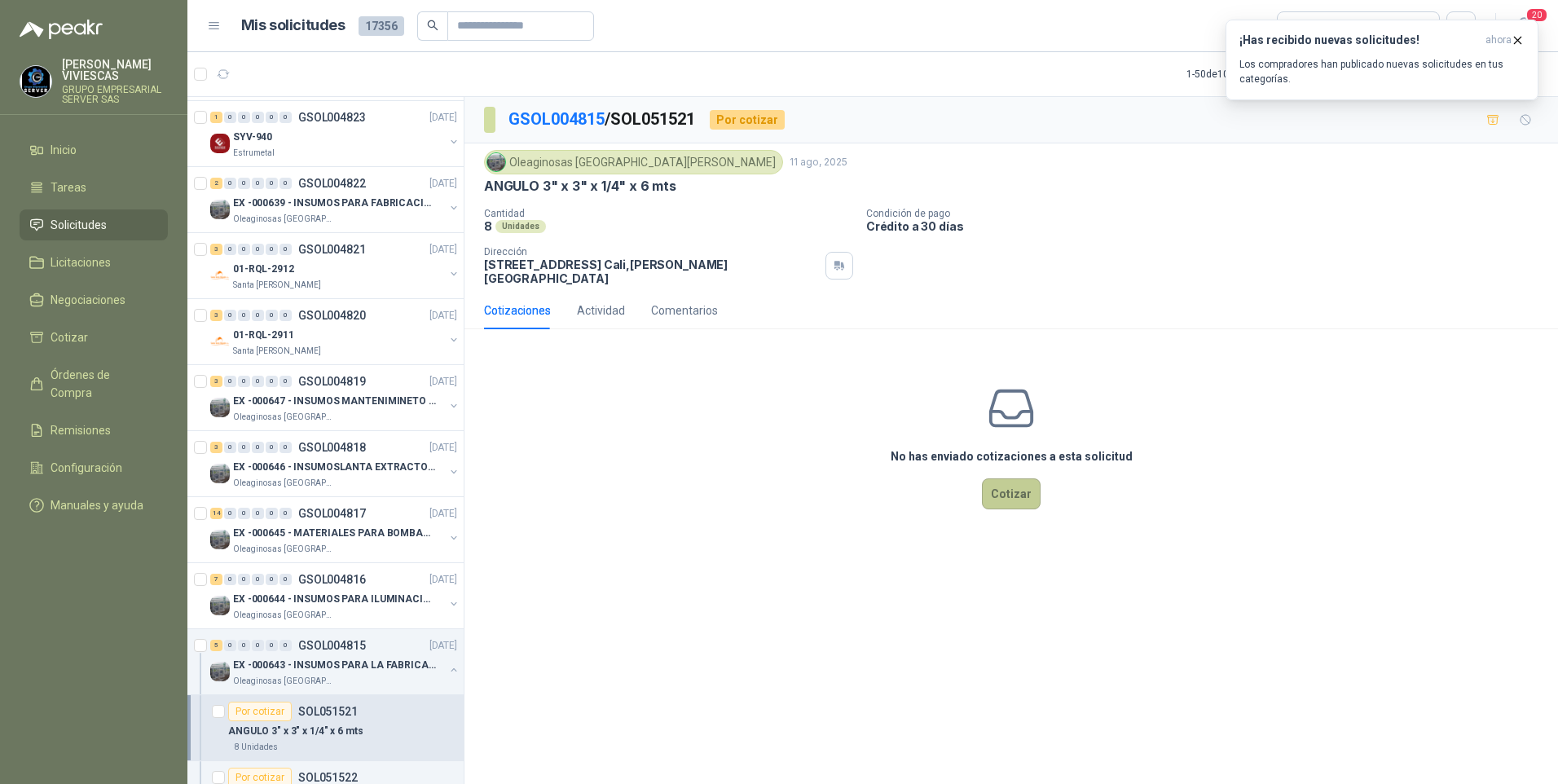
click at [1009, 479] on button "Cotizar" at bounding box center [1011, 494] width 59 height 31
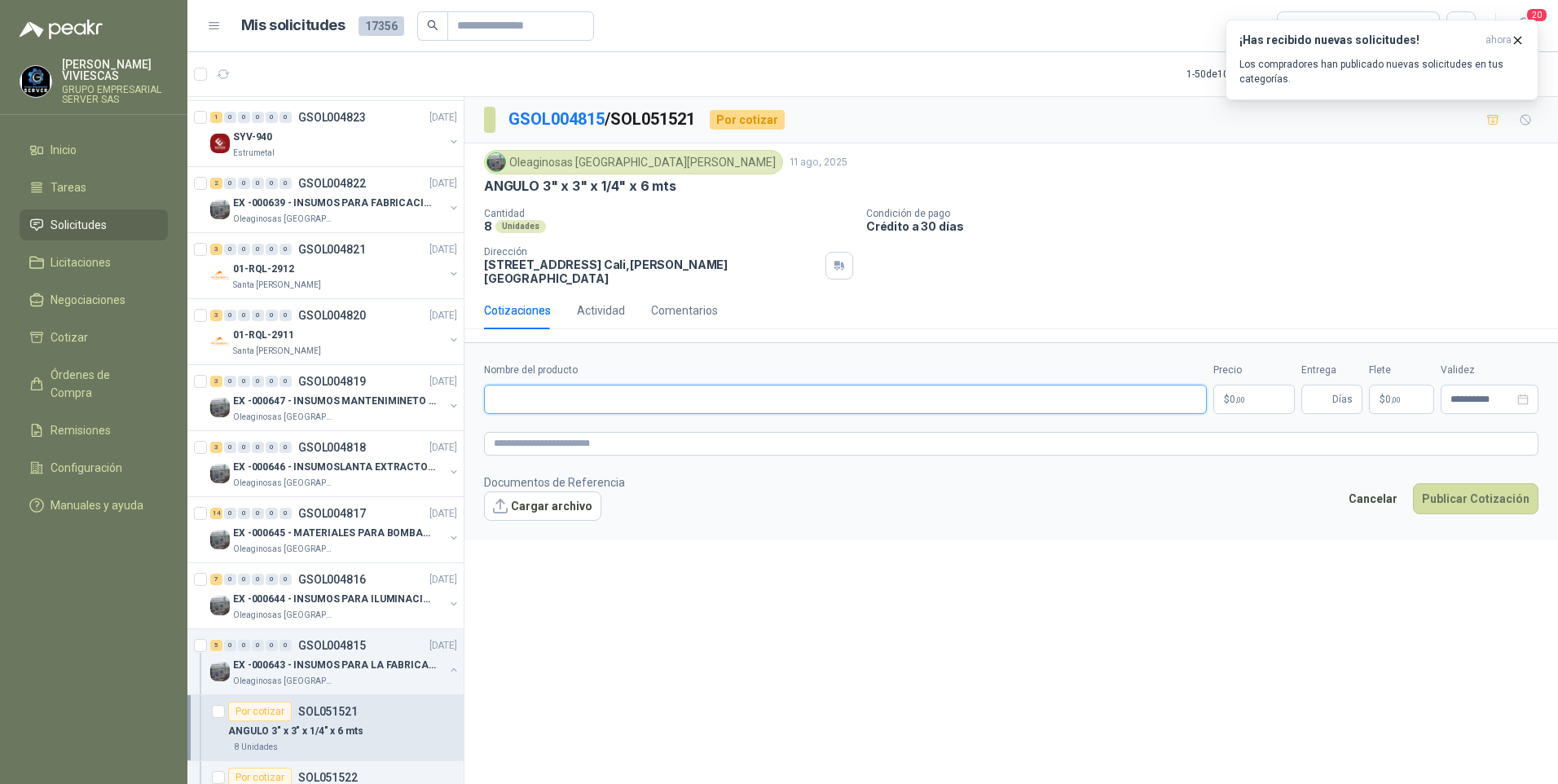
click at [501, 384] on input "Nombre del producto" at bounding box center [845, 399] width 723 height 29
paste input "**********"
click at [551, 386] on input "**********" at bounding box center [845, 399] width 723 height 29
type input "**********"
click at [1266, 396] on body "RODRIGO VIVIESCAS GRUPO EMPRESARIAL SERVER SAS Inicio Tareas Solicitudes Licita…" at bounding box center [779, 392] width 1558 height 784
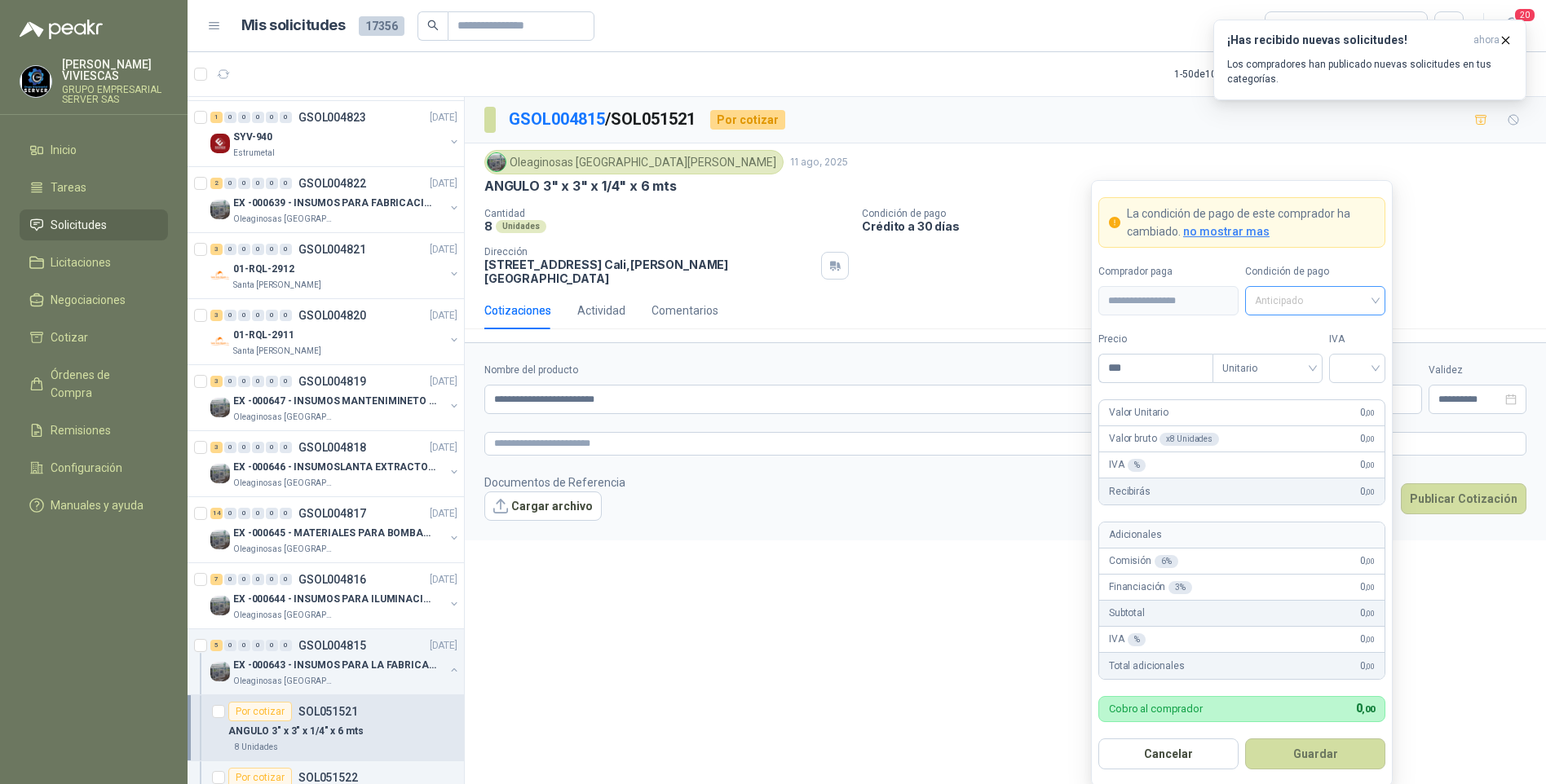
click at [1299, 296] on span "Anticipado" at bounding box center [1314, 301] width 120 height 25
drag, startPoint x: 1340, startPoint y: 359, endPoint x: 1198, endPoint y: 376, distance: 143.0
click at [1340, 359] on div "Crédito a 30 días" at bounding box center [1315, 361] width 114 height 18
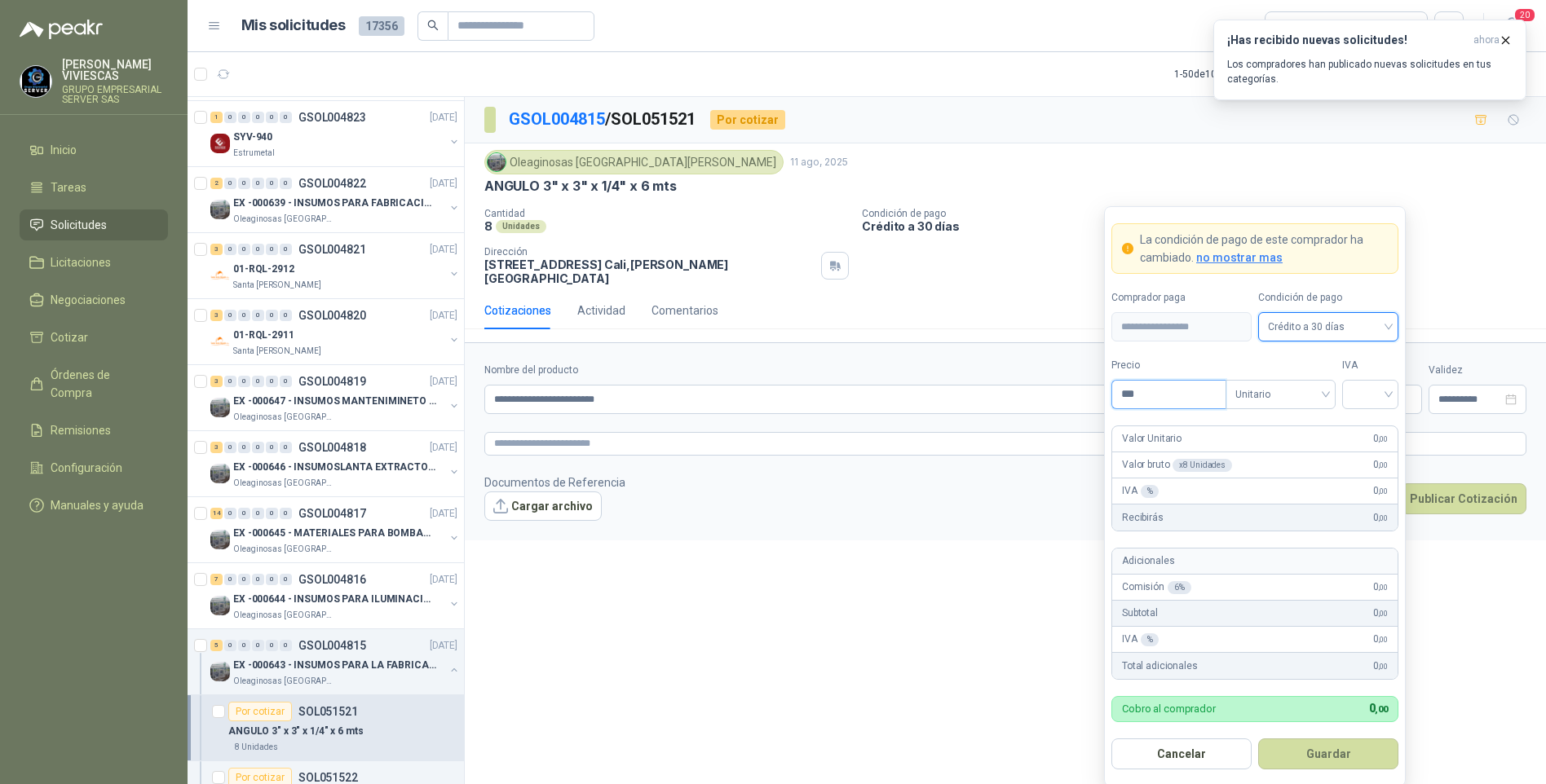
click at [1157, 382] on input "***" at bounding box center [1169, 394] width 114 height 28
type input "*********"
click at [1380, 387] on input "search" at bounding box center [1370, 392] width 37 height 25
click at [1380, 425] on div "19%" at bounding box center [1370, 429] width 30 height 18
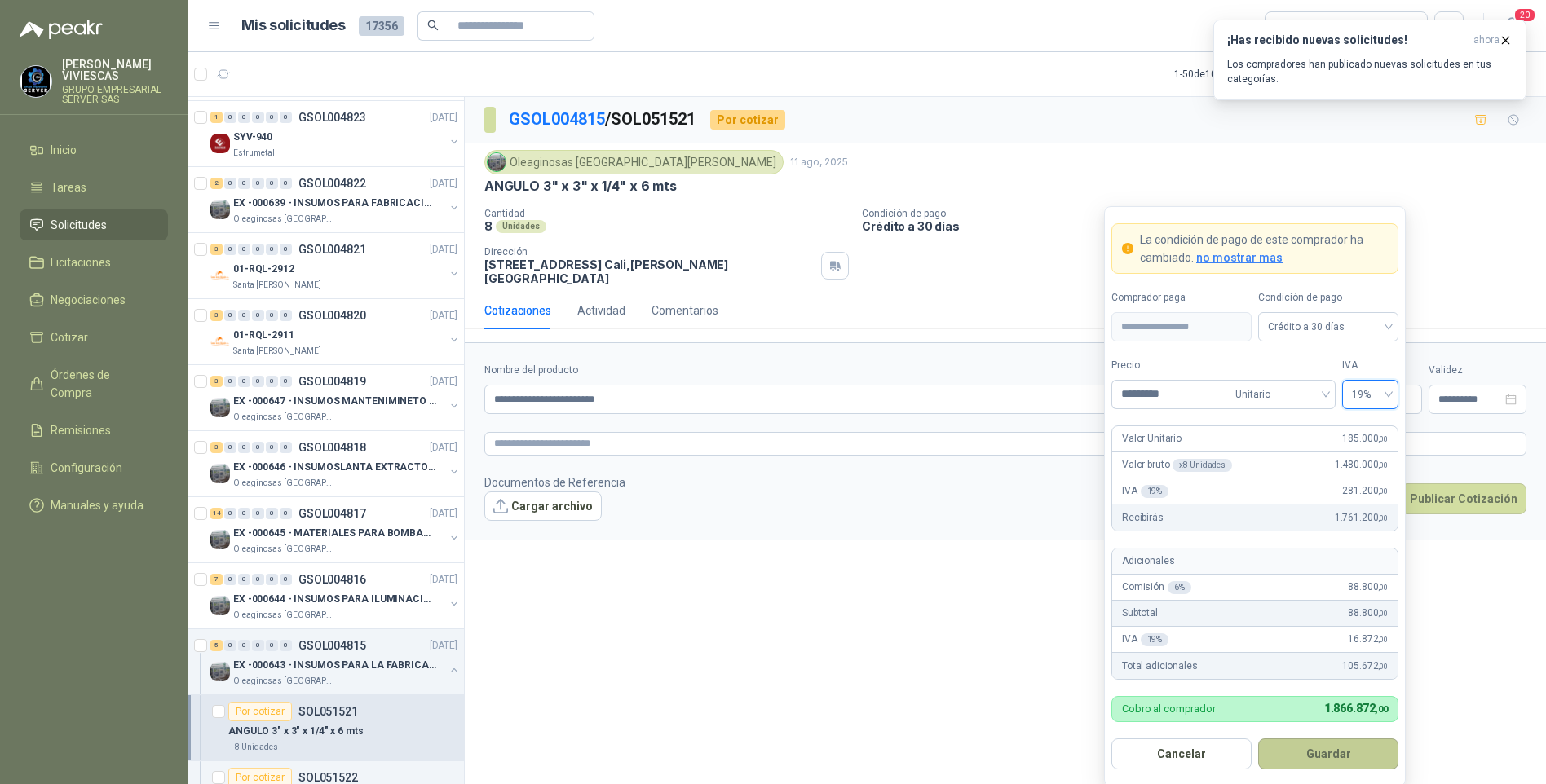
click at [1329, 766] on button "Guardar" at bounding box center [1328, 754] width 140 height 31
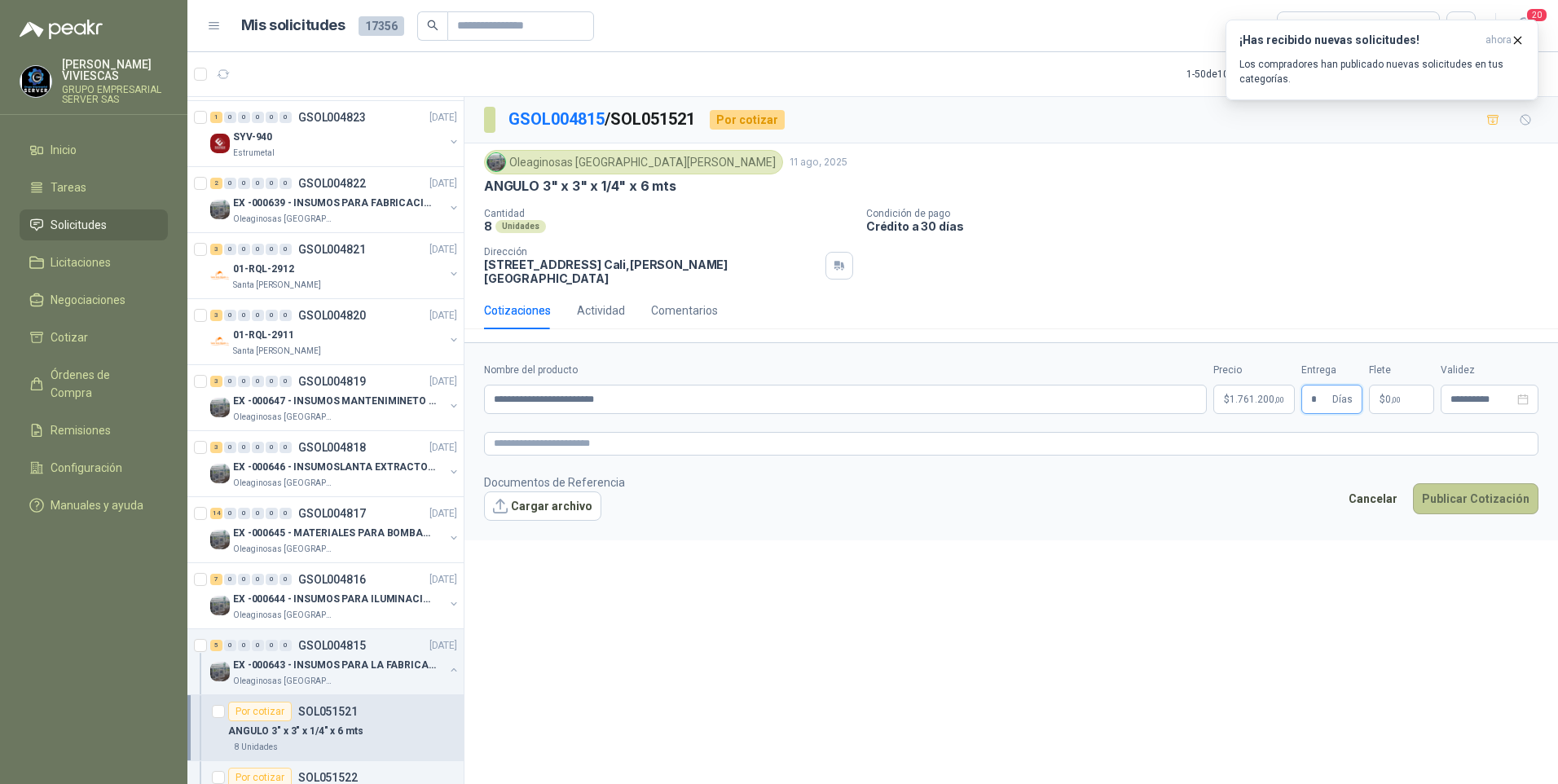
type input "*"
click at [1466, 491] on button "Publicar Cotización" at bounding box center [1475, 499] width 126 height 31
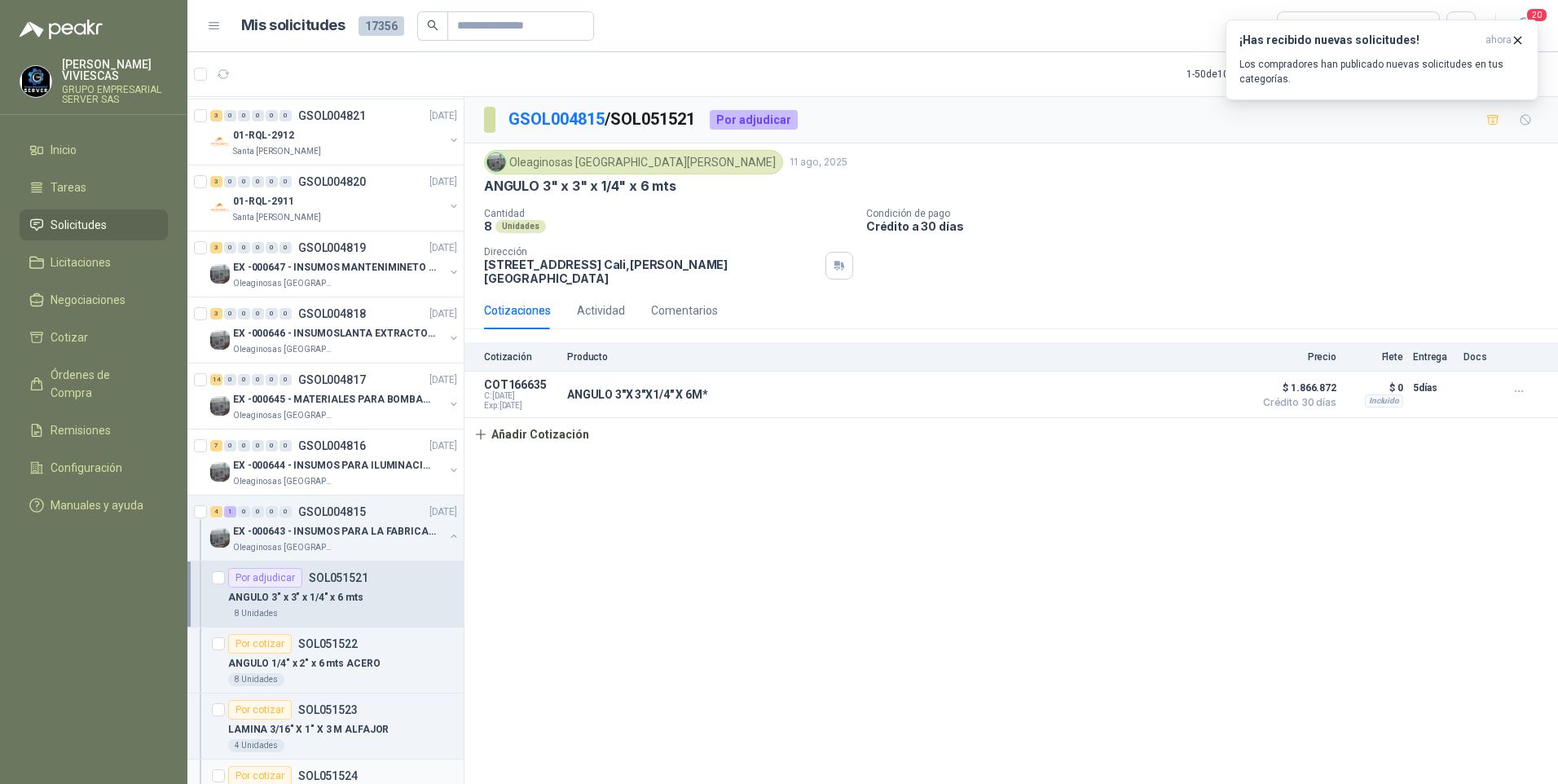
scroll to position [570, 0]
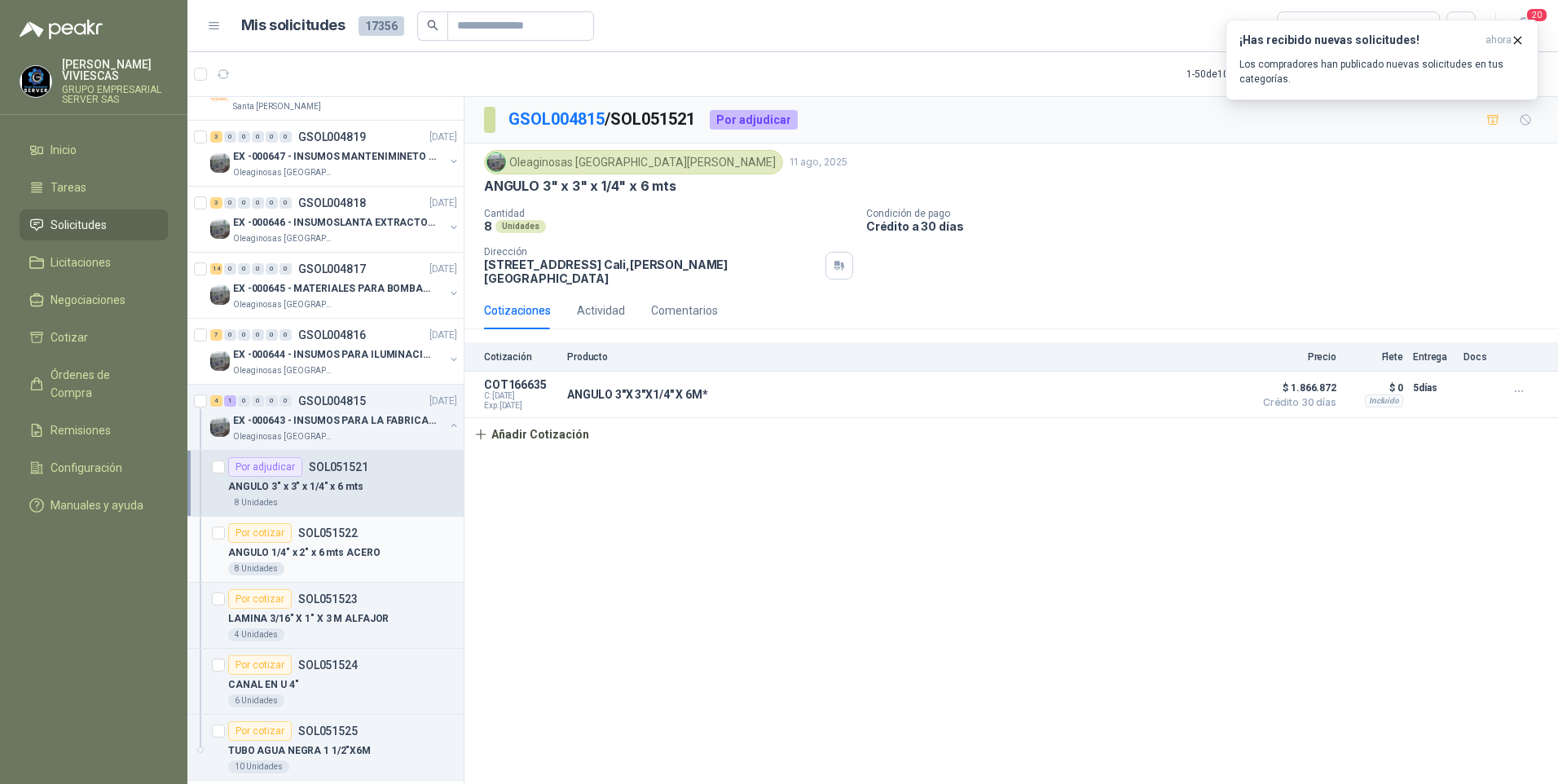
click at [294, 557] on p "ANGULO 1/4" x 2" x 6 mts ACERO" at bounding box center [304, 552] width 151 height 16
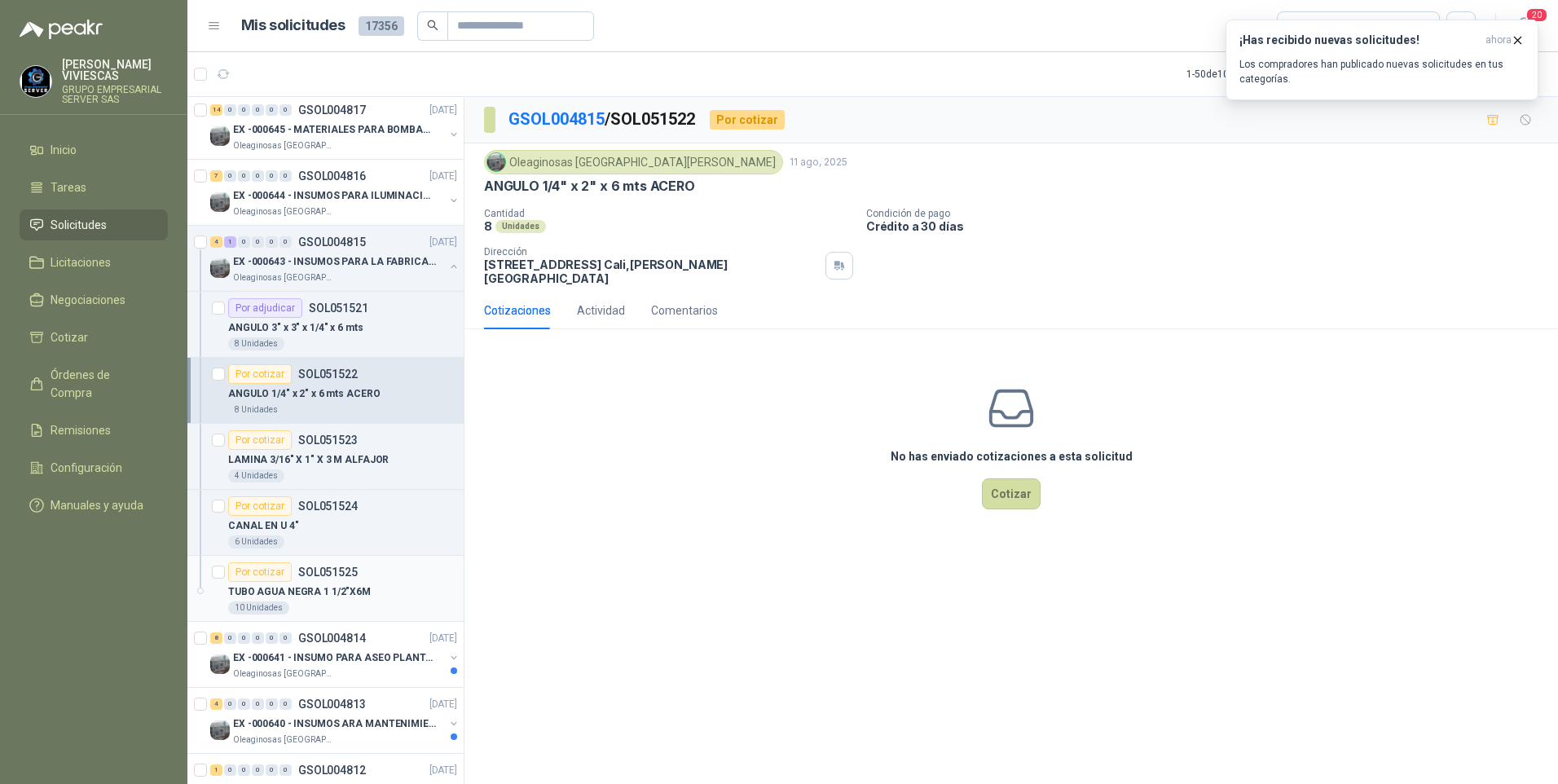
scroll to position [734, 0]
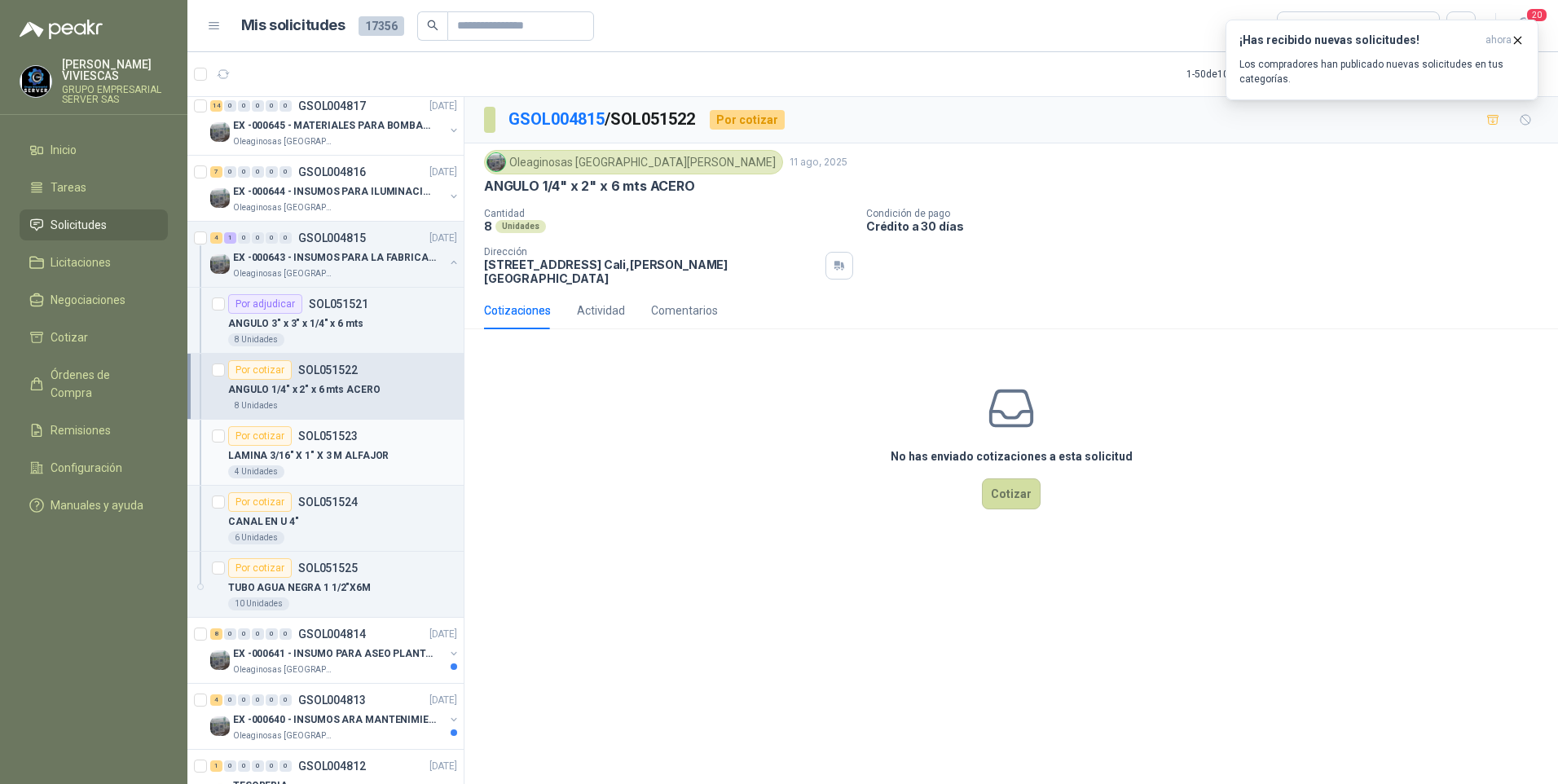
click at [311, 456] on p "LAMINA 3/16" X 1" X 3 M ALFAJOR" at bounding box center [308, 456] width 160 height 16
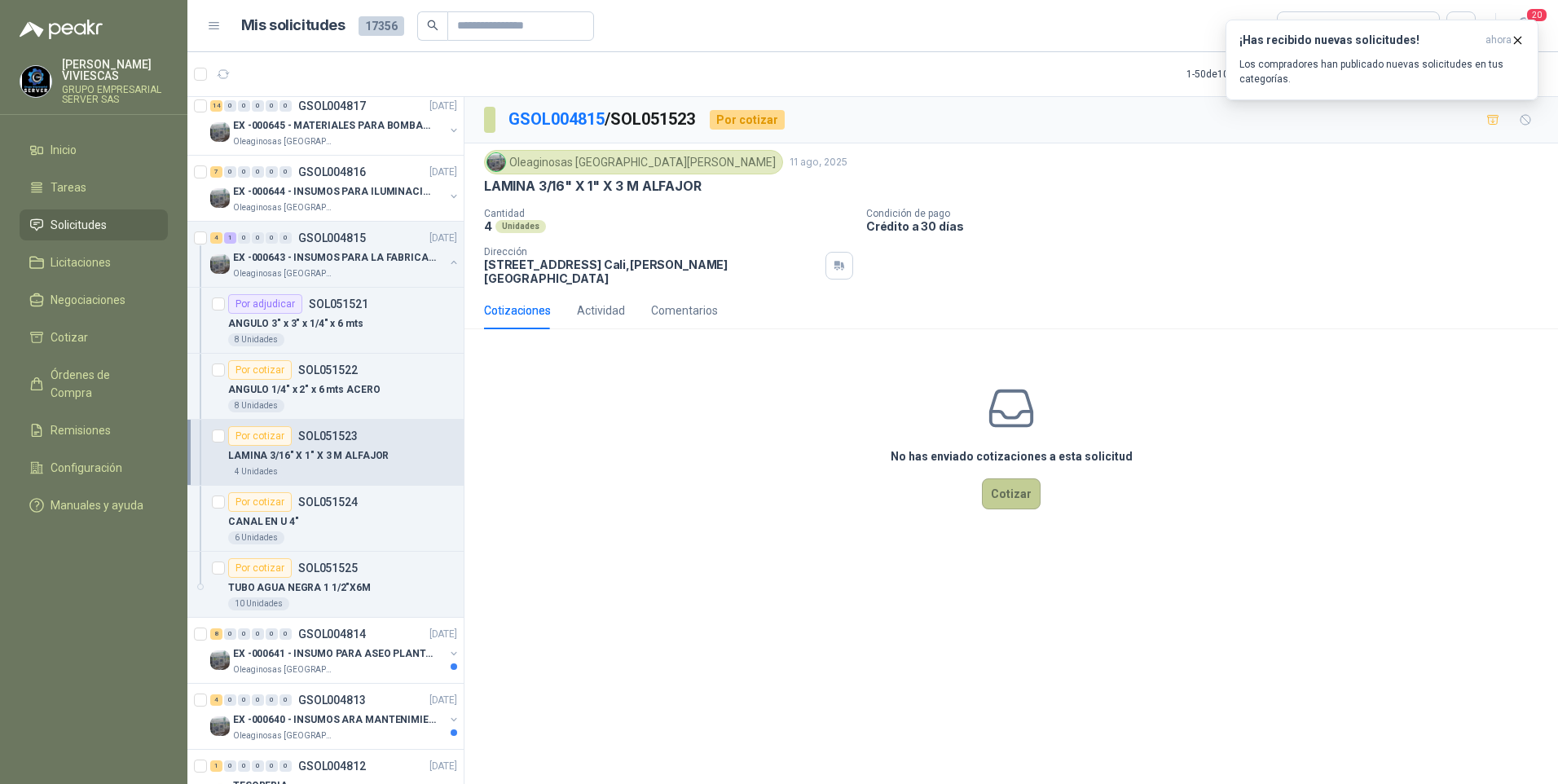
click at [1014, 488] on button "Cotizar" at bounding box center [1011, 494] width 59 height 31
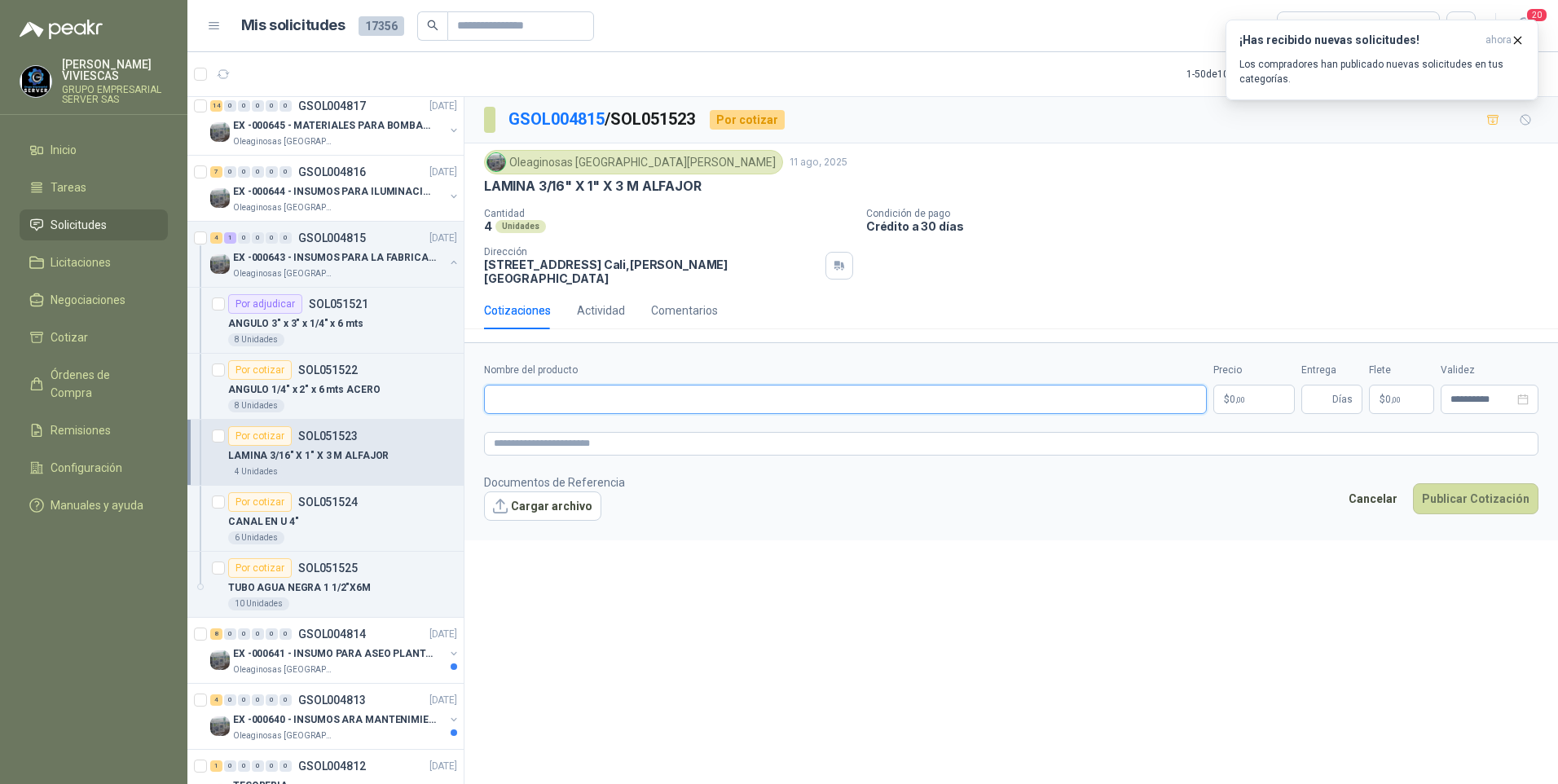
click at [541, 384] on input "Nombre del producto" at bounding box center [845, 399] width 723 height 29
click at [530, 389] on input "Nombre del producto" at bounding box center [845, 399] width 723 height 29
paste input "**********"
type input "**********"
click at [1254, 387] on body "RODRIGO VIVIESCAS GRUPO EMPRESARIAL SERVER SAS Inicio Tareas Solicitudes Licita…" at bounding box center [779, 392] width 1558 height 784
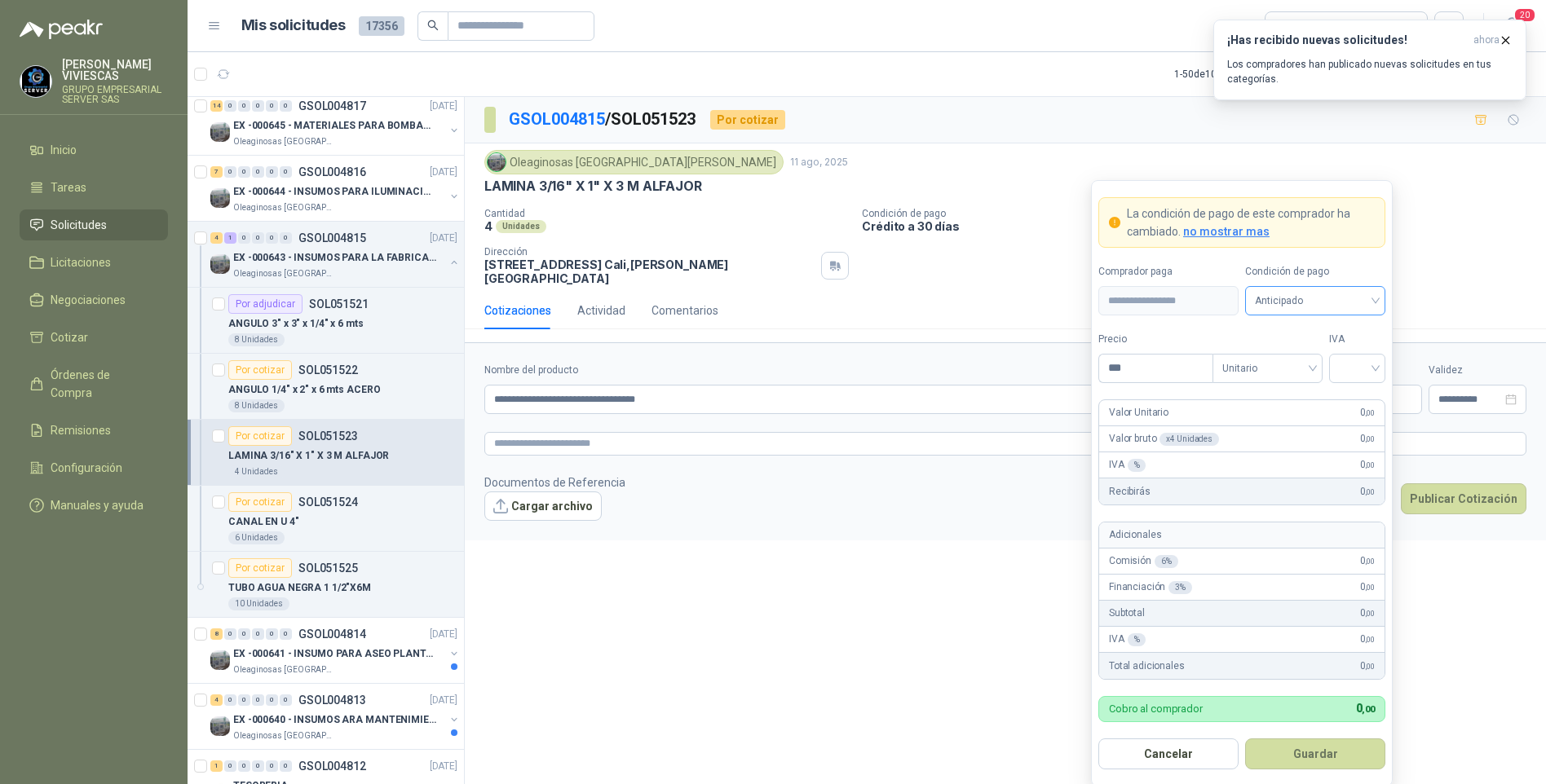
click at [1314, 288] on input "search" at bounding box center [1314, 299] width 120 height 25
drag, startPoint x: 1306, startPoint y: 352, endPoint x: 1161, endPoint y: 379, distance: 147.5
click at [1301, 353] on div "Crédito a 30 días" at bounding box center [1315, 361] width 114 height 18
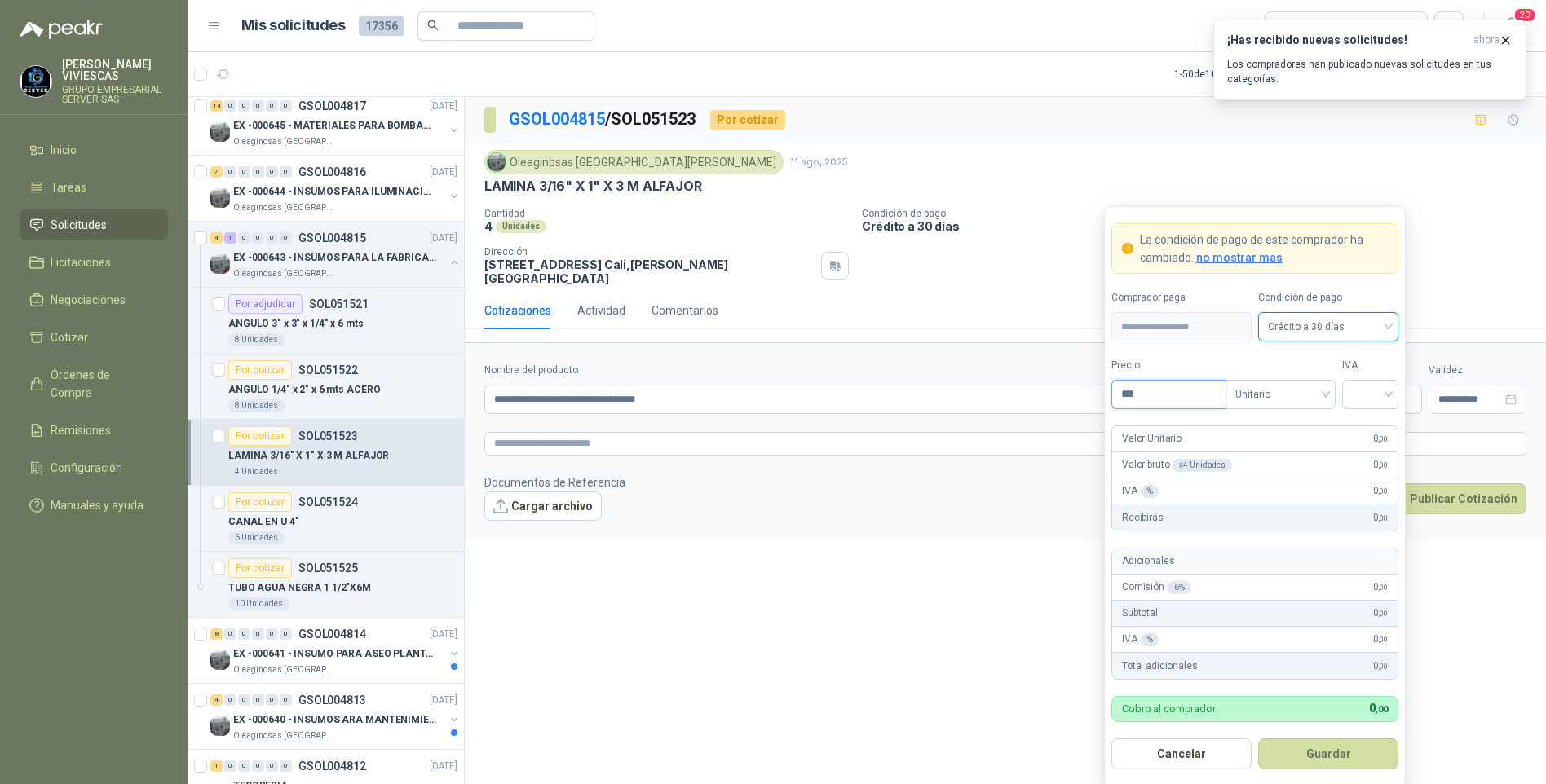
click at [1156, 382] on input "***" at bounding box center [1169, 394] width 114 height 28
type input "*********"
click at [1363, 393] on input "search" at bounding box center [1370, 392] width 37 height 25
click at [1358, 426] on div "19%" at bounding box center [1370, 429] width 30 height 18
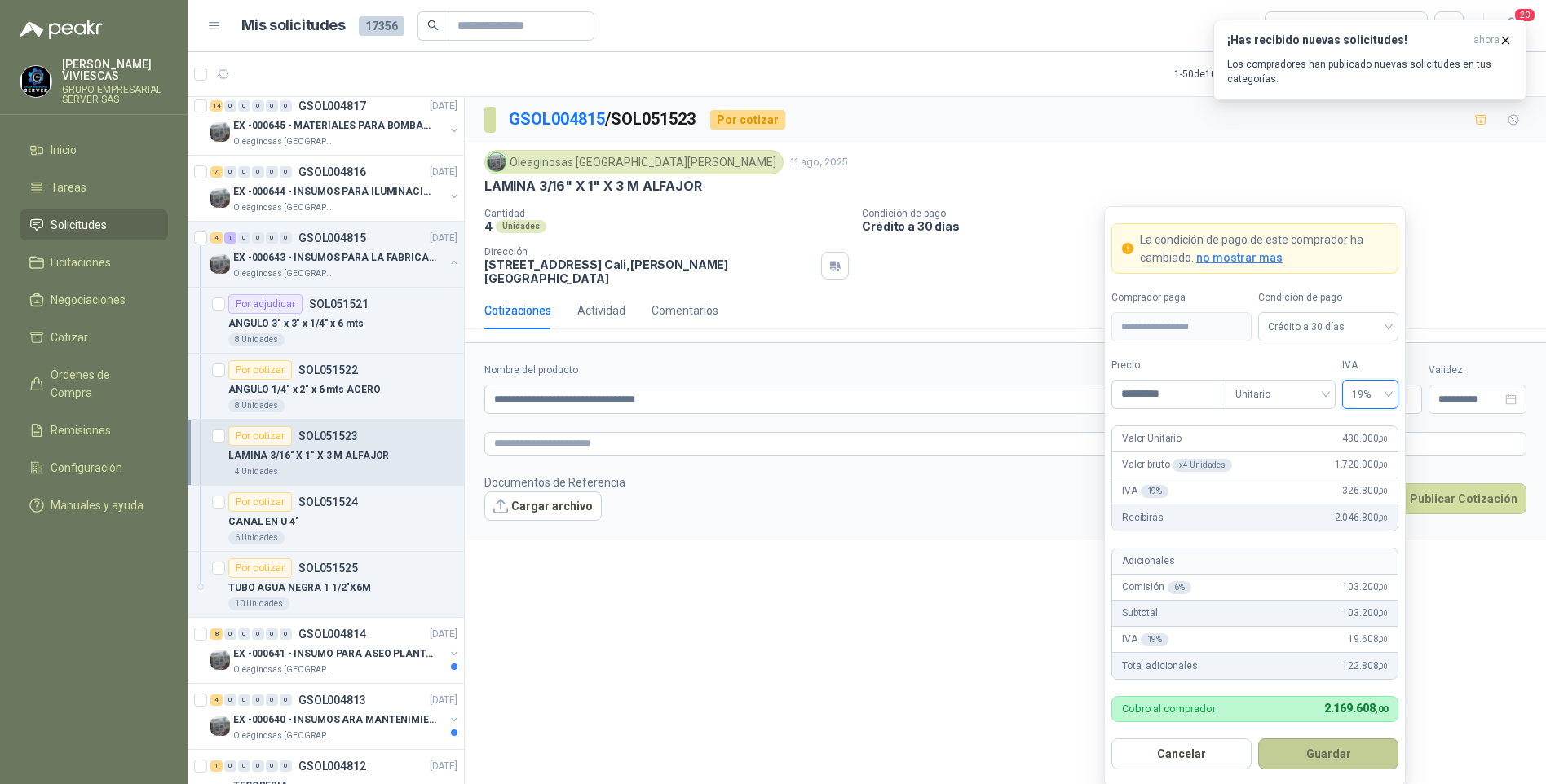
click at [1336, 752] on button "Guardar" at bounding box center [1328, 754] width 140 height 31
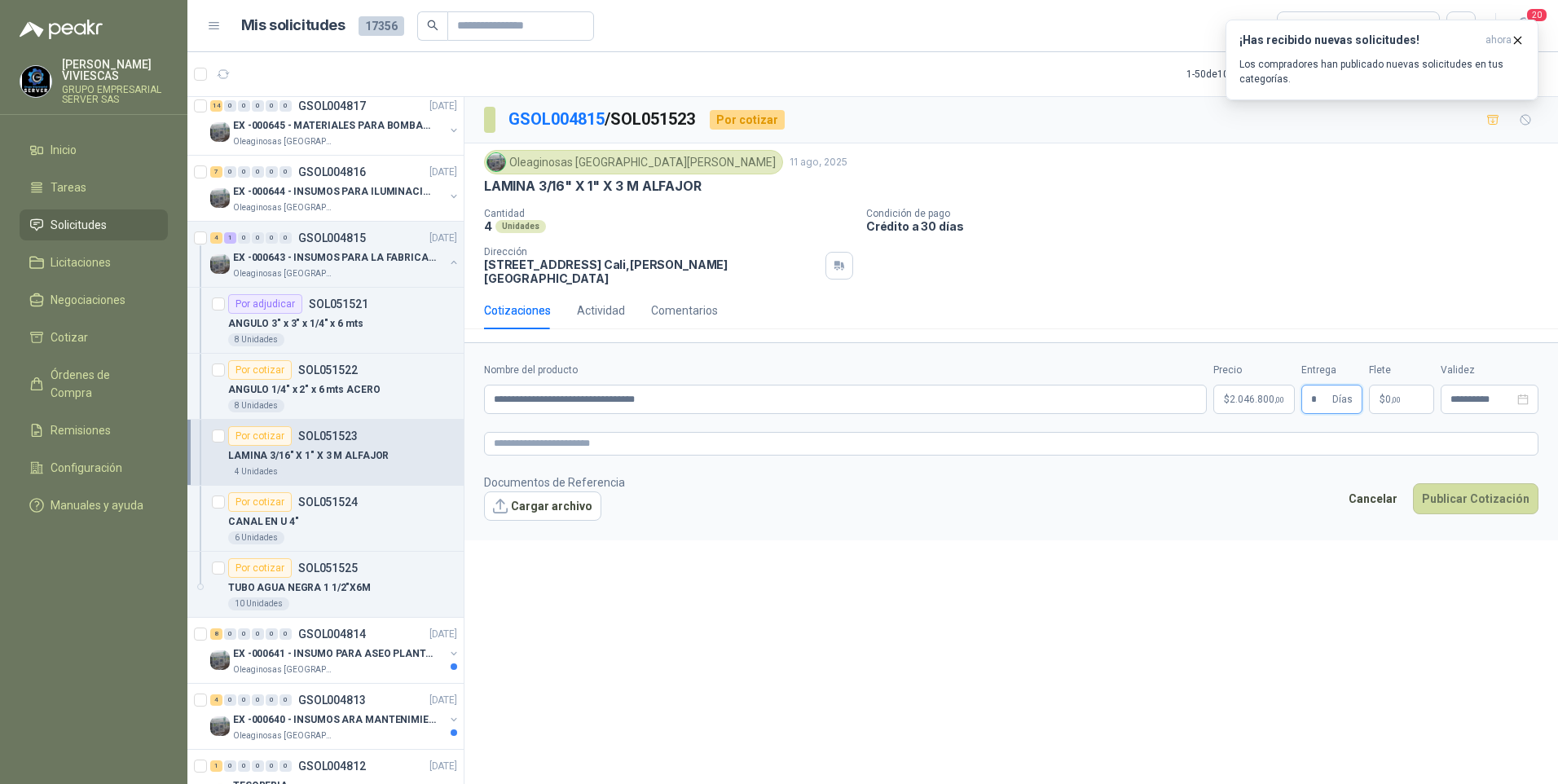
type input "*"
click at [1474, 473] on footer "Documentos de Referencia Cargar archivo Cancelar Publicar Cotización" at bounding box center [1011, 497] width 1055 height 48
click at [1468, 486] on button "Publicar Cotización" at bounding box center [1475, 499] width 126 height 31
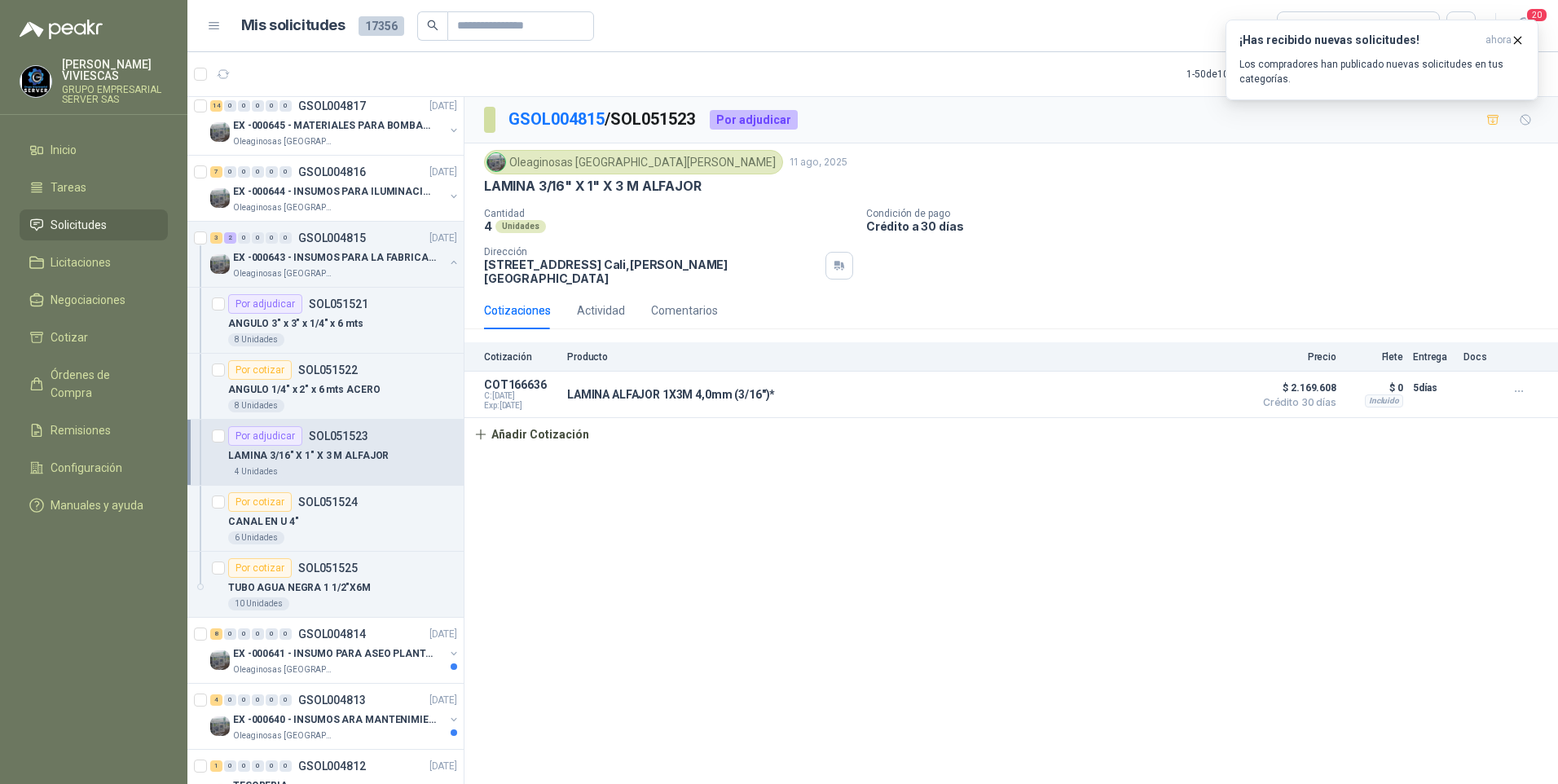
click at [959, 647] on div "GSOL004815 / SOL051523 Por adjudicar Oleaginosas San Fernando 11 ago, 2025 LAMI…" at bounding box center [1011, 443] width 1093 height 692
click at [271, 523] on p "CANAL EN U 4"" at bounding box center [263, 522] width 70 height 16
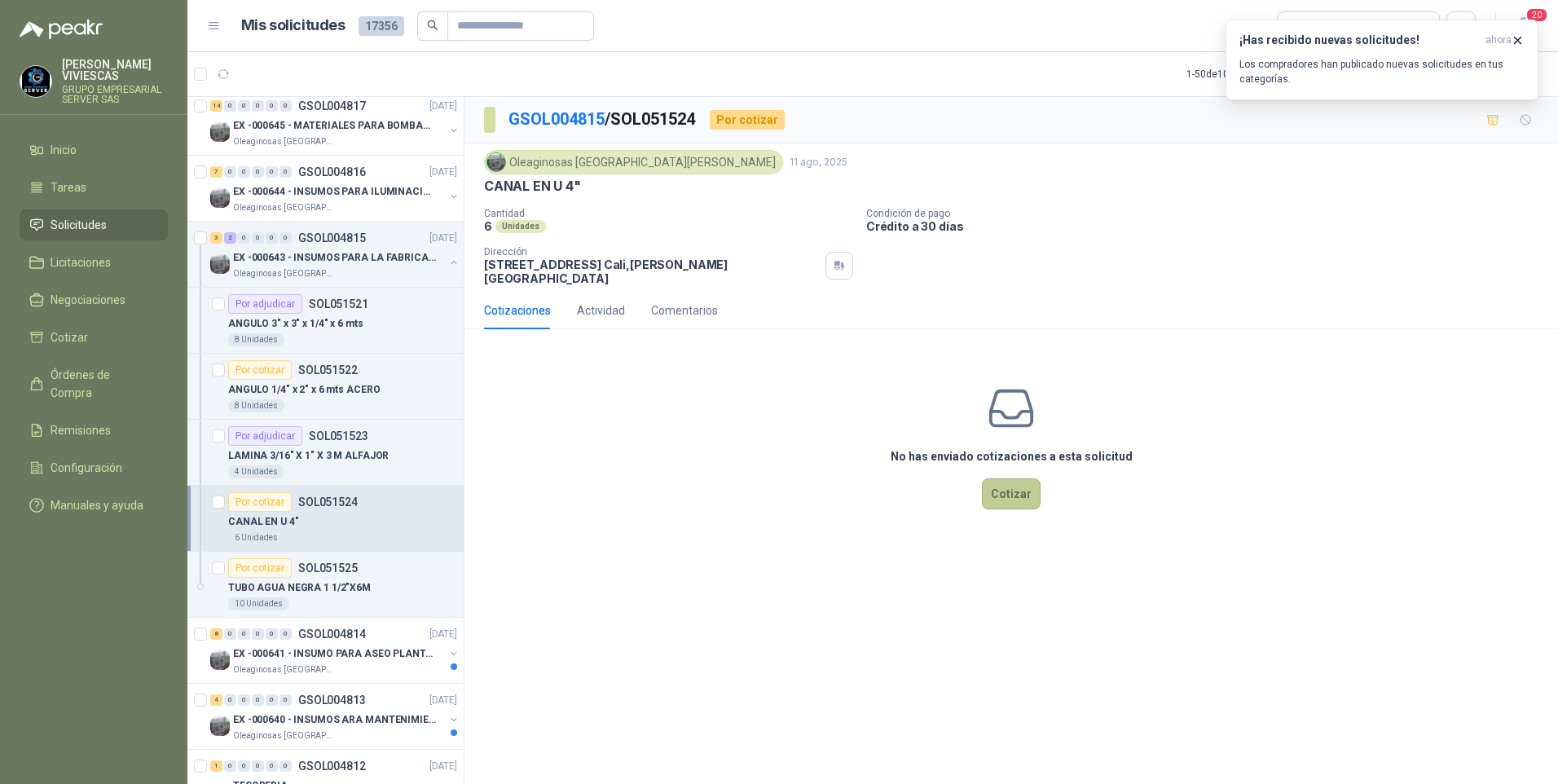
click at [1009, 479] on button "Cotizar" at bounding box center [1011, 494] width 59 height 31
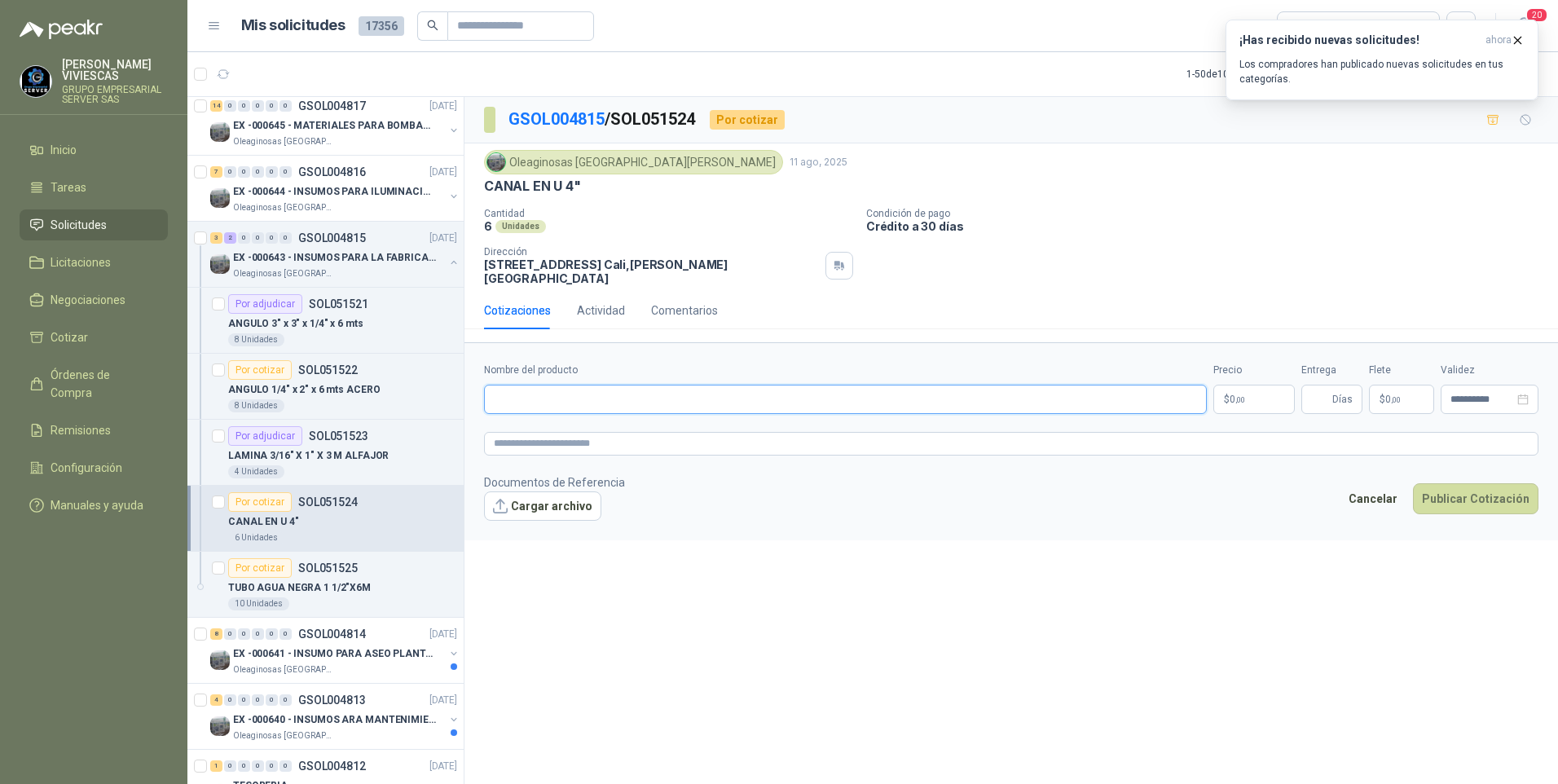
click at [534, 393] on input "Nombre del producto" at bounding box center [845, 399] width 723 height 29
click at [520, 391] on input "Nombre del producto" at bounding box center [845, 399] width 723 height 29
paste input "**********"
type input "**********"
click at [1232, 391] on body "RODRIGO VIVIESCAS GRUPO EMPRESARIAL SERVER SAS Inicio Tareas Solicitudes Licita…" at bounding box center [779, 392] width 1558 height 784
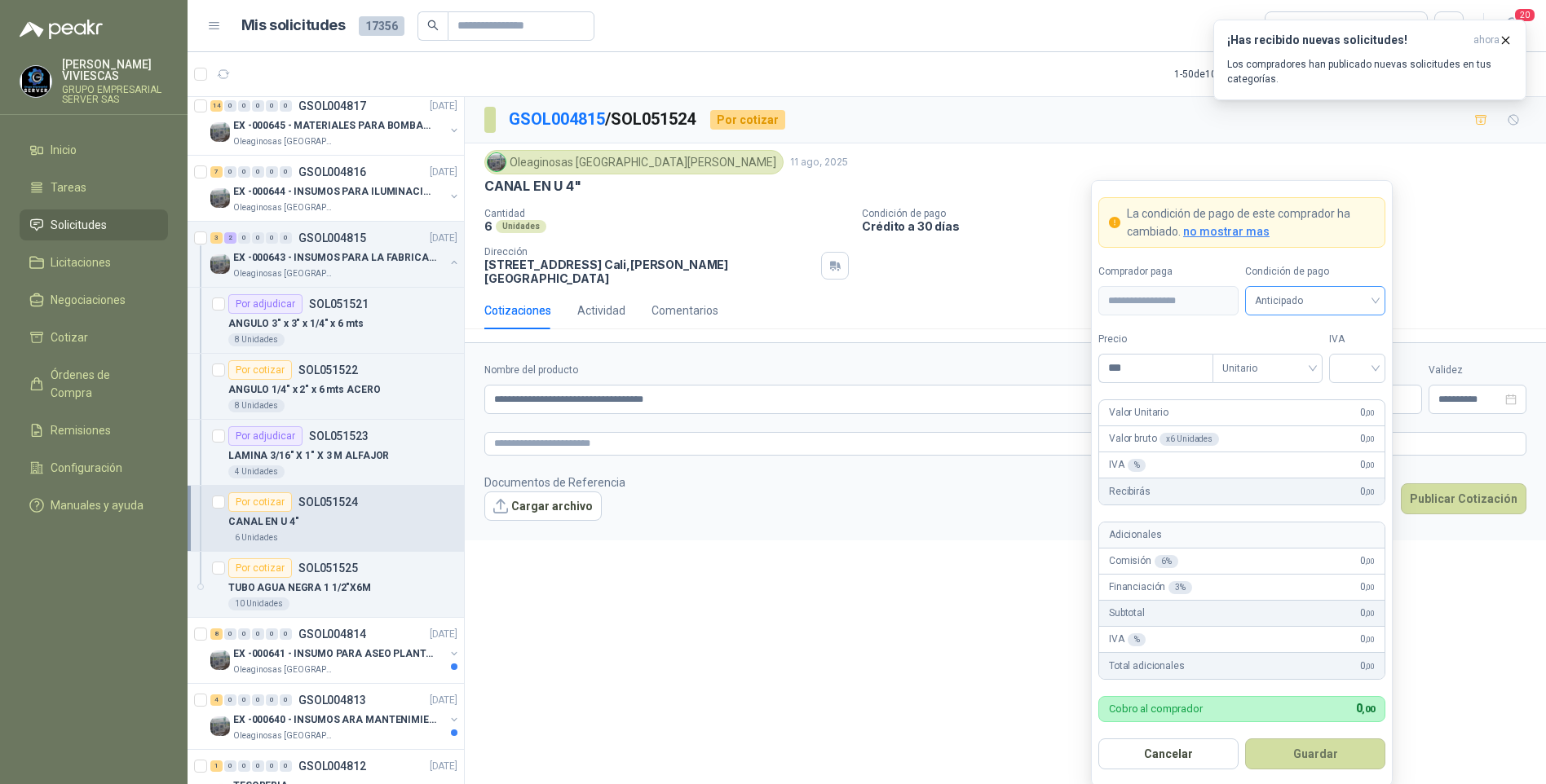
click at [1311, 296] on span "Anticipado" at bounding box center [1314, 301] width 120 height 25
drag, startPoint x: 1307, startPoint y: 361, endPoint x: 1151, endPoint y: 368, distance: 156.2
click at [1305, 359] on div "Crédito a 30 días" at bounding box center [1315, 361] width 114 height 18
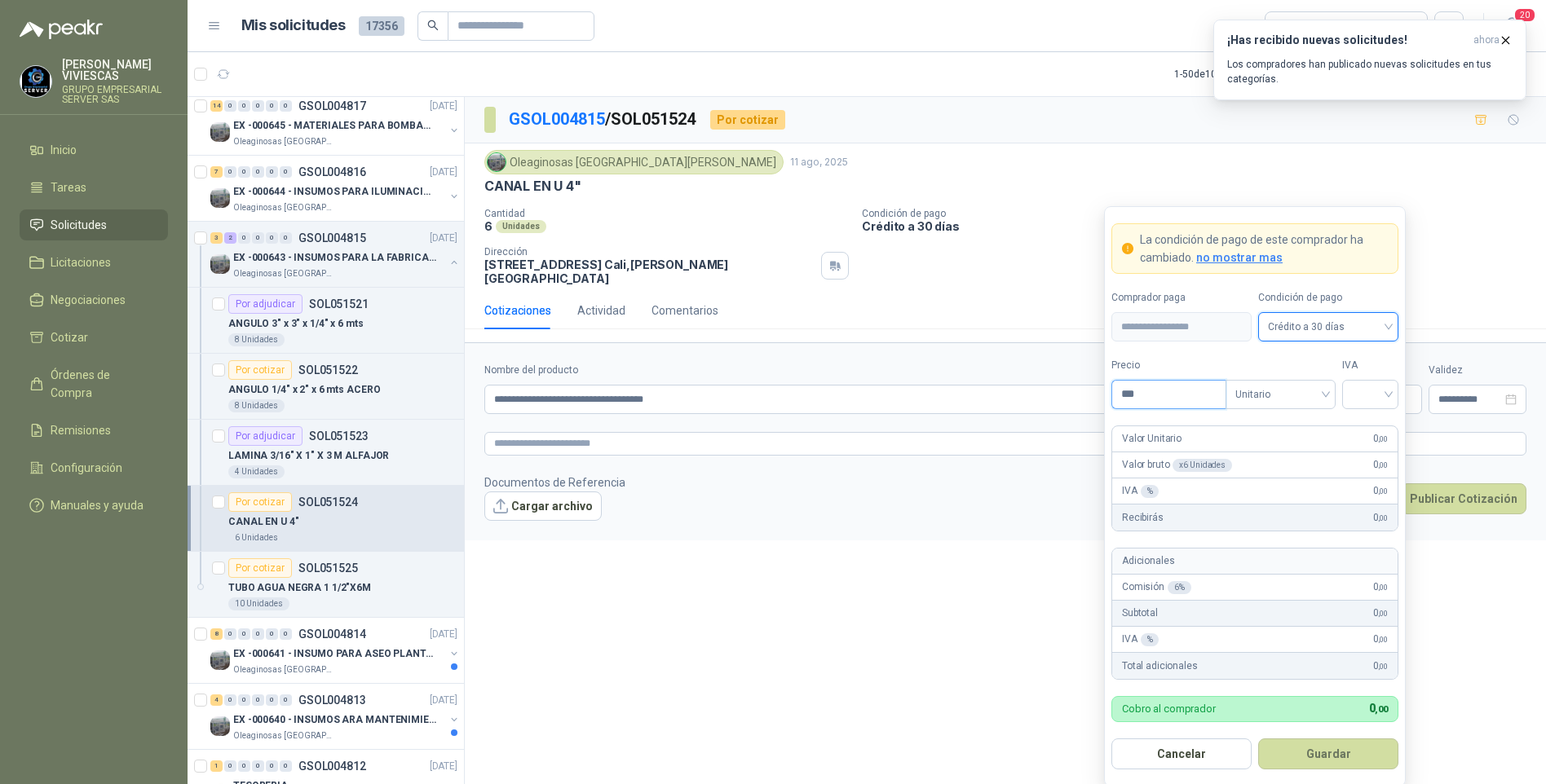
click at [1165, 398] on input "***" at bounding box center [1169, 394] width 114 height 28
type input "********"
click at [1379, 389] on input "search" at bounding box center [1370, 392] width 37 height 25
drag, startPoint x: 1370, startPoint y: 420, endPoint x: 1353, endPoint y: 426, distance: 18.0
click at [1368, 420] on div "19%" at bounding box center [1370, 429] width 30 height 18
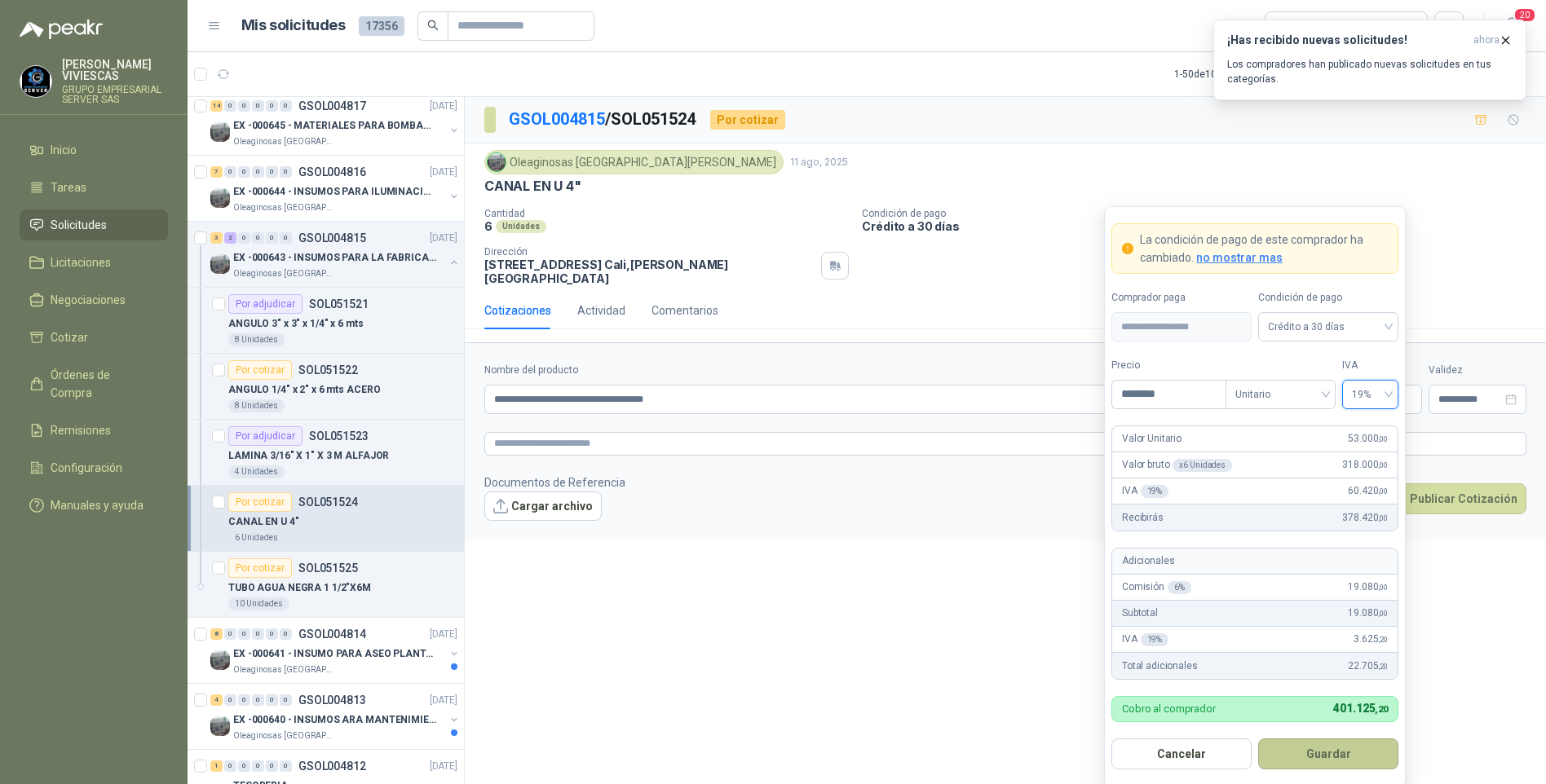
click at [1329, 740] on button "Guardar" at bounding box center [1328, 754] width 140 height 31
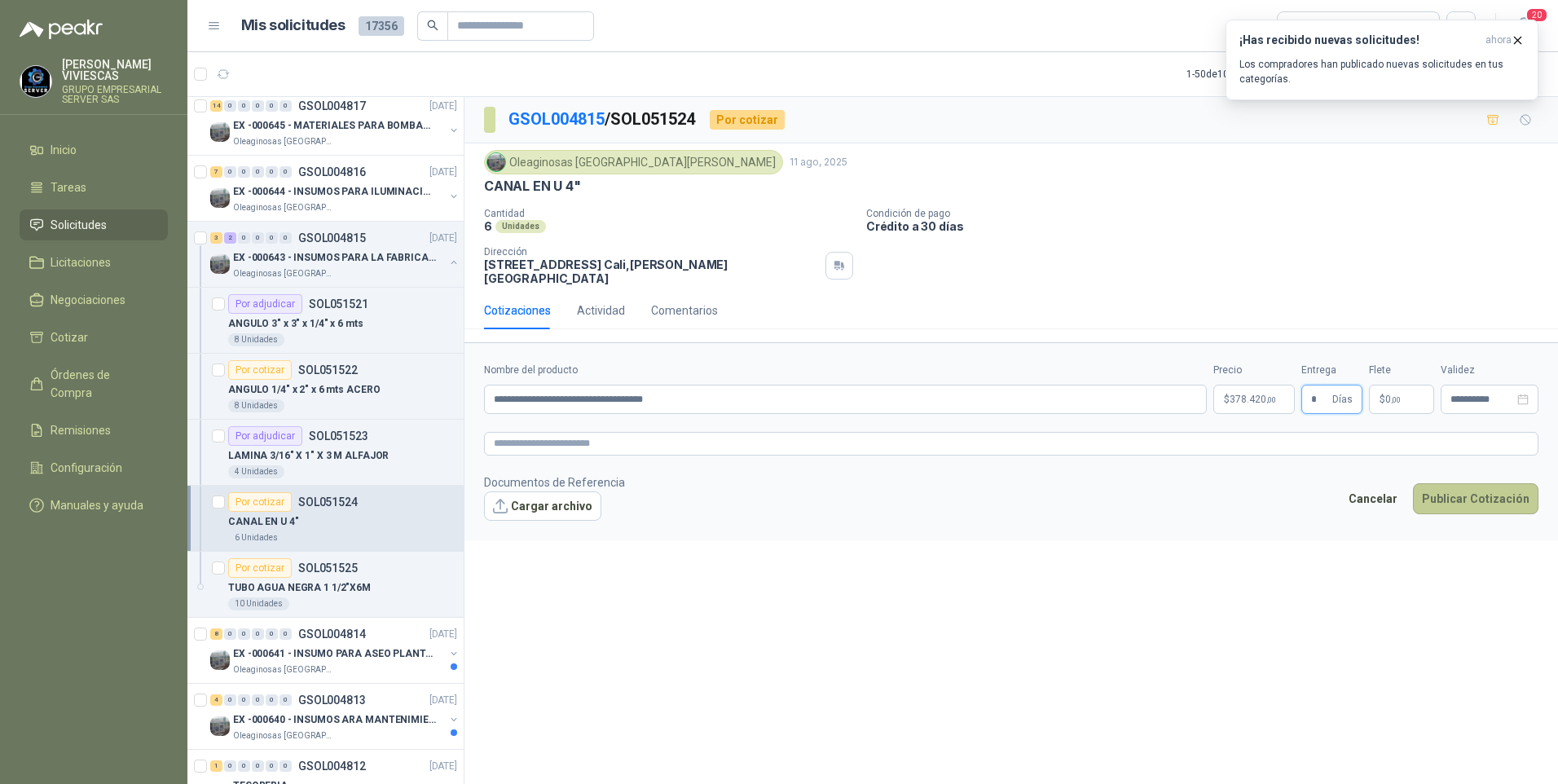
type input "*"
click at [1472, 490] on button "Publicar Cotización" at bounding box center [1475, 499] width 126 height 31
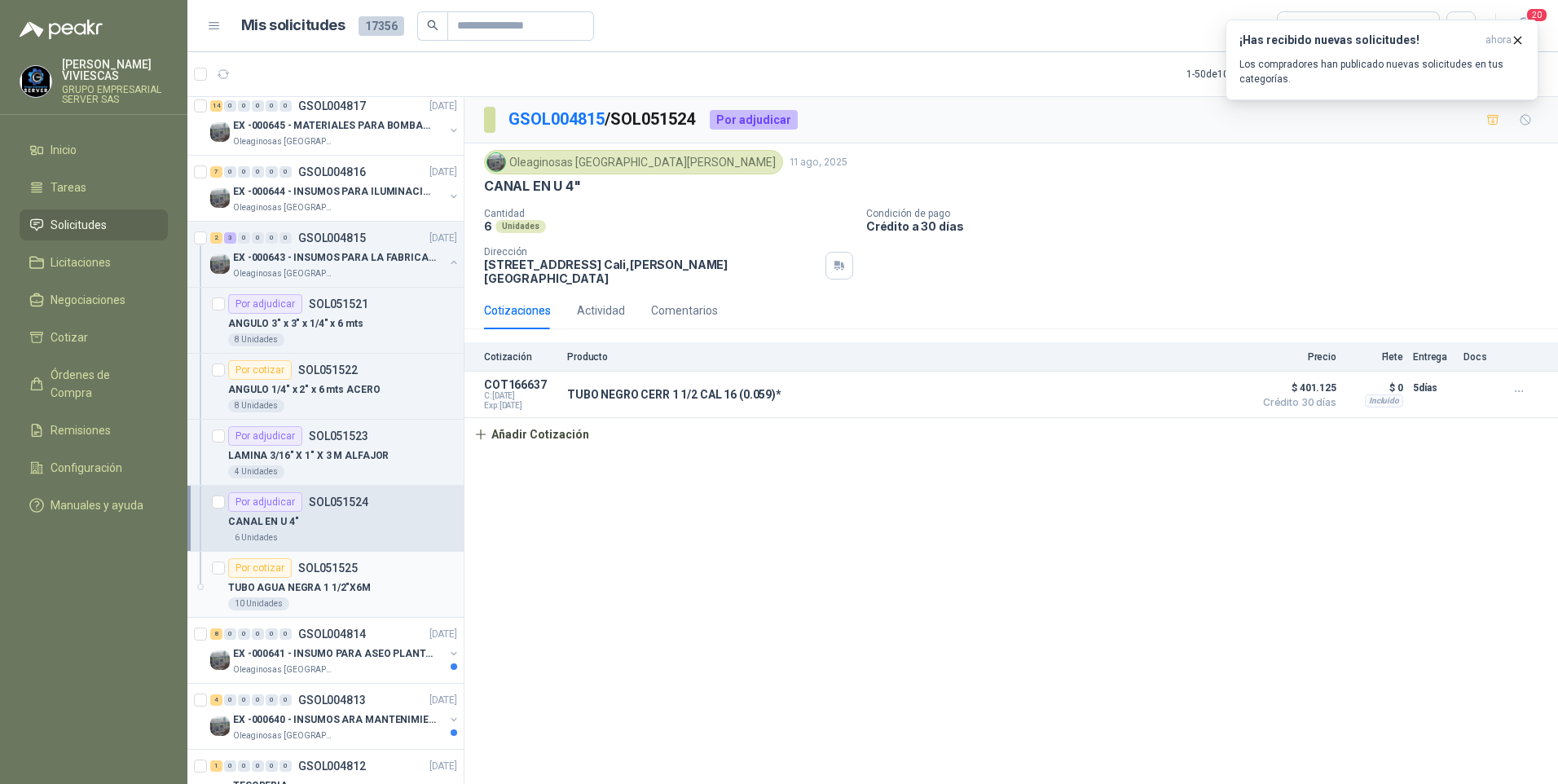
click at [281, 586] on p "TUBO AGUA NEGRA 1 1/2"X6M" at bounding box center [299, 588] width 142 height 16
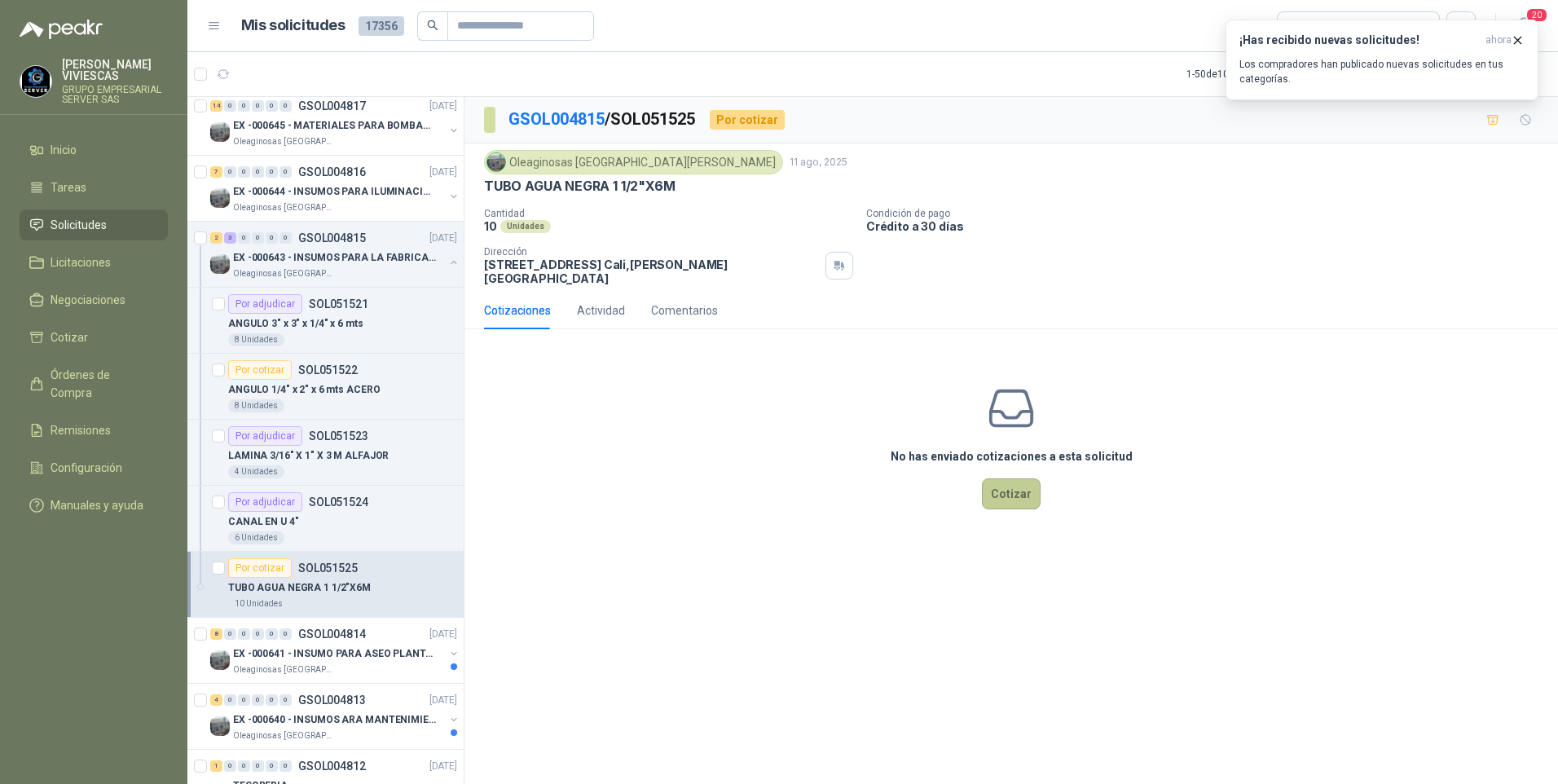
click at [1038, 480] on button "Cotizar" at bounding box center [1011, 494] width 59 height 31
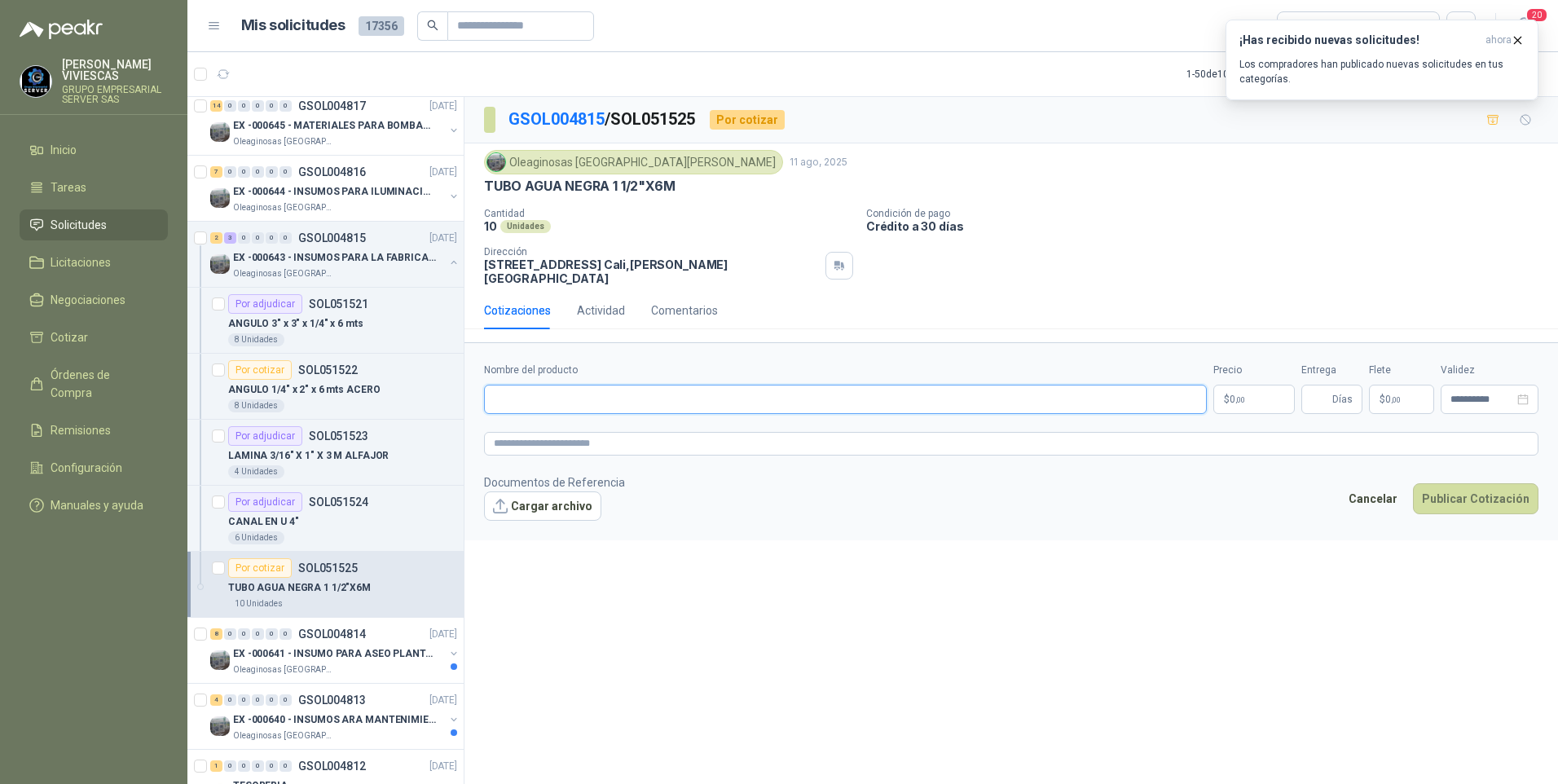
click at [567, 397] on input "Nombre del producto" at bounding box center [845, 399] width 723 height 29
paste input "**********"
type input "**********"
click at [1249, 384] on p "$ 0 ,00" at bounding box center [1254, 399] width 82 height 29
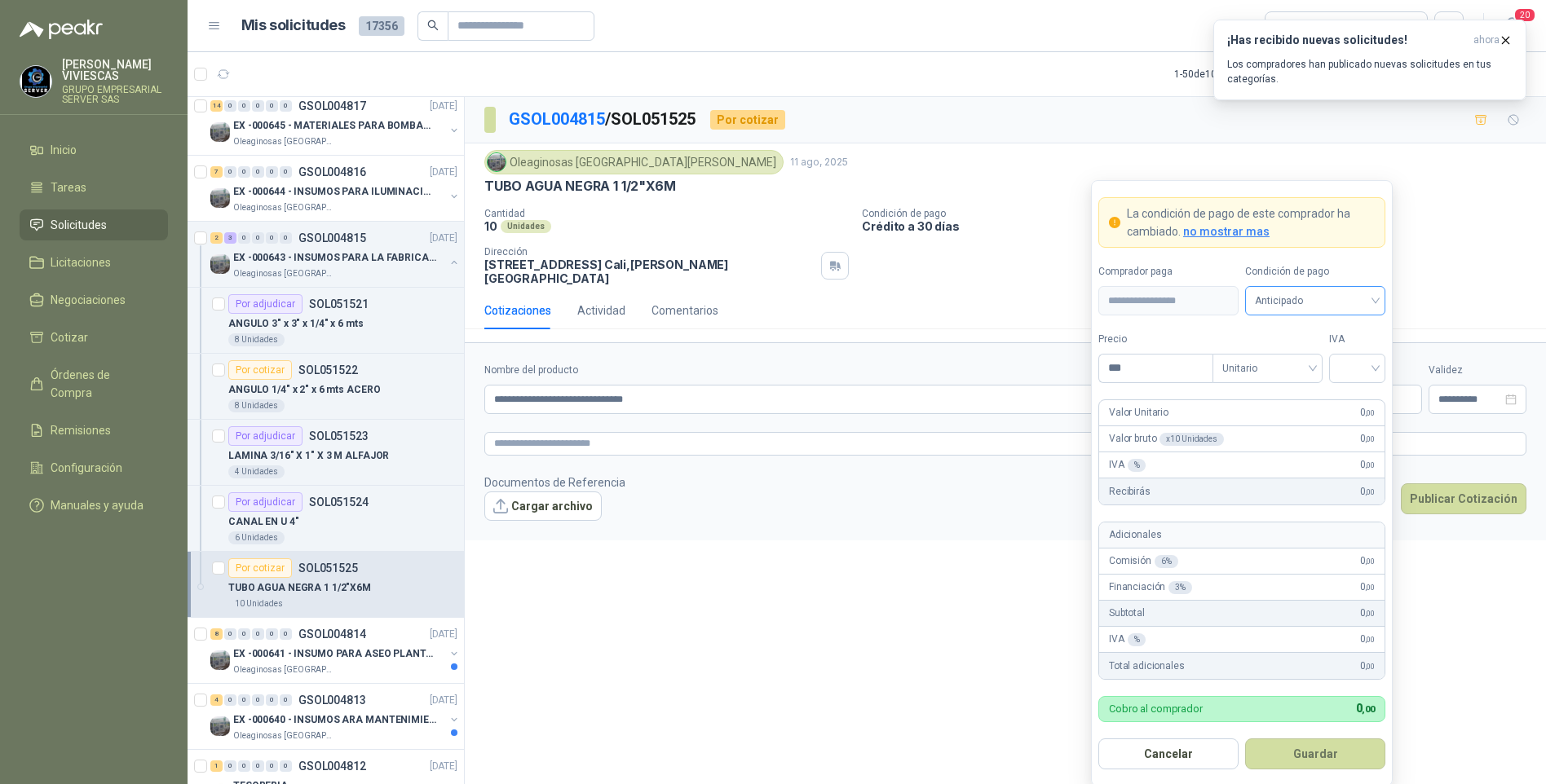
click at [1283, 302] on span "Anticipado" at bounding box center [1314, 301] width 120 height 25
drag, startPoint x: 1290, startPoint y: 360, endPoint x: 1273, endPoint y: 354, distance: 18.0
click at [1287, 357] on div "Crédito a 30 días" at bounding box center [1315, 361] width 114 height 18
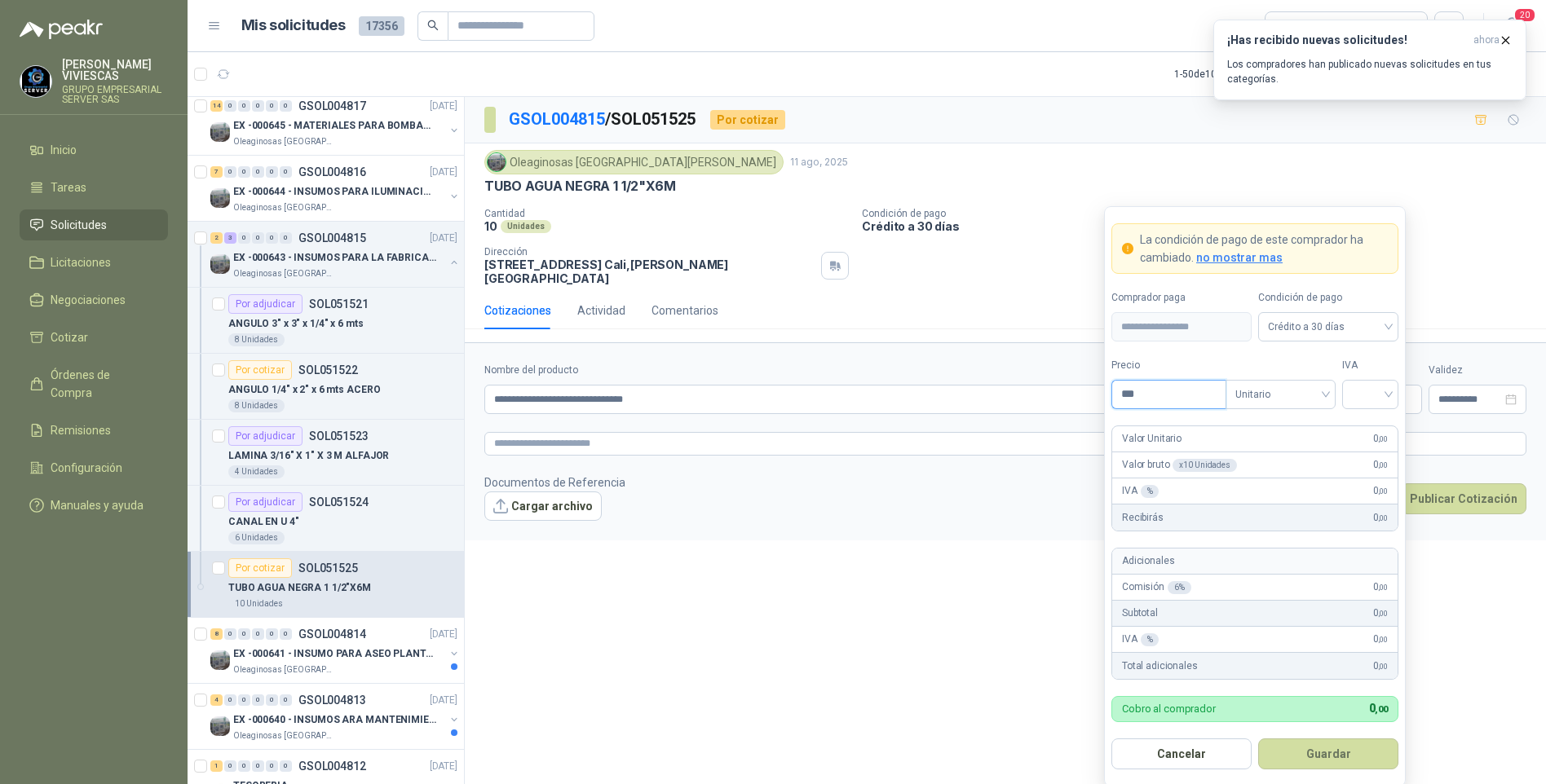
click at [1166, 400] on input "***" at bounding box center [1169, 394] width 114 height 28
click at [1365, 380] on div at bounding box center [1369, 394] width 56 height 29
drag, startPoint x: 1361, startPoint y: 423, endPoint x: 1146, endPoint y: 536, distance: 242.9
click at [1360, 423] on div "19%" at bounding box center [1370, 429] width 30 height 18
click at [1151, 392] on input "*********" at bounding box center [1169, 394] width 114 height 28
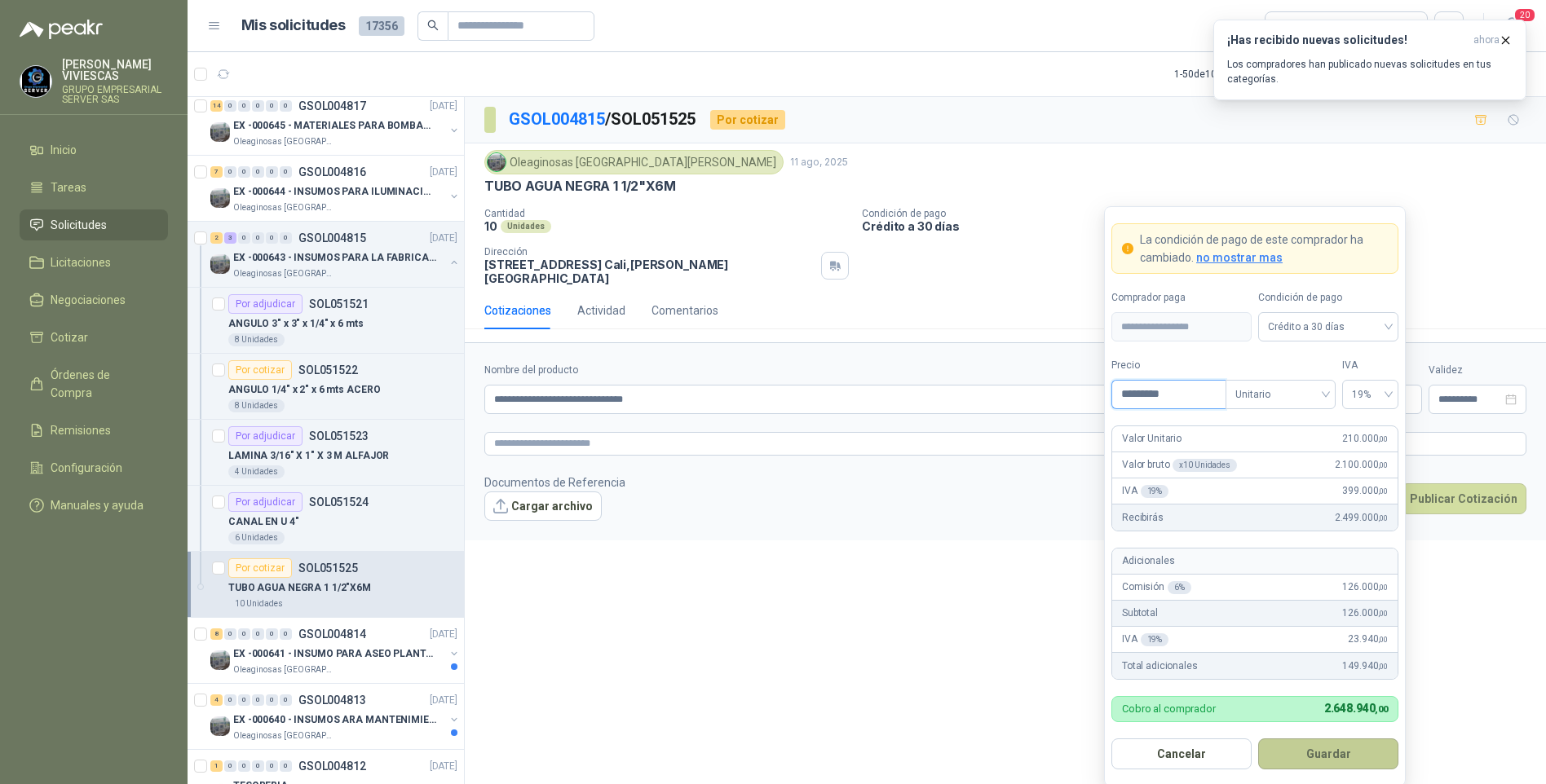
type input "*********"
click at [1318, 753] on button "Guardar" at bounding box center [1328, 754] width 140 height 31
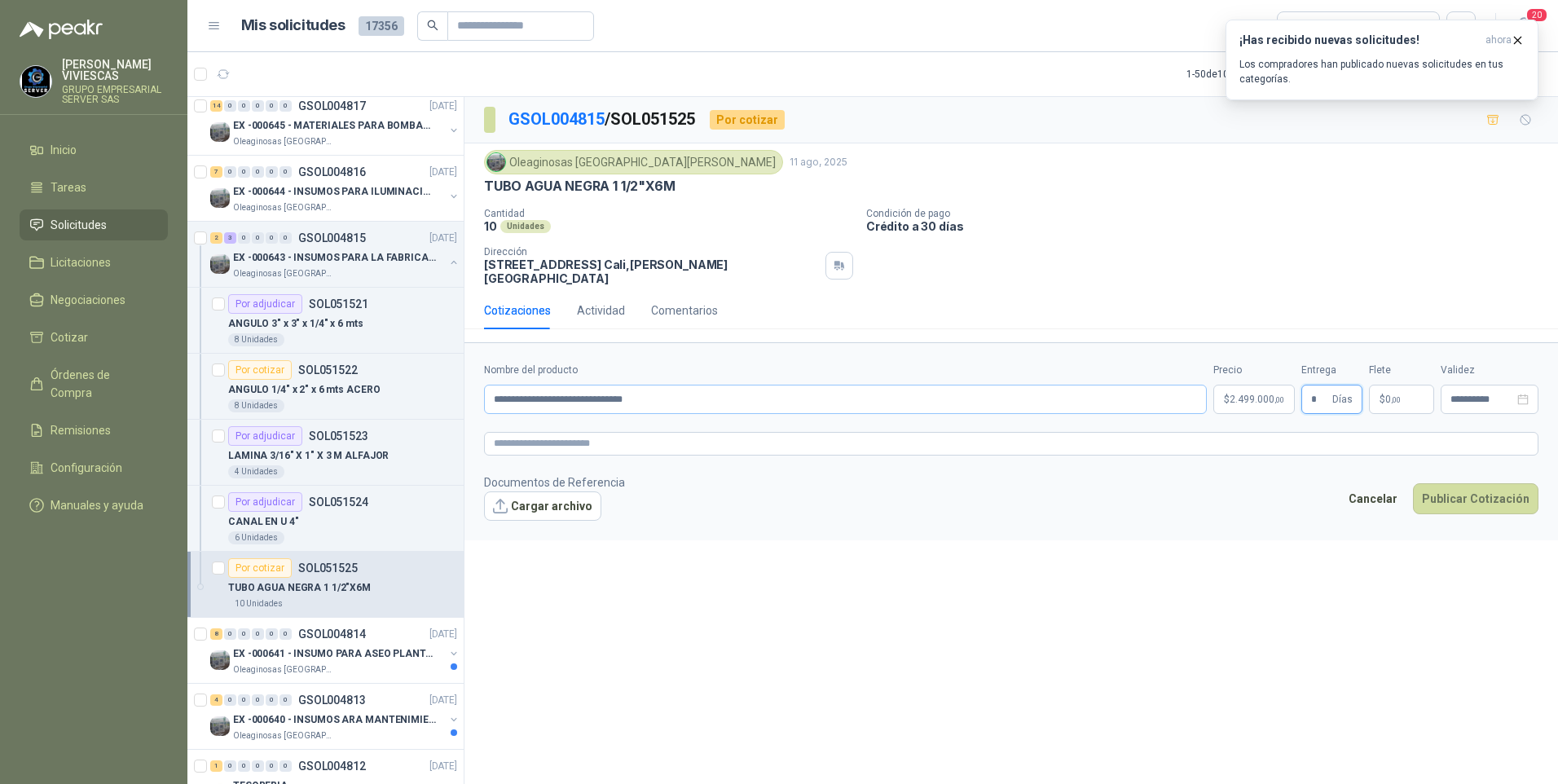
type input "*"
drag, startPoint x: 668, startPoint y: 386, endPoint x: 373, endPoint y: 383, distance: 295.0
click at [373, 383] on div "3 0 0 0 0 0 GSOL004825 11/08/25 SCA-7431 ALMACEN Estrumetal Por cotizar SOL0515…" at bounding box center [872, 443] width 1370 height 693
click at [277, 523] on p "CANAL EN U 4"" at bounding box center [263, 522] width 70 height 16
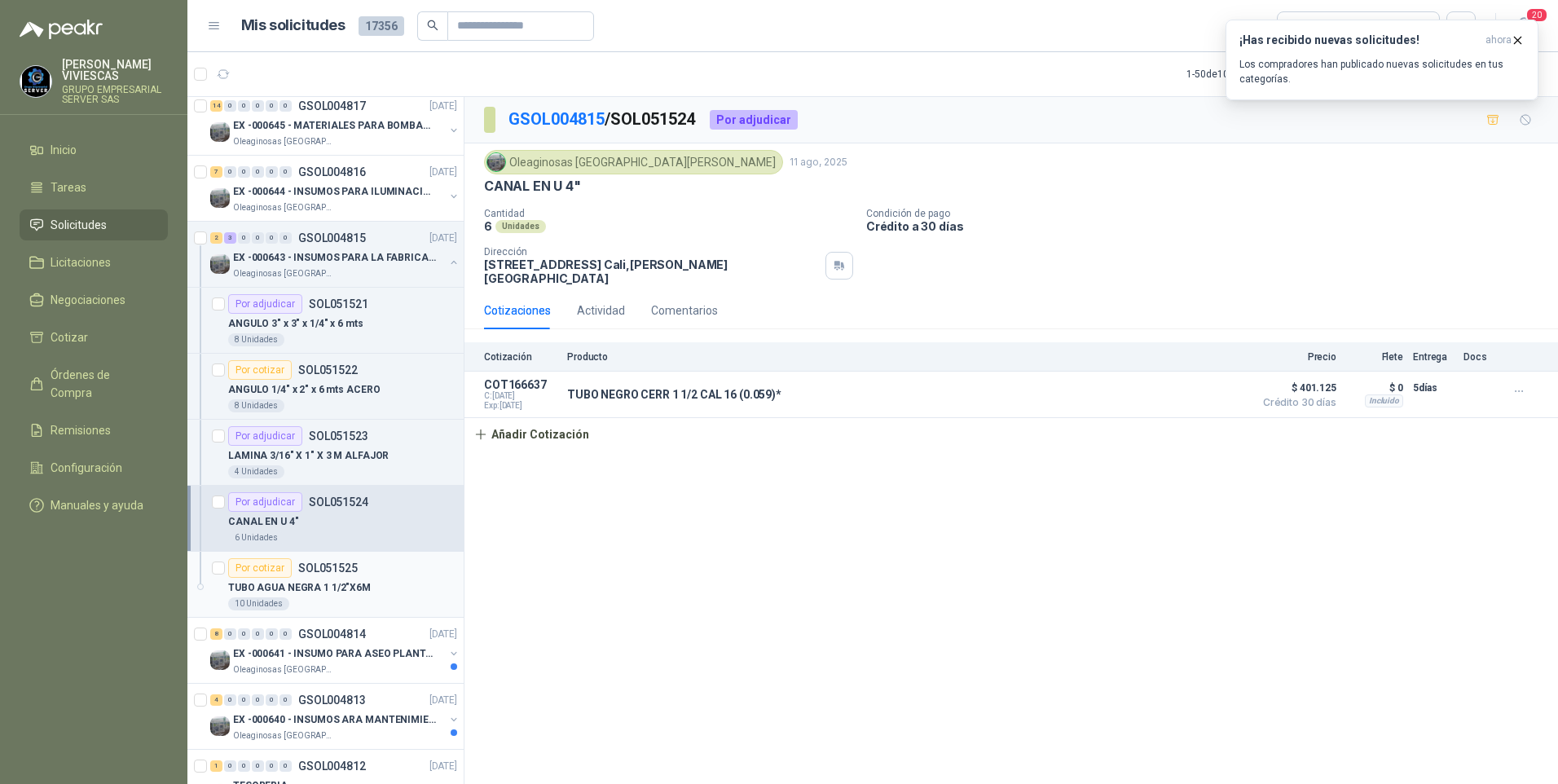
click at [300, 588] on p "TUBO AGUA NEGRA 1 1/2"X6M" at bounding box center [299, 588] width 142 height 16
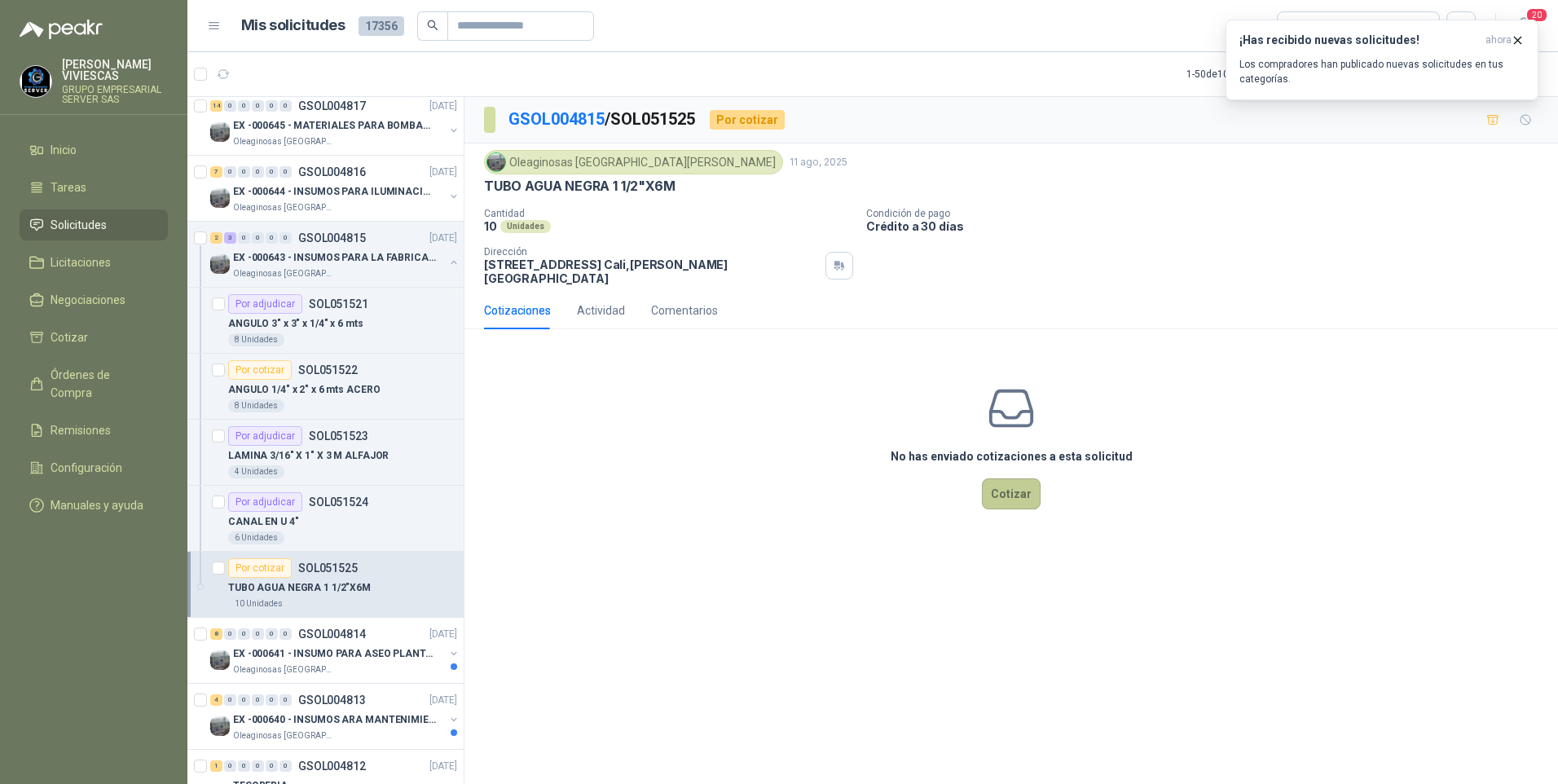
click at [998, 482] on button "Cotizar" at bounding box center [1011, 494] width 59 height 31
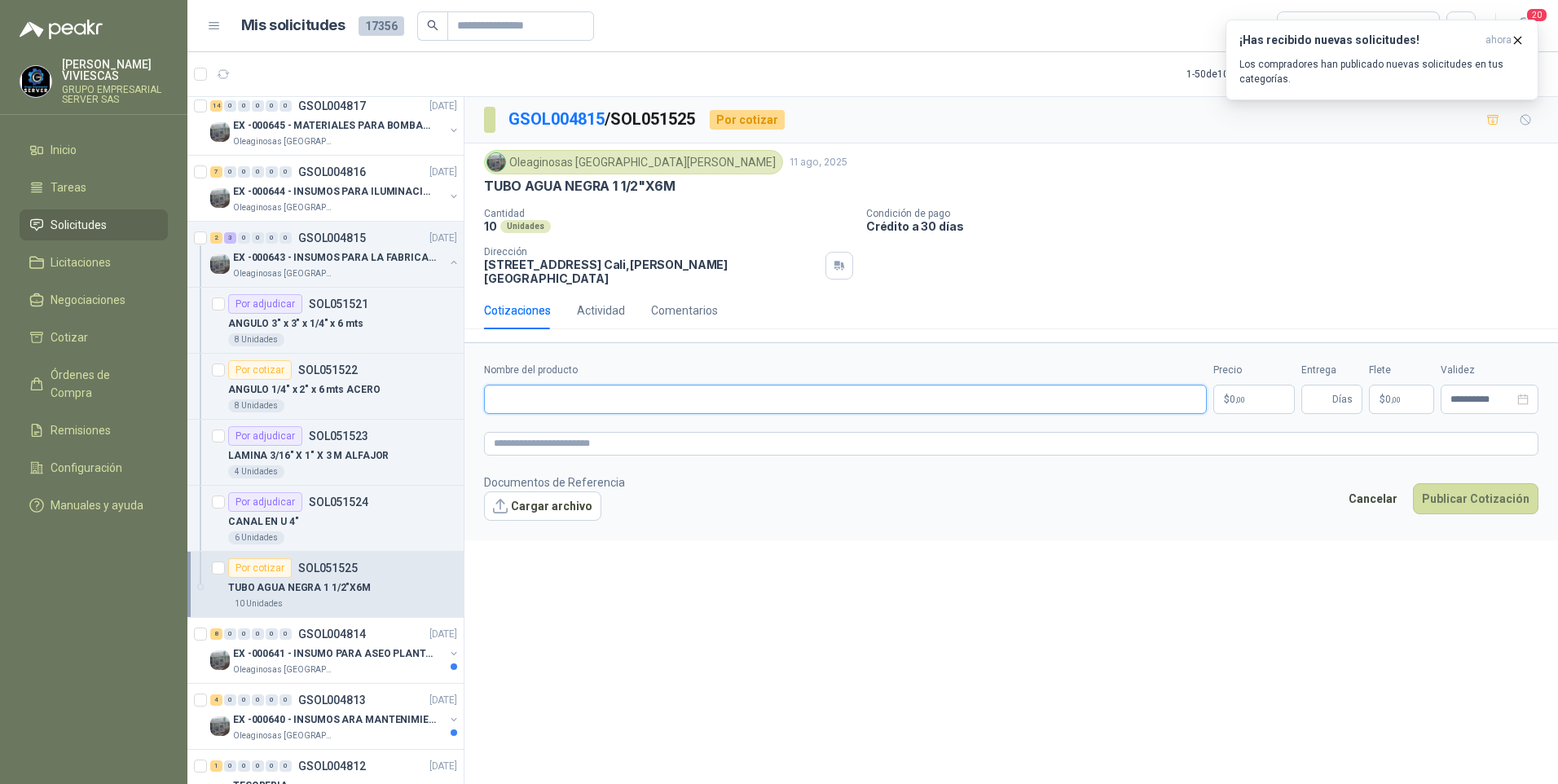
click at [527, 384] on input "Nombre del producto" at bounding box center [845, 399] width 723 height 29
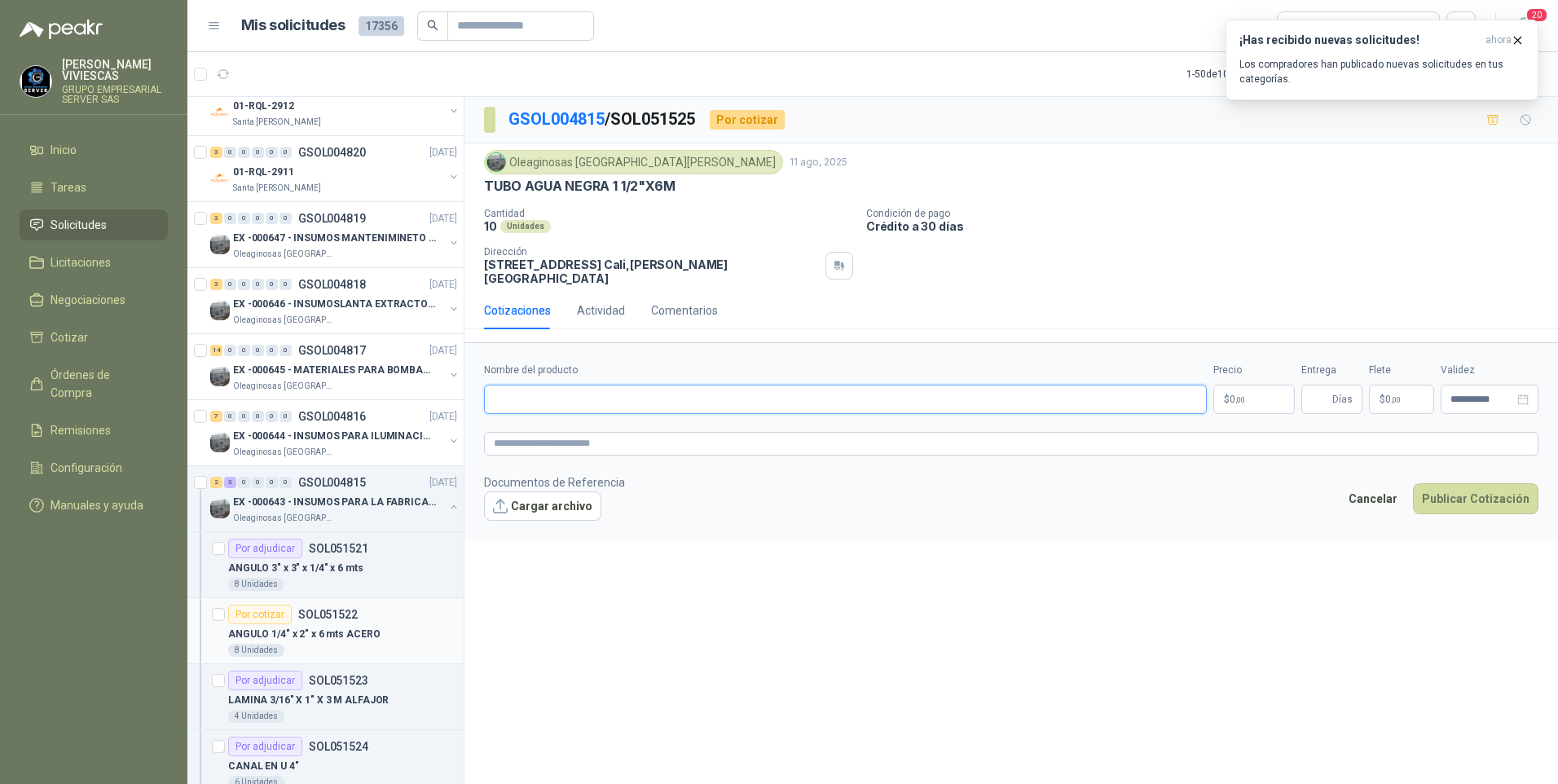
scroll to position [814, 0]
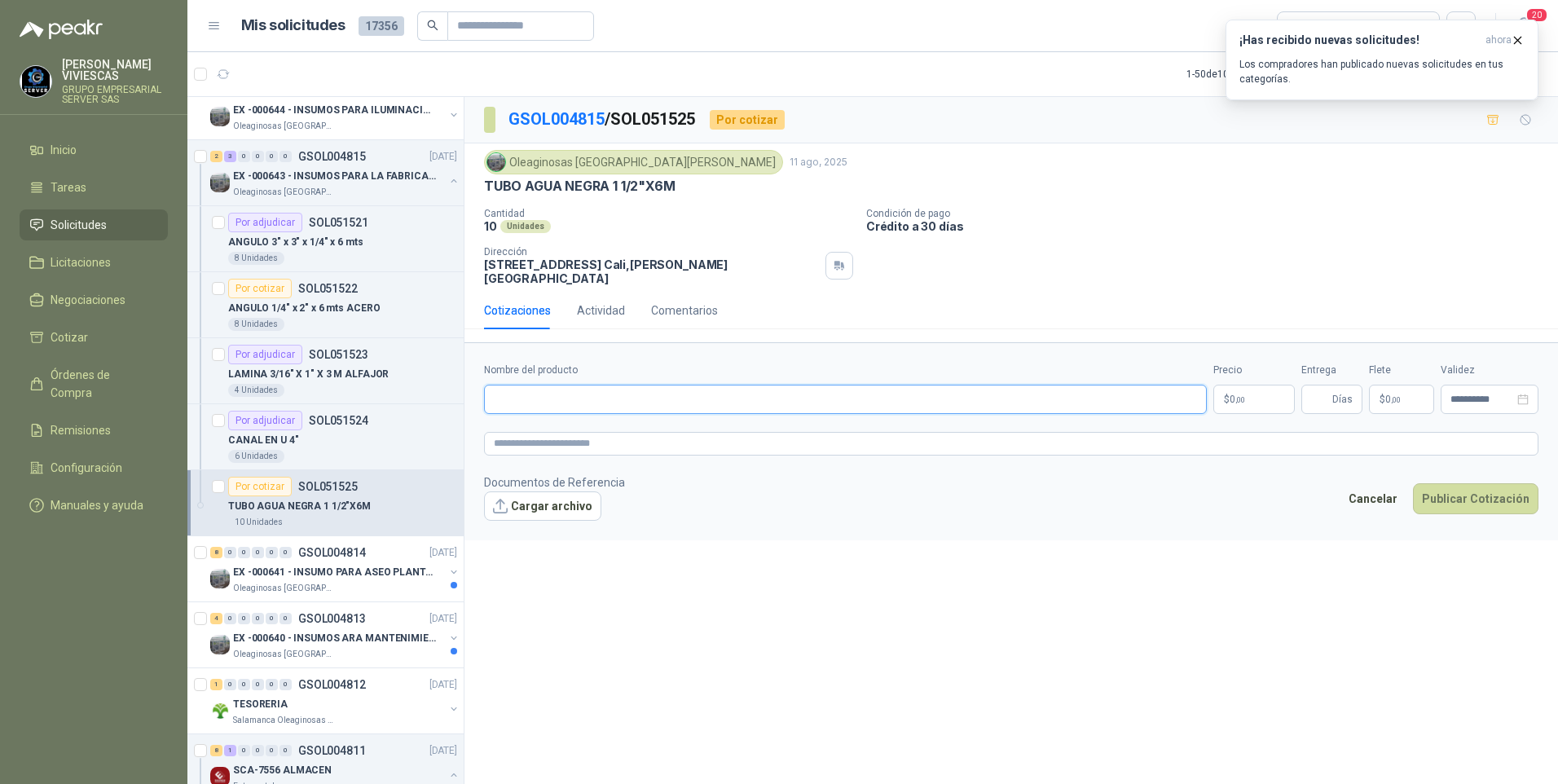
click at [515, 387] on input "Nombre del producto" at bounding box center [845, 399] width 723 height 29
paste input "**********"
type input "**********"
click at [1263, 392] on body "RODRIGO VIVIESCAS GRUPO EMPRESARIAL SERVER SAS Inicio Tareas Solicitudes Licita…" at bounding box center [779, 392] width 1558 height 784
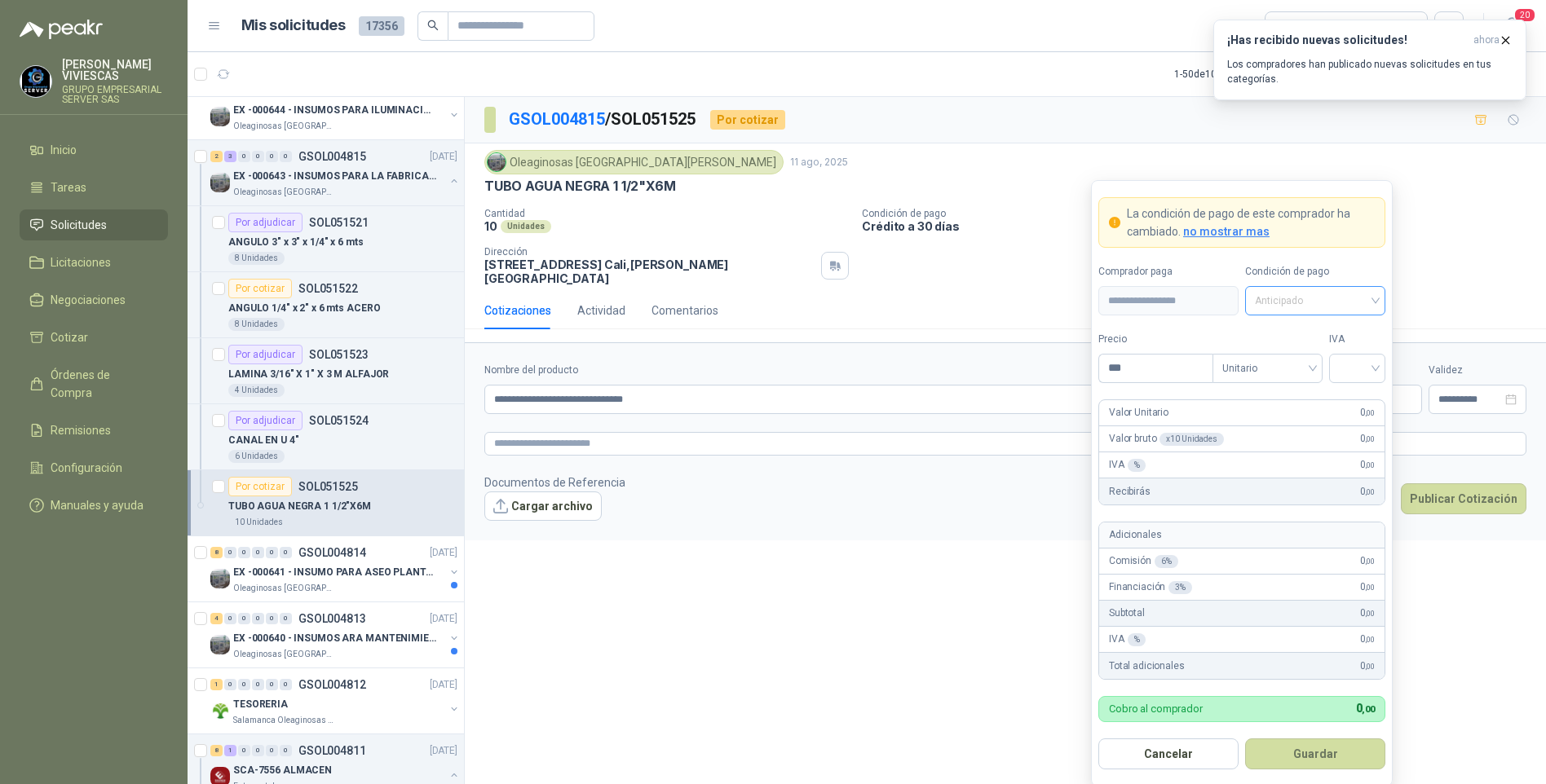
click at [1274, 304] on span "Anticipado" at bounding box center [1314, 301] width 120 height 25
drag, startPoint x: 1284, startPoint y: 366, endPoint x: 1218, endPoint y: 364, distance: 66.0
click at [1278, 363] on div "Crédito a 30 días" at bounding box center [1315, 361] width 114 height 18
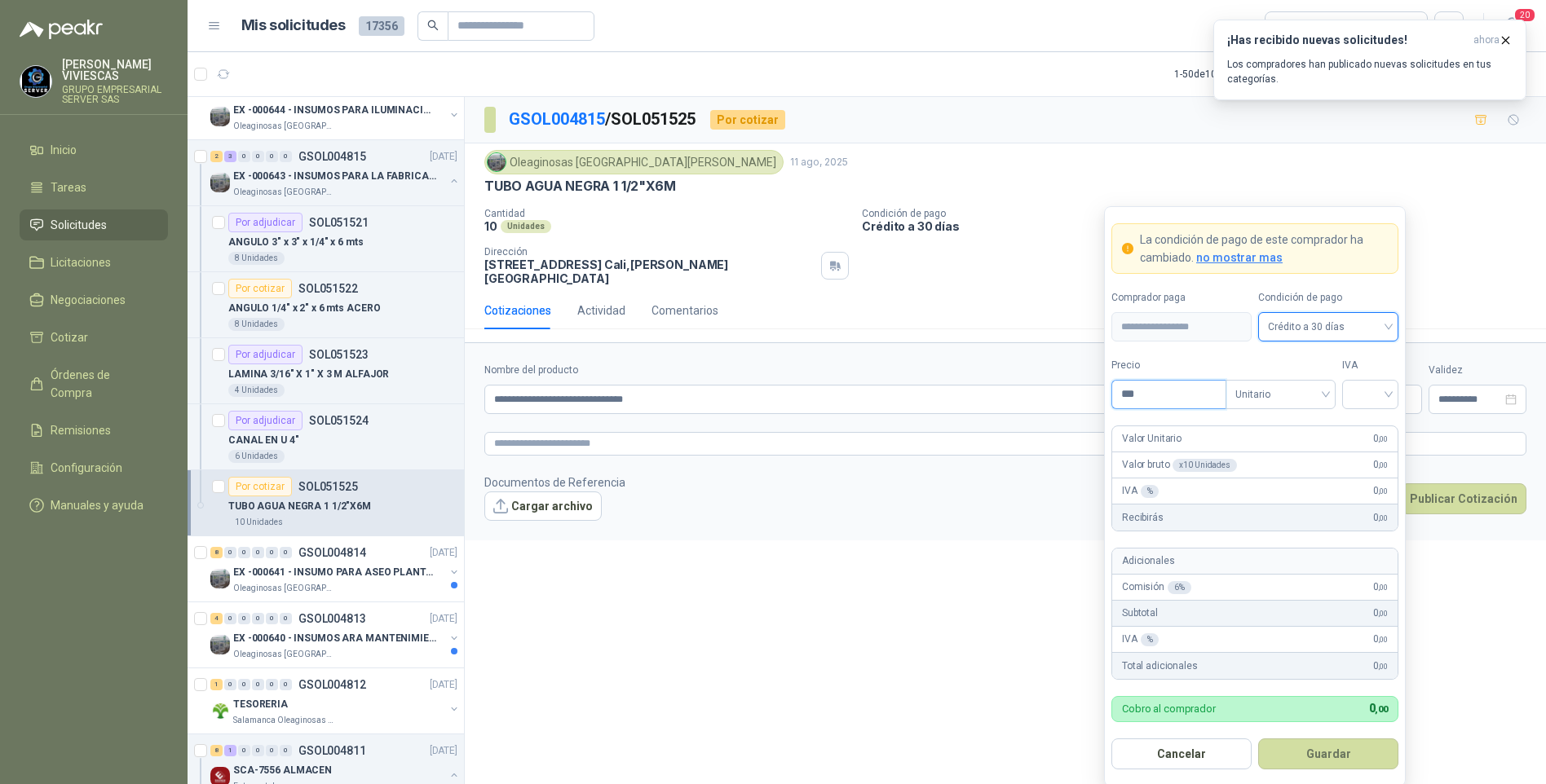
click at [1140, 398] on input "***" at bounding box center [1169, 394] width 114 height 28
type input "*********"
click at [1387, 389] on input "search" at bounding box center [1370, 392] width 37 height 25
click at [780, 576] on div "**********" at bounding box center [1005, 443] width 1081 height 692
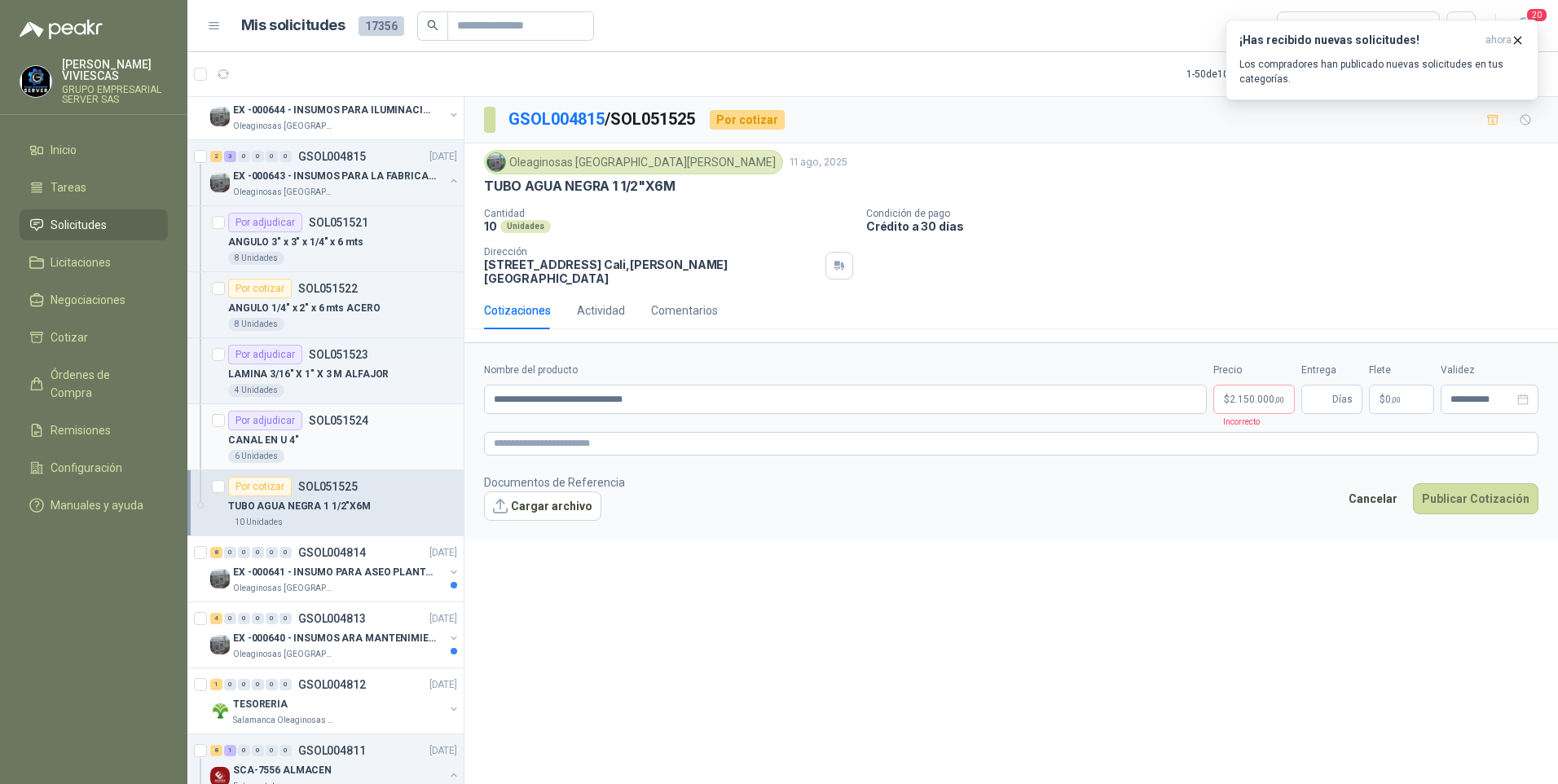
click at [274, 441] on p "CANAL EN U 4"" at bounding box center [263, 440] width 70 height 16
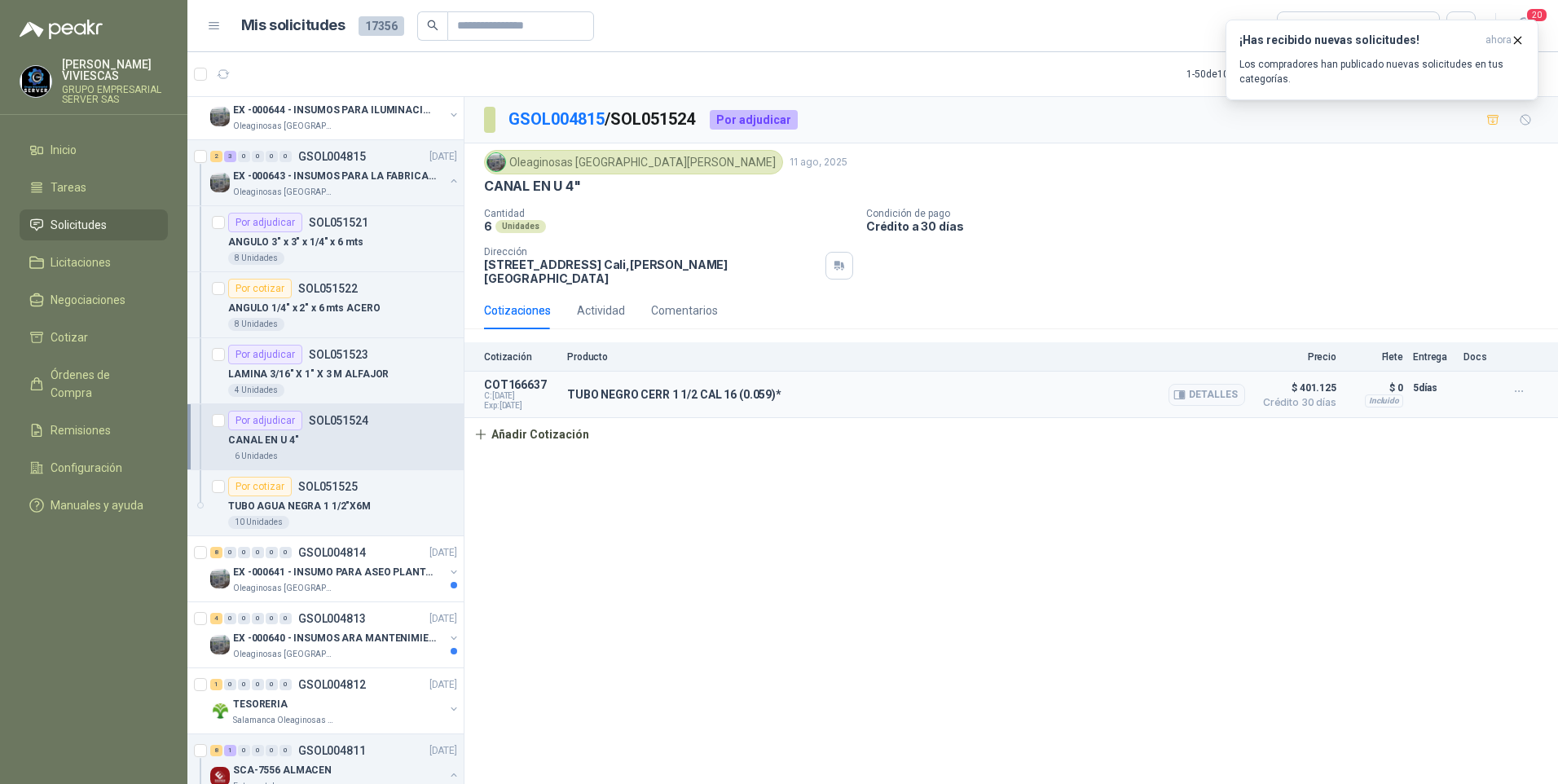
click at [685, 388] on p "TUBO NEGRO CERR 1 1/2 CAL 16 (0.059)*" at bounding box center [674, 394] width 215 height 13
click at [1516, 378] on button "button" at bounding box center [1519, 391] width 26 height 26
click at [1441, 315] on button "Editar" at bounding box center [1486, 315] width 130 height 26
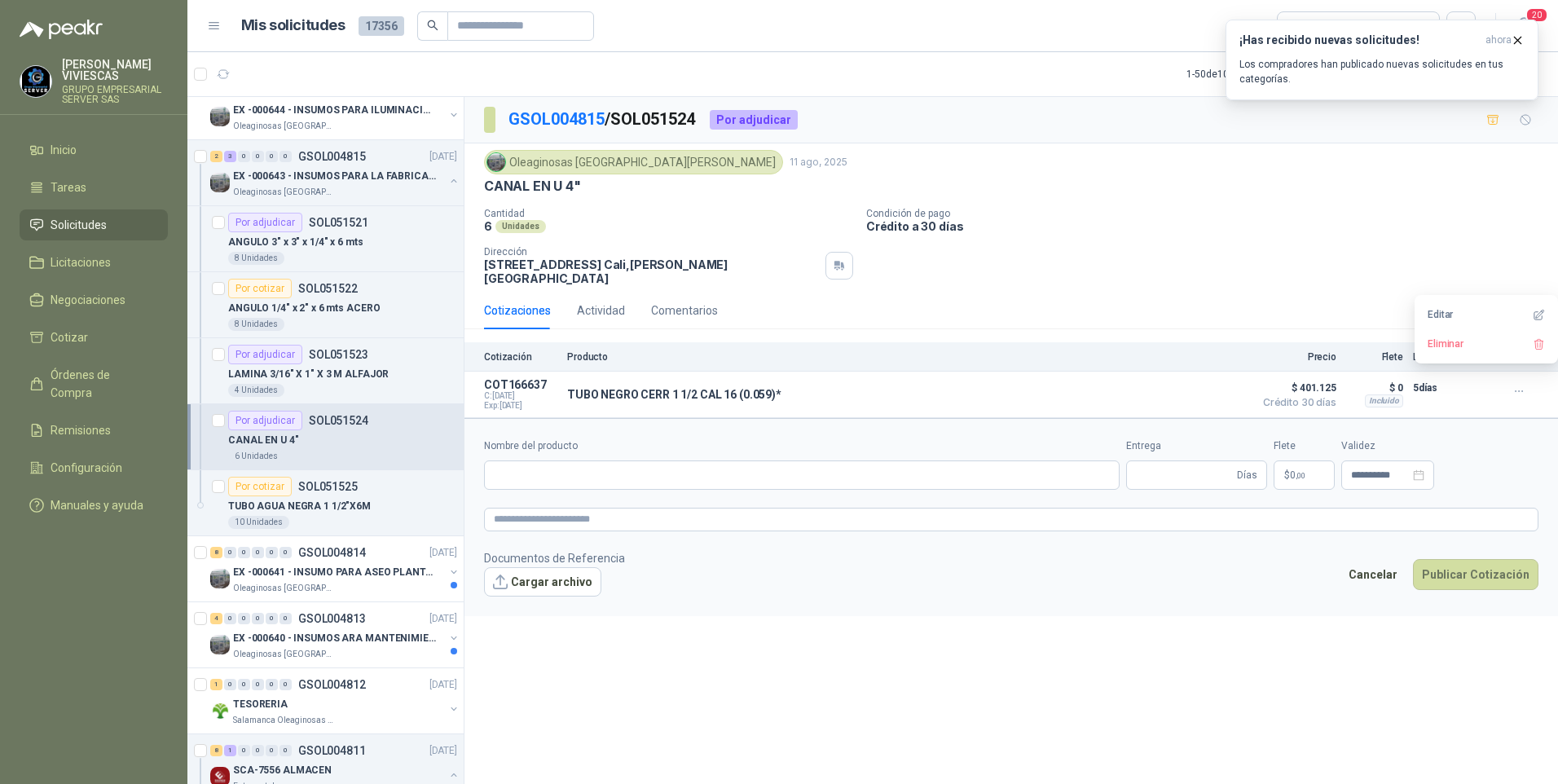
type input "**********"
type input "*"
drag, startPoint x: 705, startPoint y: 465, endPoint x: 488, endPoint y: 471, distance: 217.1
click at [427, 470] on div "3 0 0 0 0 0 GSOL004825 11/08/25 SCA-7431 ALMACEN Estrumetal Por cotizar SOL0515…" at bounding box center [872, 443] width 1370 height 693
paste input "text"
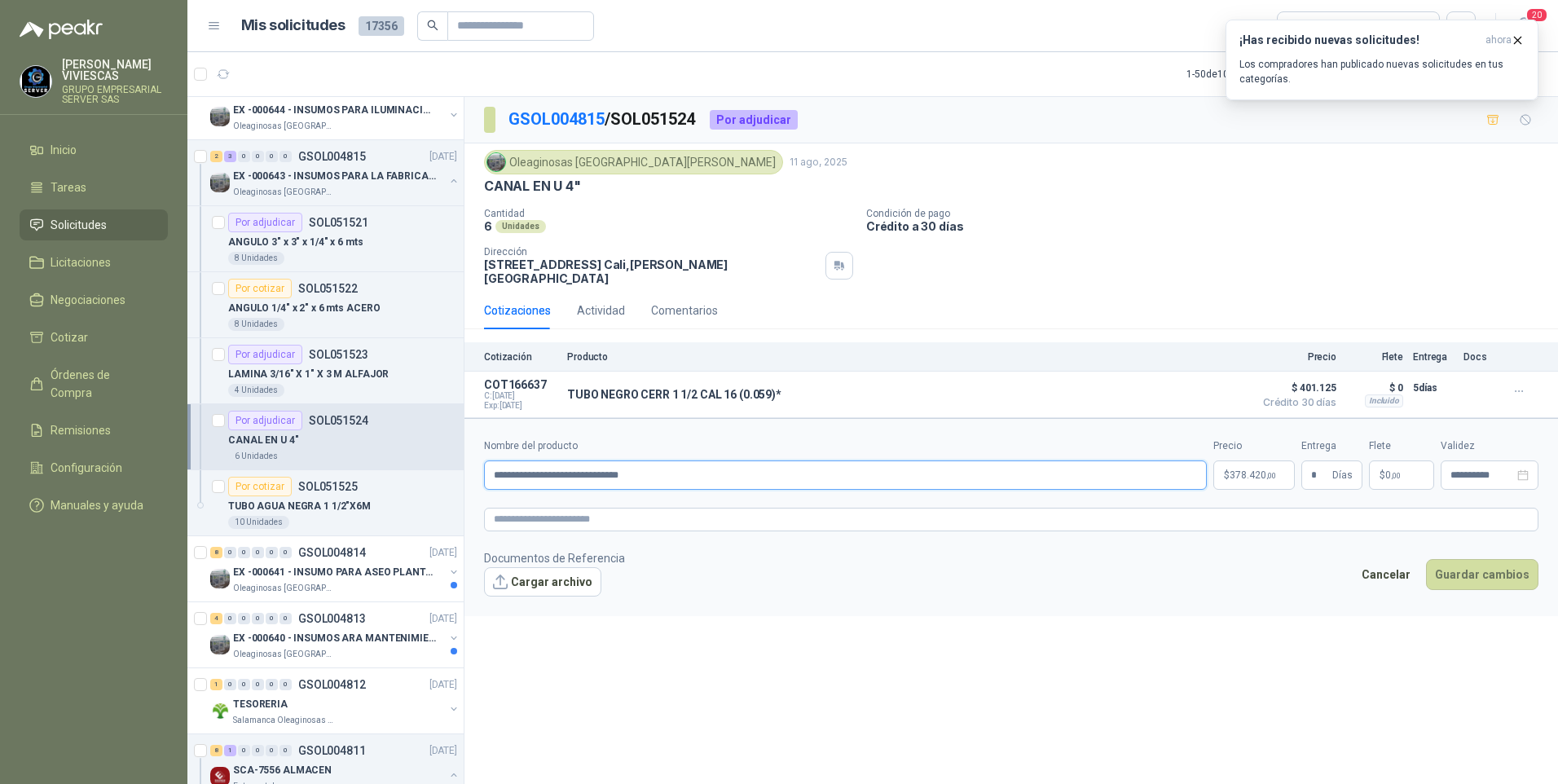
click at [672, 460] on input "**********" at bounding box center [845, 475] width 723 height 29
type input "**********"
click at [1231, 466] on body "RODRIGO VIVIESCAS GRUPO EMPRESARIAL SERVER SAS Inicio Tareas Solicitudes Licita…" at bounding box center [779, 392] width 1558 height 784
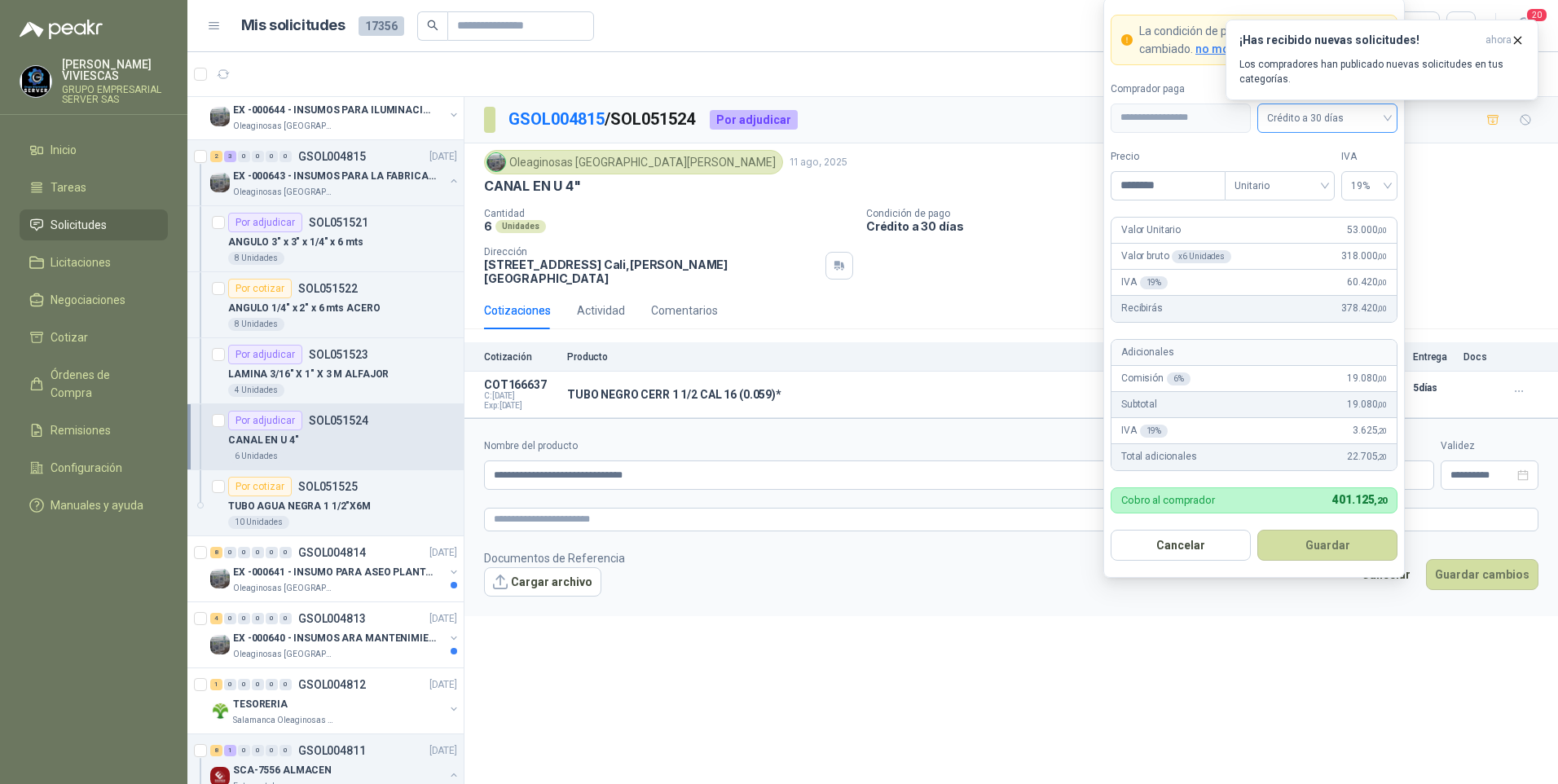
click at [1334, 119] on span "Crédito a 30 días" at bounding box center [1327, 118] width 120 height 25
drag, startPoint x: 1337, startPoint y: 180, endPoint x: 1222, endPoint y: 177, distance: 115.0
click at [1334, 180] on div "Crédito a 30 días" at bounding box center [1327, 178] width 114 height 18
click at [1173, 188] on input "********" at bounding box center [1168, 185] width 114 height 28
click at [1066, 181] on body "RODRIGO VIVIESCAS GRUPO EMPRESARIAL SERVER SAS Inicio Tareas Solicitudes Licita…" at bounding box center [779, 392] width 1558 height 784
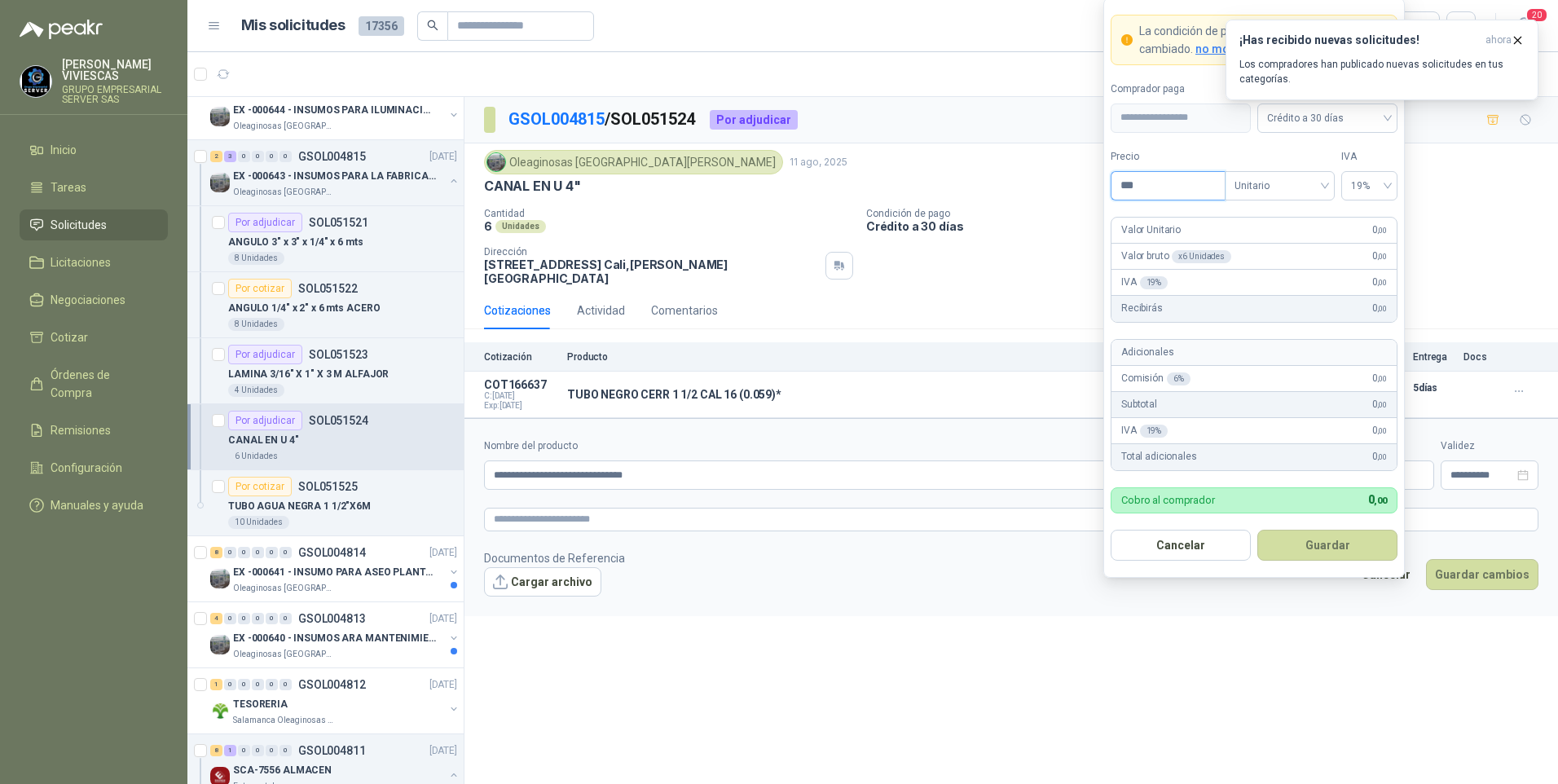
click at [1166, 172] on input "***" at bounding box center [1168, 185] width 114 height 28
click at [1366, 183] on span "19%" at bounding box center [1369, 185] width 37 height 25
type input "*********"
click at [1372, 223] on div "19%" at bounding box center [1369, 219] width 30 height 18
click at [1336, 548] on button "Guardar" at bounding box center [1327, 546] width 140 height 31
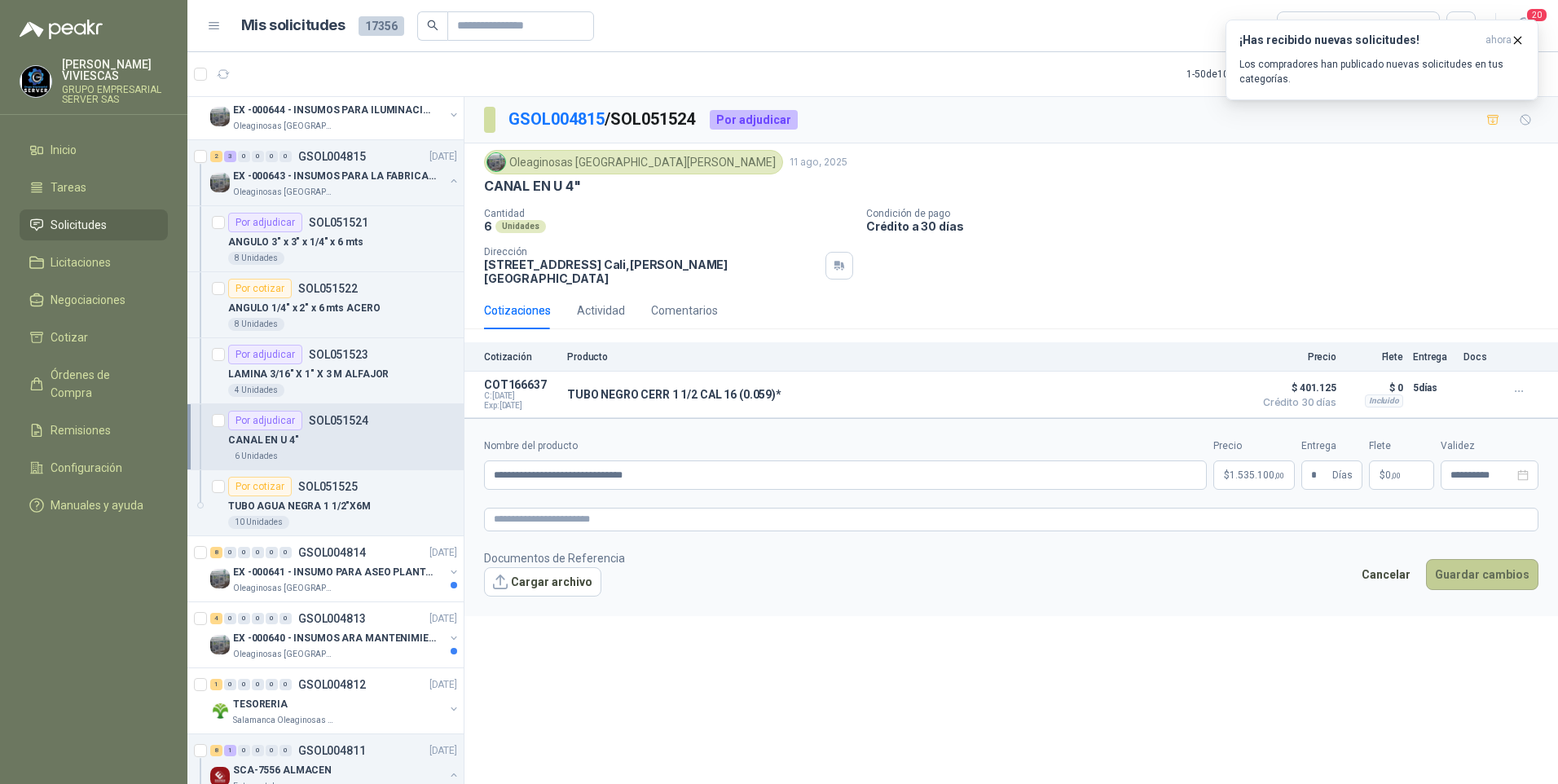
click at [1470, 560] on button "Guardar cambios" at bounding box center [1482, 575] width 113 height 31
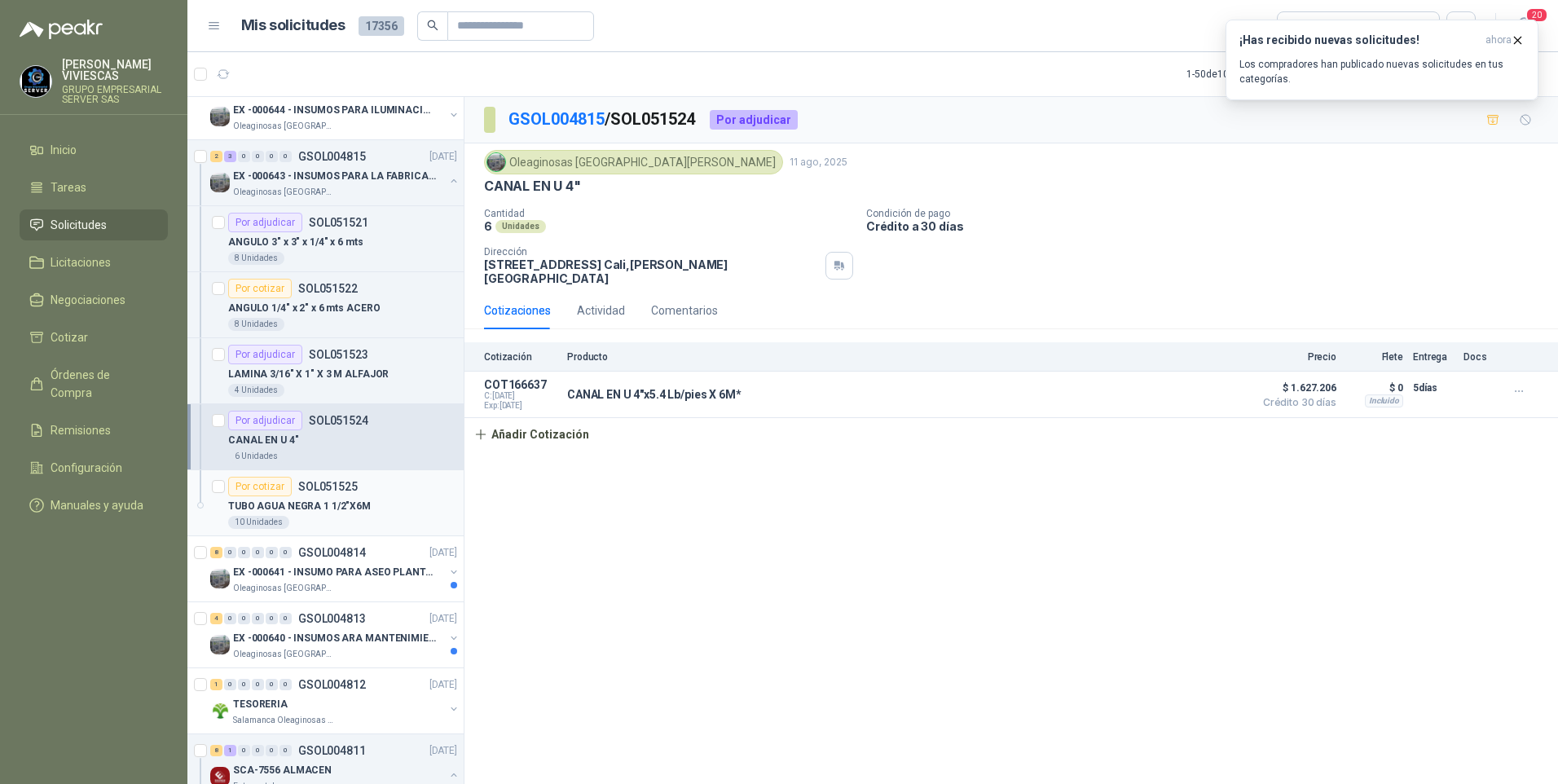
click at [326, 502] on p "TUBO AGUA NEGRA 1 1/2"X6M" at bounding box center [299, 506] width 142 height 16
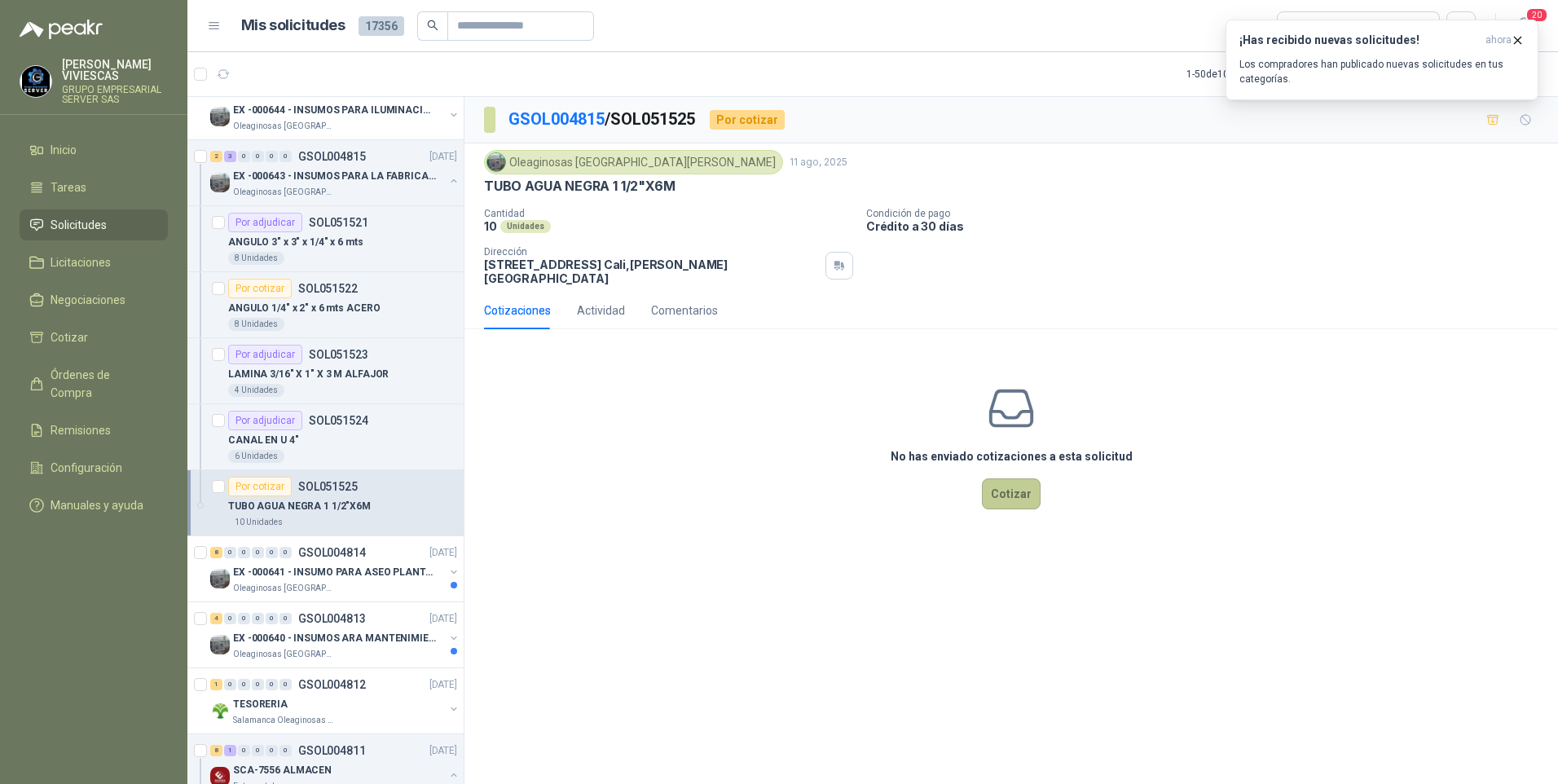
click at [1026, 497] on button "Cotizar" at bounding box center [1011, 494] width 59 height 31
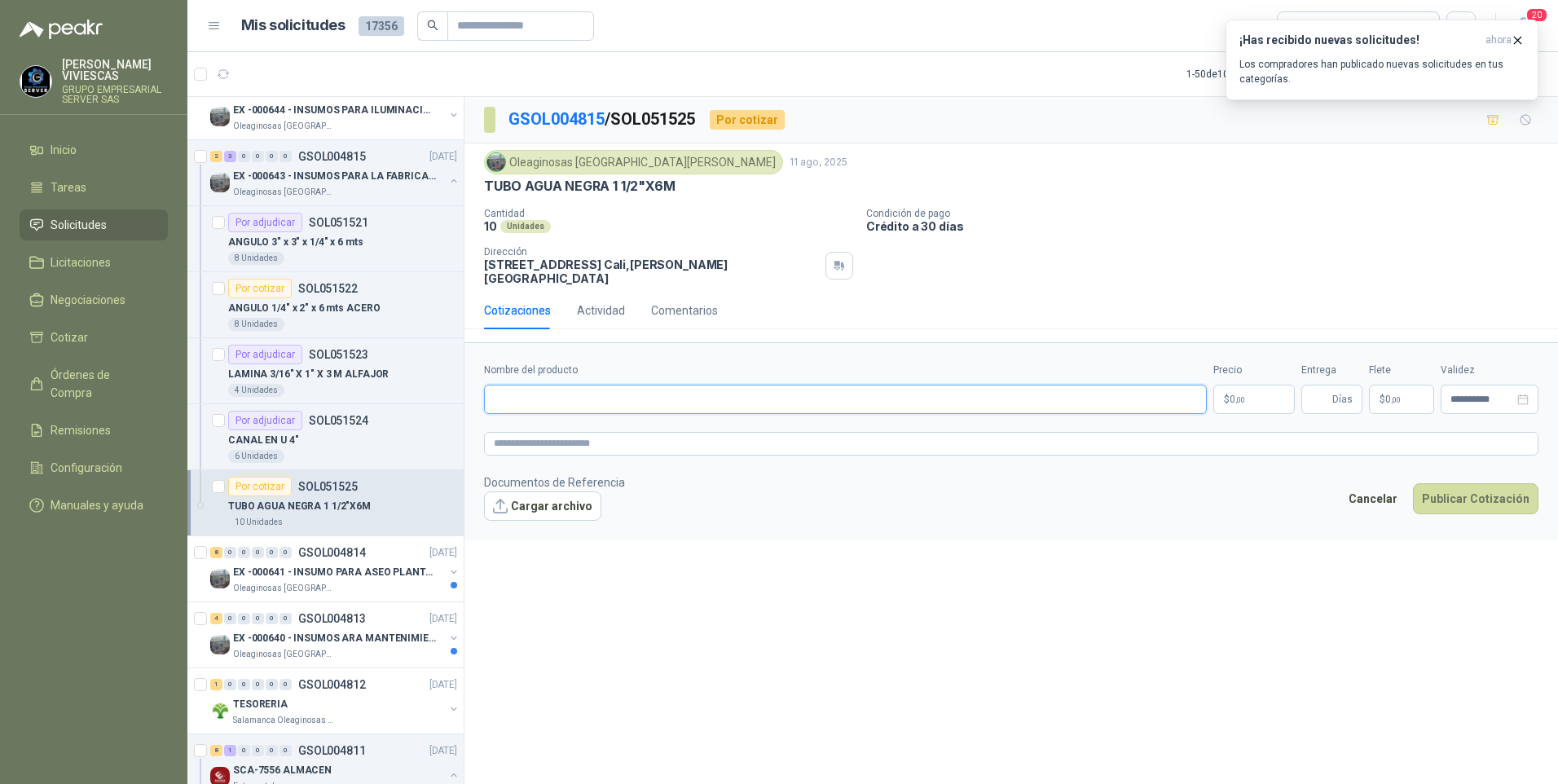
click at [523, 393] on input "Nombre del producto" at bounding box center [845, 399] width 723 height 29
paste input "**********"
type input "**********"
click at [1248, 398] on p "$ 0 ,00" at bounding box center [1254, 399] width 82 height 29
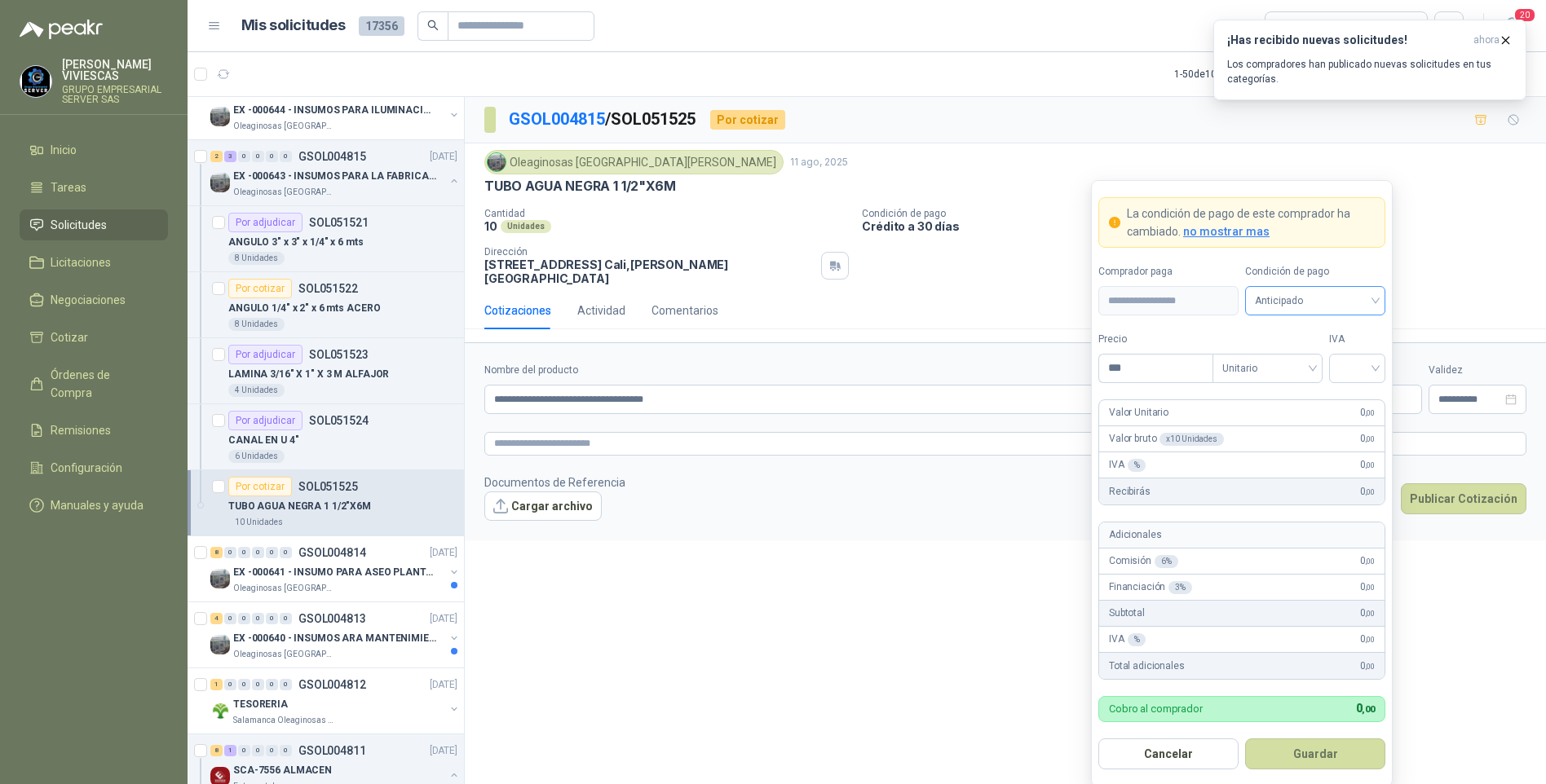
click at [1277, 303] on span "Anticipado" at bounding box center [1314, 301] width 120 height 25
drag, startPoint x: 1313, startPoint y: 354, endPoint x: 1274, endPoint y: 348, distance: 39.5
click at [1310, 354] on div "Crédito a 30 días" at bounding box center [1315, 361] width 114 height 18
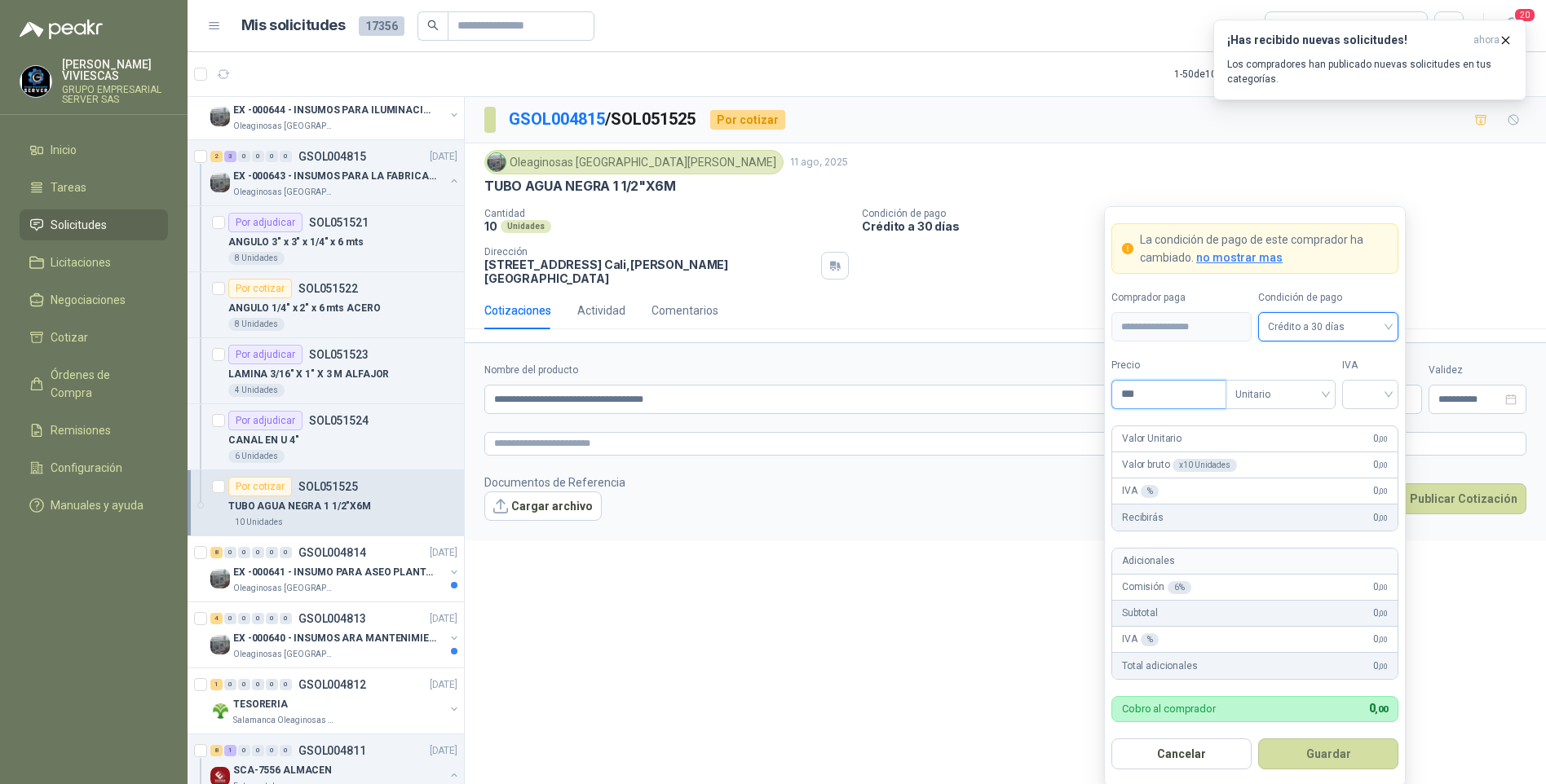
click at [1149, 397] on input "***" at bounding box center [1169, 394] width 114 height 28
click at [1168, 393] on input "***" at bounding box center [1169, 394] width 114 height 28
click at [1389, 401] on div at bounding box center [1369, 394] width 56 height 29
type input "********"
drag, startPoint x: 1375, startPoint y: 427, endPoint x: 1290, endPoint y: 554, distance: 152.8
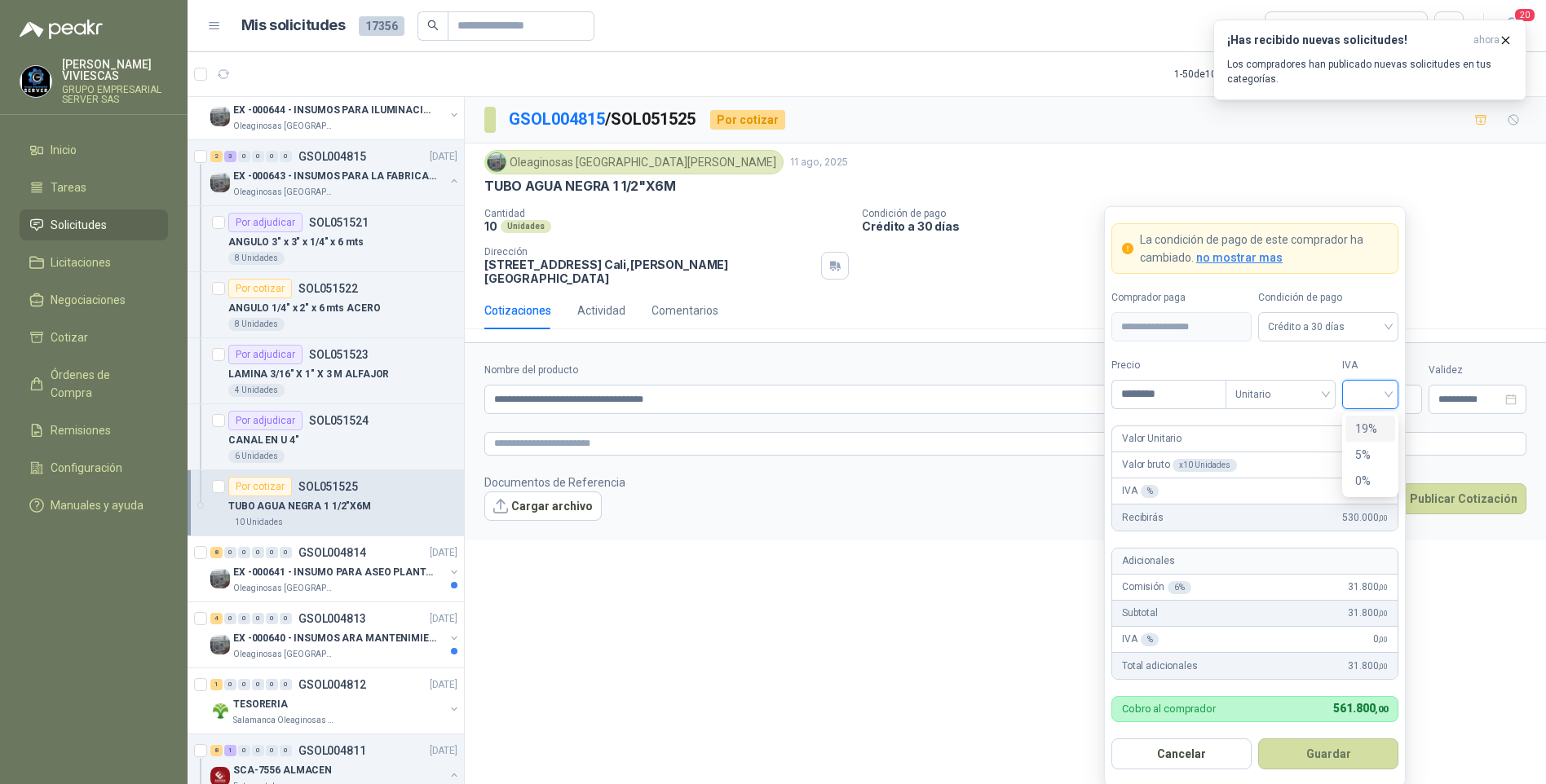
click at [1374, 428] on div "19%" at bounding box center [1370, 429] width 30 height 18
click at [1331, 754] on button "Guardar" at bounding box center [1328, 754] width 140 height 31
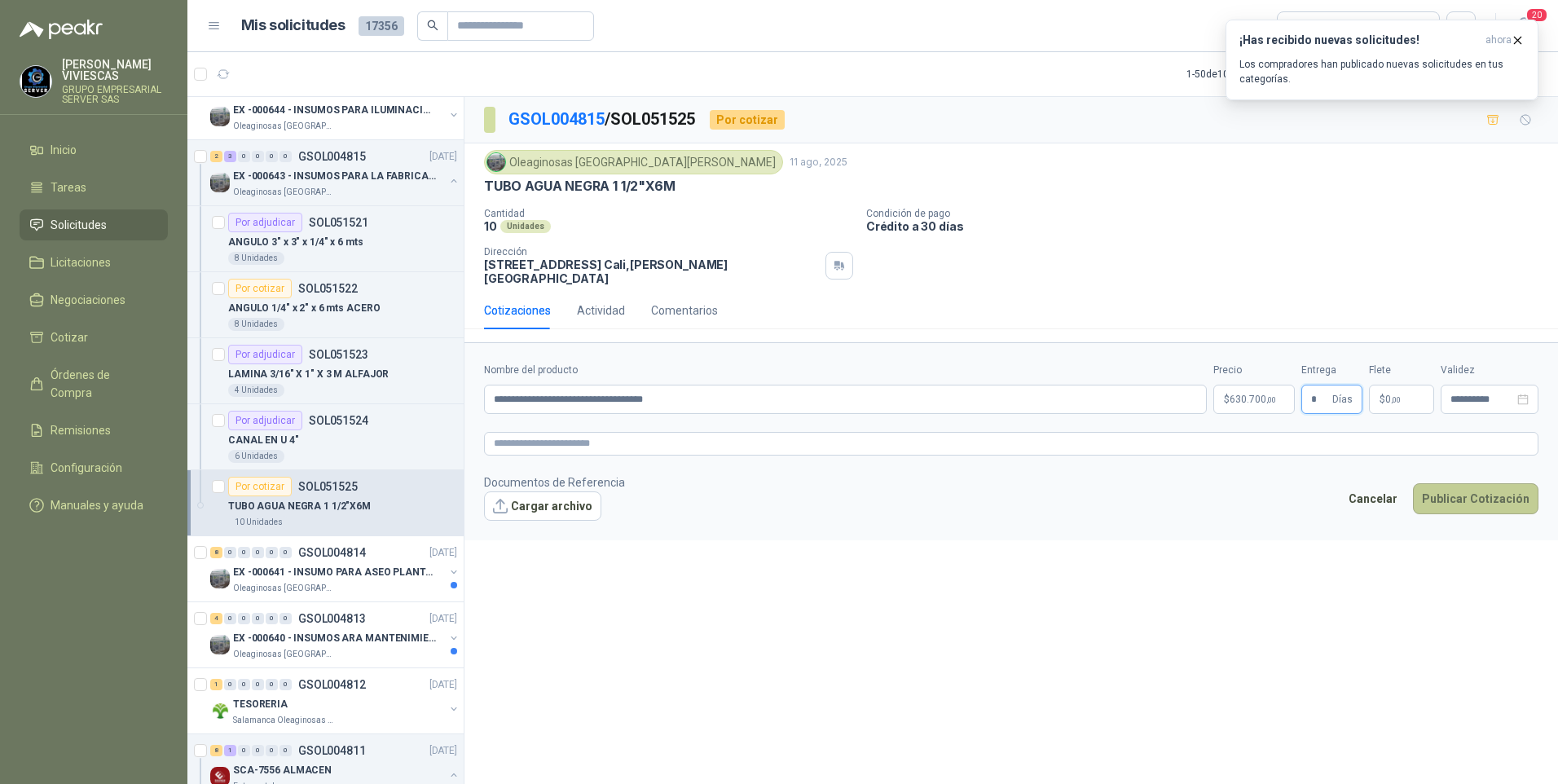
type input "*"
click at [1519, 497] on button "Publicar Cotización" at bounding box center [1475, 499] width 126 height 31
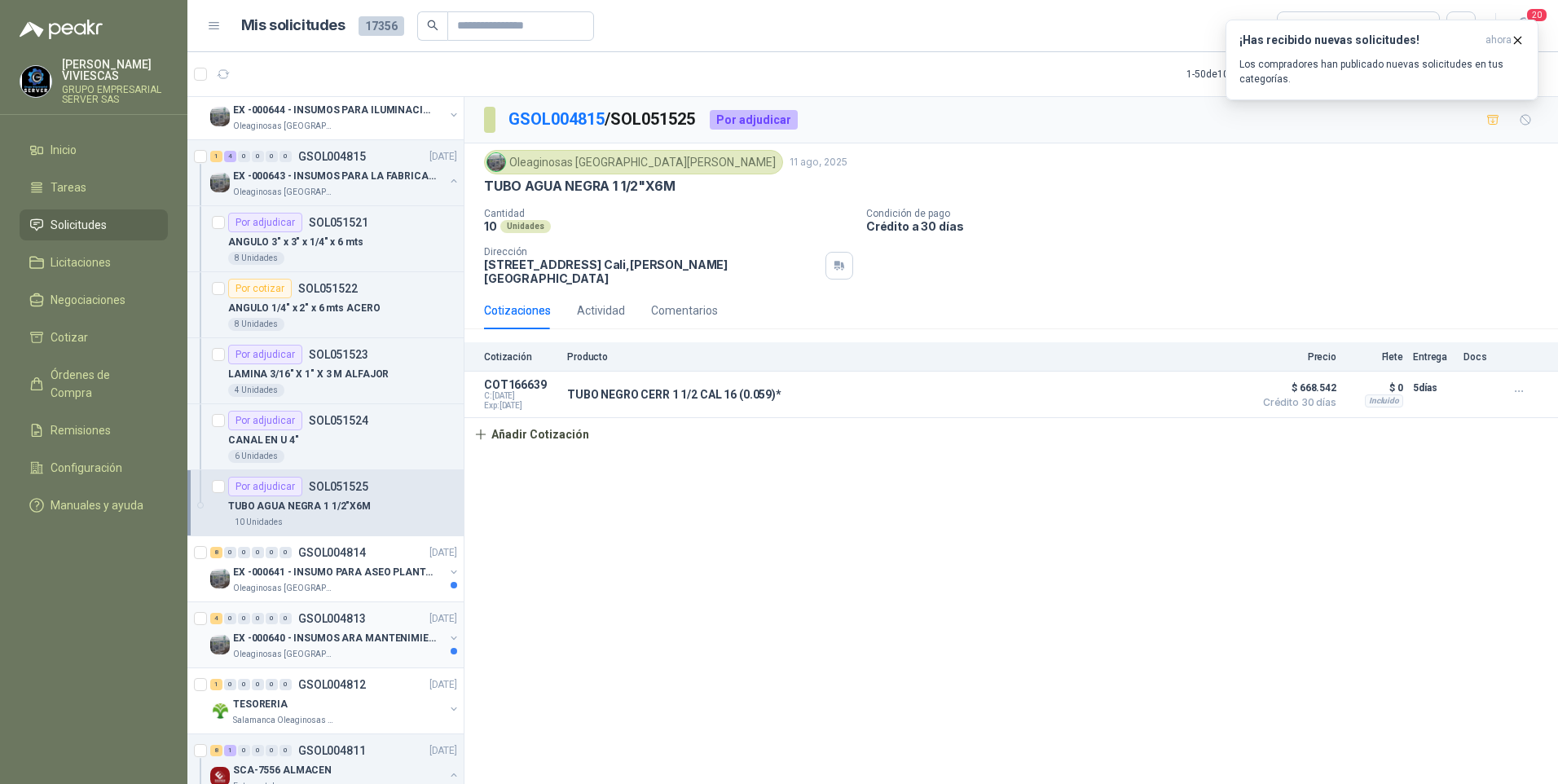
scroll to position [896, 0]
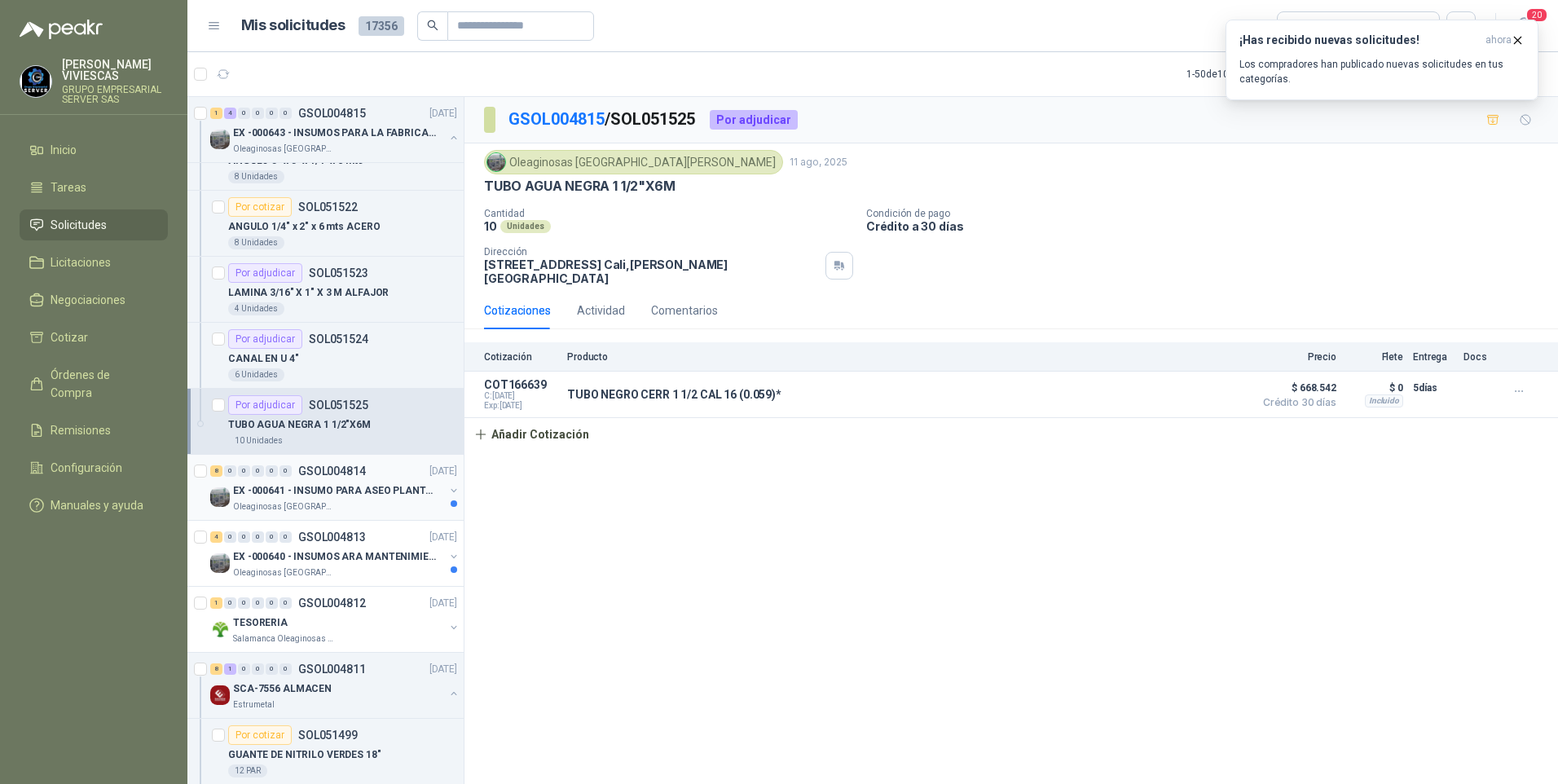
click at [282, 501] on p "Oleaginosas San Fernando" at bounding box center [284, 507] width 103 height 13
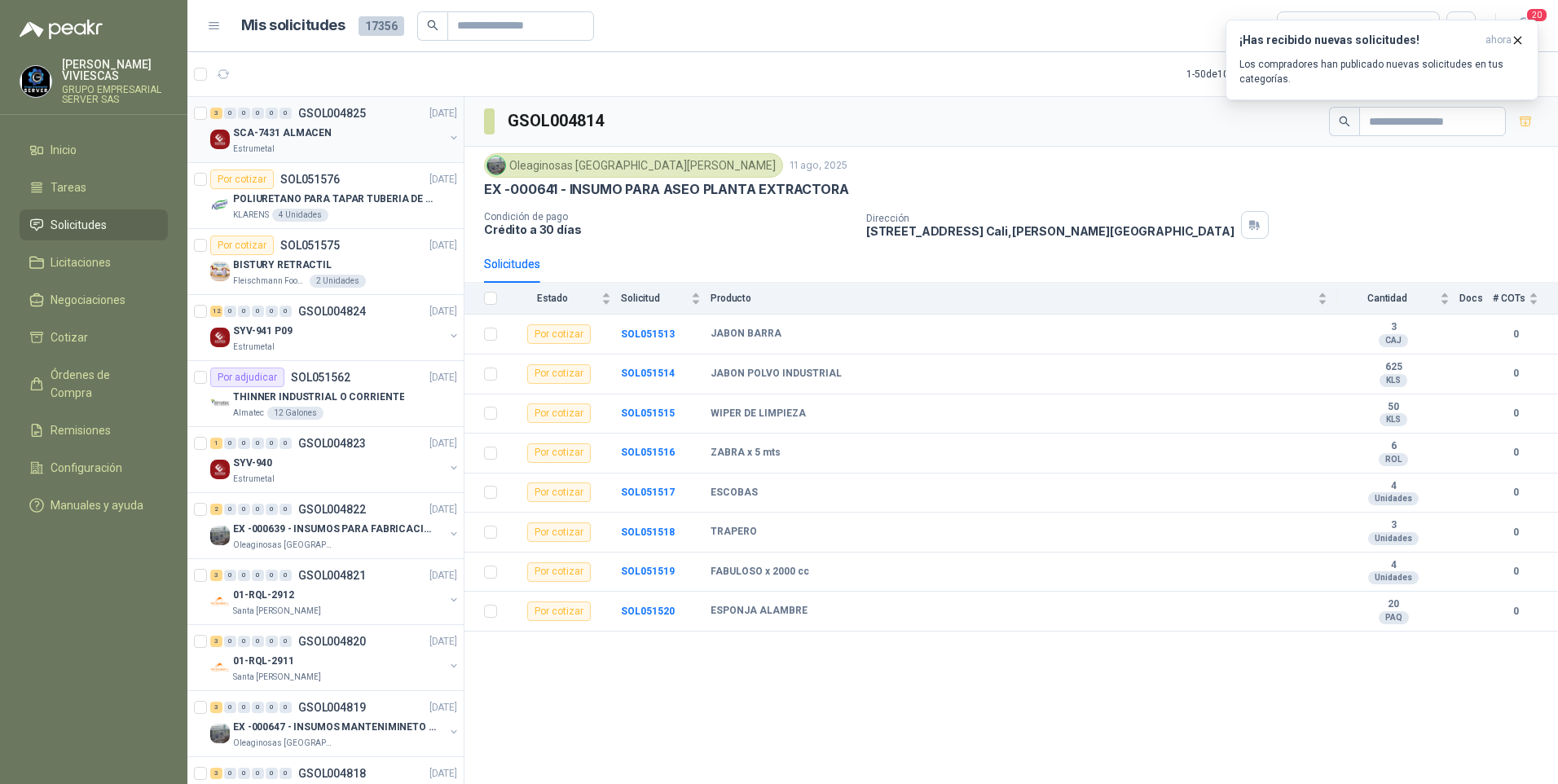
click at [283, 138] on p "SCA-7431 ALMACEN" at bounding box center [282, 133] width 99 height 16
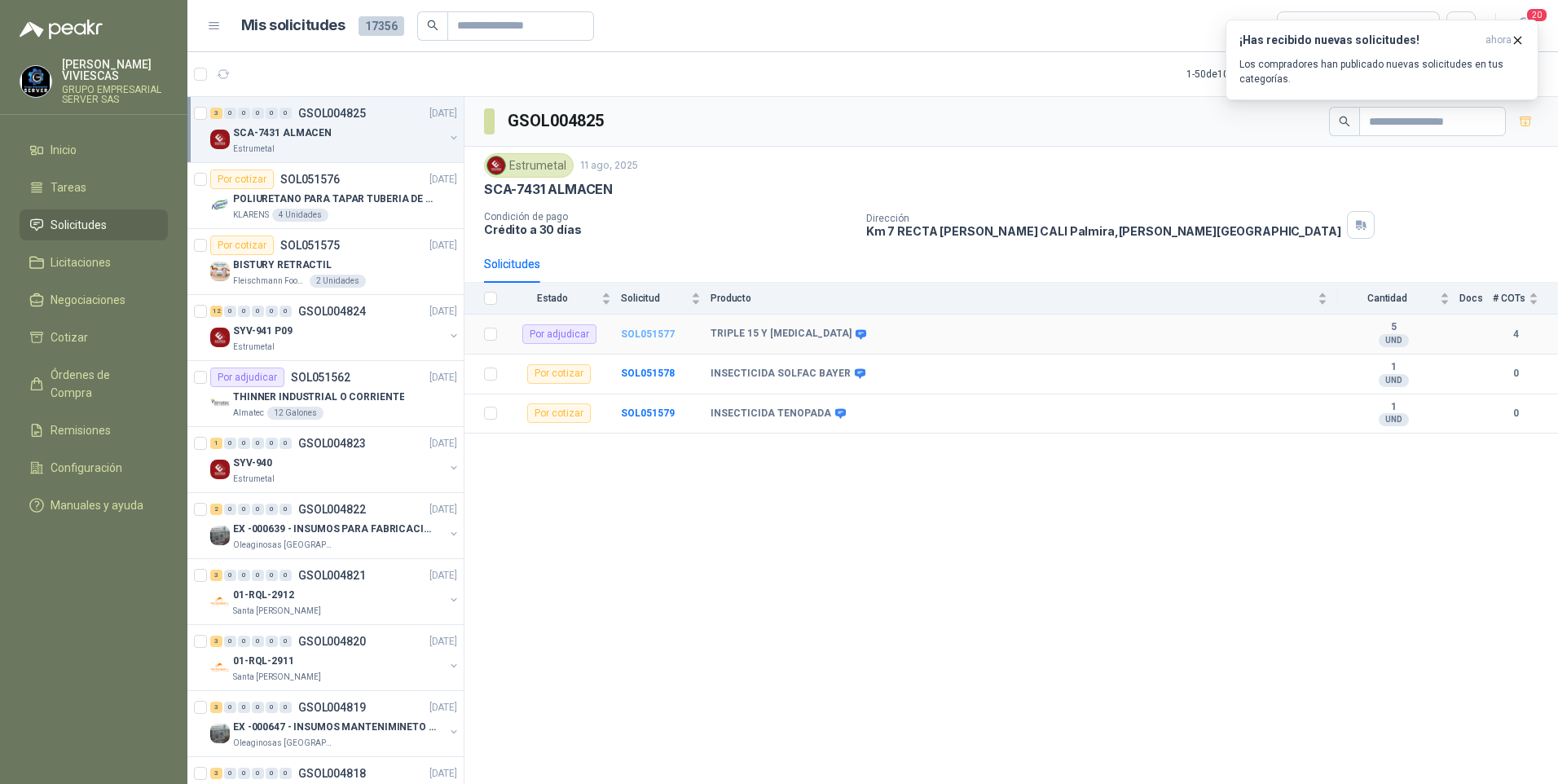
click at [660, 330] on b "SOL051577" at bounding box center [647, 334] width 54 height 11
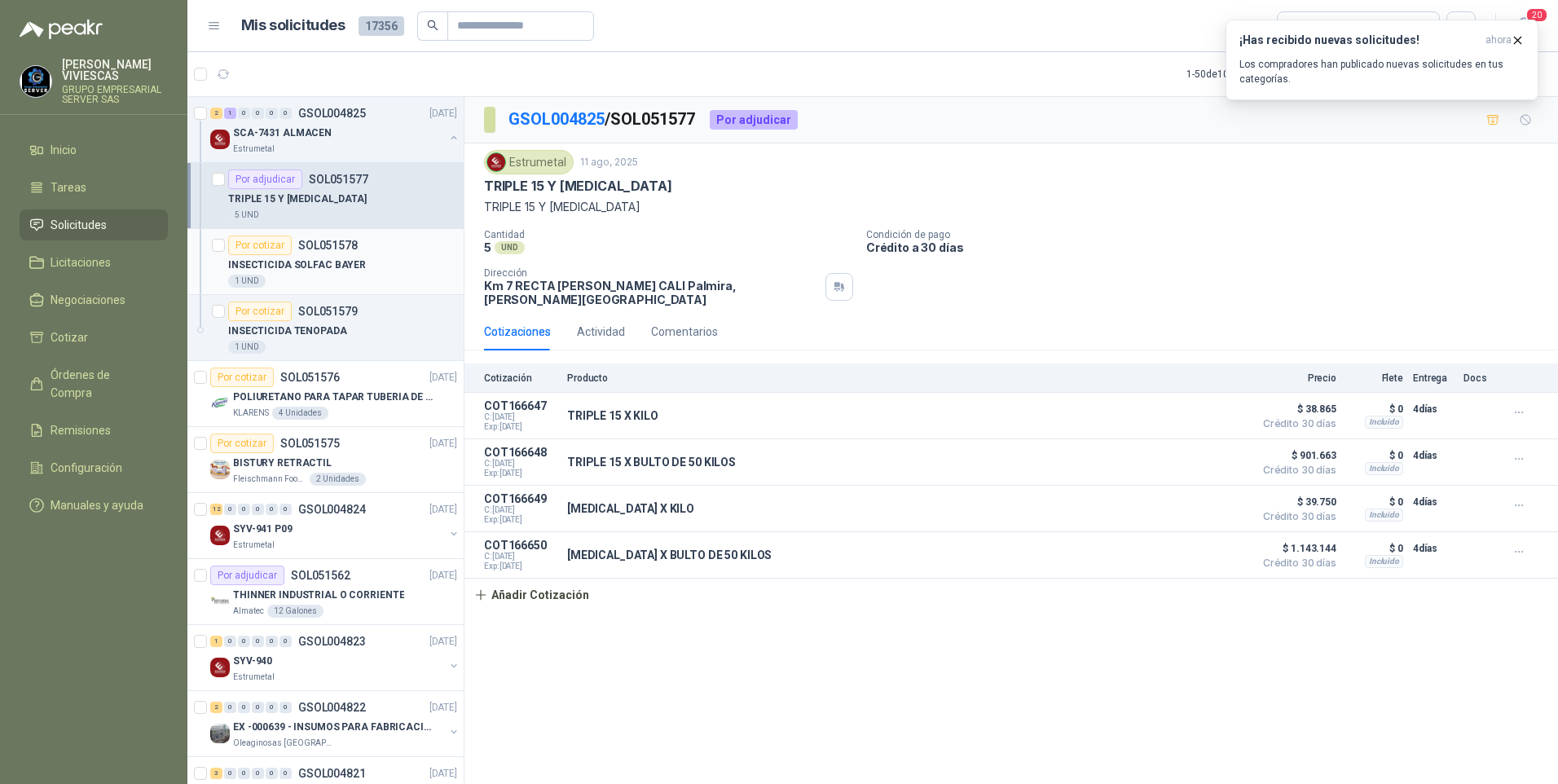
click at [314, 263] on p "INSECTICIDA SOLFAC BAYER" at bounding box center [297, 265] width 138 height 16
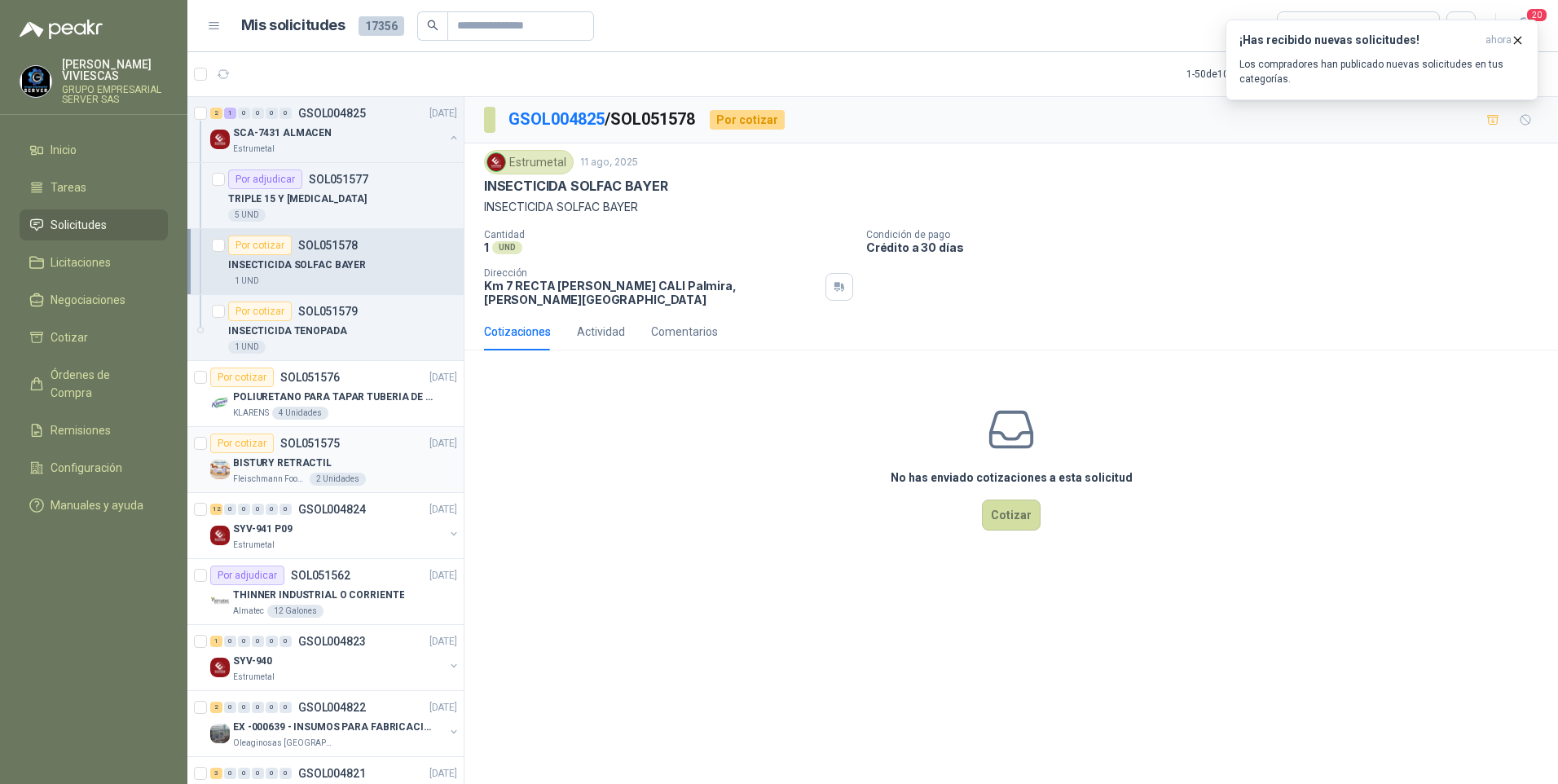
click at [278, 463] on p "BISTURY RETRACTIL" at bounding box center [282, 463] width 99 height 16
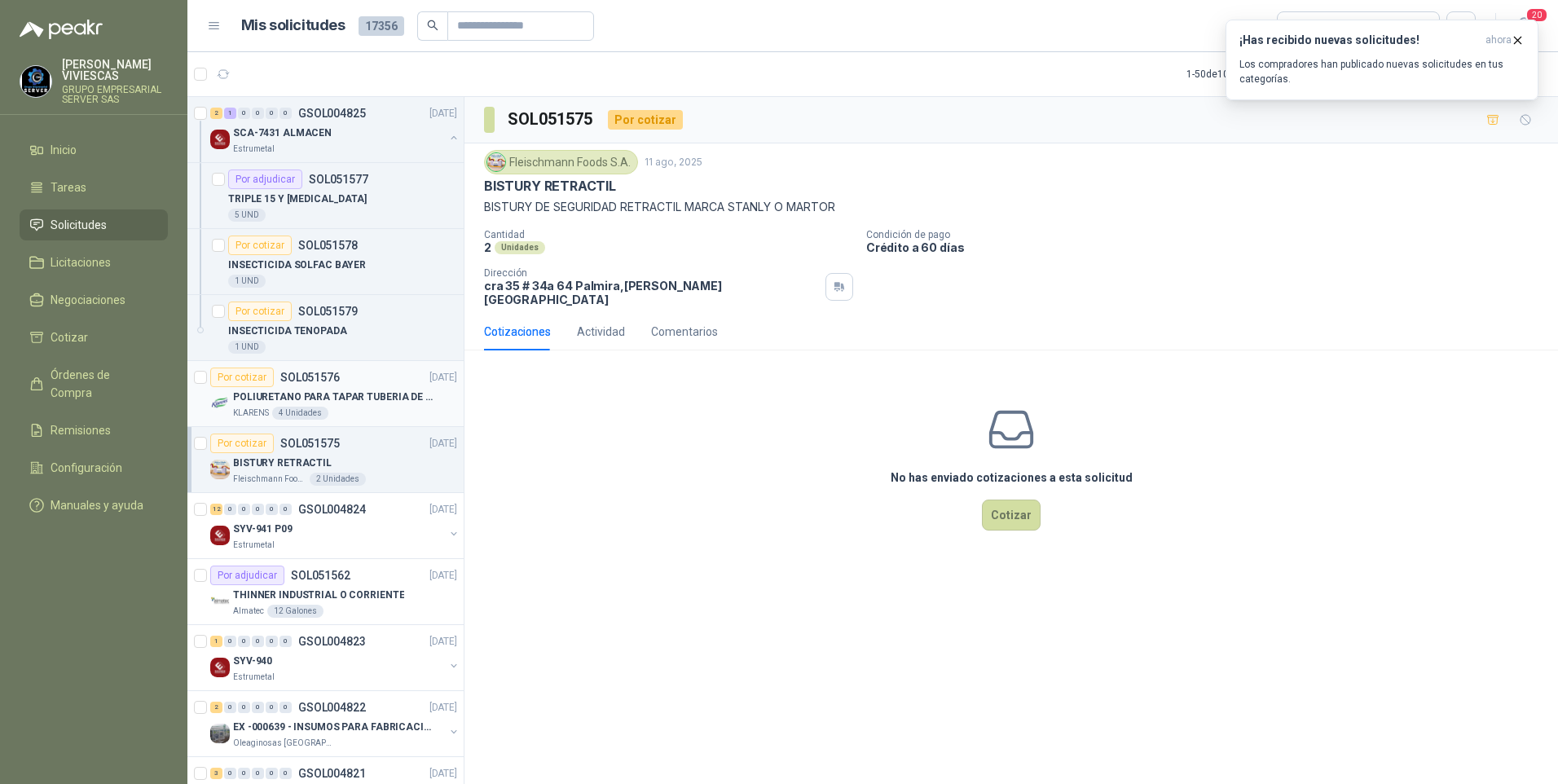
click at [265, 397] on p "POLIURETANO PARA TAPAR TUBERIA DE SENSORES DE NIVEL DEL BANCO DE HIELO" at bounding box center [334, 397] width 203 height 16
